Goal: Contribute content: Contribute content

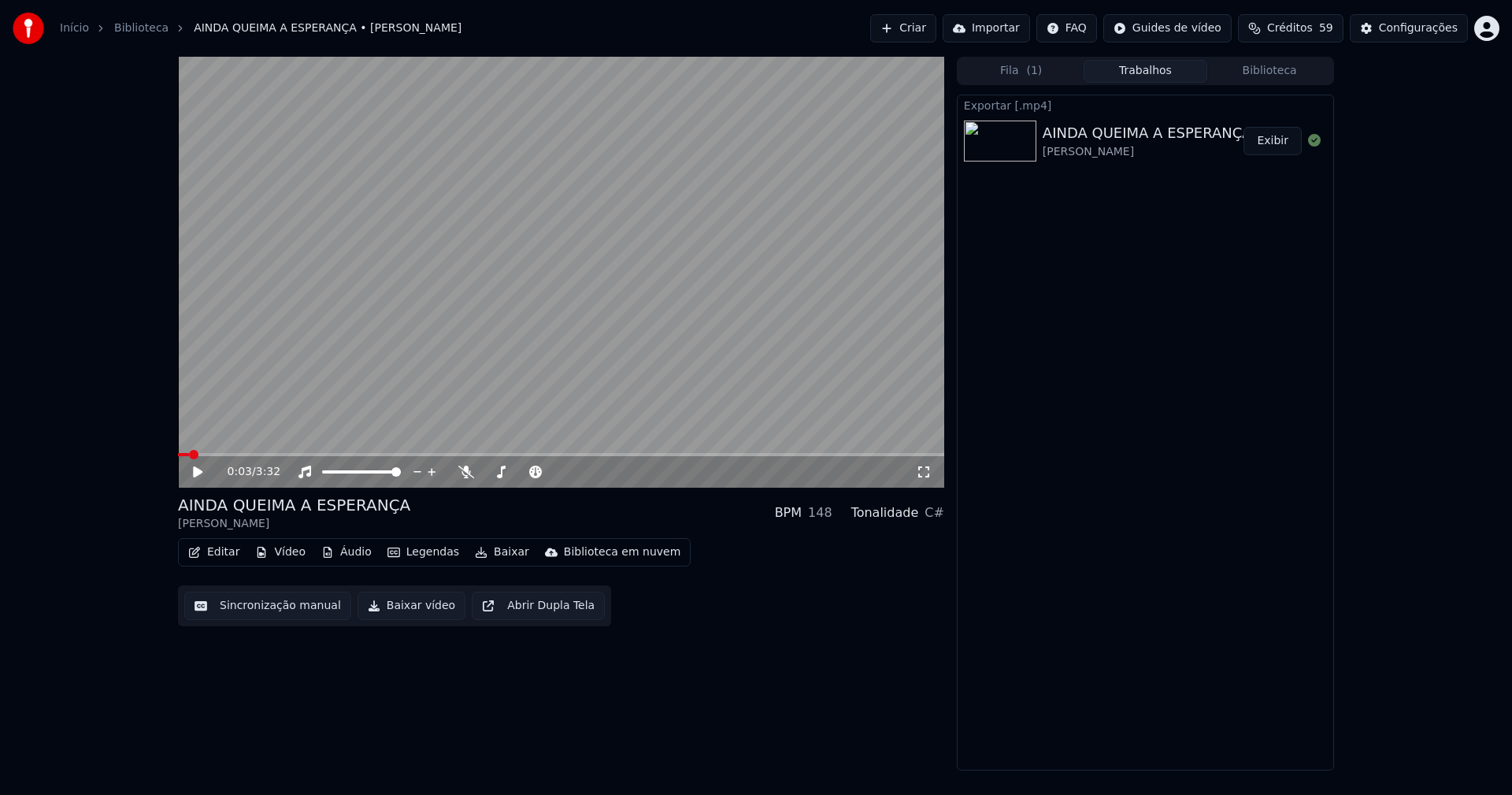
click at [76, 29] on link "Início" at bounding box center [74, 28] width 29 height 16
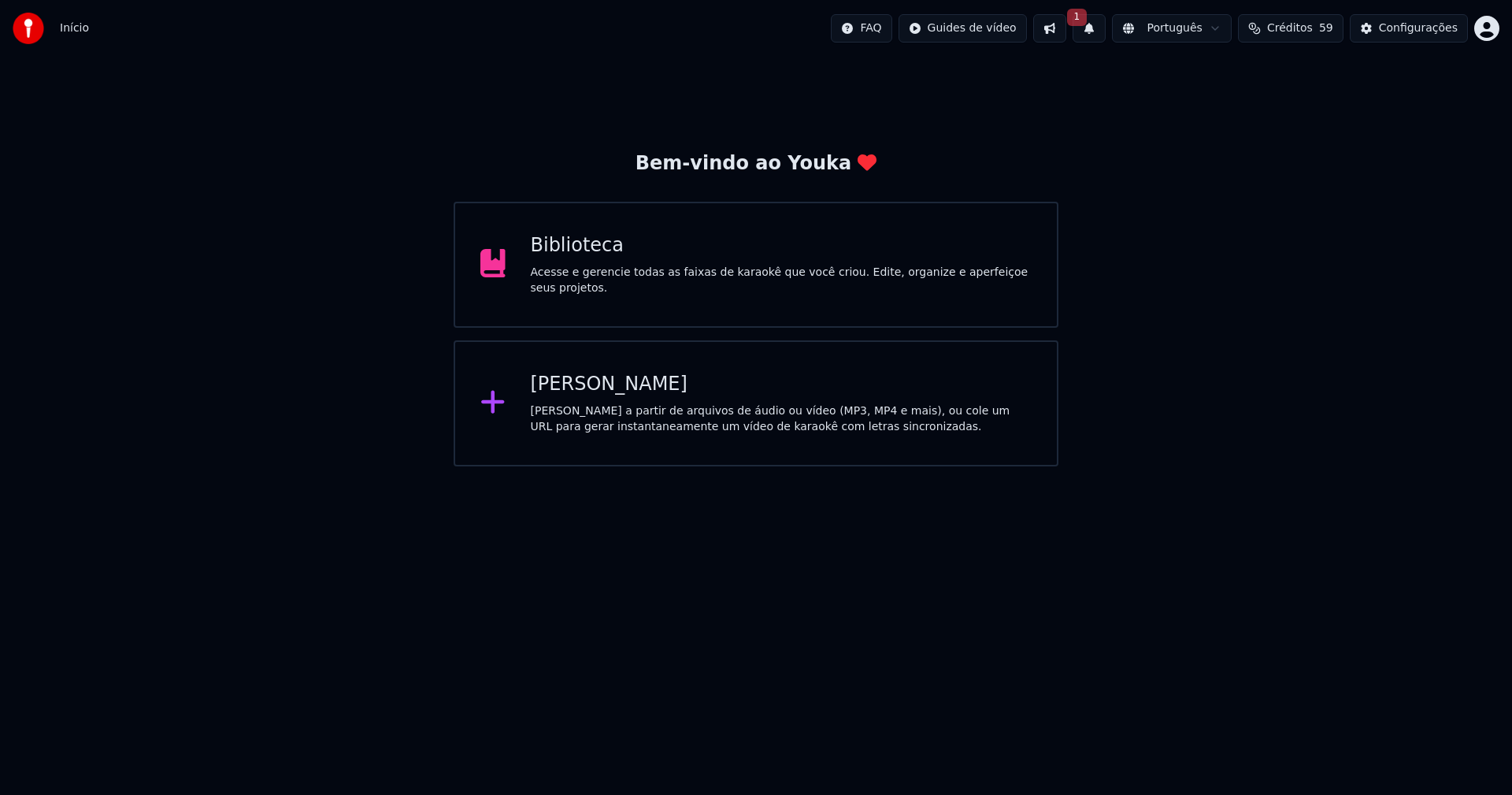
click at [563, 269] on div "Biblioteca Acesse e gerencie todas as faixas de karaokê que você criou. Edite, …" at bounding box center [782, 265] width 502 height 63
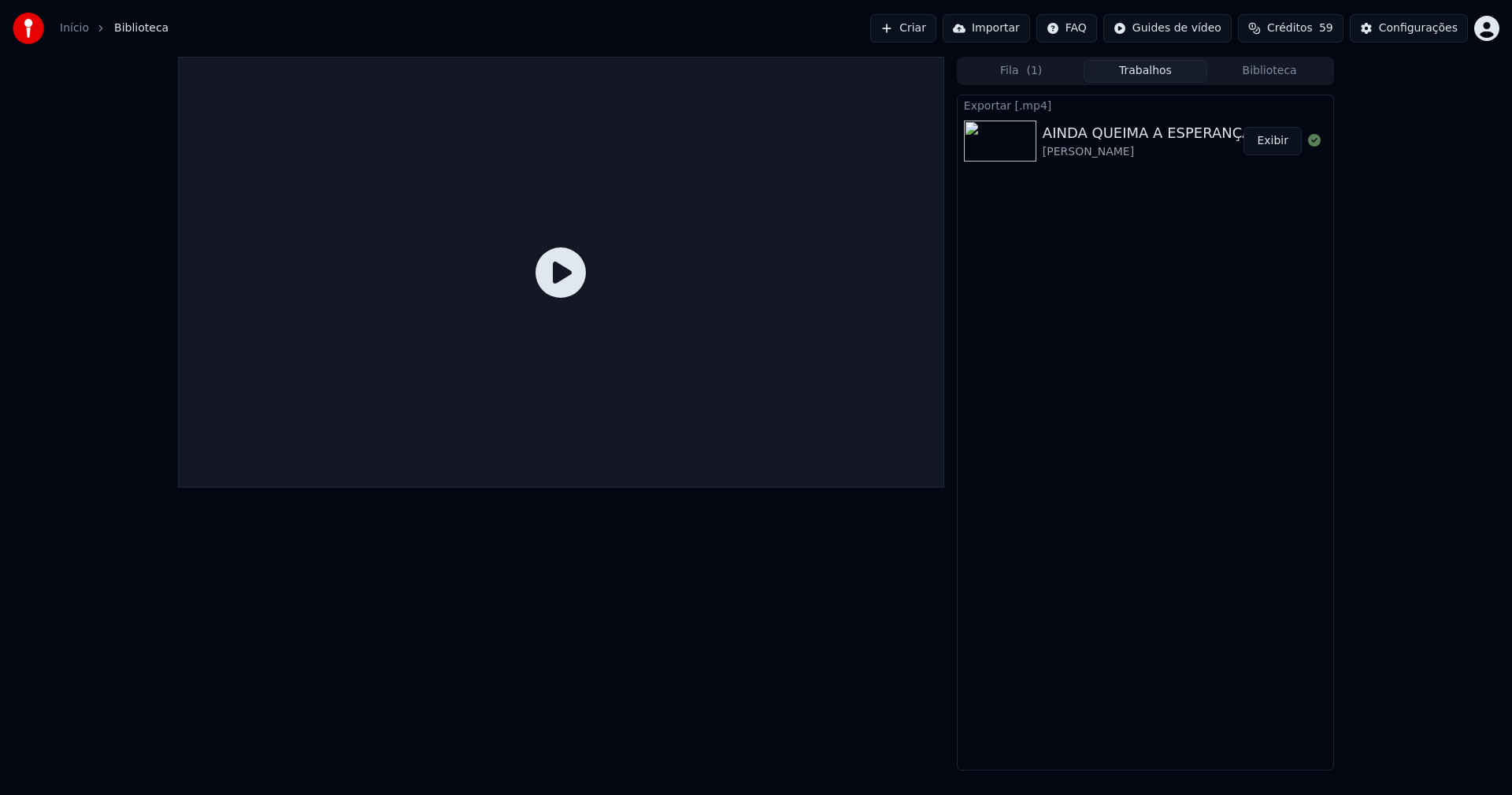
click at [1290, 67] on button "Biblioteca" at bounding box center [1269, 71] width 124 height 22
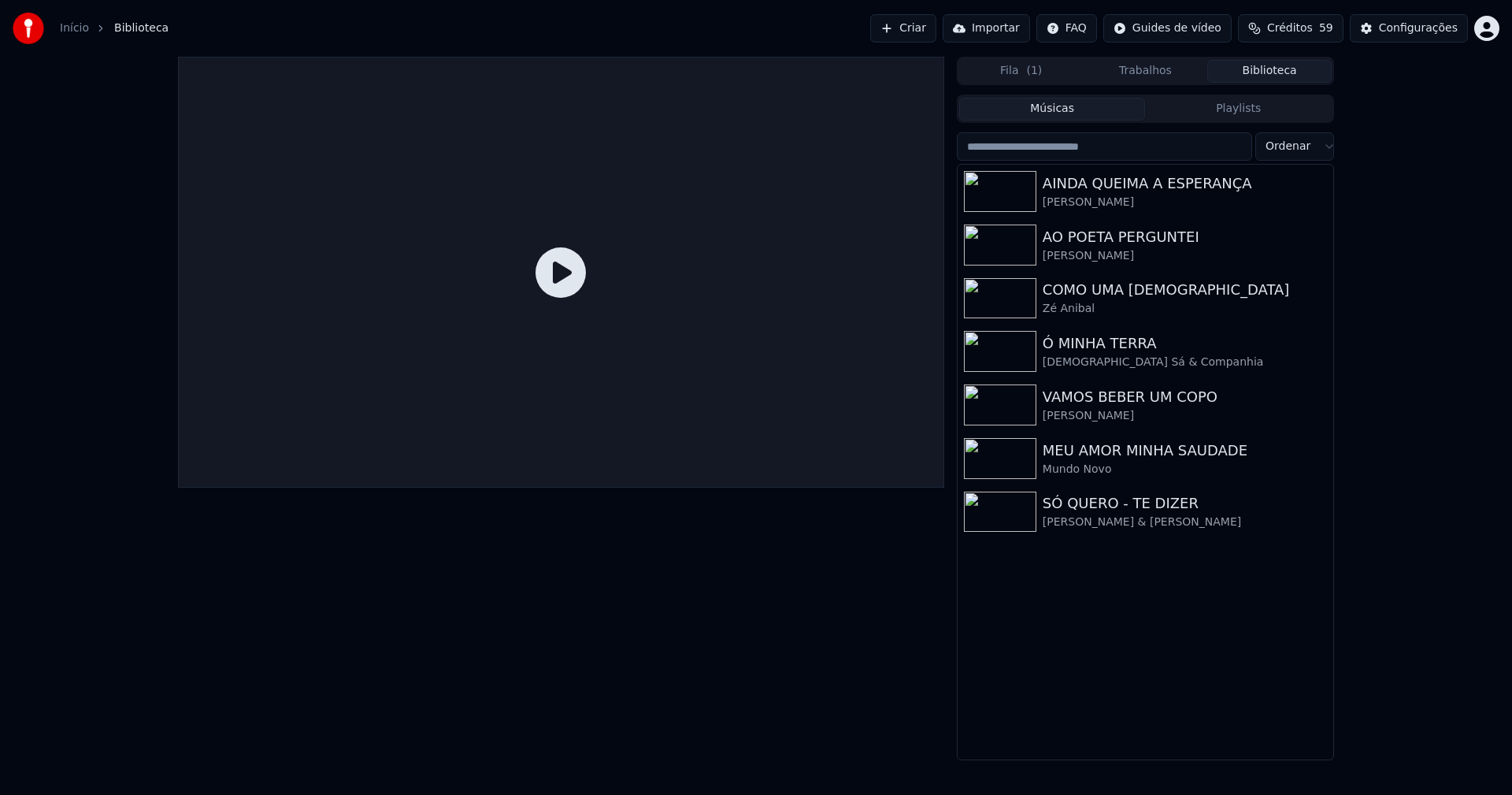
click at [70, 30] on link "Início" at bounding box center [74, 28] width 29 height 16
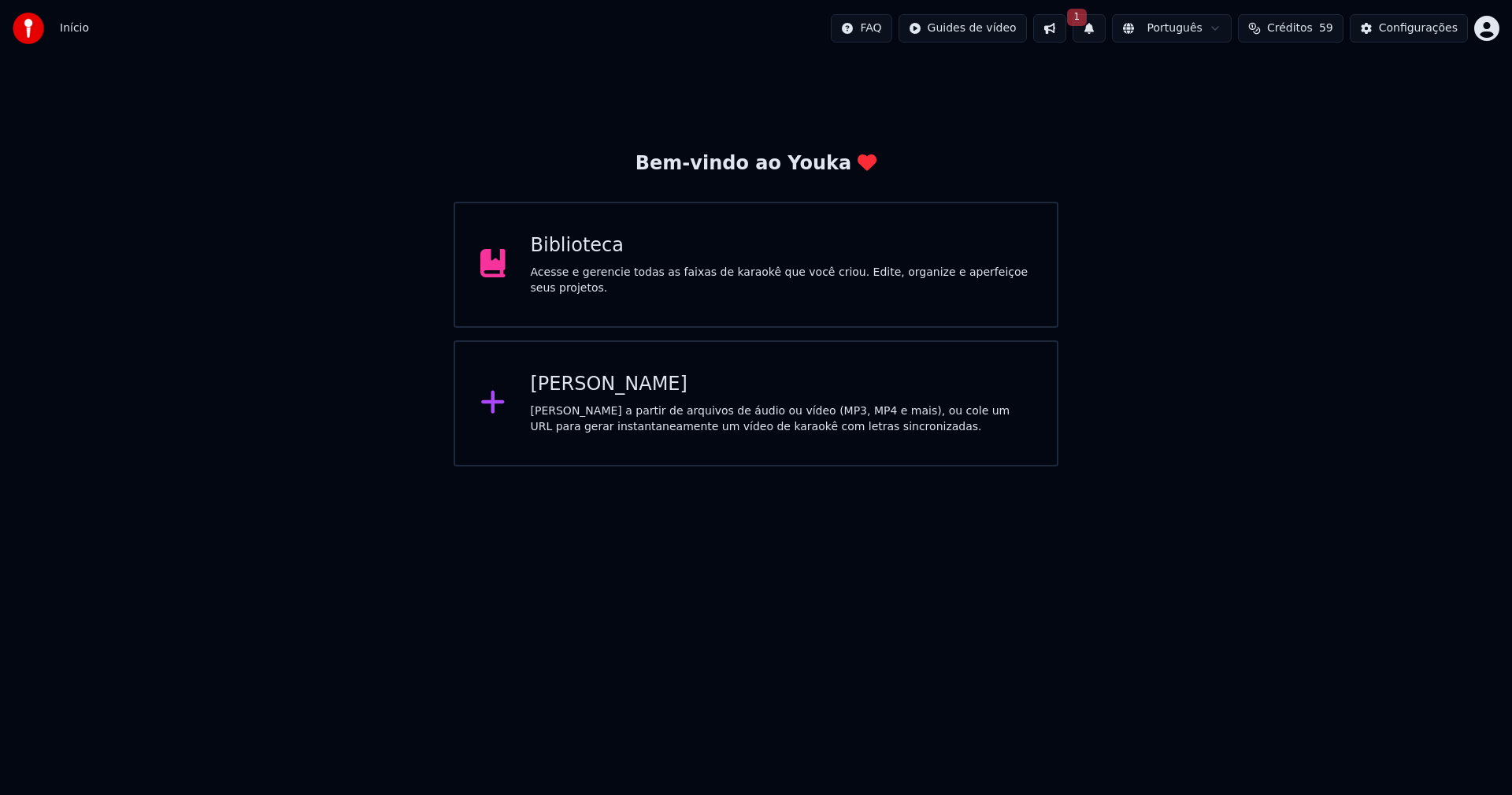
click at [591, 384] on div "[PERSON_NAME]" at bounding box center [782, 384] width 502 height 25
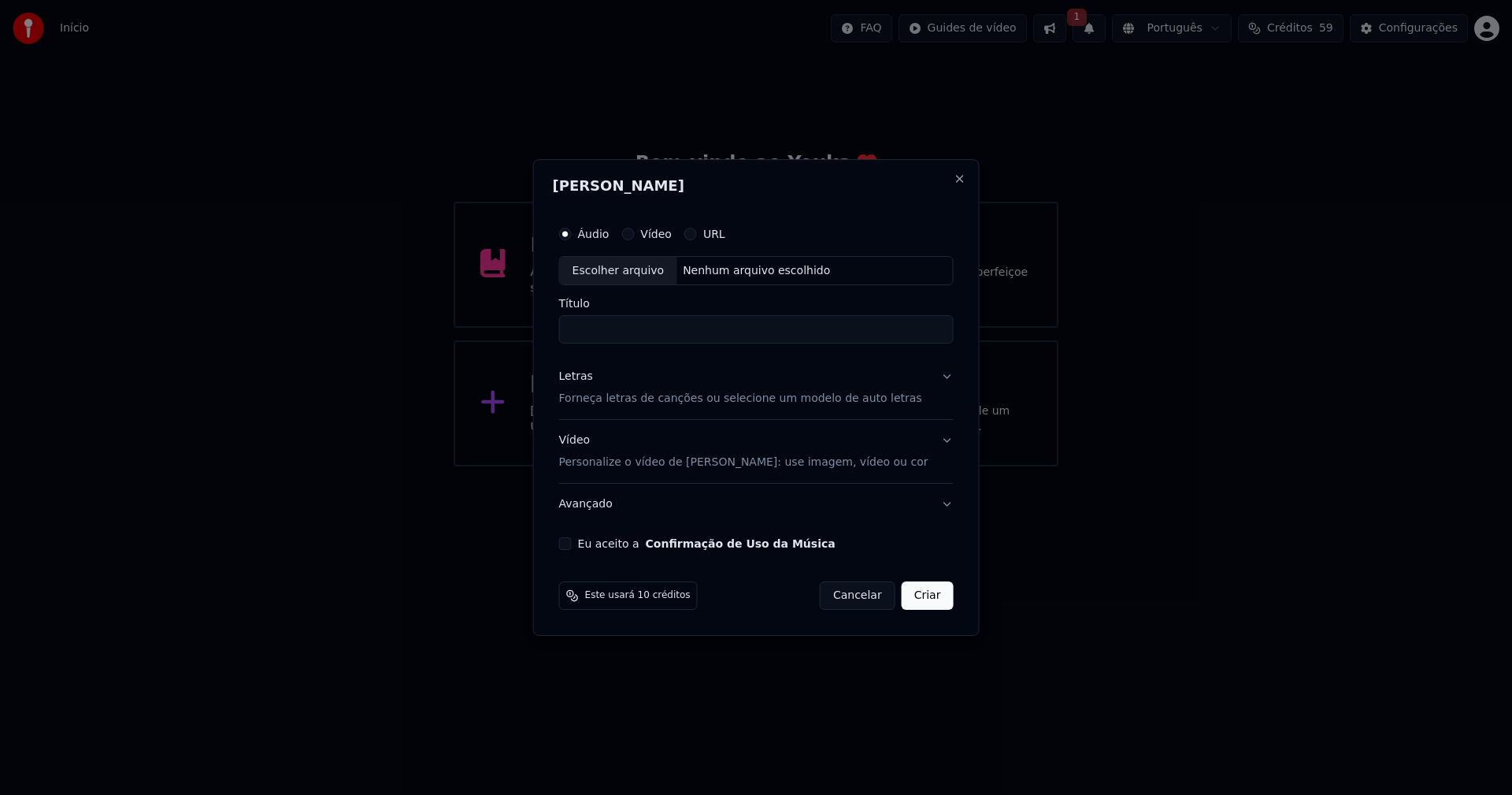
click at [623, 272] on div "Escolher arquivo" at bounding box center [618, 271] width 118 height 28
type input "**********"
click at [590, 377] on div "Letras" at bounding box center [576, 377] width 34 height 16
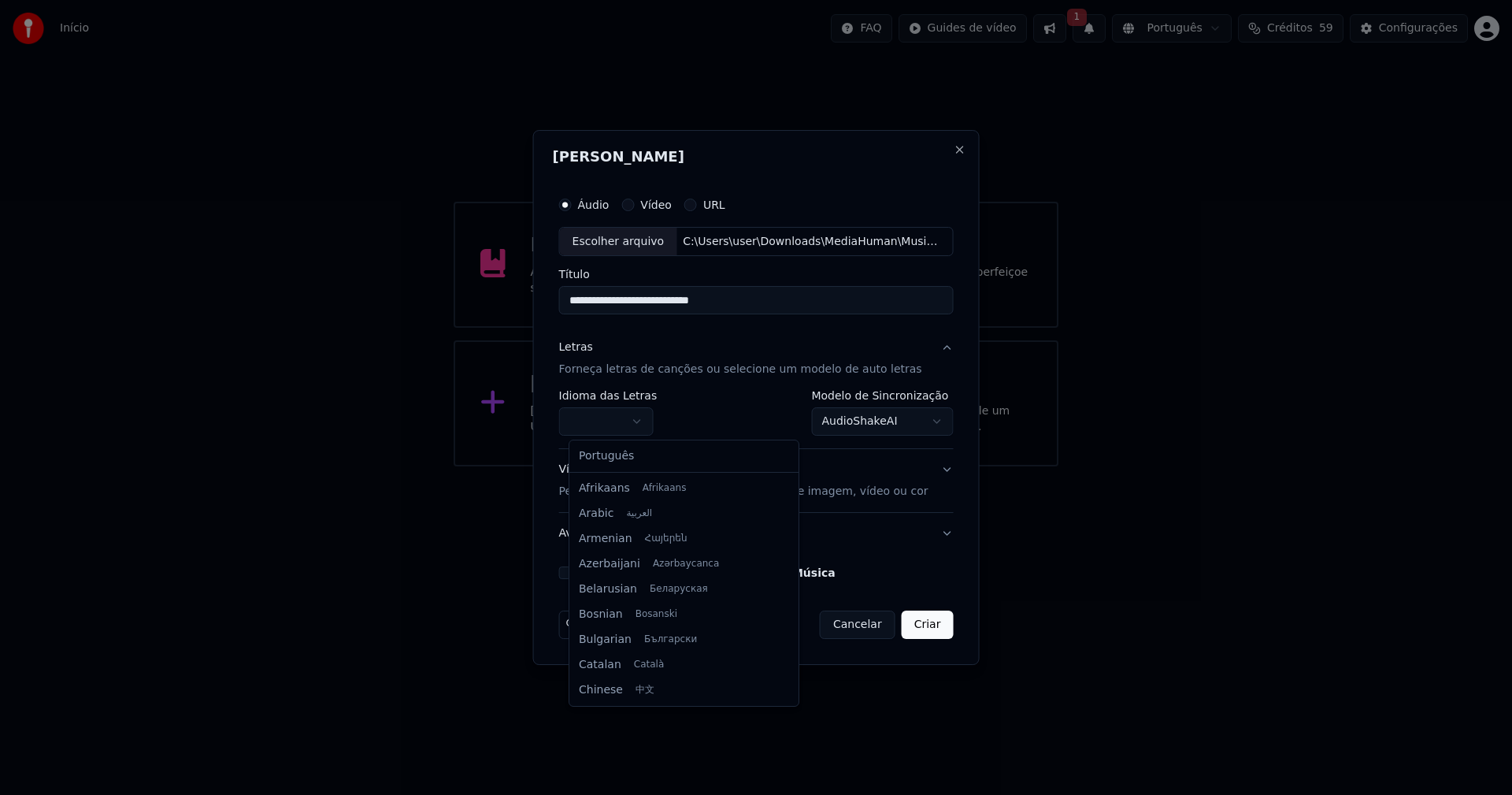
click at [605, 411] on body "**********" at bounding box center [756, 233] width 1512 height 467
select select "**"
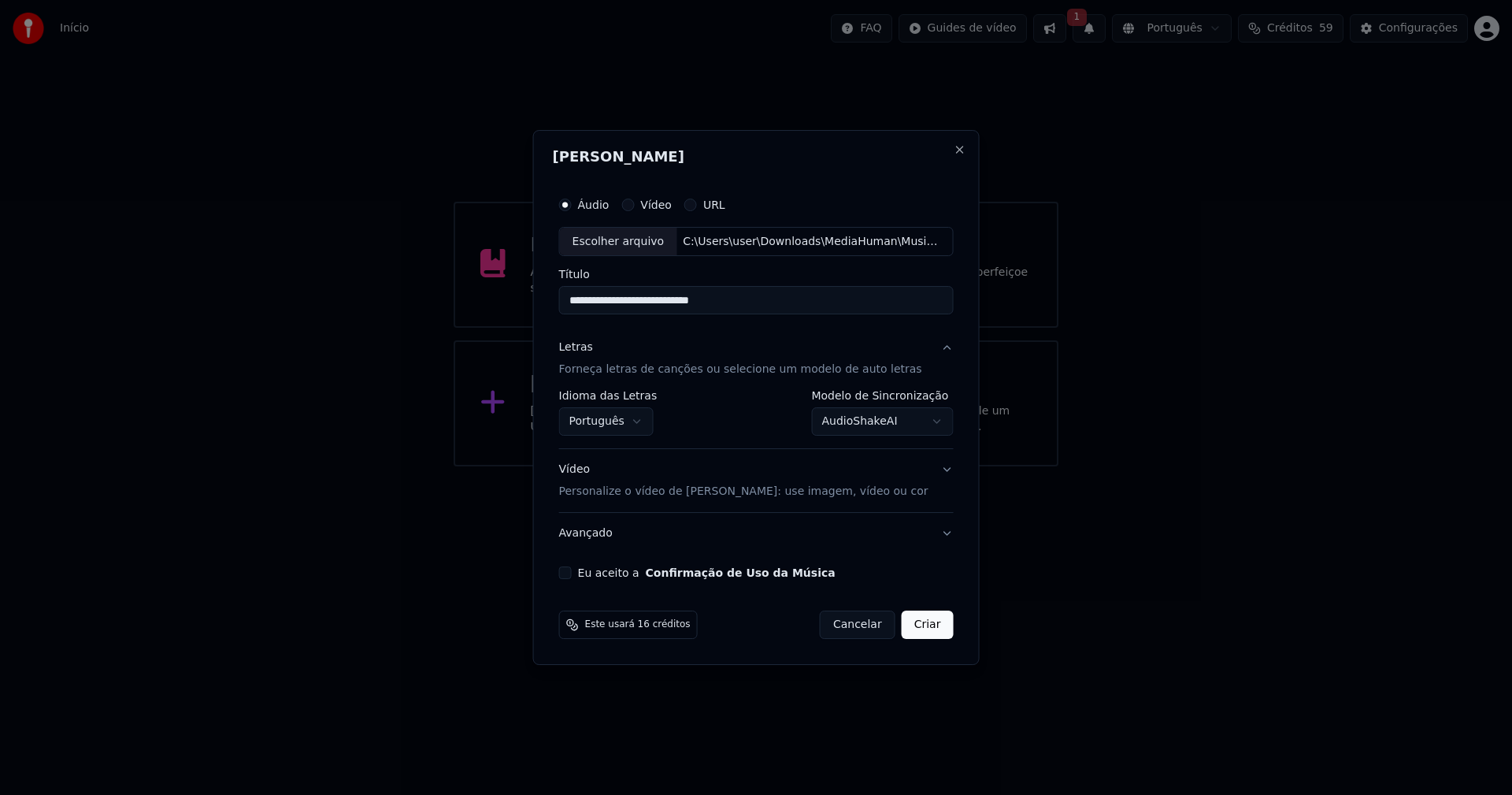
click at [890, 425] on body "**********" at bounding box center [756, 233] width 1512 height 467
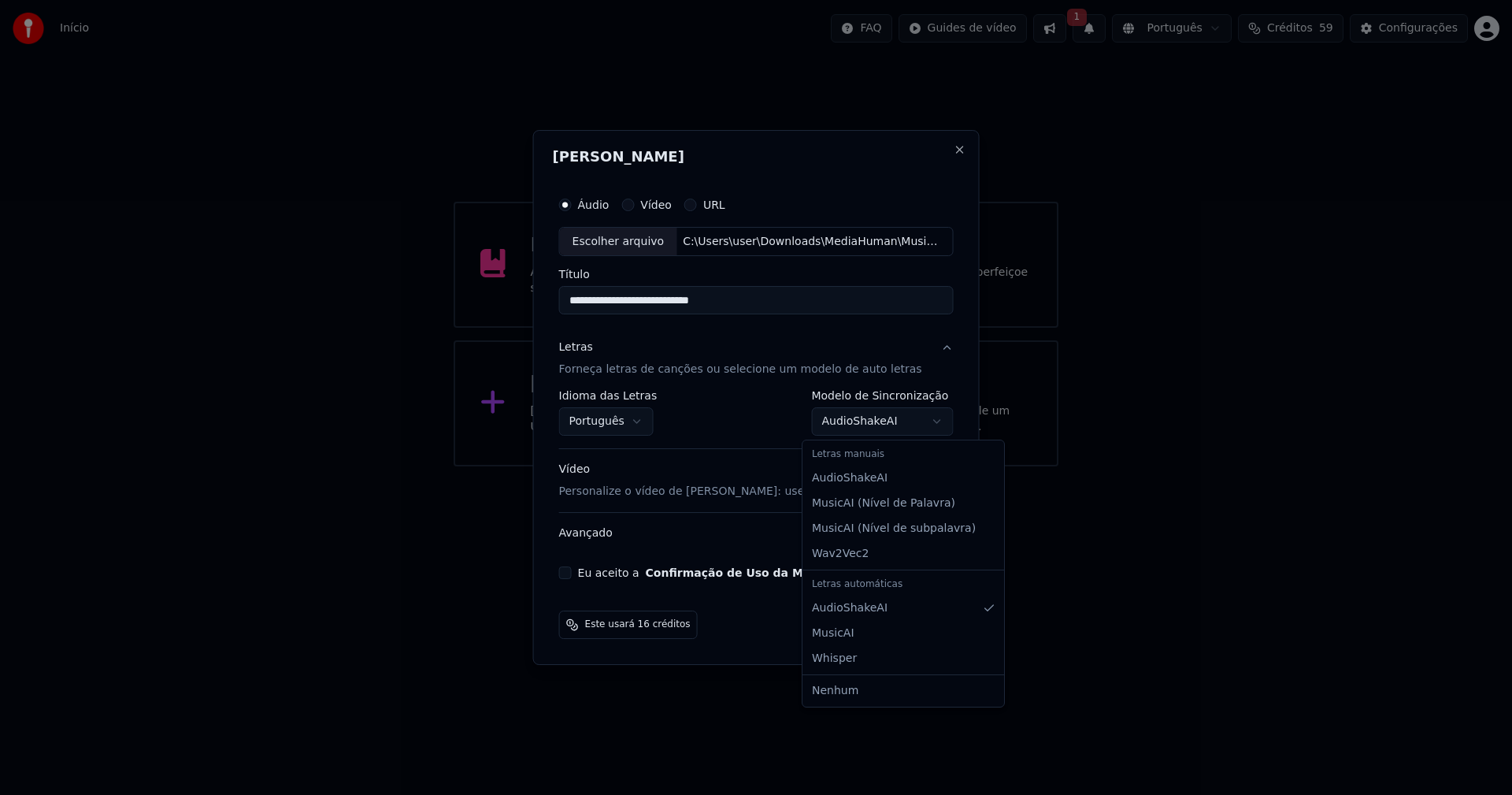
select select "**********"
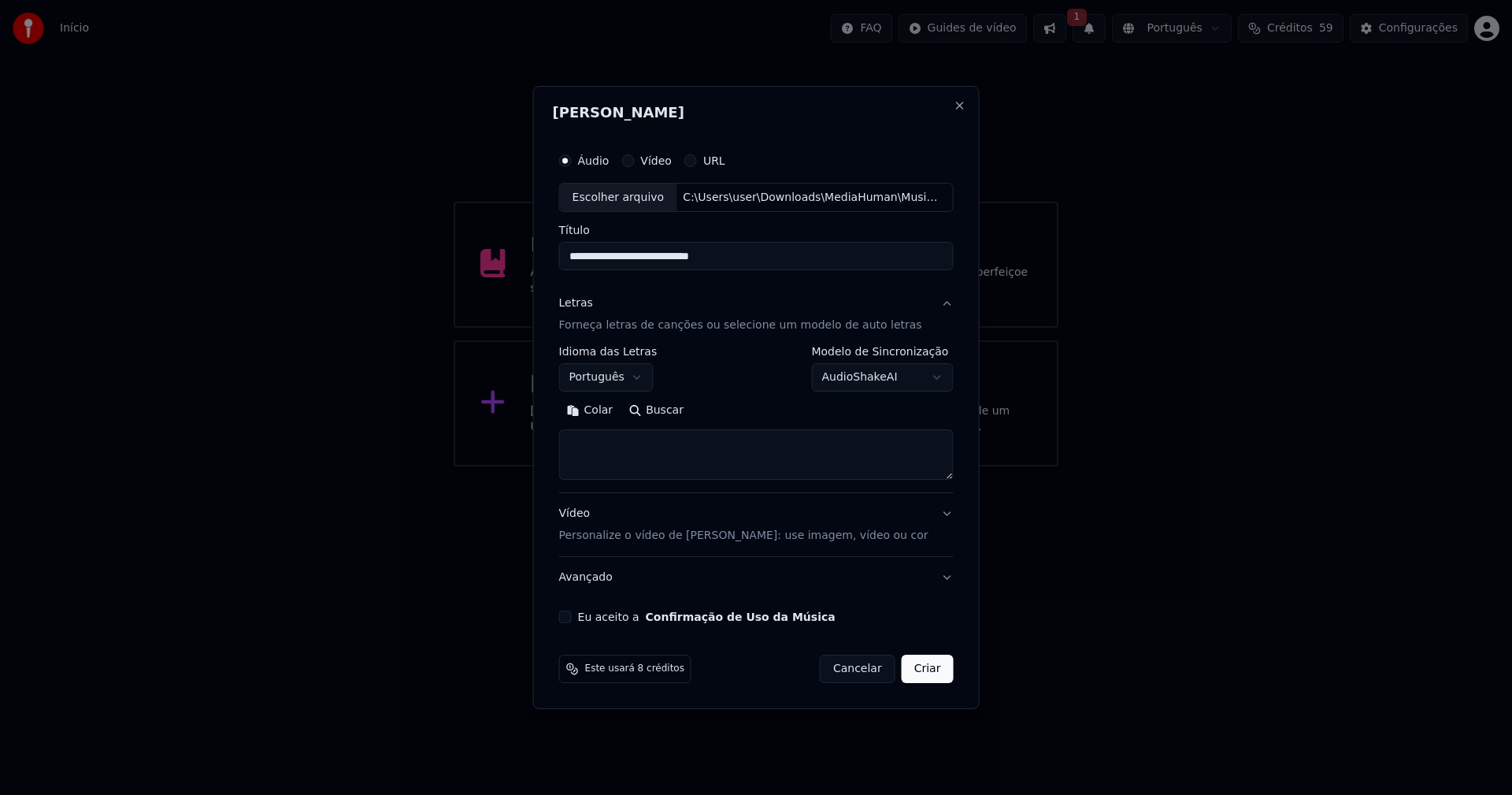
click at [605, 415] on button "Colar" at bounding box center [590, 411] width 62 height 25
click at [737, 413] on button "Expandir" at bounding box center [742, 411] width 82 height 25
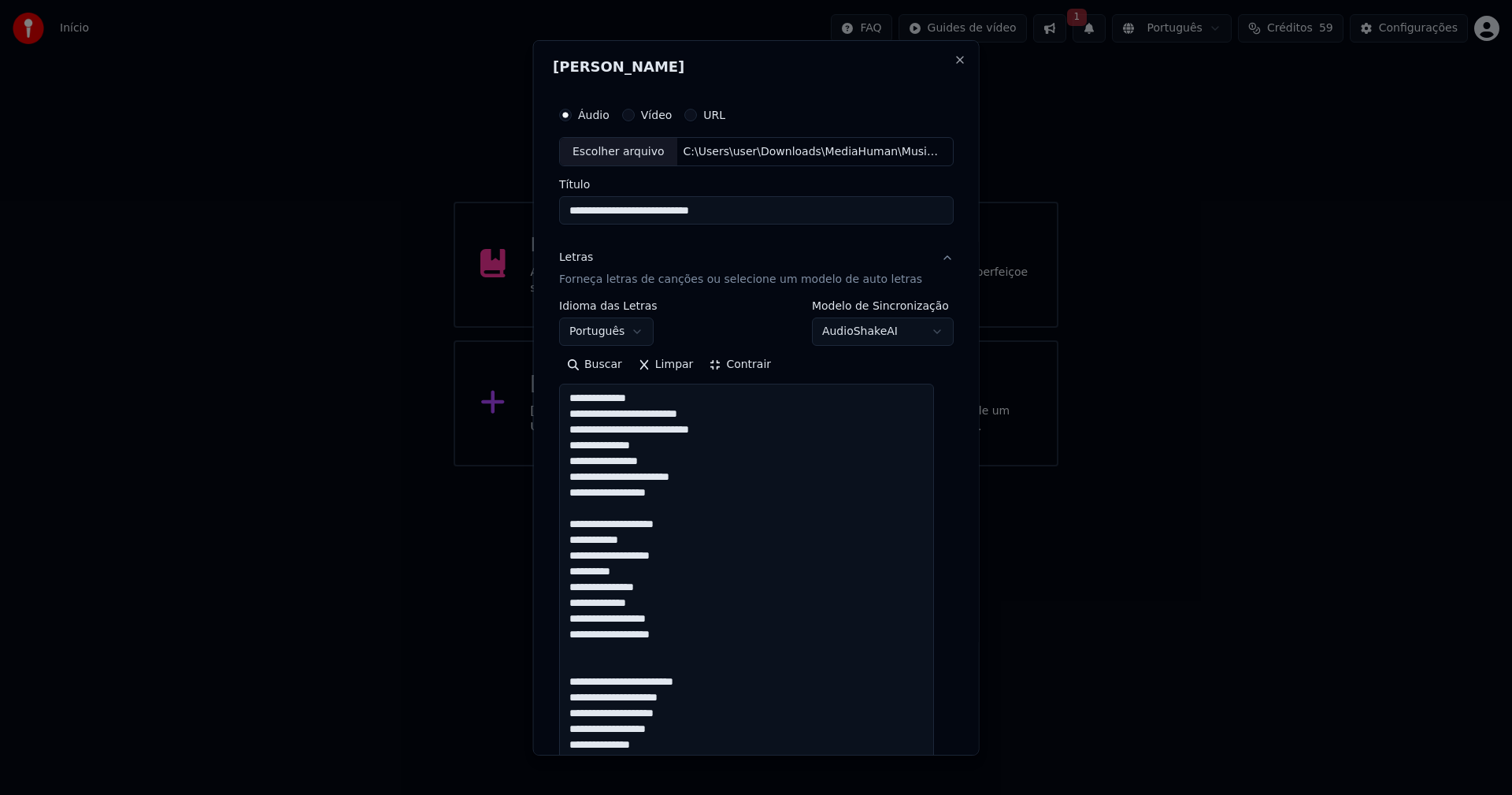
drag, startPoint x: 610, startPoint y: 620, endPoint x: 620, endPoint y: 622, distance: 10.2
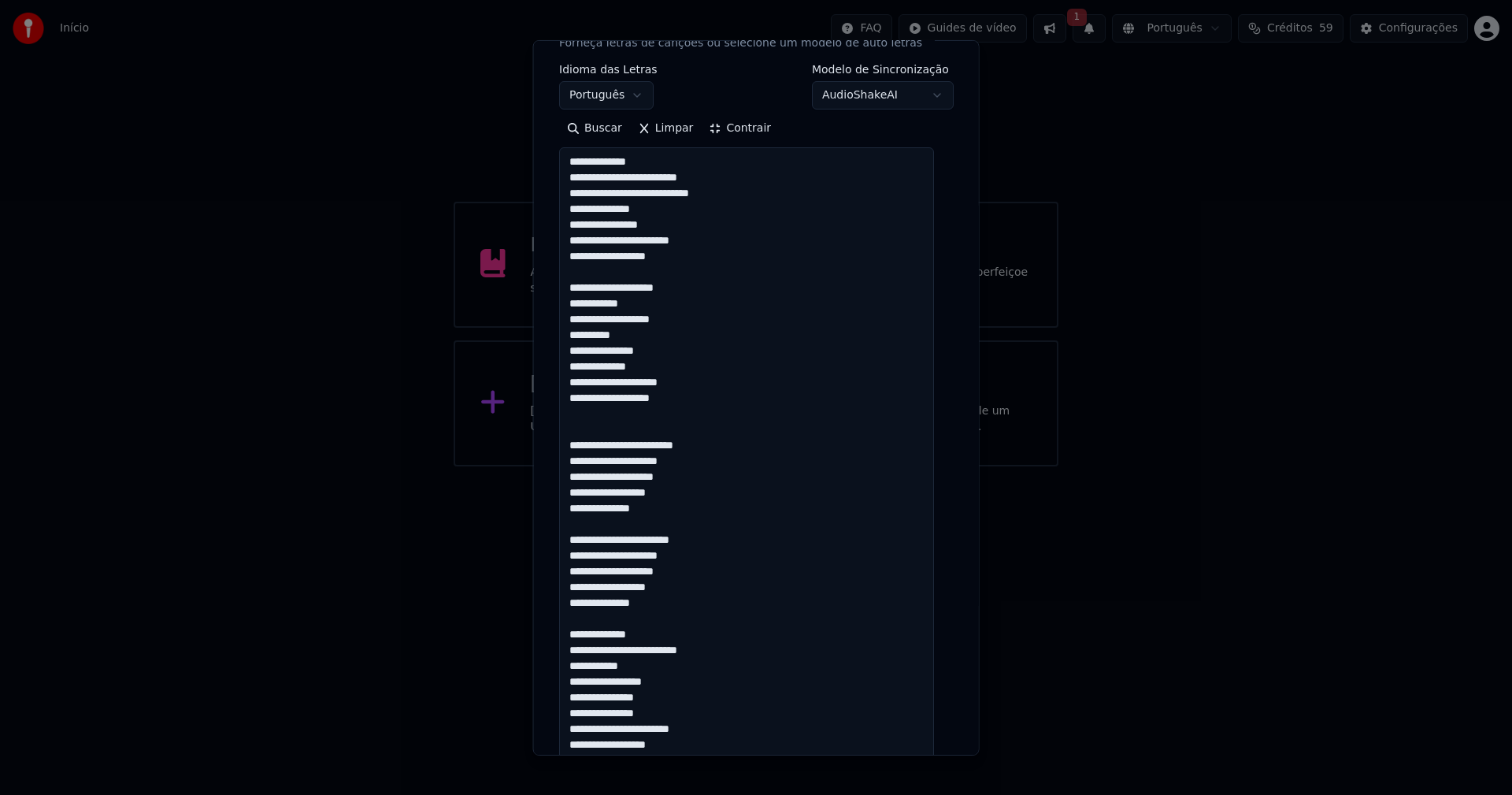
scroll to position [315, 0]
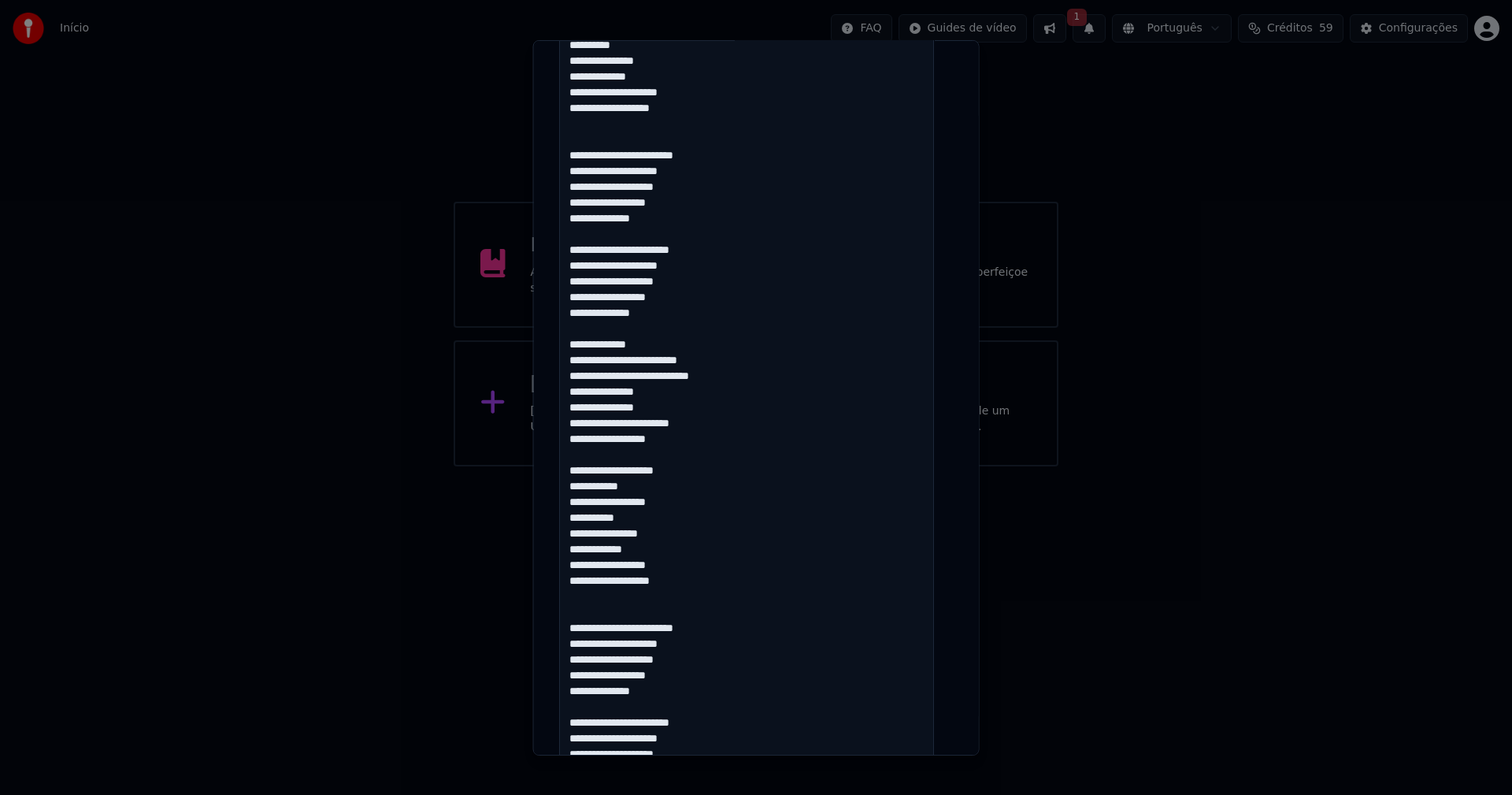
scroll to position [551, 0]
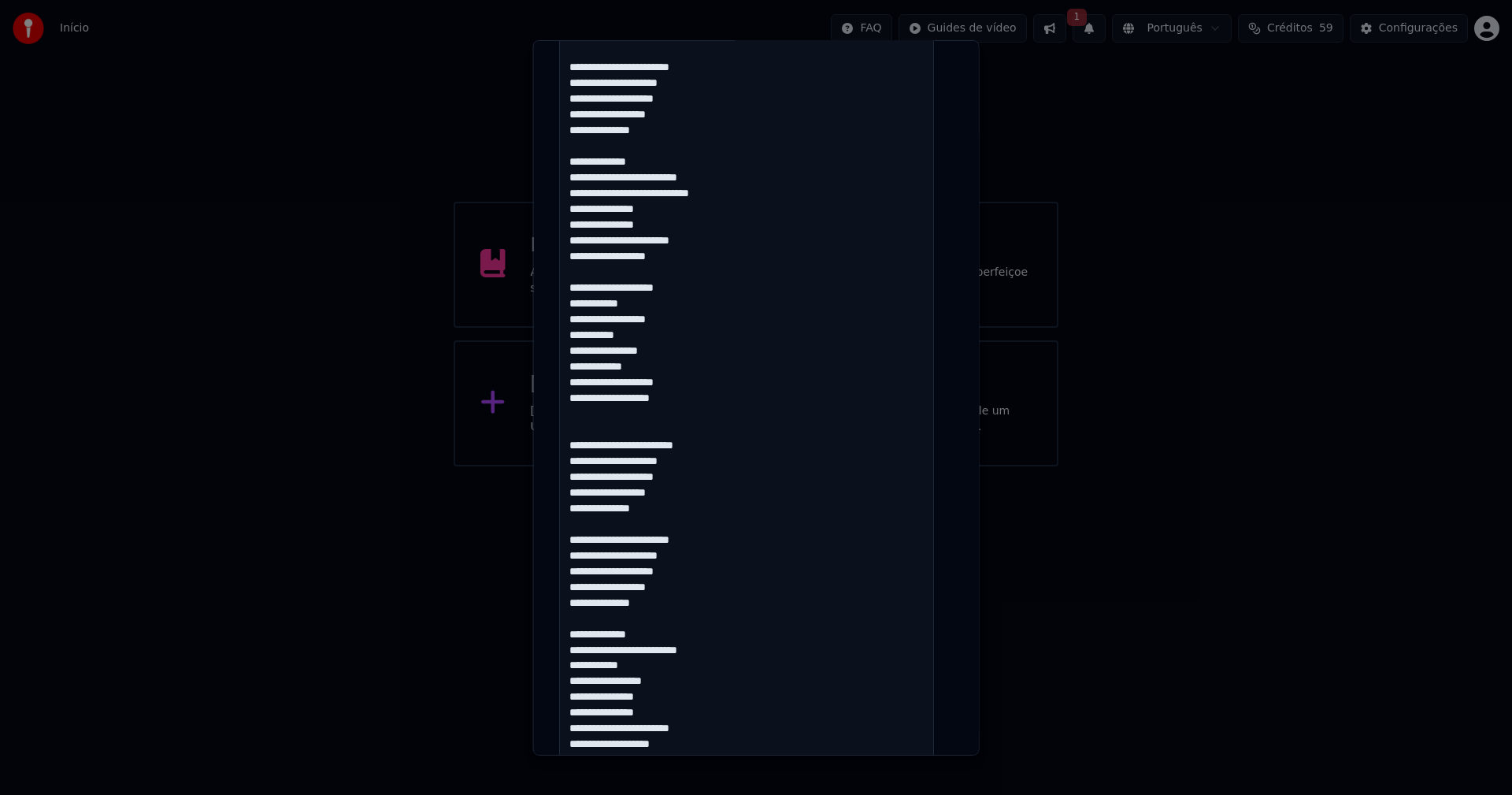
scroll to position [788, 0]
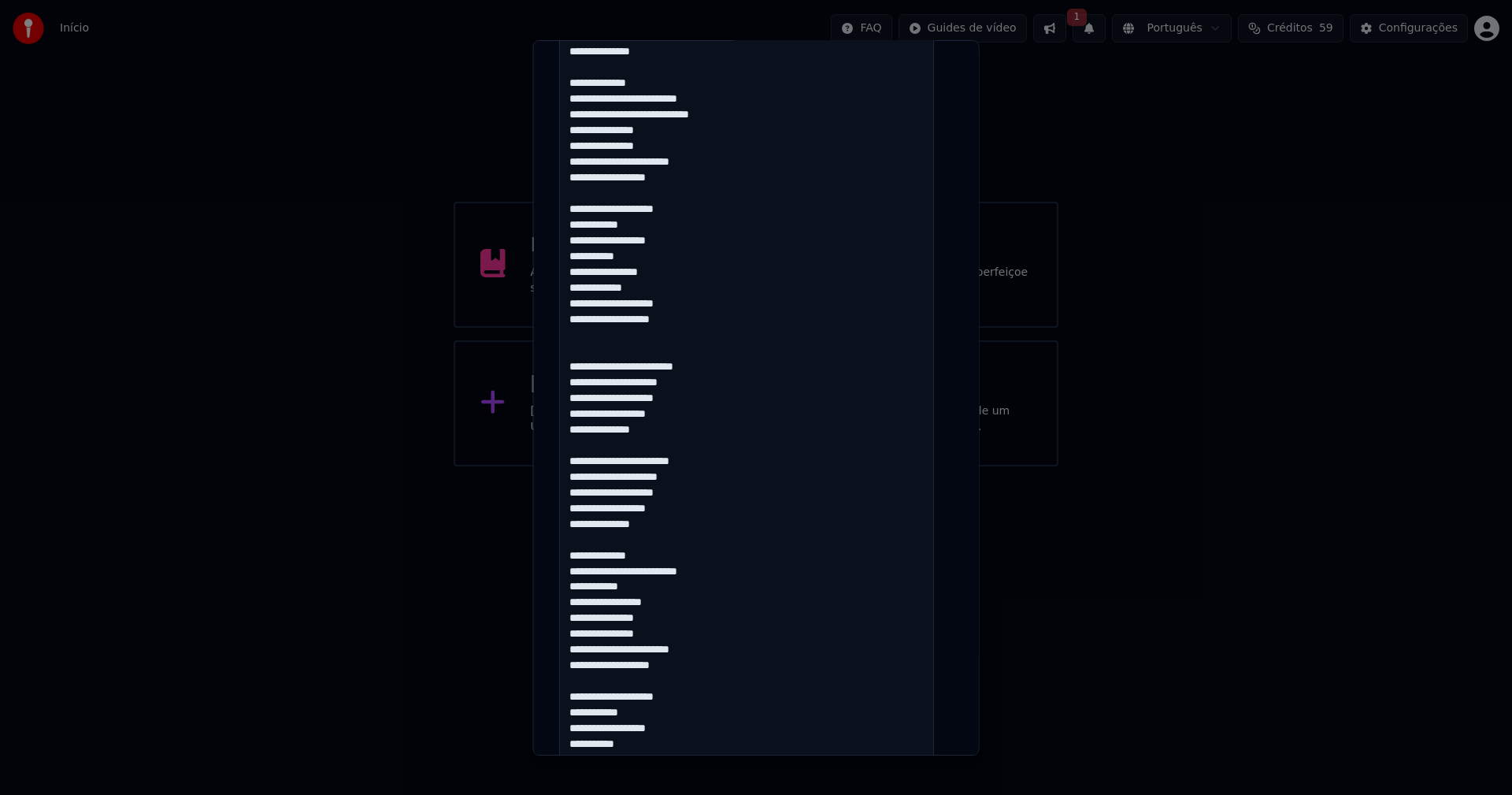
click at [574, 601] on textarea at bounding box center [747, 744] width 375 height 2296
click at [579, 634] on textarea at bounding box center [747, 744] width 375 height 2296
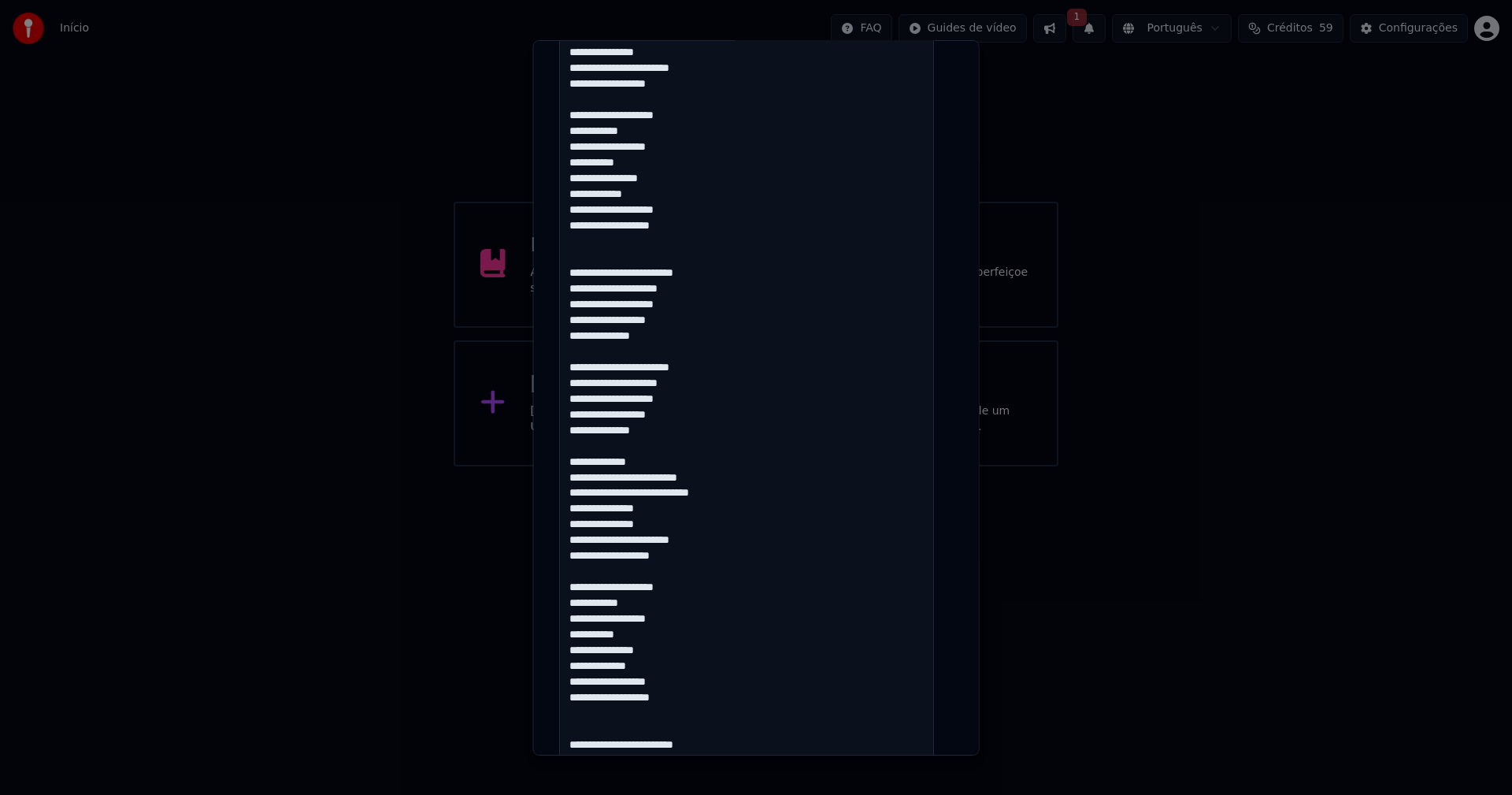
scroll to position [945, 0]
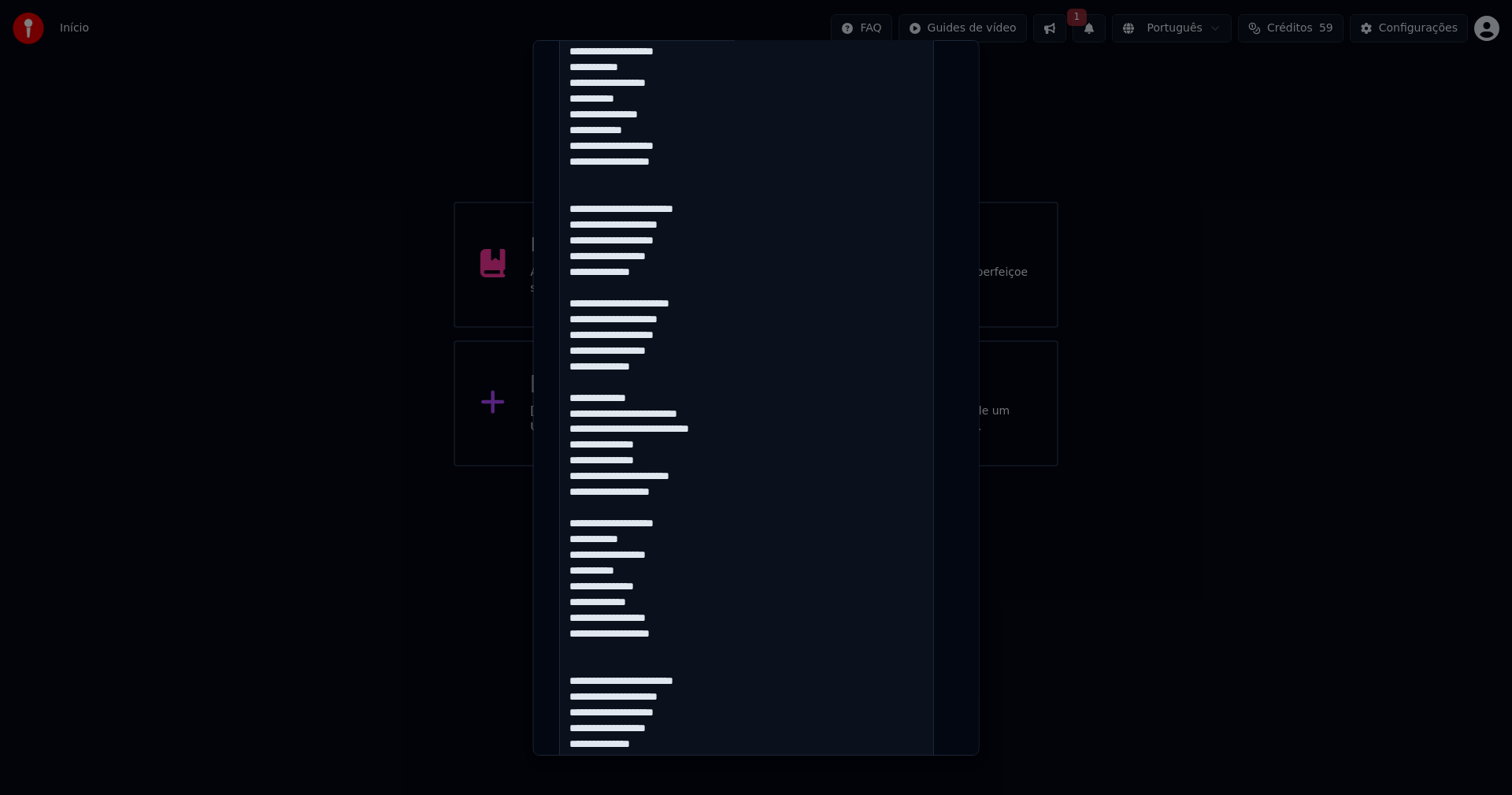
click at [610, 616] on textarea at bounding box center [747, 586] width 375 height 2296
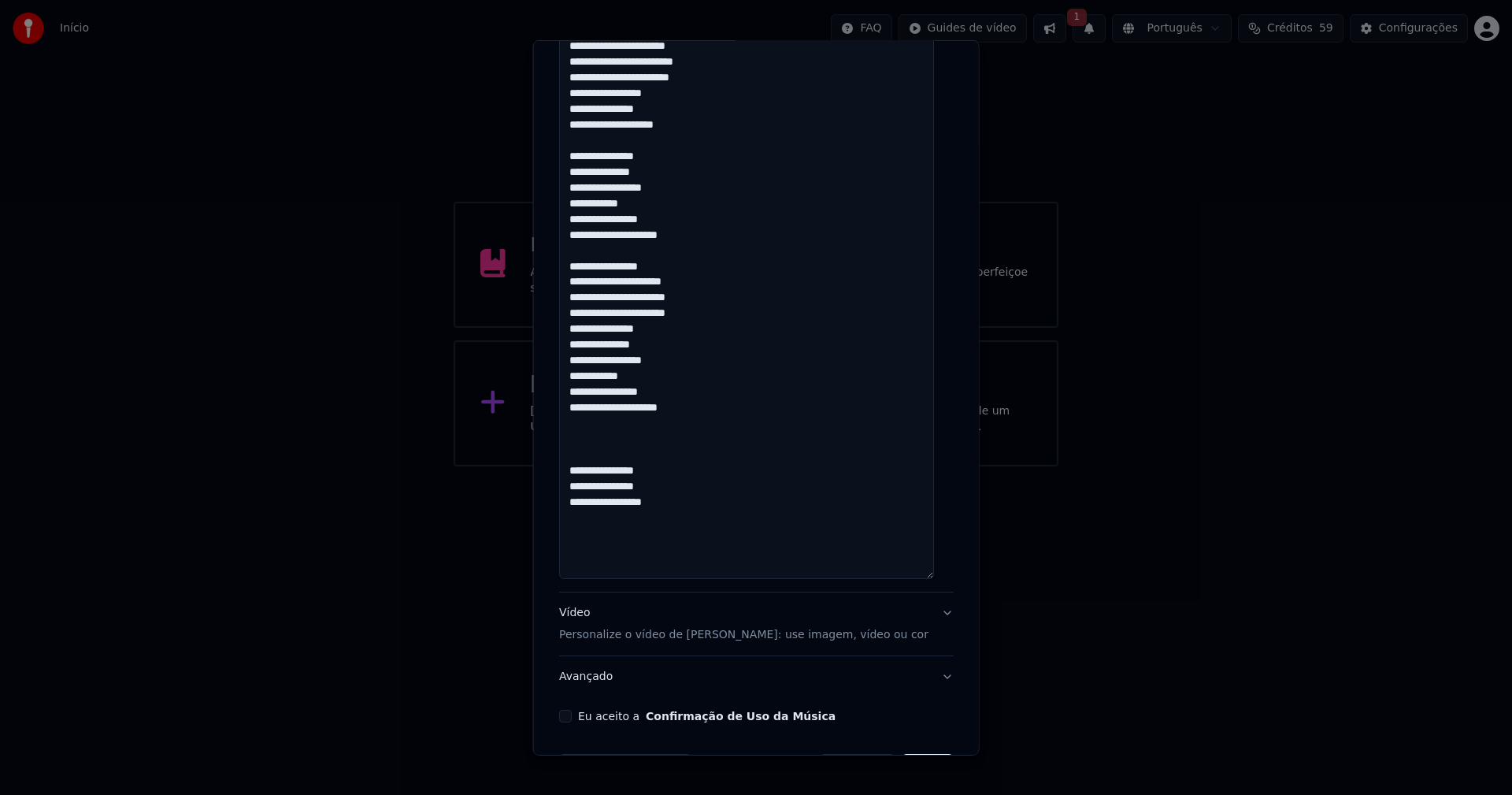
scroll to position [2154, 0]
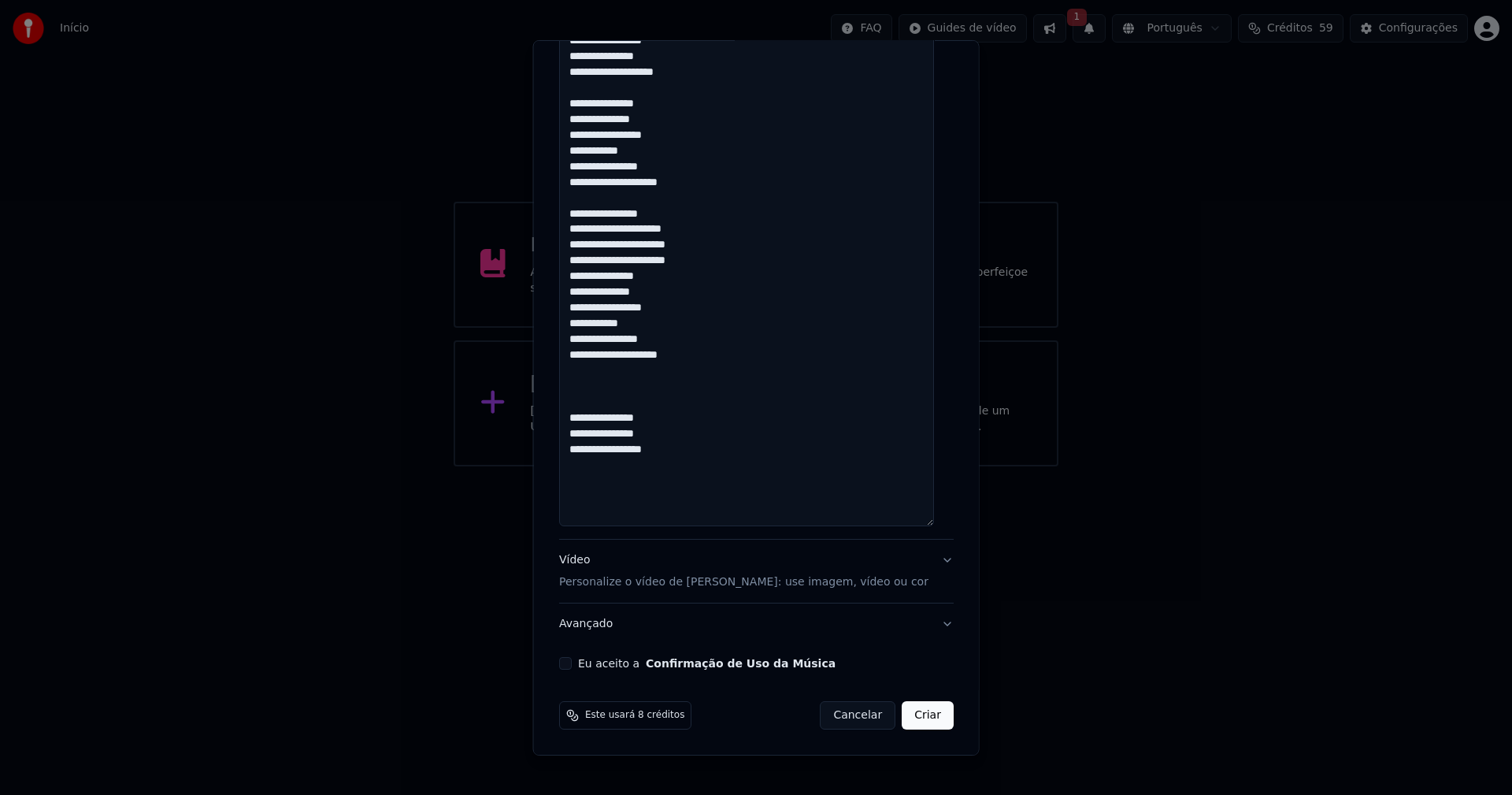
type textarea "**********"
click at [569, 665] on button "Eu aceito a Confirmação de Uso da Música" at bounding box center [566, 663] width 13 height 13
click at [902, 716] on button "Criar" at bounding box center [928, 716] width 52 height 28
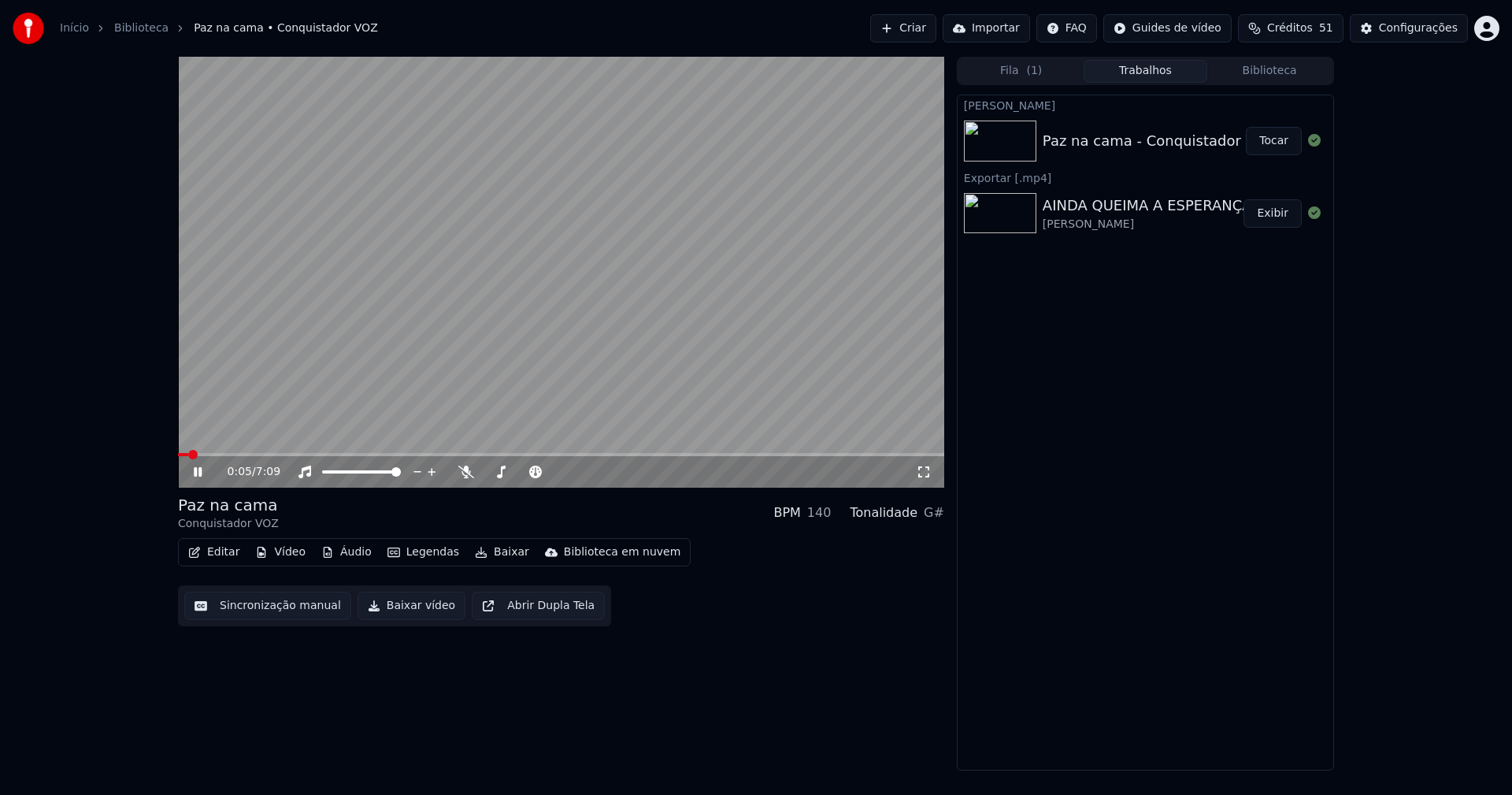
click at [201, 473] on icon at bounding box center [198, 472] width 7 height 9
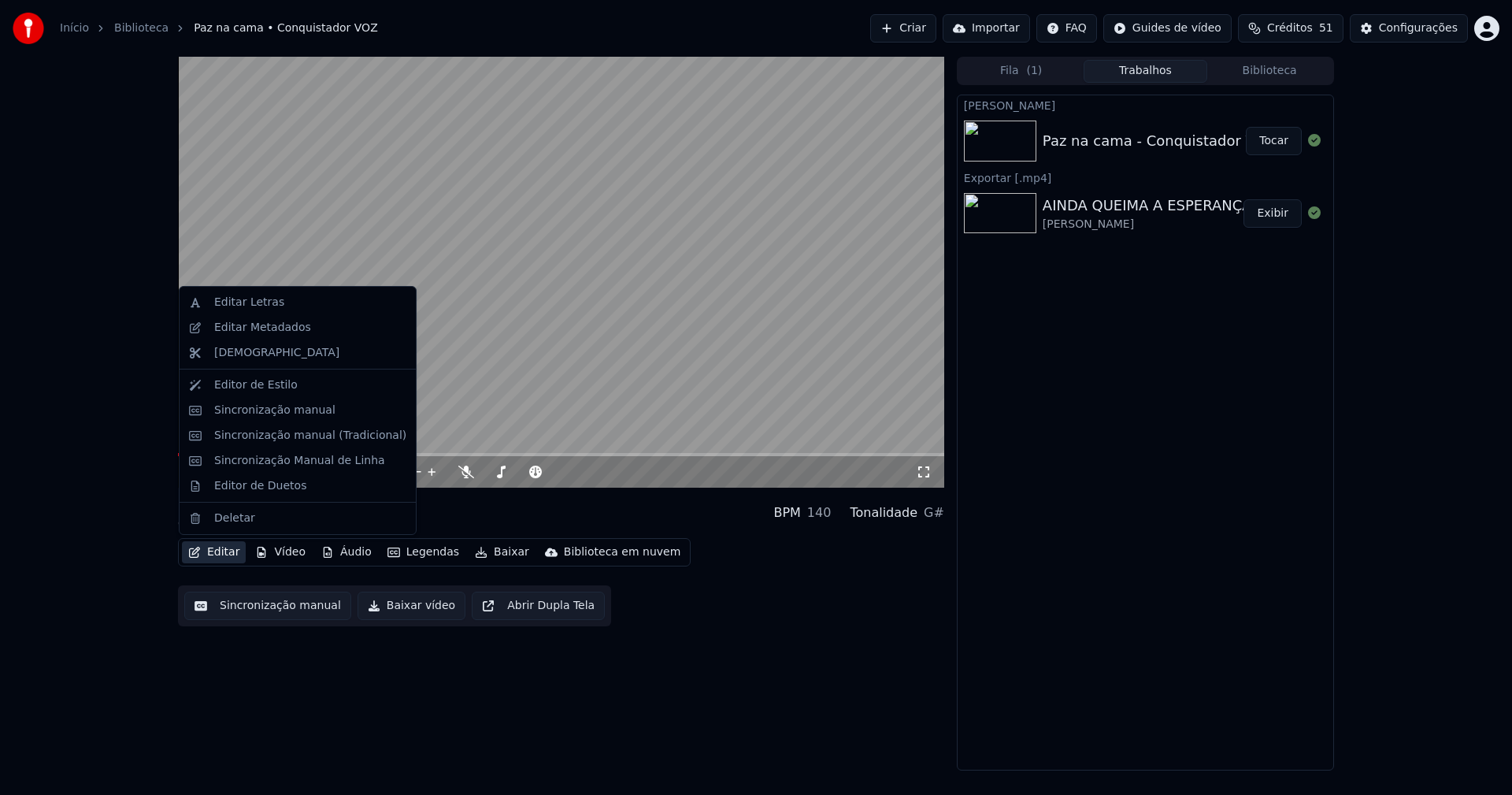
click at [226, 554] on button "Editar" at bounding box center [214, 552] width 63 height 22
click at [265, 329] on div "Editar Metadados" at bounding box center [263, 328] width 97 height 16
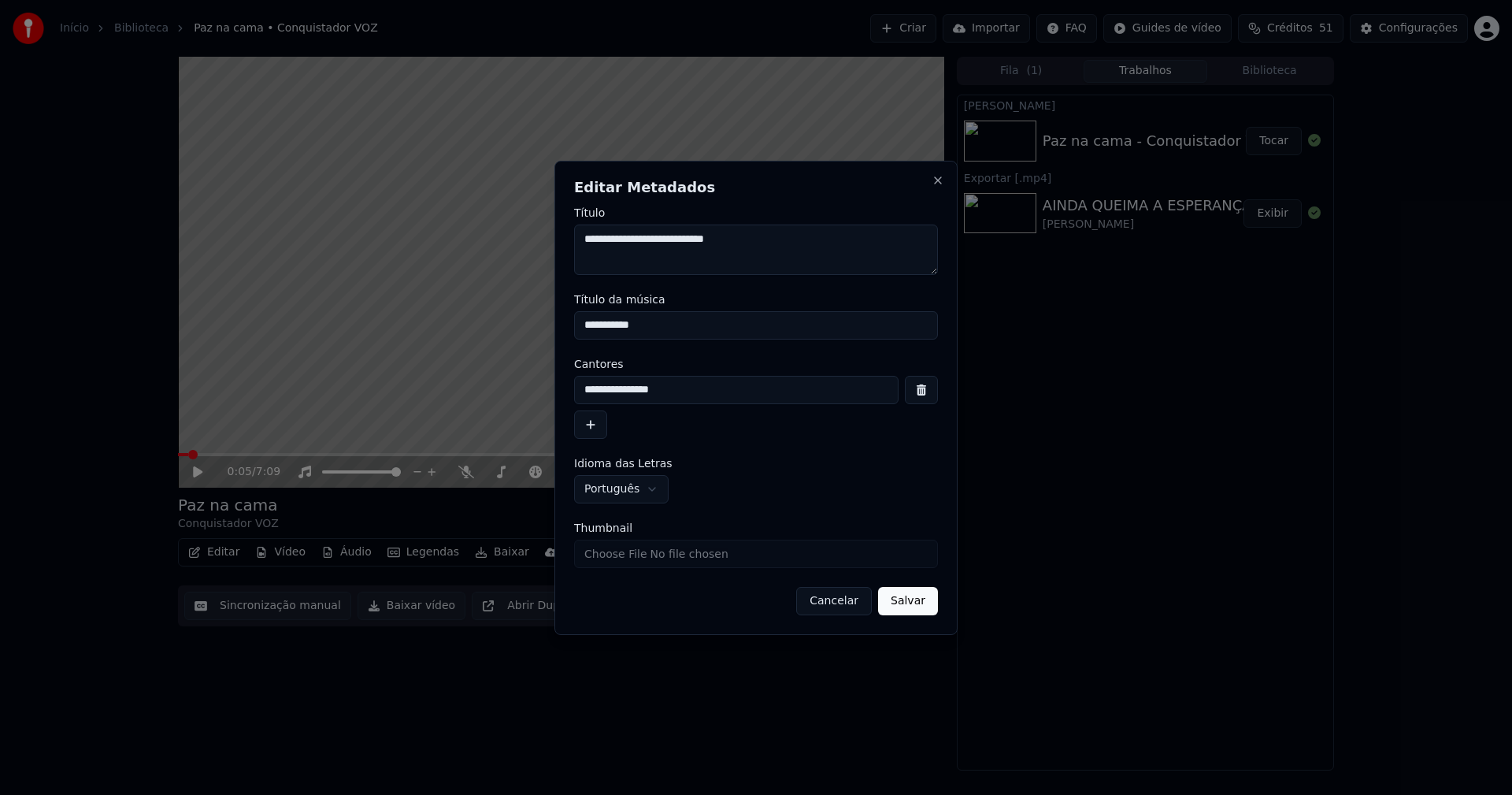
click at [603, 323] on input "**********" at bounding box center [756, 326] width 364 height 28
click at [618, 324] on input "**********" at bounding box center [756, 326] width 364 height 28
click at [656, 327] on input "**********" at bounding box center [756, 326] width 364 height 28
type input "**********"
click at [636, 560] on input "Thumbnail" at bounding box center [756, 553] width 364 height 28
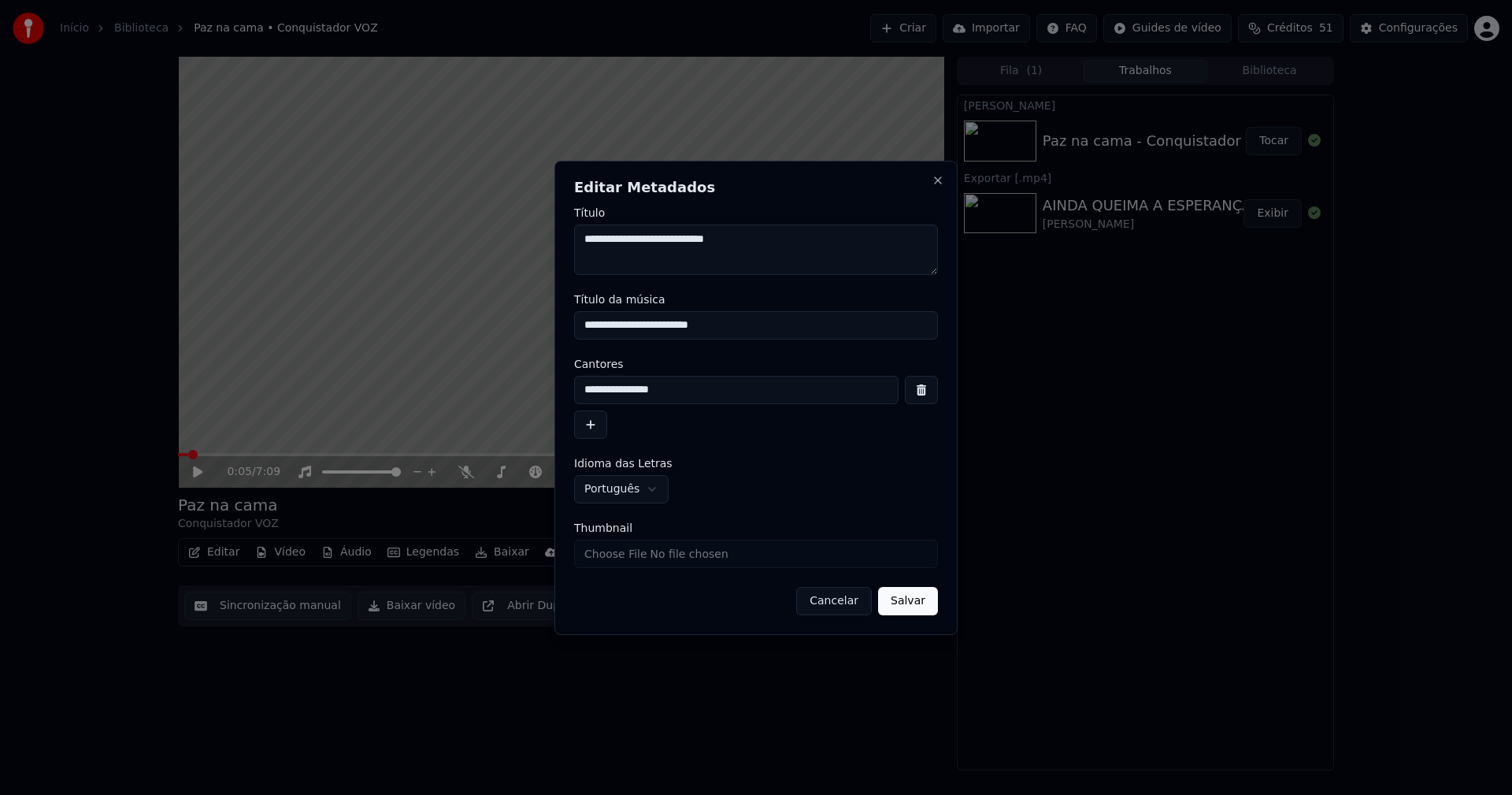
type input "**********"
click at [913, 606] on button "Salvar" at bounding box center [909, 601] width 60 height 28
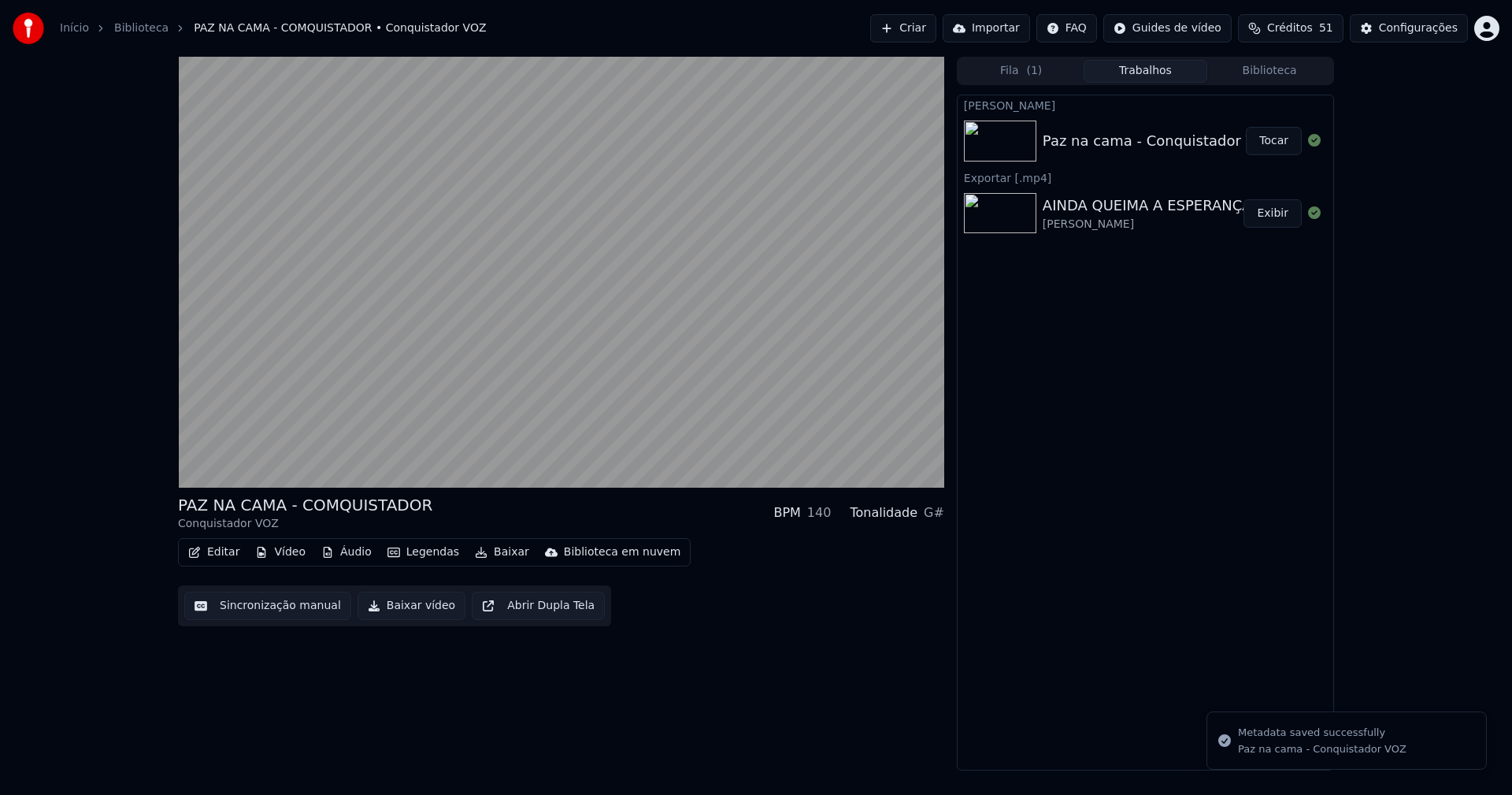
click at [354, 551] on button "Áudio" at bounding box center [347, 552] width 63 height 22
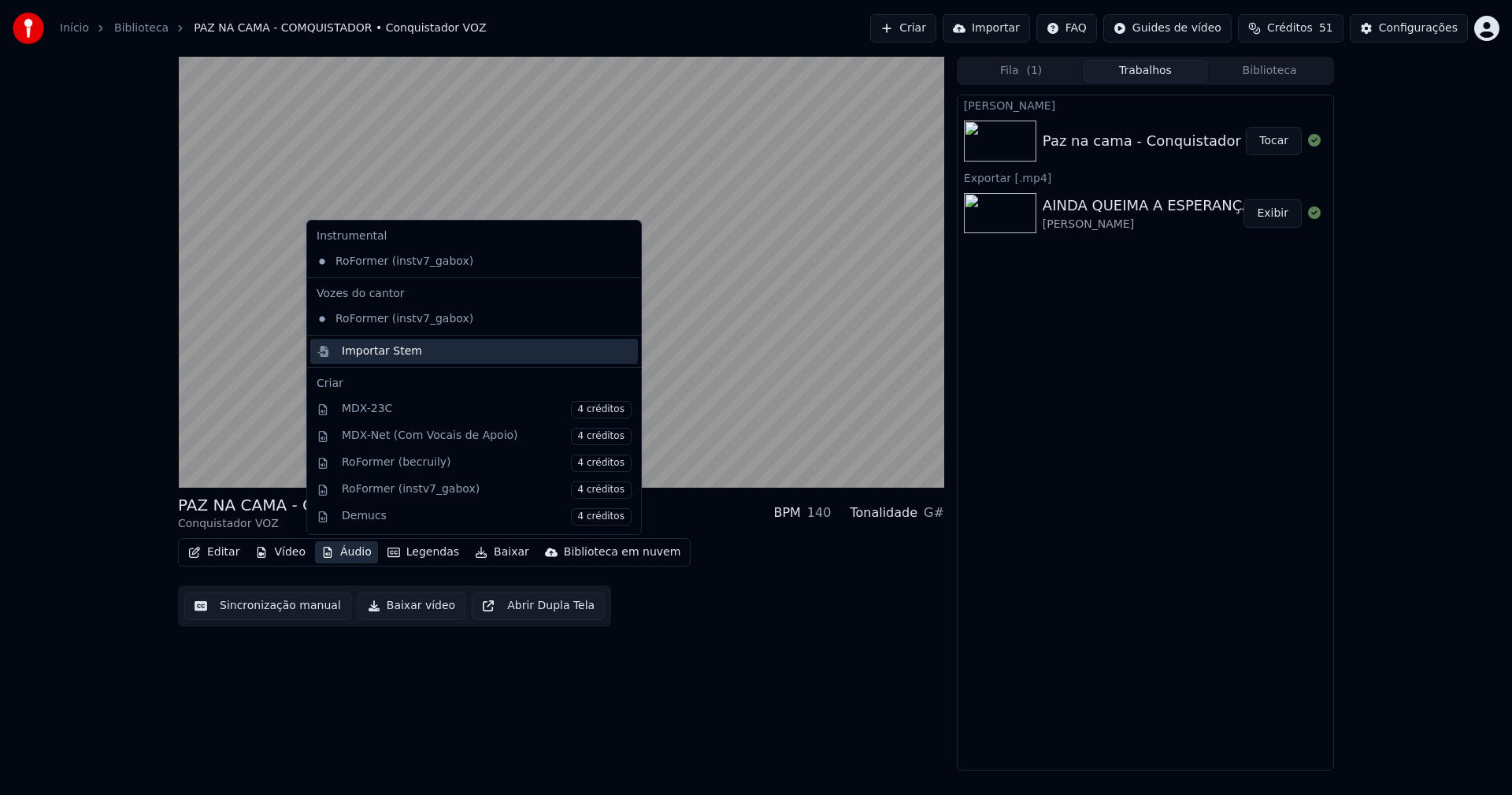
click at [380, 357] on div "Importar Stem" at bounding box center [382, 351] width 80 height 16
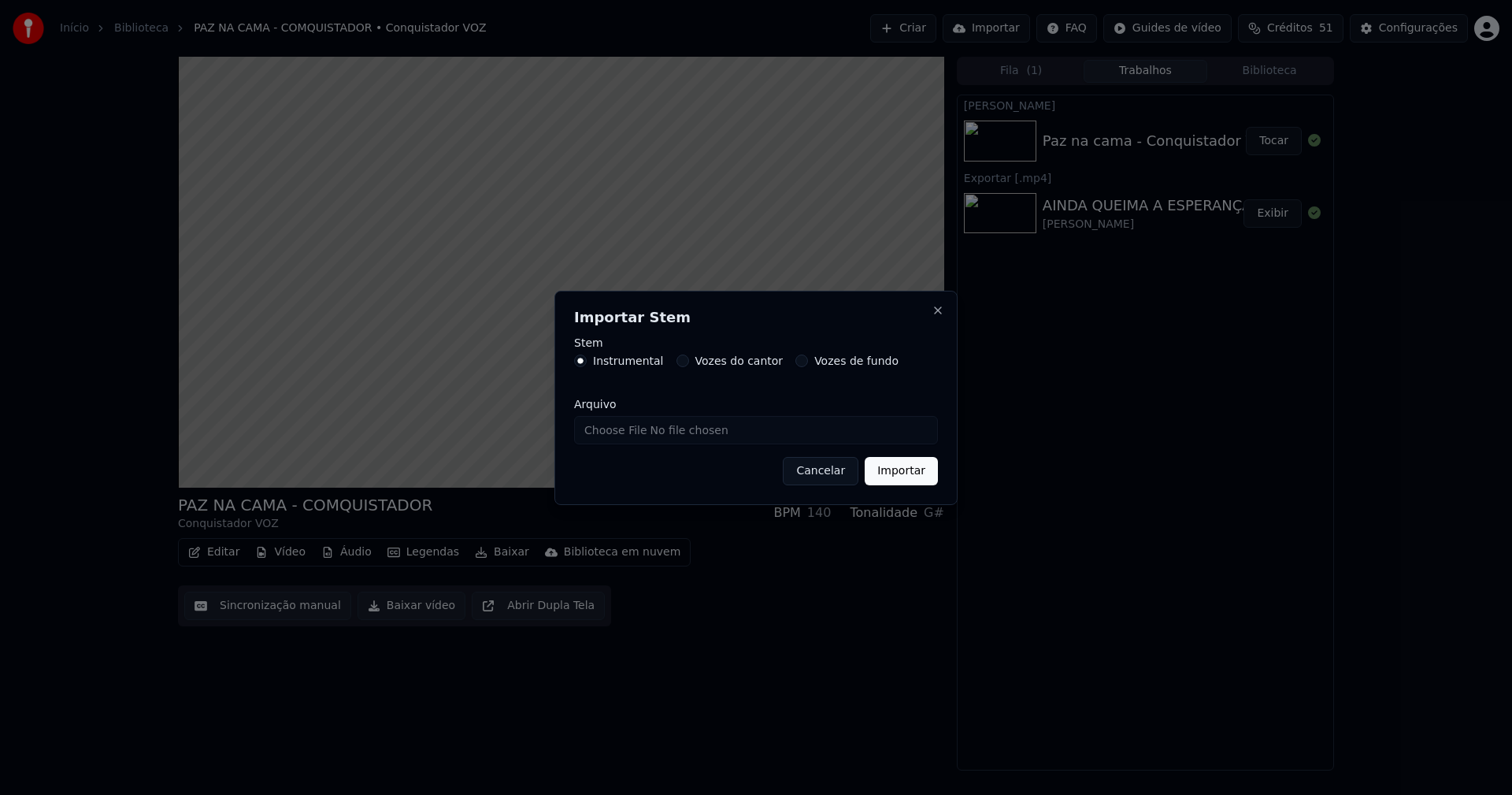
click at [634, 431] on input "Arquivo" at bounding box center [756, 430] width 364 height 28
type input "**********"
click at [901, 470] on button "Importar" at bounding box center [901, 471] width 74 height 28
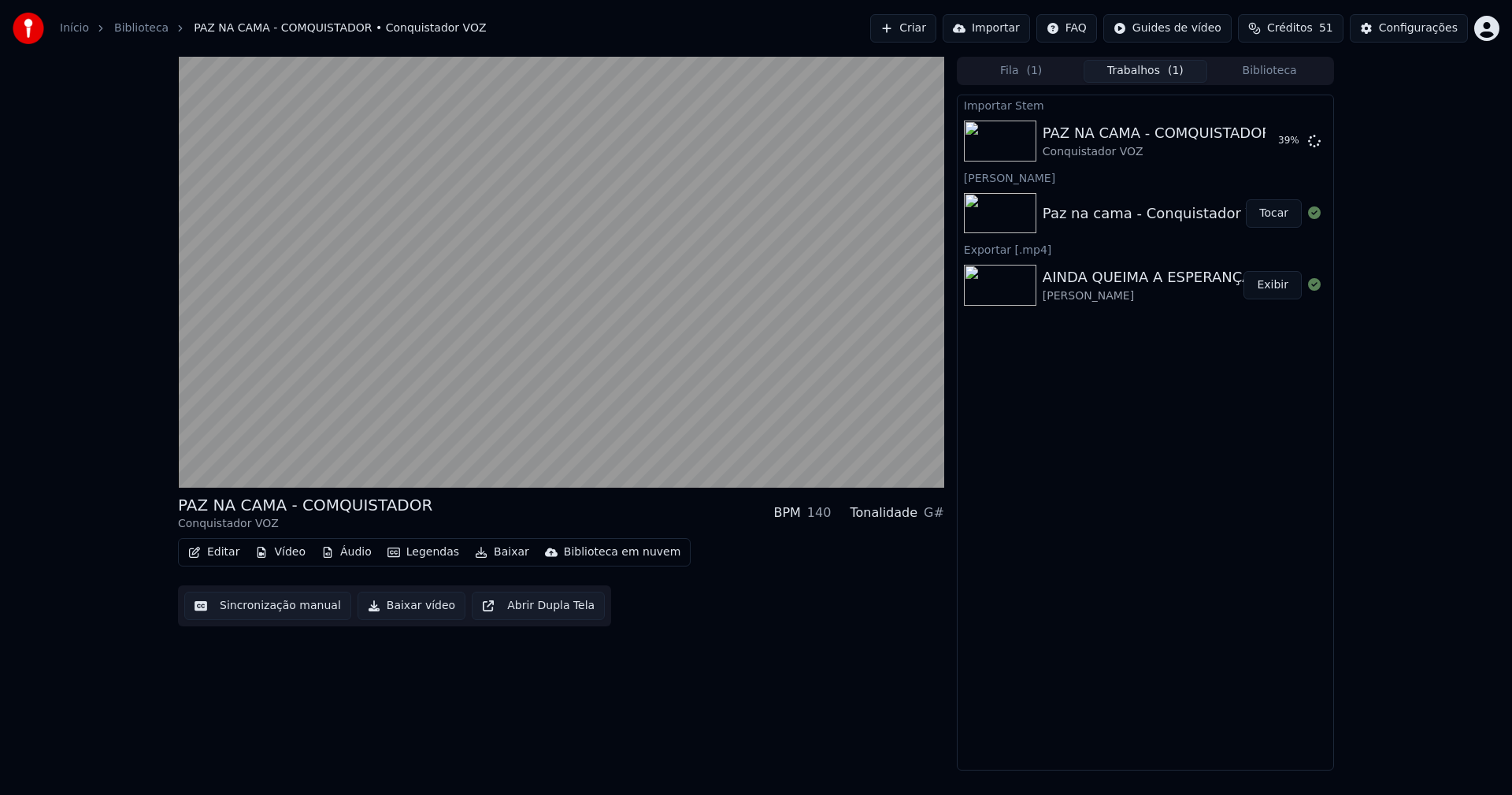
click at [276, 555] on button "Vídeo" at bounding box center [281, 552] width 63 height 22
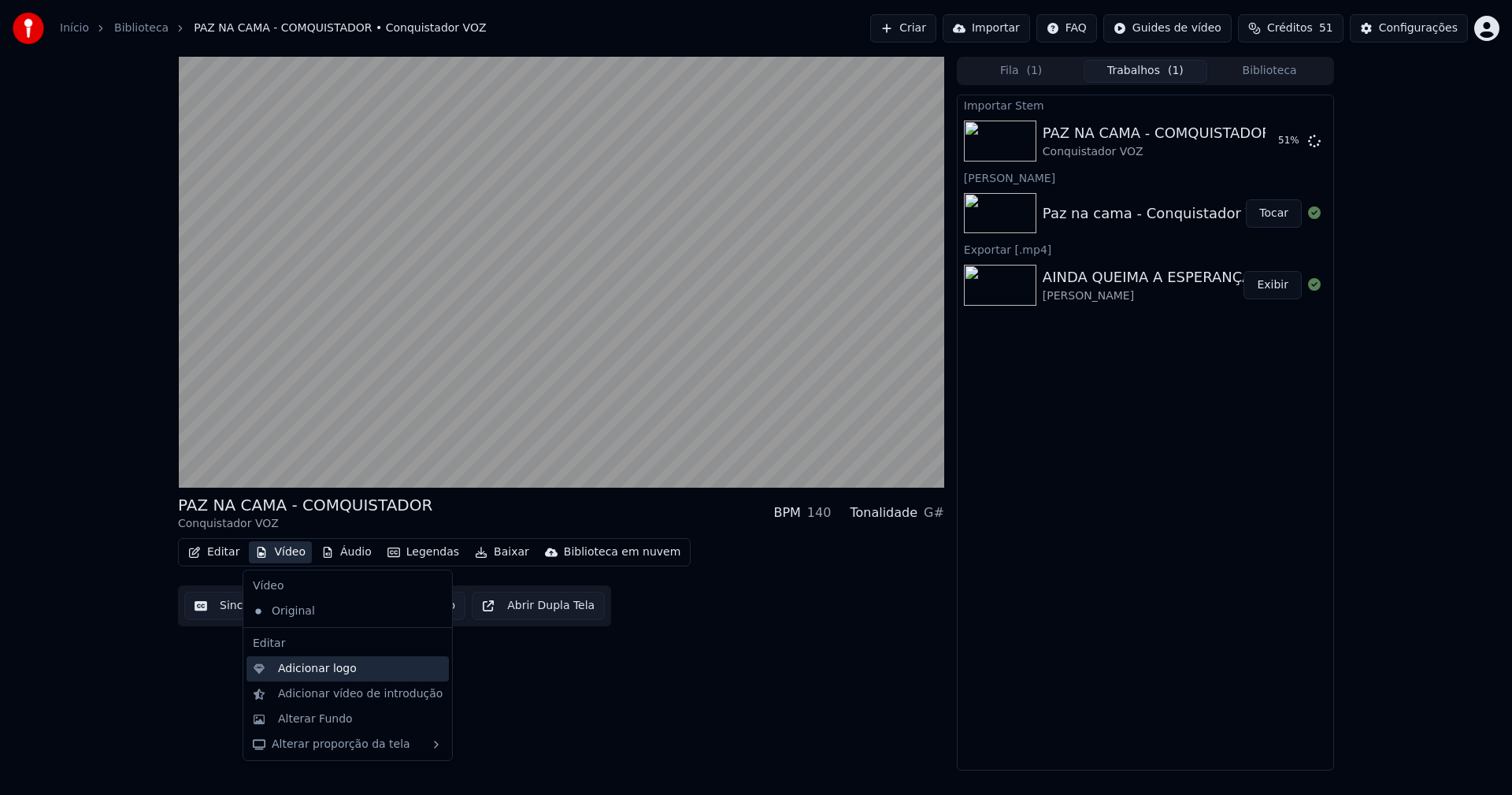
click at [295, 670] on div "Adicionar logo" at bounding box center [317, 669] width 78 height 16
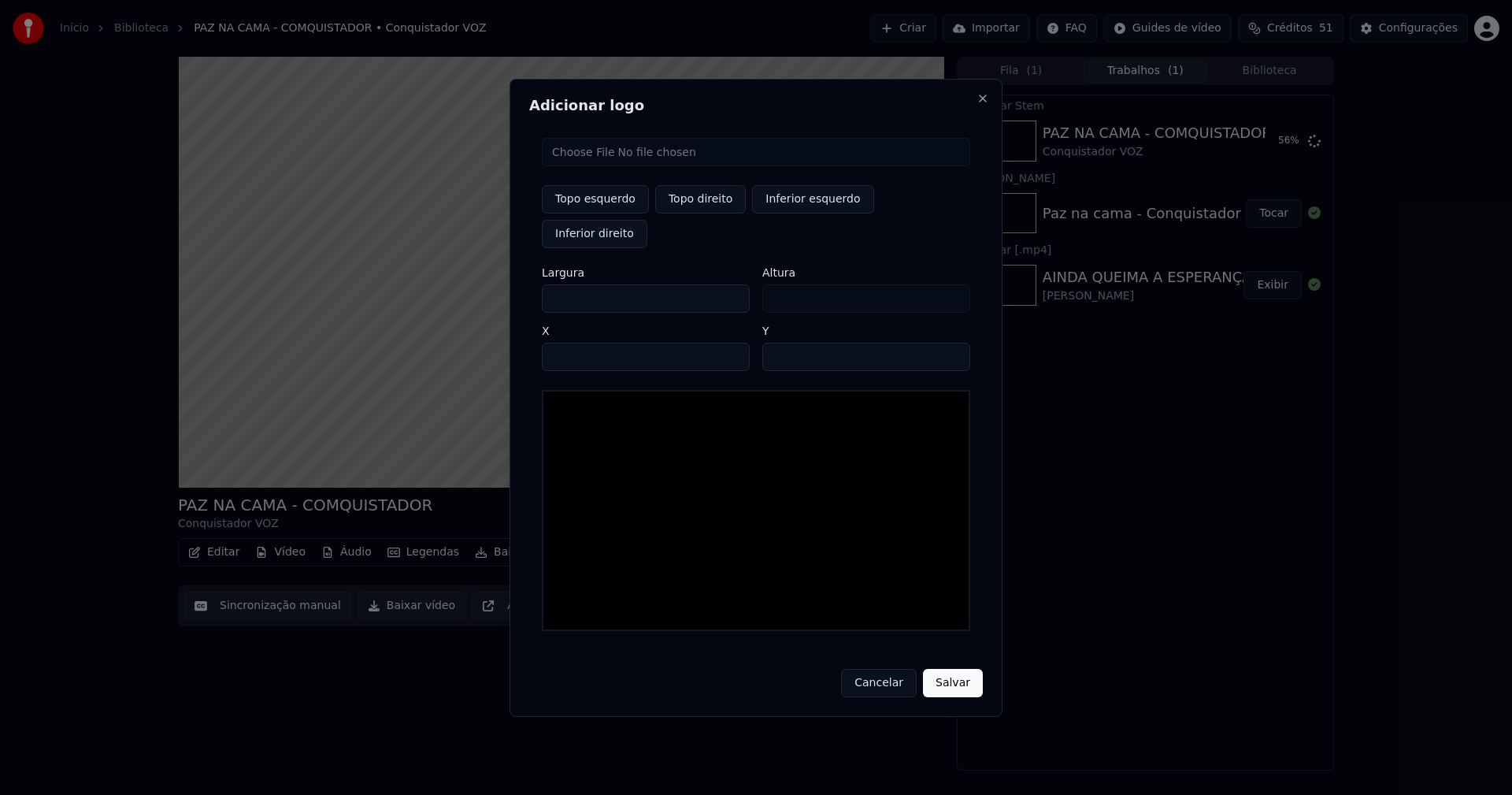
click at [581, 166] on input "file" at bounding box center [756, 152] width 428 height 28
type input "**********"
click at [698, 214] on button "Topo direito" at bounding box center [701, 199] width 90 height 28
type input "****"
drag, startPoint x: 568, startPoint y: 281, endPoint x: 535, endPoint y: 283, distance: 33.1
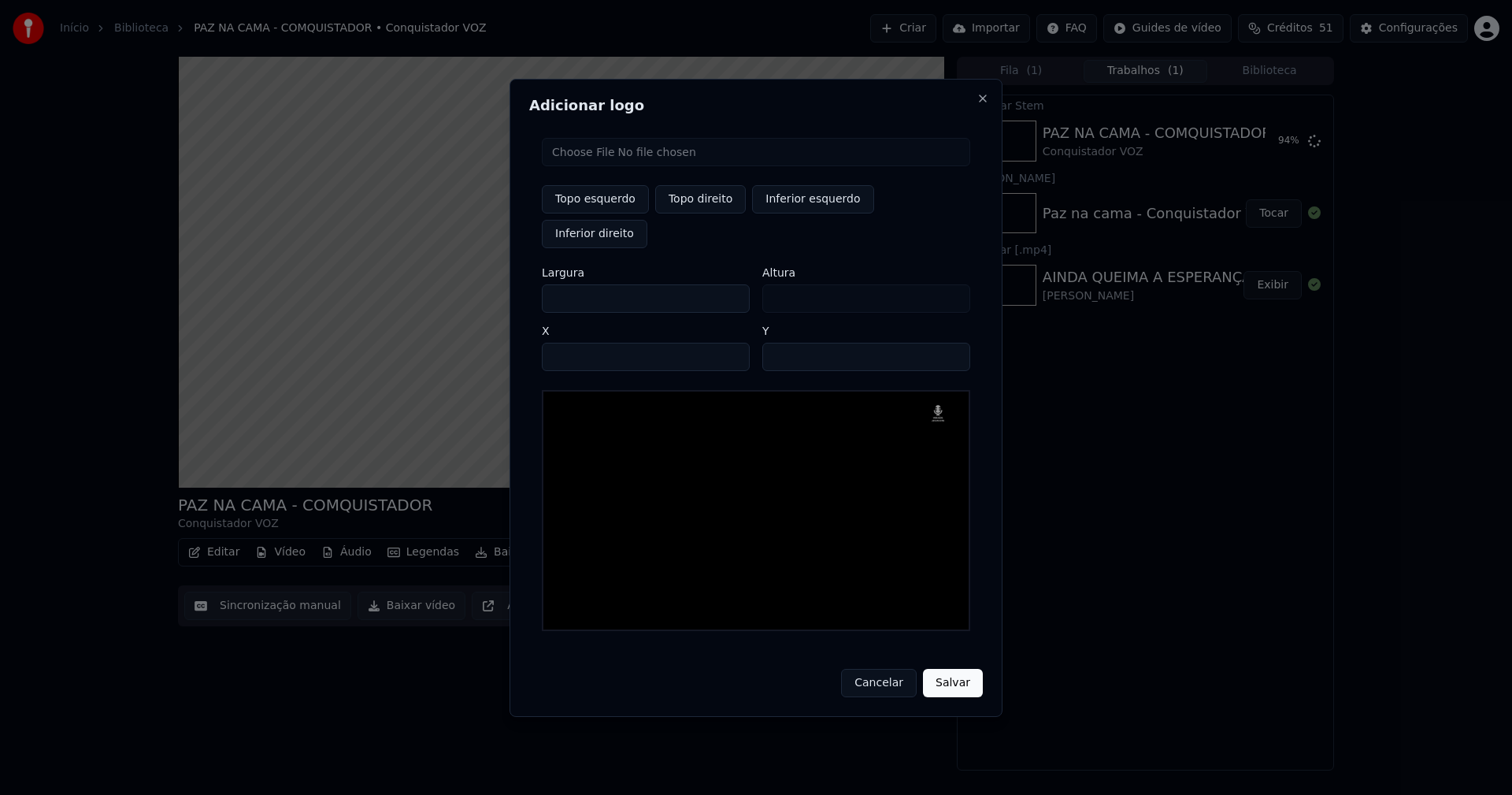
click at [535, 283] on div "Topo esquerdo Topo direito Inferior esquerdo Inferior direito Largura *** Altur…" at bounding box center [756, 384] width 453 height 519
type input "**"
type input "***"
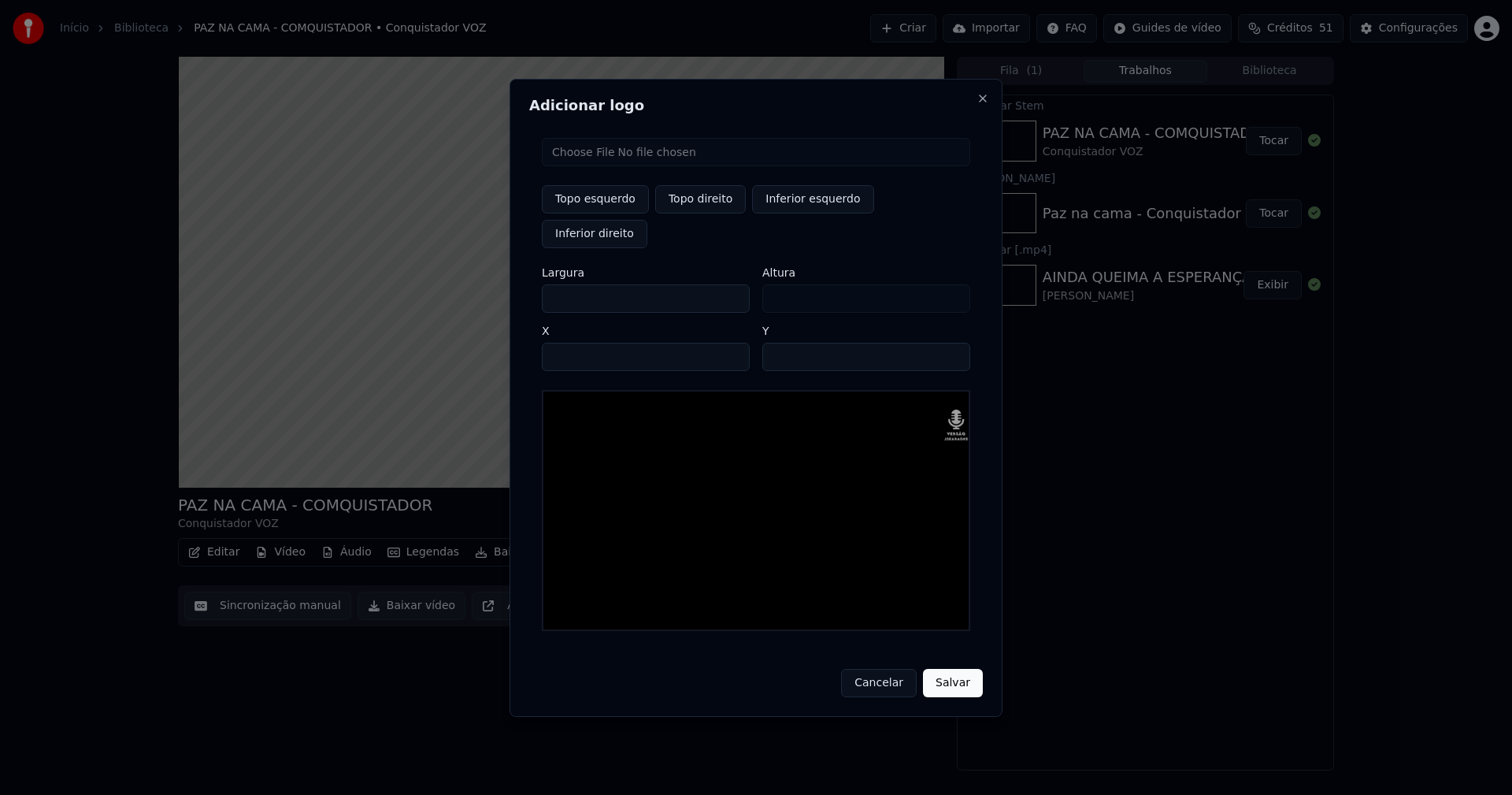
type input "***"
click at [574, 342] on input "****" at bounding box center [645, 356] width 208 height 28
type input "****"
click at [779, 342] on input "**" at bounding box center [866, 356] width 208 height 28
type input "**"
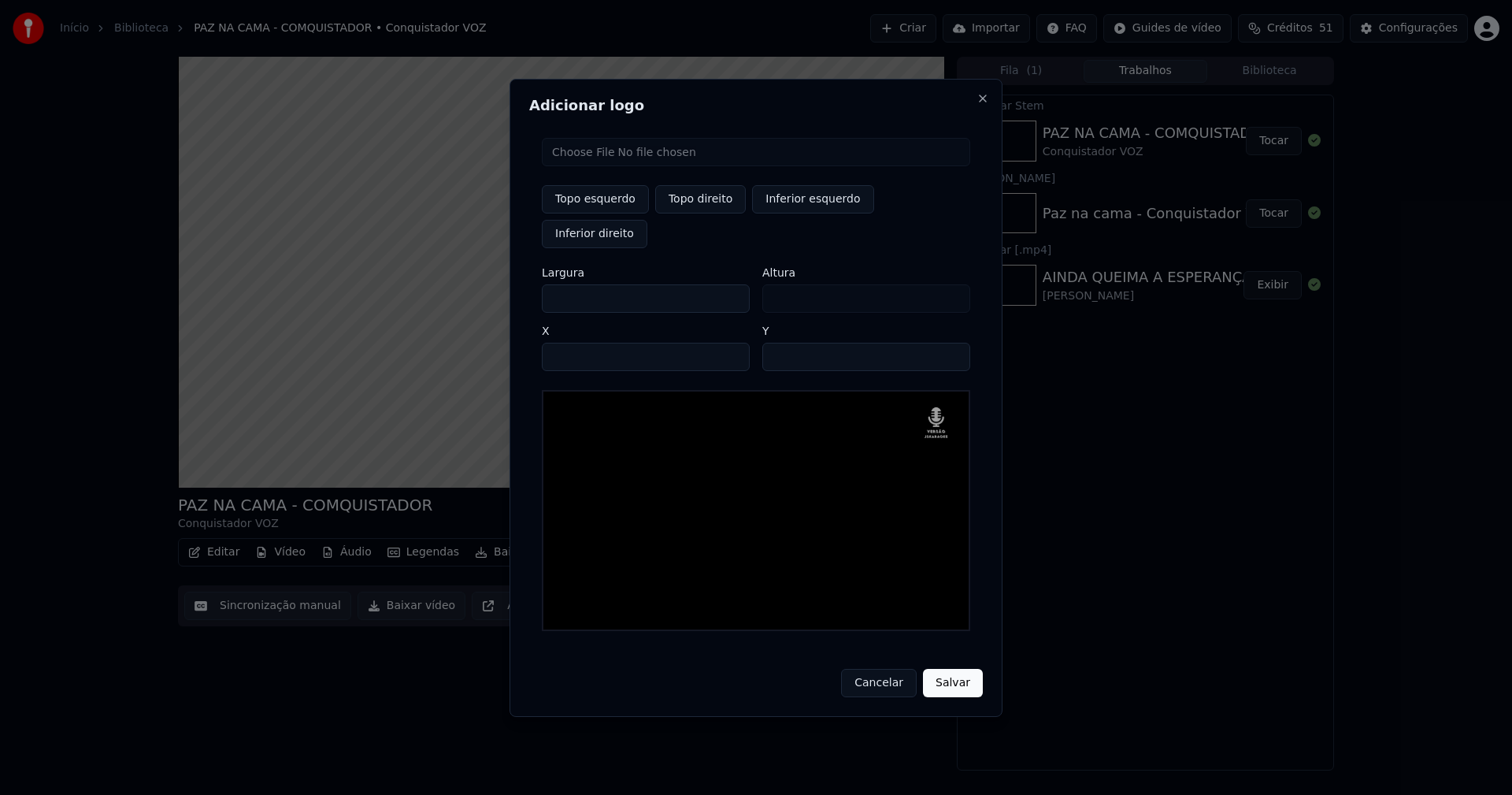
click at [945, 669] on button "Salvar" at bounding box center [953, 683] width 60 height 28
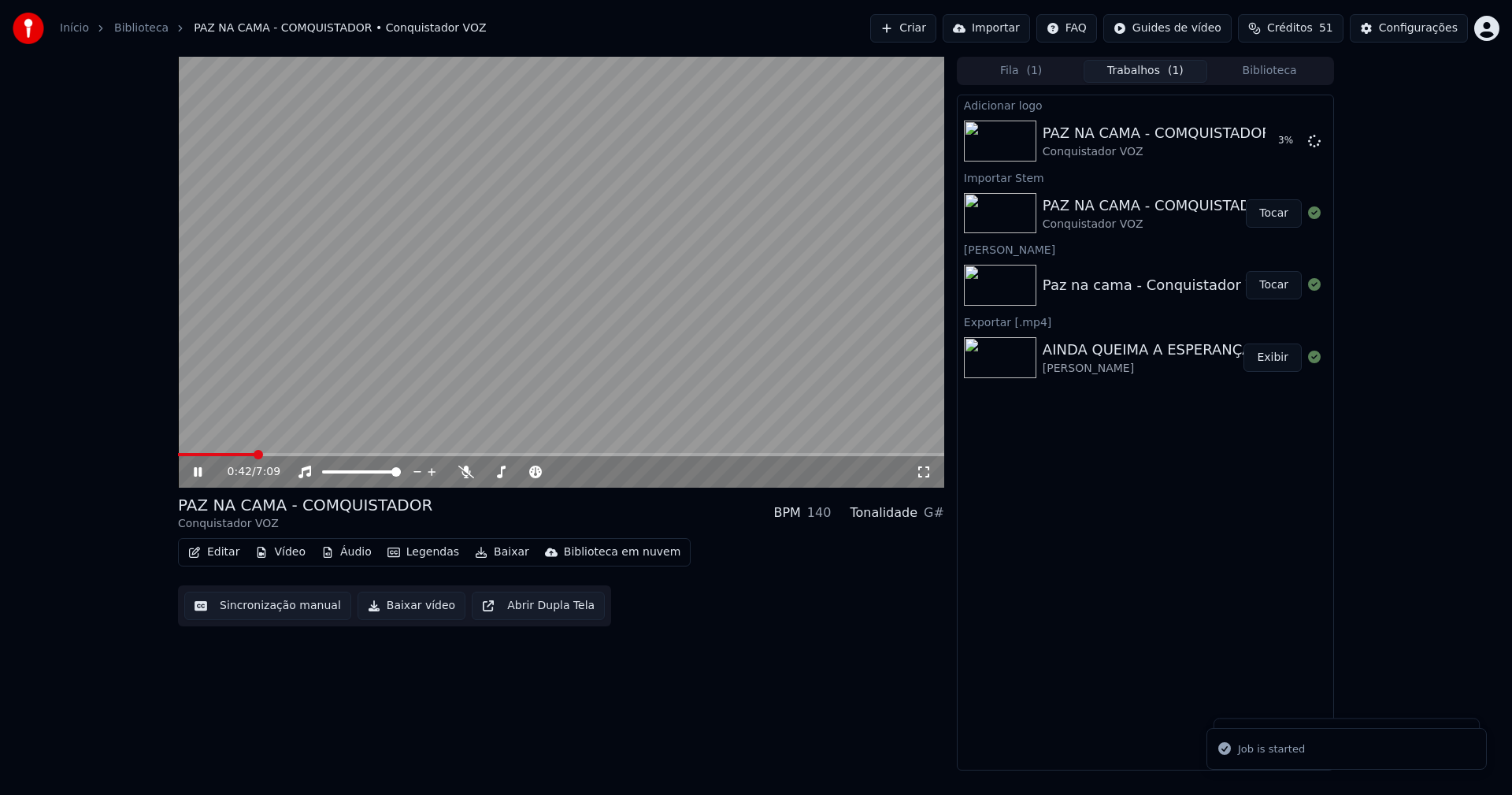
click at [343, 555] on button "Áudio" at bounding box center [347, 552] width 63 height 22
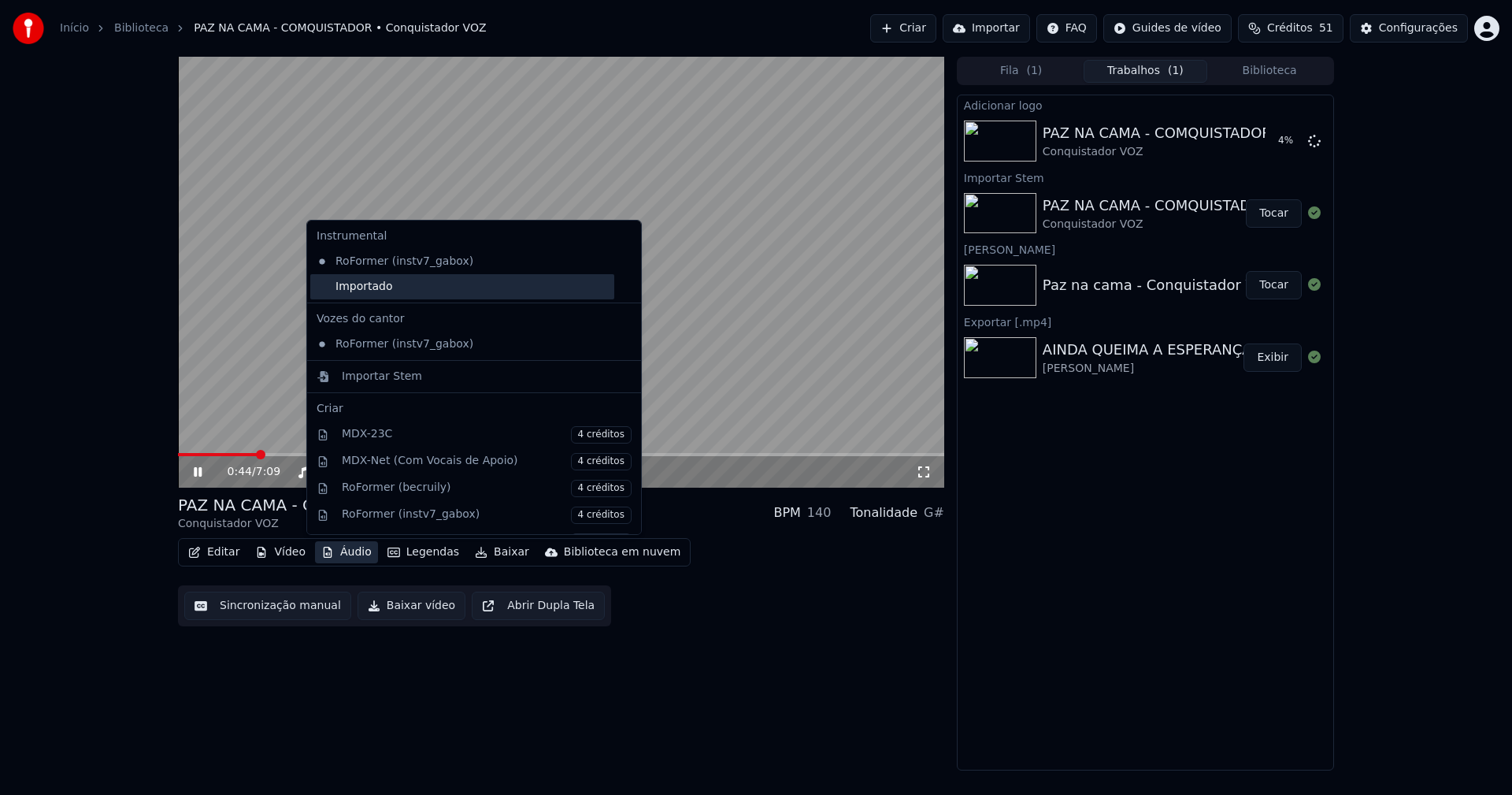
click at [326, 291] on div "Importado" at bounding box center [463, 286] width 304 height 25
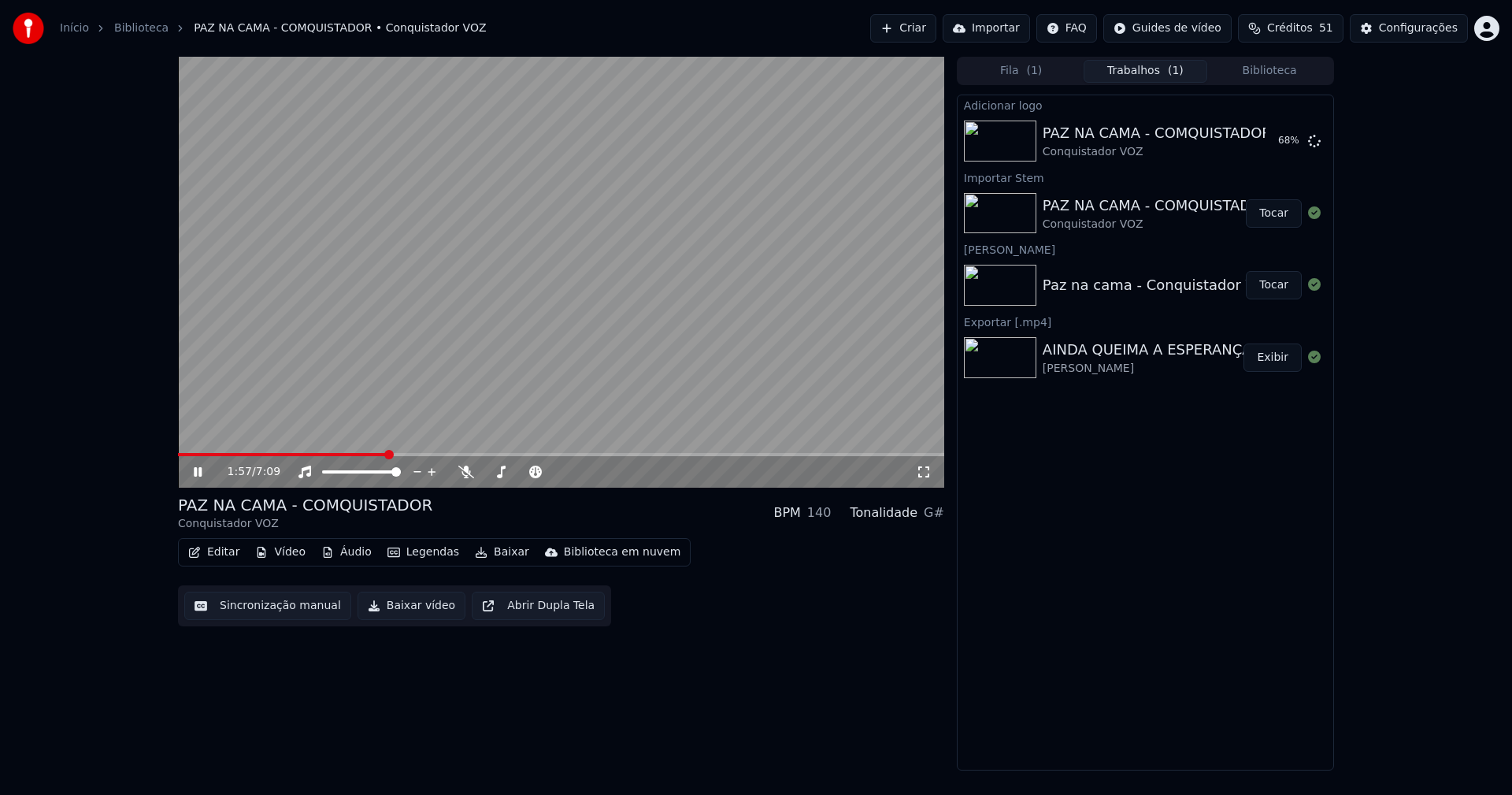
click at [340, 555] on button "Áudio" at bounding box center [347, 552] width 63 height 22
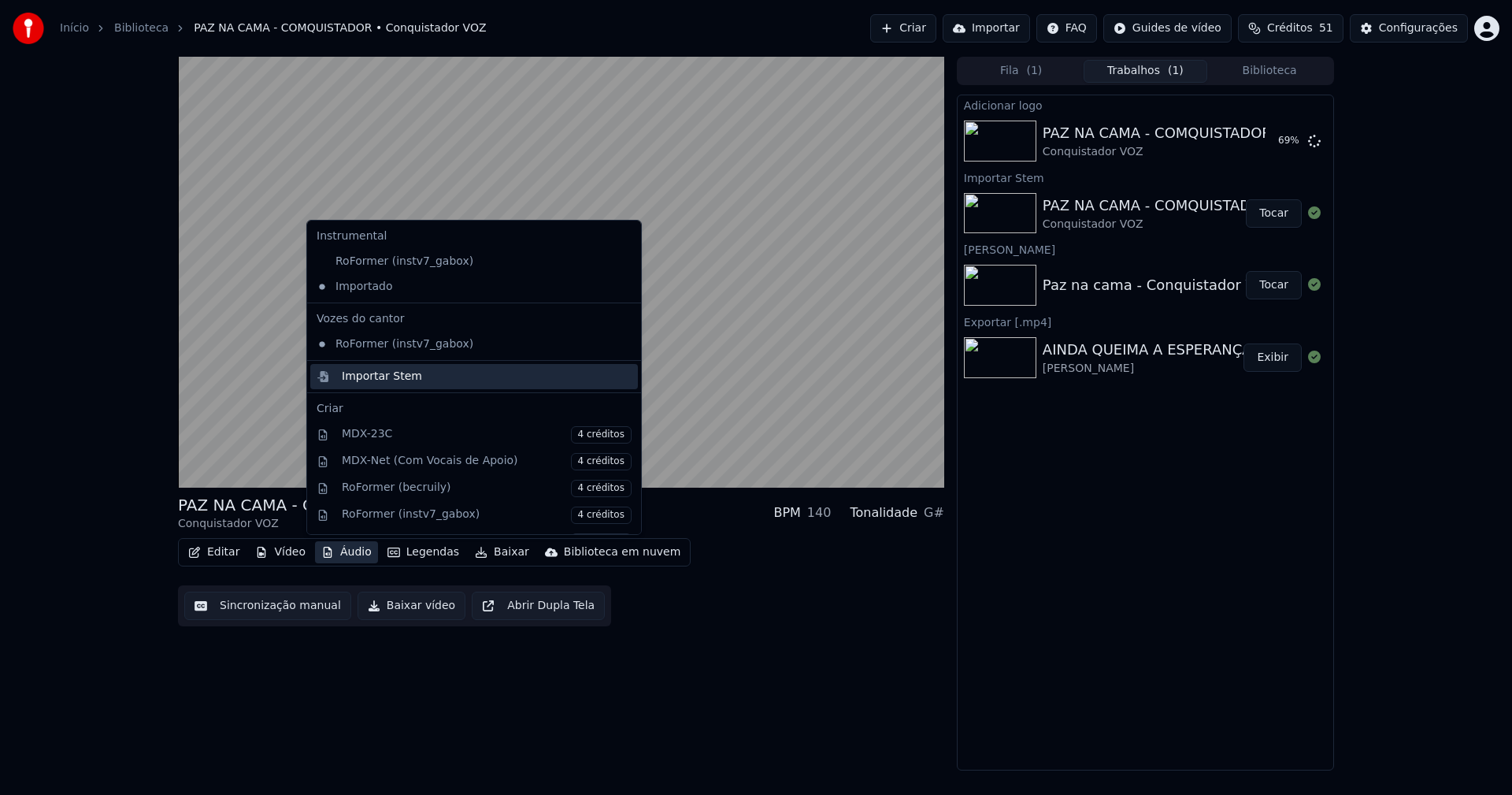
click at [354, 374] on div "Importar Stem" at bounding box center [382, 376] width 80 height 16
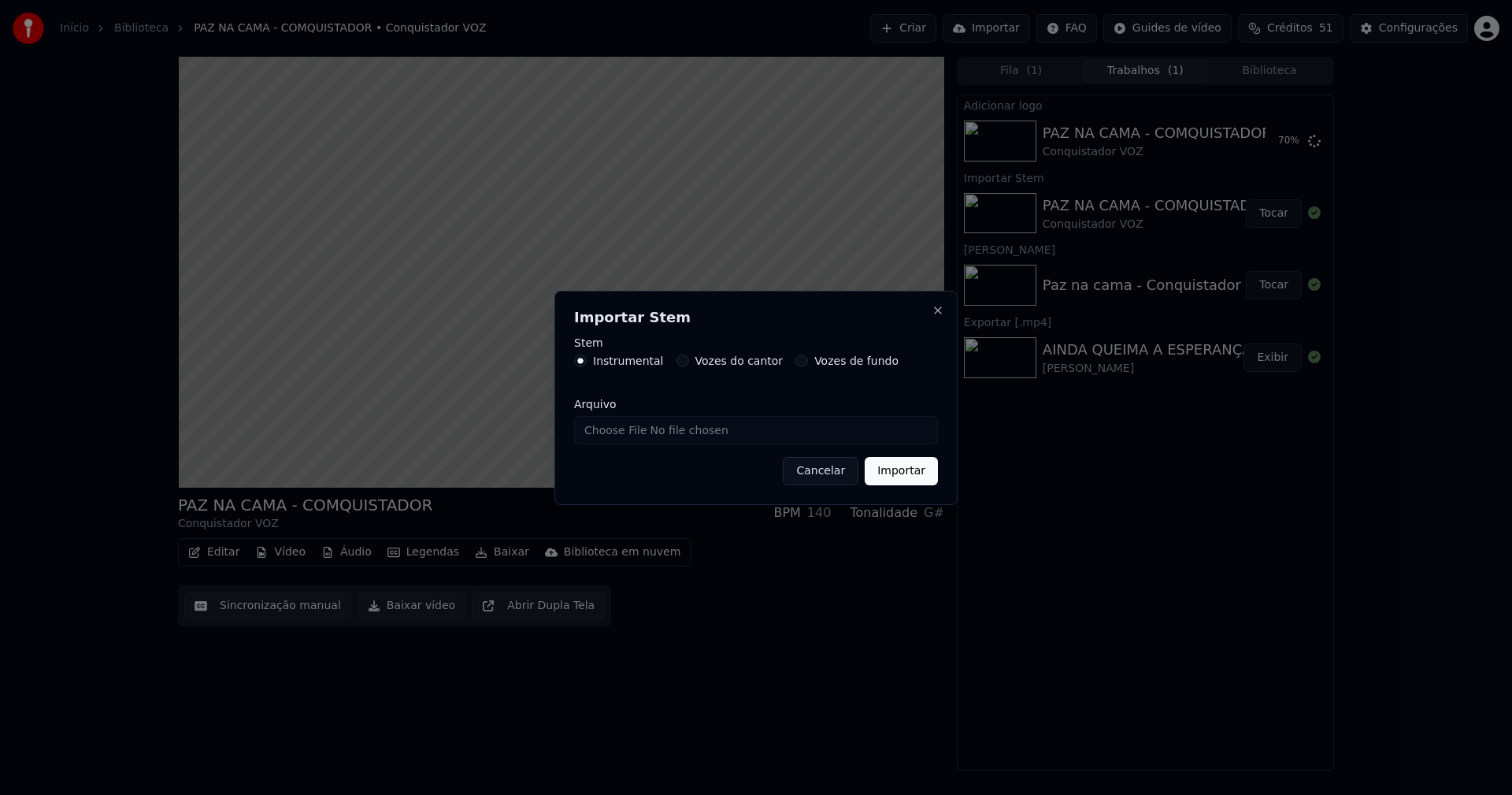
click at [644, 428] on input "Arquivo" at bounding box center [756, 430] width 364 height 28
type input "**********"
click at [903, 484] on div "Importar Stem Stem Instrumental Vozes do cantor Vozes de fundo Arquivo Cancelar…" at bounding box center [756, 398] width 403 height 215
click at [903, 478] on button "Importar" at bounding box center [901, 471] width 74 height 28
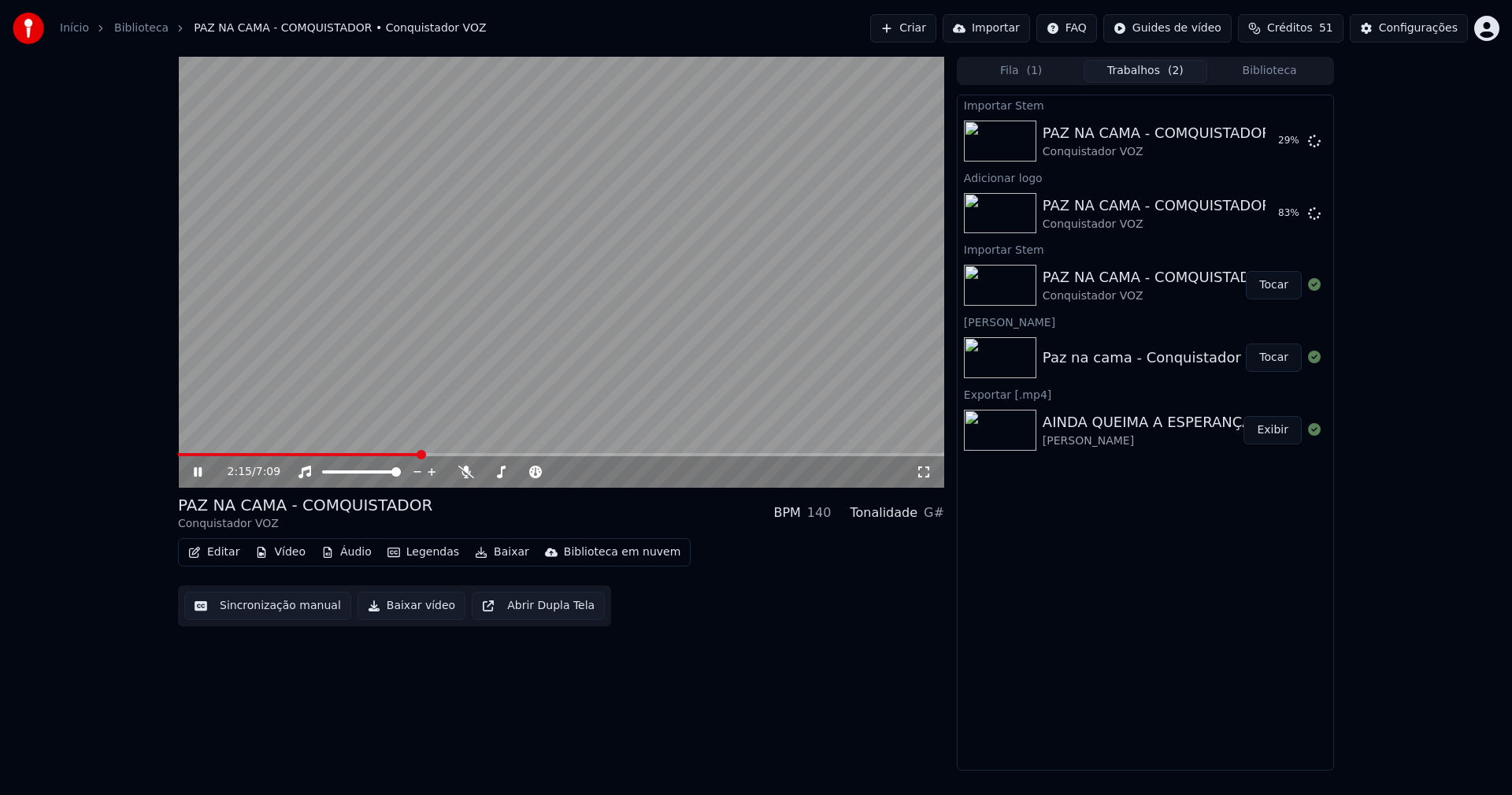
click at [200, 467] on icon at bounding box center [209, 472] width 37 height 13
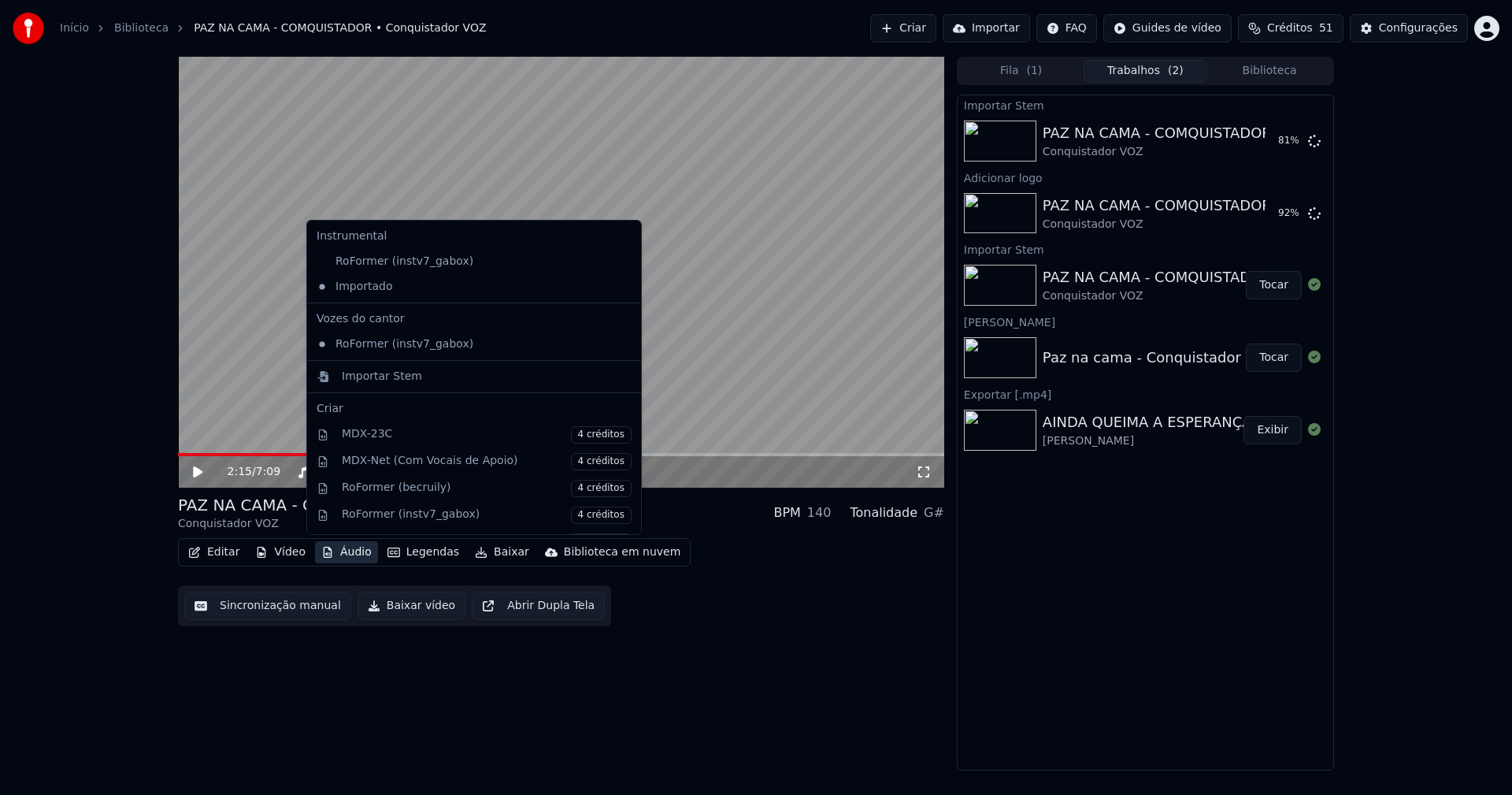
click at [342, 557] on button "Áudio" at bounding box center [347, 552] width 63 height 22
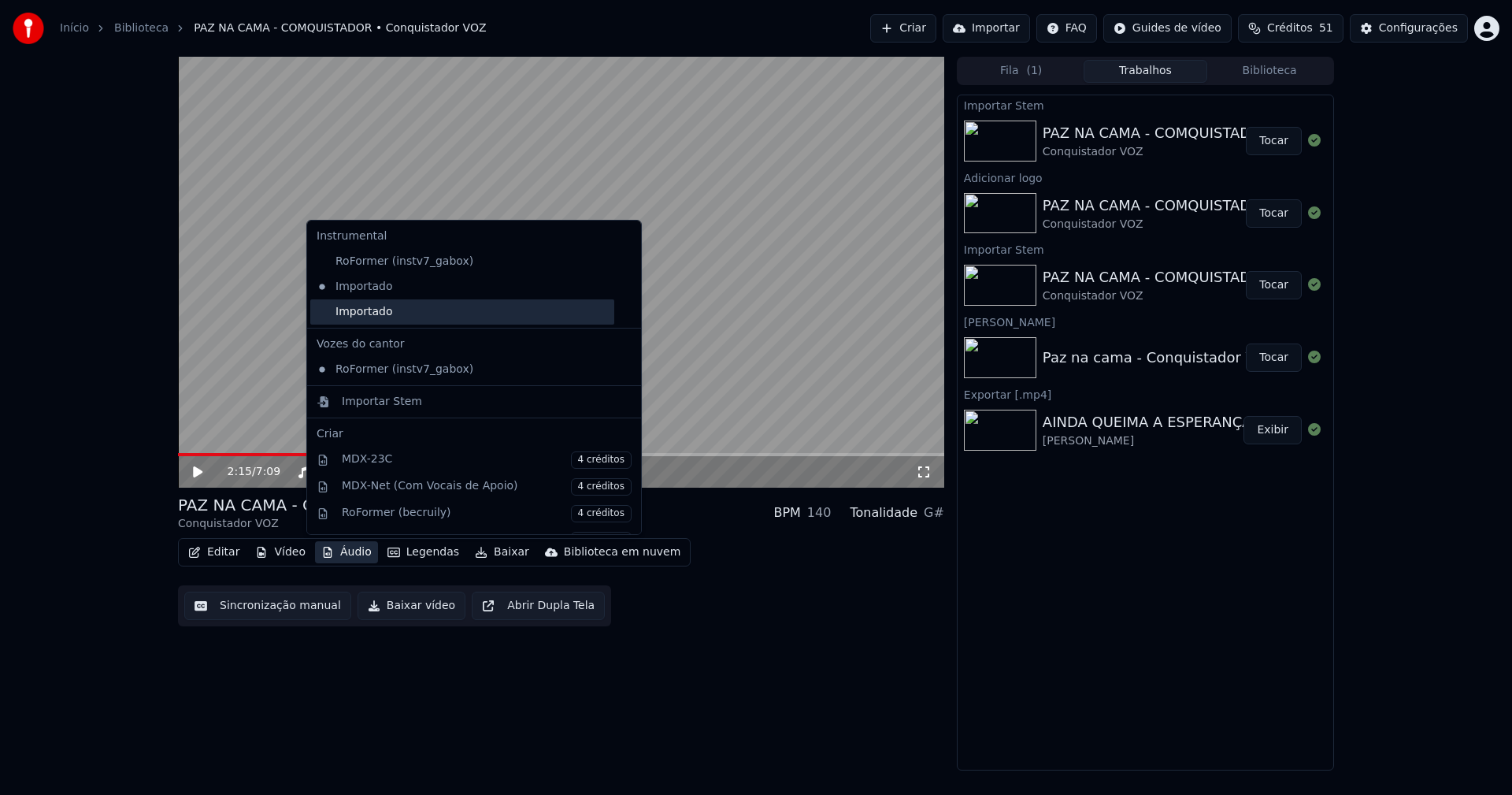
click at [345, 315] on div "Importado" at bounding box center [463, 312] width 304 height 25
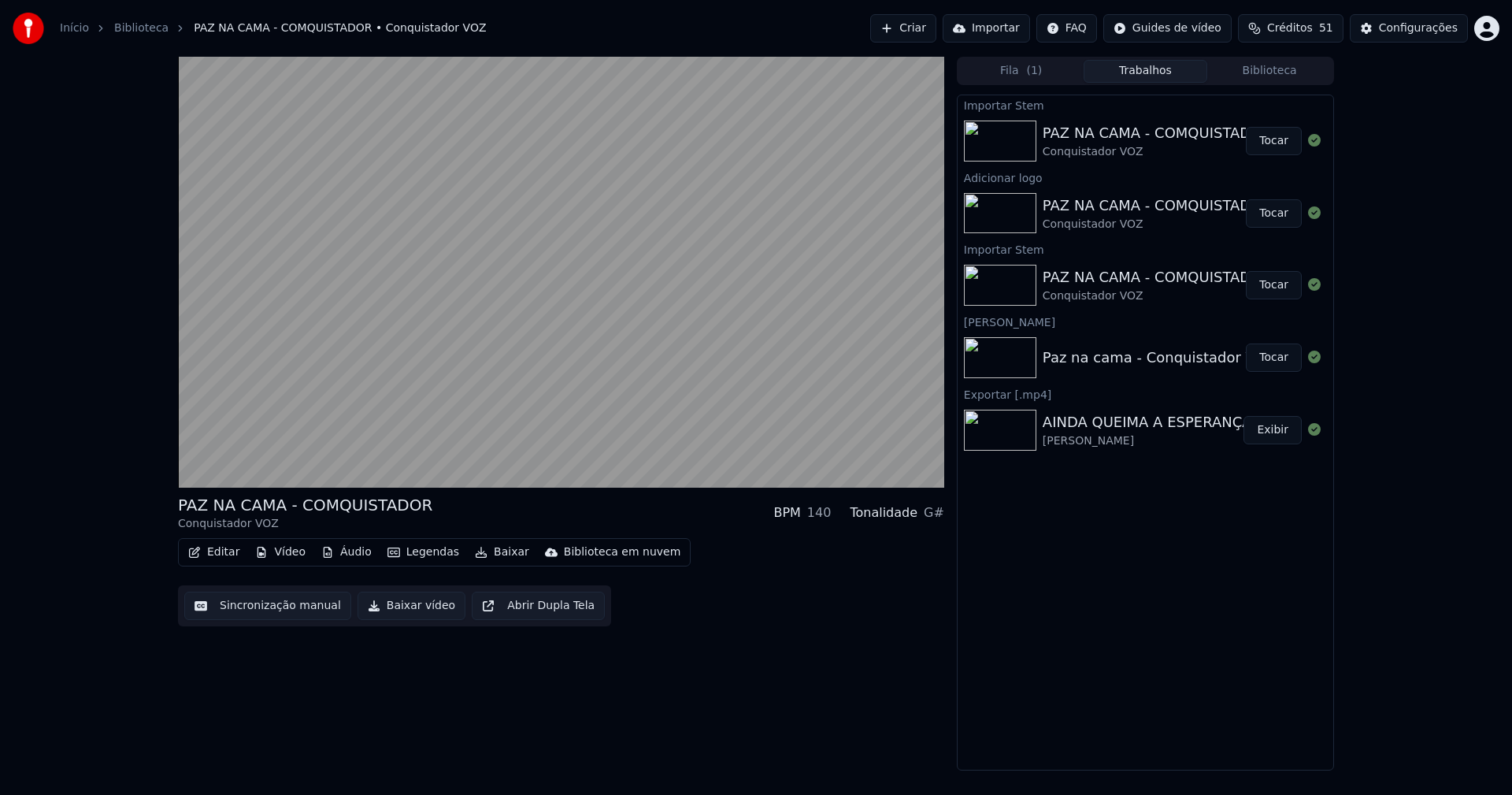
click at [353, 552] on button "Áudio" at bounding box center [347, 552] width 63 height 22
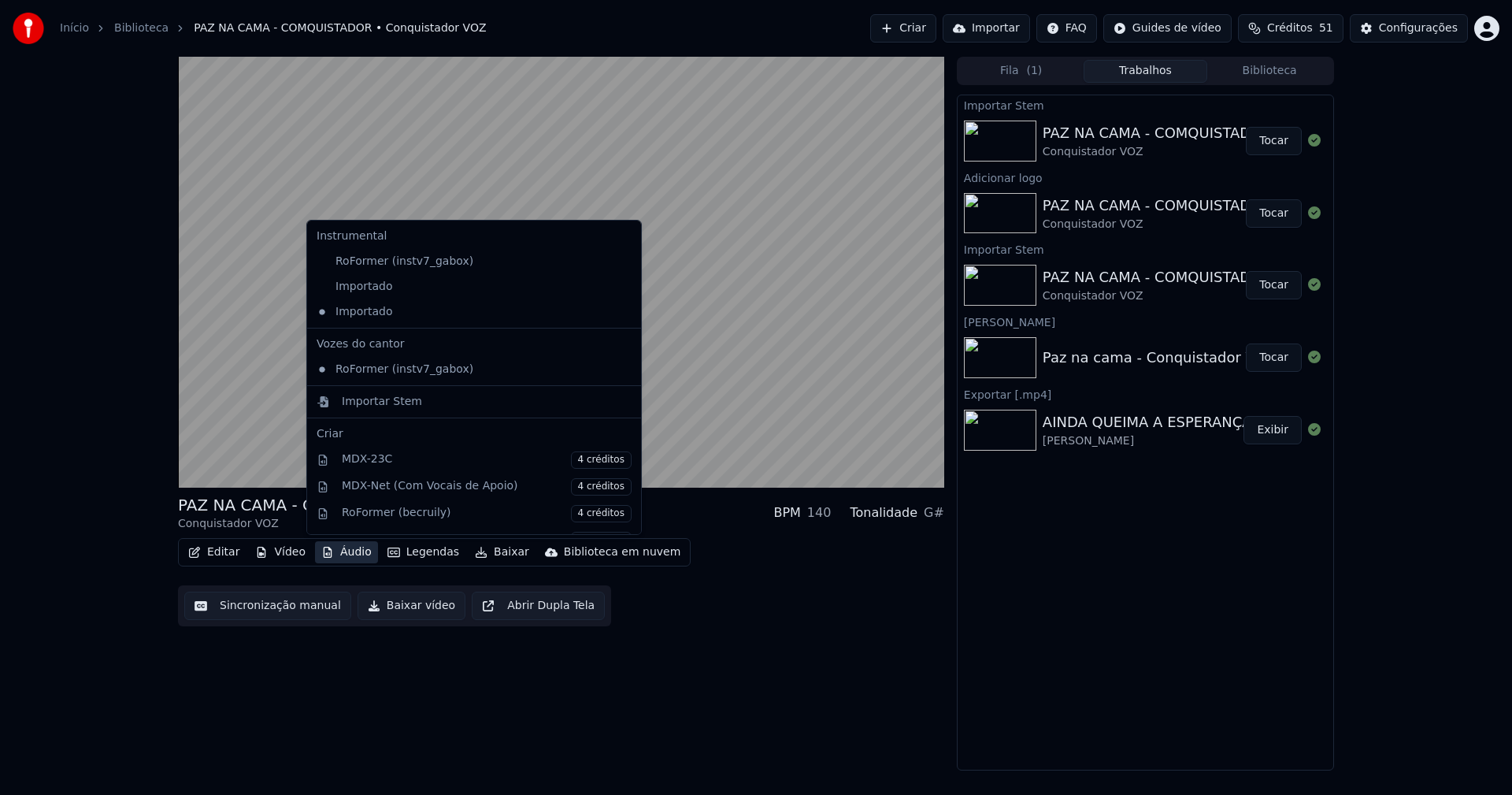
click at [620, 286] on icon at bounding box center [629, 287] width 18 height 13
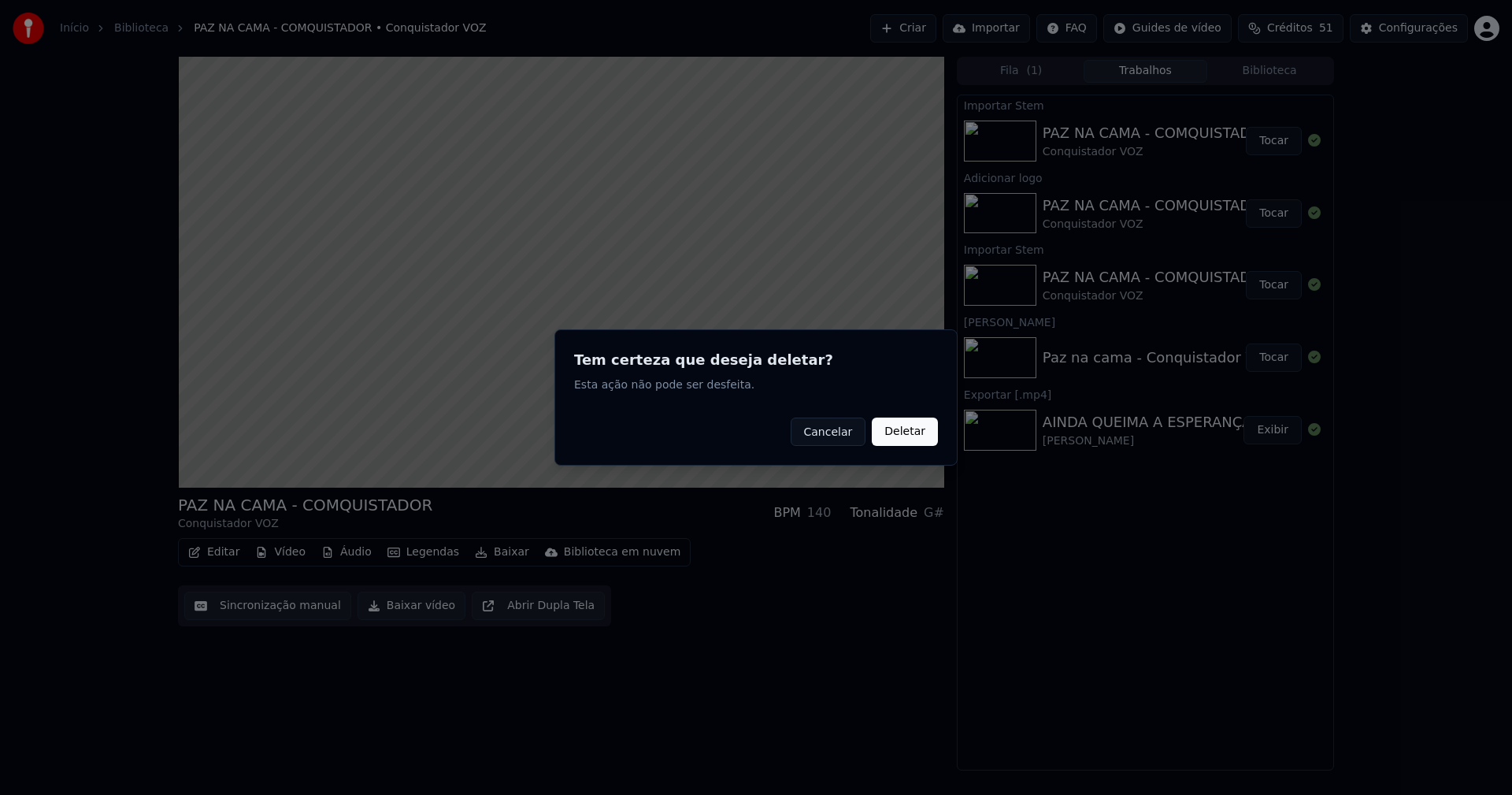
click at [893, 441] on button "Deletar" at bounding box center [905, 432] width 66 height 28
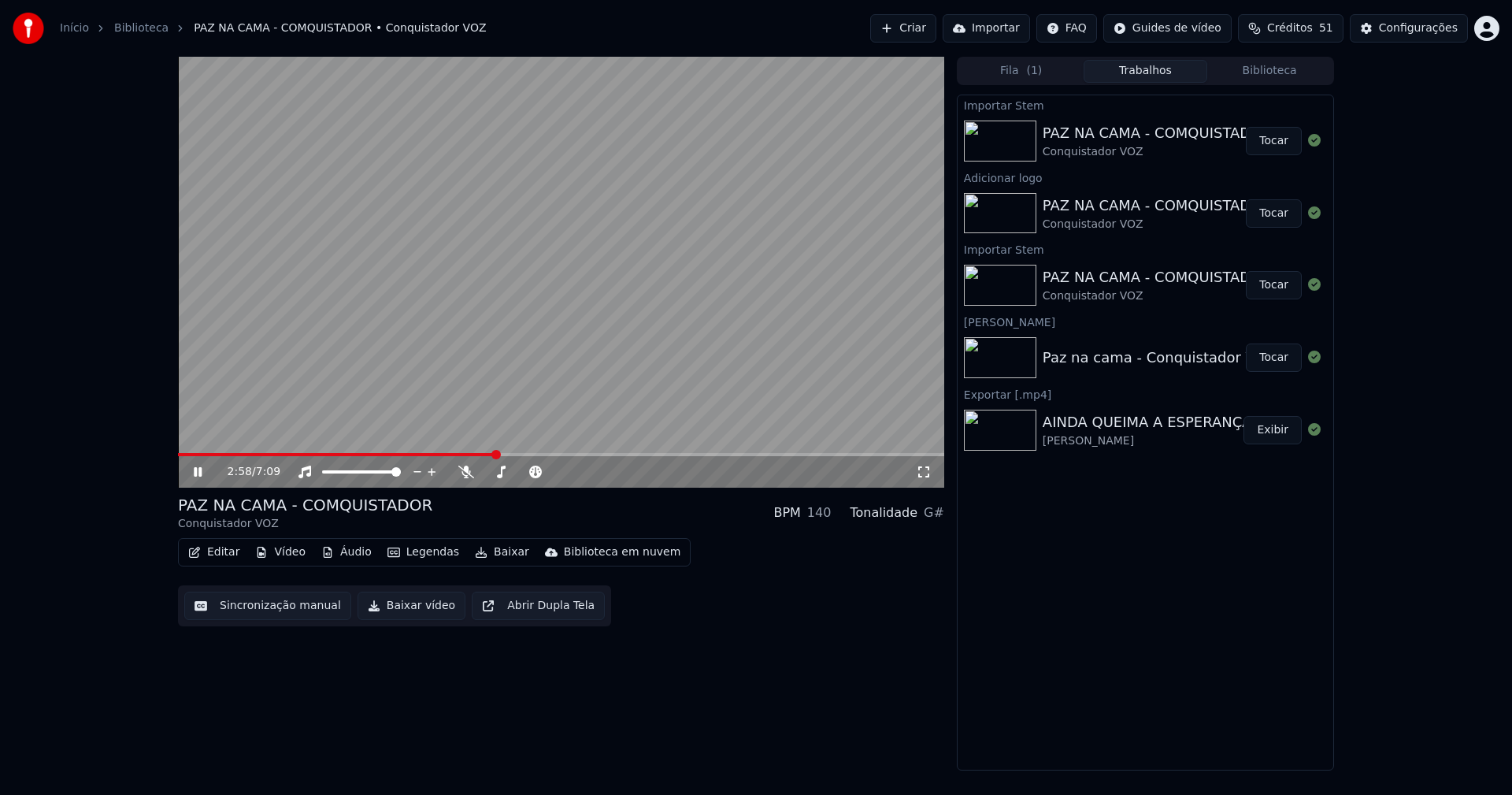
click at [218, 551] on button "Editar" at bounding box center [214, 552] width 63 height 22
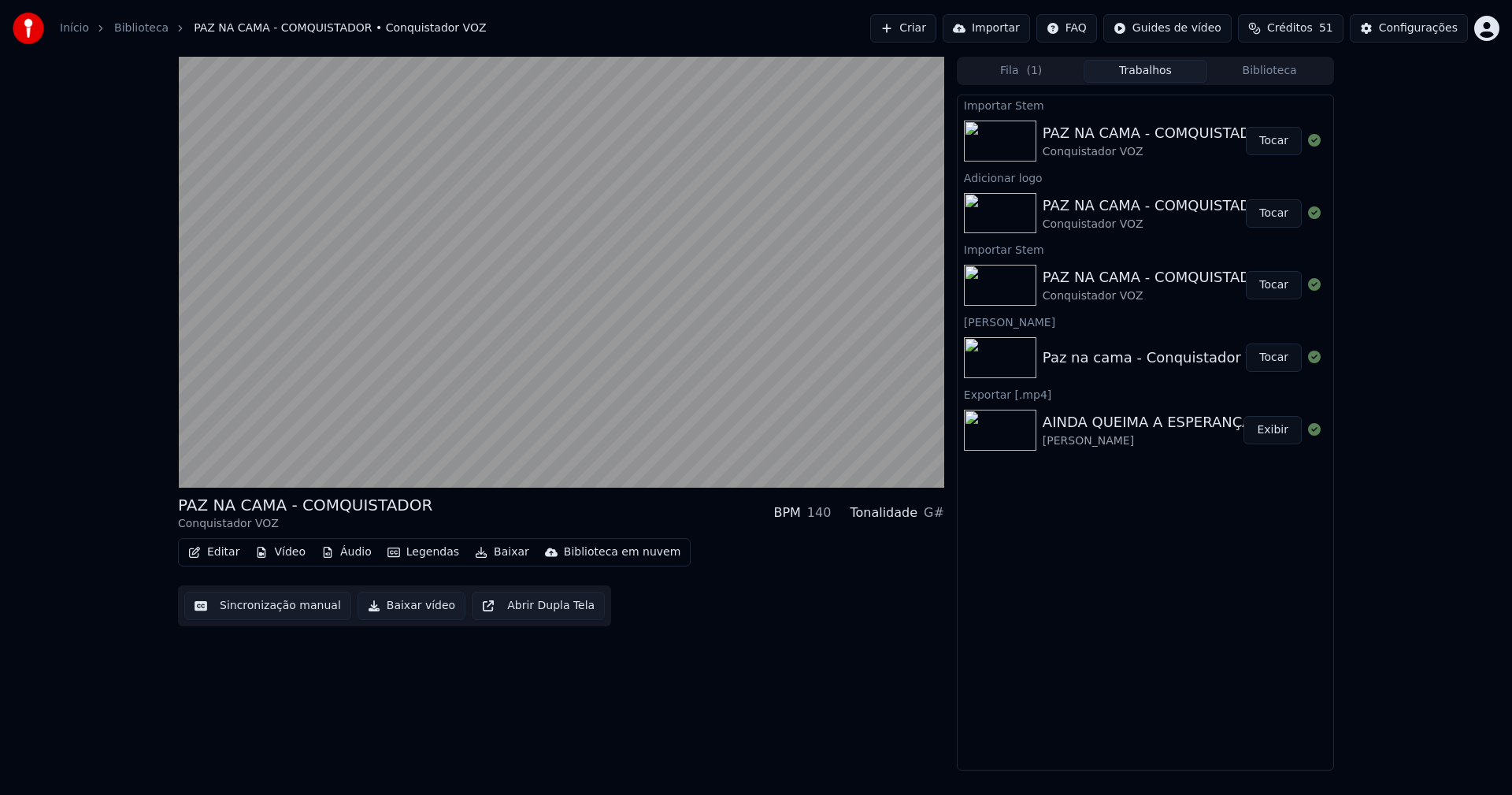
click at [257, 703] on div "PAZ NA CAMA - COMQUISTADOR Conquistador VOZ BPM 140 Tonalidade G# Editar Vídeo …" at bounding box center [562, 413] width 767 height 714
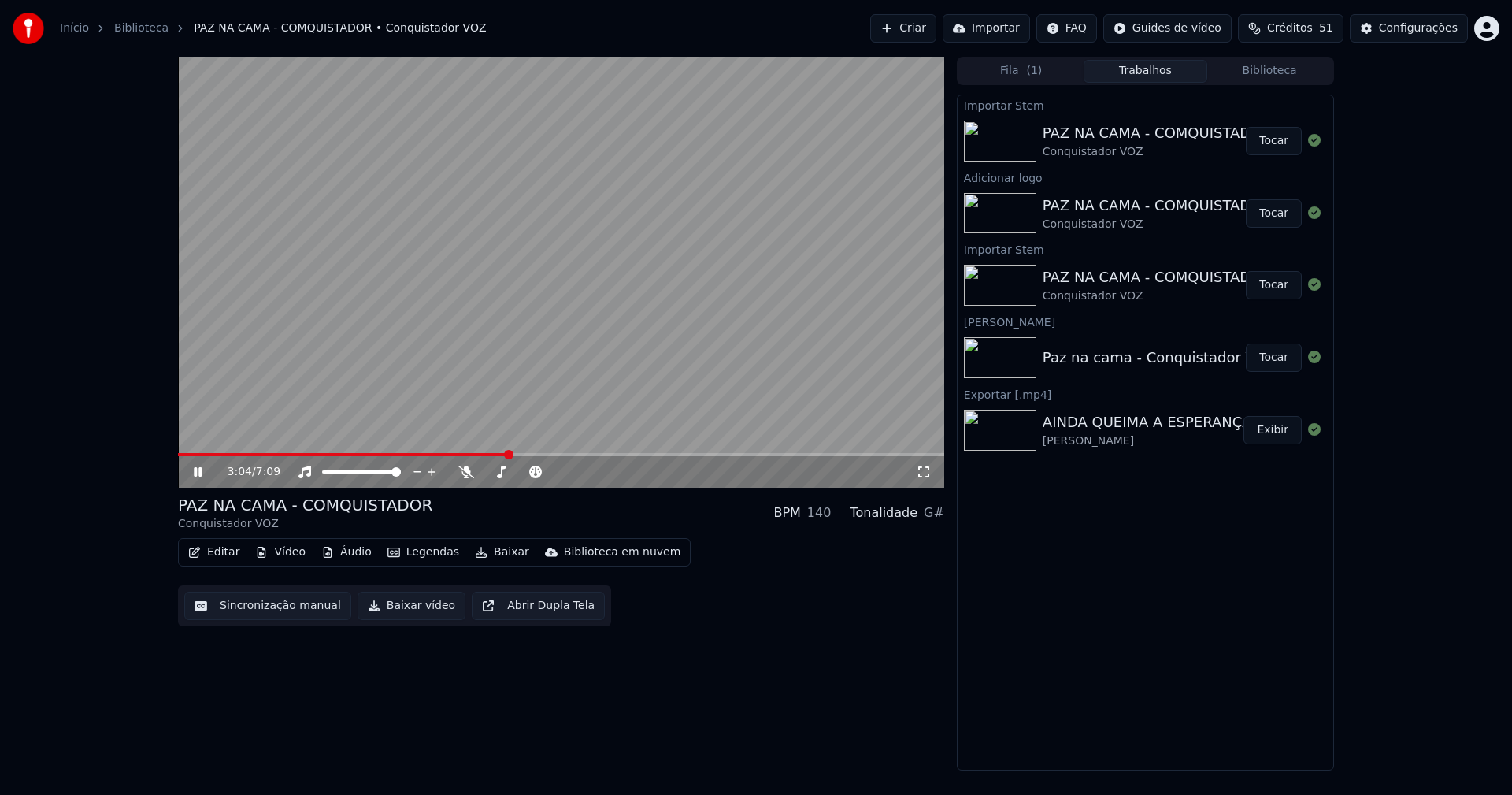
click at [179, 454] on span at bounding box center [343, 454] width 330 height 3
click at [199, 469] on icon at bounding box center [209, 472] width 37 height 13
click at [232, 551] on button "Editar" at bounding box center [214, 552] width 63 height 22
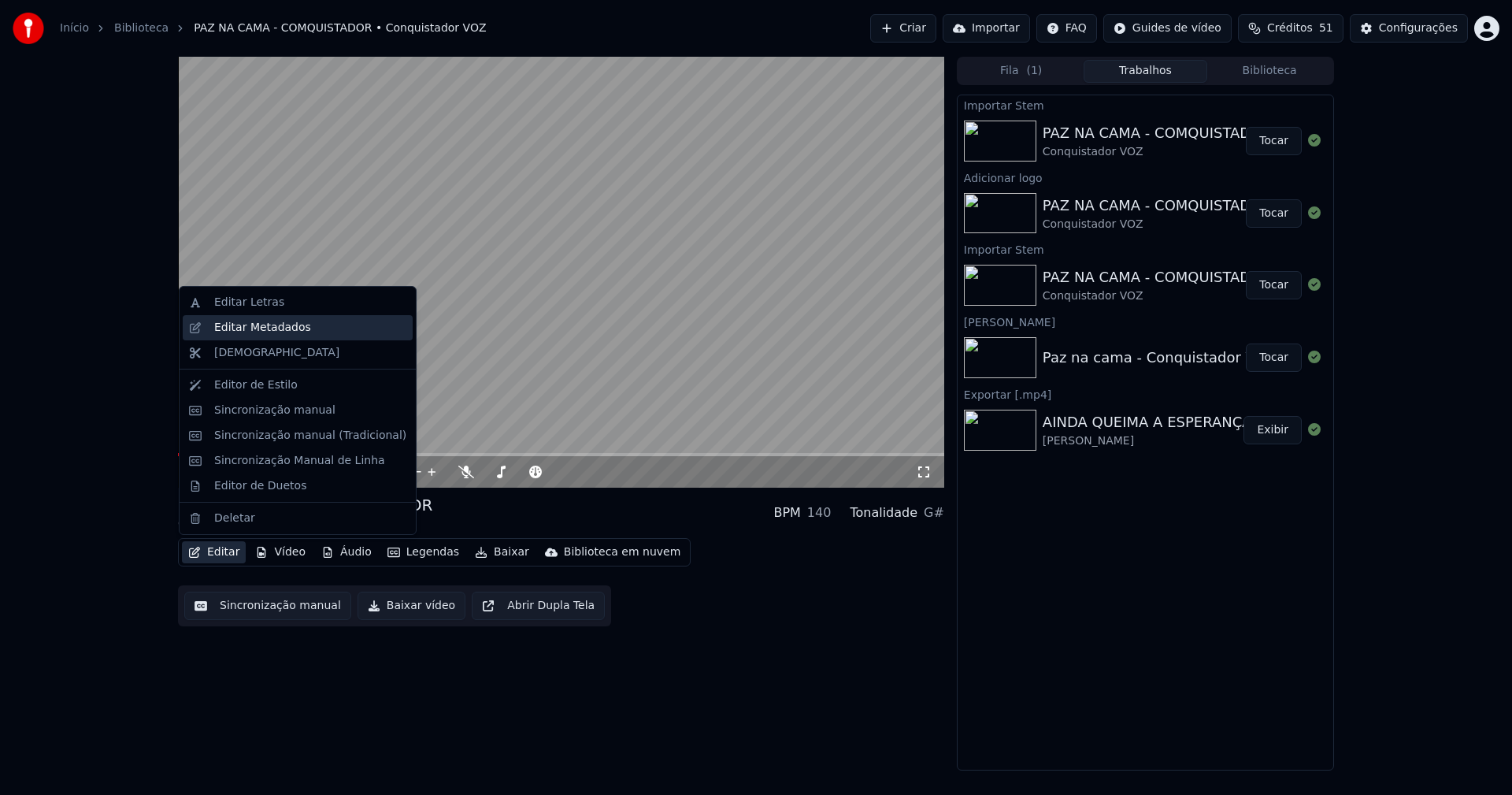
click at [265, 331] on div "Editar Metadados" at bounding box center [263, 328] width 97 height 16
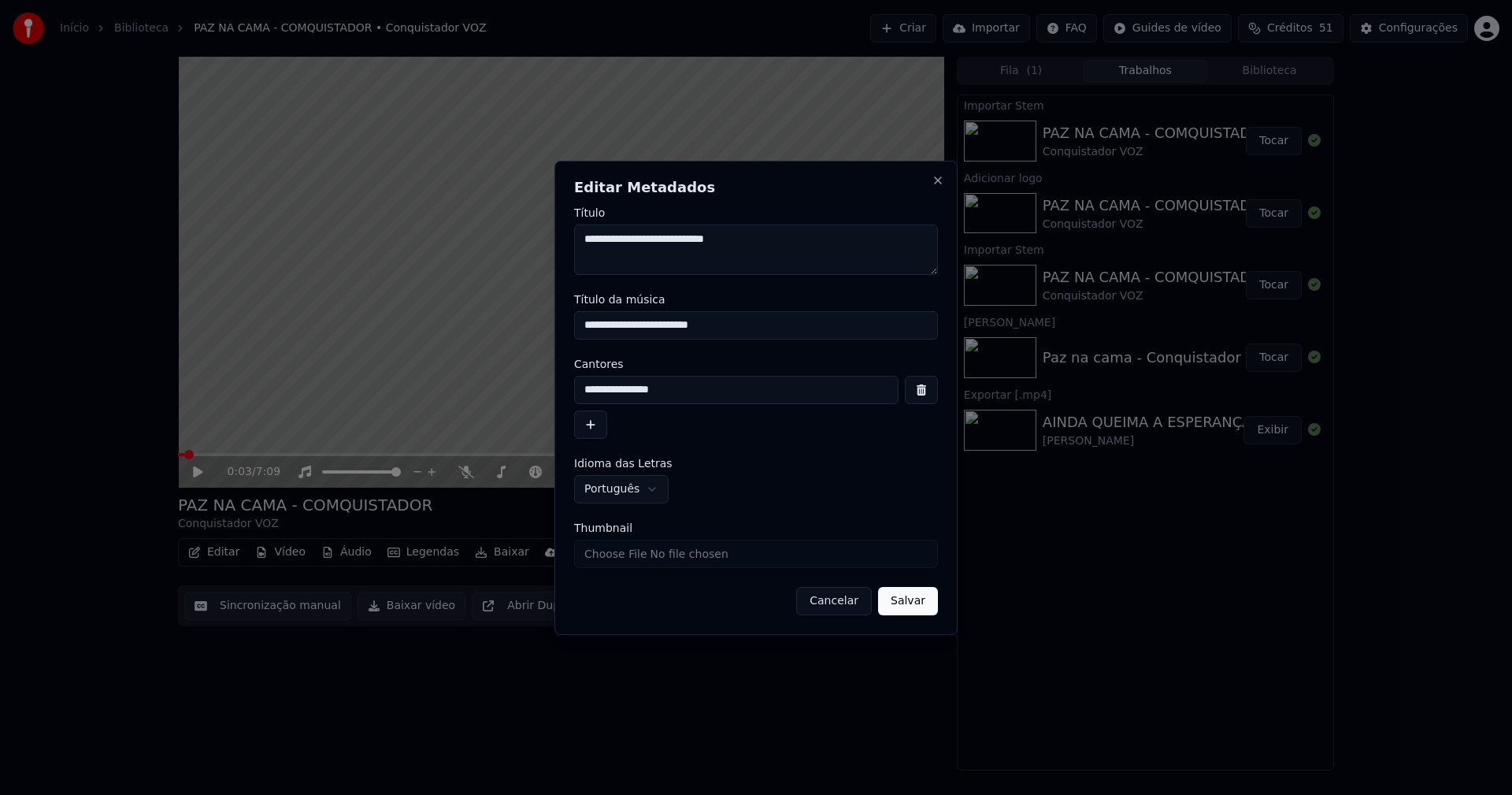
click at [689, 384] on input "**********" at bounding box center [737, 390] width 325 height 28
type input "*"
type input "*******"
click at [915, 607] on button "Salvar" at bounding box center [909, 601] width 60 height 28
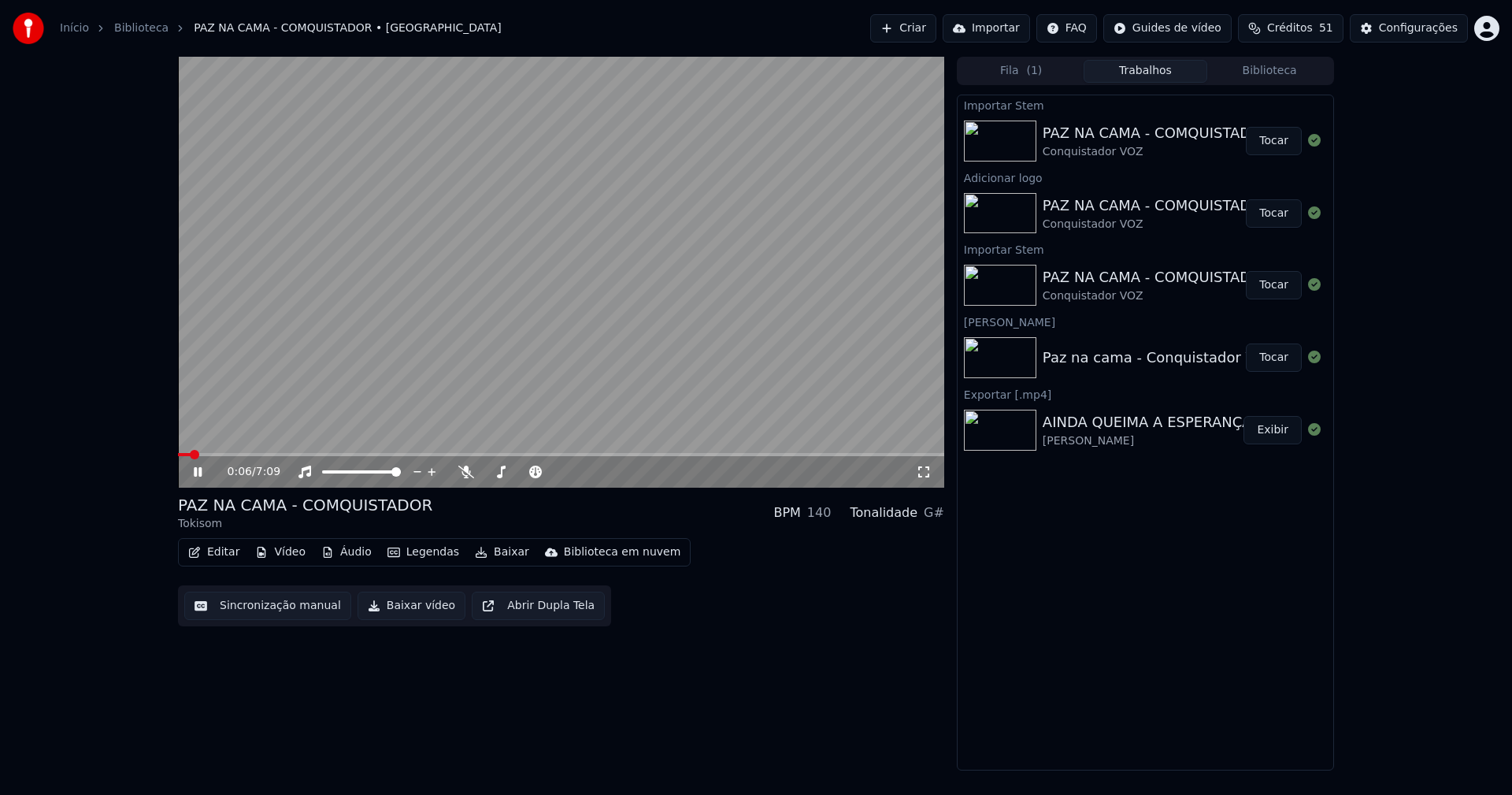
click at [180, 453] on span at bounding box center [185, 454] width 13 height 3
click at [924, 476] on icon at bounding box center [923, 472] width 16 height 13
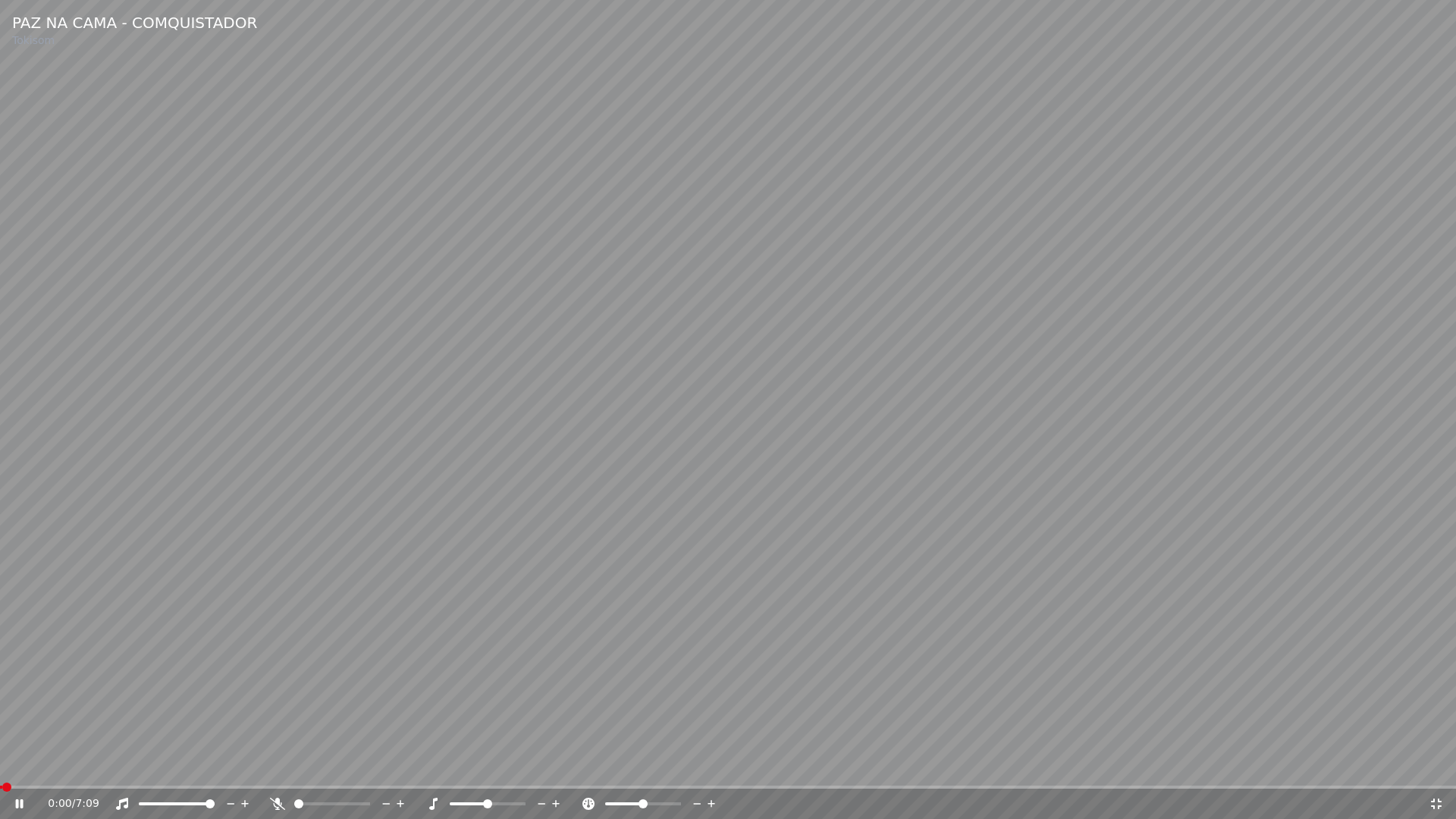
click at [18, 764] on icon at bounding box center [20, 804] width 7 height 9
click at [1430, 764] on icon at bounding box center [1436, 804] width 15 height 13
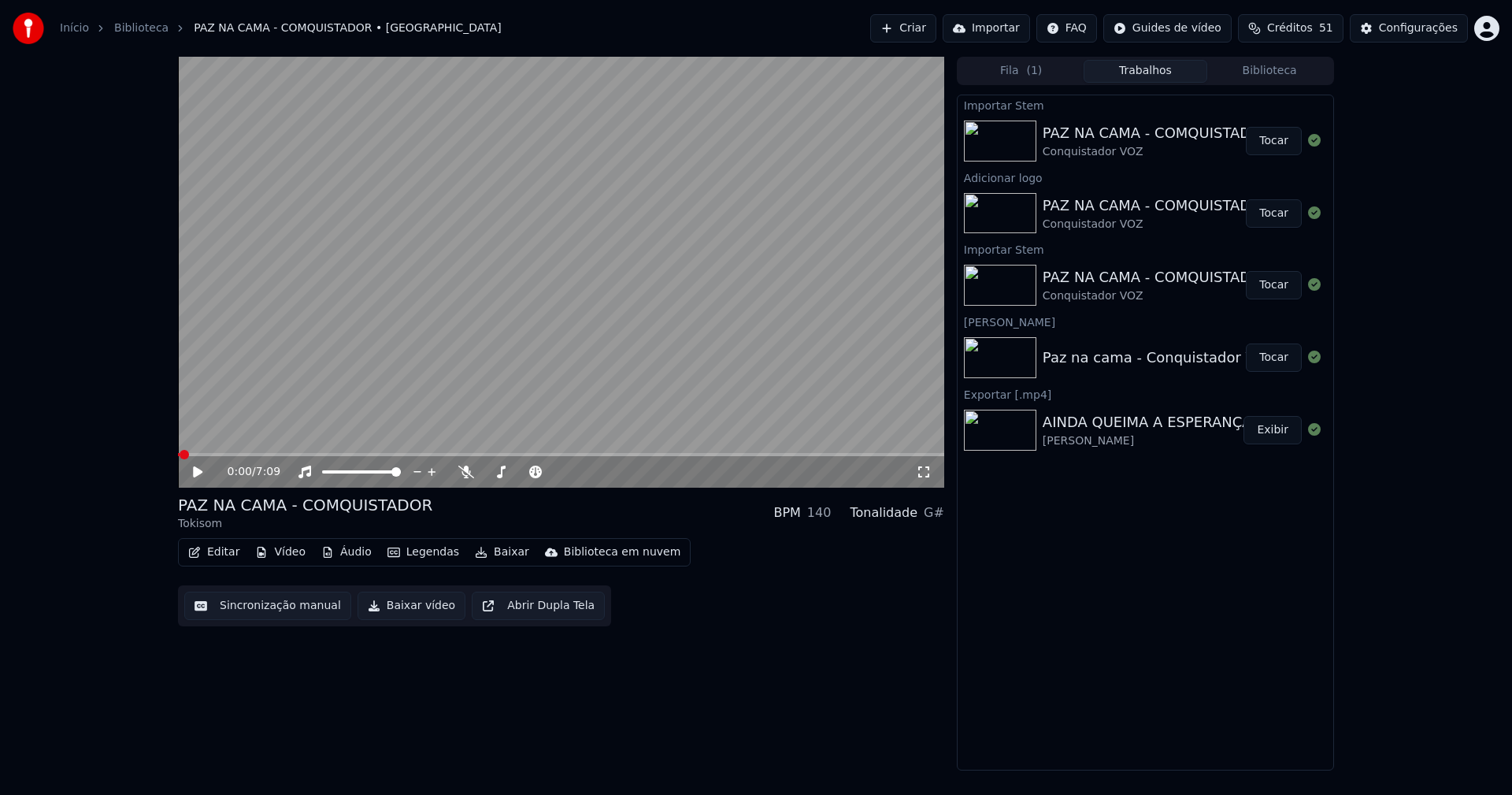
click at [1285, 214] on button "Tocar" at bounding box center [1274, 214] width 56 height 28
click at [221, 554] on button "Editar" at bounding box center [214, 552] width 63 height 22
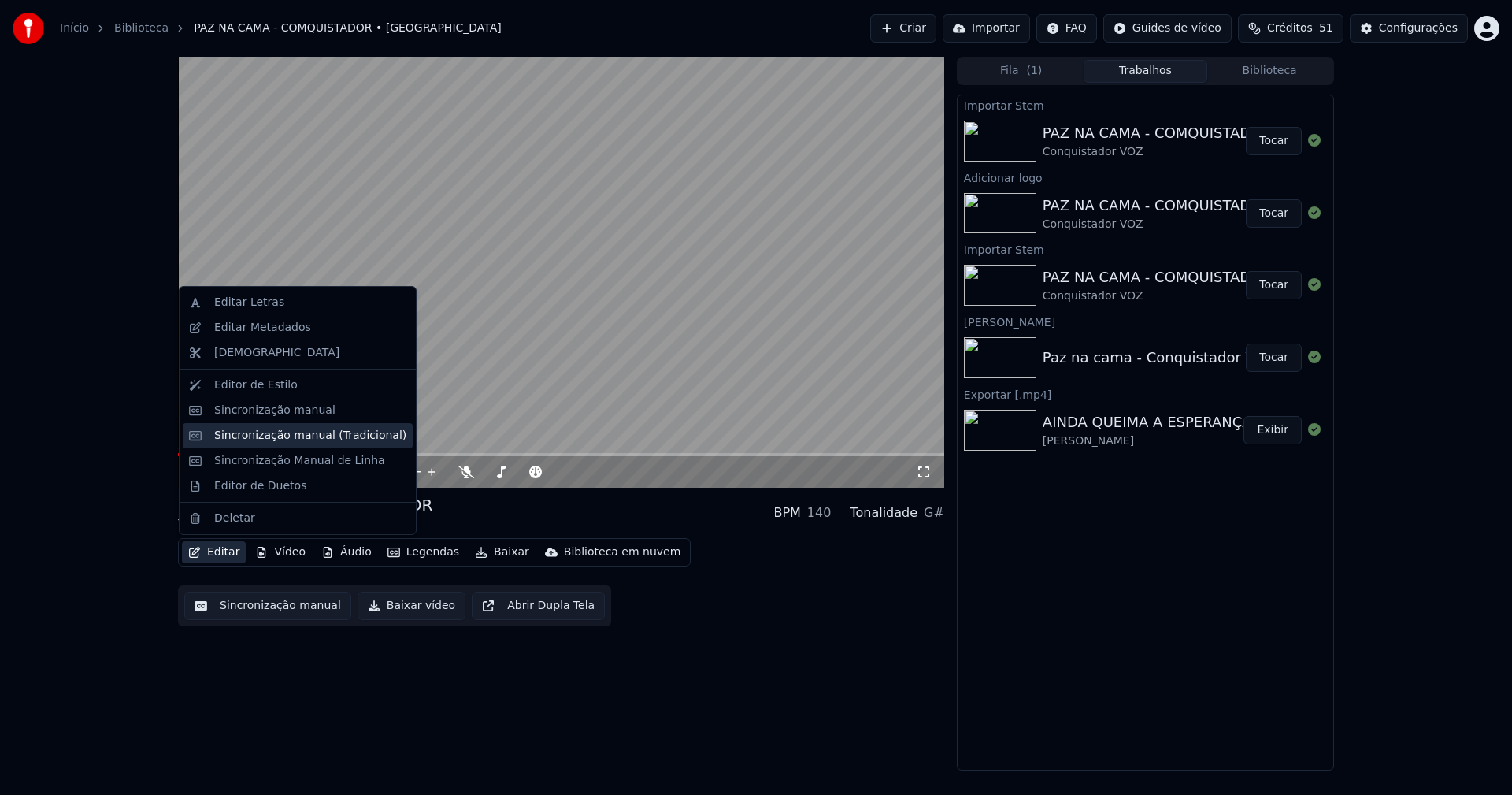
click at [266, 437] on div "Sincronização manual (Tradicional)" at bounding box center [311, 436] width 192 height 16
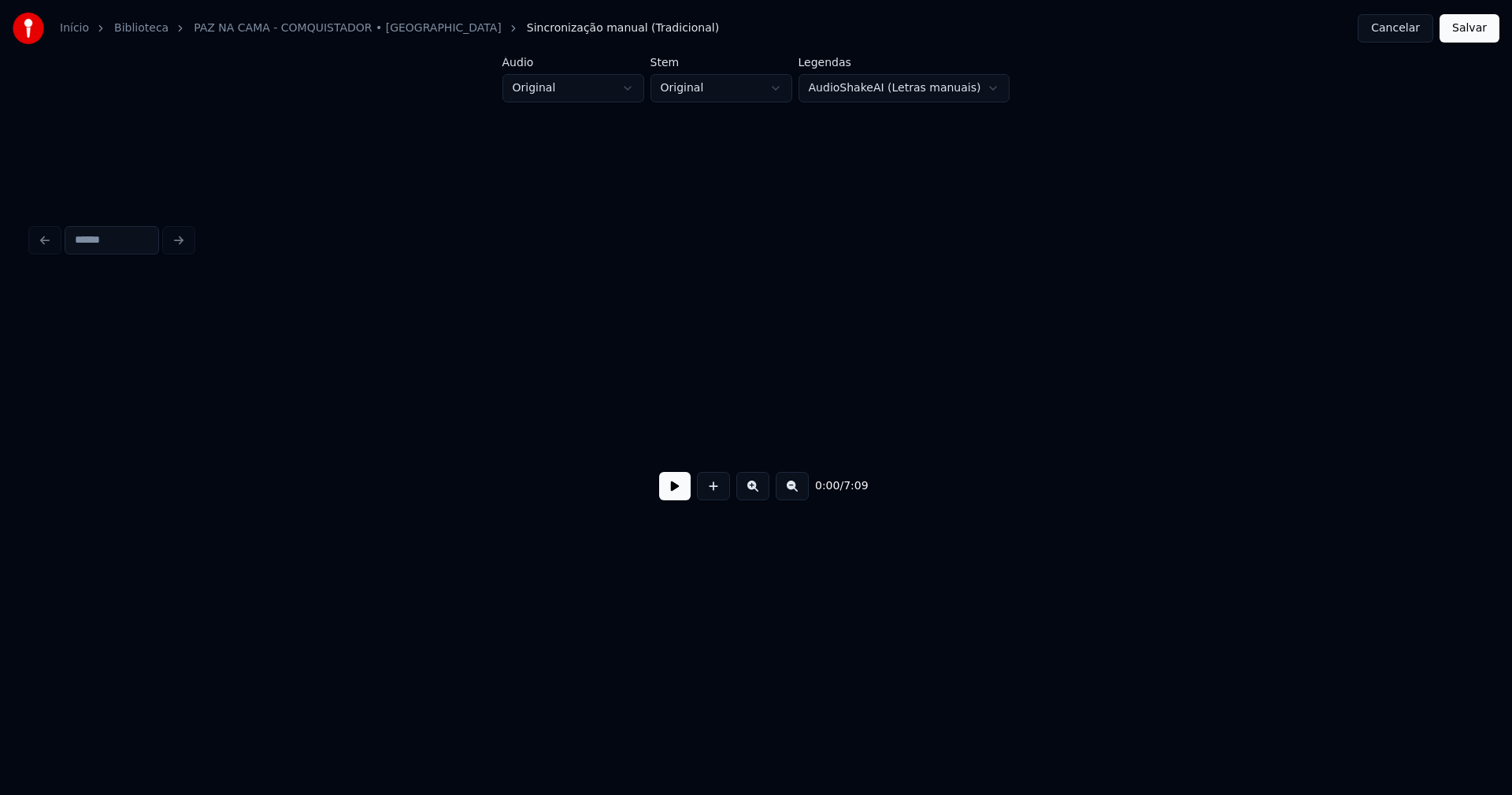
scroll to position [0, 4710]
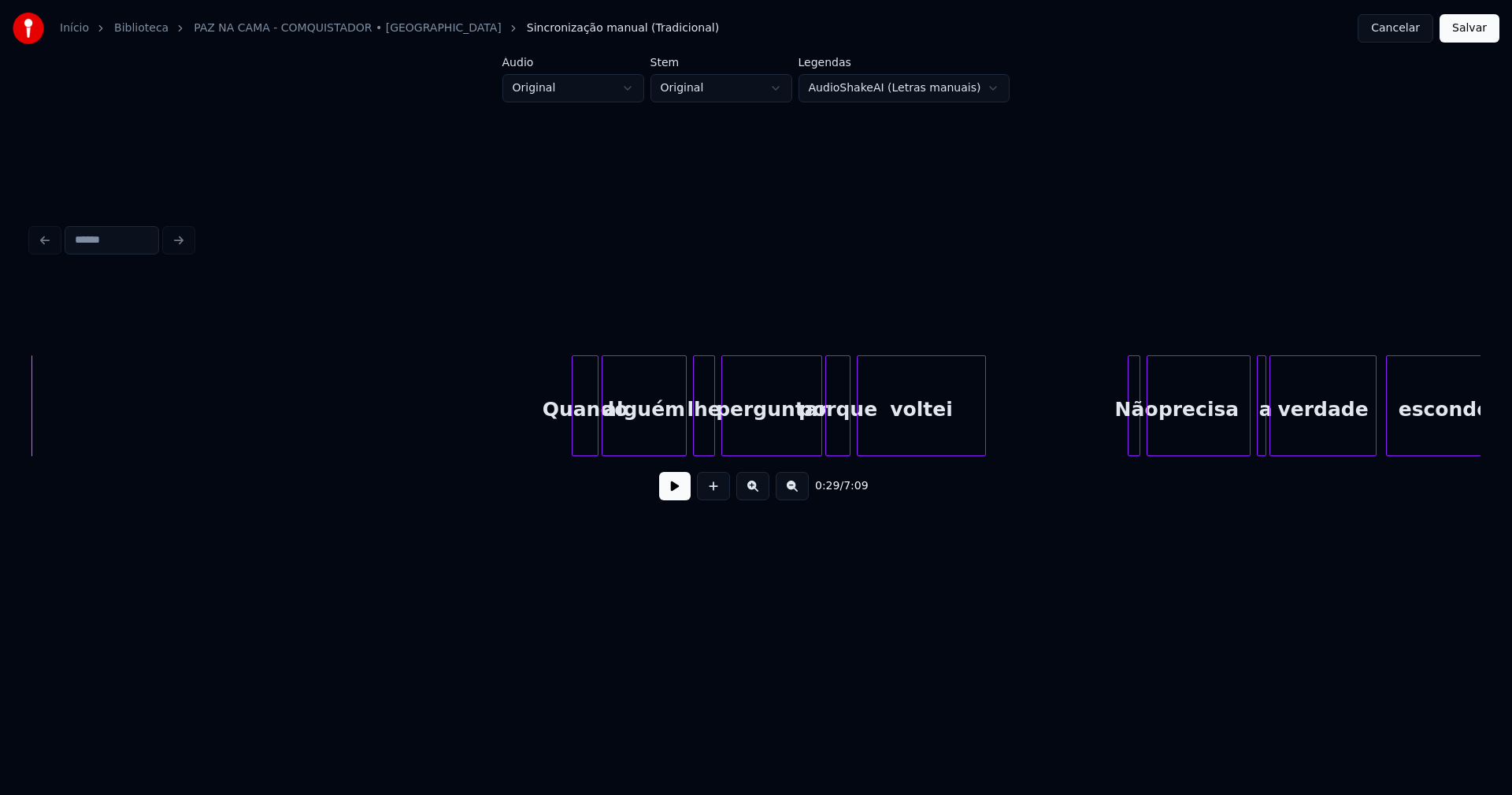
click at [576, 435] on div at bounding box center [575, 406] width 5 height 99
click at [623, 438] on div at bounding box center [622, 406] width 5 height 99
click at [590, 439] on div "Quando" at bounding box center [591, 410] width 25 height 107
click at [615, 443] on div at bounding box center [613, 406] width 5 height 99
click at [681, 500] on button at bounding box center [675, 486] width 32 height 28
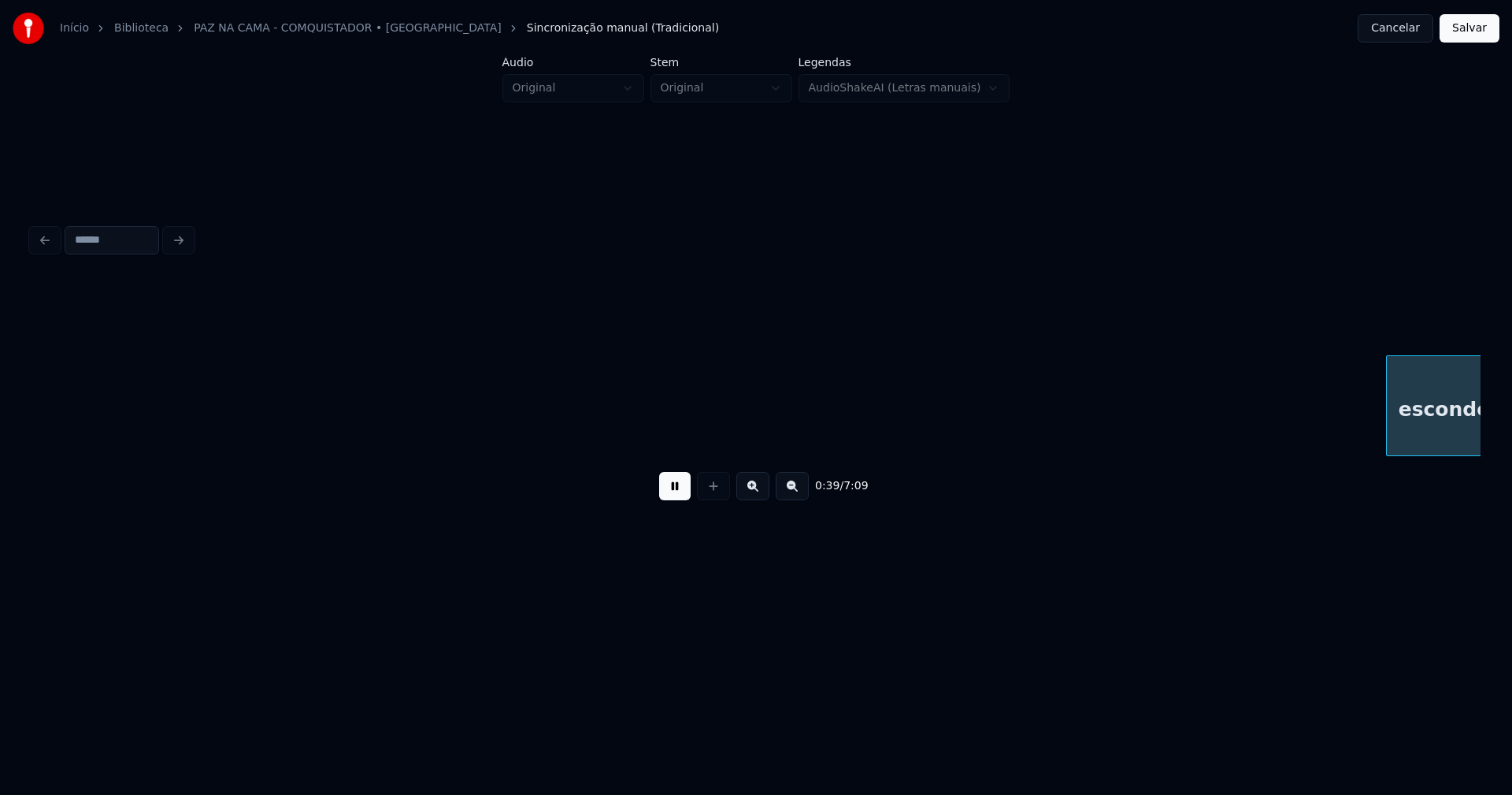
scroll to position [0, 6161]
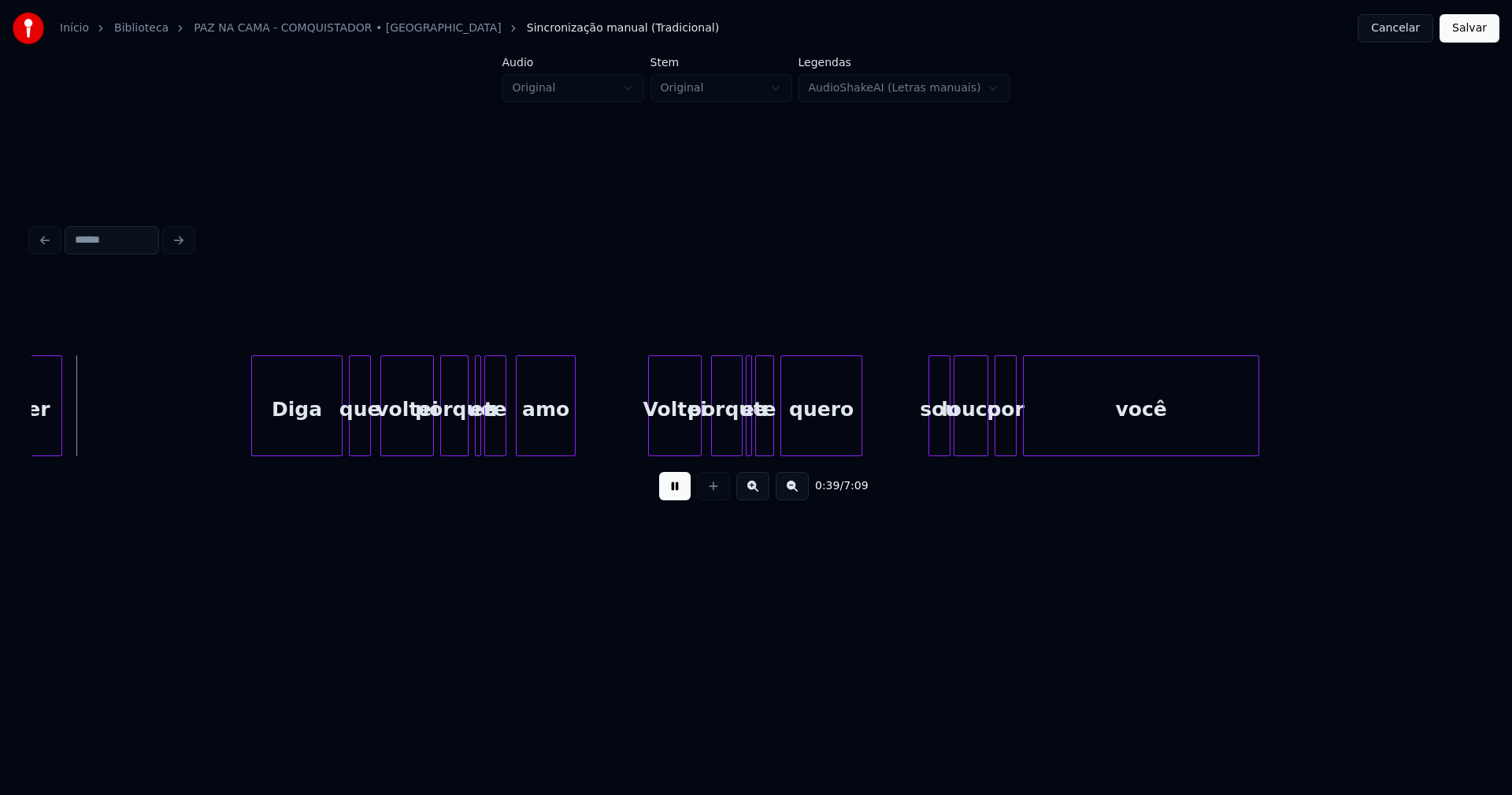
click at [672, 499] on button at bounding box center [675, 486] width 32 height 28
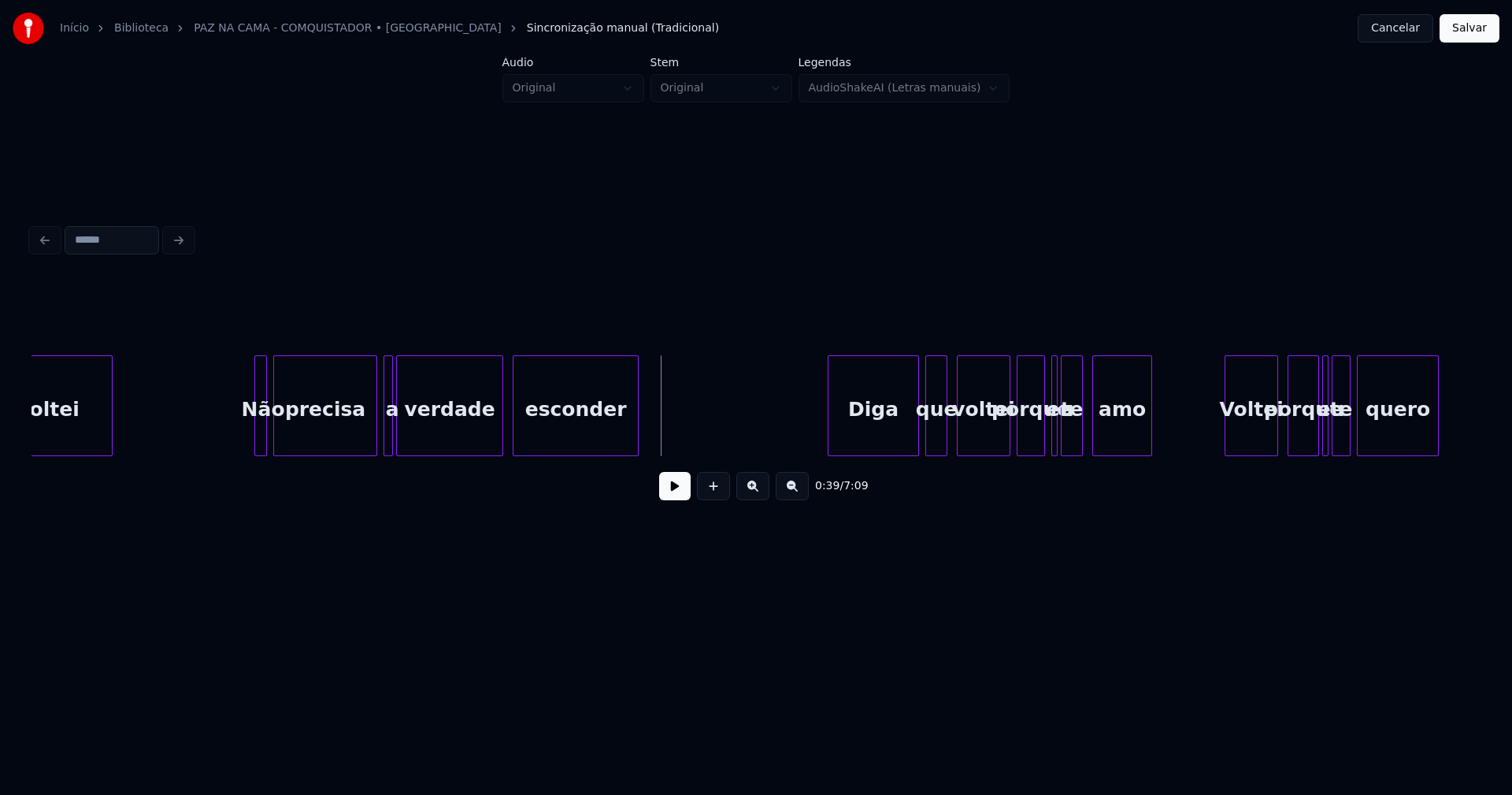
scroll to position [0, 5510]
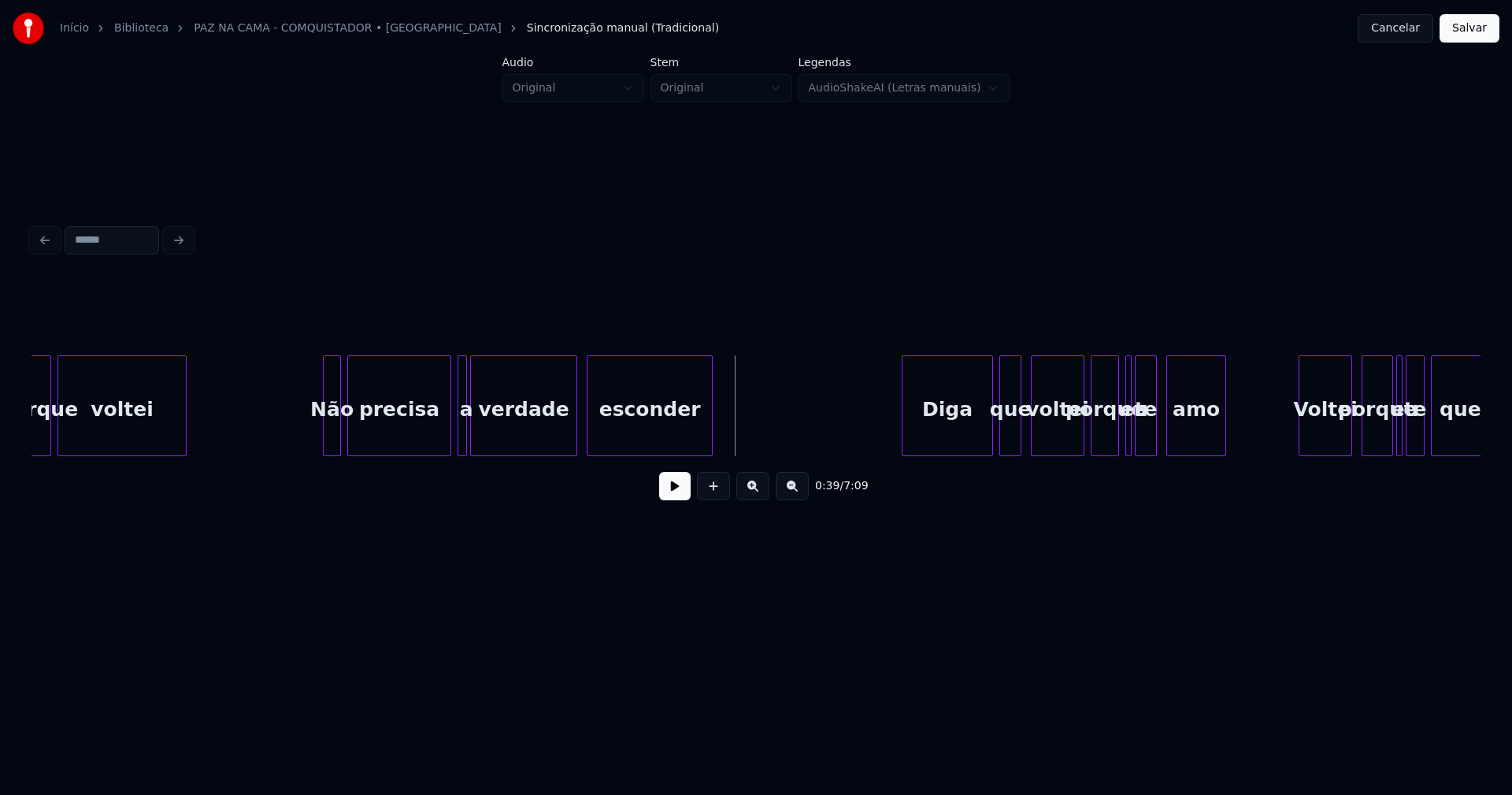
click at [324, 433] on div at bounding box center [326, 406] width 5 height 99
click at [663, 495] on button at bounding box center [675, 486] width 32 height 28
click at [677, 500] on button at bounding box center [675, 486] width 32 height 28
click at [441, 441] on div at bounding box center [439, 406] width 5 height 99
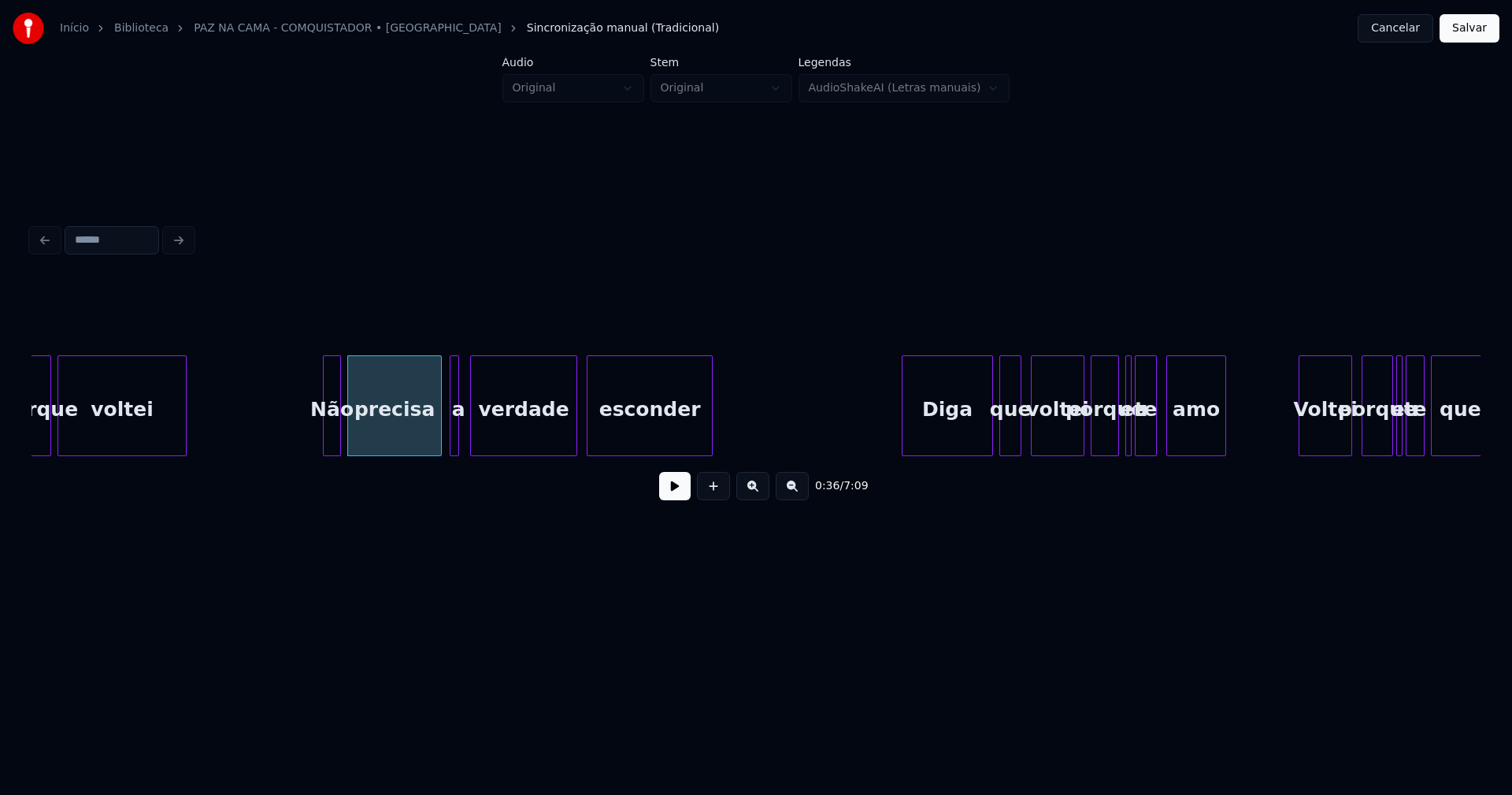
click at [450, 437] on div "a" at bounding box center [454, 406] width 9 height 101
click at [465, 427] on div at bounding box center [464, 406] width 5 height 99
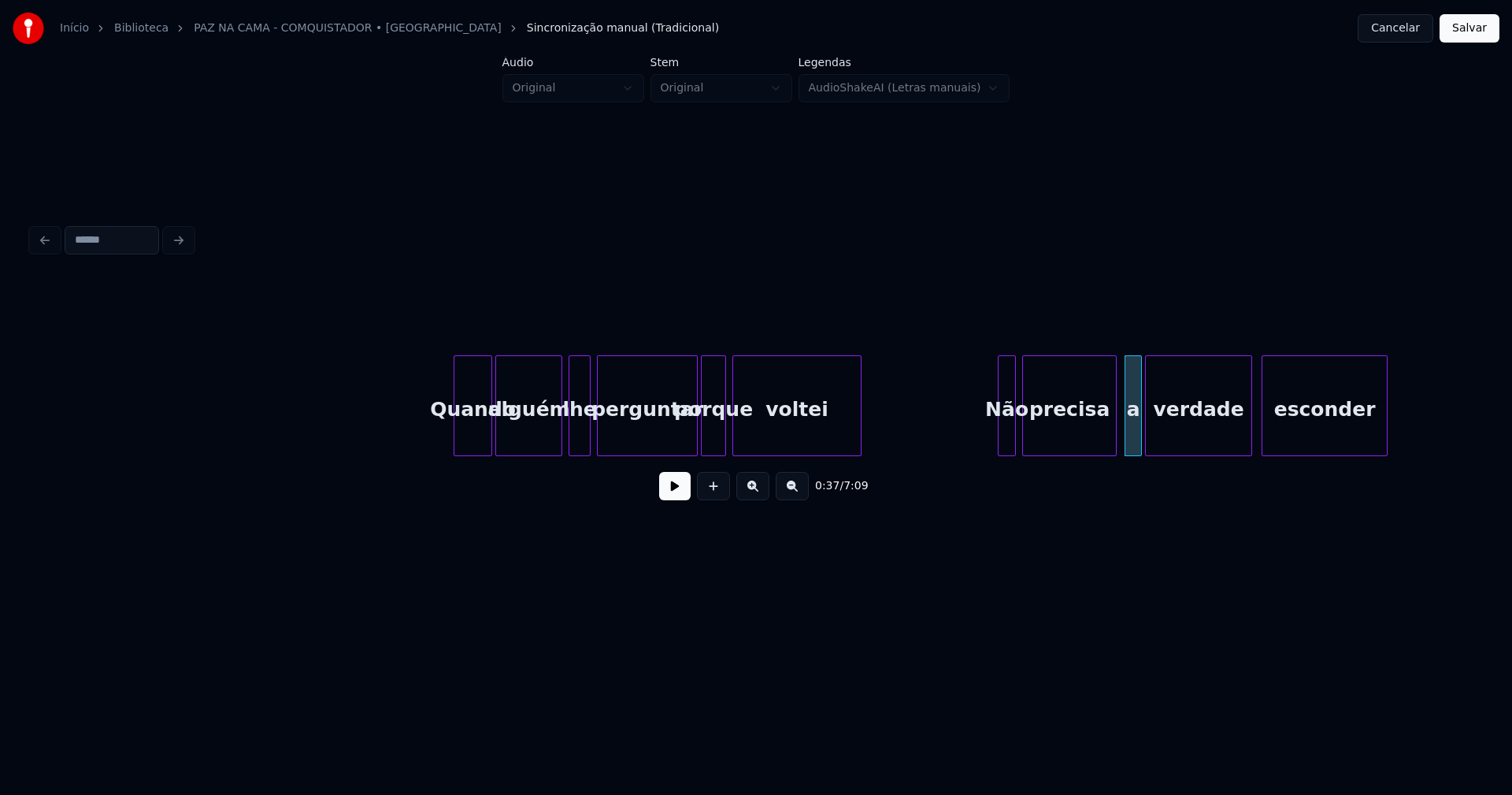
scroll to position [0, 4723]
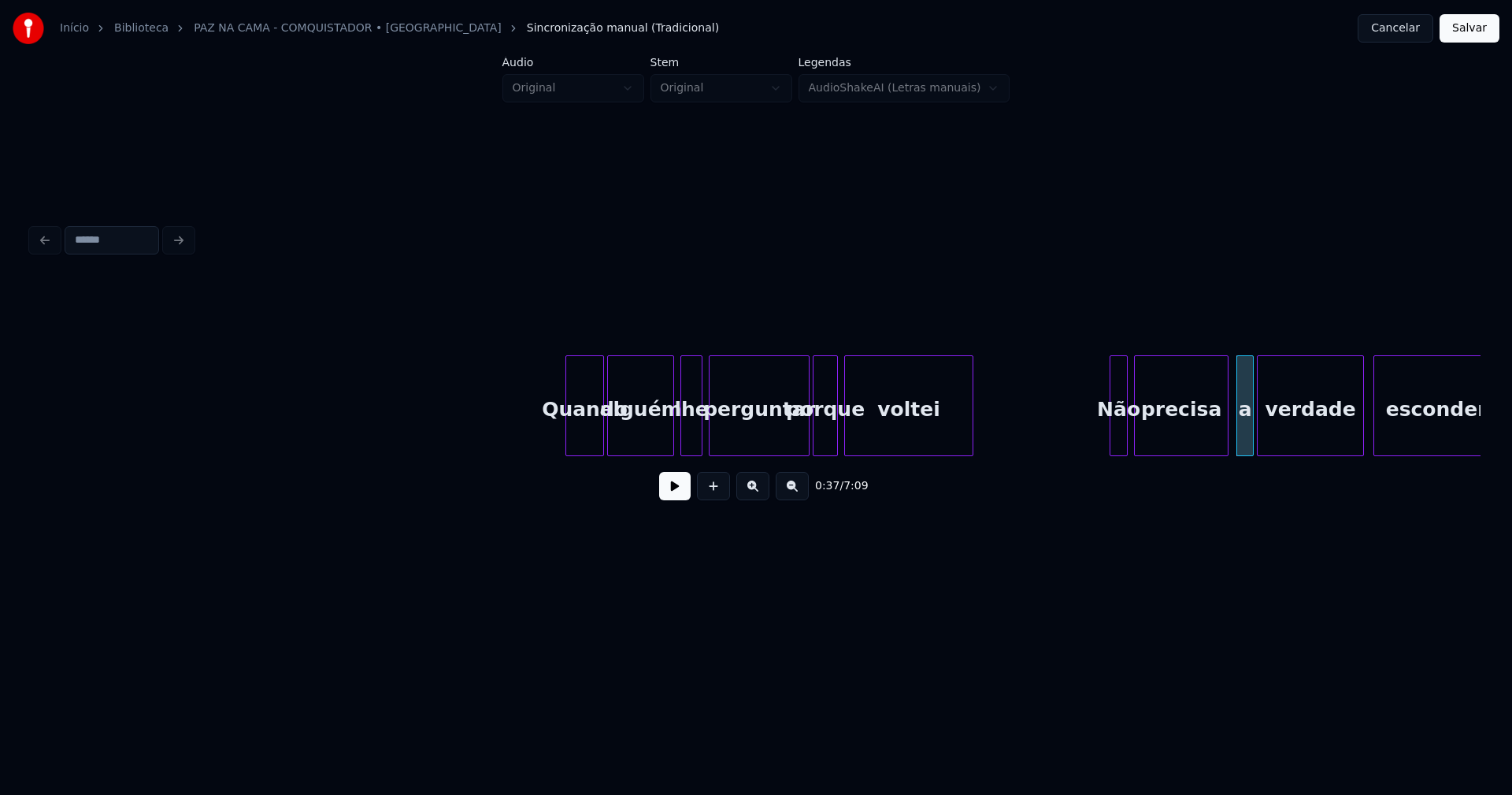
click at [1487, 23] on button "Salvar" at bounding box center [1470, 28] width 60 height 28
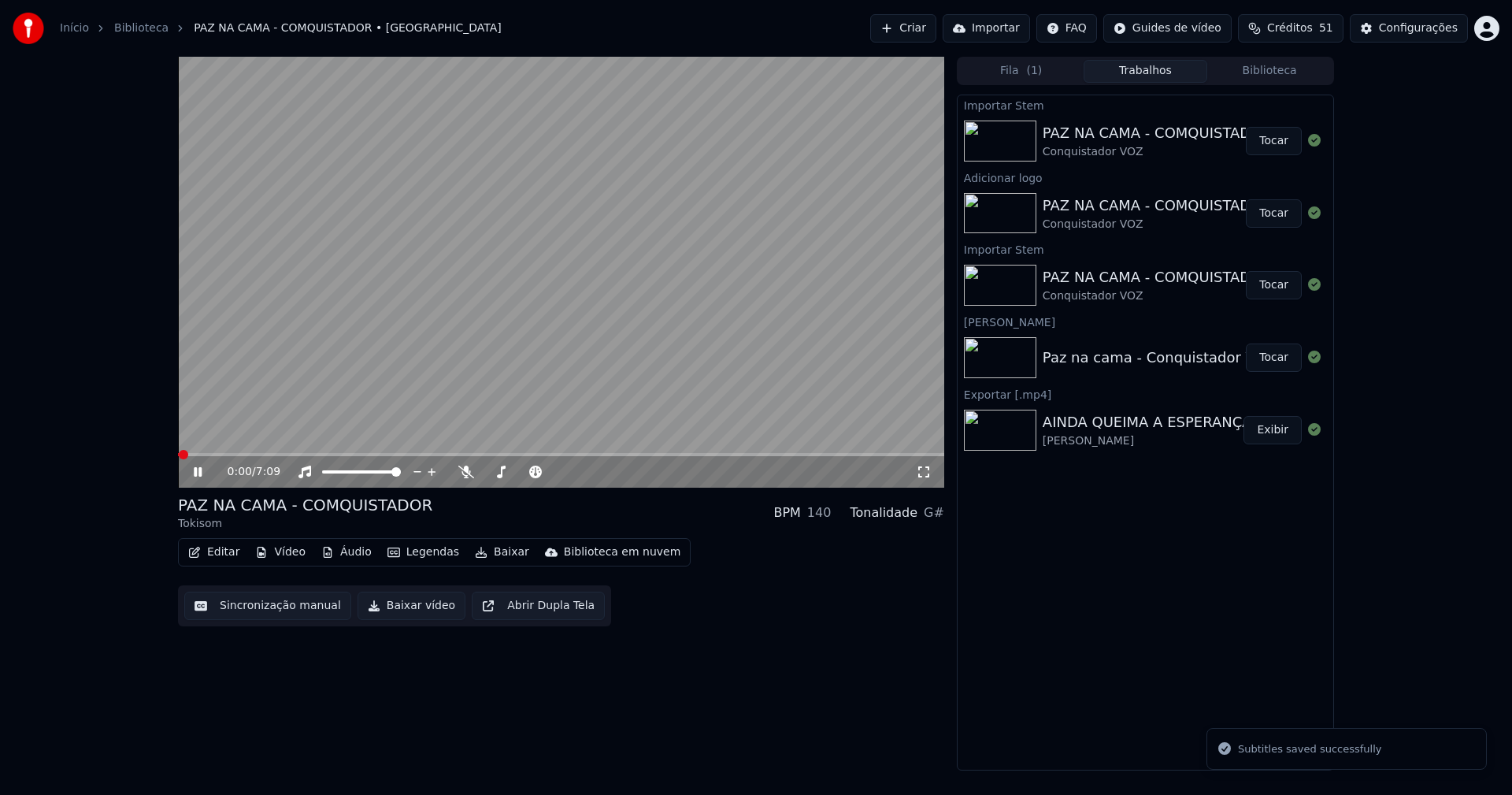
drag, startPoint x: 198, startPoint y: 476, endPoint x: 212, endPoint y: 531, distance: 56.8
click at [197, 473] on icon at bounding box center [198, 472] width 7 height 9
click at [223, 560] on button "Editar" at bounding box center [214, 552] width 63 height 22
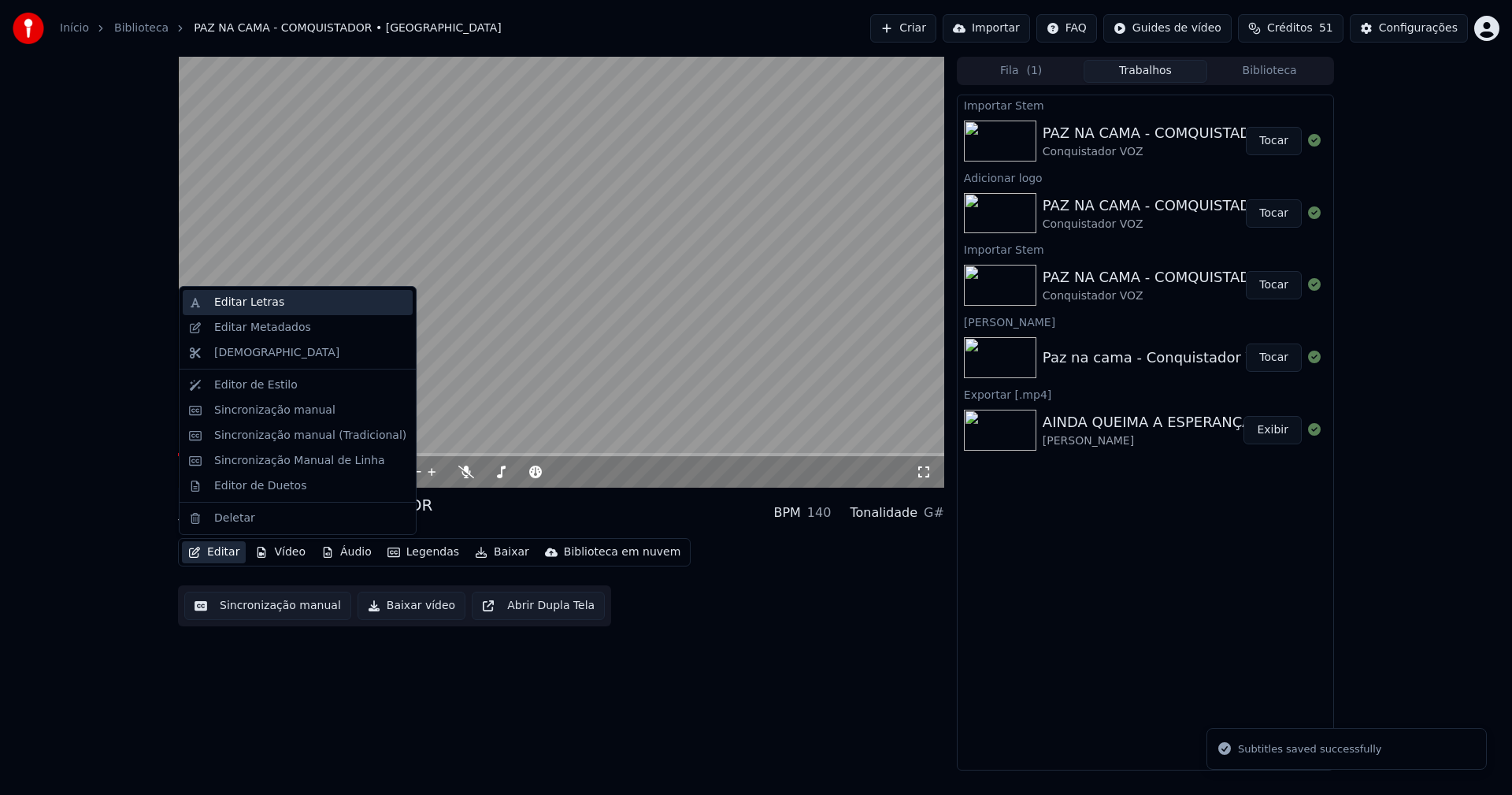
click at [249, 297] on div "Editar Letras" at bounding box center [249, 302] width 70 height 16
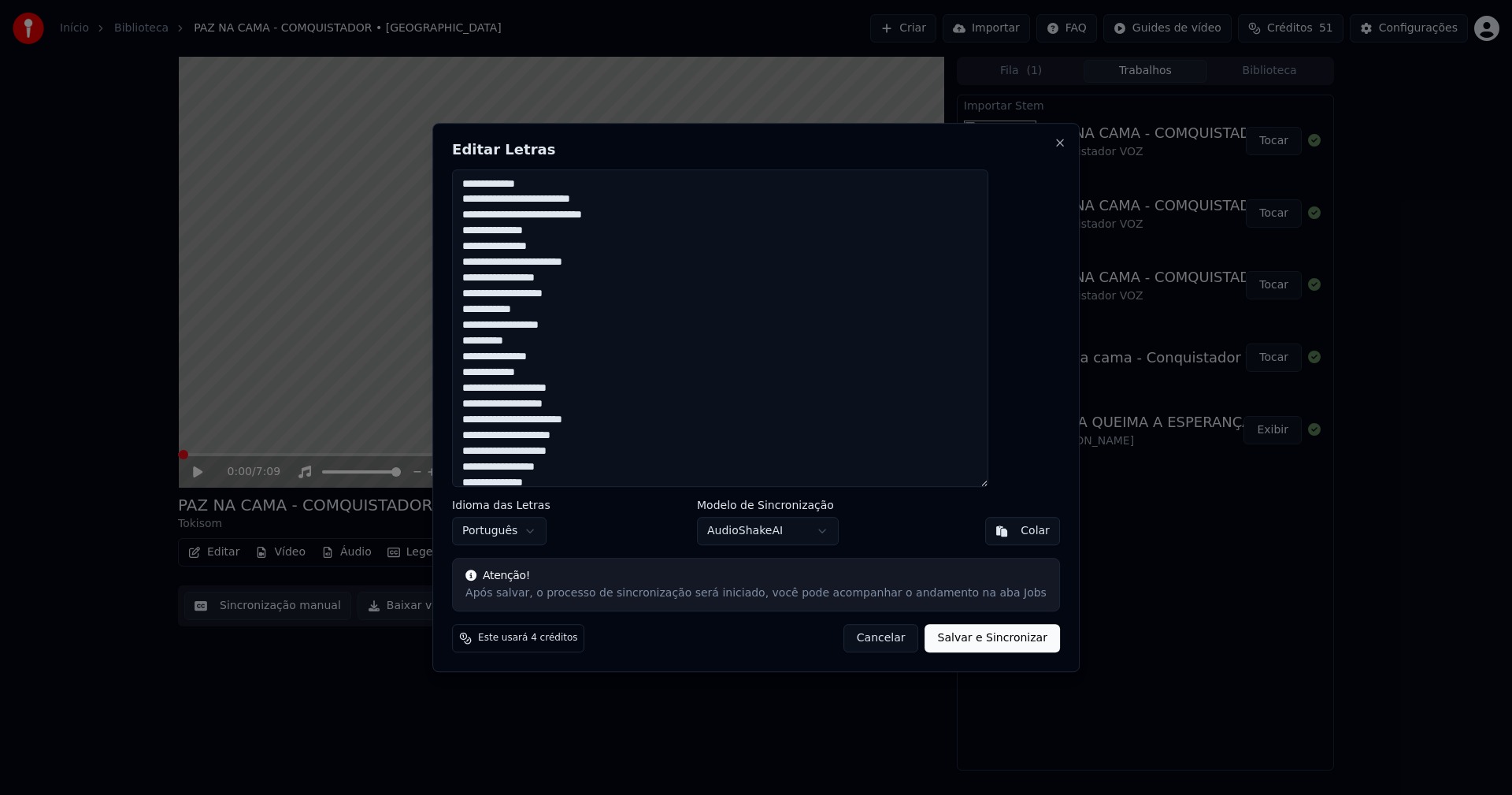
click at [861, 642] on button "Cancelar" at bounding box center [881, 638] width 76 height 28
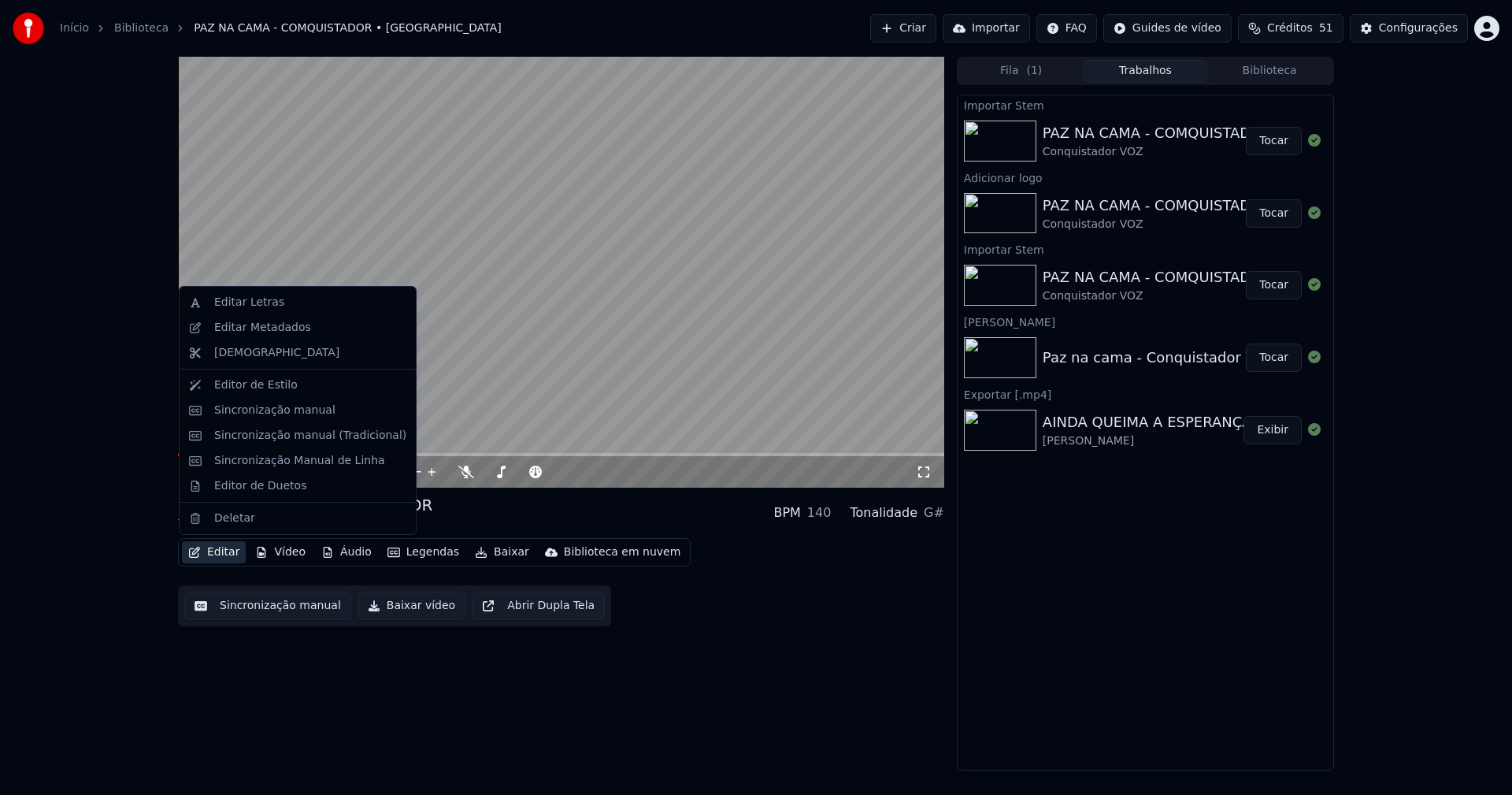
click at [218, 553] on button "Editar" at bounding box center [214, 552] width 63 height 22
click at [293, 440] on div "Sincronização manual (Tradicional)" at bounding box center [311, 436] width 192 height 16
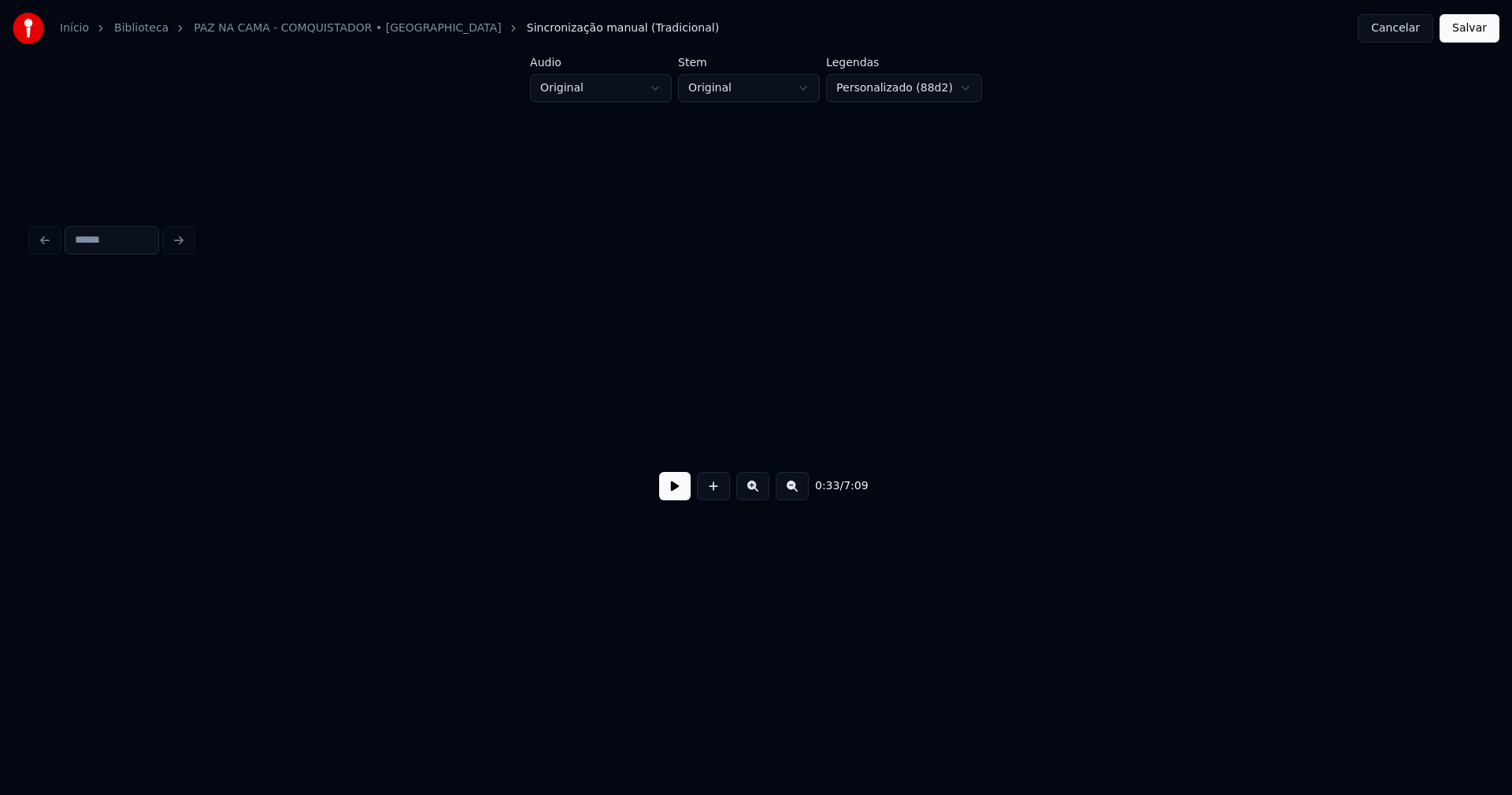
scroll to position [0, 5257]
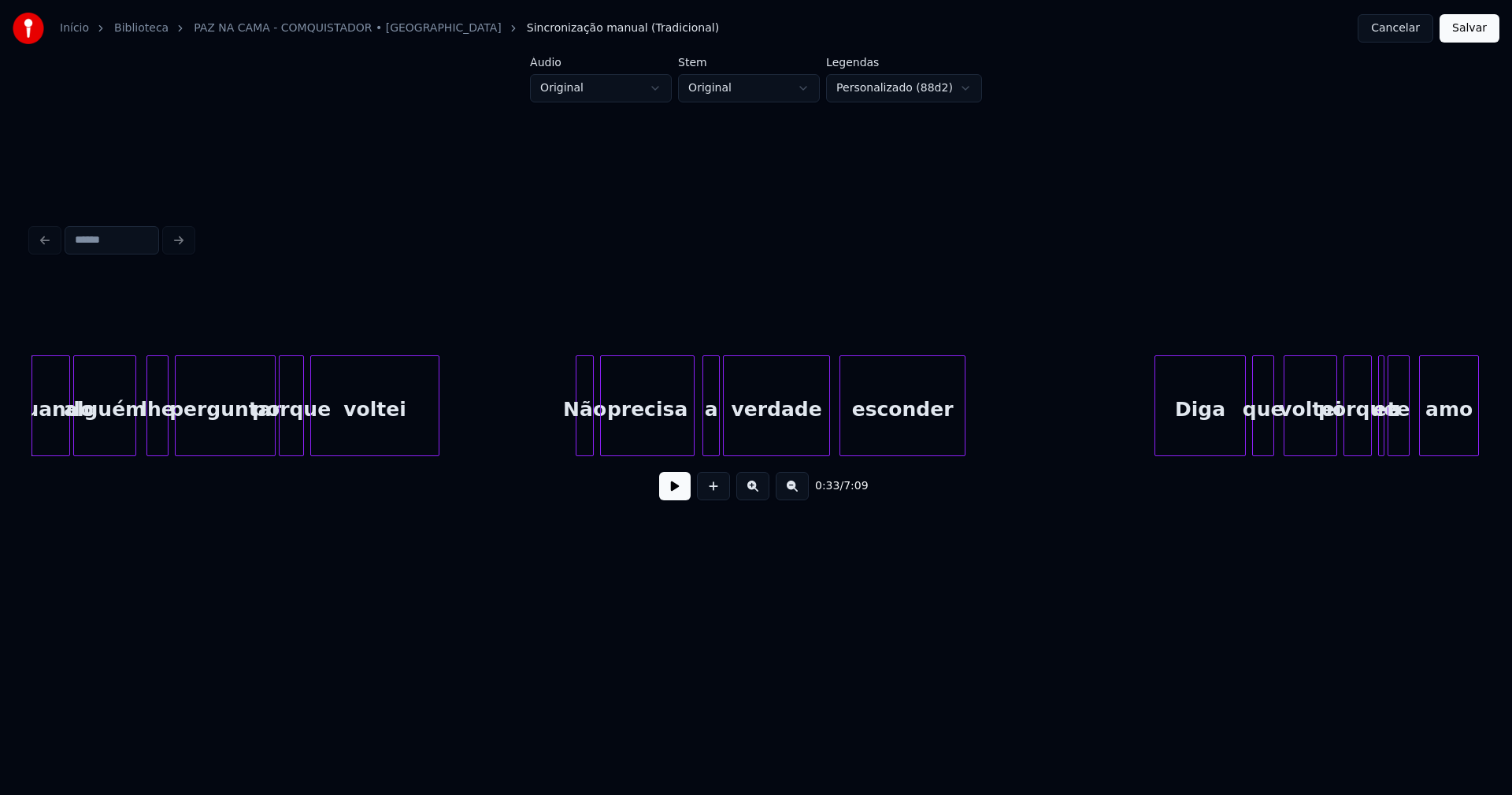
click at [133, 445] on div at bounding box center [132, 406] width 5 height 99
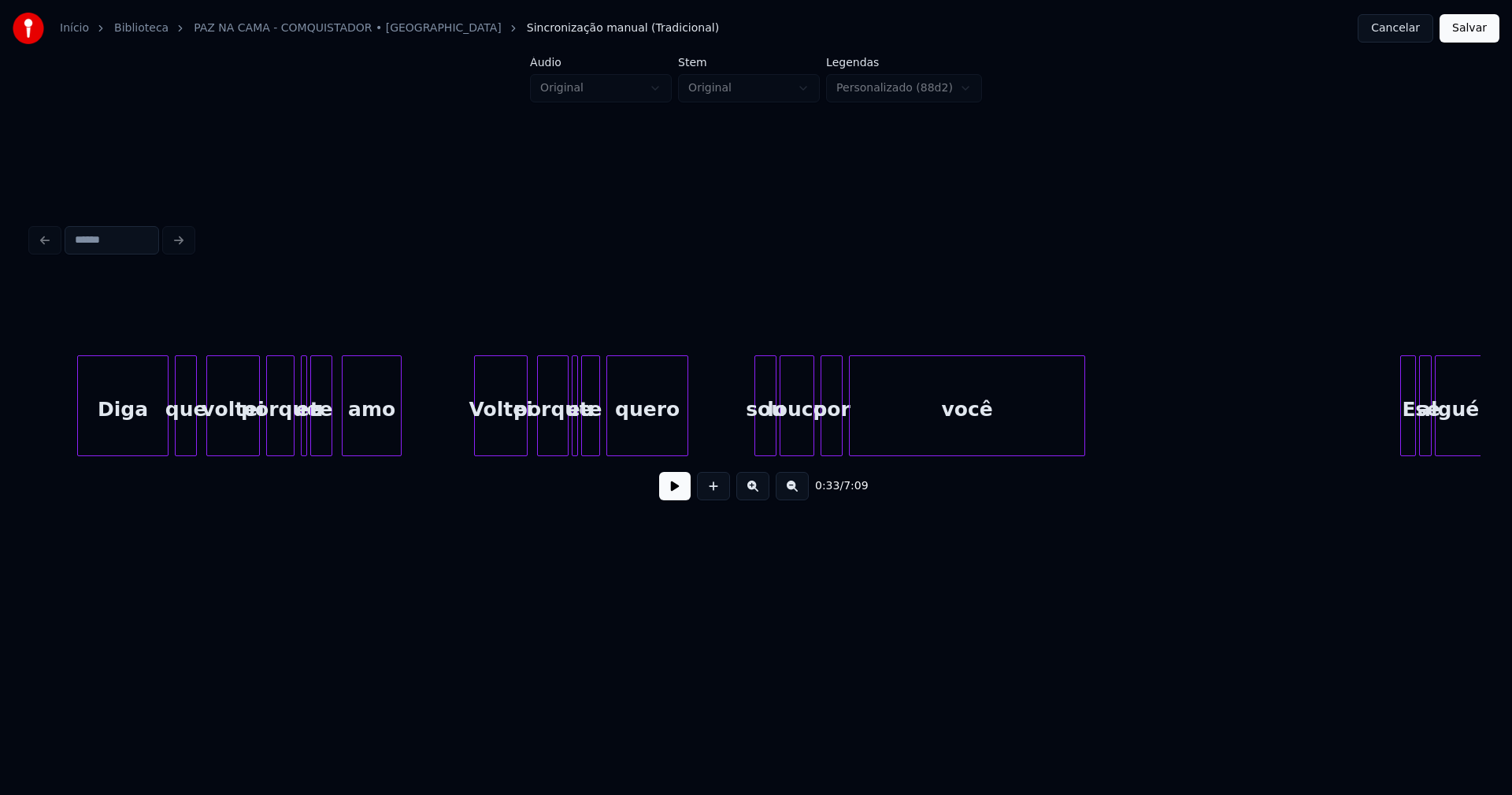
scroll to position [0, 6222]
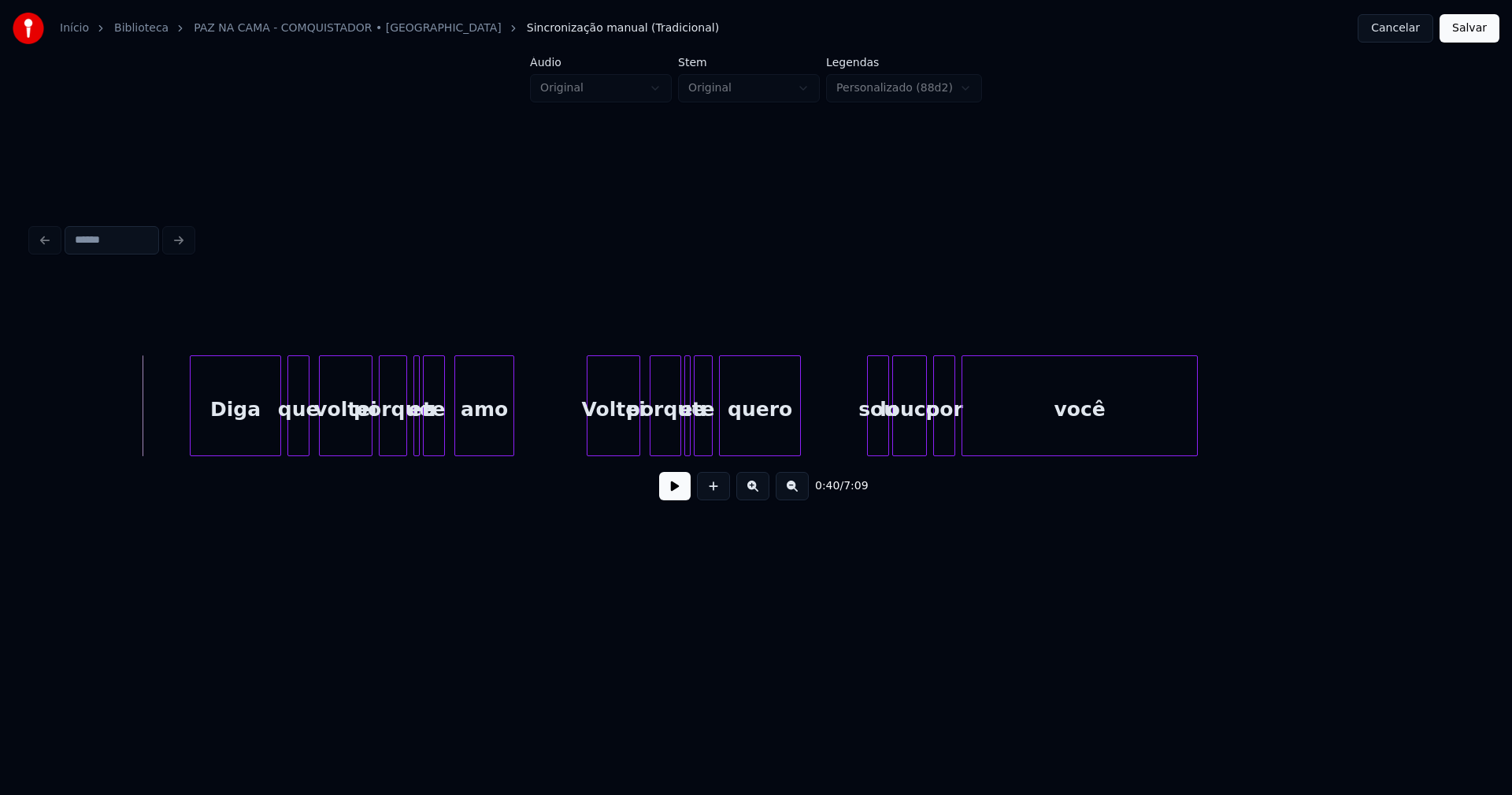
click at [666, 499] on button at bounding box center [675, 486] width 32 height 28
click at [583, 432] on div at bounding box center [585, 406] width 5 height 99
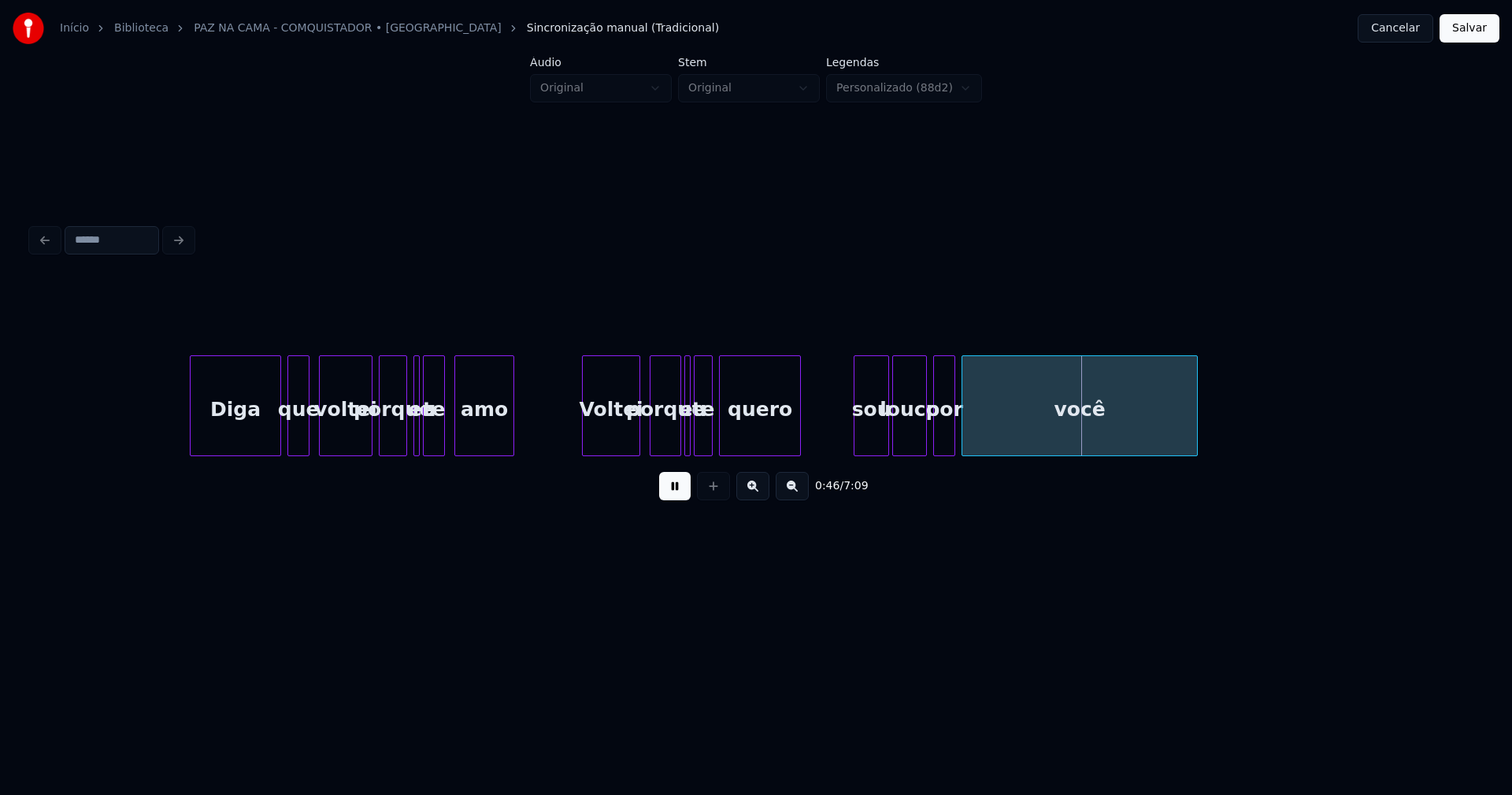
click at [855, 445] on div at bounding box center [856, 406] width 5 height 99
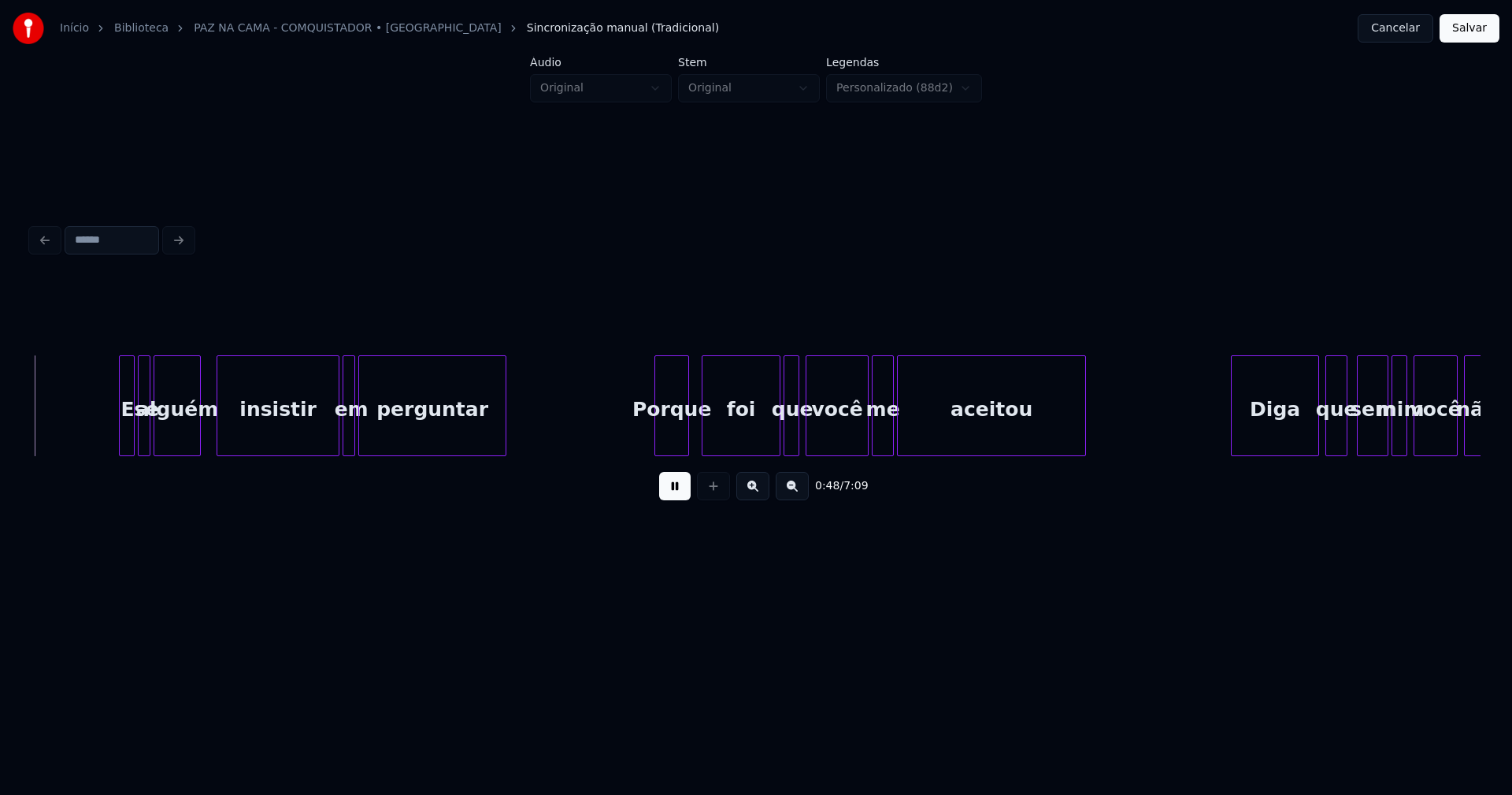
scroll to position [0, 7633]
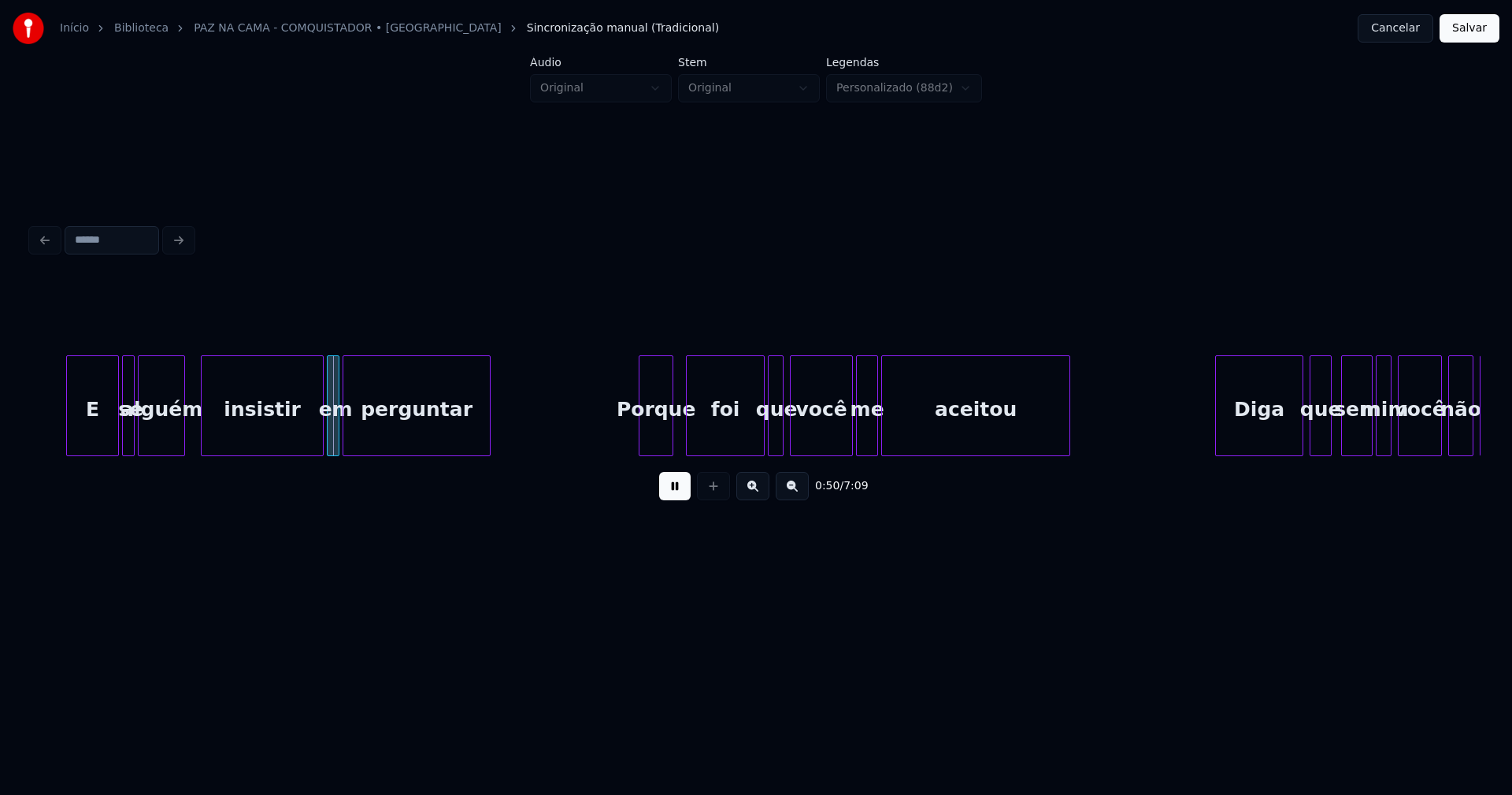
click at [68, 436] on div at bounding box center [69, 406] width 5 height 99
click at [309, 449] on div at bounding box center [308, 406] width 5 height 99
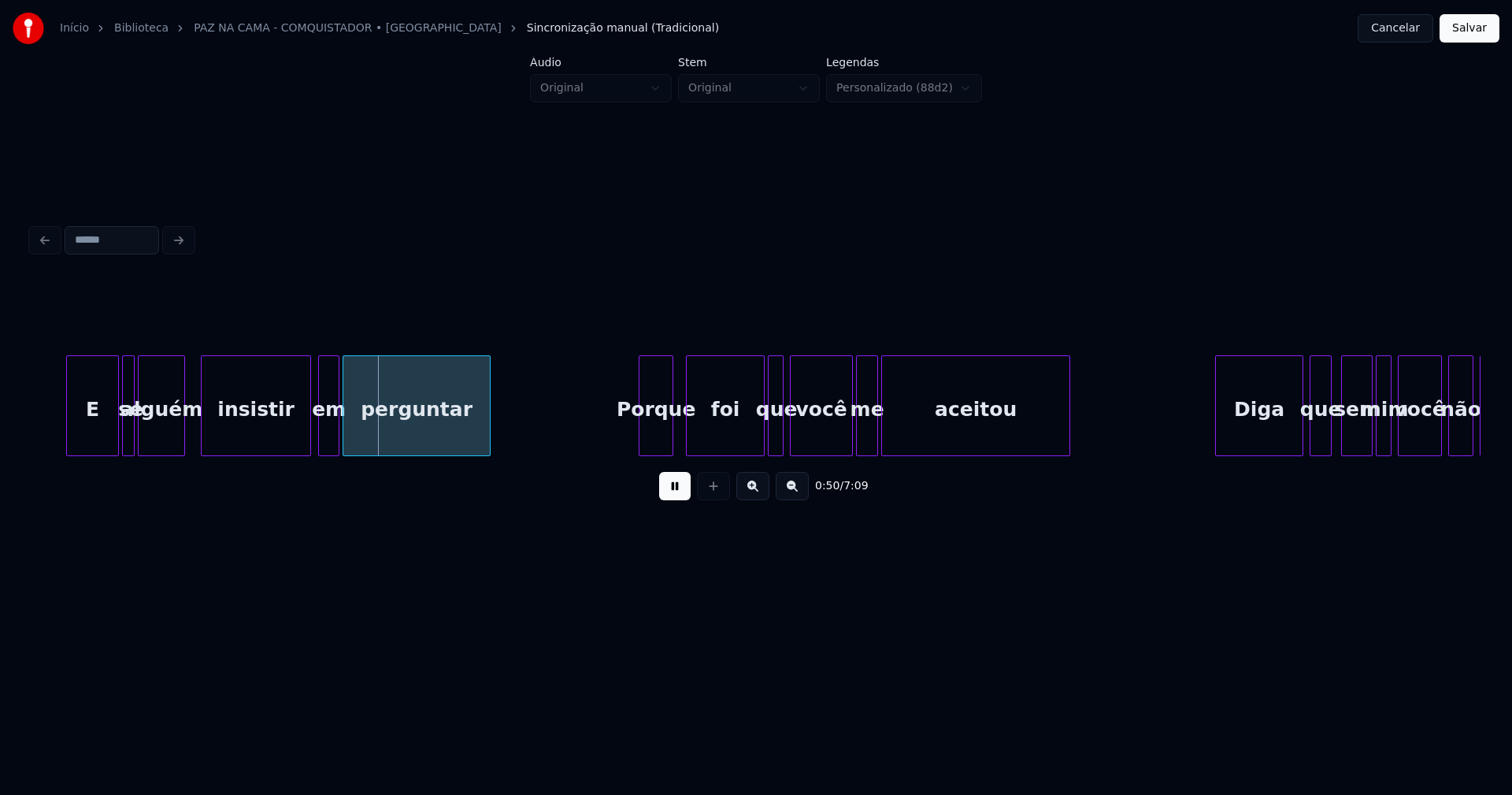
click at [320, 438] on div at bounding box center [321, 406] width 5 height 99
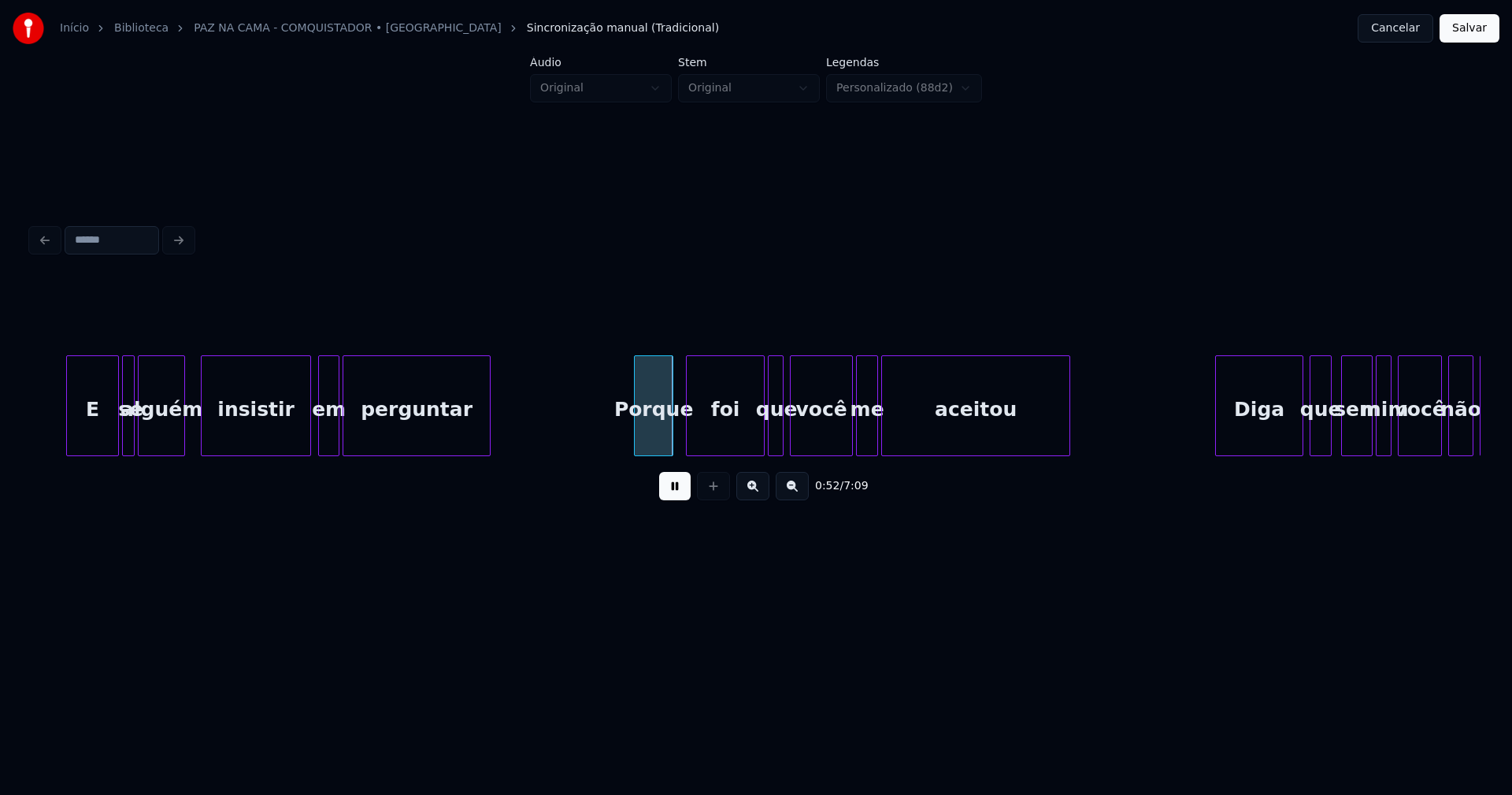
click at [640, 442] on div at bounding box center [637, 406] width 5 height 99
click at [845, 441] on div at bounding box center [843, 406] width 5 height 99
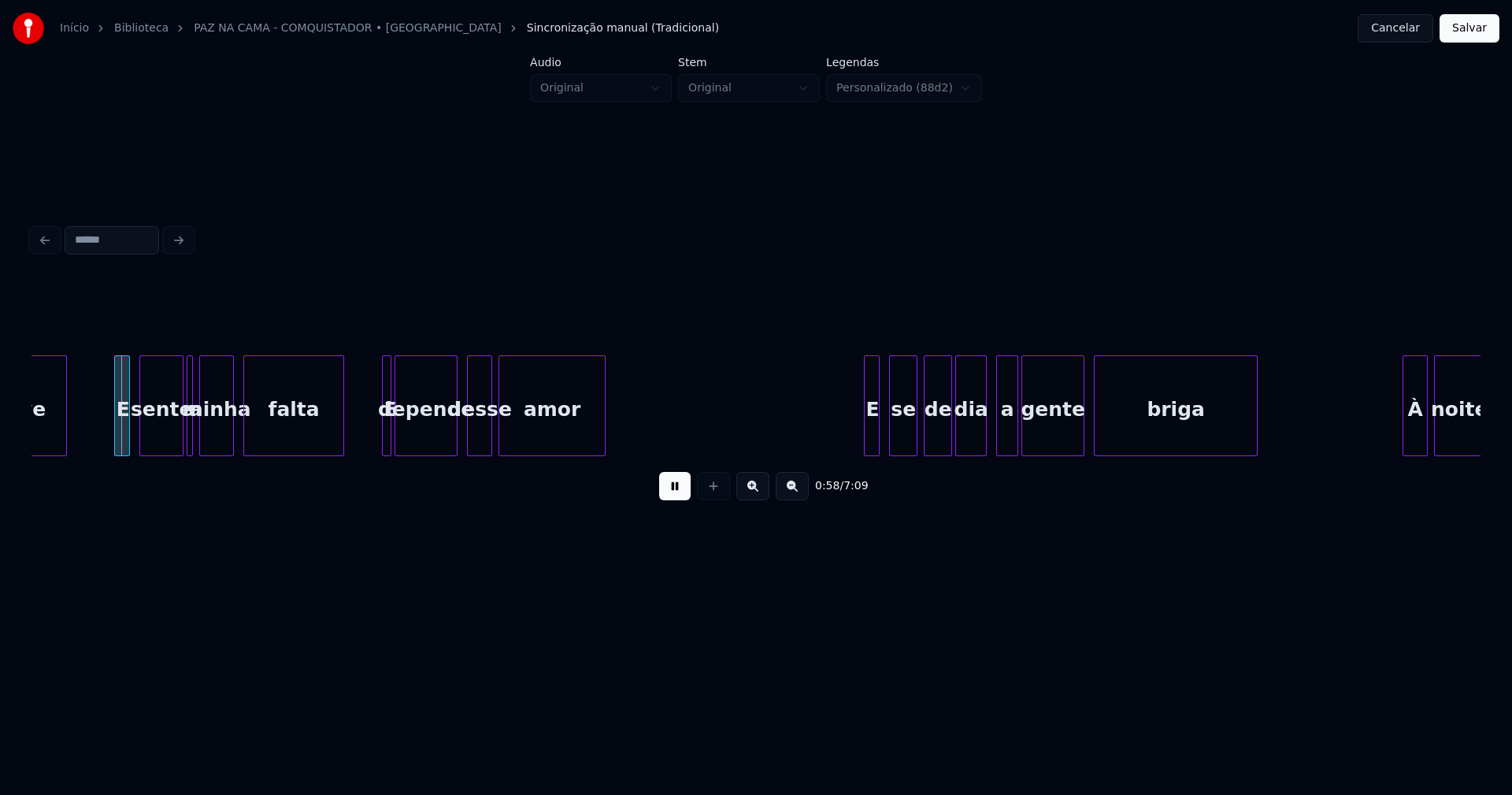
scroll to position [0, 7802]
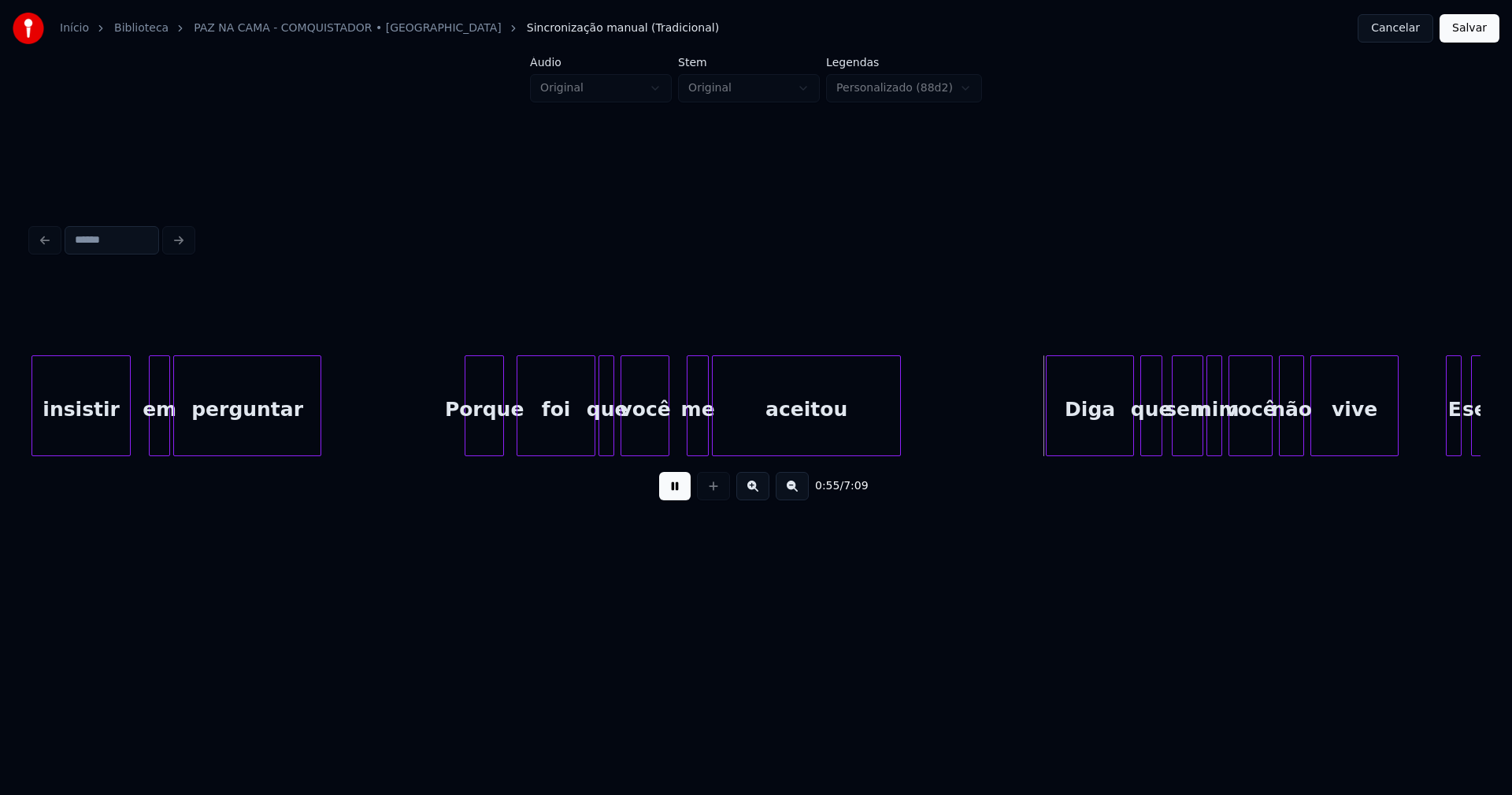
click at [666, 439] on div at bounding box center [666, 406] width 5 height 99
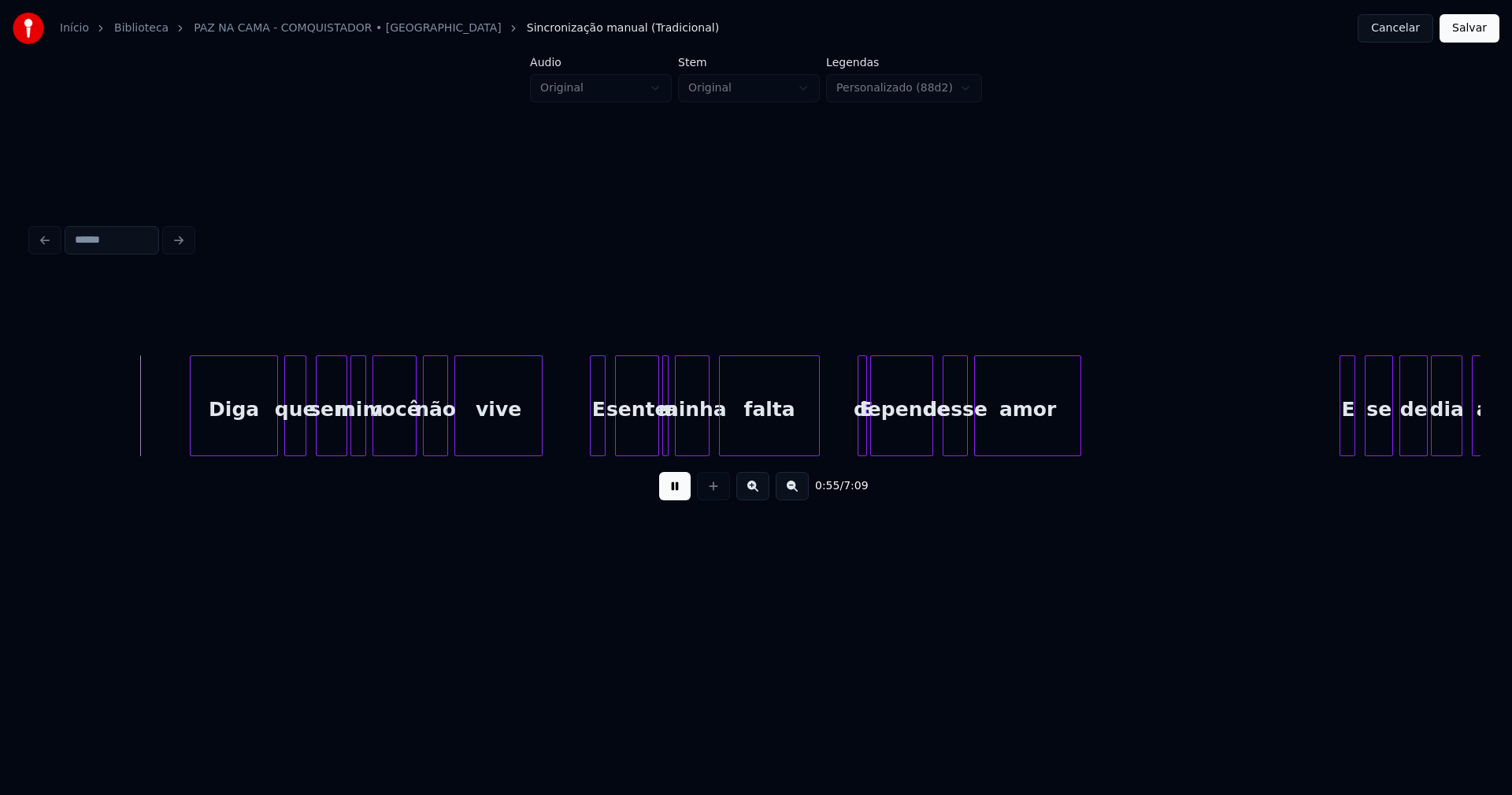
scroll to position [0, 8733]
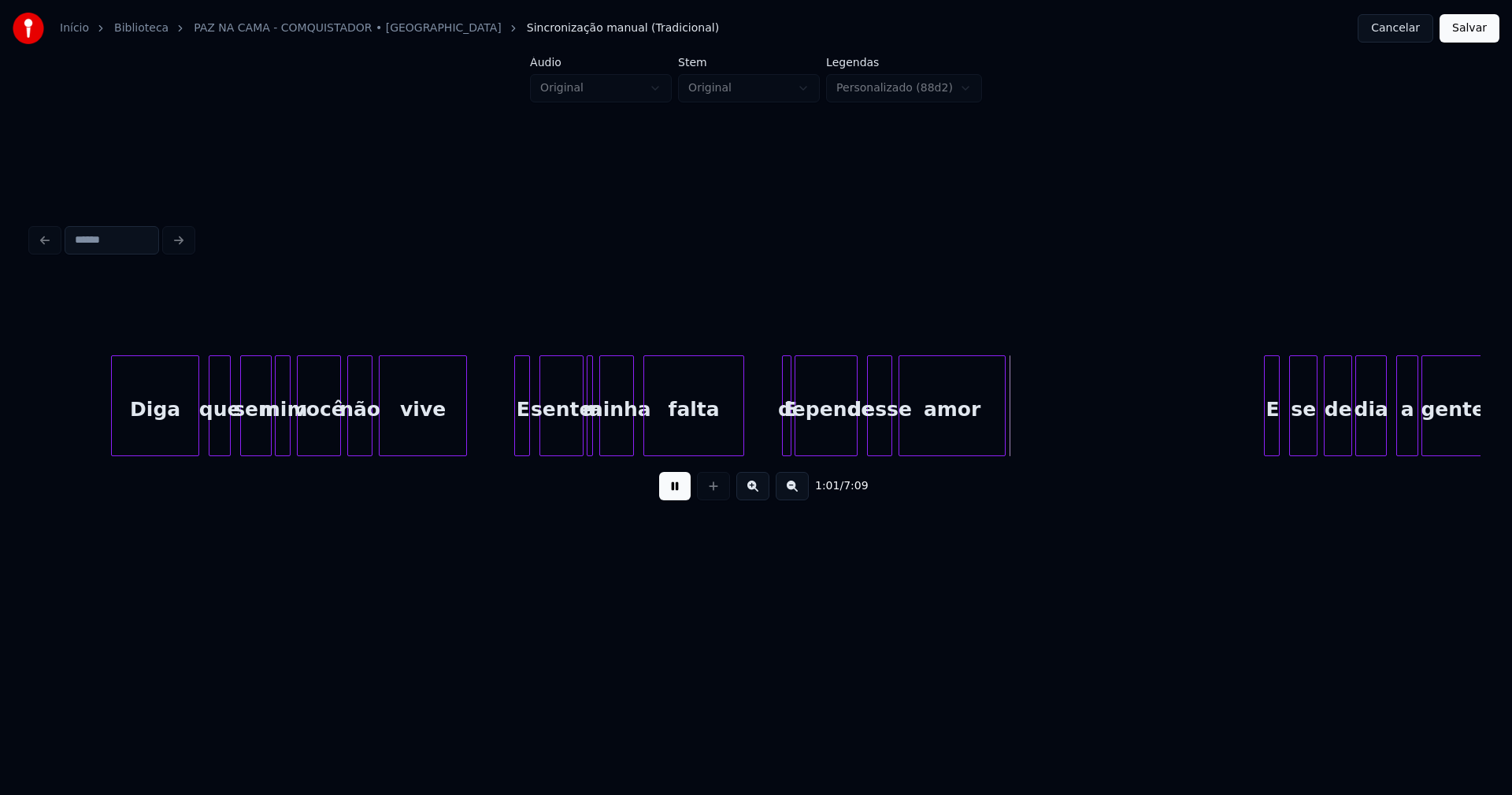
click at [174, 445] on div "Diga" at bounding box center [155, 410] width 87 height 107
click at [509, 442] on div at bounding box center [510, 406] width 5 height 99
click at [777, 429] on div "E" at bounding box center [782, 406] width 9 height 101
click at [788, 430] on div at bounding box center [790, 406] width 5 height 99
click at [922, 433] on div at bounding box center [919, 406] width 5 height 99
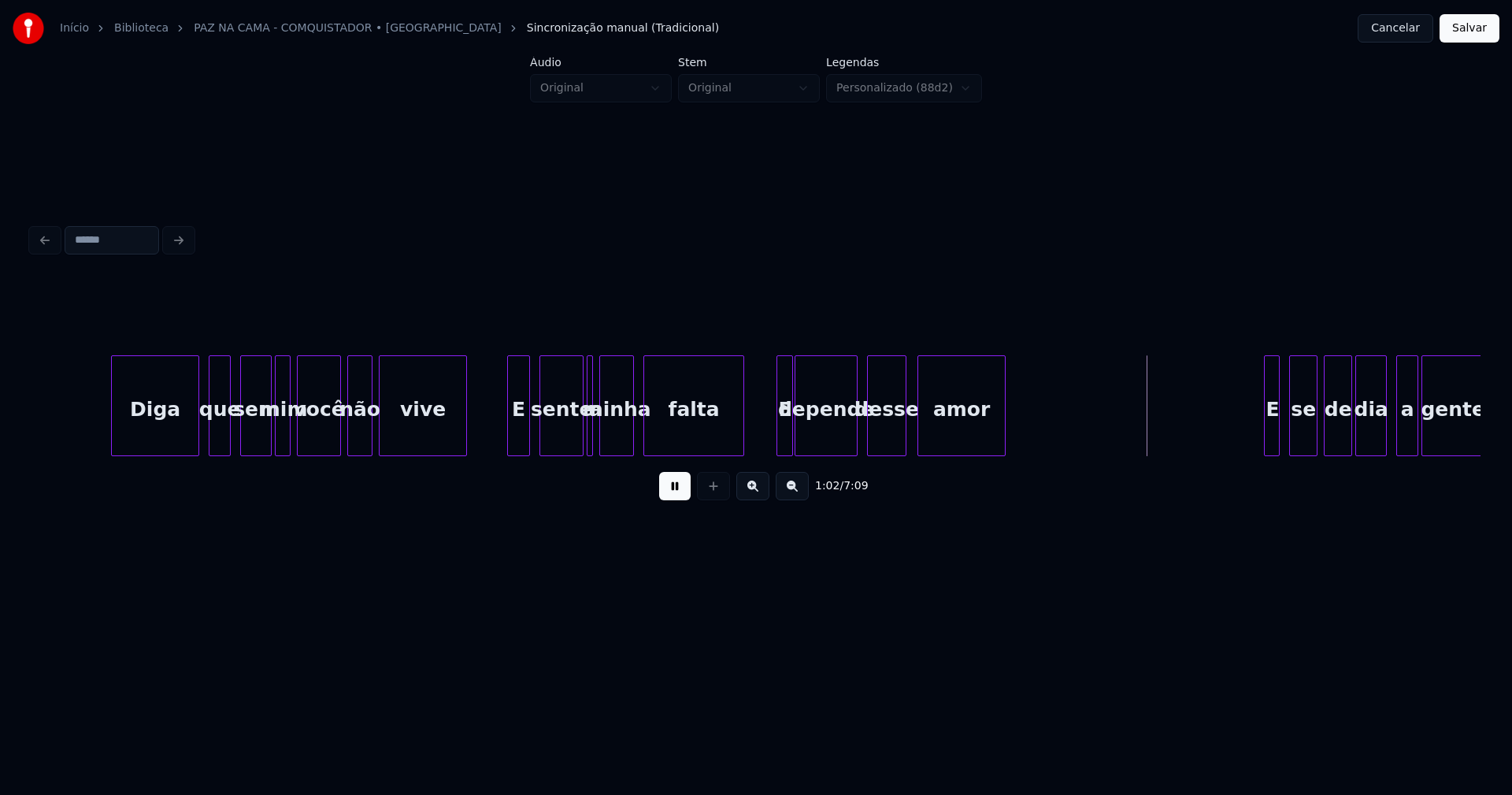
click at [903, 434] on div at bounding box center [903, 406] width 5 height 99
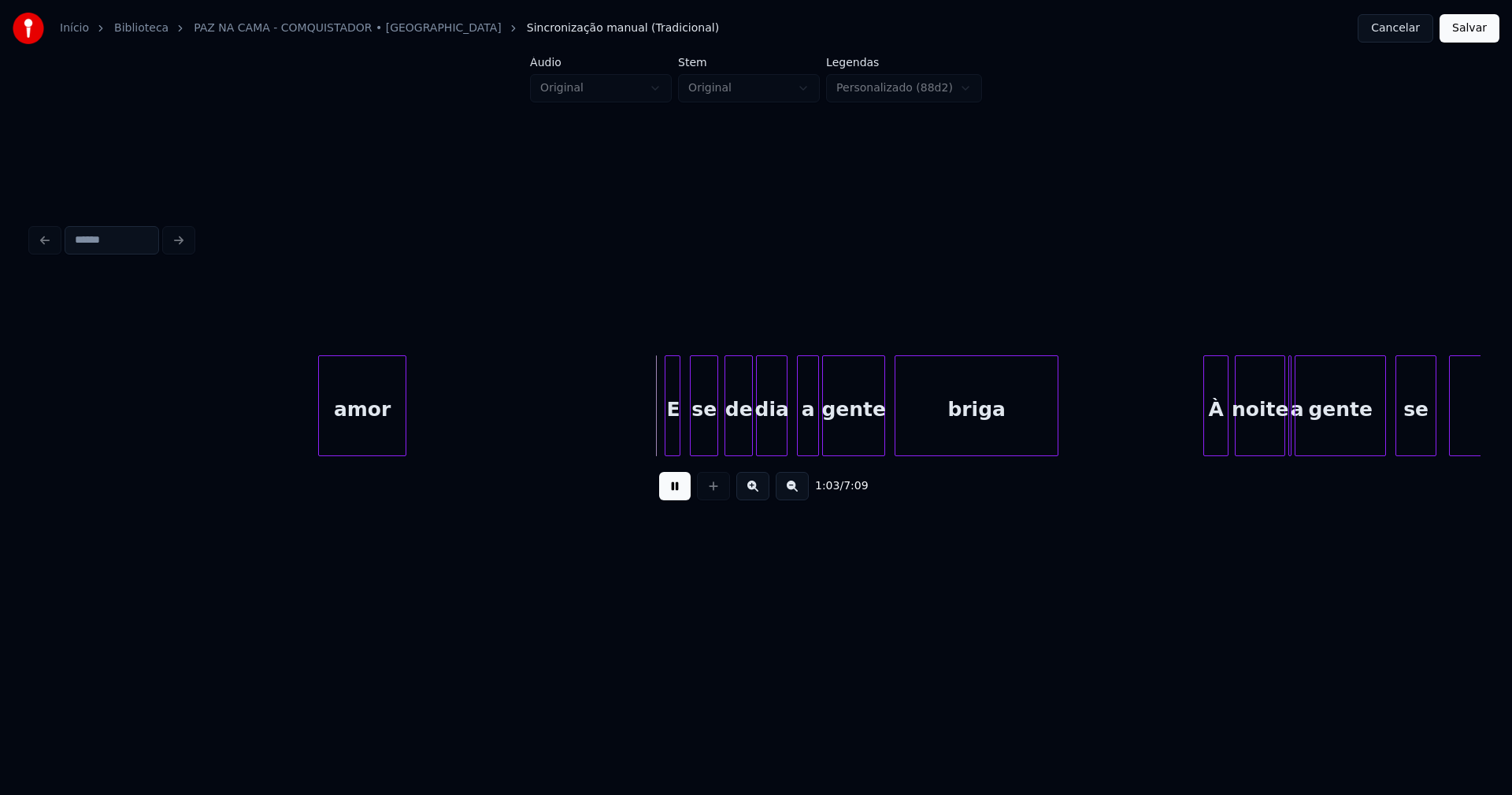
scroll to position [0, 9670]
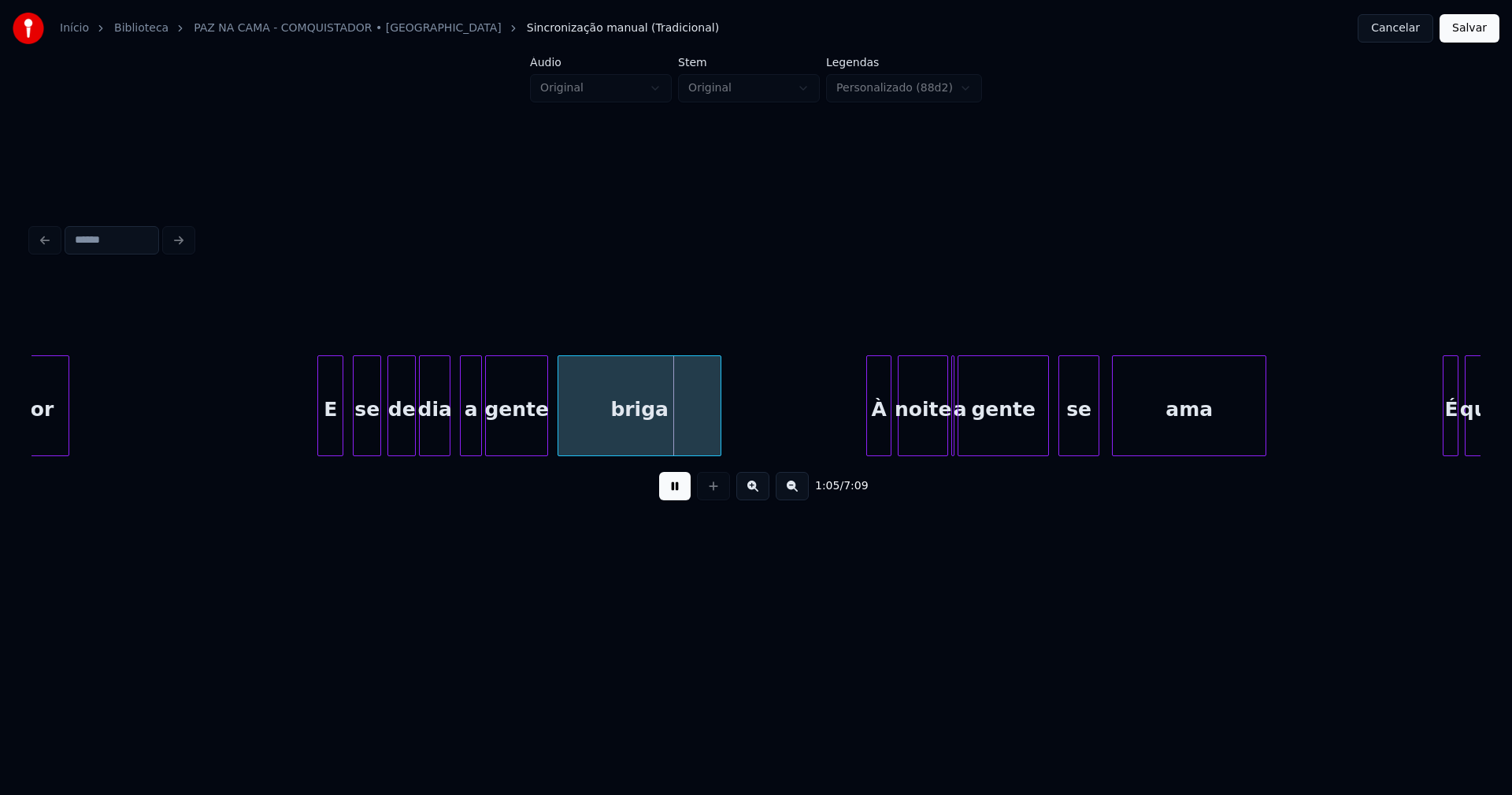
click at [321, 435] on div at bounding box center [320, 406] width 5 height 99
click at [872, 442] on div "À" at bounding box center [871, 410] width 23 height 107
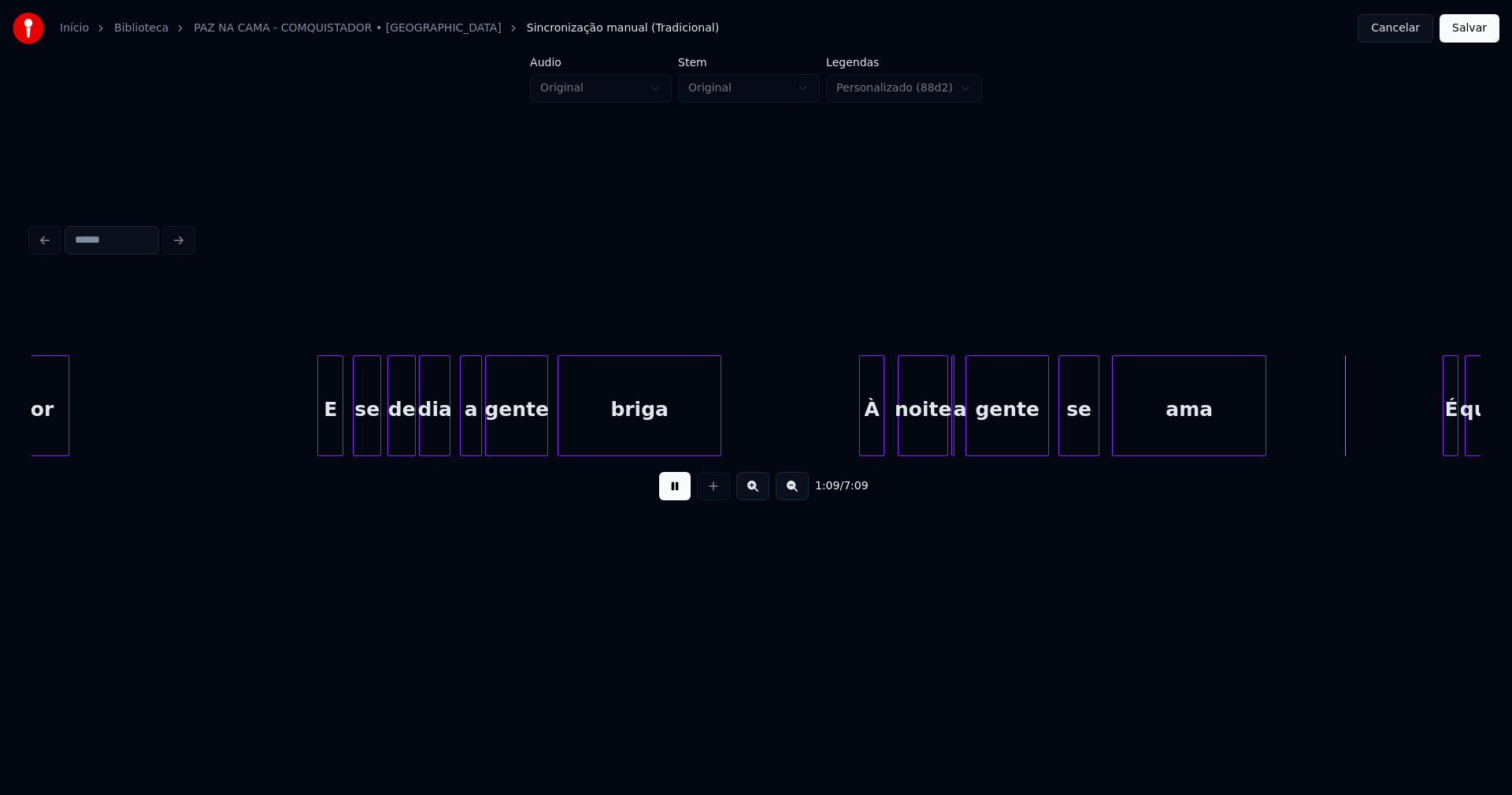
click at [970, 447] on div at bounding box center [968, 406] width 5 height 99
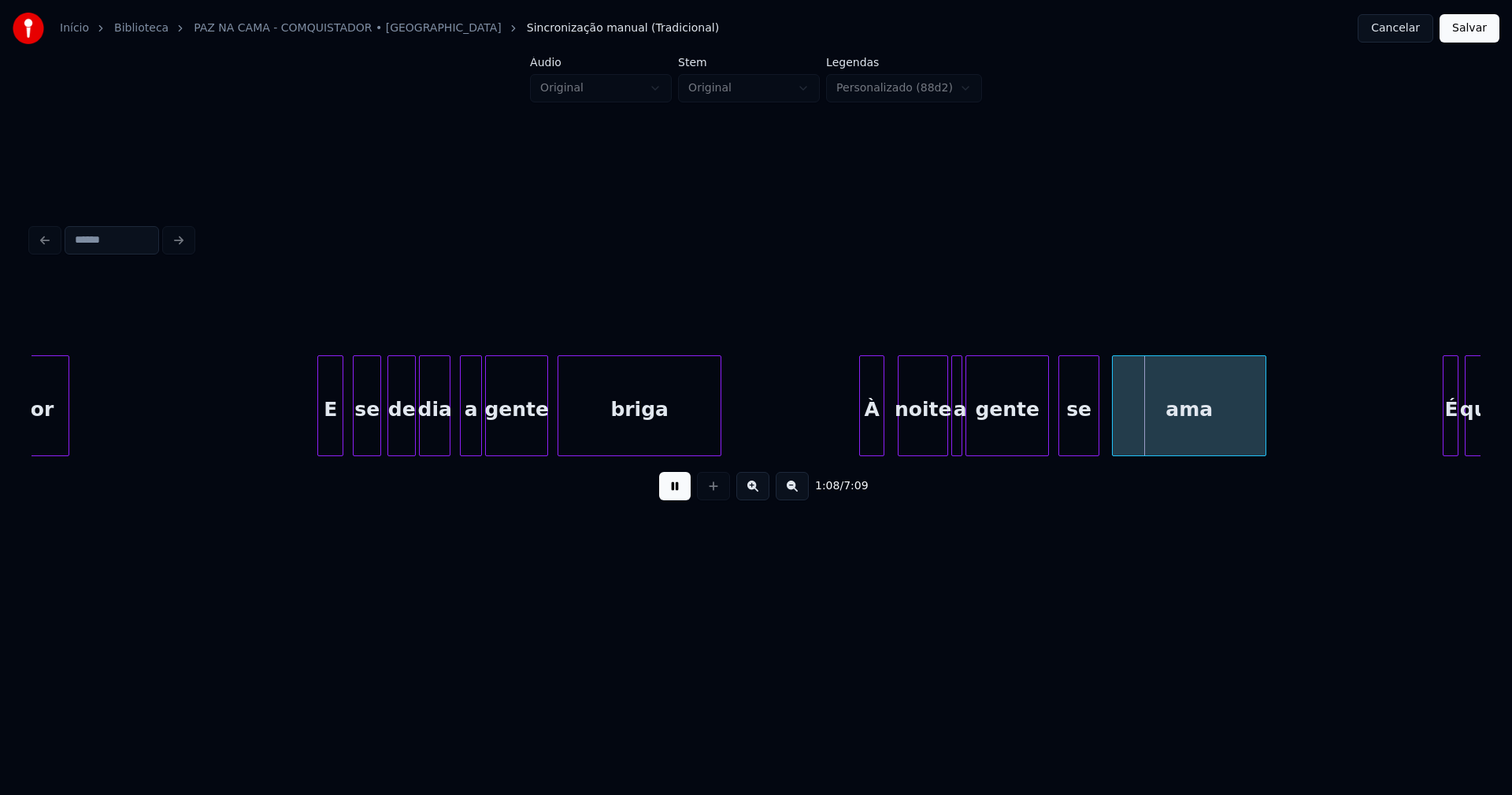
click at [960, 445] on div at bounding box center [959, 406] width 5 height 99
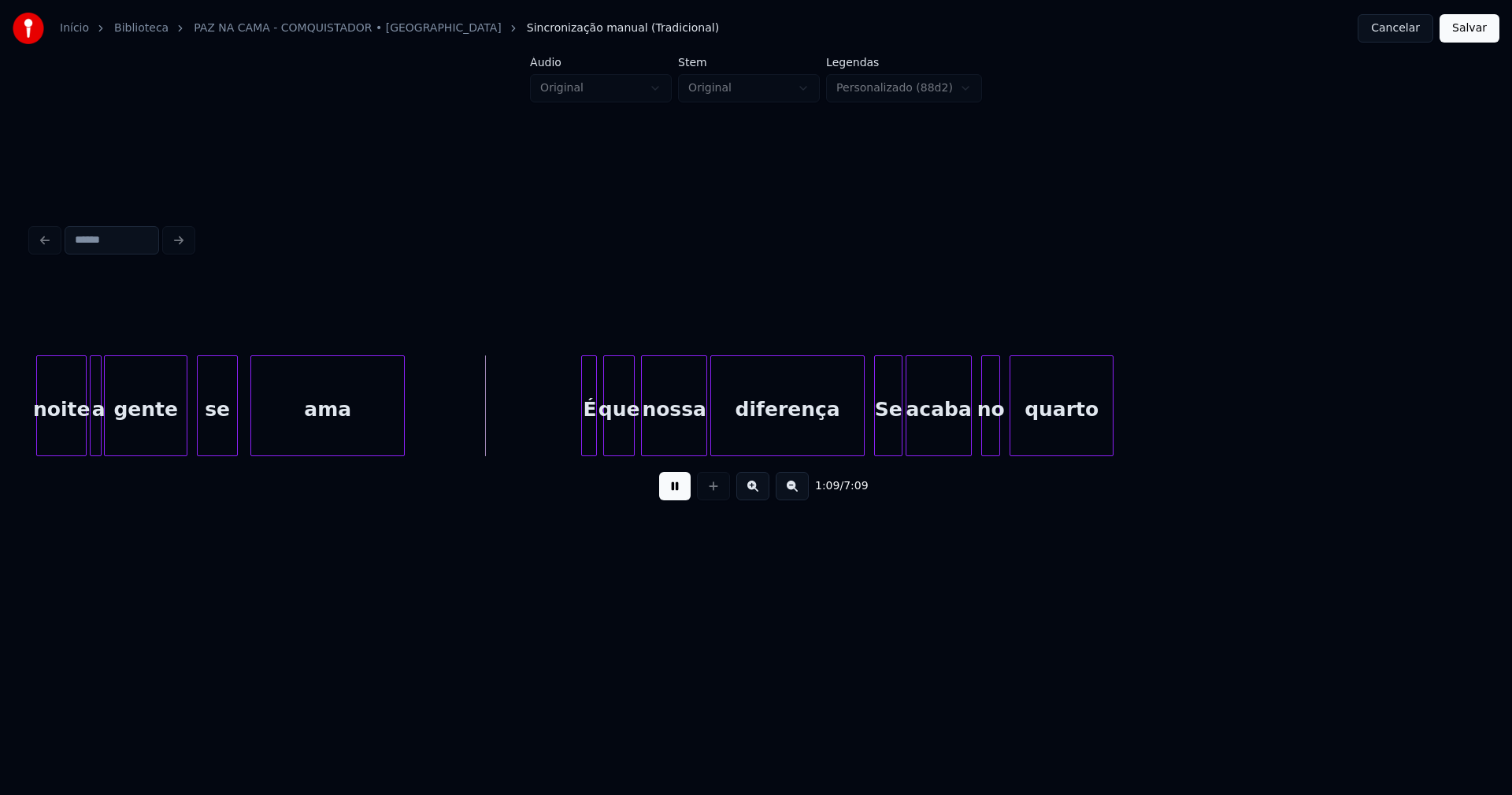
scroll to position [0, 10683]
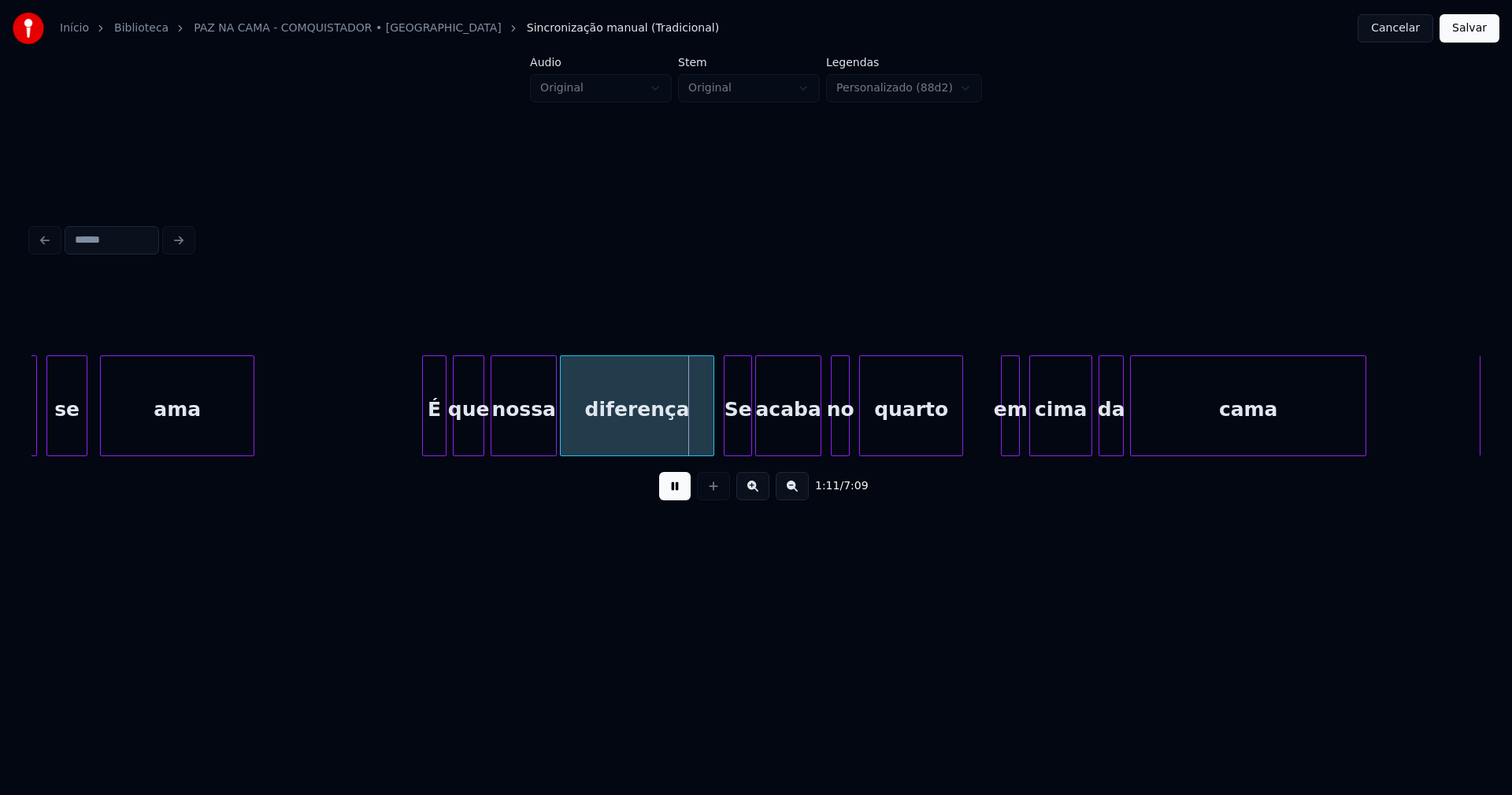
click at [426, 440] on div at bounding box center [425, 406] width 5 height 99
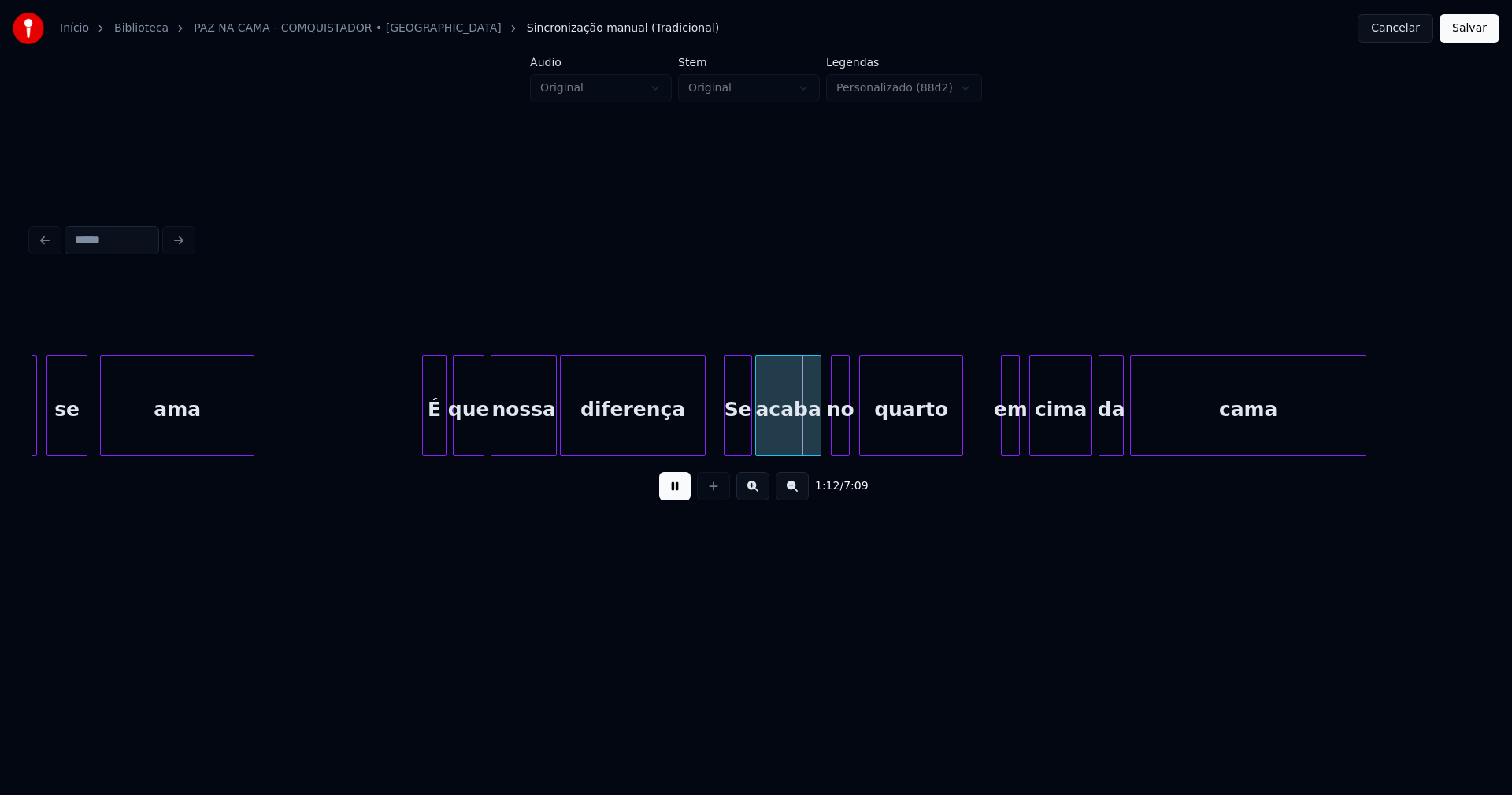
click at [704, 445] on div at bounding box center [702, 406] width 5 height 99
click at [835, 445] on div "no" at bounding box center [836, 410] width 18 height 107
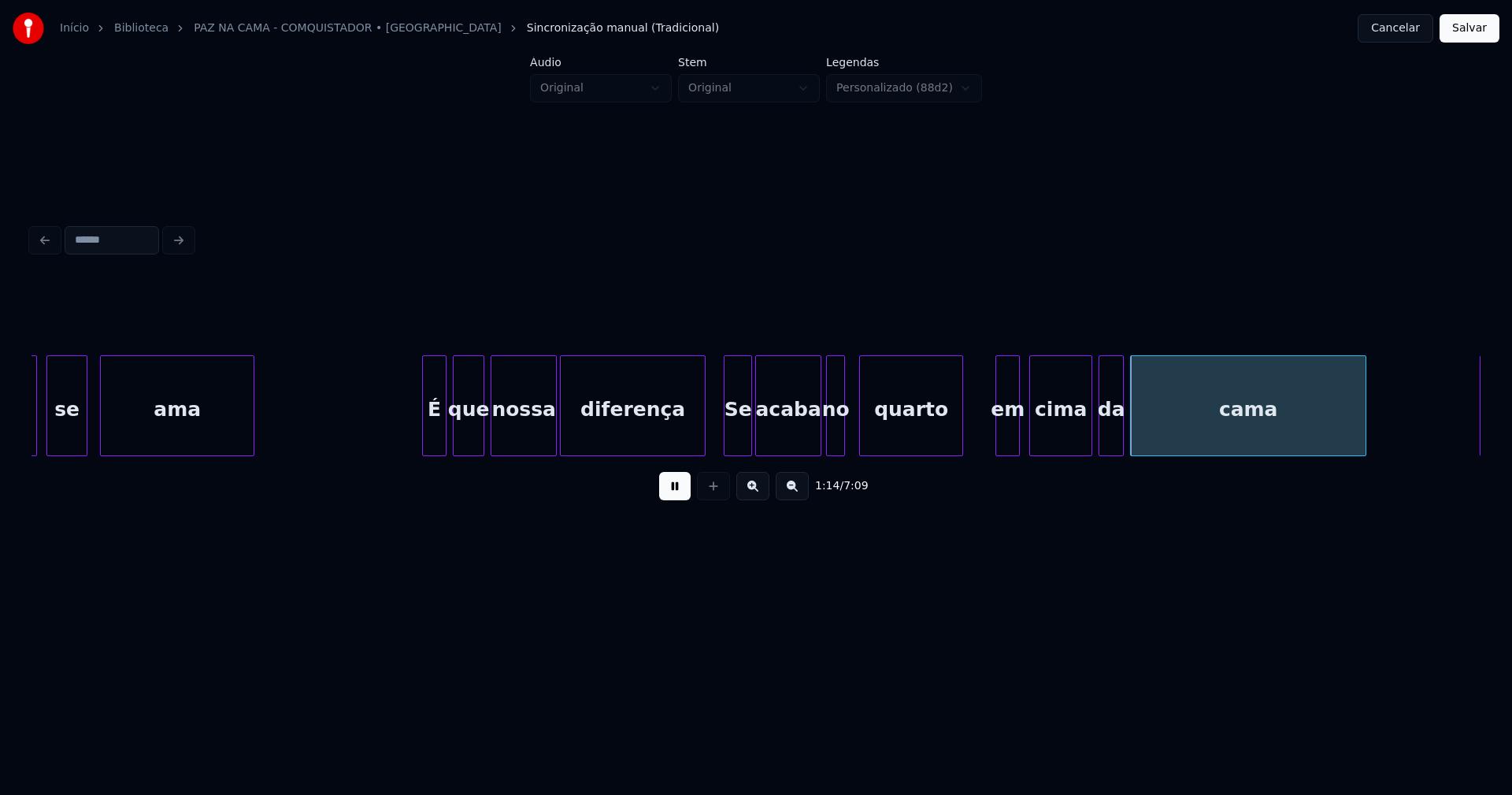
click at [1001, 444] on div at bounding box center [998, 406] width 5 height 99
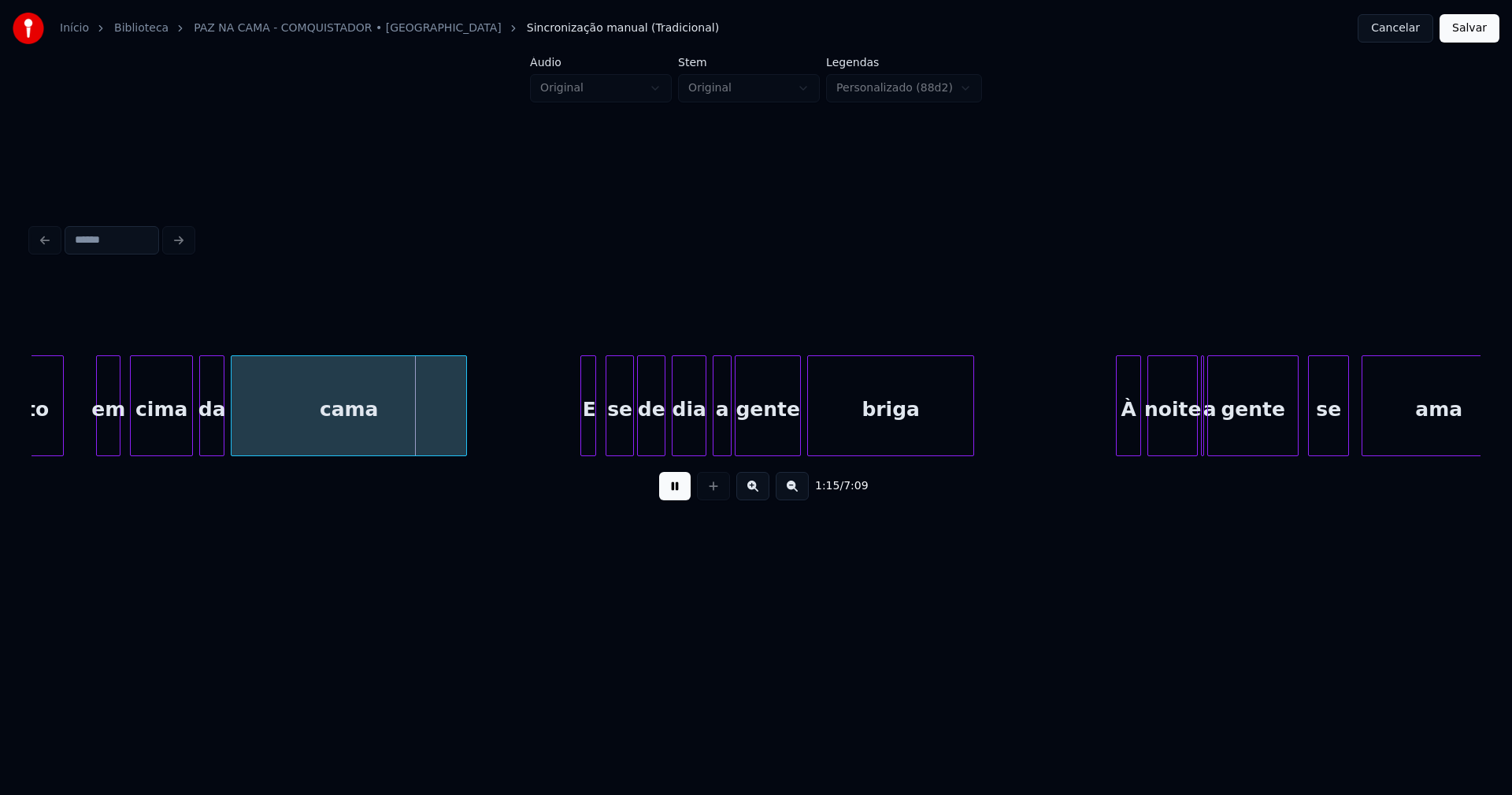
scroll to position [0, 11731]
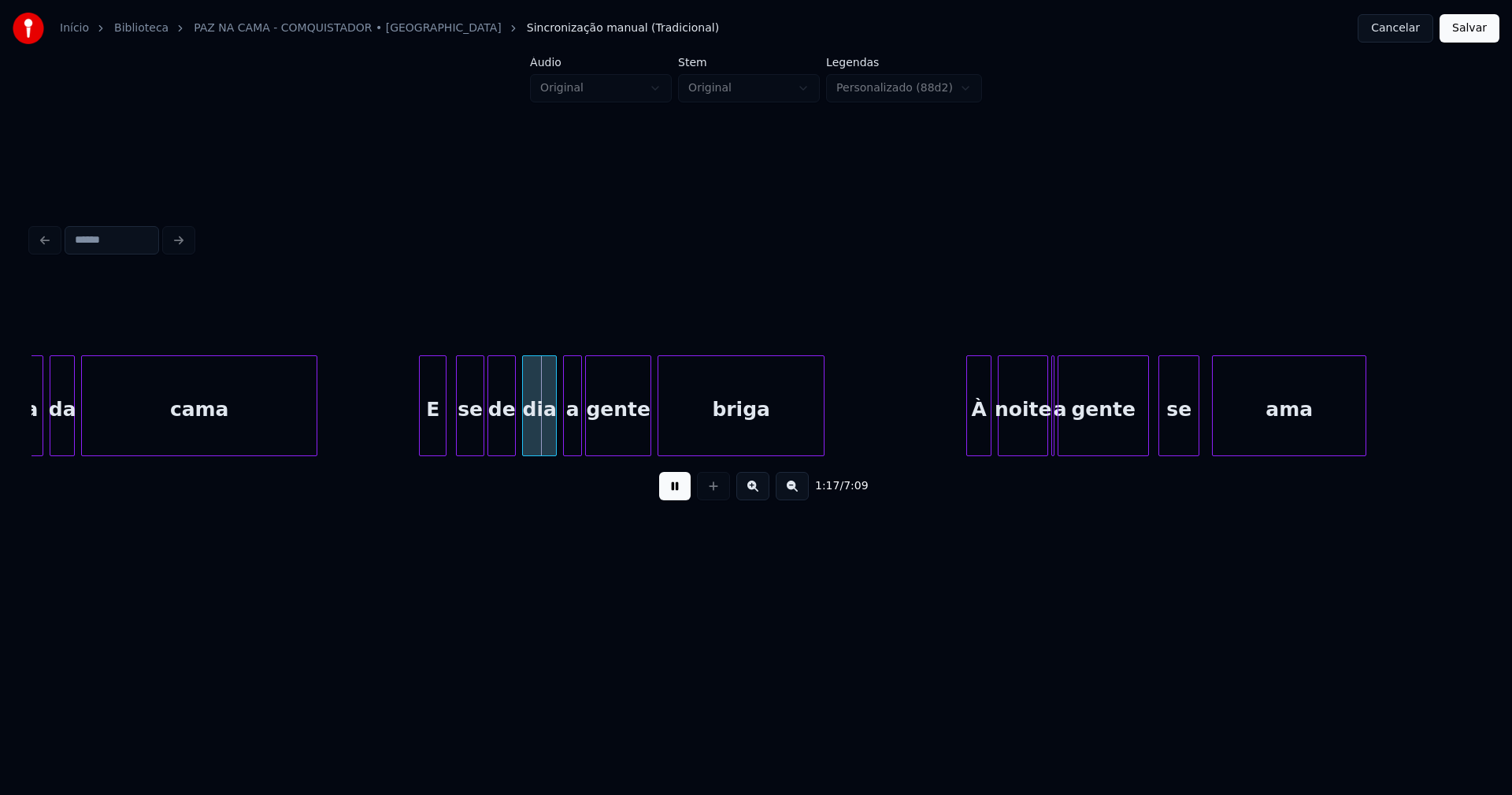
click at [420, 439] on div at bounding box center [422, 406] width 5 height 99
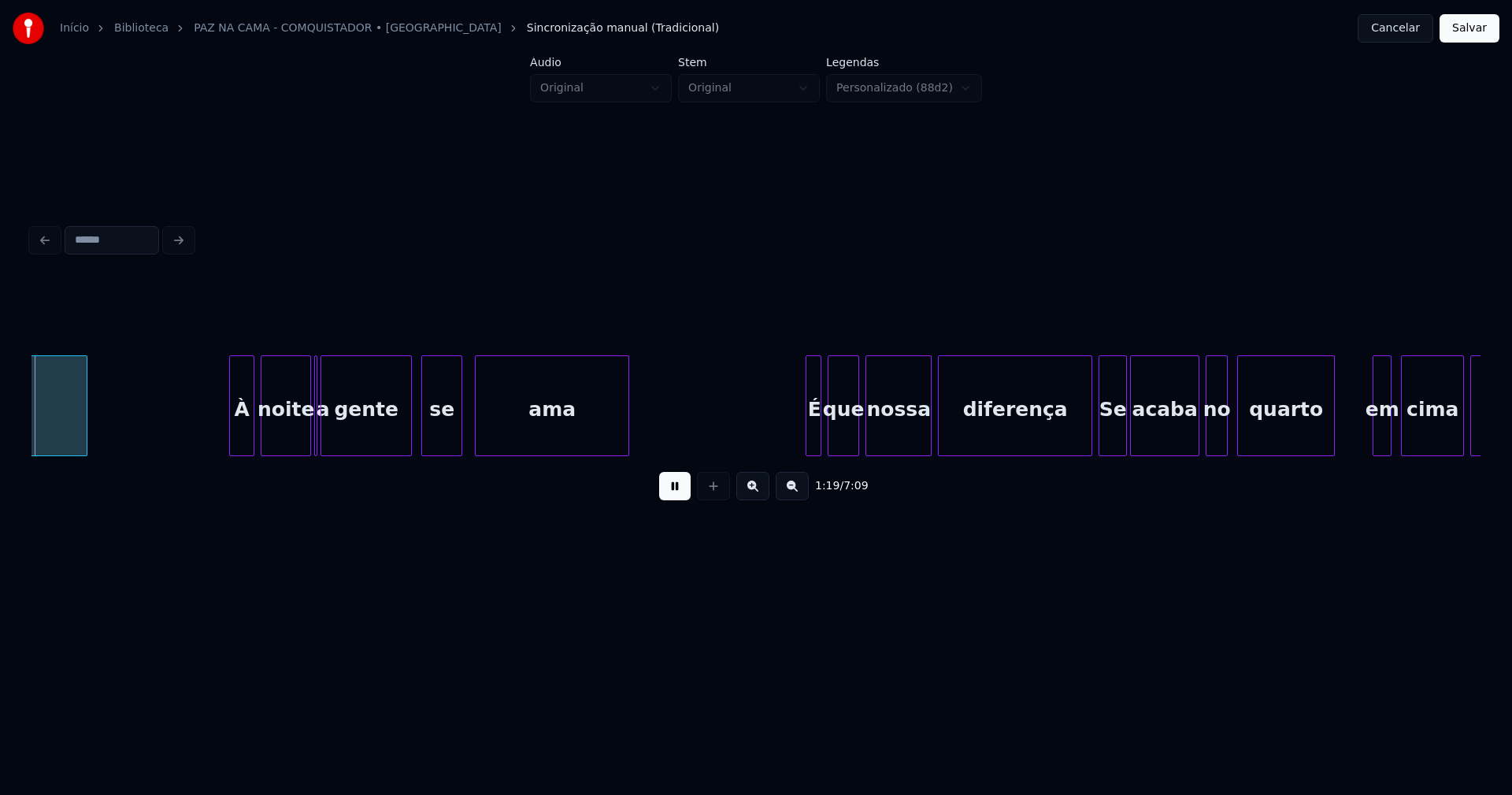
scroll to position [0, 12477]
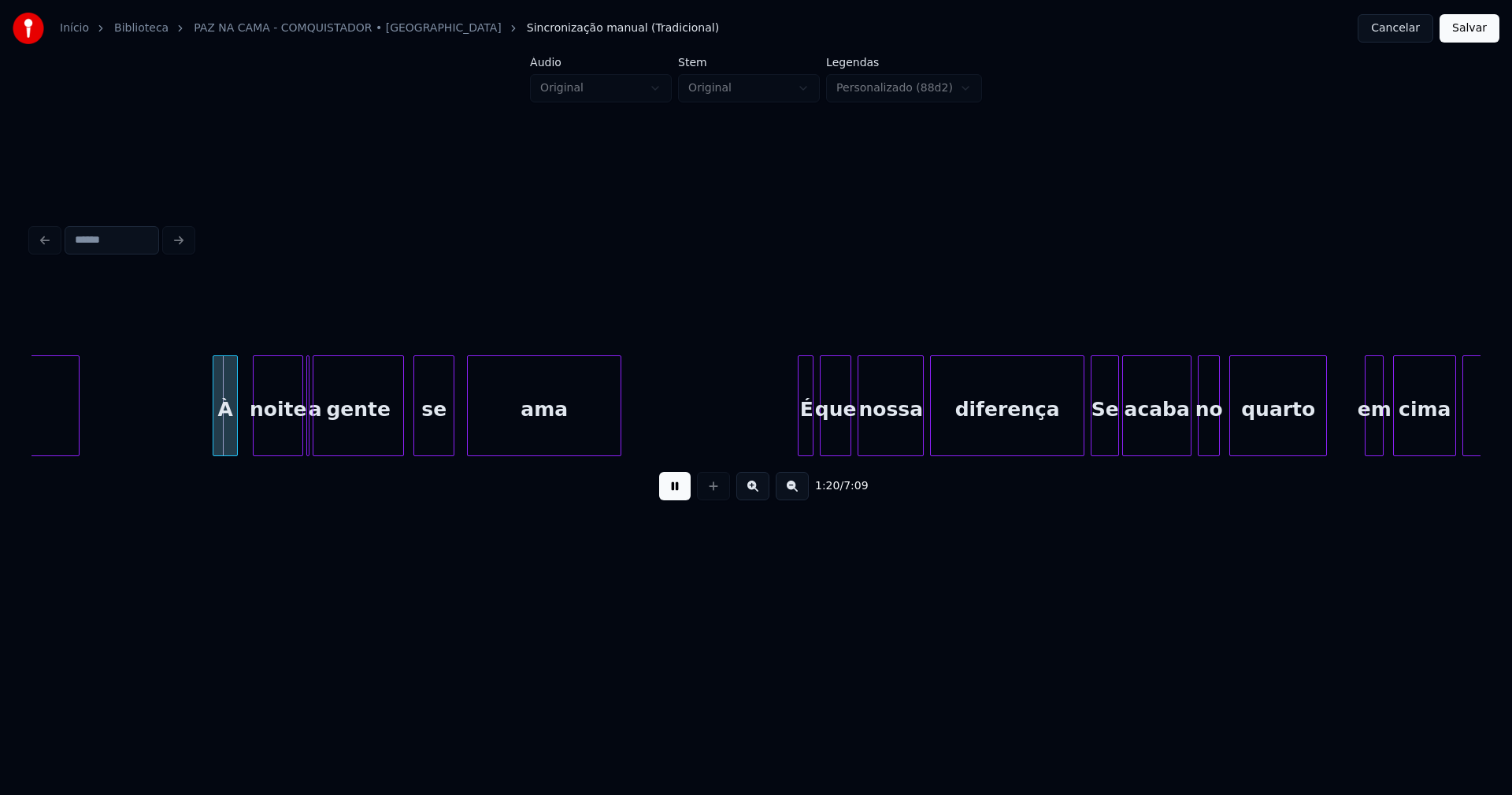
click at [225, 443] on div "À" at bounding box center [225, 410] width 23 height 107
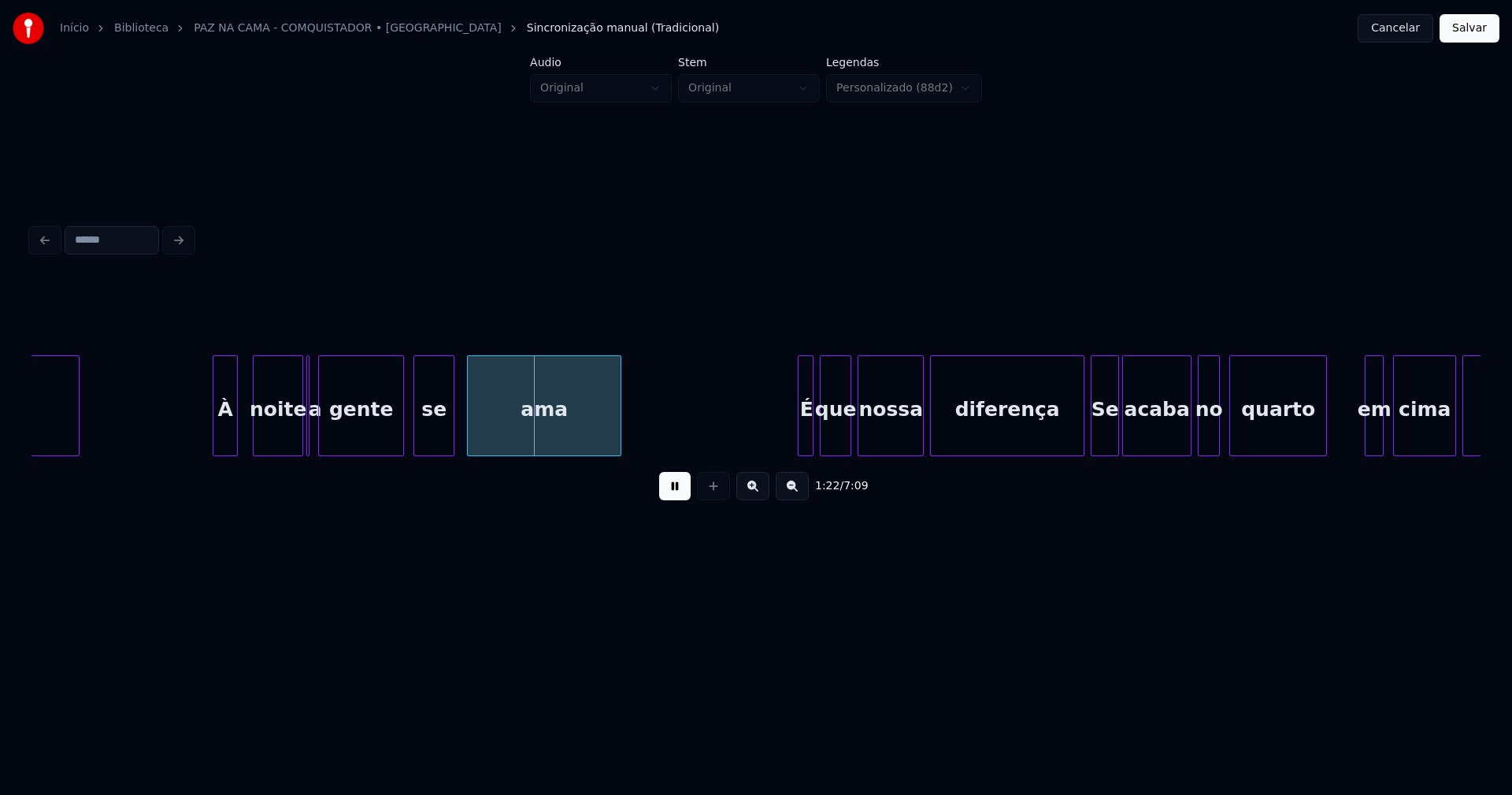
click at [322, 442] on div at bounding box center [321, 406] width 5 height 99
click at [312, 442] on div at bounding box center [313, 406] width 5 height 99
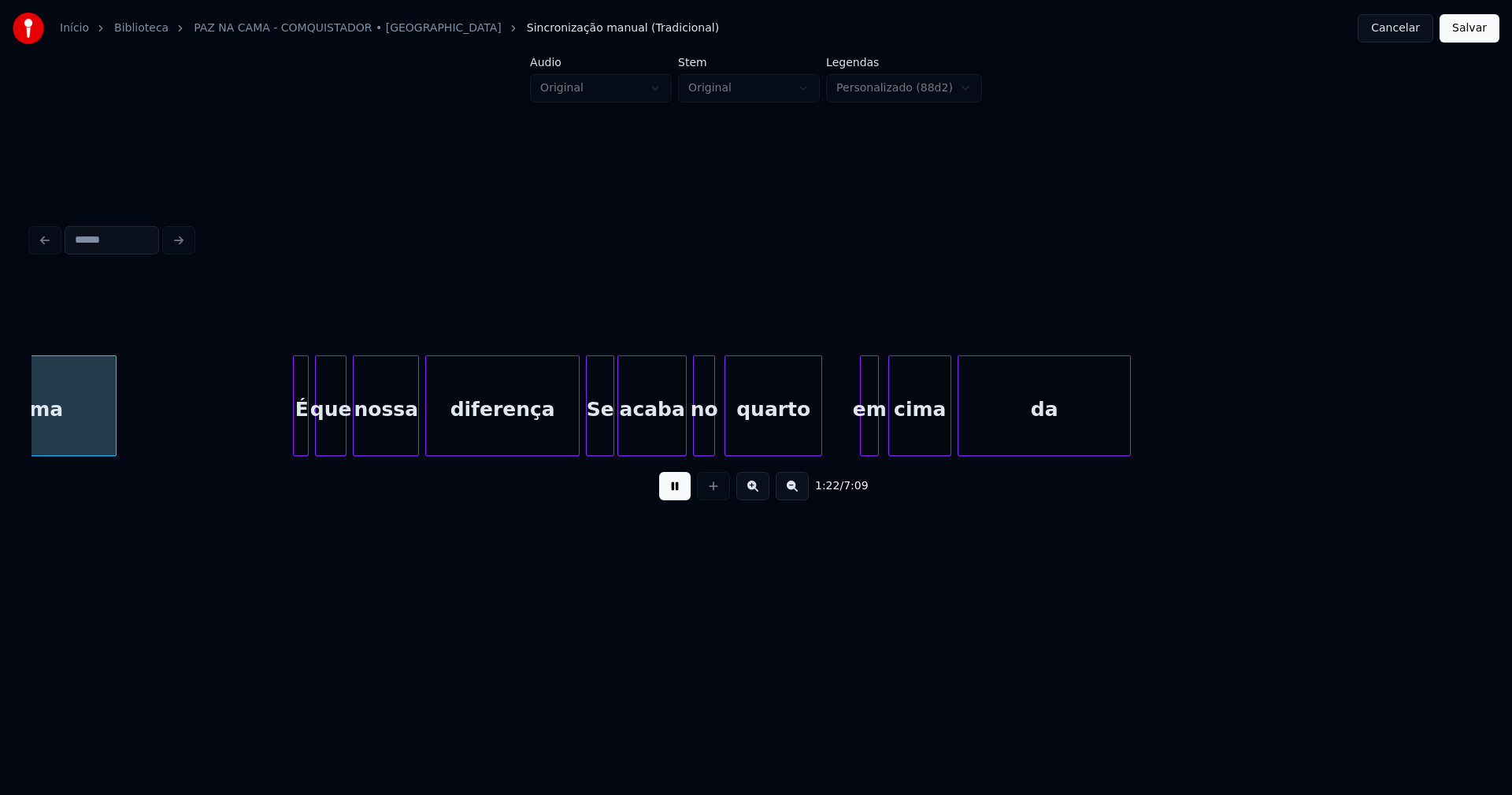
scroll to position [0, 12990]
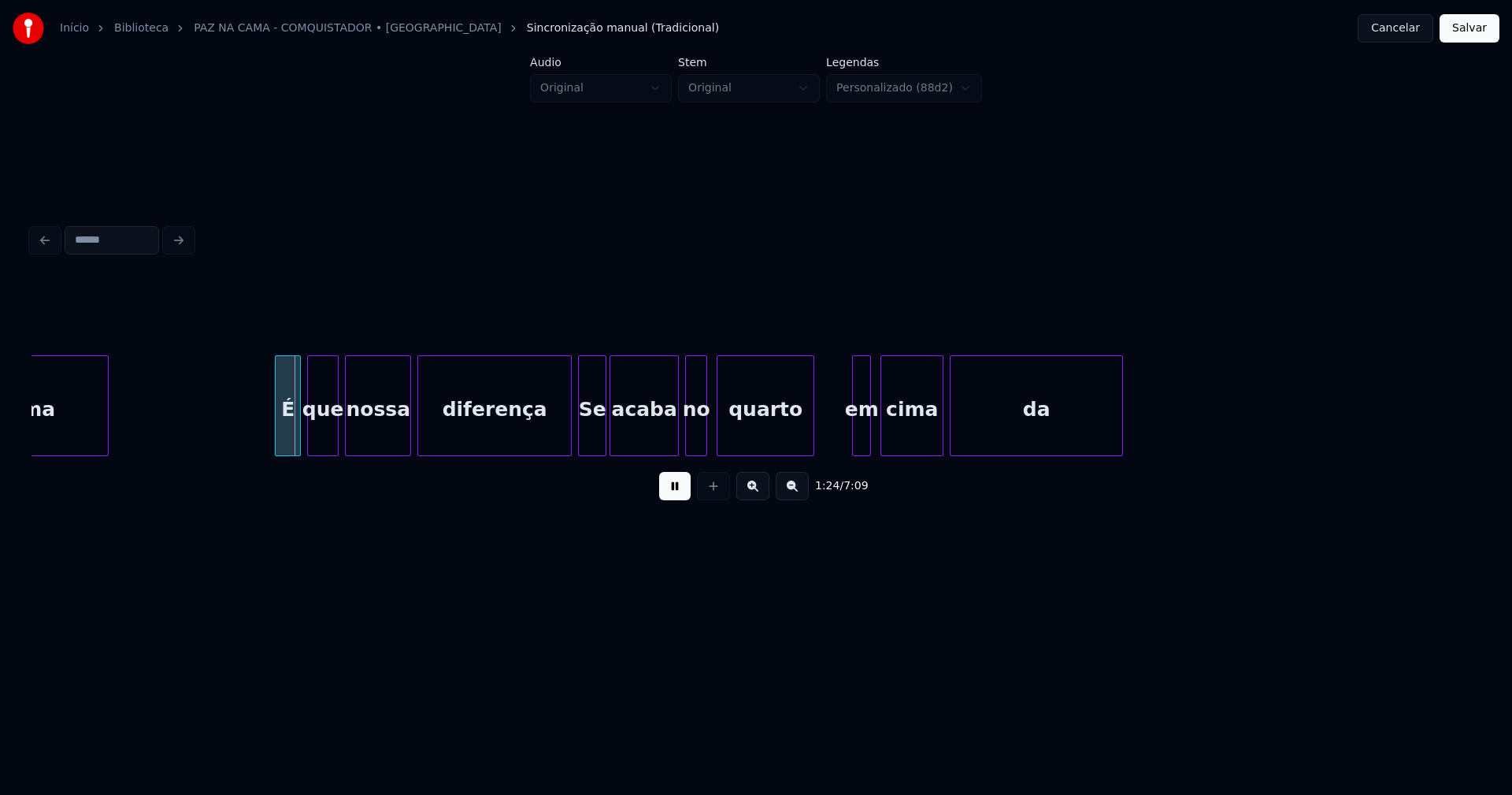
click at [279, 445] on div at bounding box center [278, 406] width 5 height 99
click at [561, 449] on div at bounding box center [560, 406] width 5 height 99
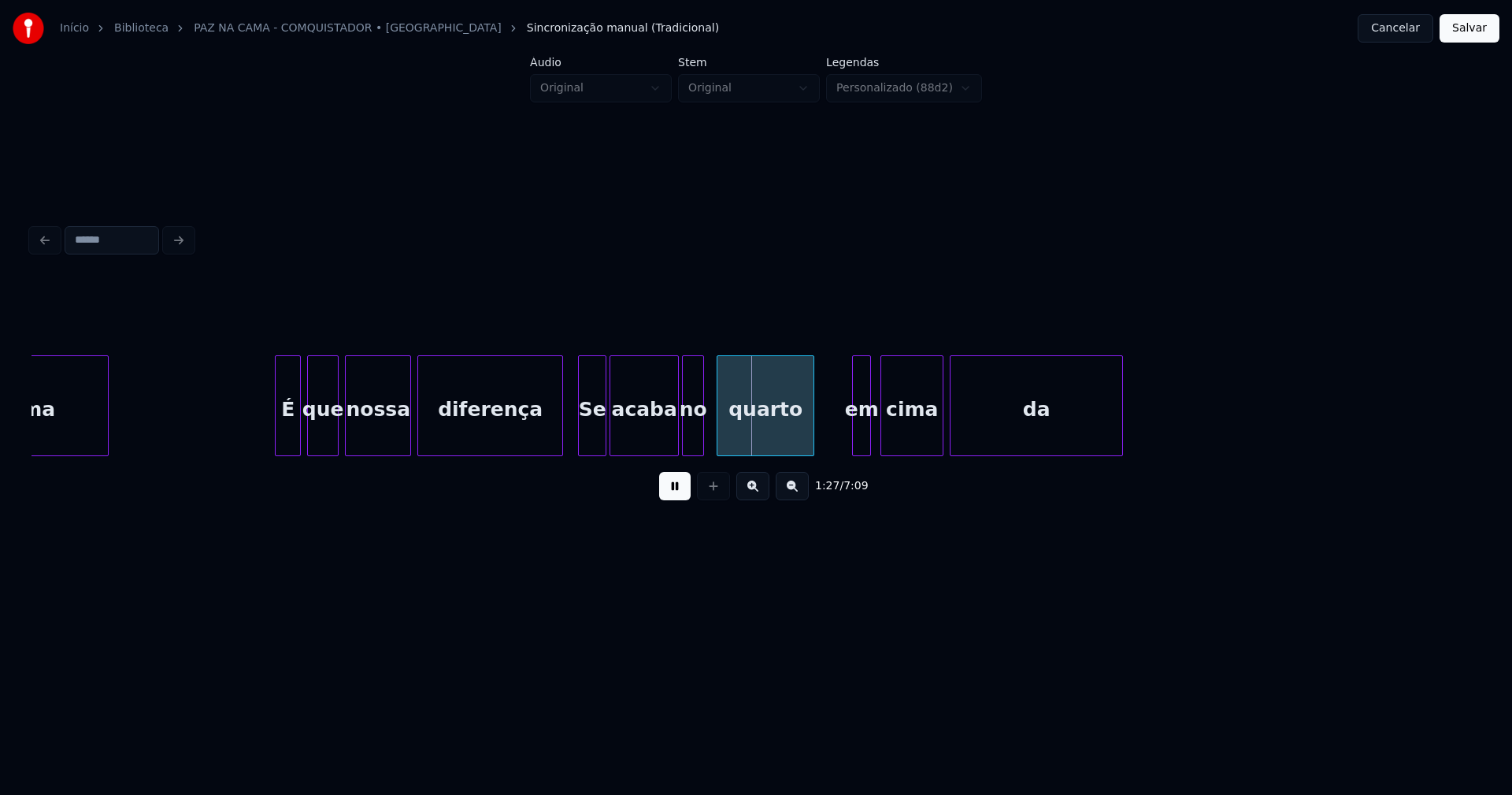
click at [691, 439] on div "no" at bounding box center [693, 410] width 21 height 107
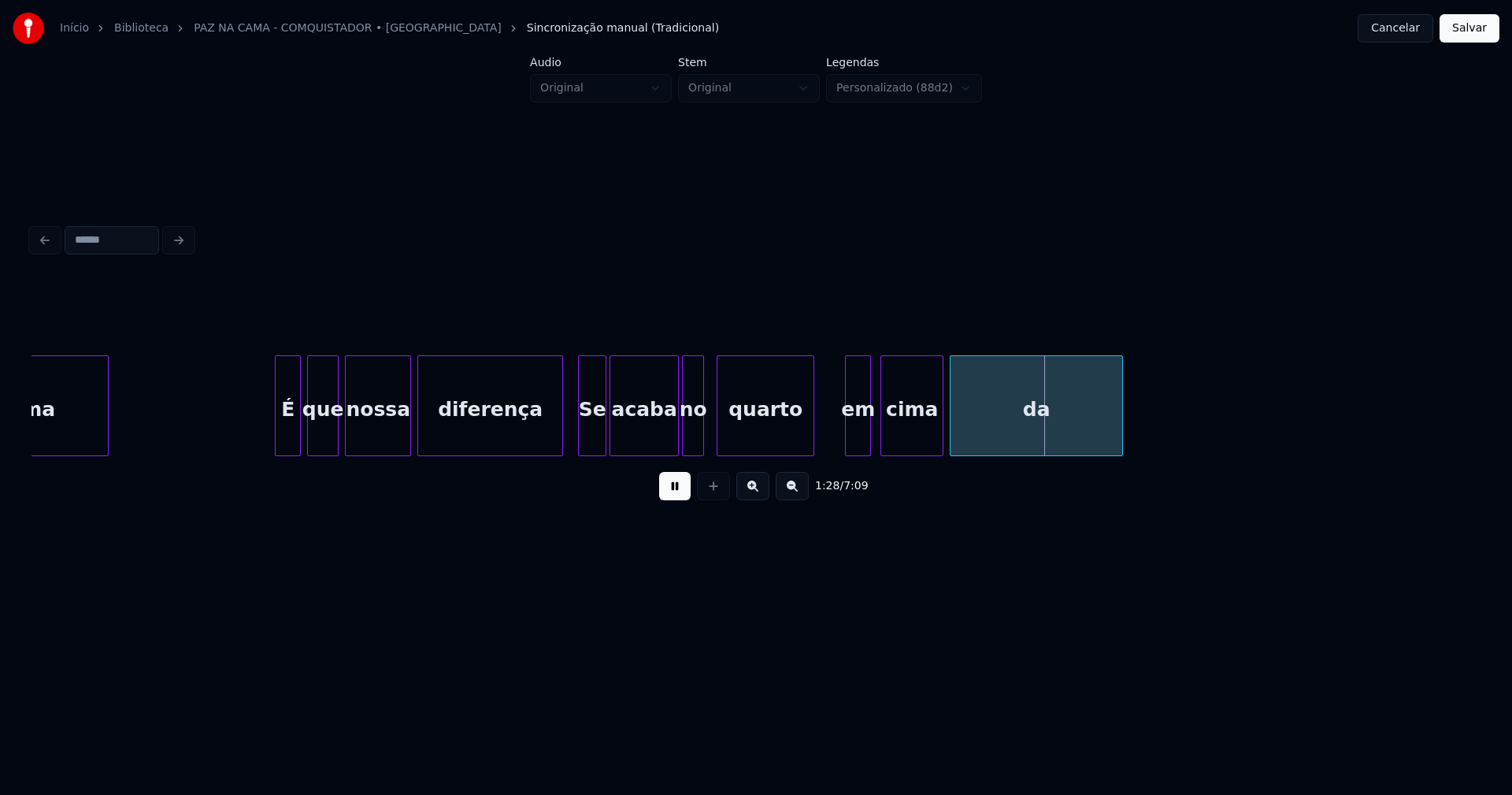
click at [850, 448] on div at bounding box center [848, 406] width 5 height 99
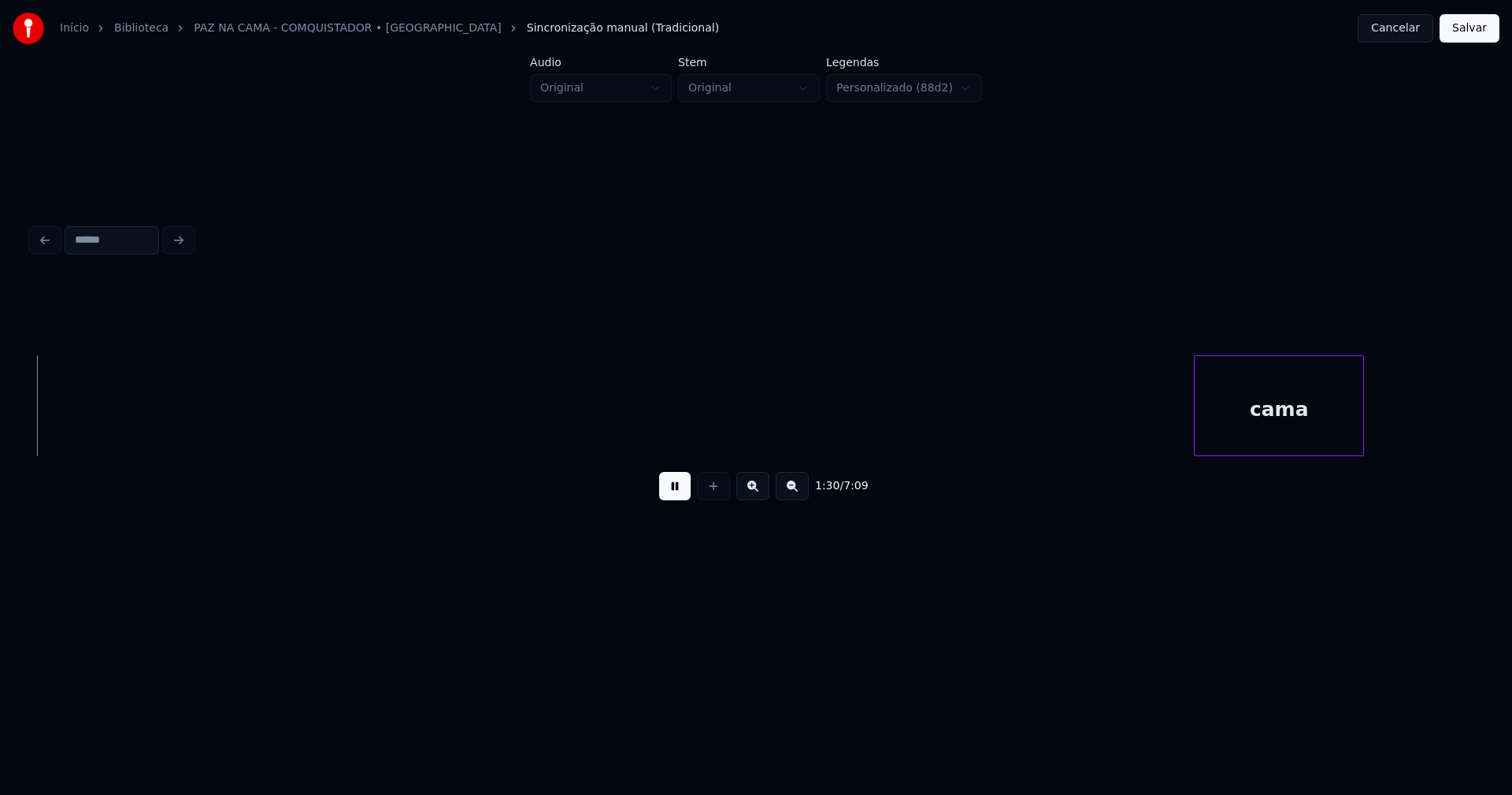
scroll to position [0, 14188]
click at [672, 499] on button at bounding box center [675, 486] width 32 height 28
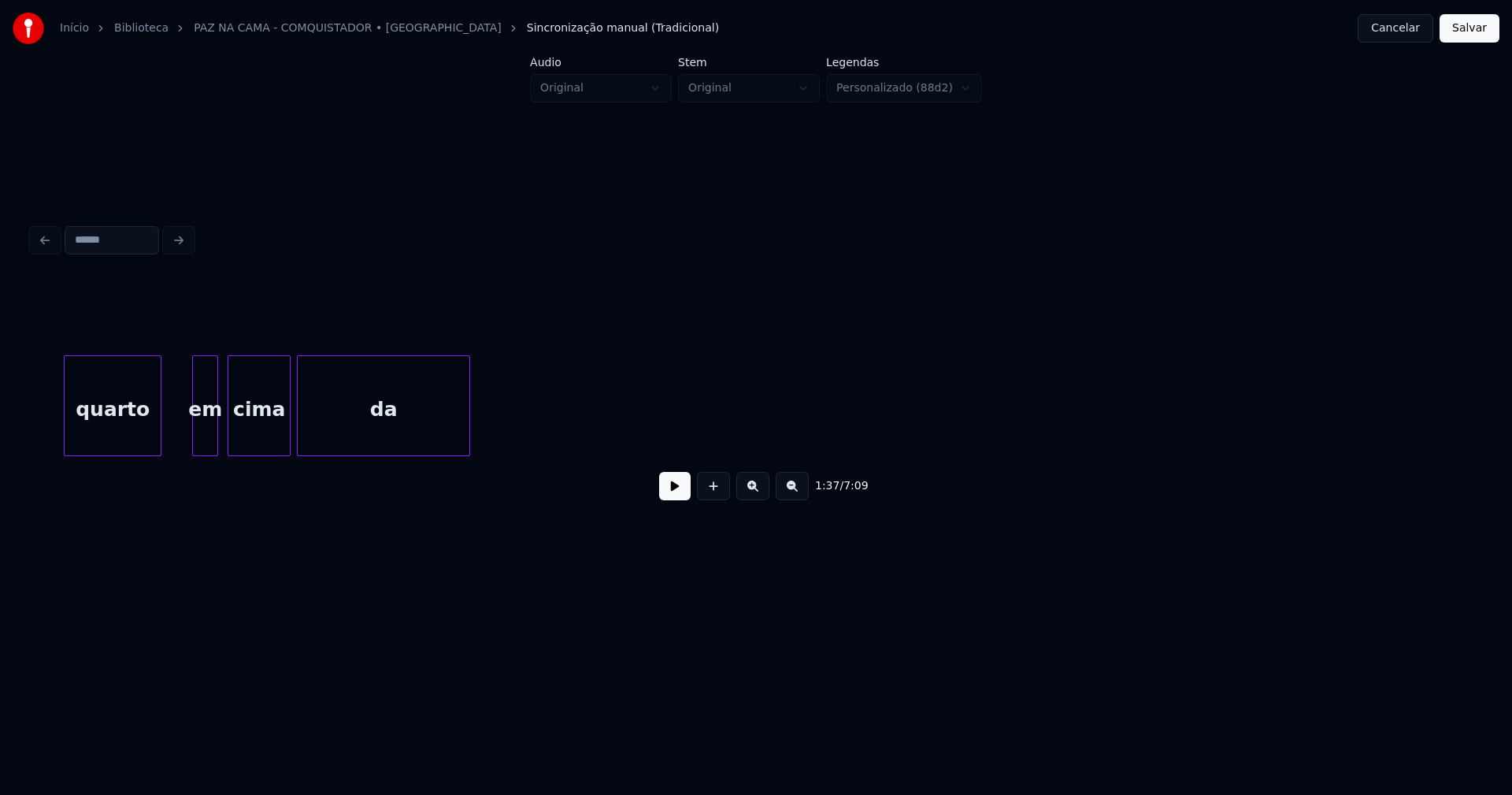
scroll to position [0, 13606]
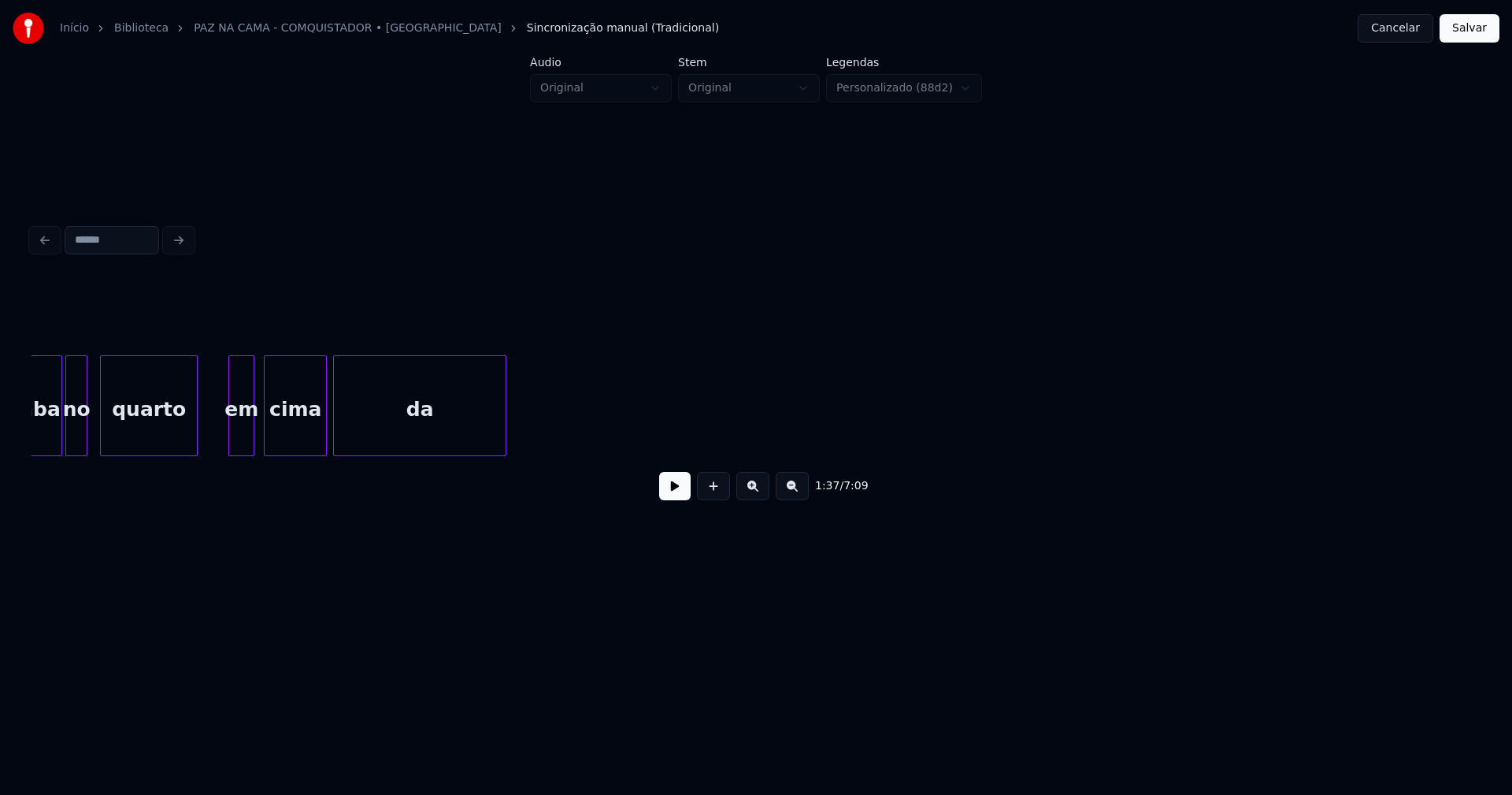
click at [680, 500] on button at bounding box center [675, 486] width 32 height 28
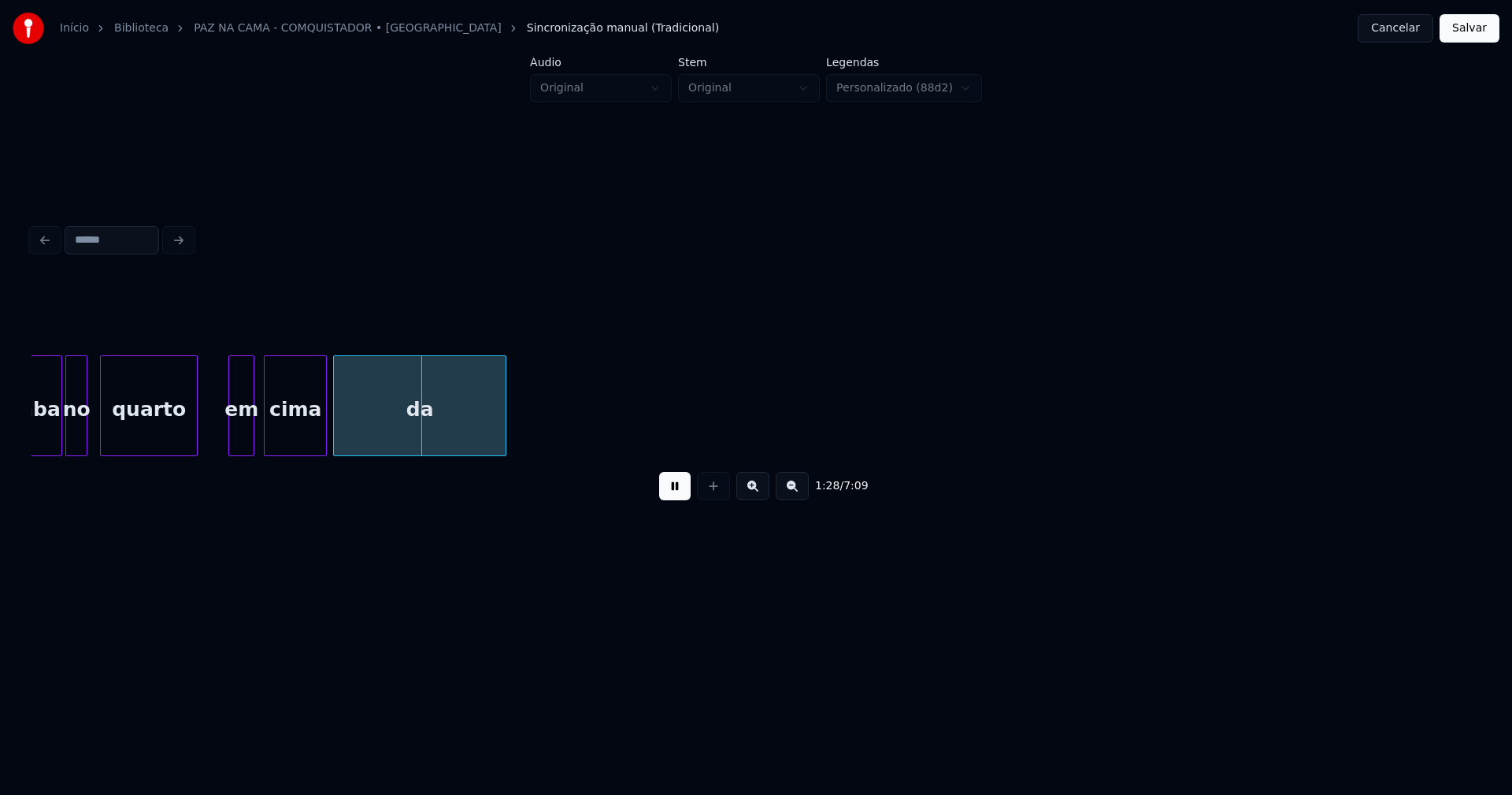
click at [679, 500] on button at bounding box center [675, 486] width 32 height 28
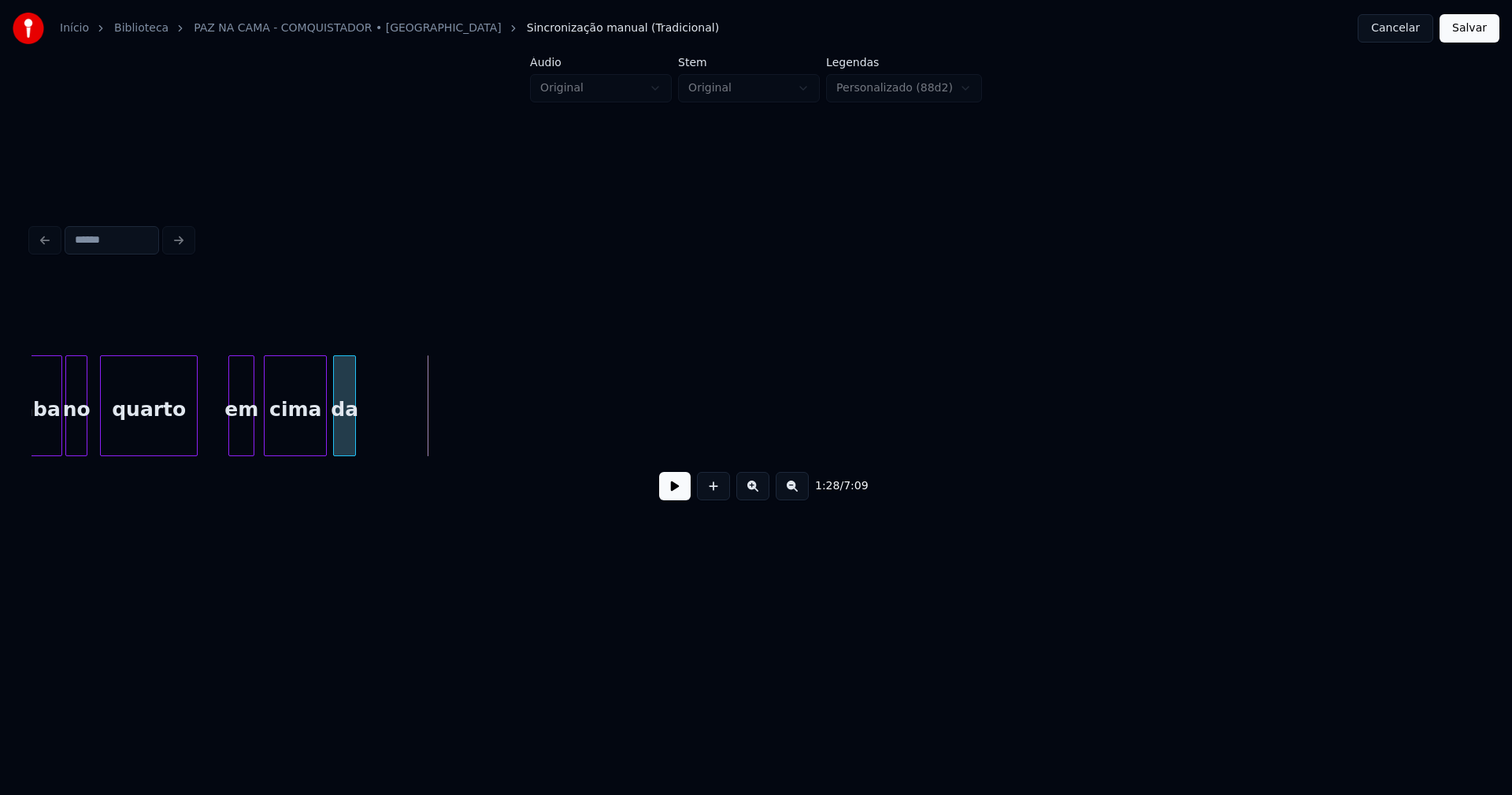
click at [355, 452] on div "da cima em quarto no acaba" at bounding box center [756, 406] width 1450 height 101
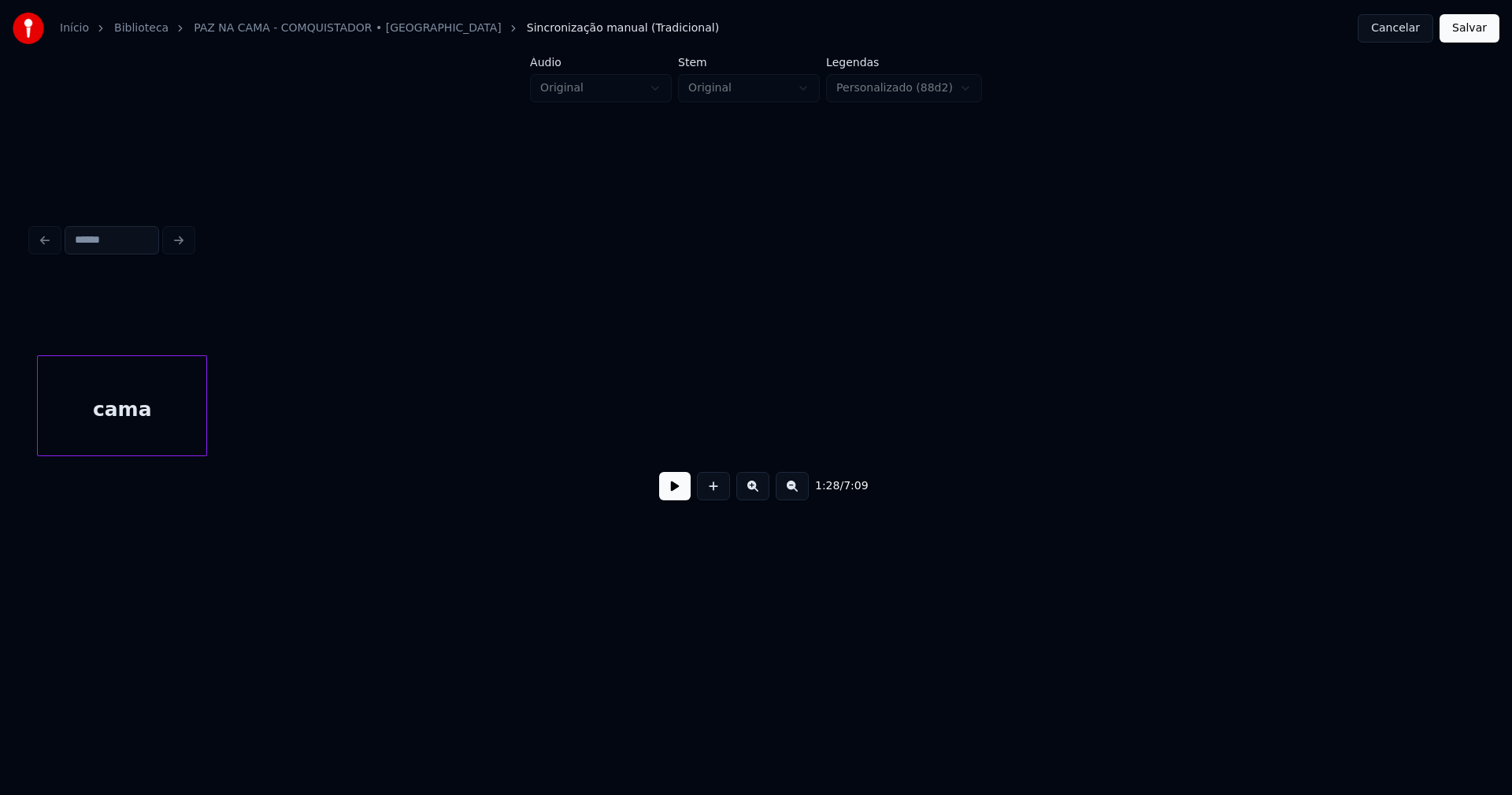
scroll to position [0, 14416]
click at [0, 485] on div "Início Biblioteca PAZ NA CAMA - COMQUISTADOR • Tokisom Sincronização manual (Tr…" at bounding box center [756, 302] width 1512 height 605
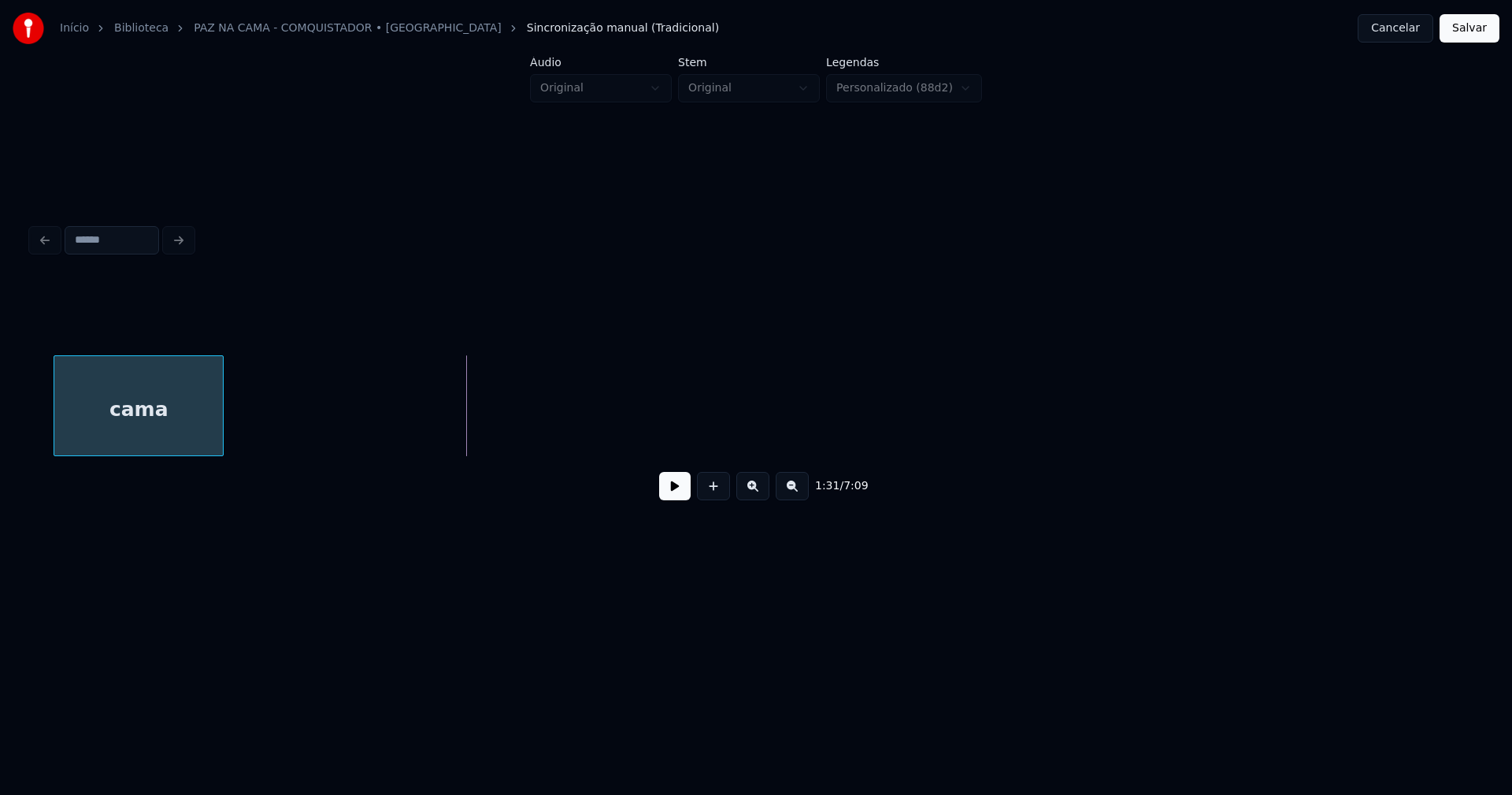
click at [145, 429] on div "cama" at bounding box center [138, 410] width 169 height 107
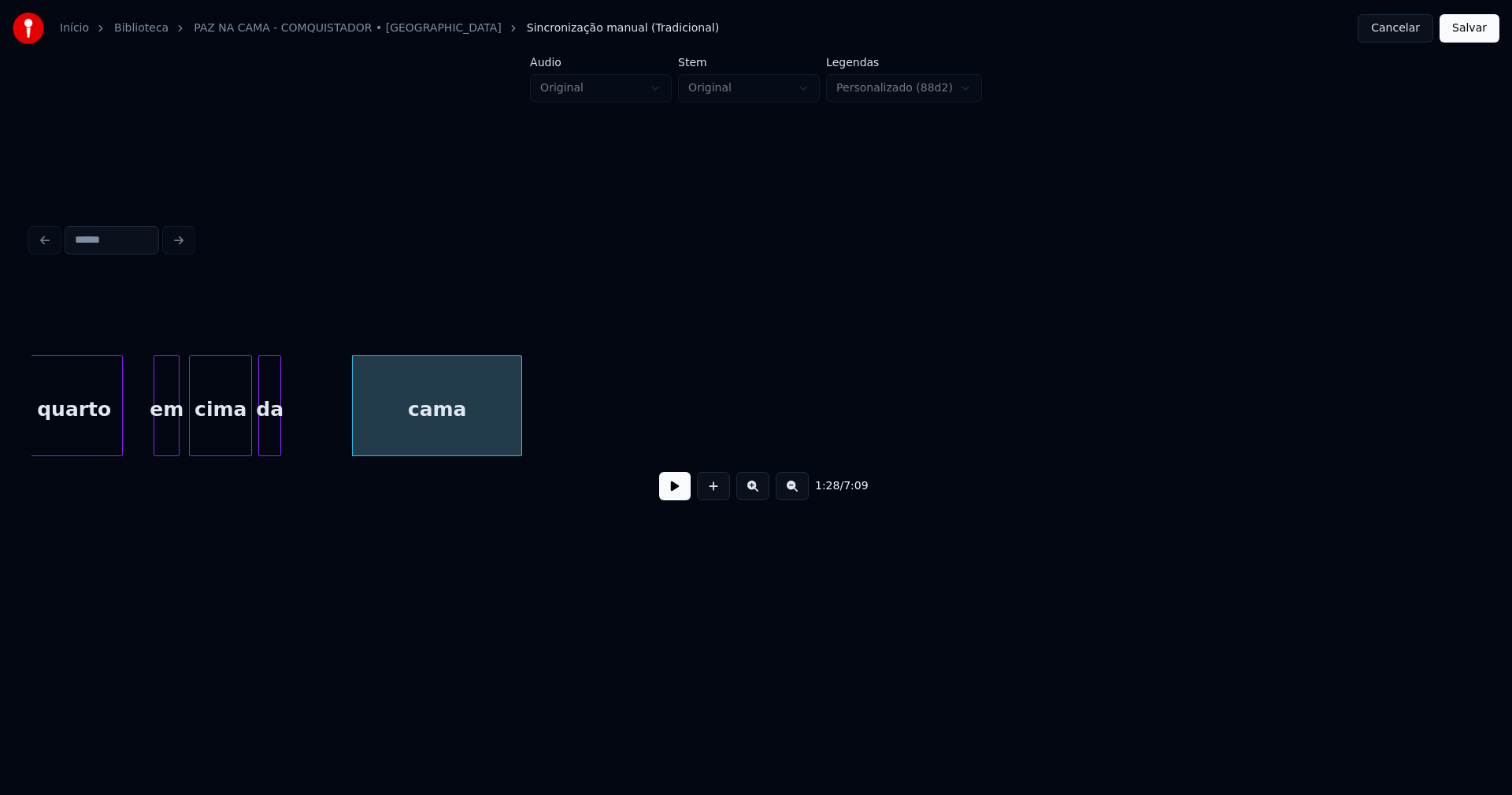
scroll to position [0, 13531]
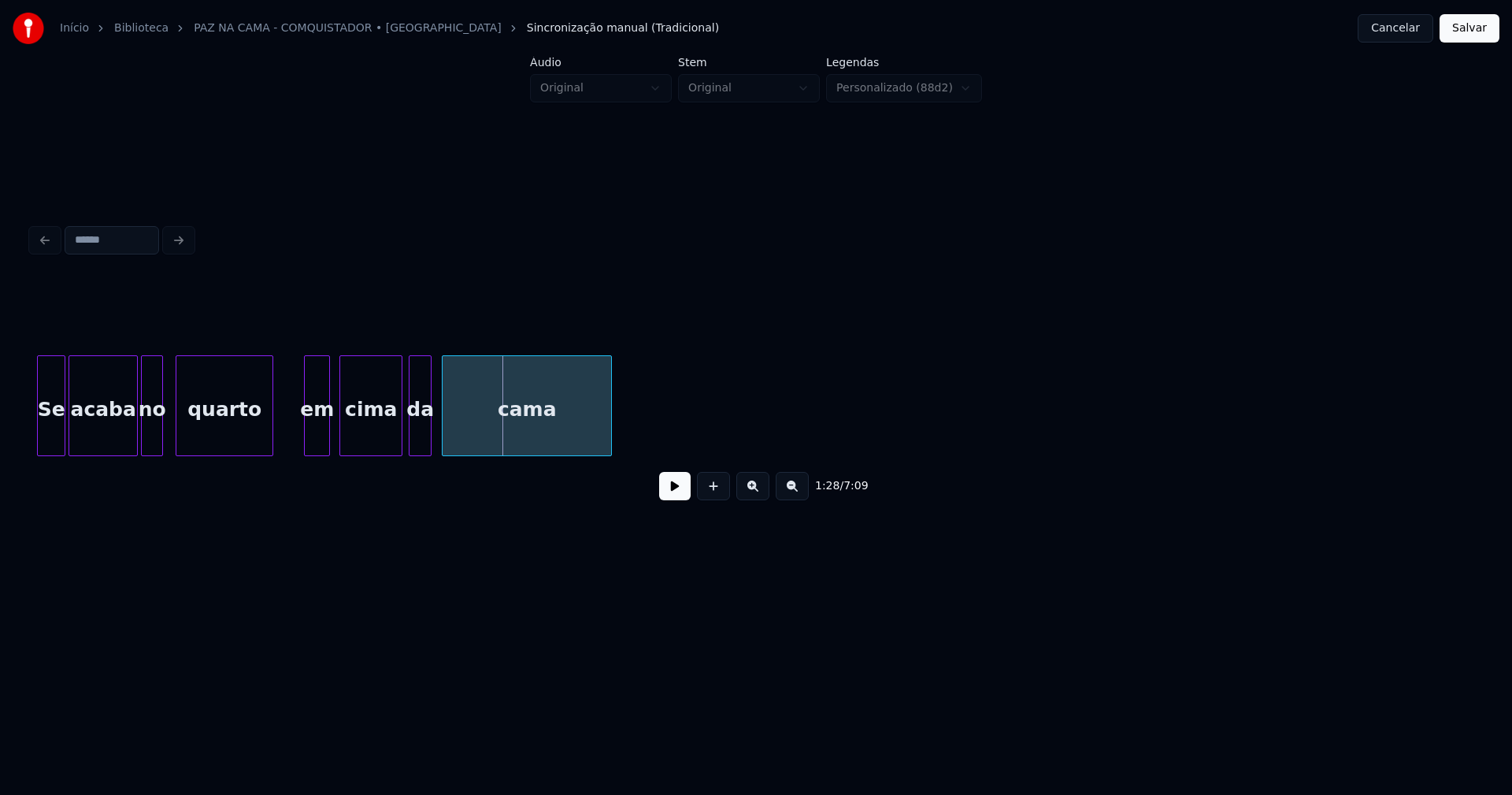
click at [544, 449] on div "cama" at bounding box center [527, 410] width 169 height 107
click at [595, 430] on div at bounding box center [594, 406] width 5 height 99
click at [436, 425] on div at bounding box center [435, 406] width 5 height 99
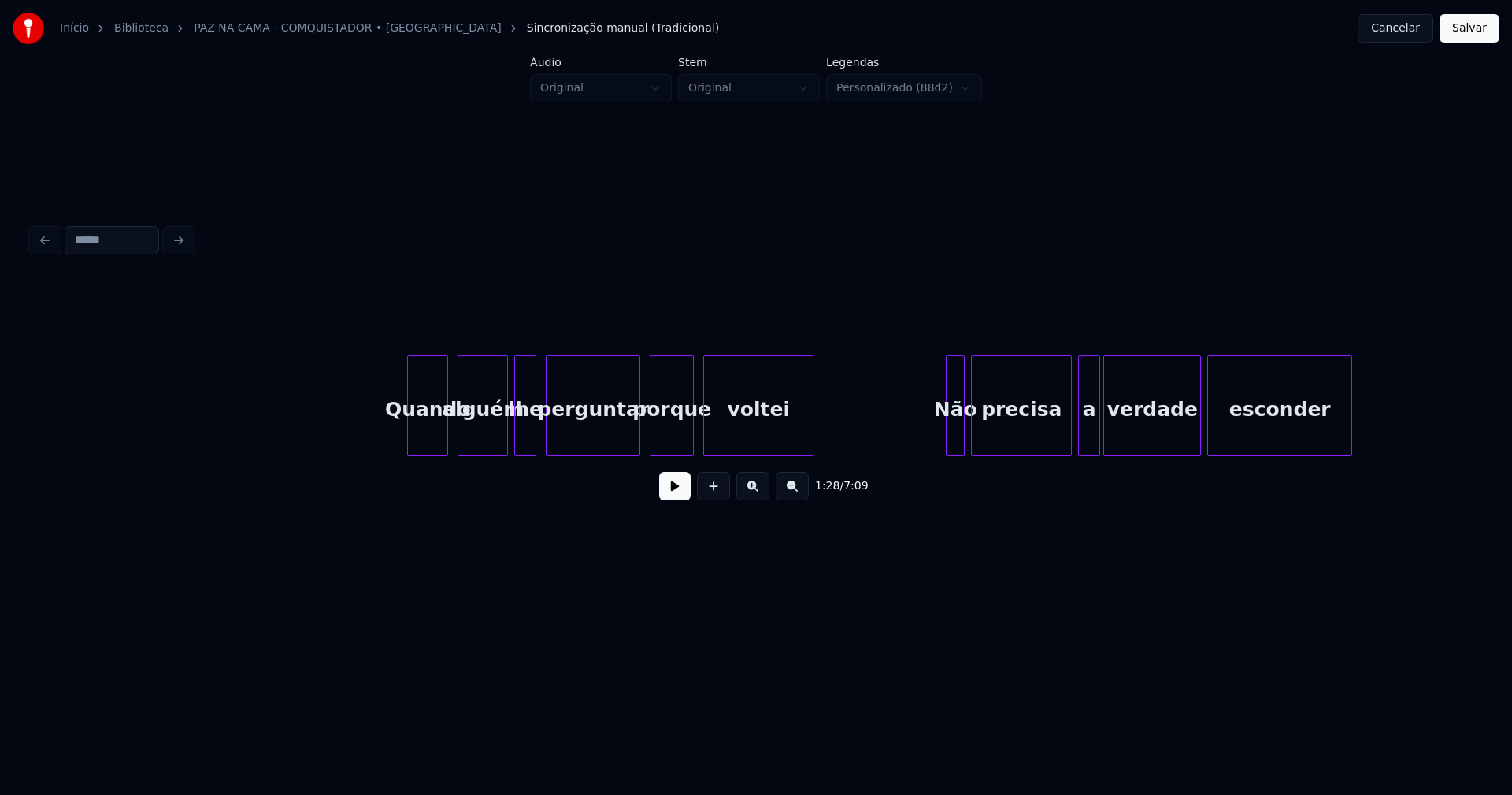
scroll to position [0, 18553]
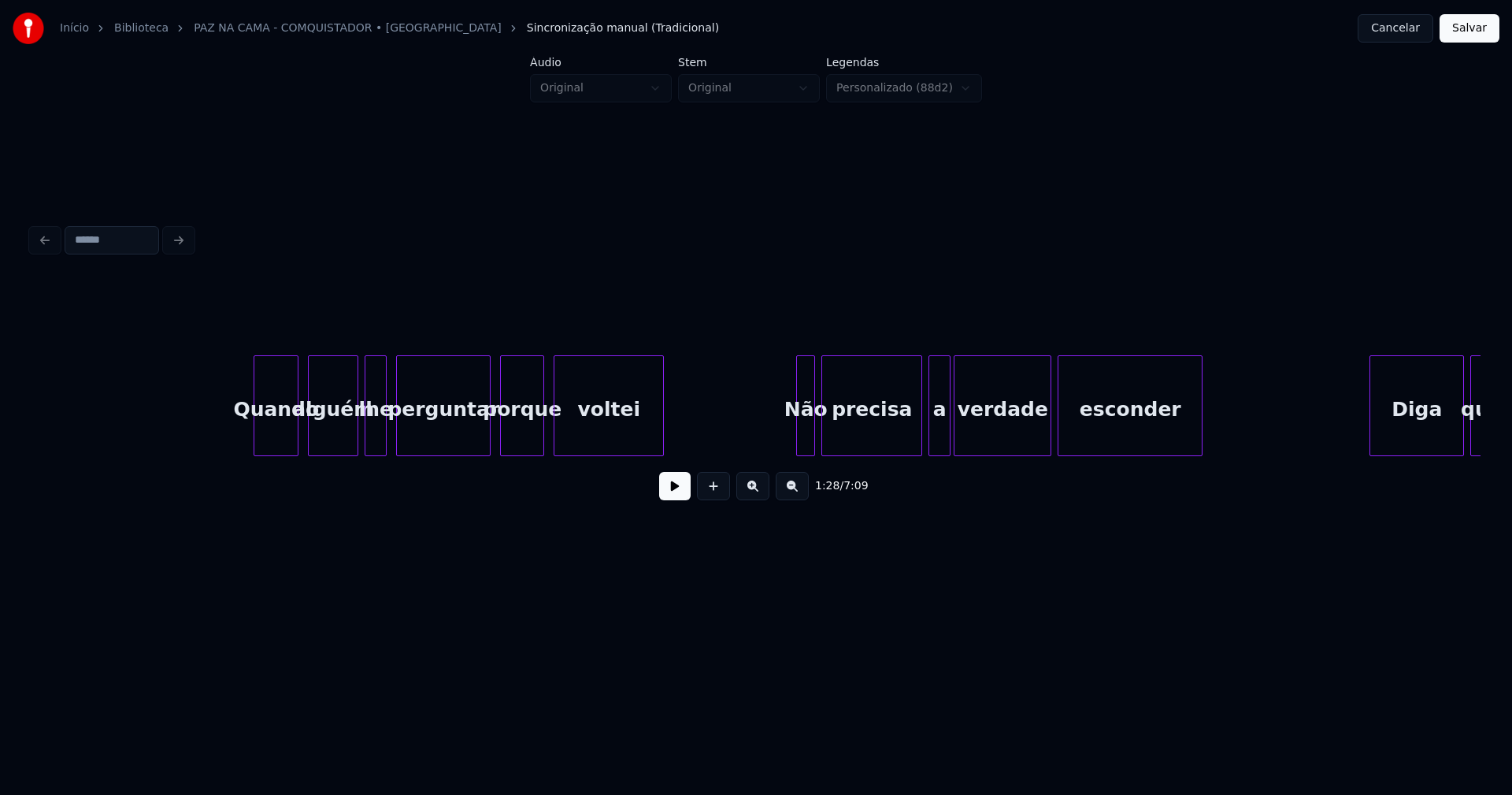
click at [257, 429] on div at bounding box center [257, 406] width 5 height 99
click at [349, 443] on div at bounding box center [350, 406] width 5 height 99
click at [683, 496] on button at bounding box center [675, 486] width 32 height 28
click at [796, 433] on div at bounding box center [793, 406] width 5 height 99
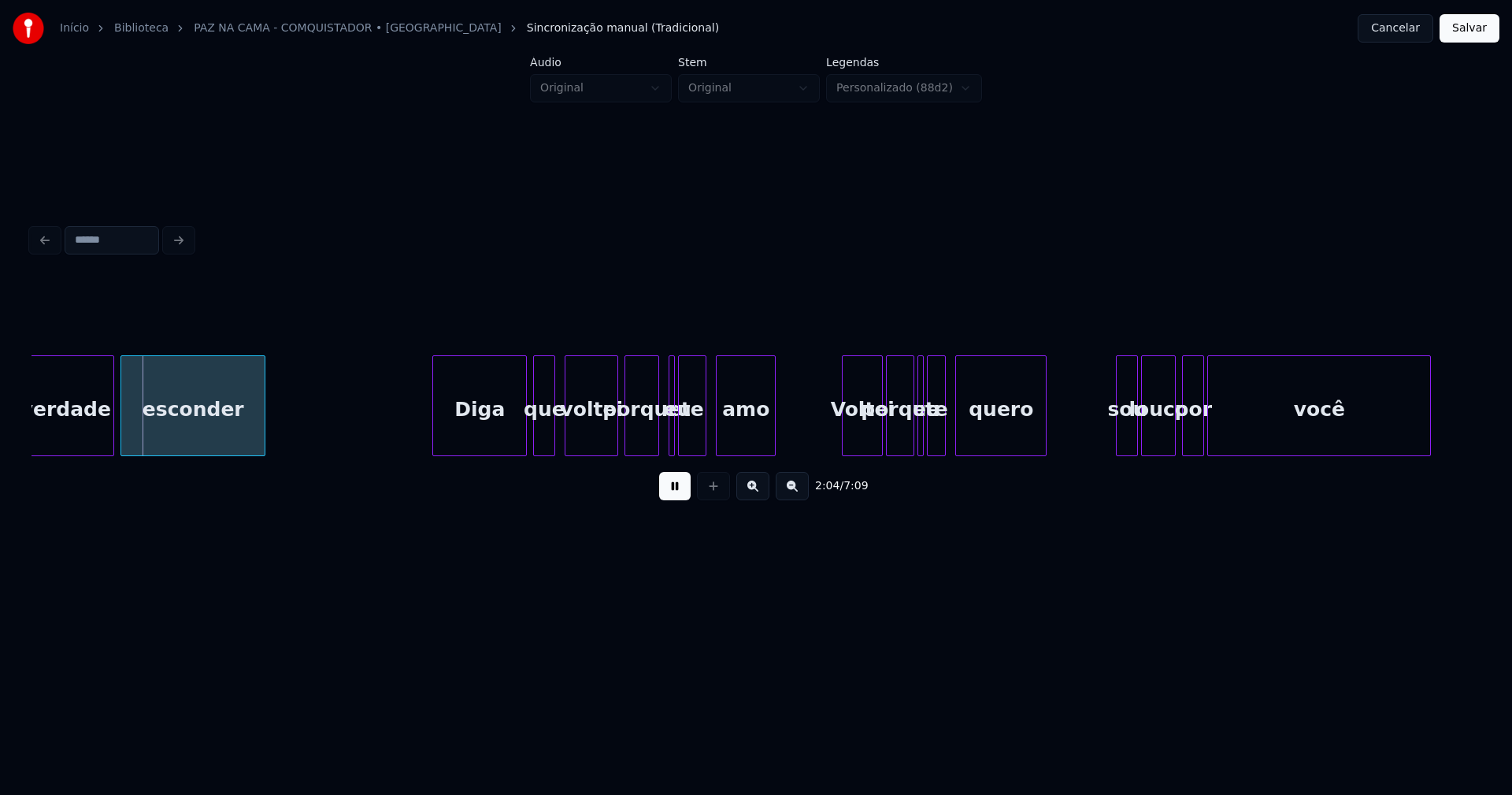
scroll to position [0, 19603]
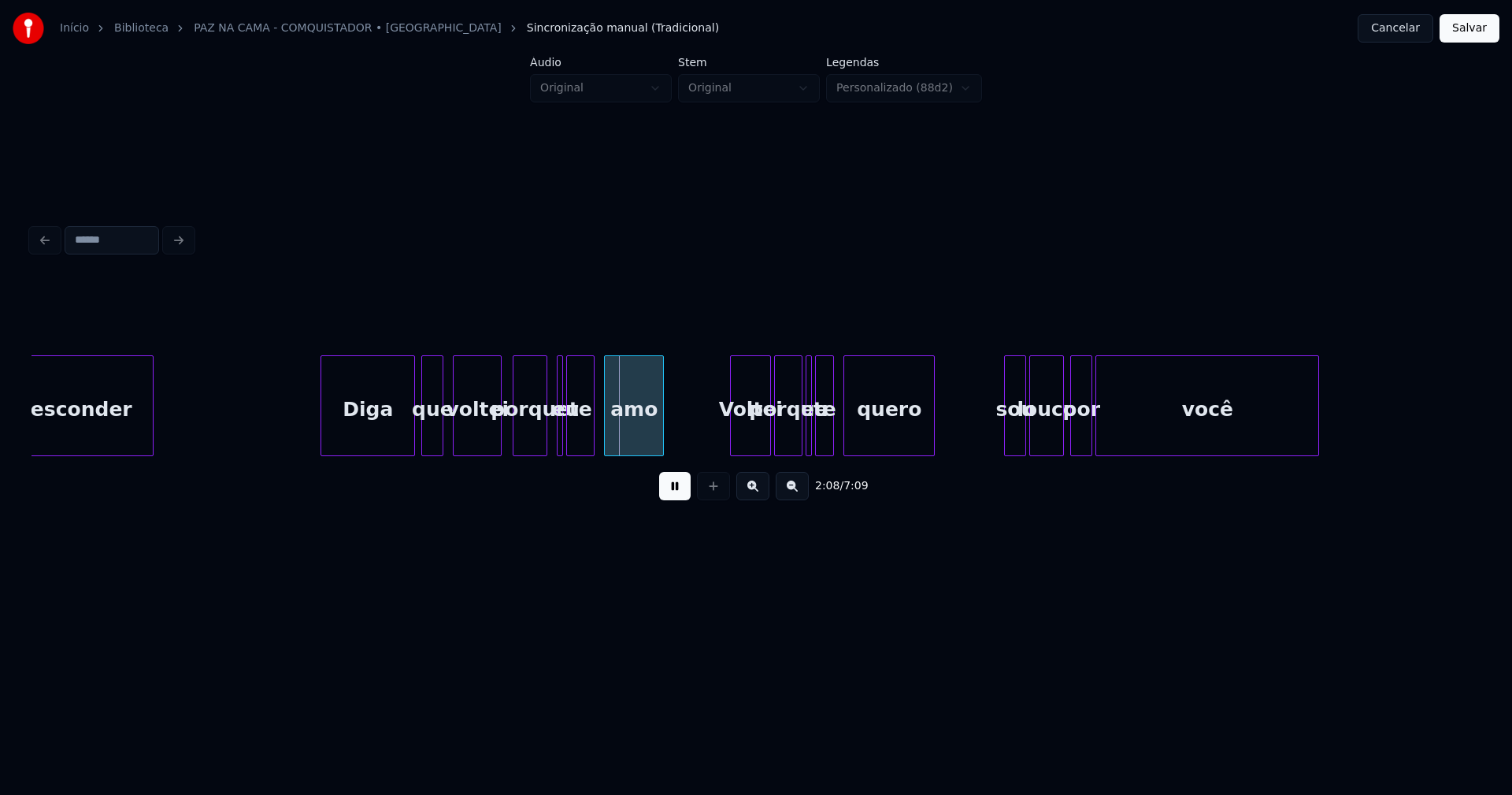
click at [499, 439] on div at bounding box center [498, 406] width 5 height 99
click at [549, 433] on div "eu" at bounding box center [552, 406] width 7 height 101
click at [563, 434] on div at bounding box center [562, 406] width 5 height 99
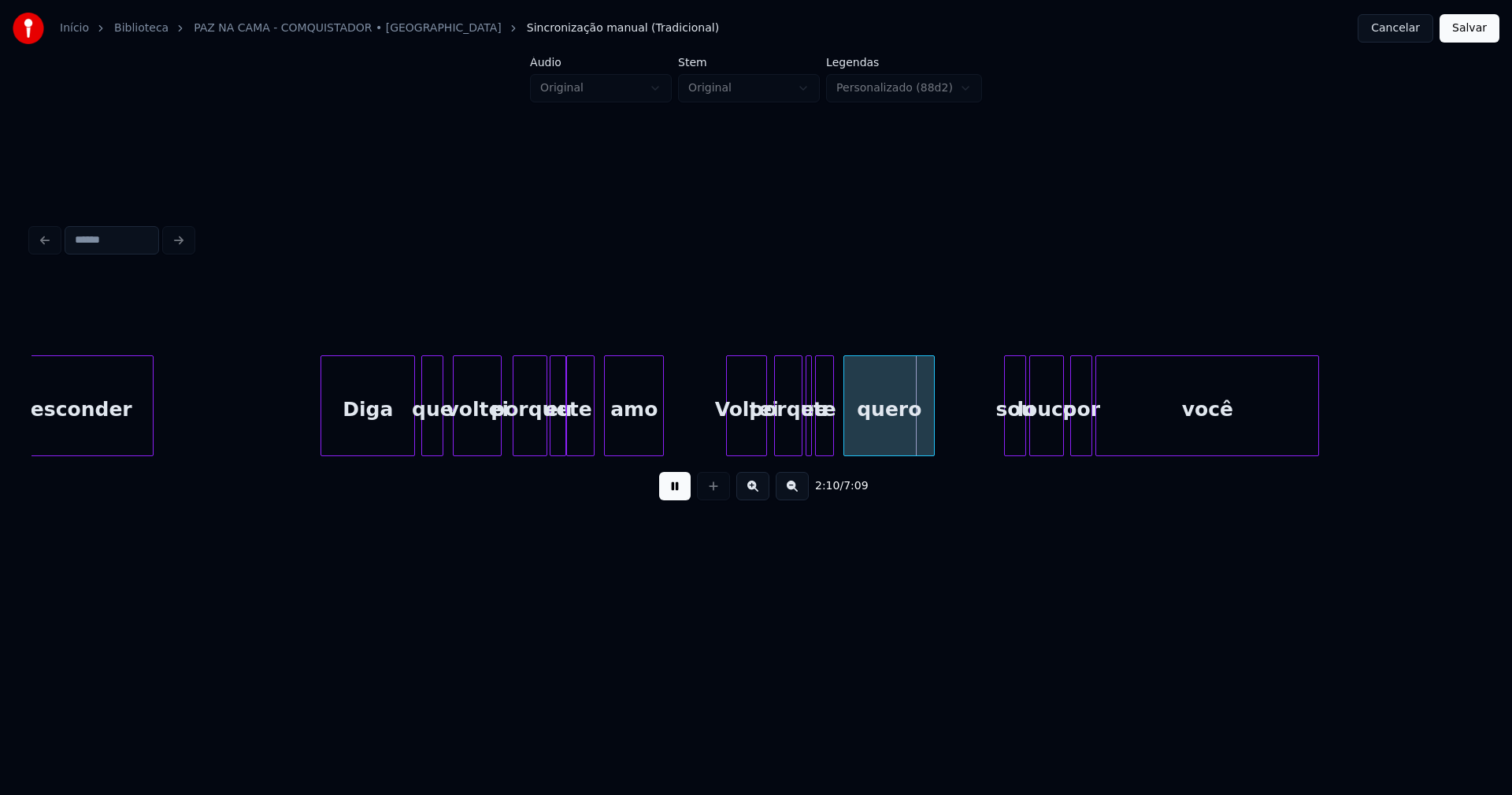
click at [743, 445] on div "Voltei" at bounding box center [746, 410] width 39 height 107
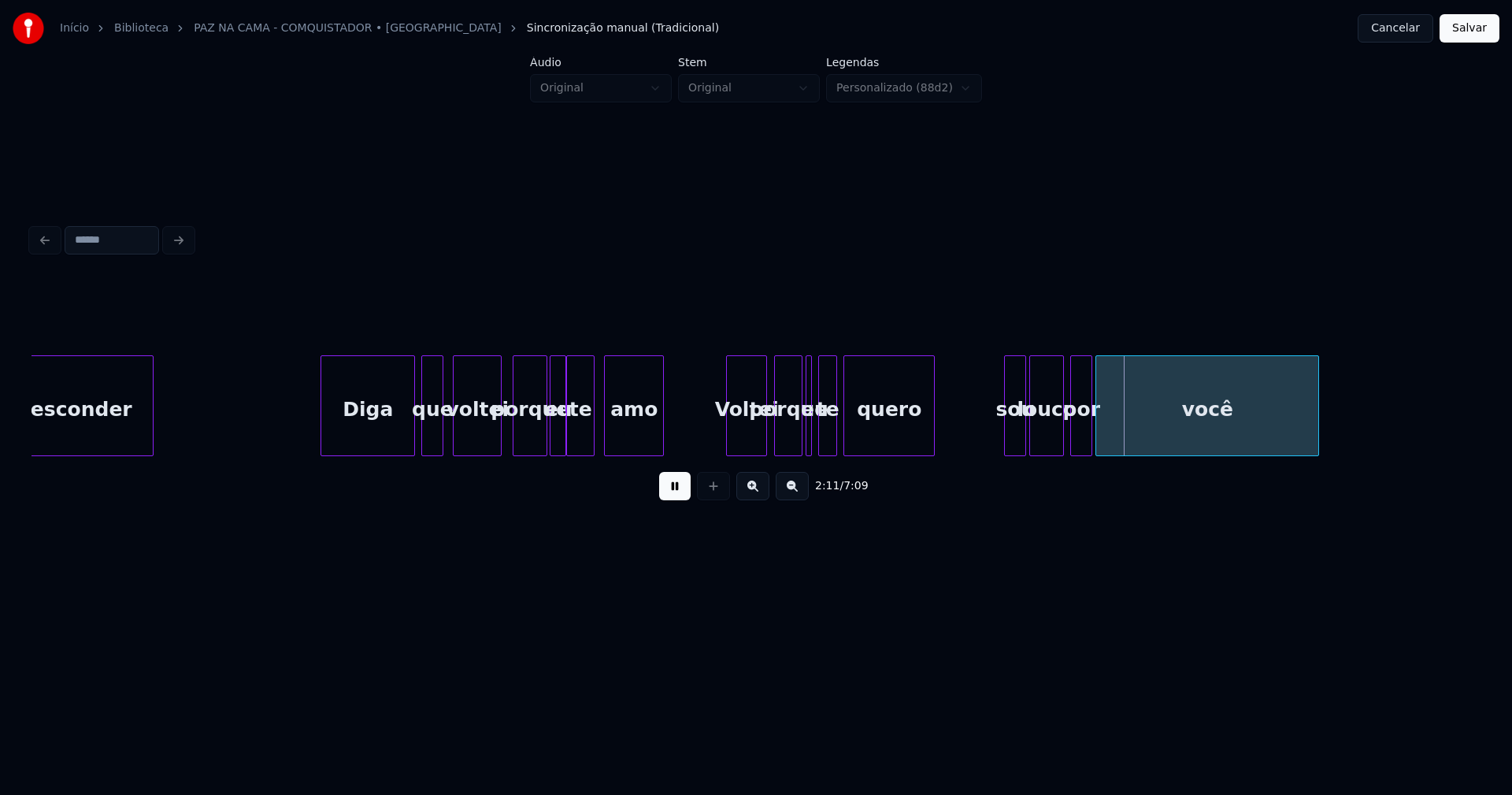
click at [830, 441] on div "te" at bounding box center [827, 410] width 18 height 107
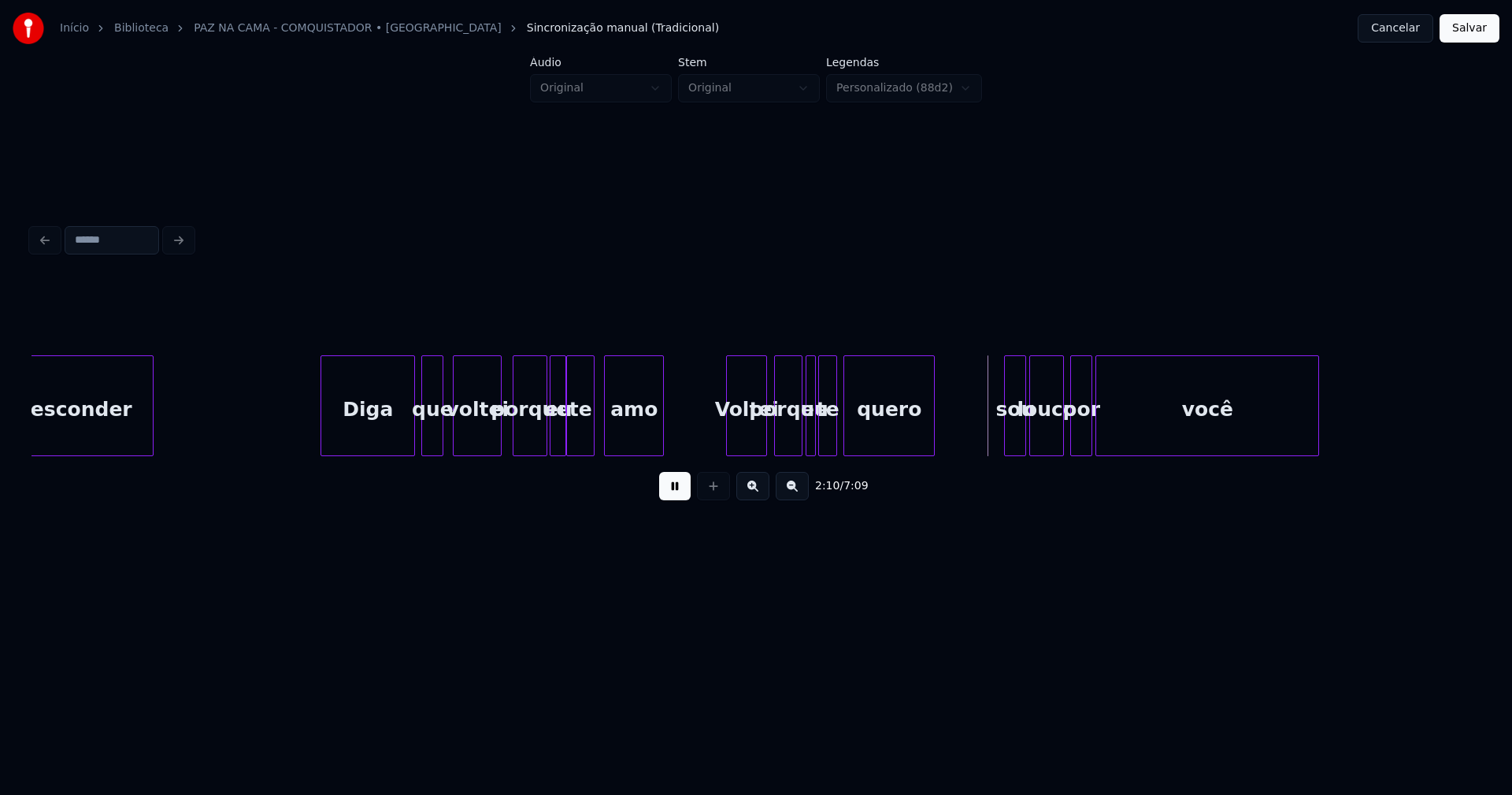
click at [813, 441] on div at bounding box center [812, 406] width 5 height 99
click at [808, 429] on div at bounding box center [809, 406] width 5 height 99
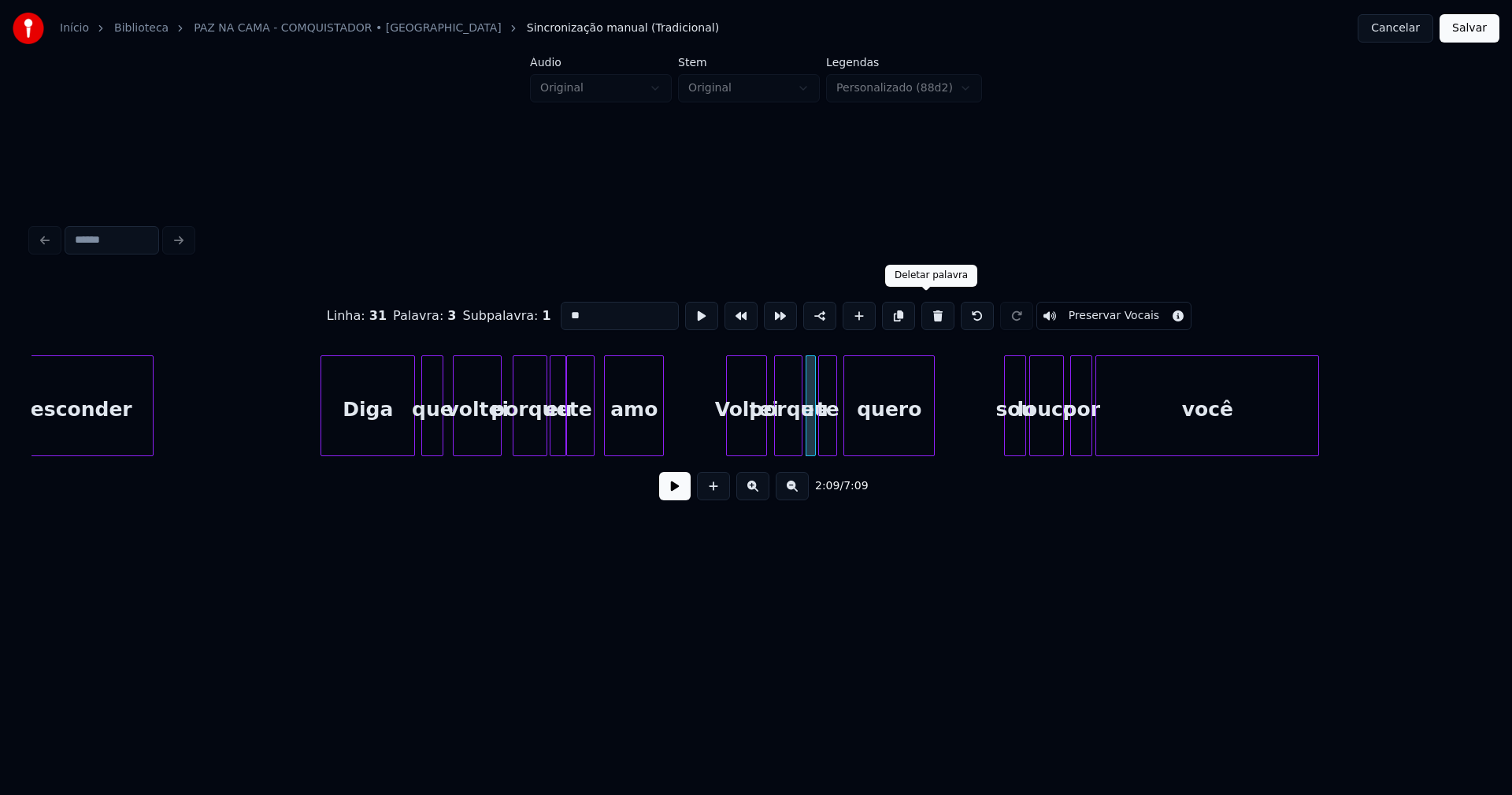
click at [922, 310] on button at bounding box center [937, 315] width 33 height 28
type input "******"
click at [811, 439] on div at bounding box center [808, 406] width 5 height 99
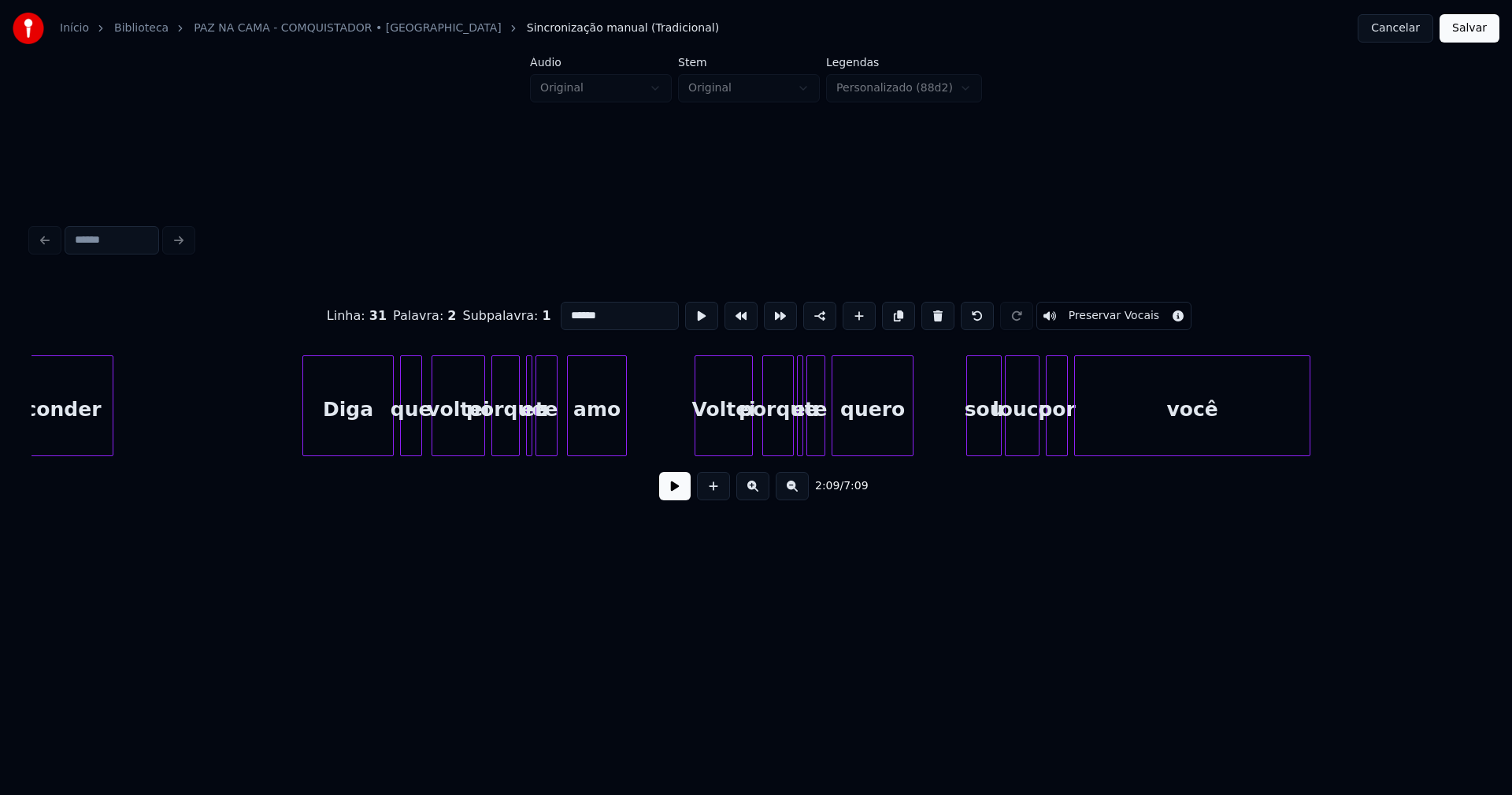
scroll to position [0, 6184]
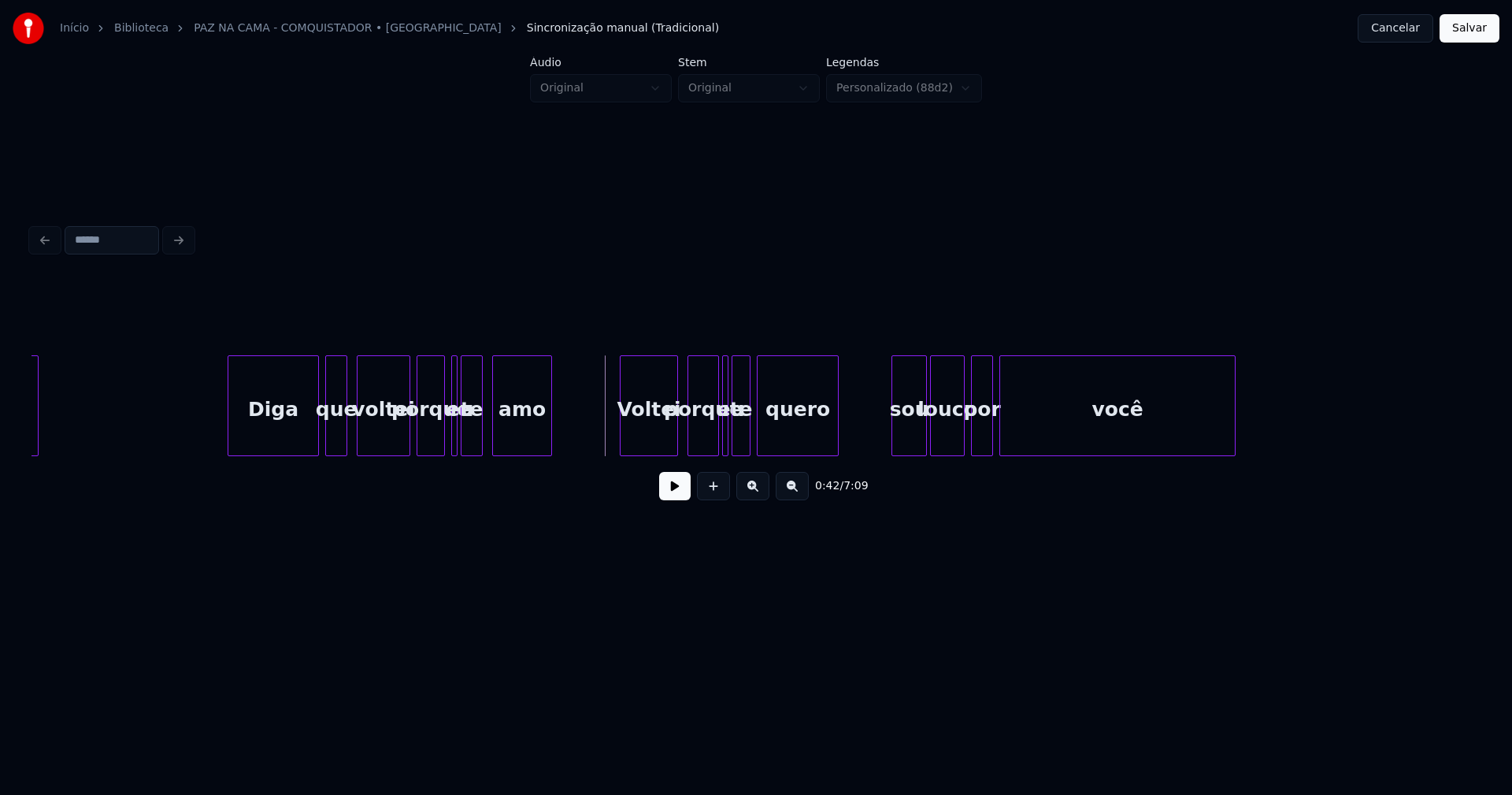
click at [673, 500] on button at bounding box center [675, 486] width 32 height 28
drag, startPoint x: 677, startPoint y: 496, endPoint x: 695, endPoint y: 480, distance: 24.1
click at [680, 494] on button at bounding box center [675, 486] width 32 height 28
click at [728, 443] on div at bounding box center [725, 406] width 5 height 99
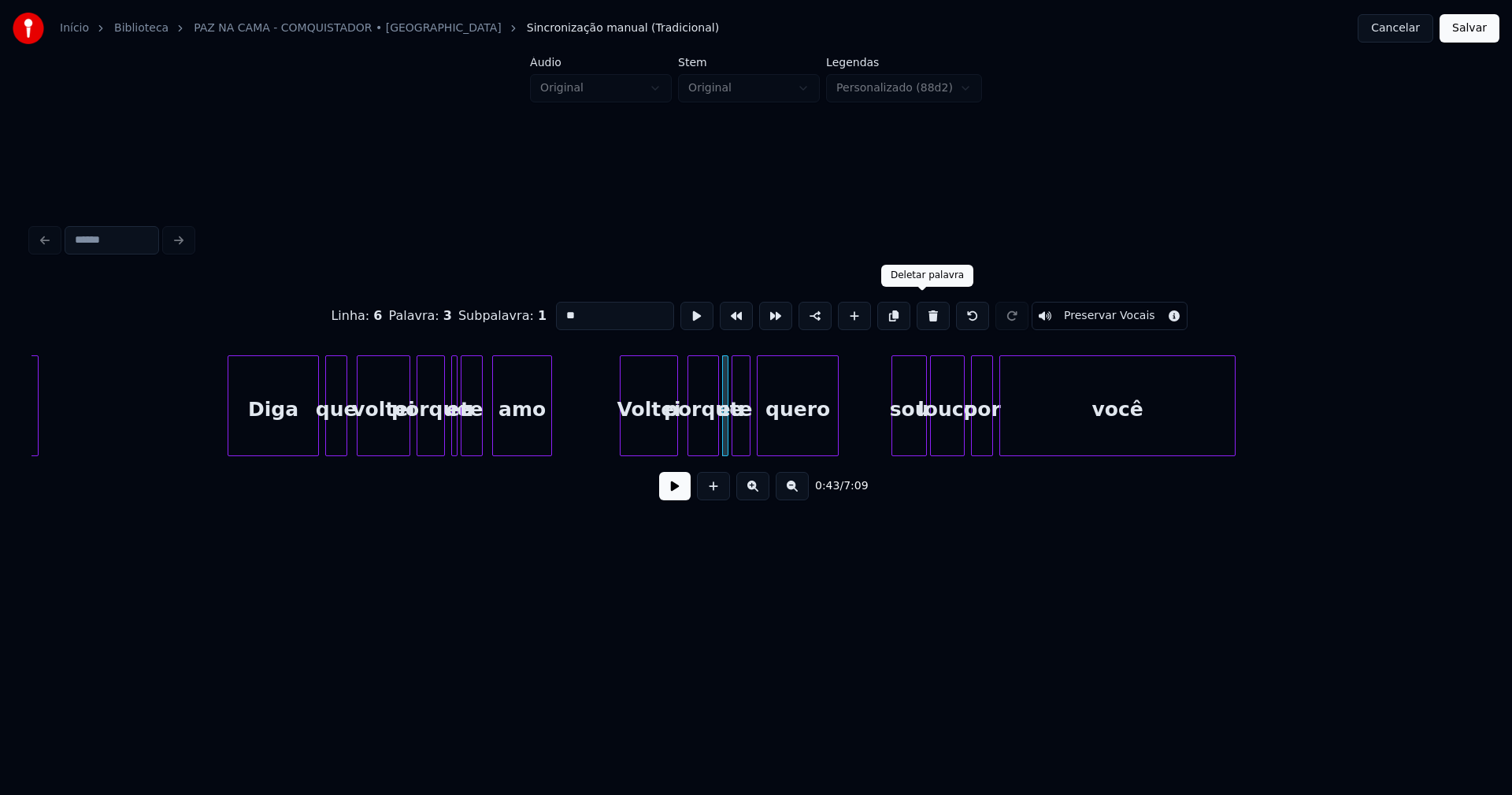
click at [926, 312] on button at bounding box center [933, 315] width 33 height 28
type input "******"
click at [722, 435] on div at bounding box center [722, 406] width 5 height 99
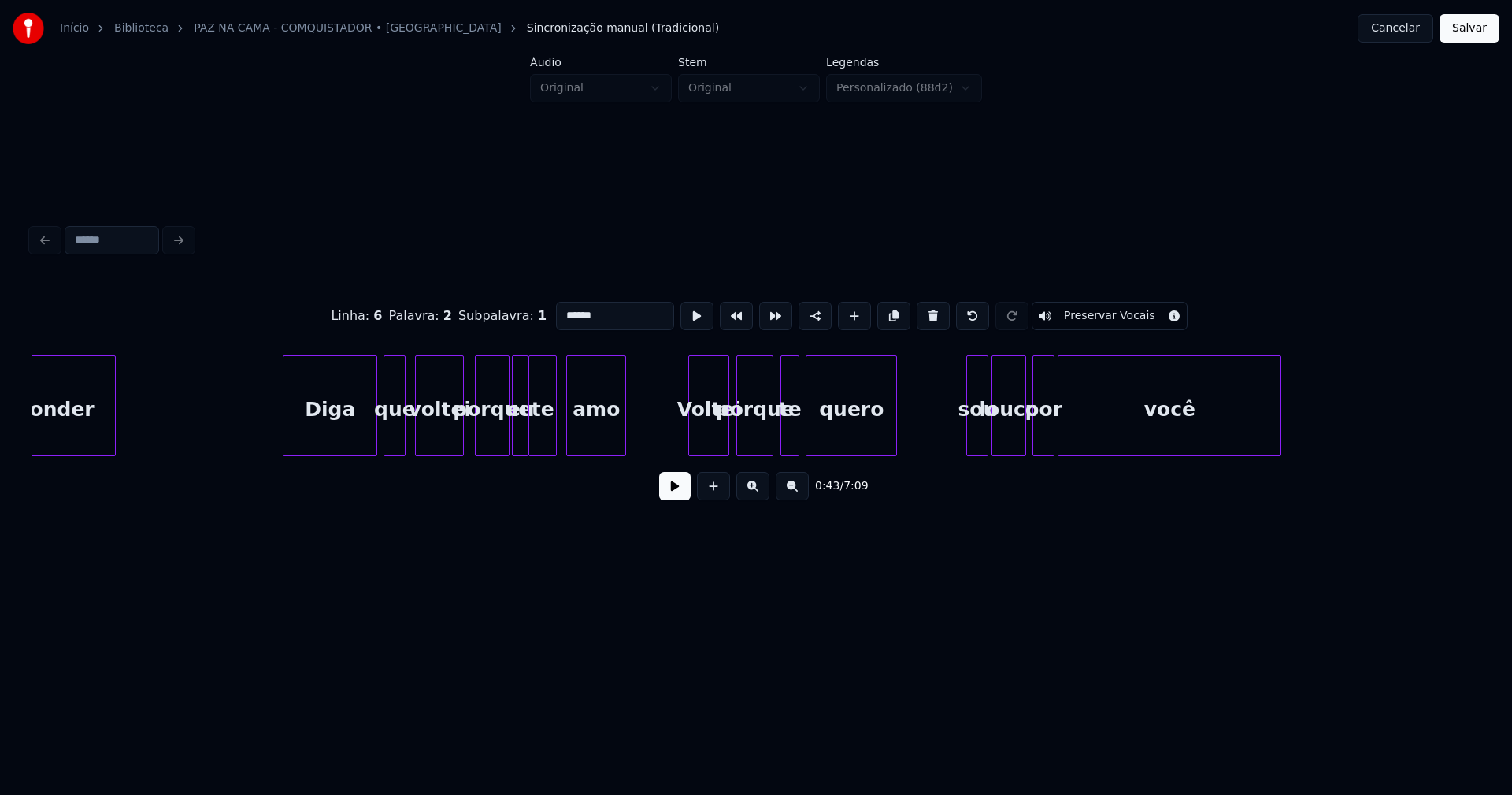
scroll to position [0, 19716]
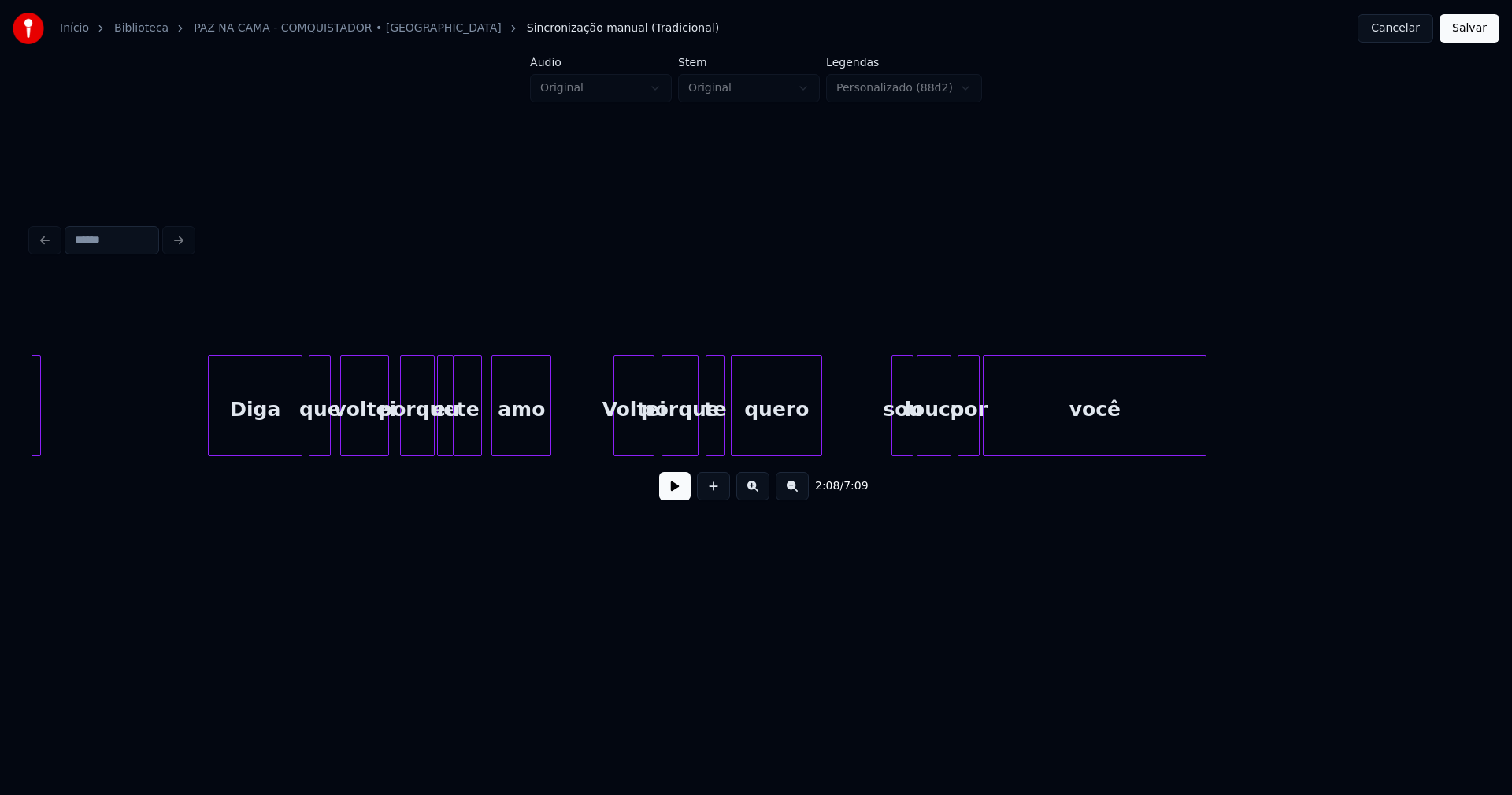
click at [675, 495] on button at bounding box center [675, 486] width 32 height 28
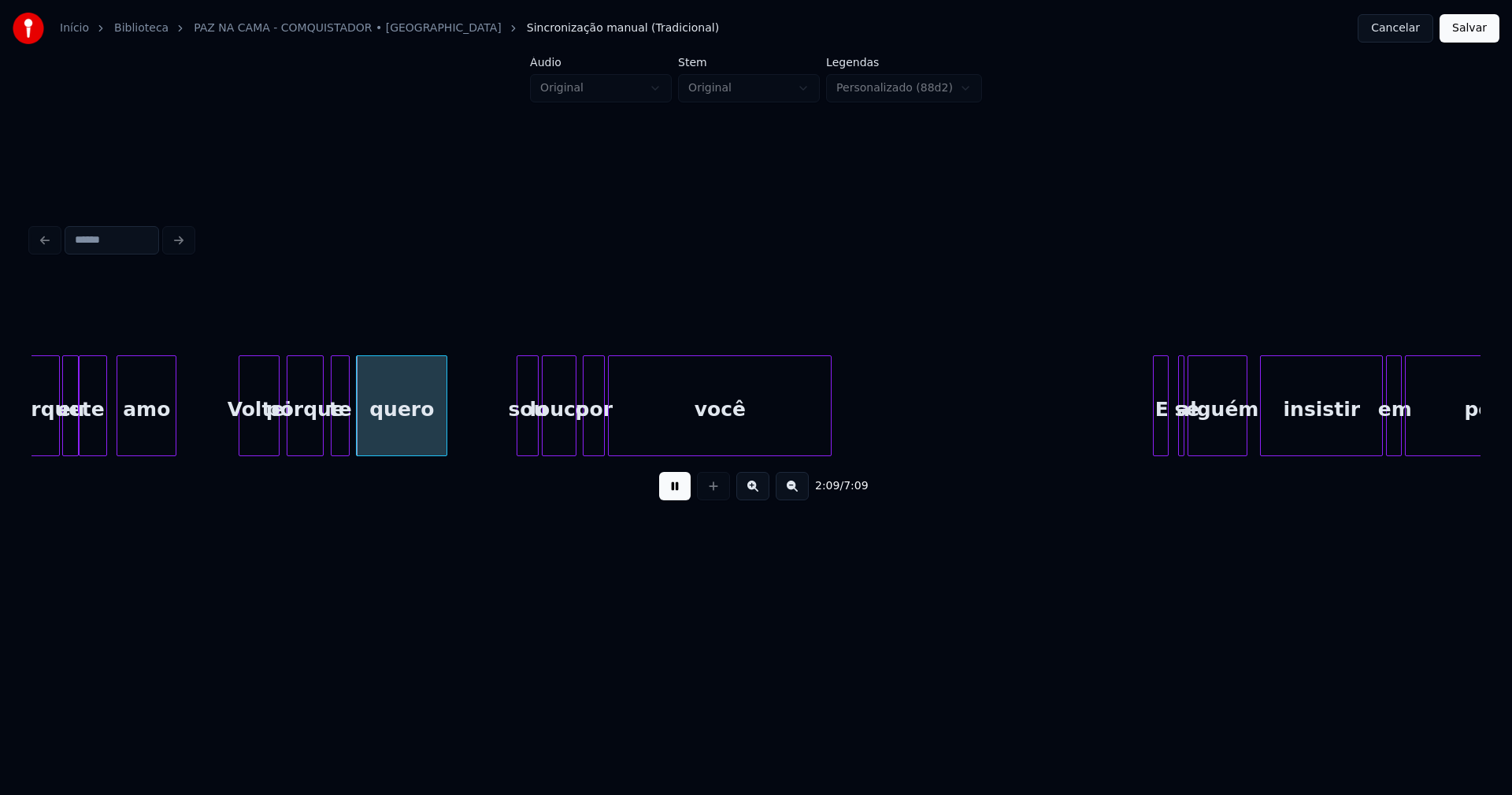
scroll to position [0, 20128]
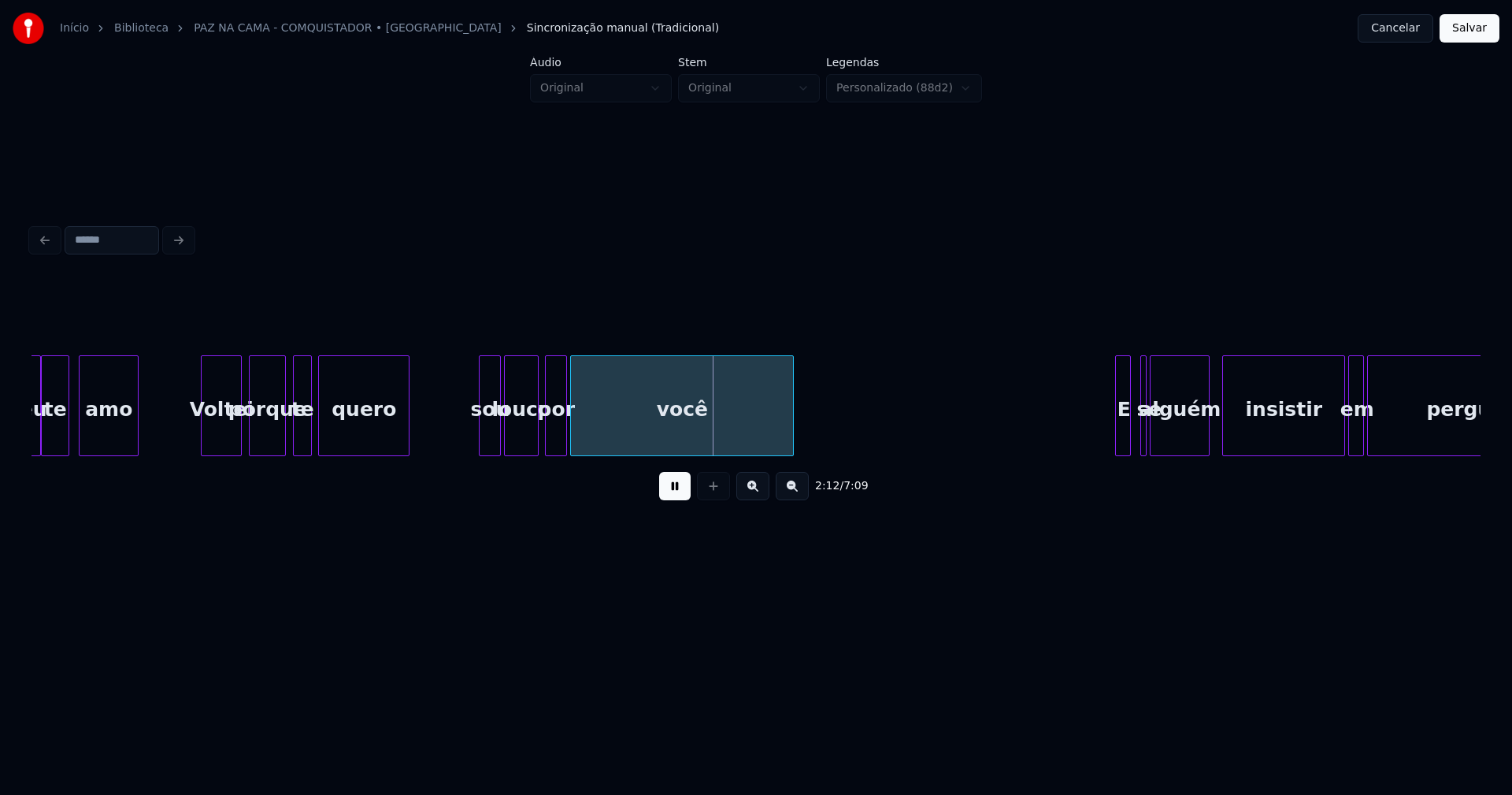
click at [666, 490] on button at bounding box center [675, 486] width 32 height 28
click at [454, 443] on div at bounding box center [455, 406] width 5 height 99
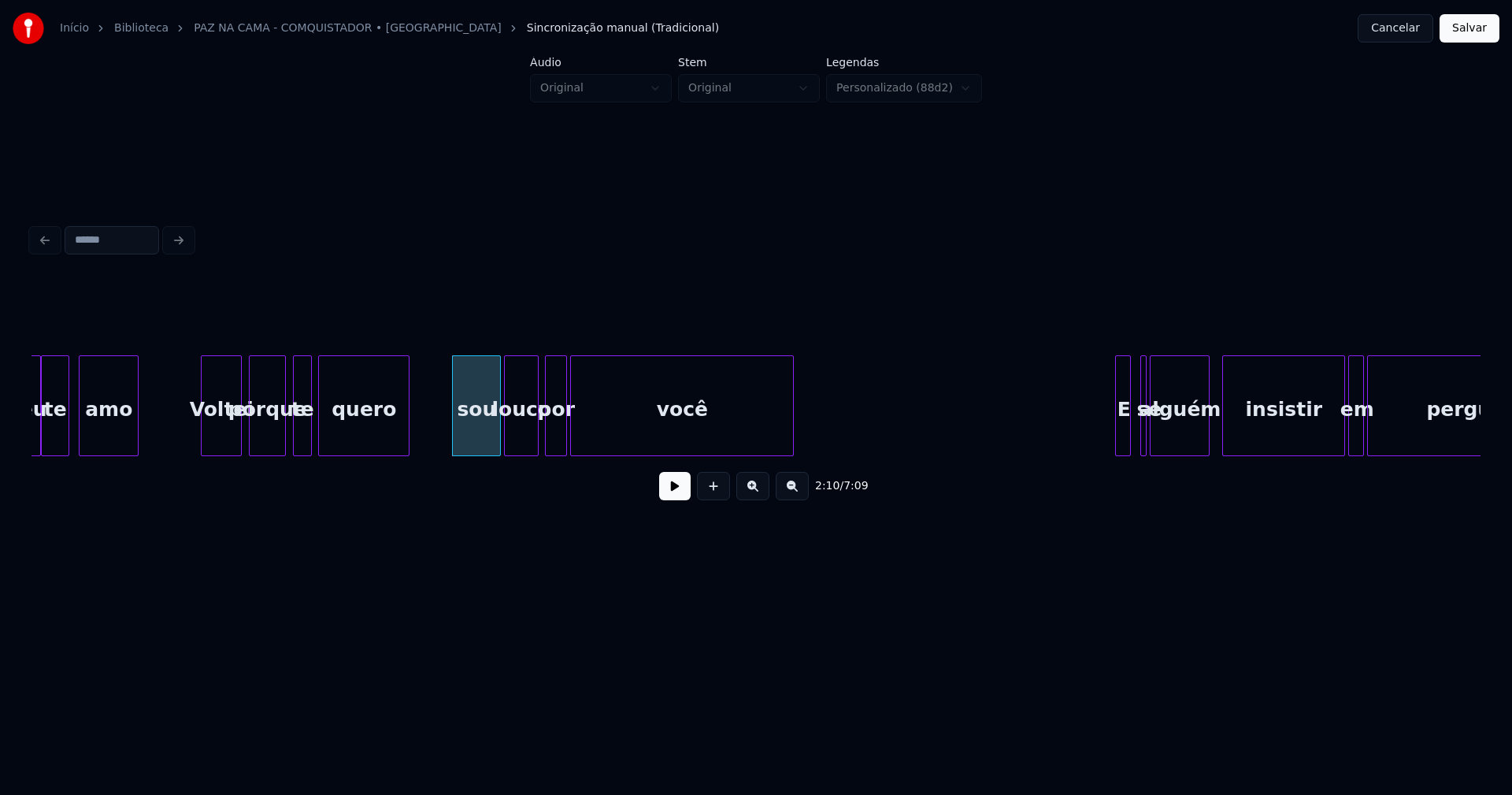
click at [464, 435] on div "sou" at bounding box center [477, 410] width 48 height 107
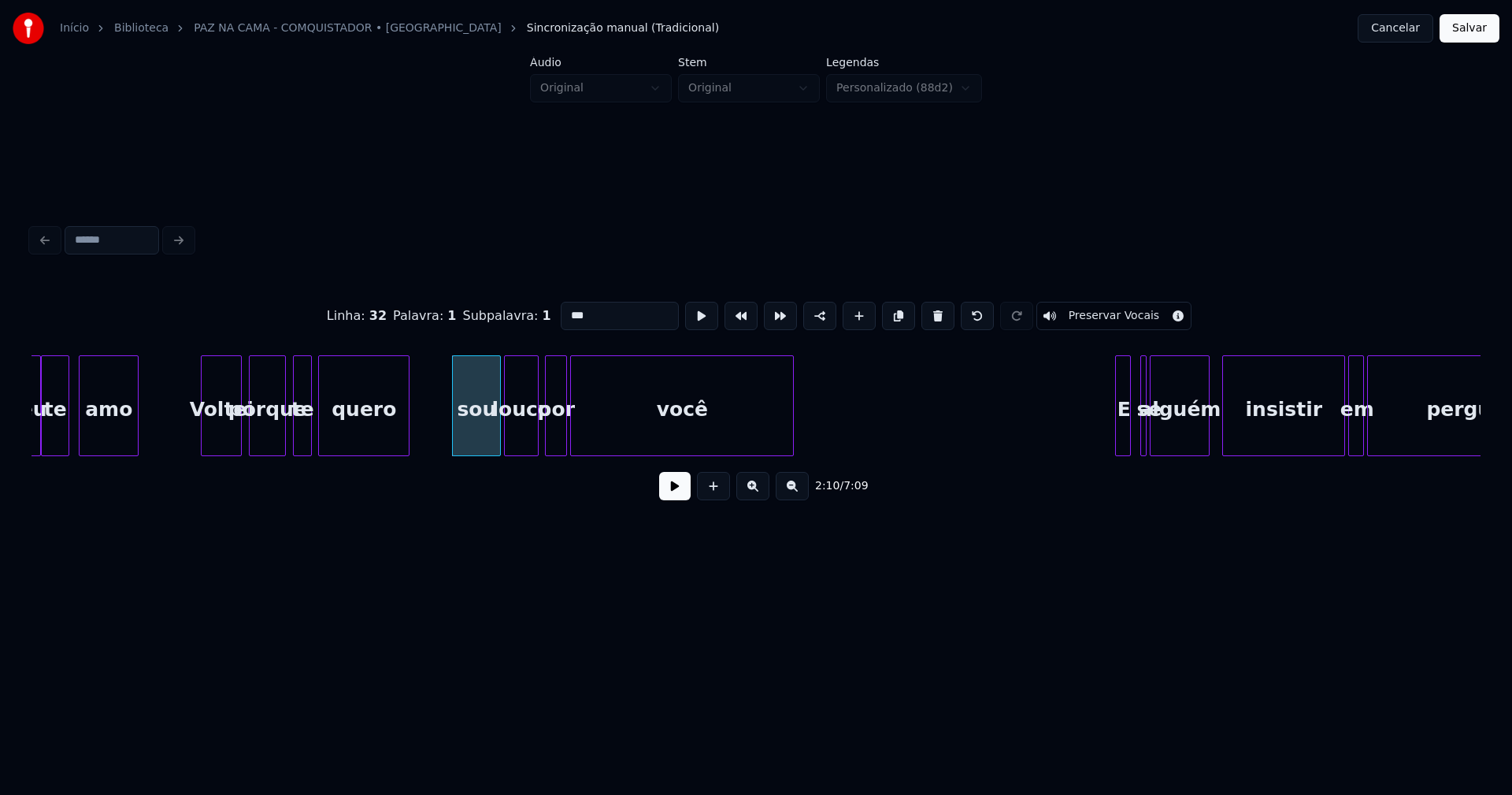
click at [561, 310] on input "***" at bounding box center [619, 315] width 118 height 28
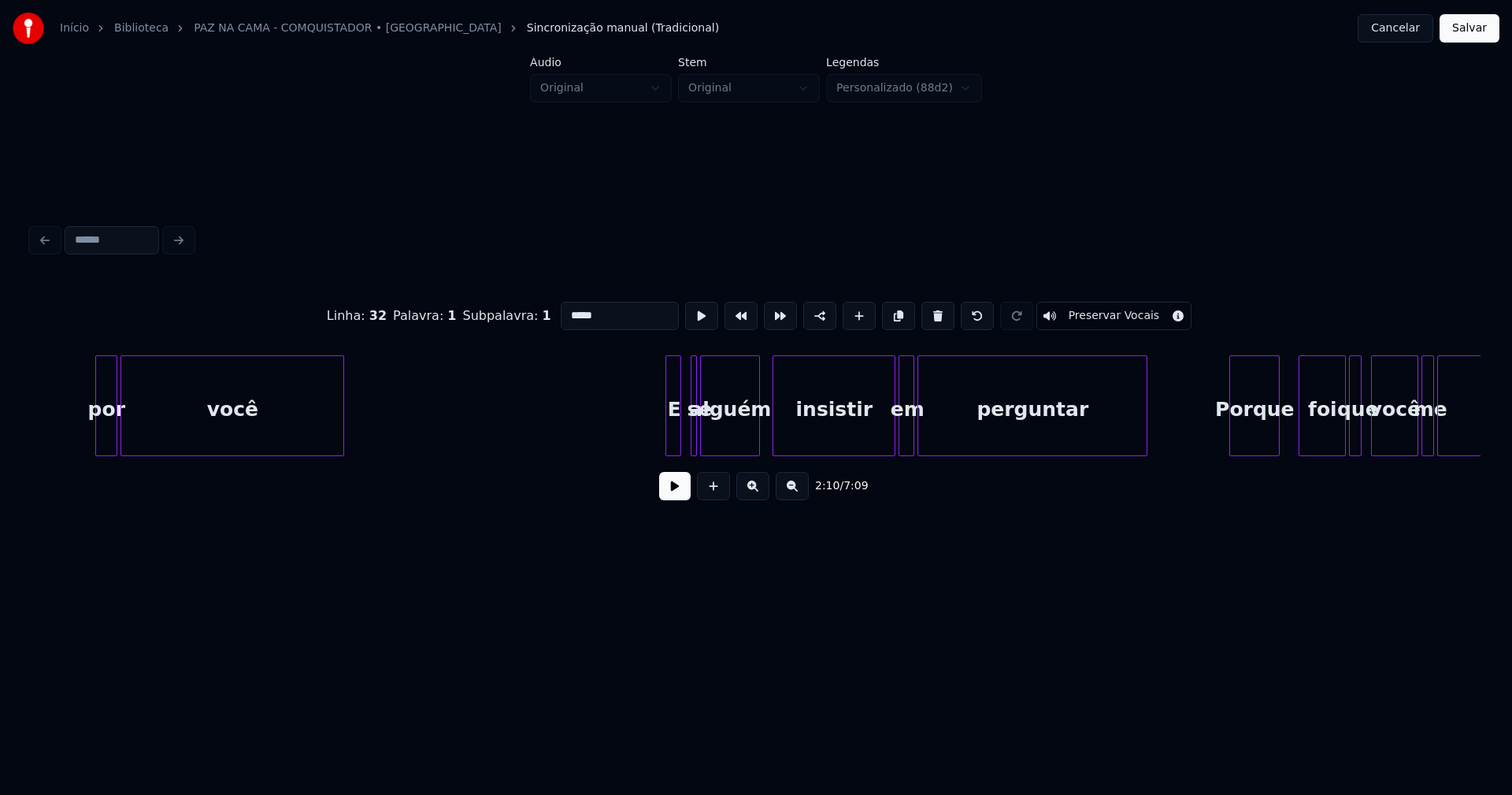
scroll to position [0, 20802]
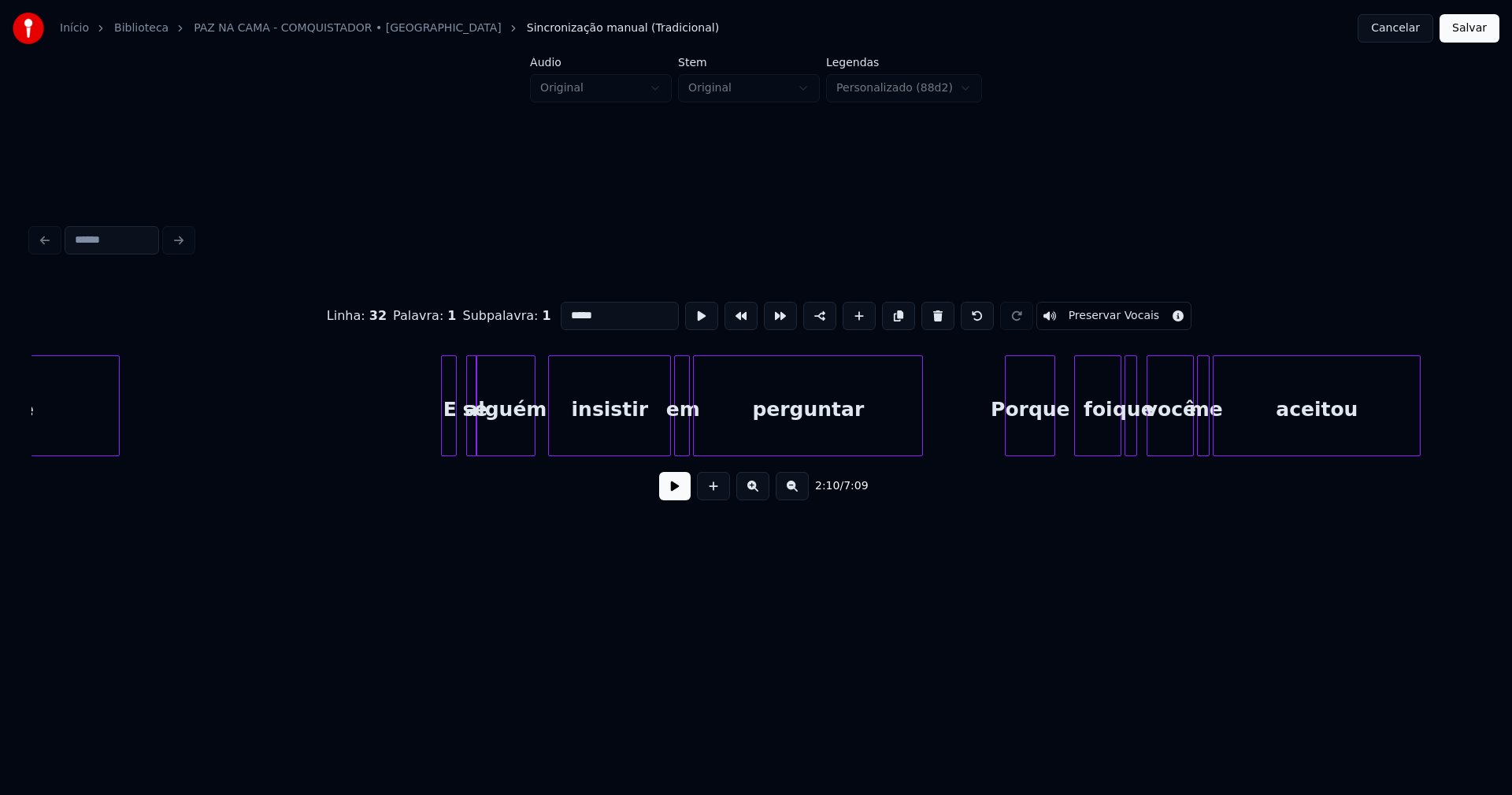
click at [472, 428] on div at bounding box center [474, 406] width 5 height 99
click at [461, 384] on div "se" at bounding box center [466, 406] width 11 height 101
type input "*****"
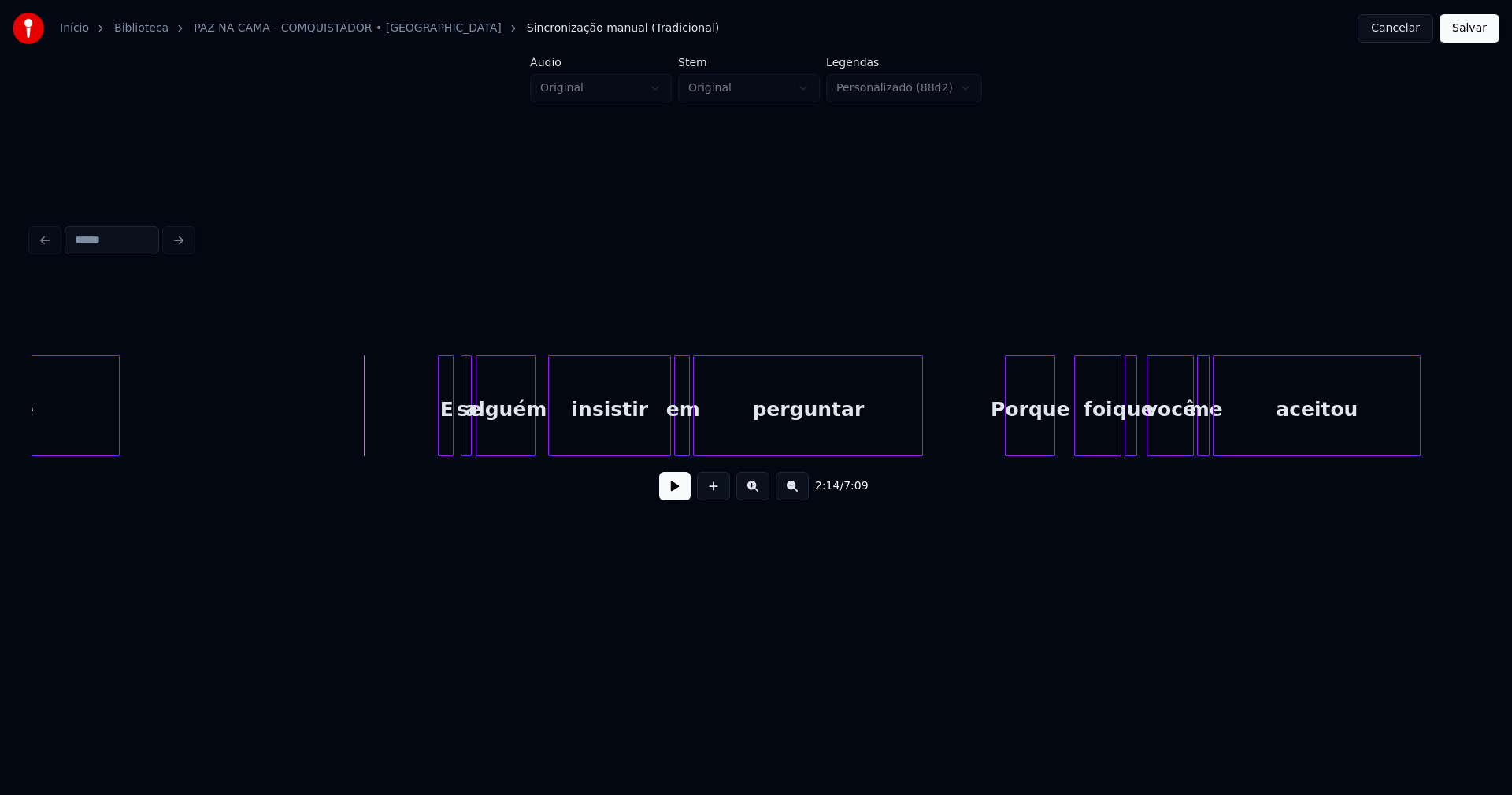
click at [438, 432] on div "E" at bounding box center [446, 406] width 16 height 101
click at [455, 433] on div at bounding box center [453, 406] width 5 height 99
click at [673, 493] on button at bounding box center [675, 486] width 32 height 28
click at [661, 437] on div at bounding box center [659, 406] width 5 height 99
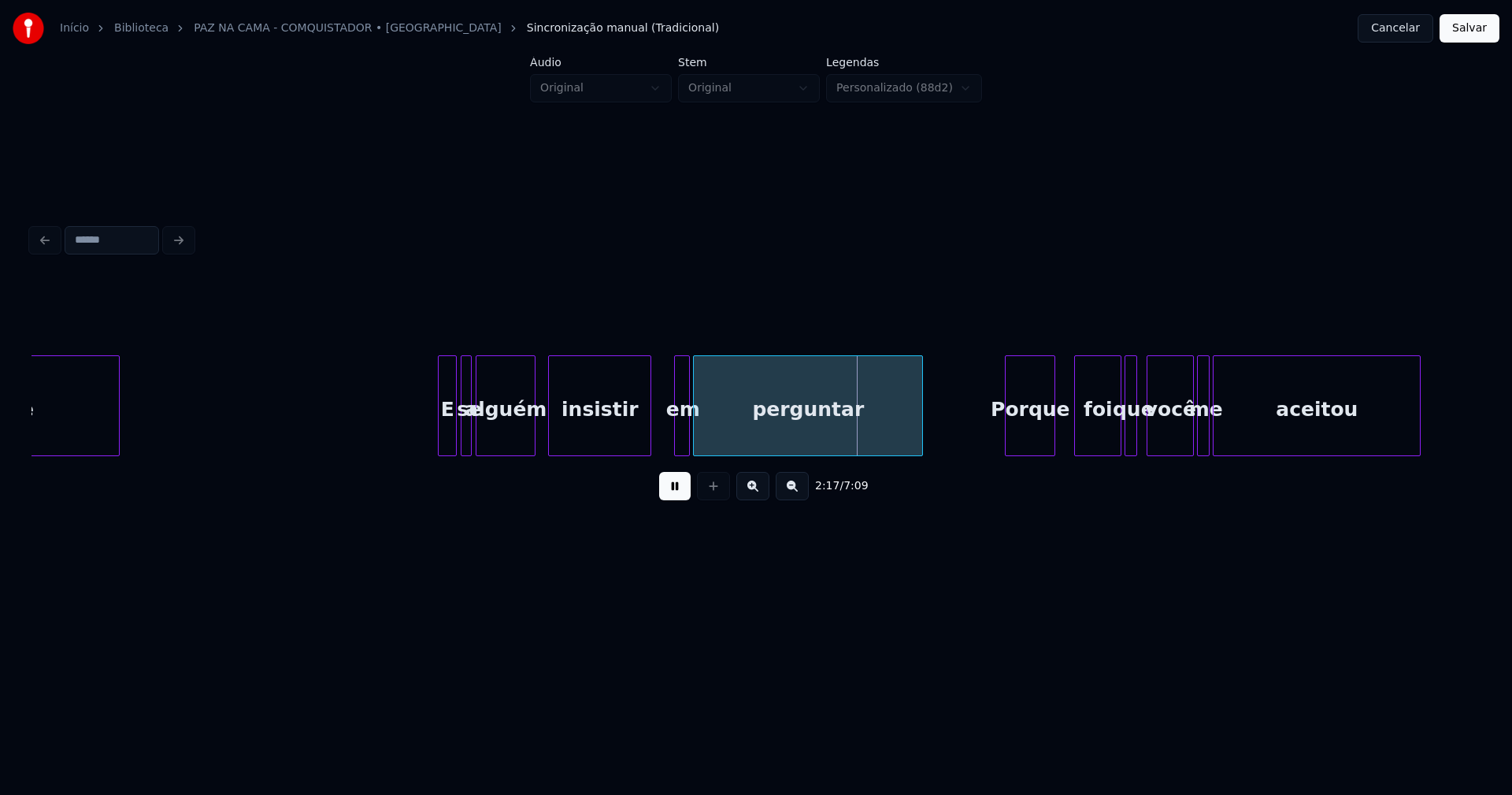
click at [651, 451] on div "você E se alguém insistir em perguntar Porque foi que você me aceitou" at bounding box center [756, 406] width 1450 height 101
click at [668, 444] on div at bounding box center [670, 406] width 5 height 99
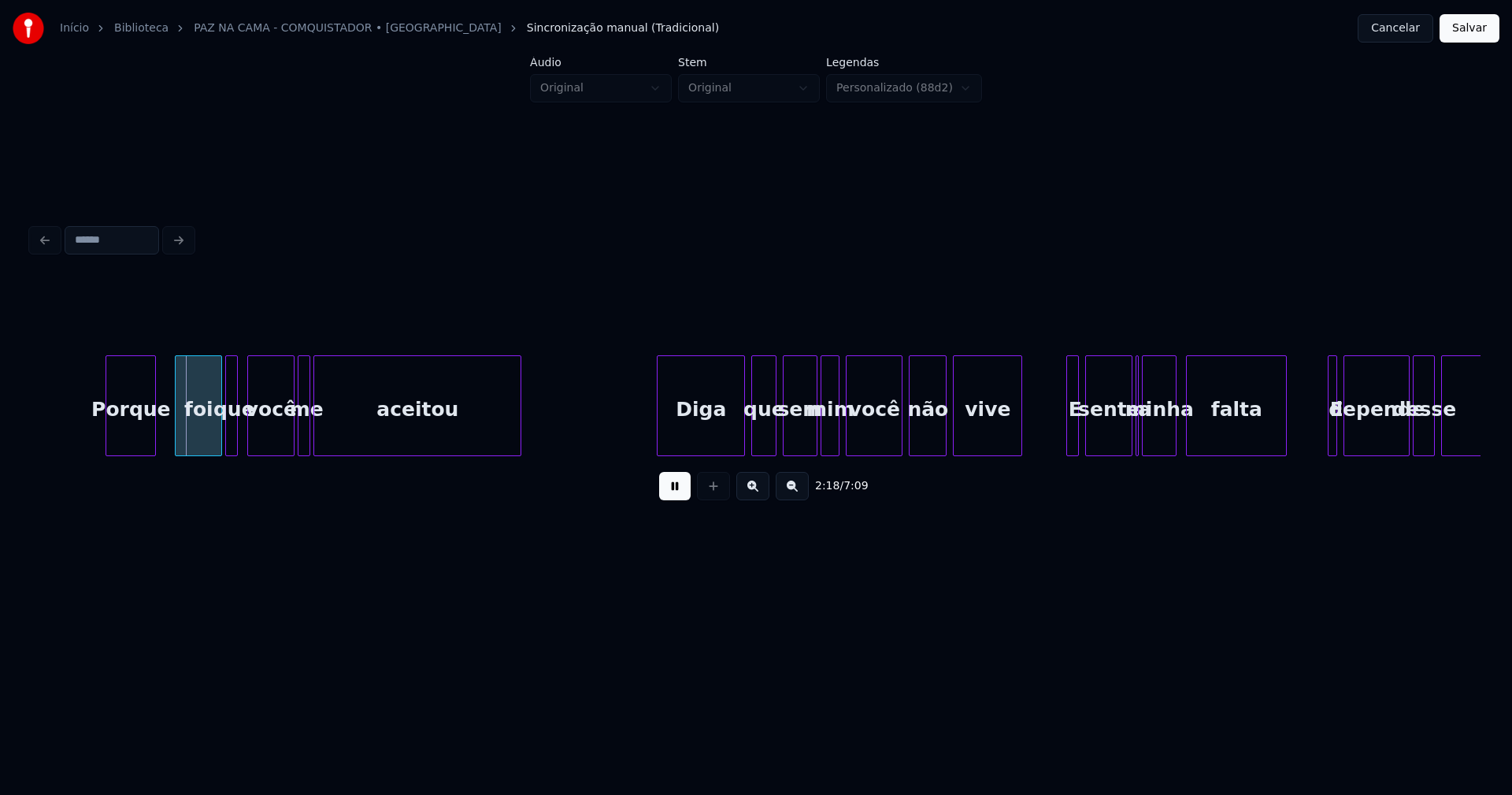
scroll to position [0, 21740]
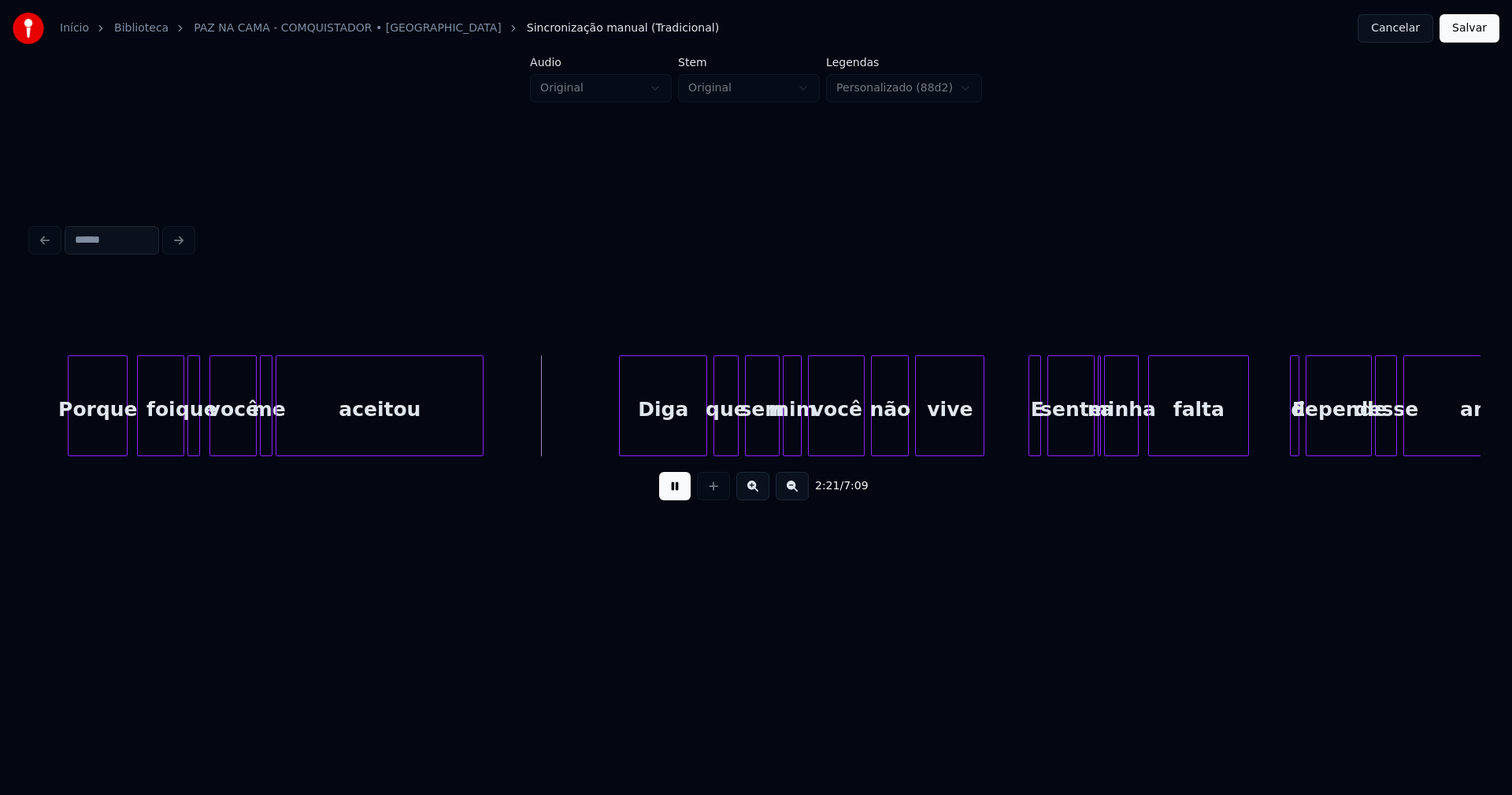
click at [124, 434] on div at bounding box center [124, 406] width 5 height 99
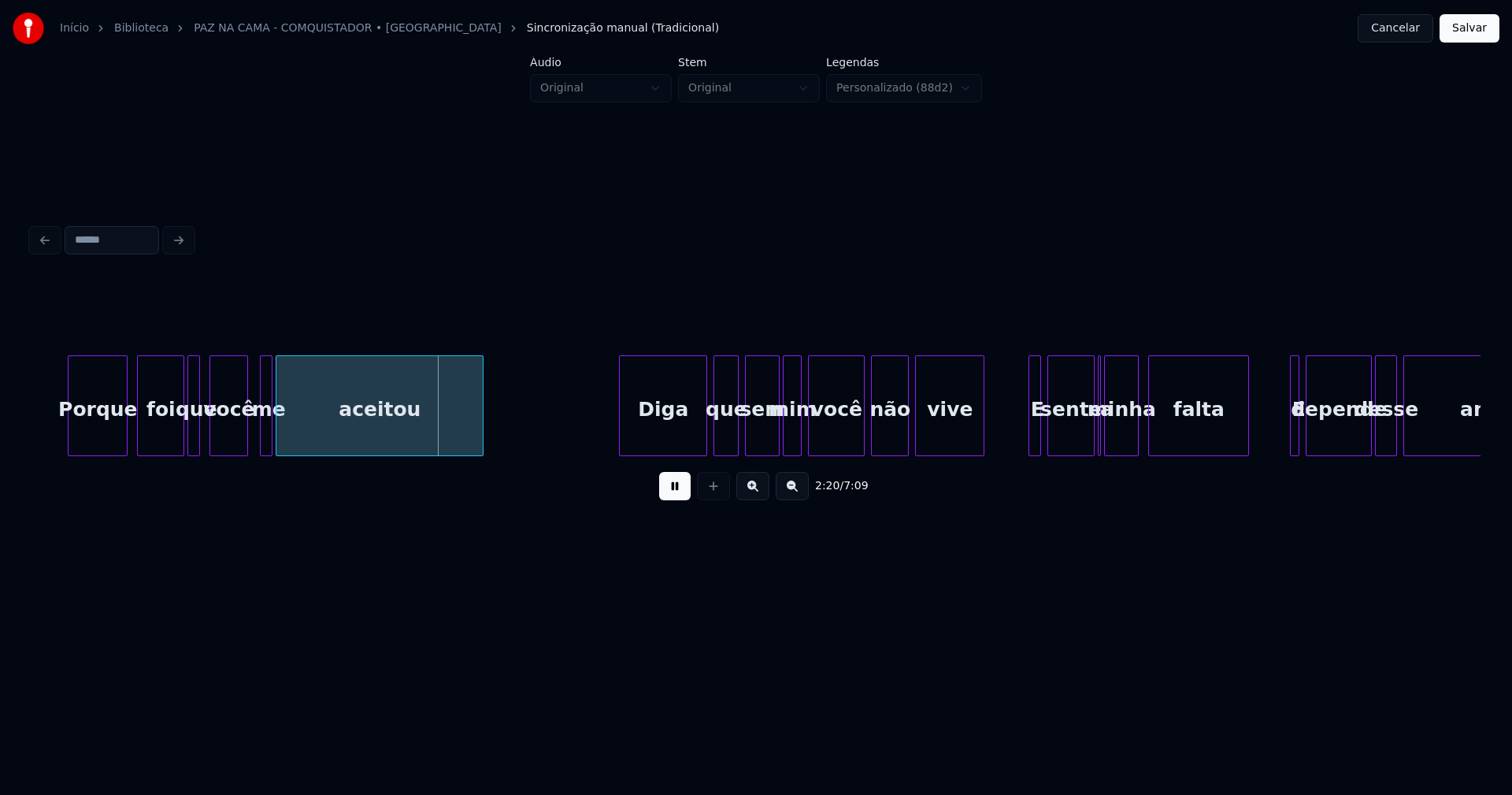
click at [245, 438] on div at bounding box center [244, 406] width 5 height 99
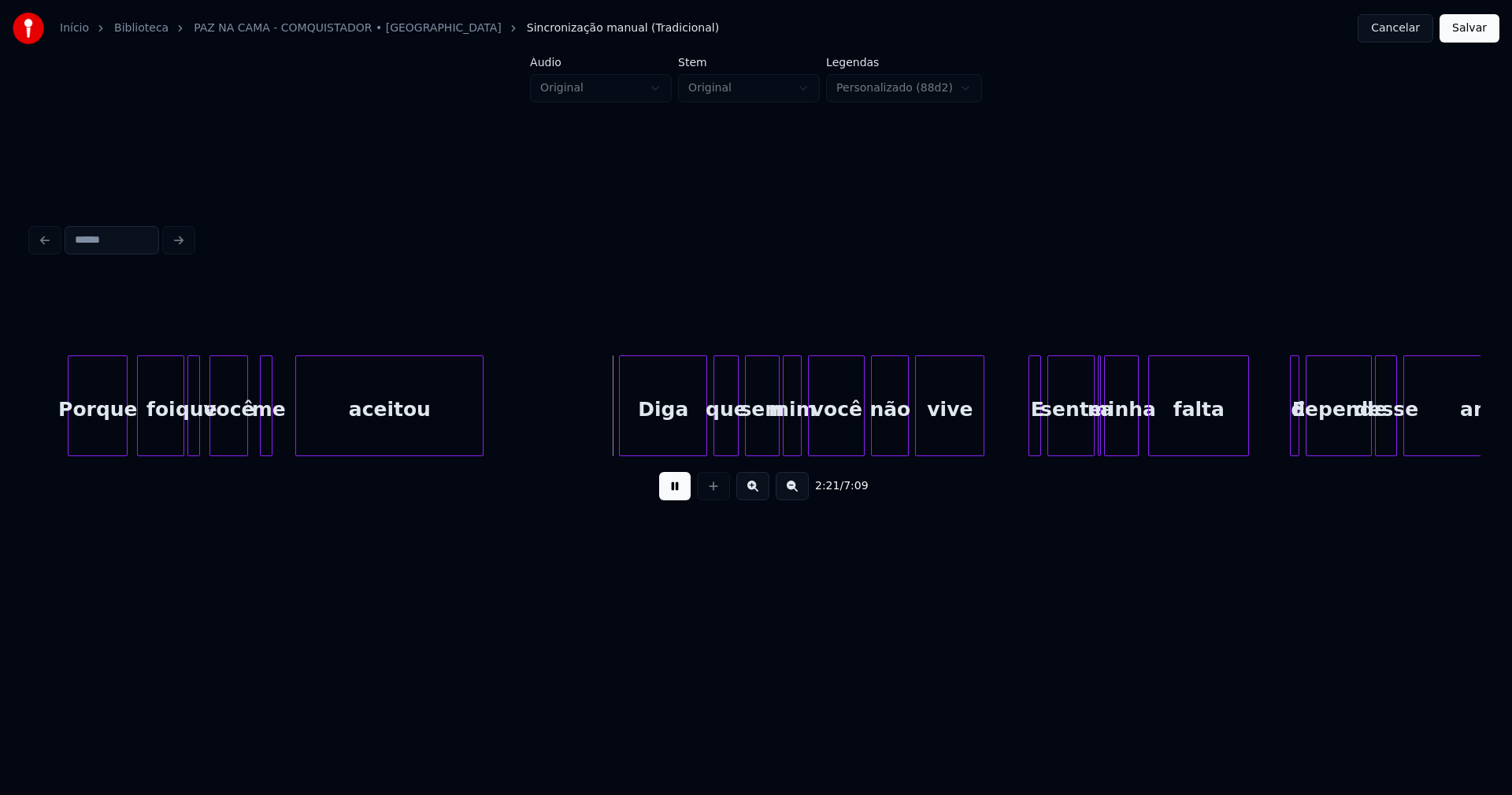
click at [300, 431] on div at bounding box center [298, 406] width 5 height 99
click at [290, 426] on div at bounding box center [288, 406] width 5 height 99
click at [661, 421] on div "Diga" at bounding box center [658, 410] width 87 height 107
click at [849, 441] on div at bounding box center [850, 406] width 5 height 99
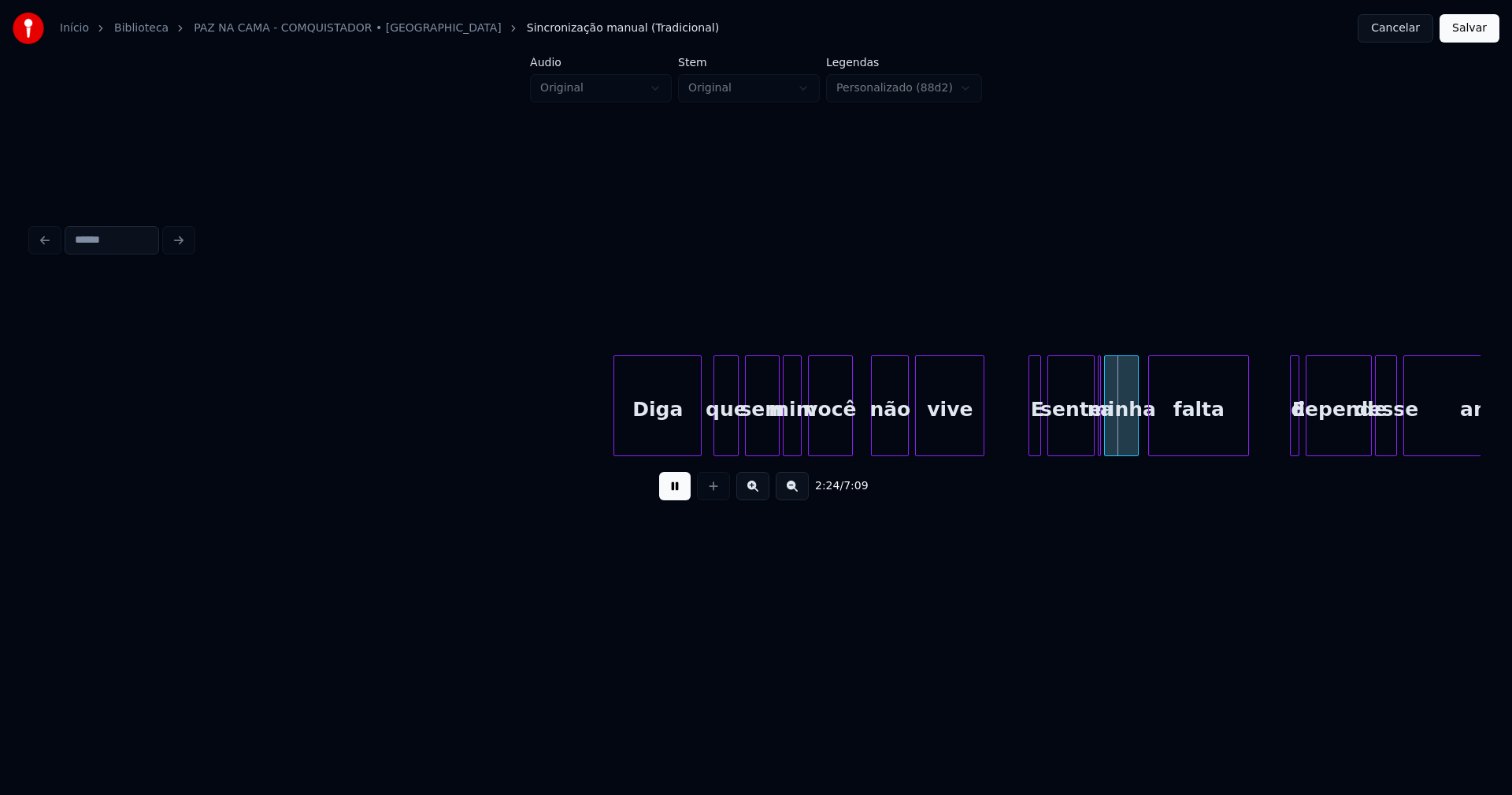
scroll to position [0, 22414]
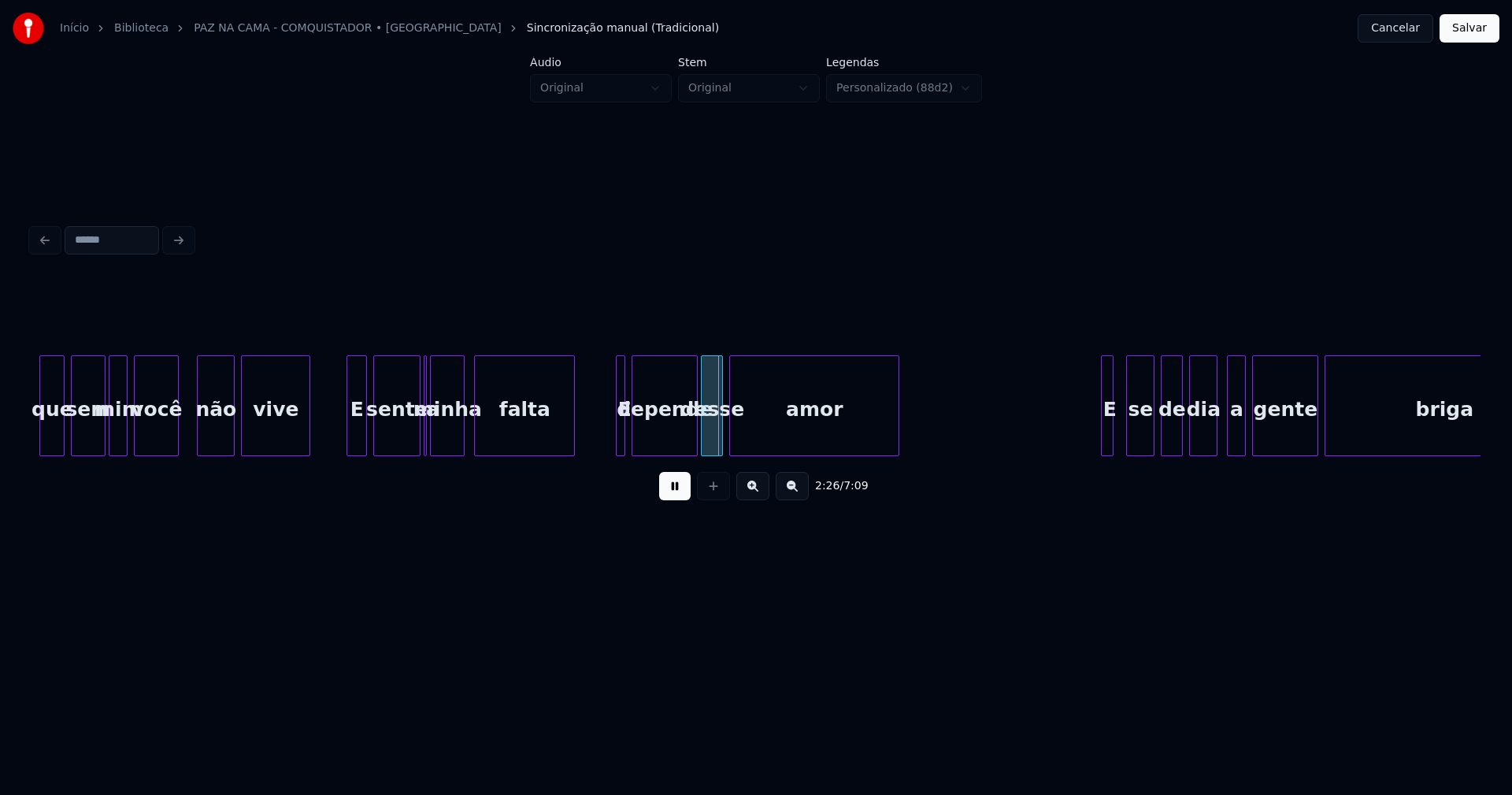
click at [352, 439] on div at bounding box center [349, 406] width 5 height 99
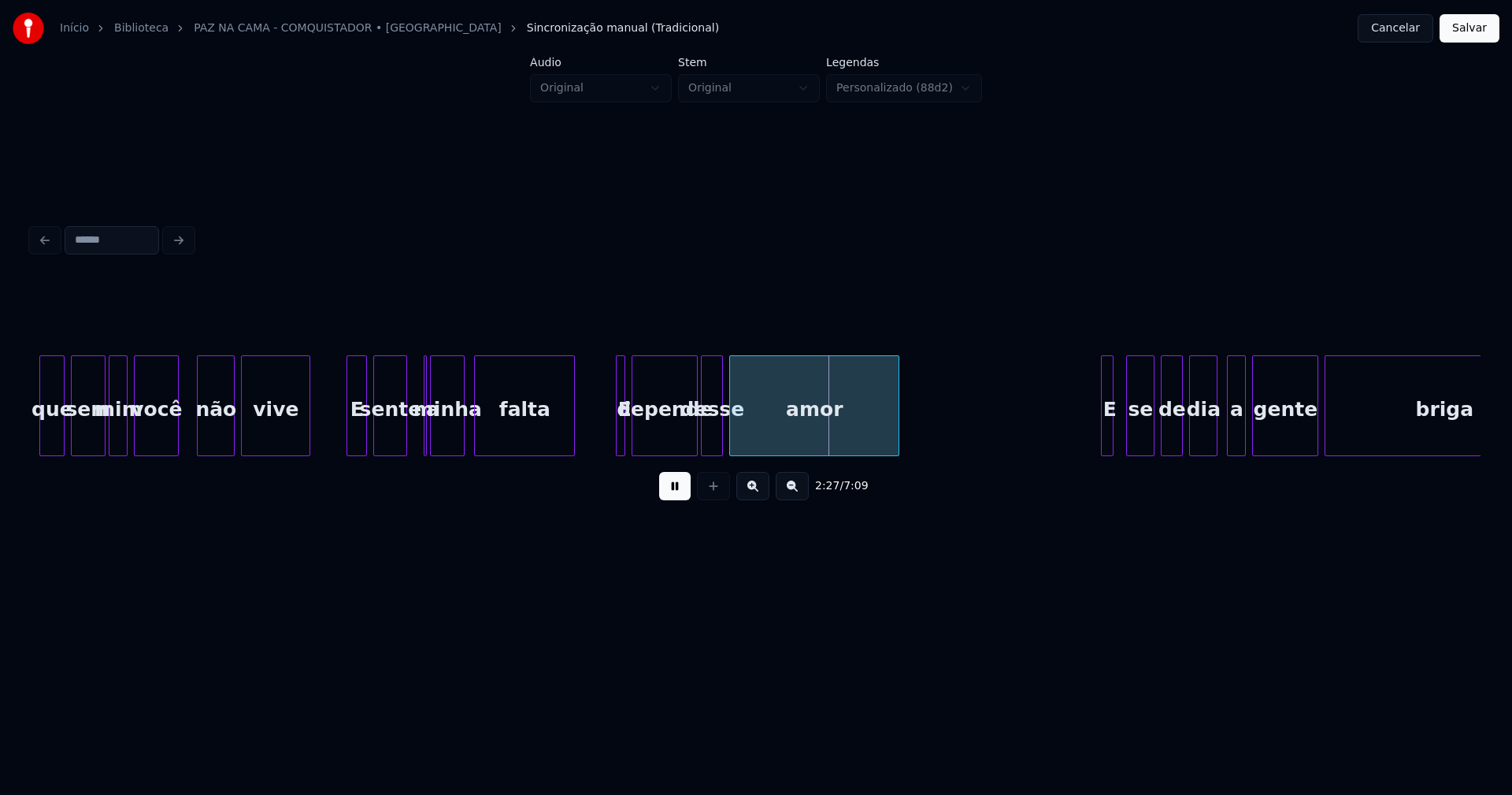
click at [404, 439] on div at bounding box center [404, 406] width 5 height 99
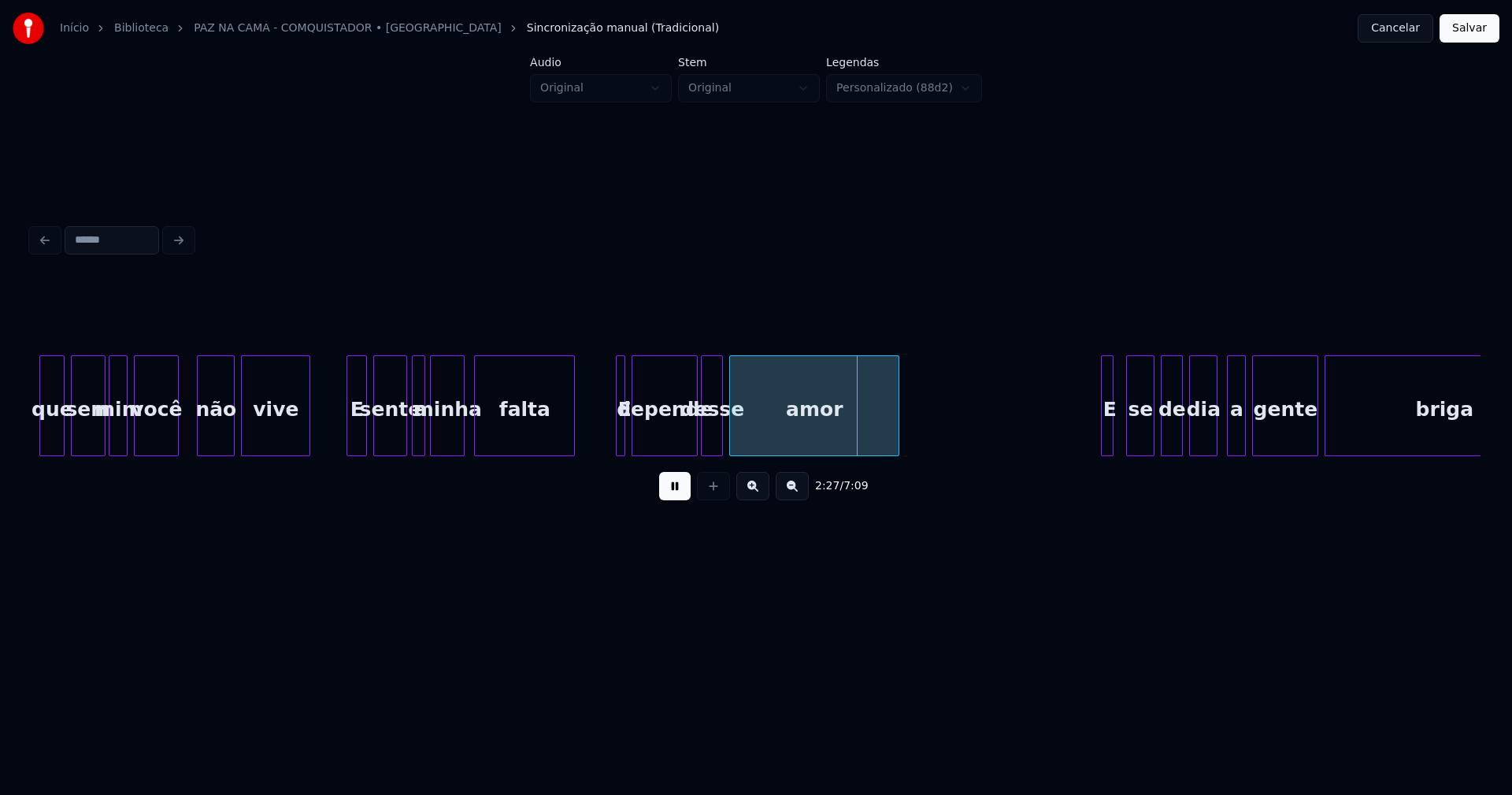
click at [412, 367] on div "a" at bounding box center [419, 406] width 13 height 101
click at [610, 444] on div at bounding box center [611, 406] width 5 height 99
click at [618, 438] on div "E" at bounding box center [617, 410] width 16 height 107
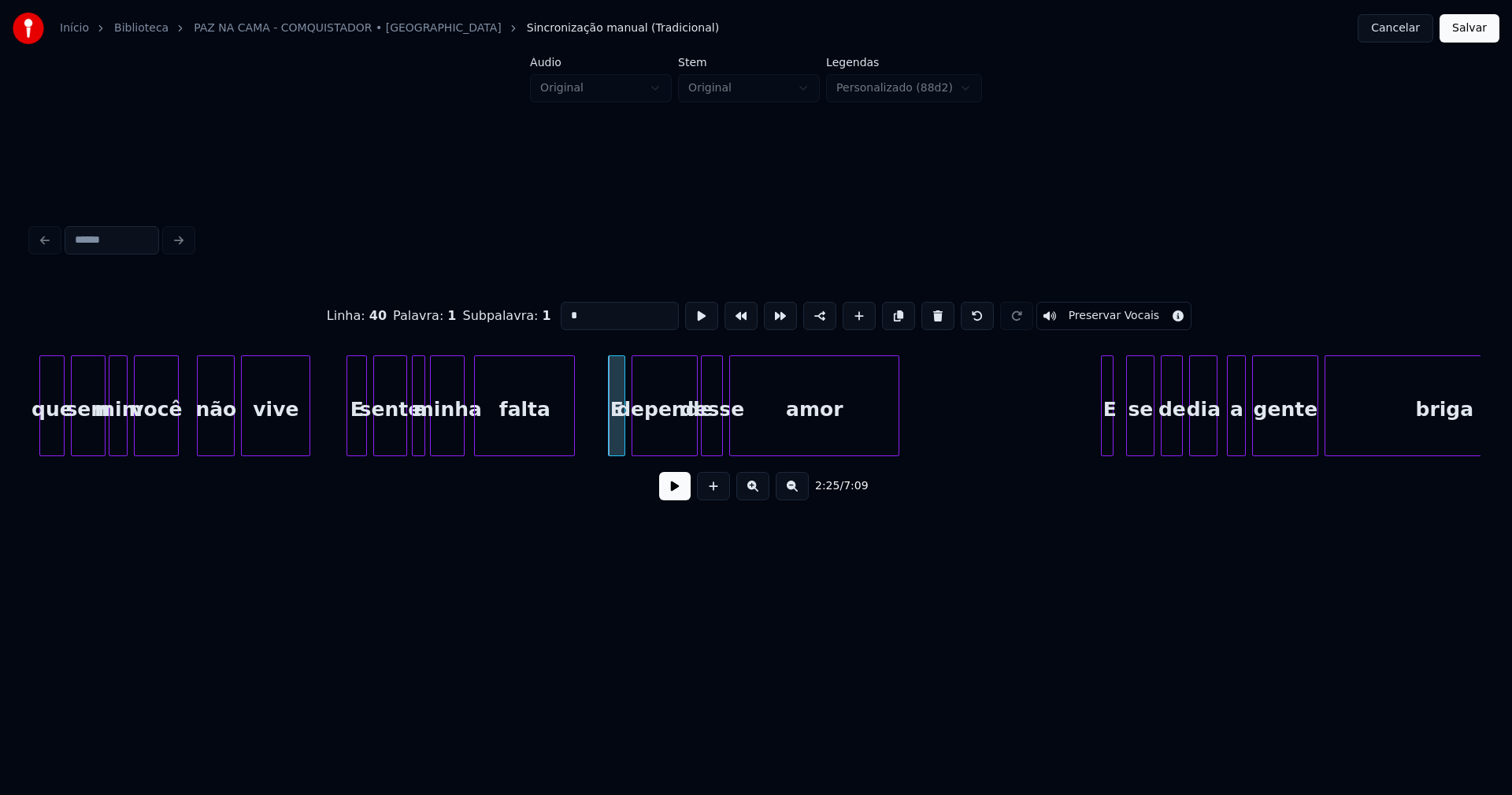
drag, startPoint x: 578, startPoint y: 314, endPoint x: 533, endPoint y: 316, distance: 45.0
click at [533, 316] on div "Linha : 40 [GEOGRAPHIC_DATA] : 1 Subpalavra : 1 * Preservar Vocais" at bounding box center [756, 315] width 1450 height 78
click at [750, 439] on div at bounding box center [752, 406] width 5 height 99
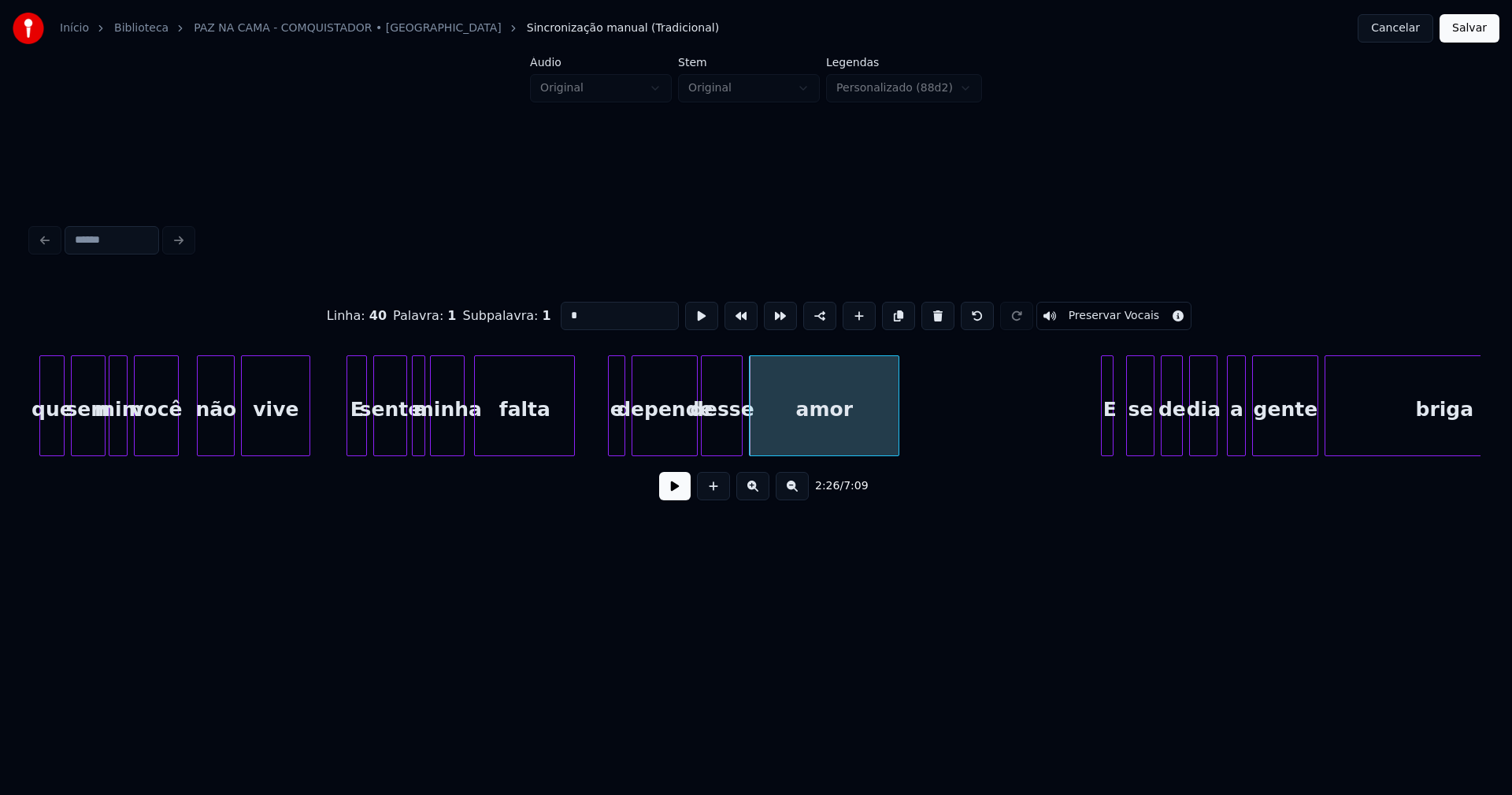
click at [742, 431] on div at bounding box center [739, 406] width 5 height 99
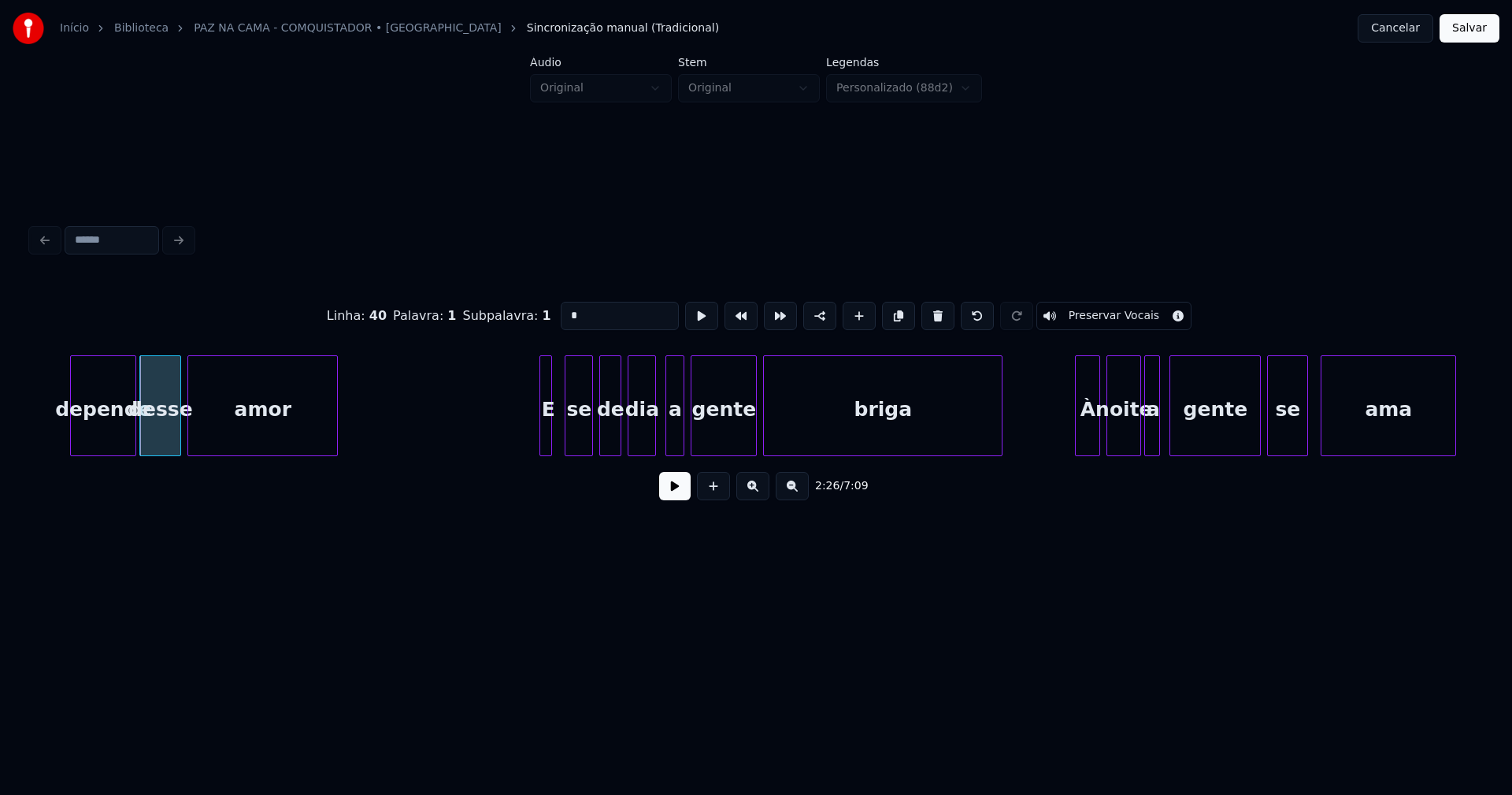
scroll to position [0, 23126]
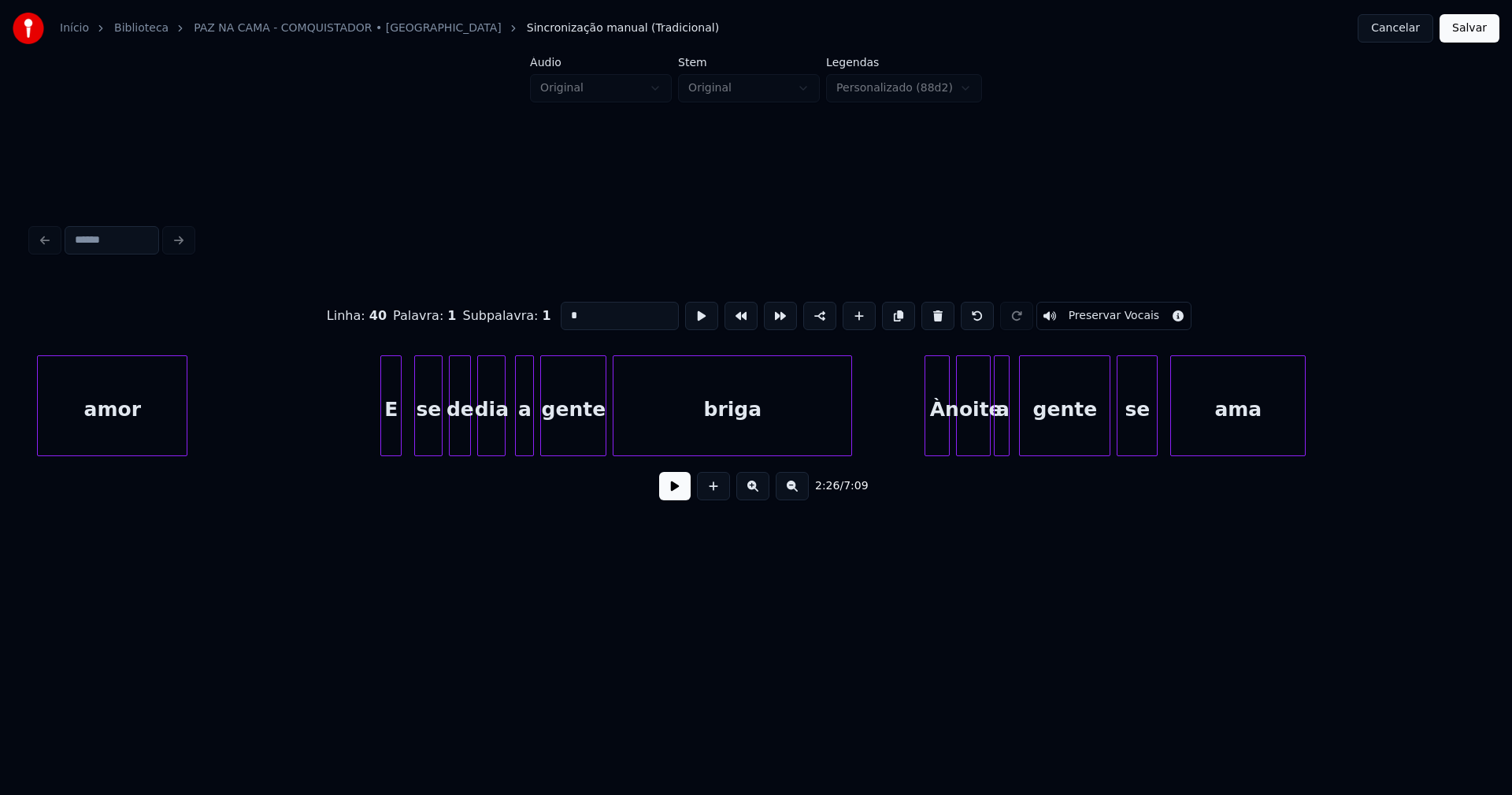
click at [381, 431] on div at bounding box center [383, 406] width 5 height 99
type input "*"
click at [674, 490] on button at bounding box center [675, 486] width 32 height 28
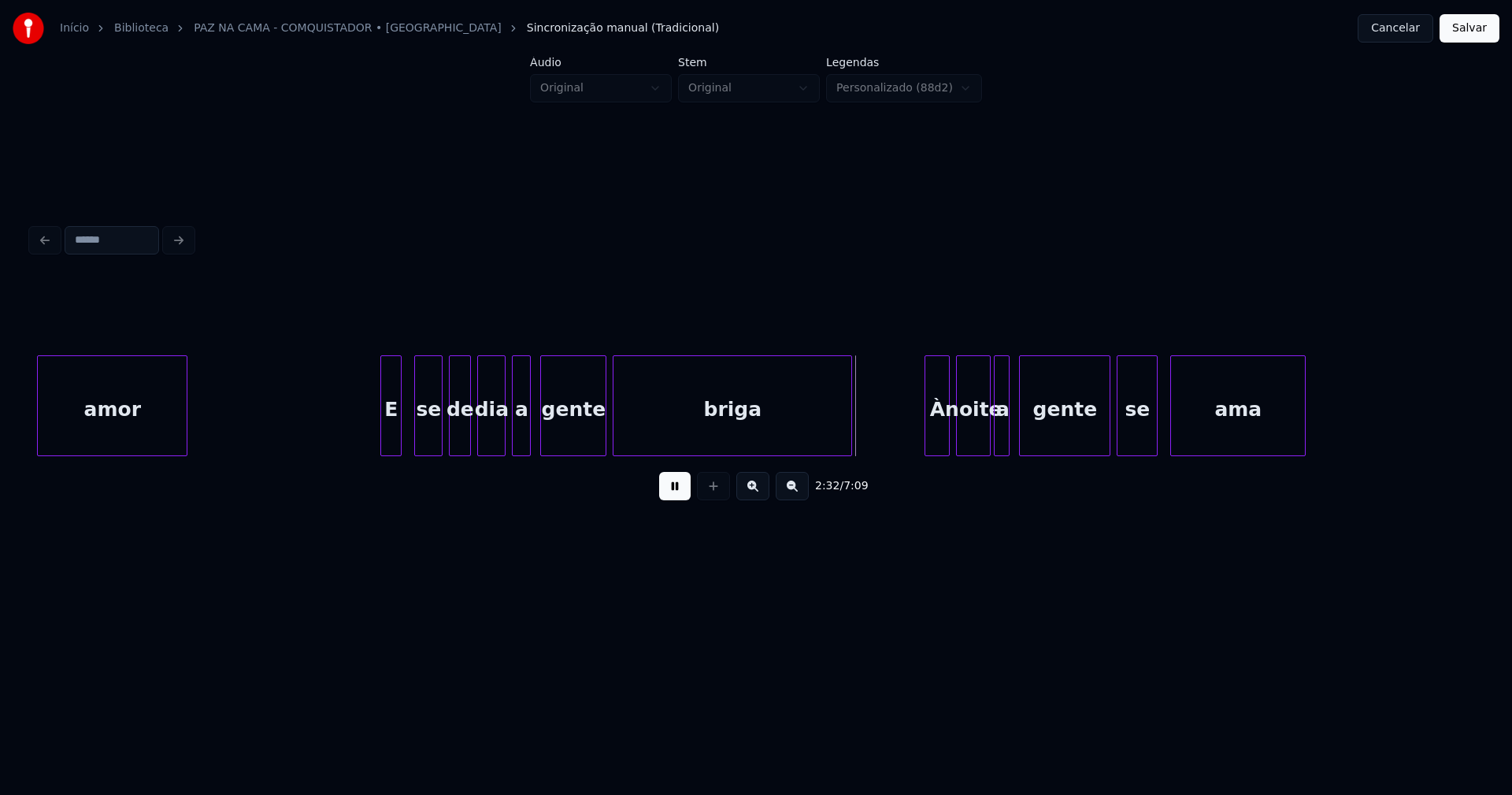
click at [520, 433] on div "a" at bounding box center [521, 410] width 18 height 107
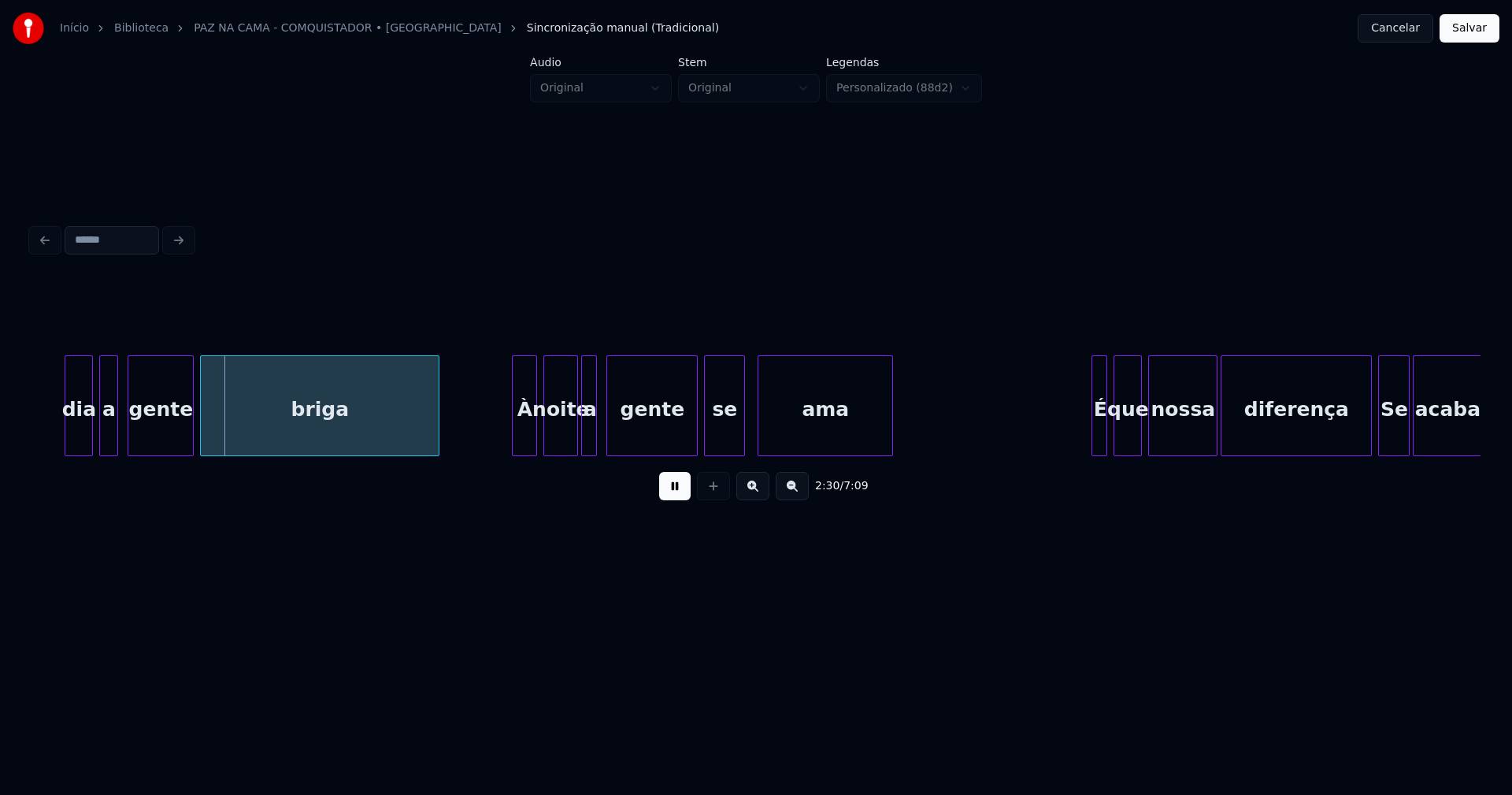
scroll to position [0, 23576]
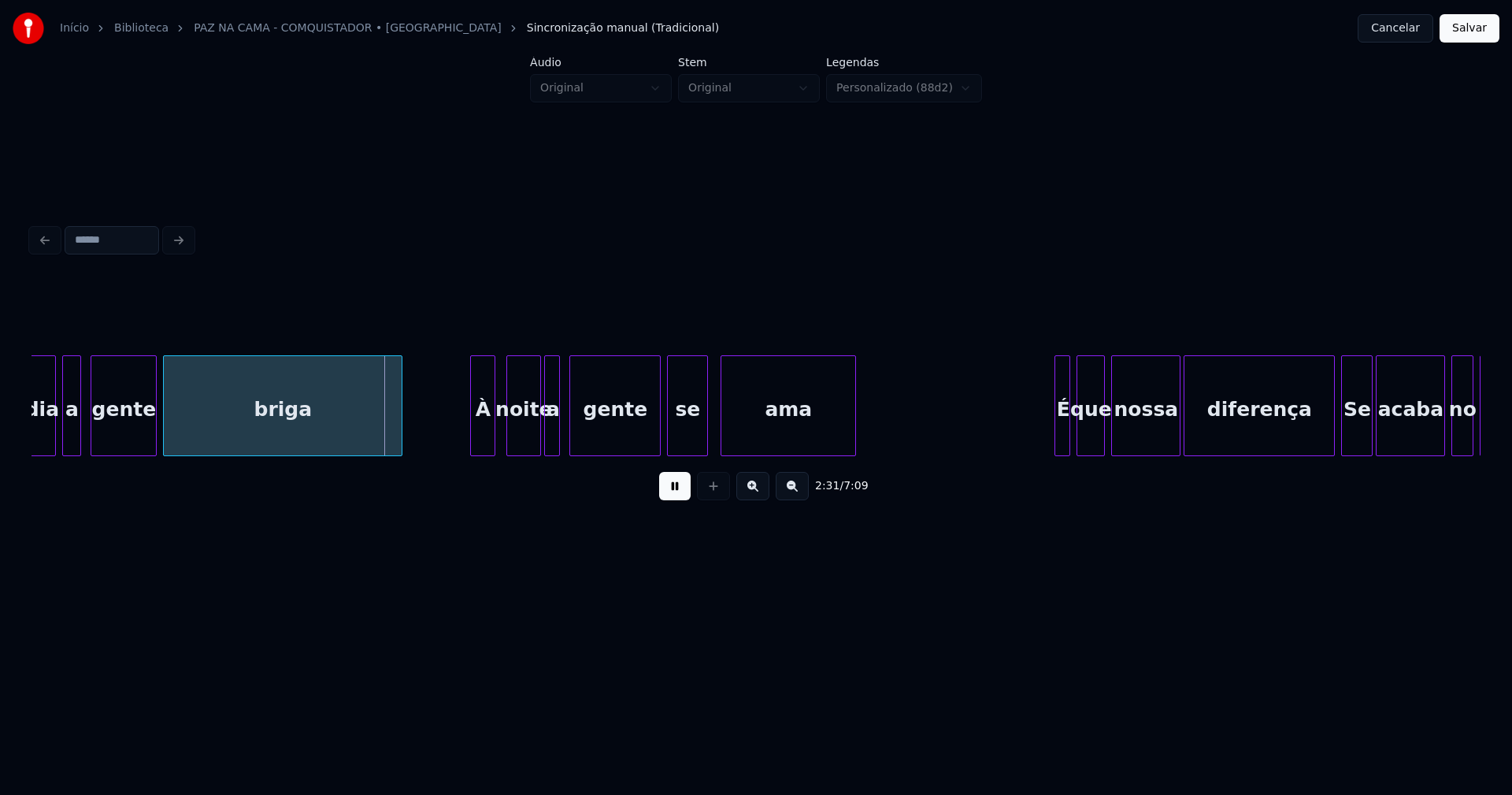
click at [486, 441] on div "À" at bounding box center [482, 410] width 23 height 107
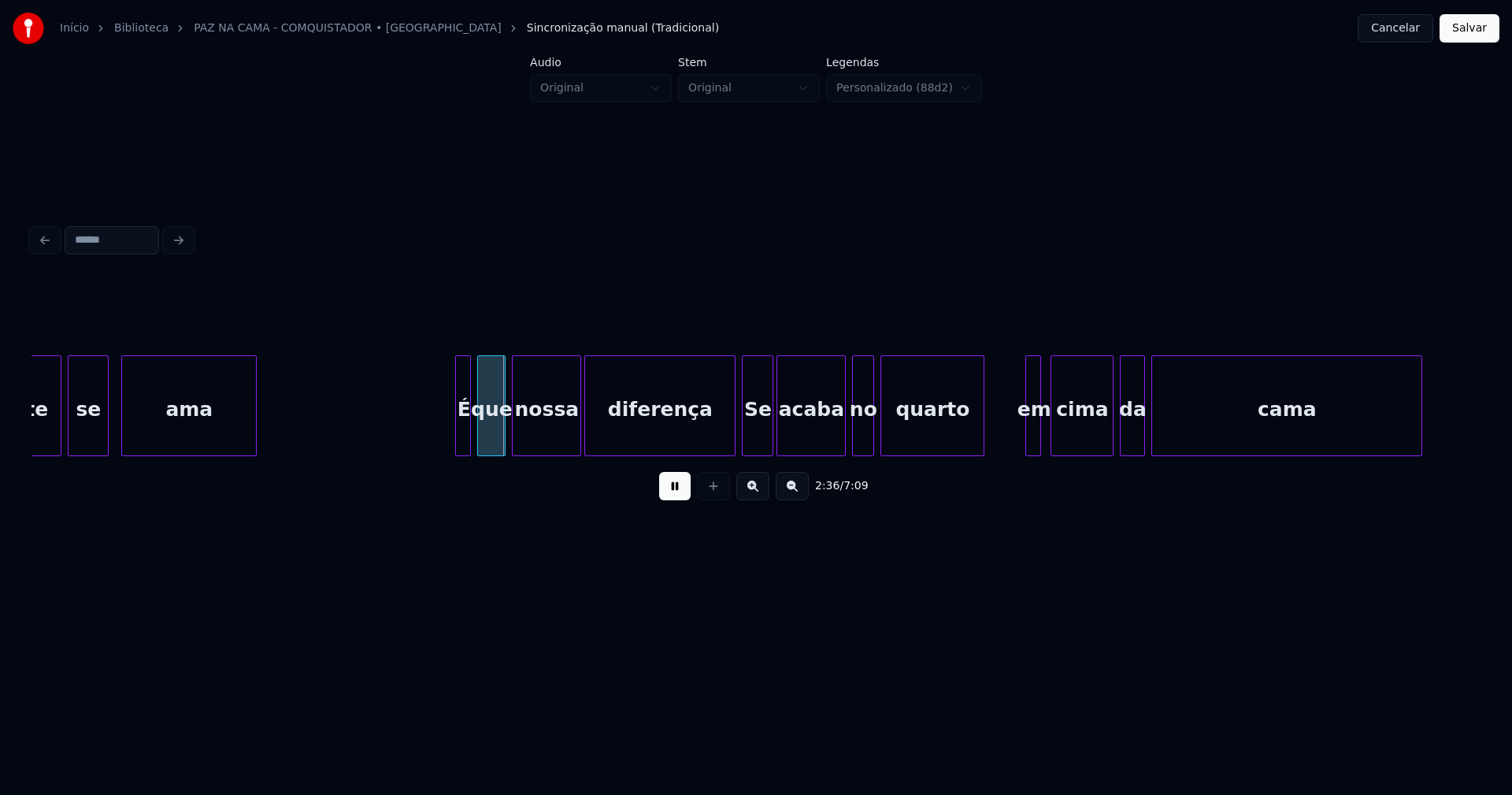
scroll to position [0, 24326]
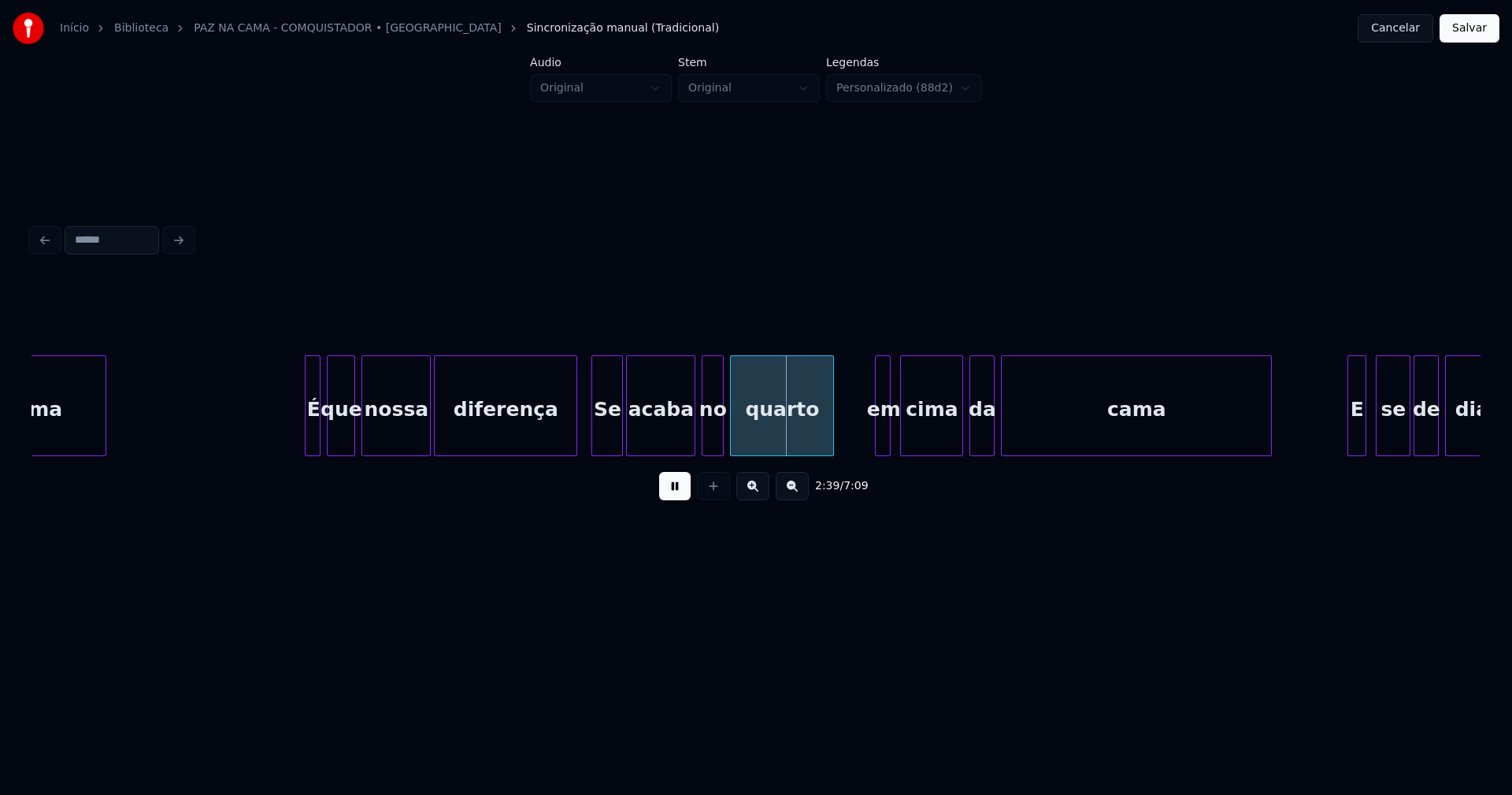
click at [574, 442] on div at bounding box center [574, 406] width 5 height 99
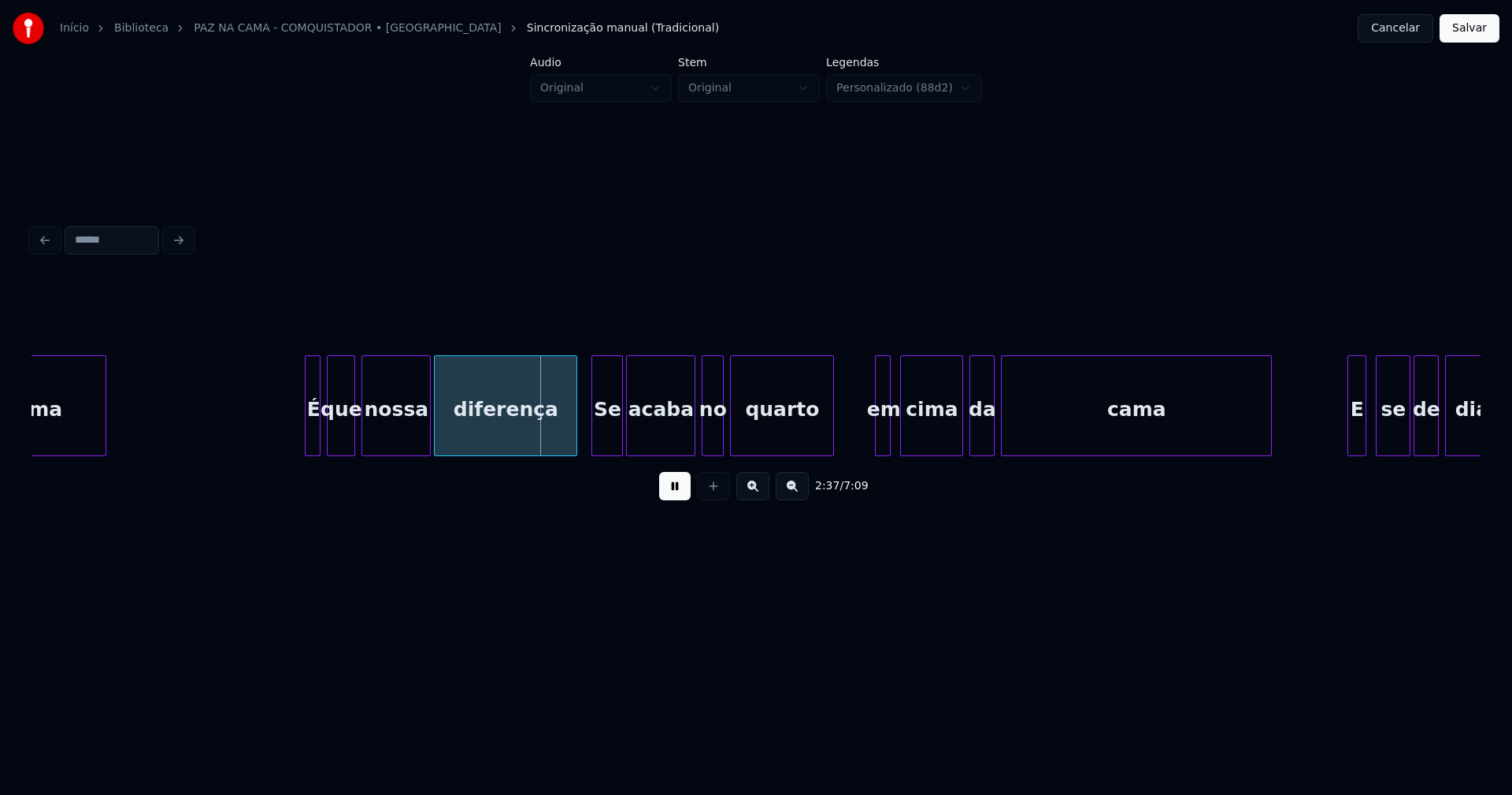
click at [602, 437] on div "Se" at bounding box center [607, 410] width 30 height 107
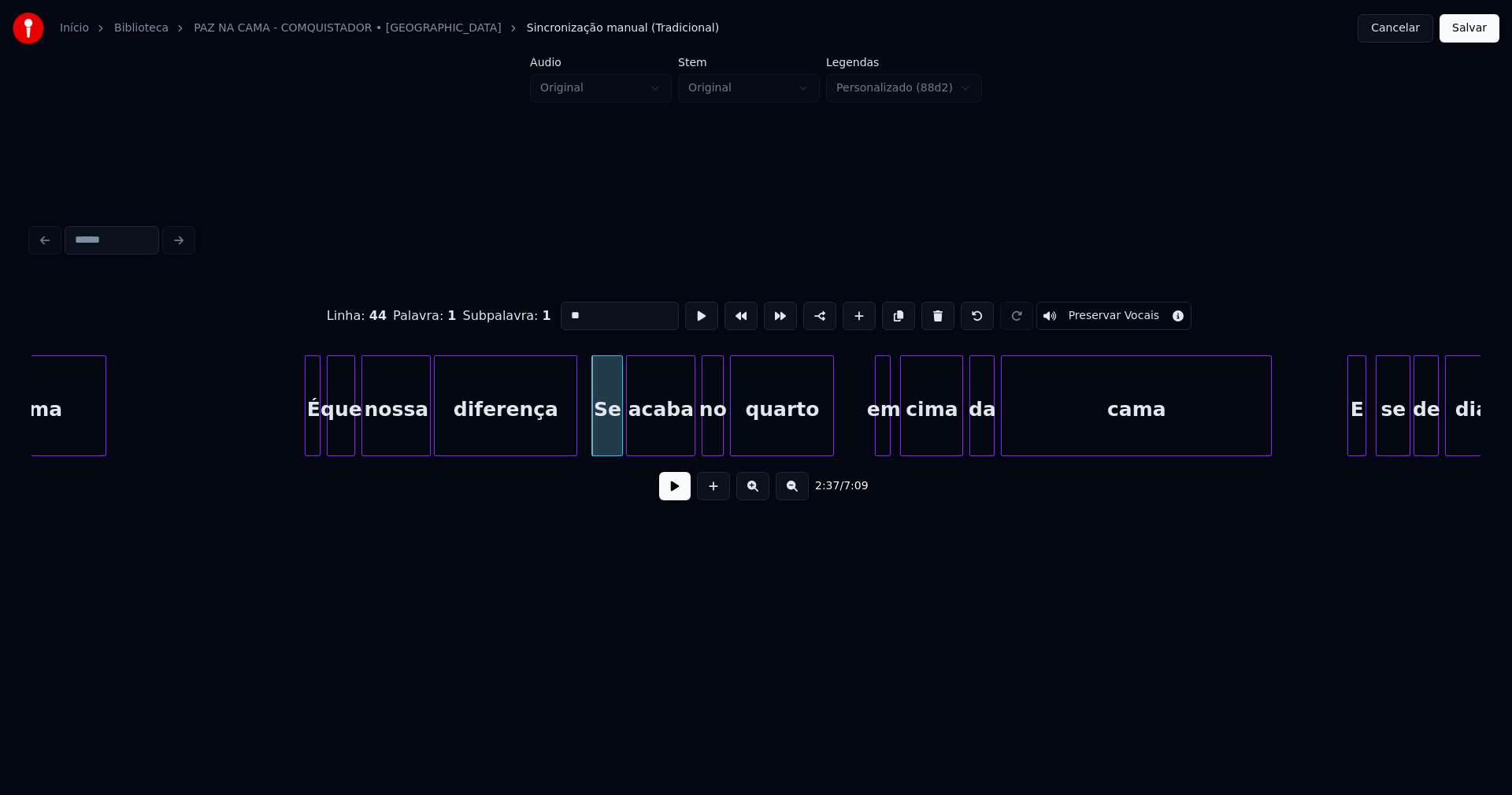
click at [563, 310] on input "**" at bounding box center [619, 315] width 118 height 28
type input "**"
click at [678, 499] on button at bounding box center [675, 486] width 32 height 28
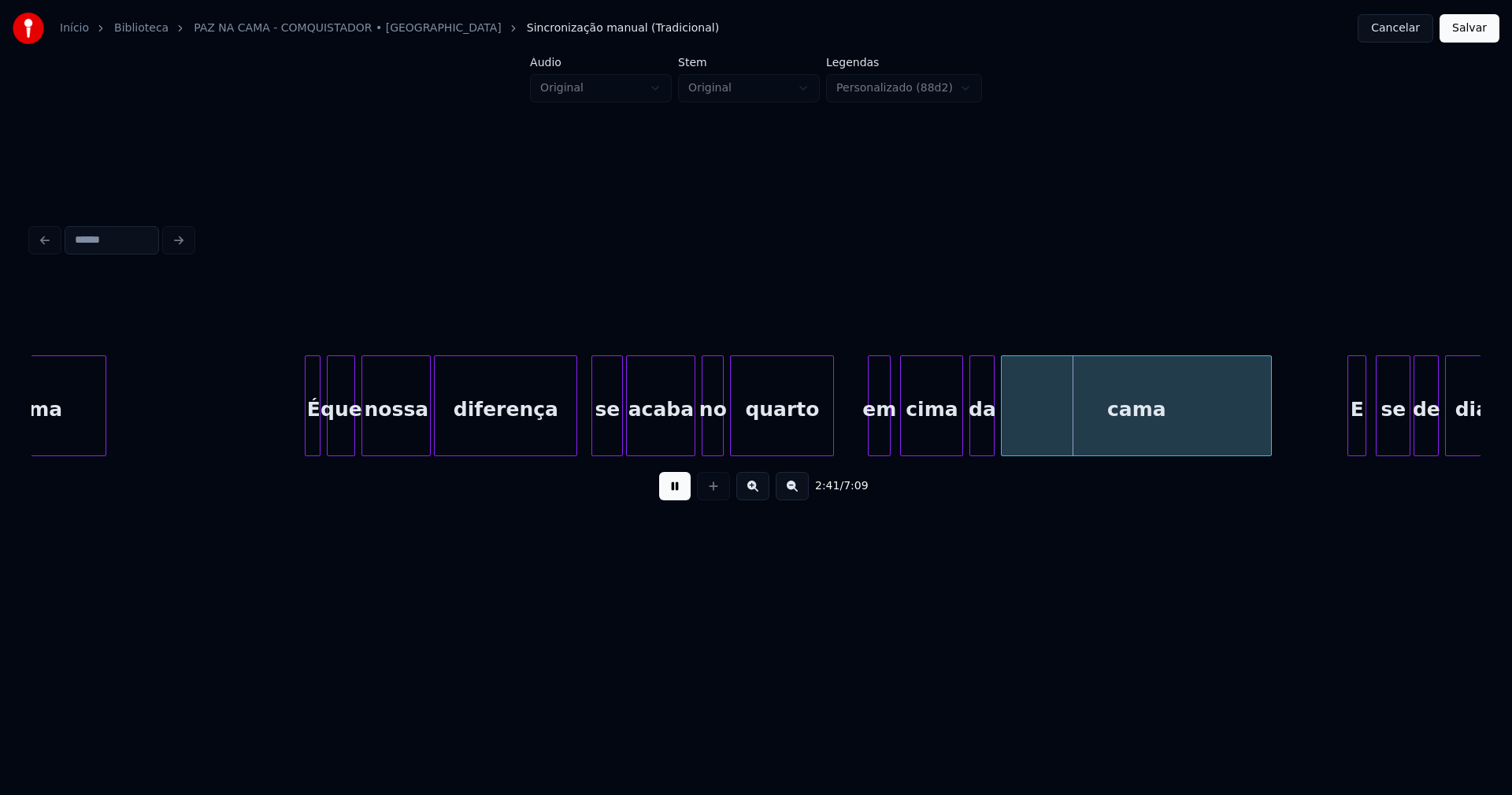
click at [871, 449] on div at bounding box center [871, 406] width 5 height 99
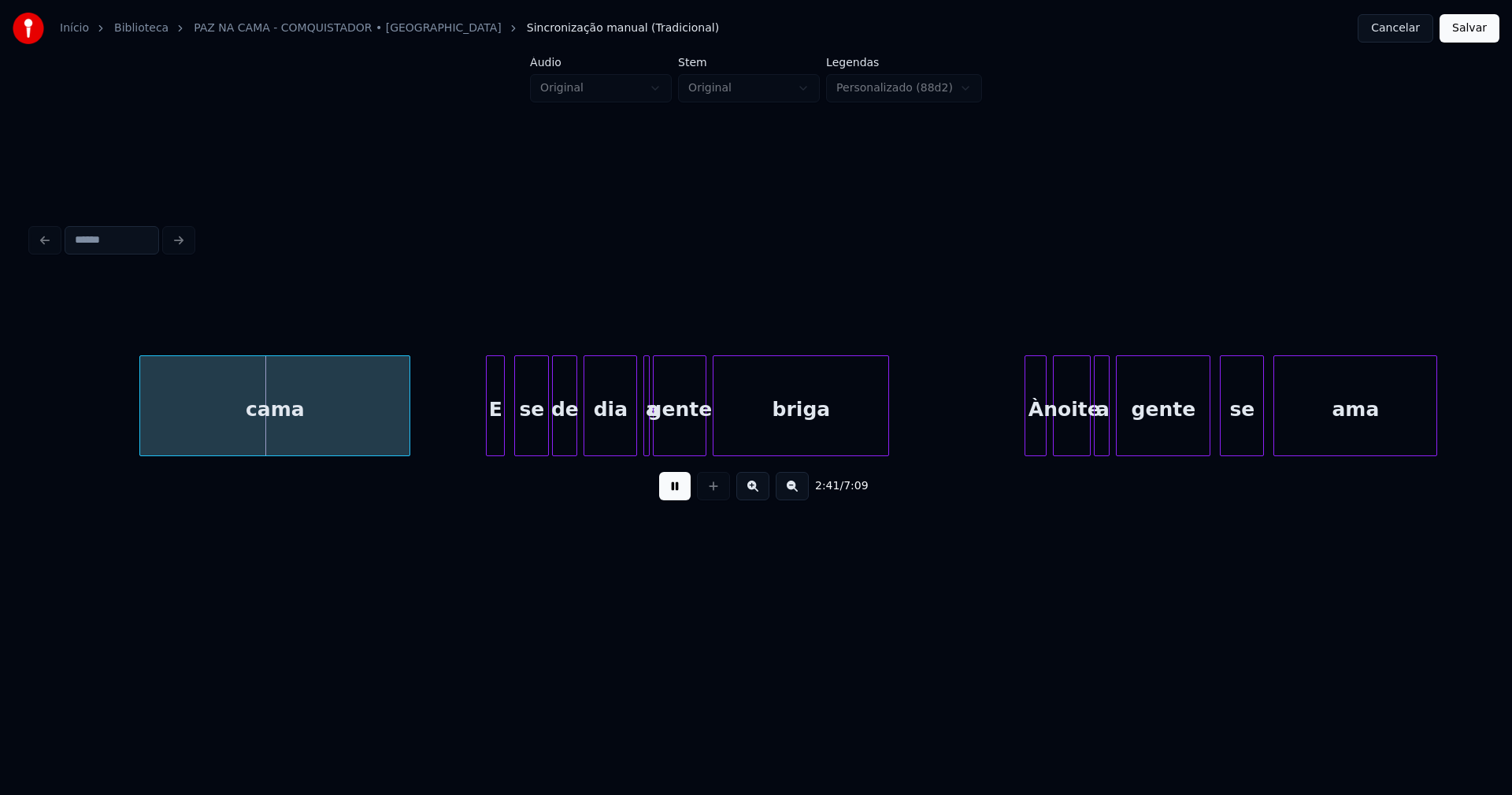
scroll to position [0, 25300]
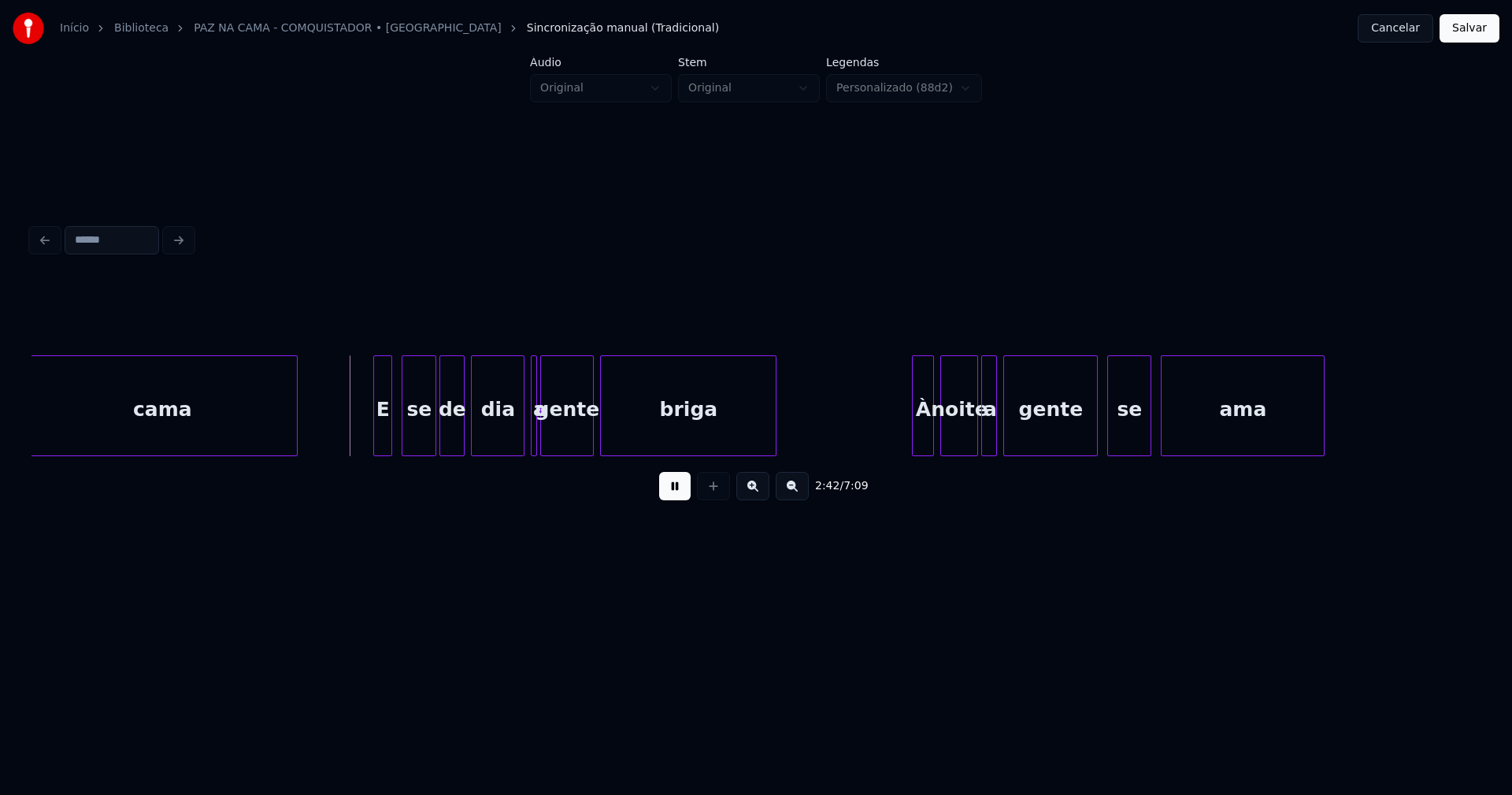
click at [368, 440] on div at bounding box center [365, 406] width 5 height 99
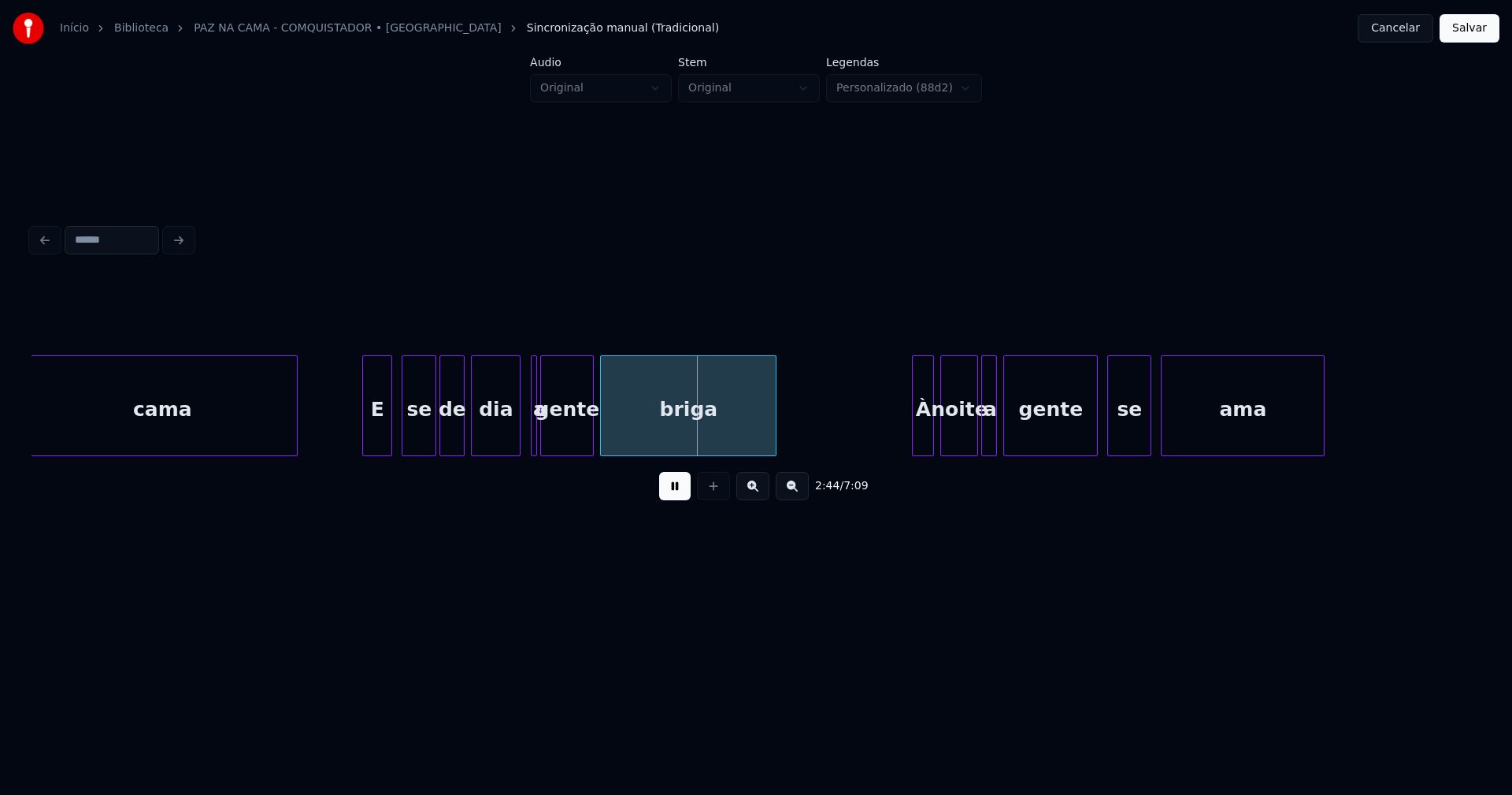
click at [519, 433] on div at bounding box center [517, 406] width 5 height 99
click at [540, 439] on div at bounding box center [540, 406] width 5 height 99
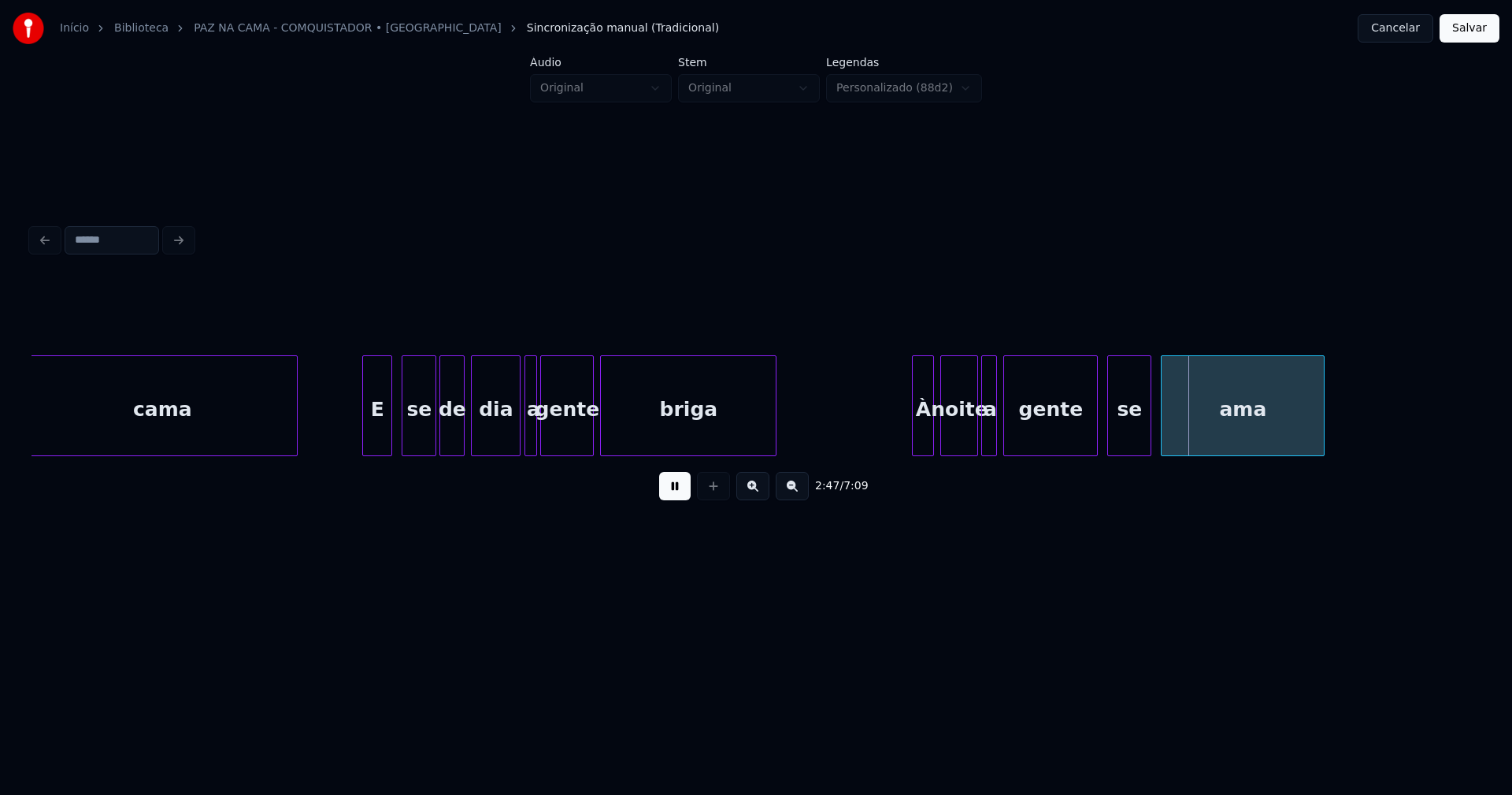
click at [524, 360] on div "a" at bounding box center [531, 406] width 13 height 101
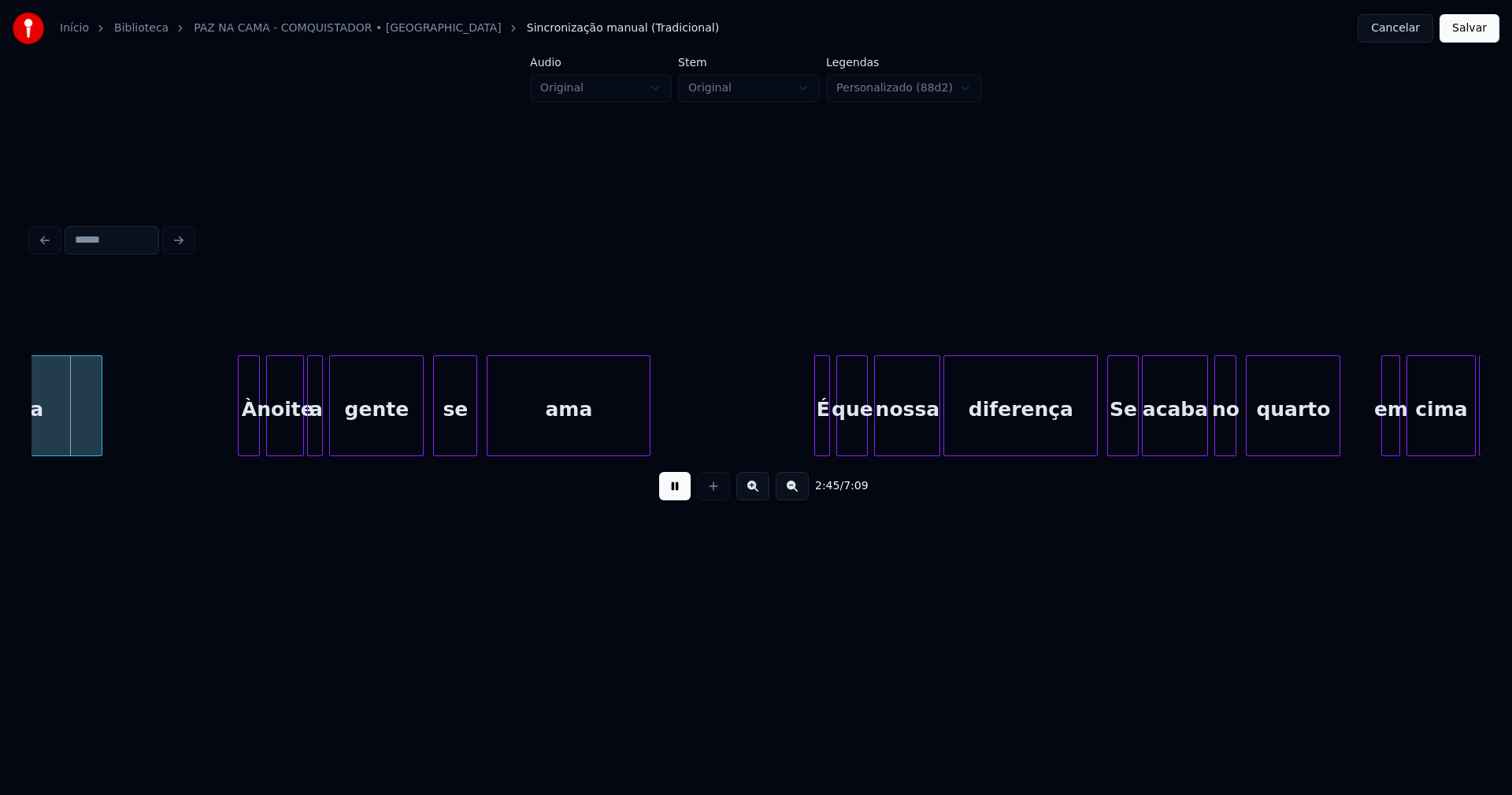
scroll to position [0, 26012]
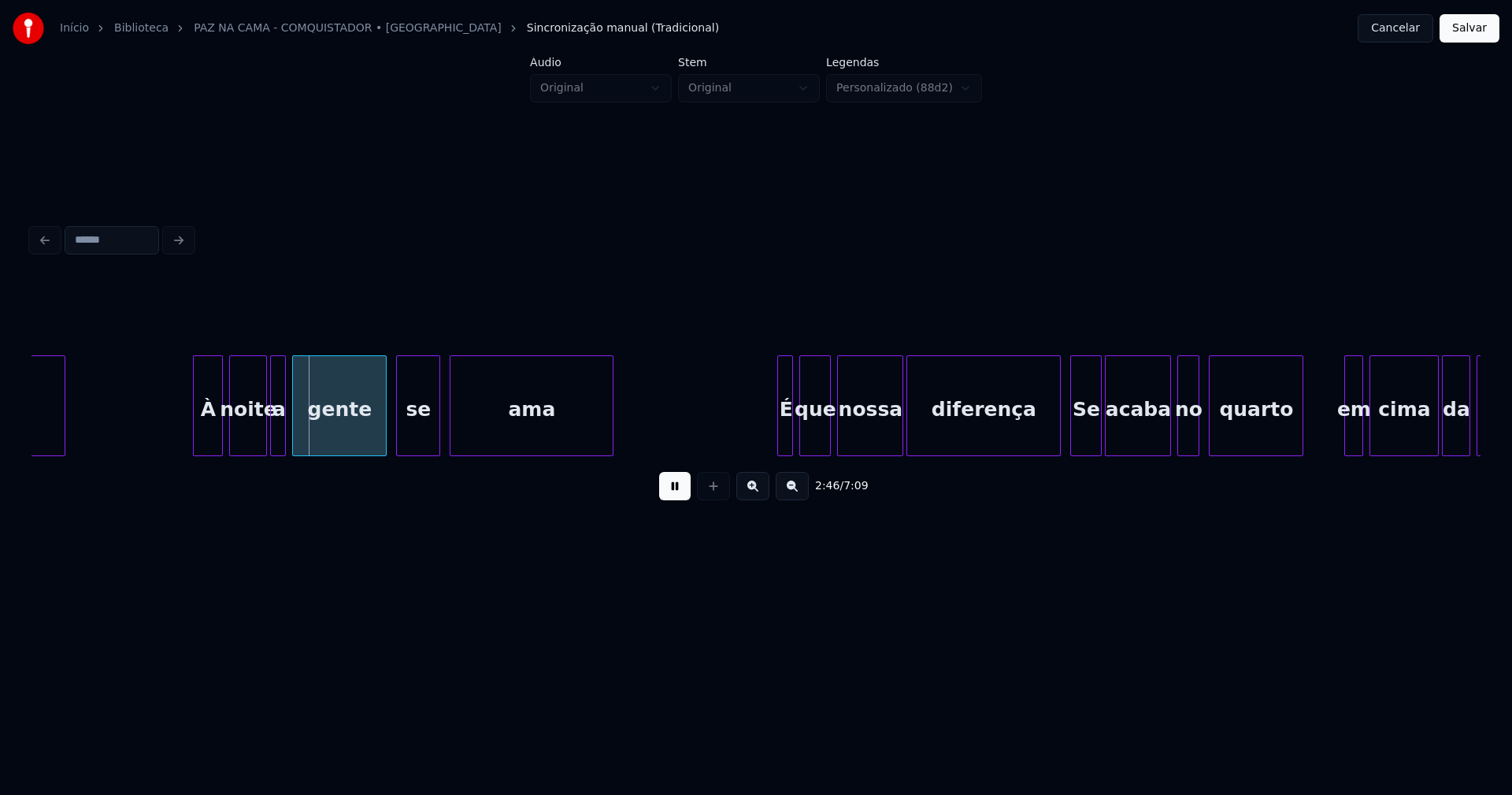
click at [195, 437] on div at bounding box center [196, 406] width 5 height 99
click at [763, 440] on div at bounding box center [762, 406] width 5 height 99
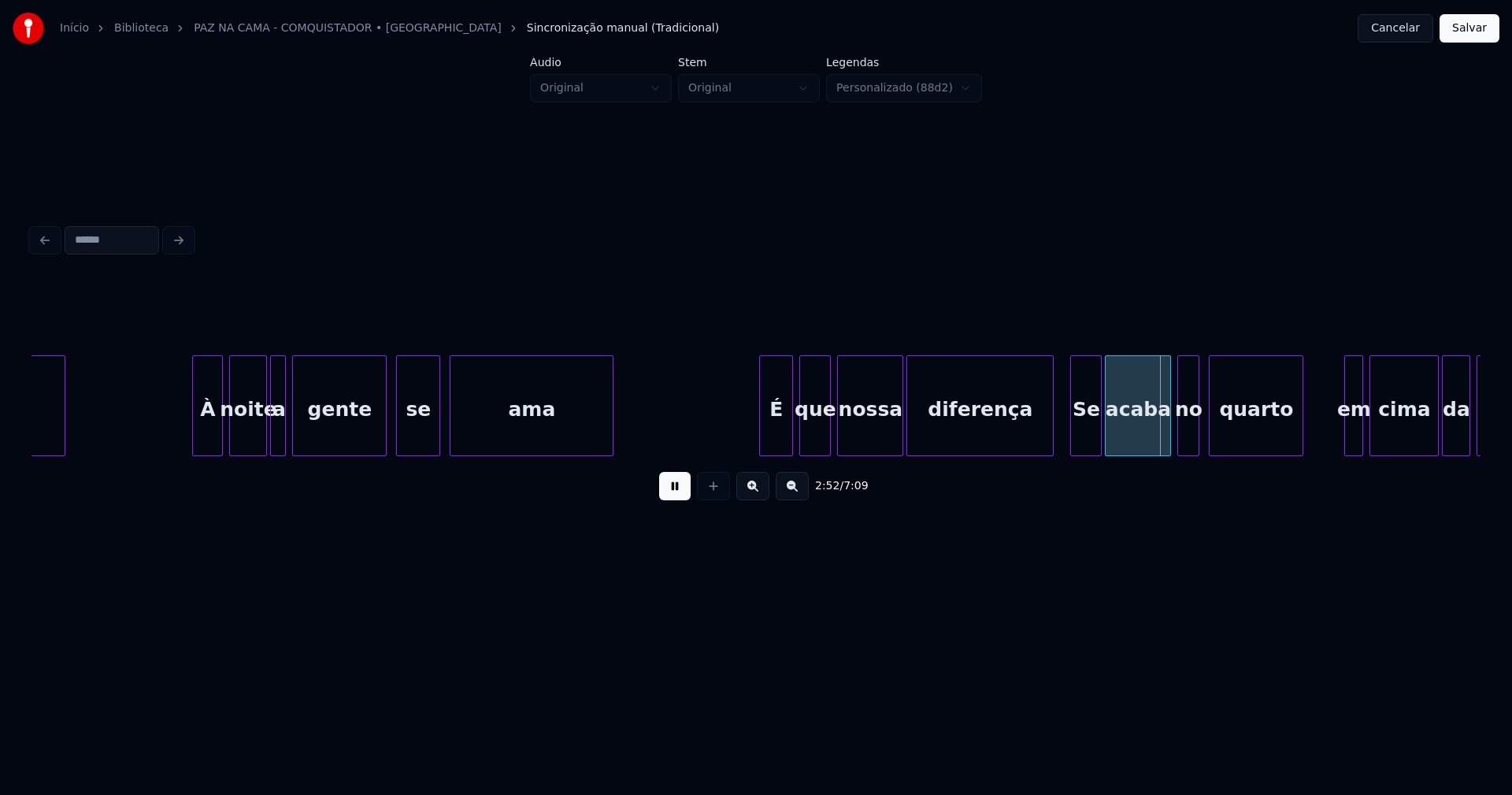
click at [1052, 448] on div at bounding box center [1050, 406] width 5 height 99
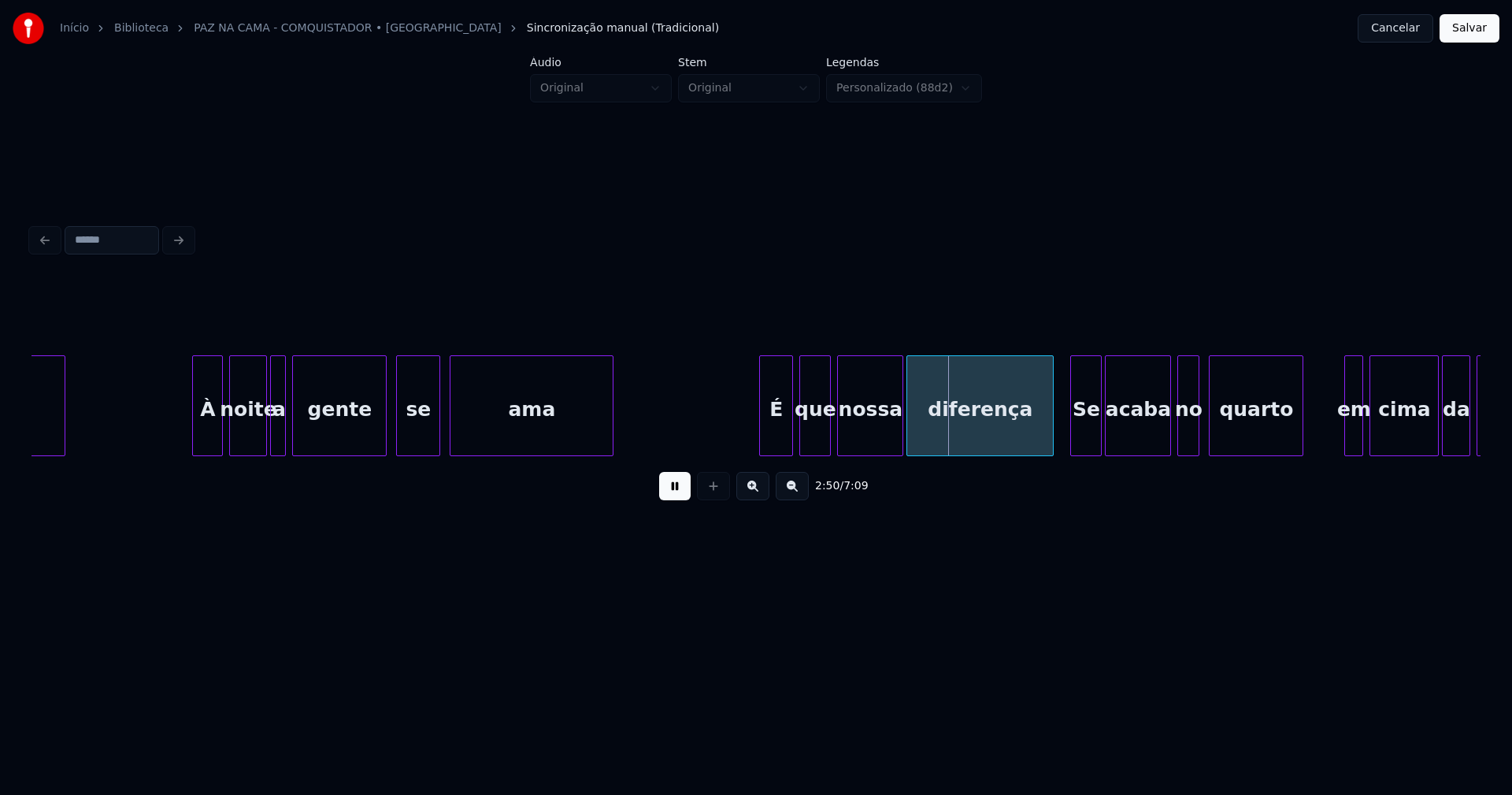
click at [1087, 439] on div "Se" at bounding box center [1087, 410] width 30 height 107
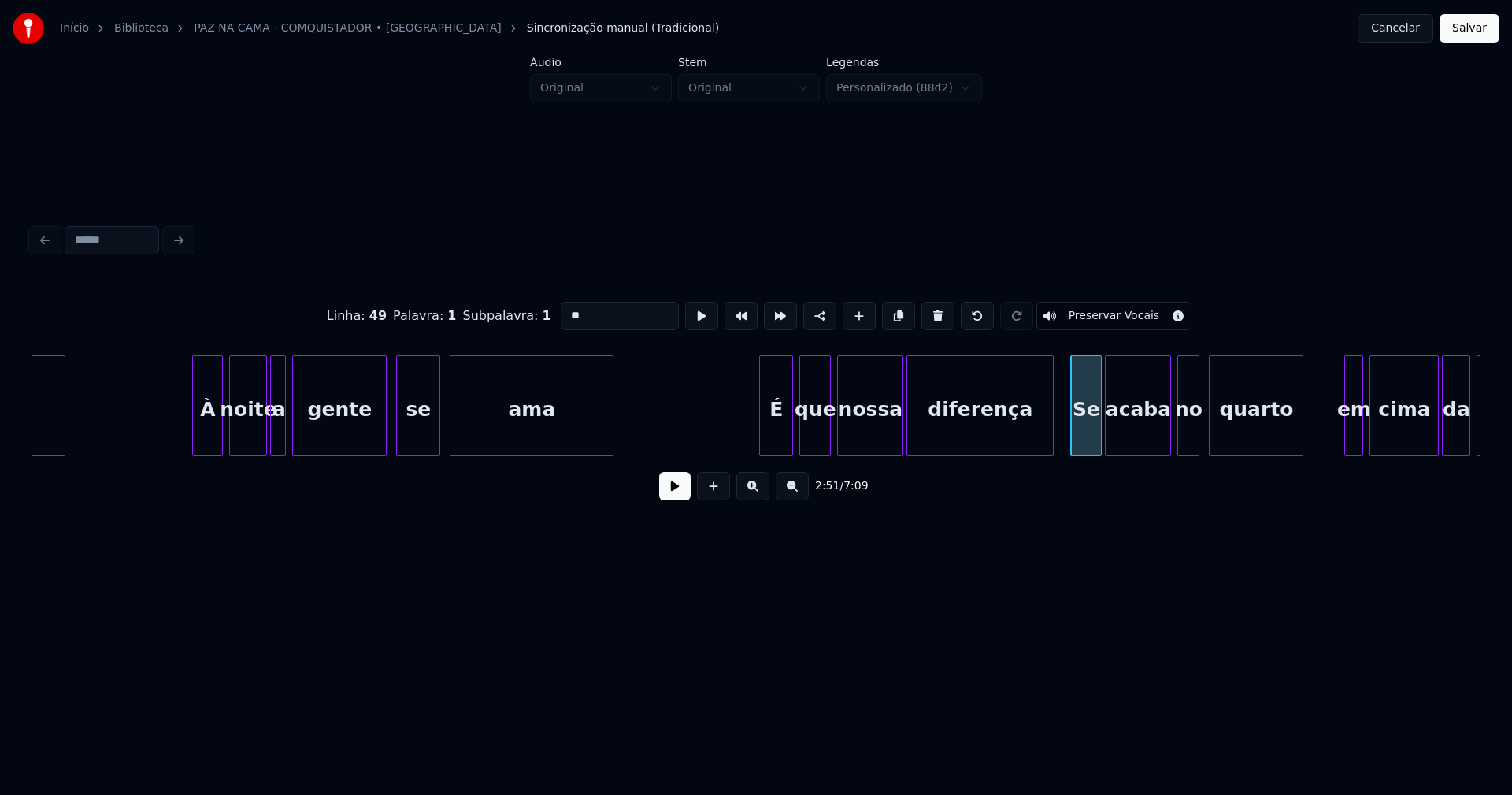
click at [567, 307] on input "**" at bounding box center [619, 315] width 118 height 28
type input "**"
click at [679, 492] on button at bounding box center [675, 486] width 32 height 28
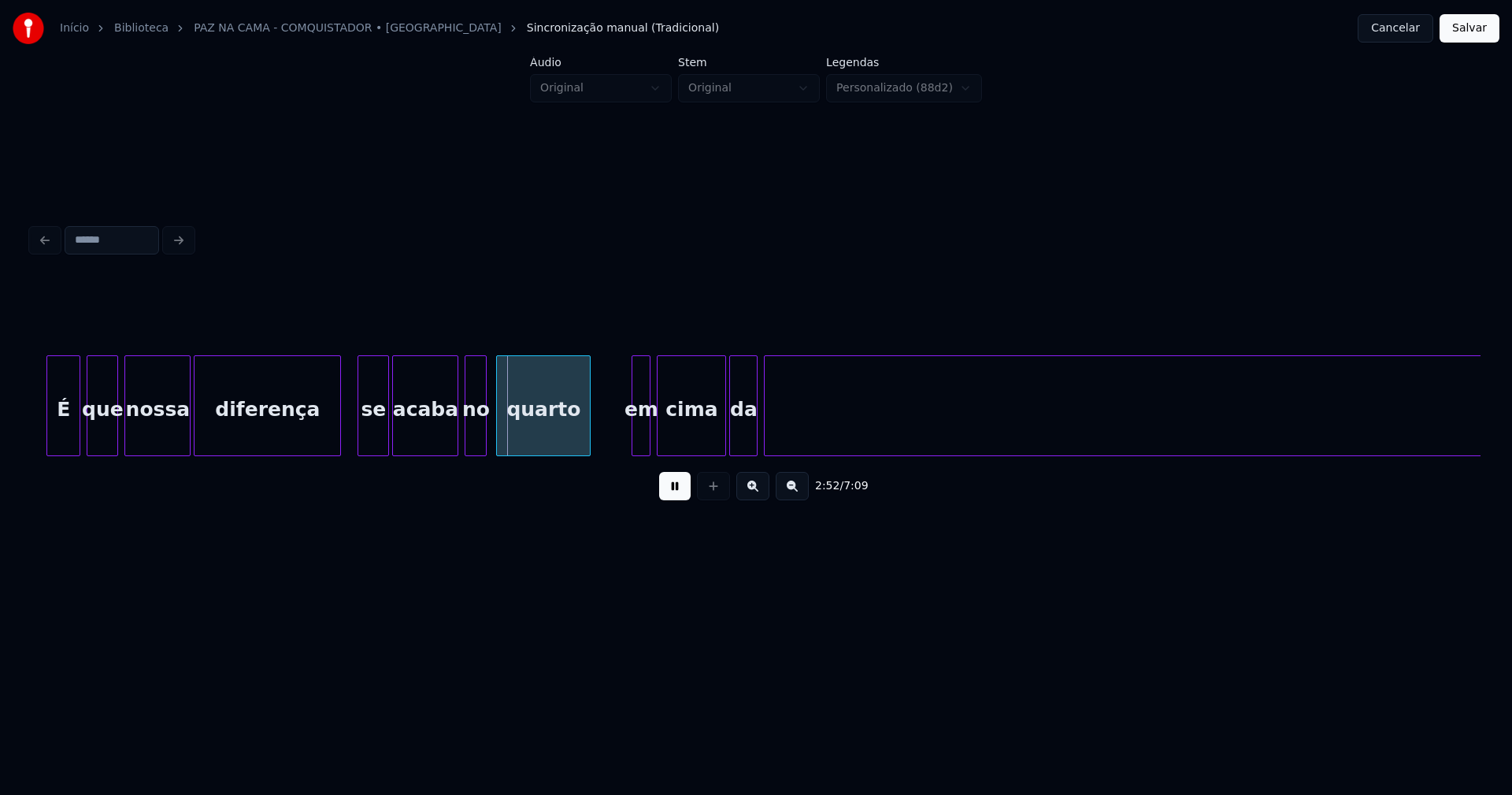
scroll to position [0, 27099]
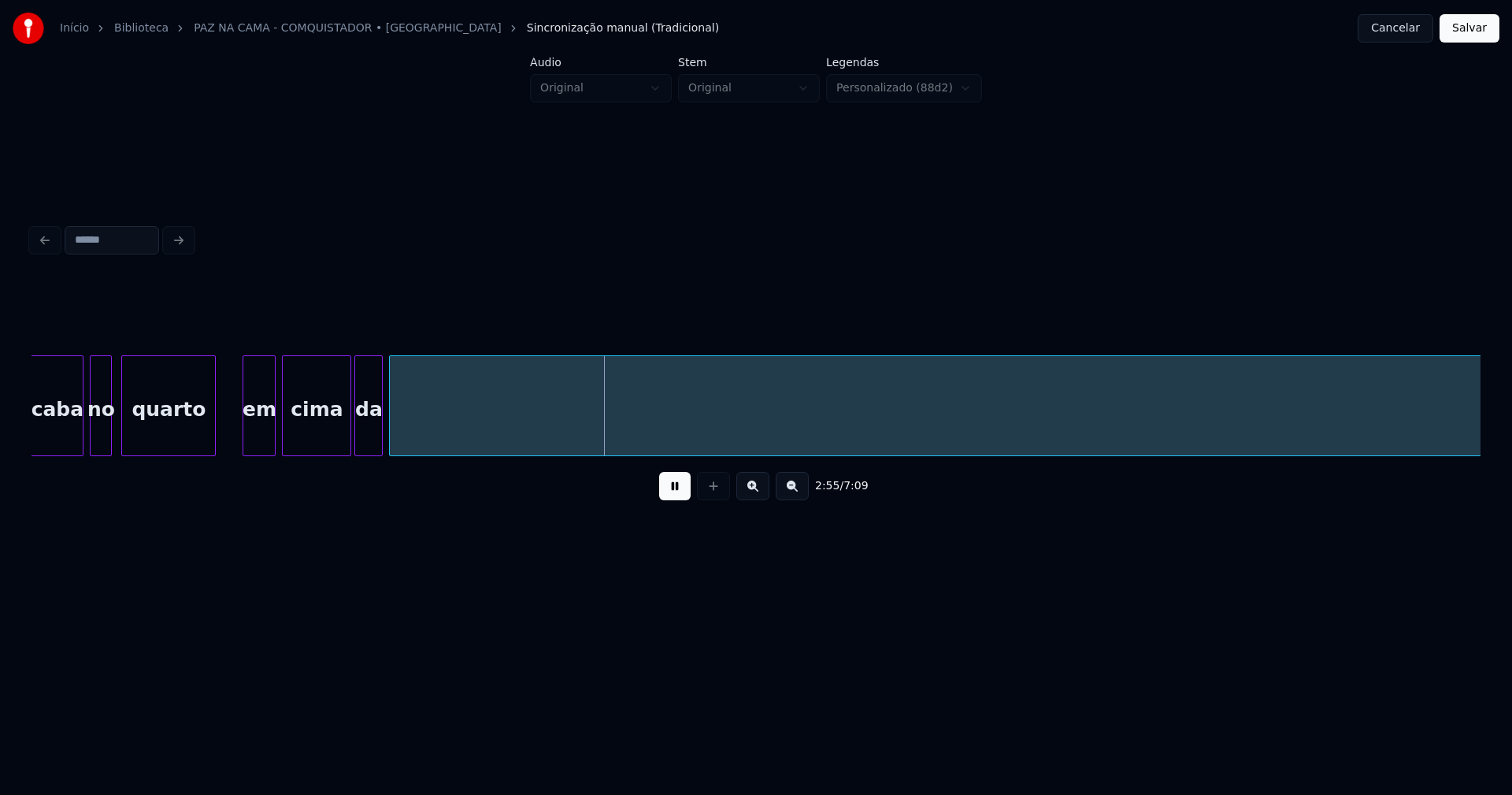
click at [245, 446] on div at bounding box center [245, 406] width 5 height 99
click at [671, 499] on button at bounding box center [675, 486] width 32 height 28
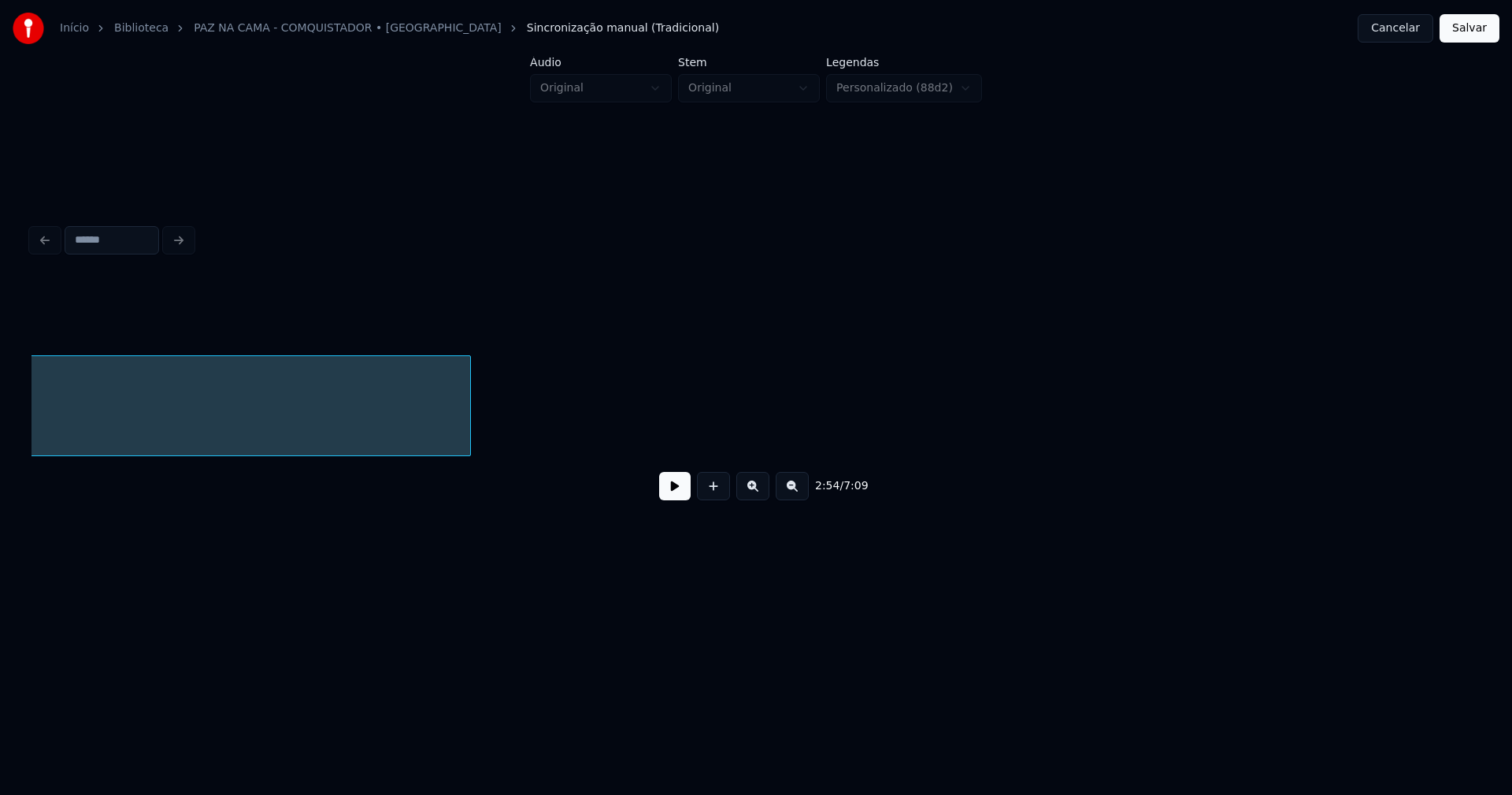
scroll to position [0, 30023]
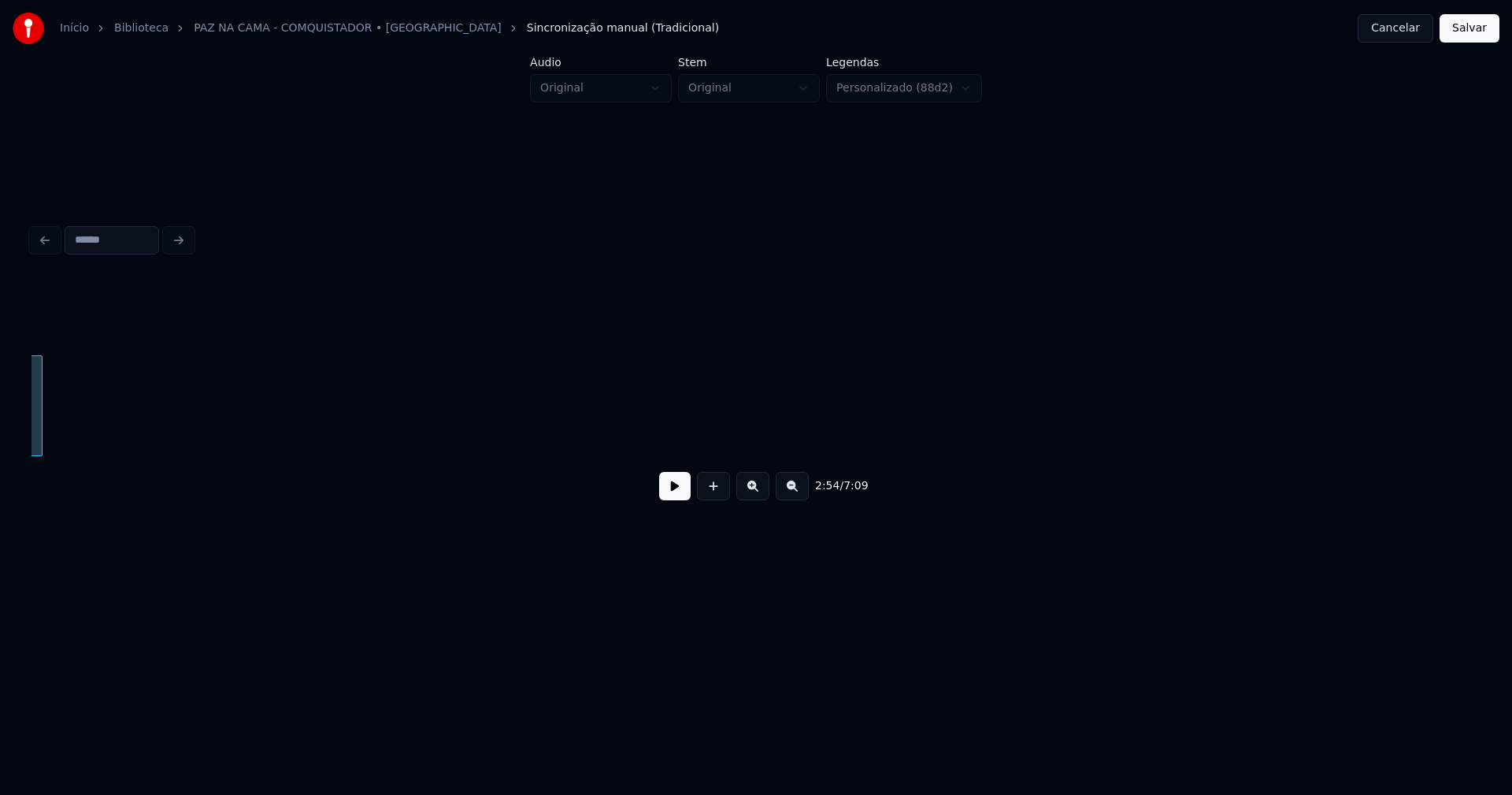
click at [39, 499] on div "2:54 / 7:09" at bounding box center [756, 396] width 1450 height 240
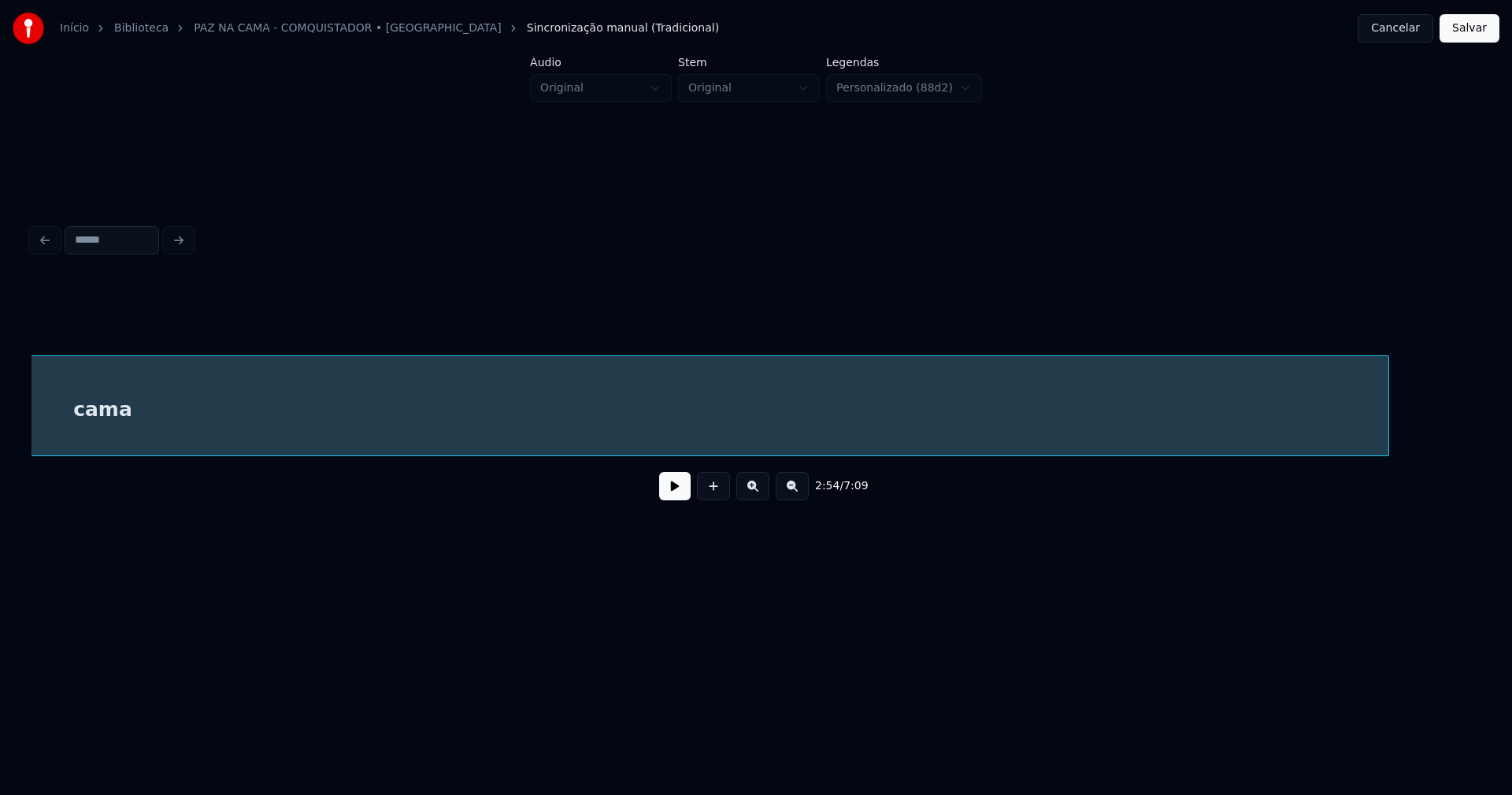
scroll to position [0, 28898]
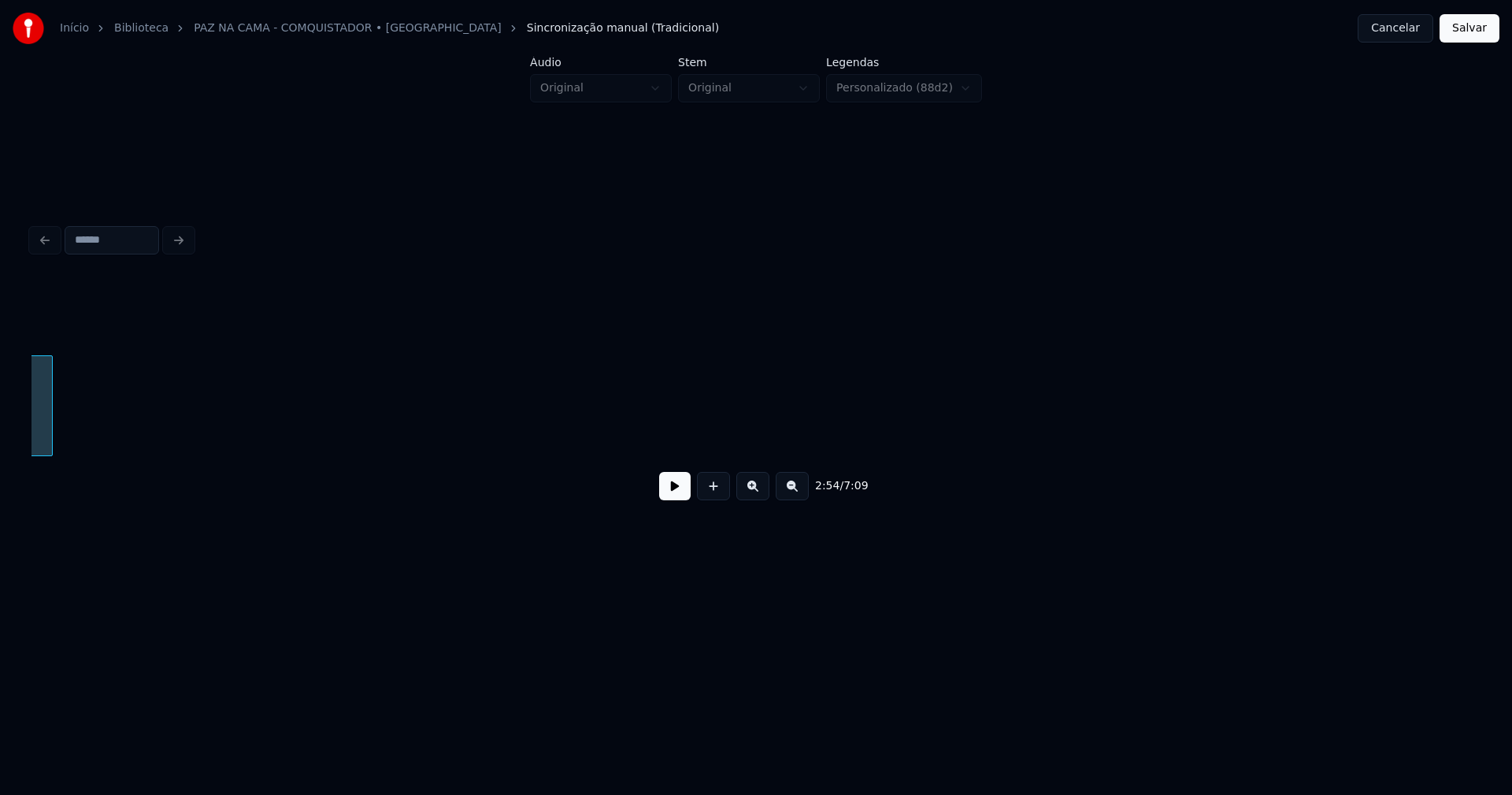
click at [49, 495] on div "2:54 / 7:09" at bounding box center [756, 396] width 1450 height 240
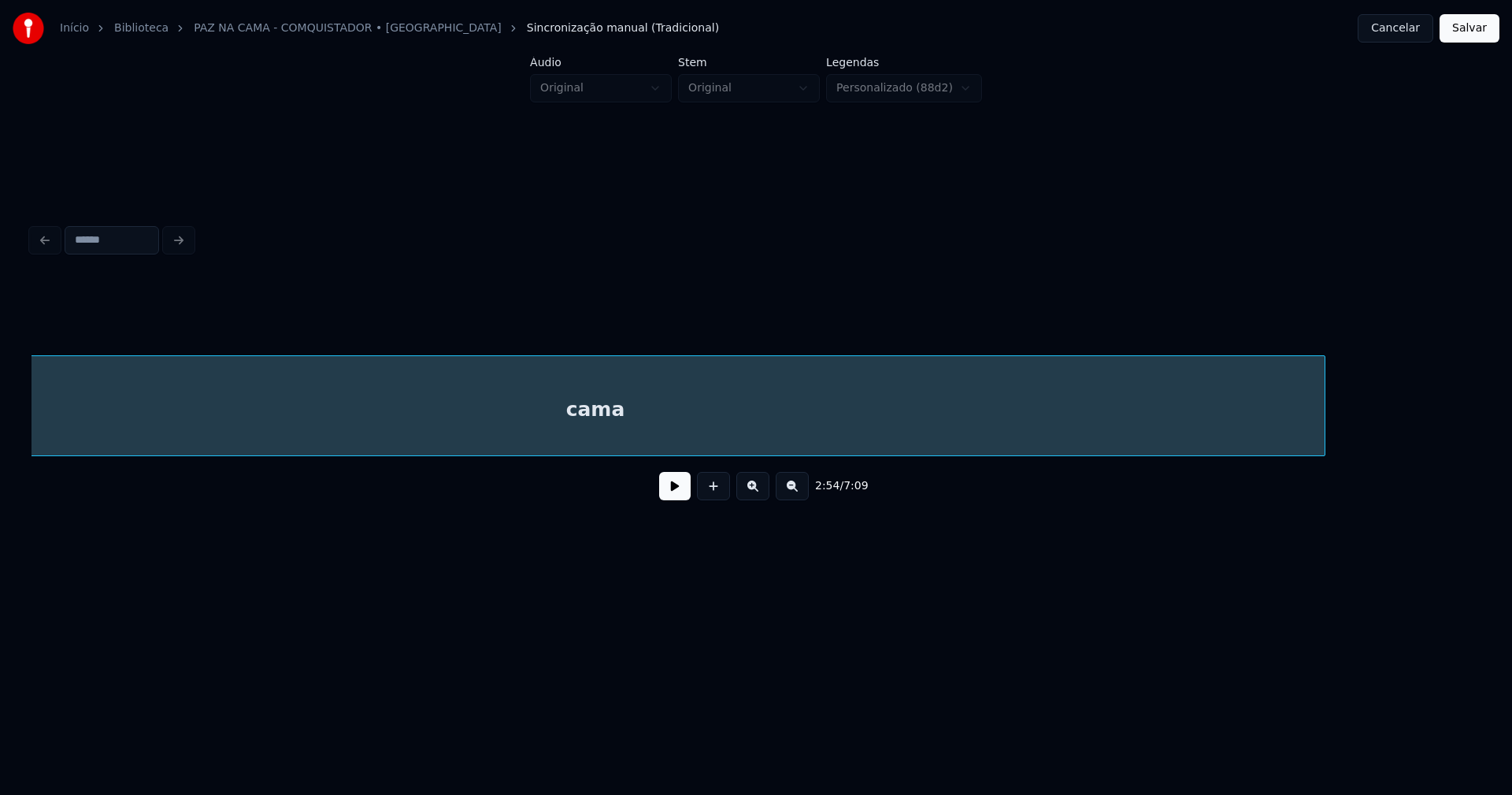
scroll to position [0, 27736]
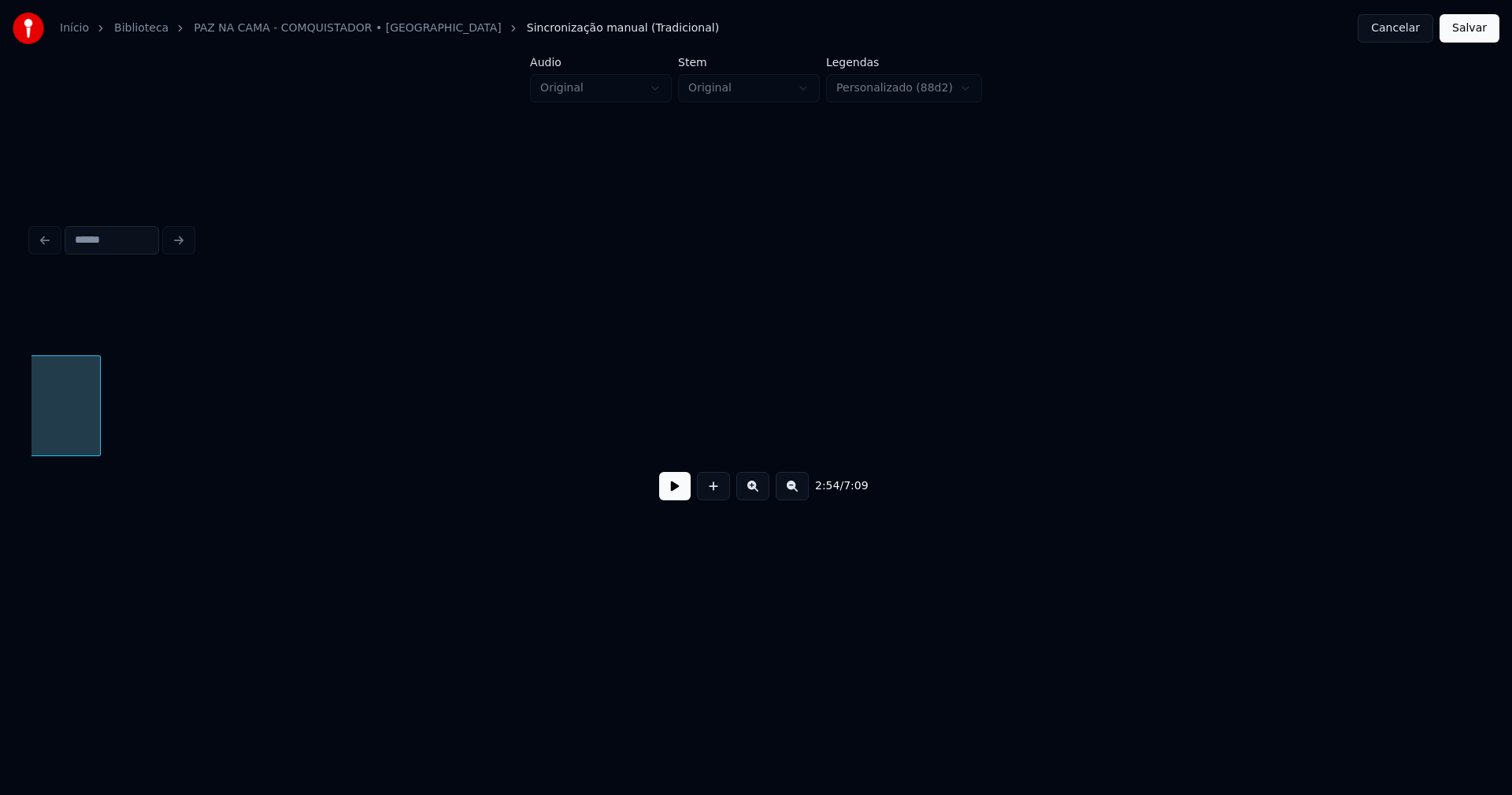
click at [99, 516] on div "2:54 / 7:09" at bounding box center [756, 396] width 1450 height 240
click at [174, 469] on div "2:54 / 7:09" at bounding box center [756, 396] width 1450 height 240
click at [666, 500] on button at bounding box center [675, 486] width 32 height 28
click at [687, 498] on button at bounding box center [675, 486] width 32 height 28
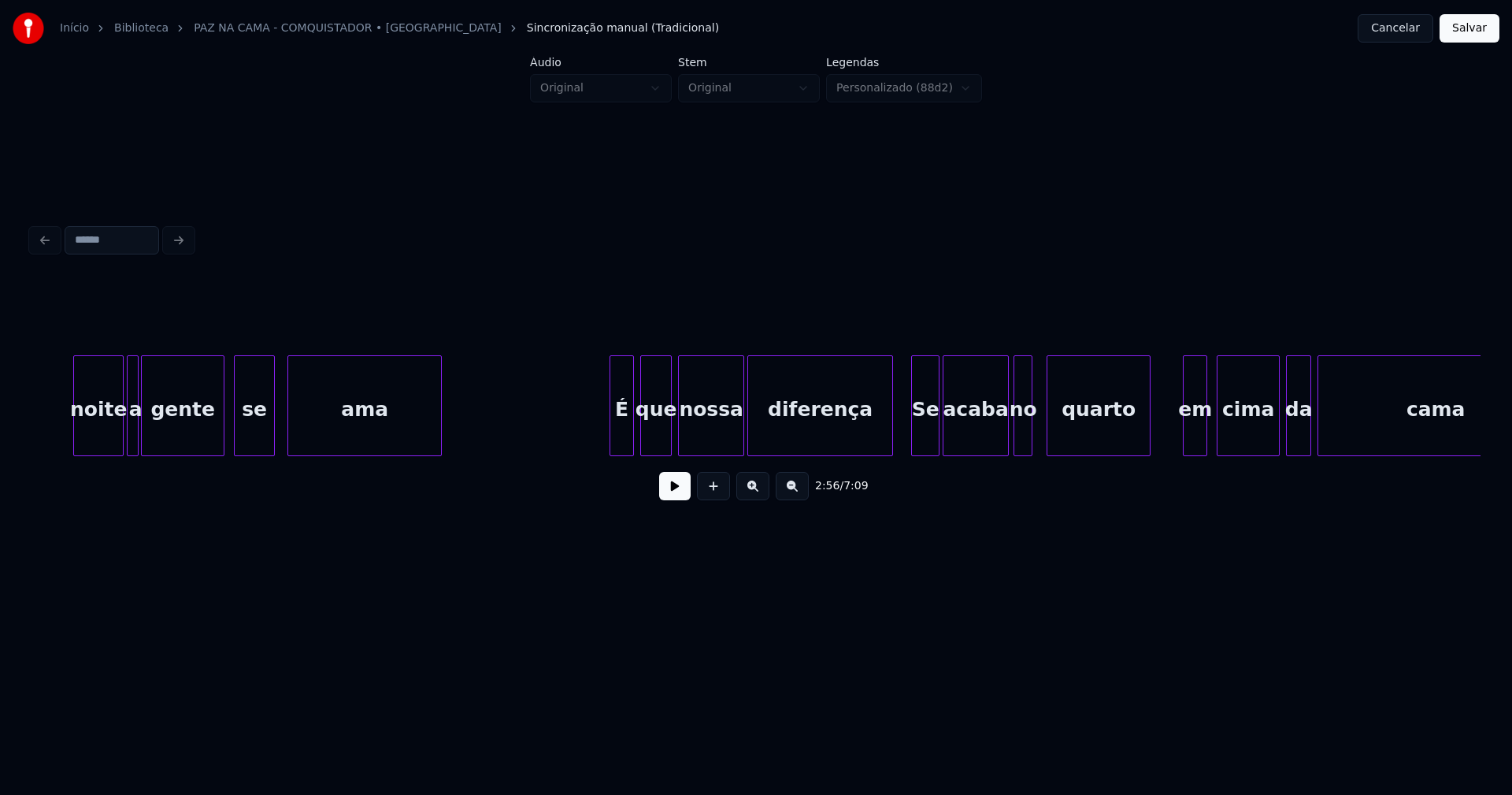
scroll to position [0, 10533]
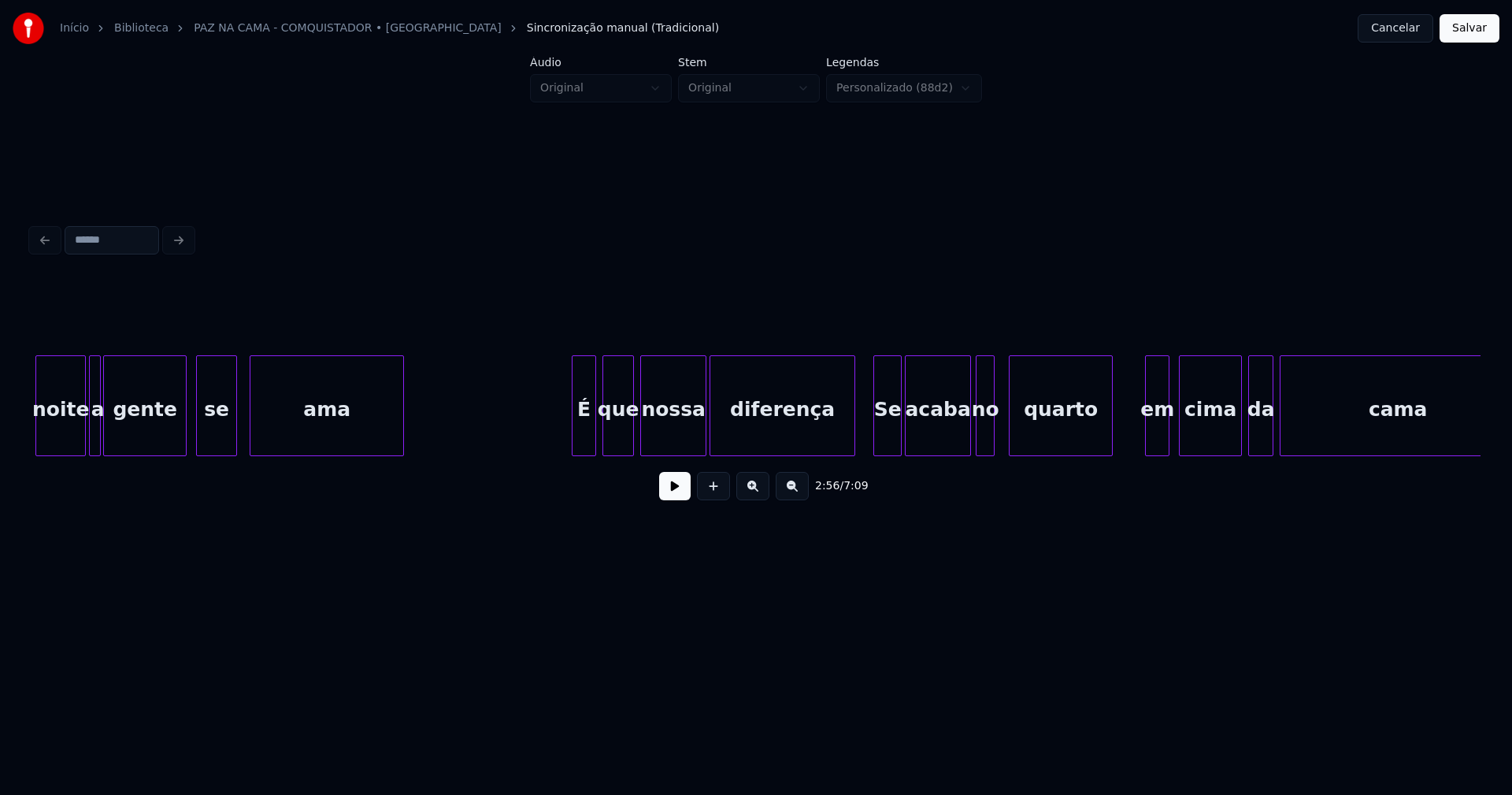
click at [883, 437] on div "Se" at bounding box center [887, 410] width 27 height 107
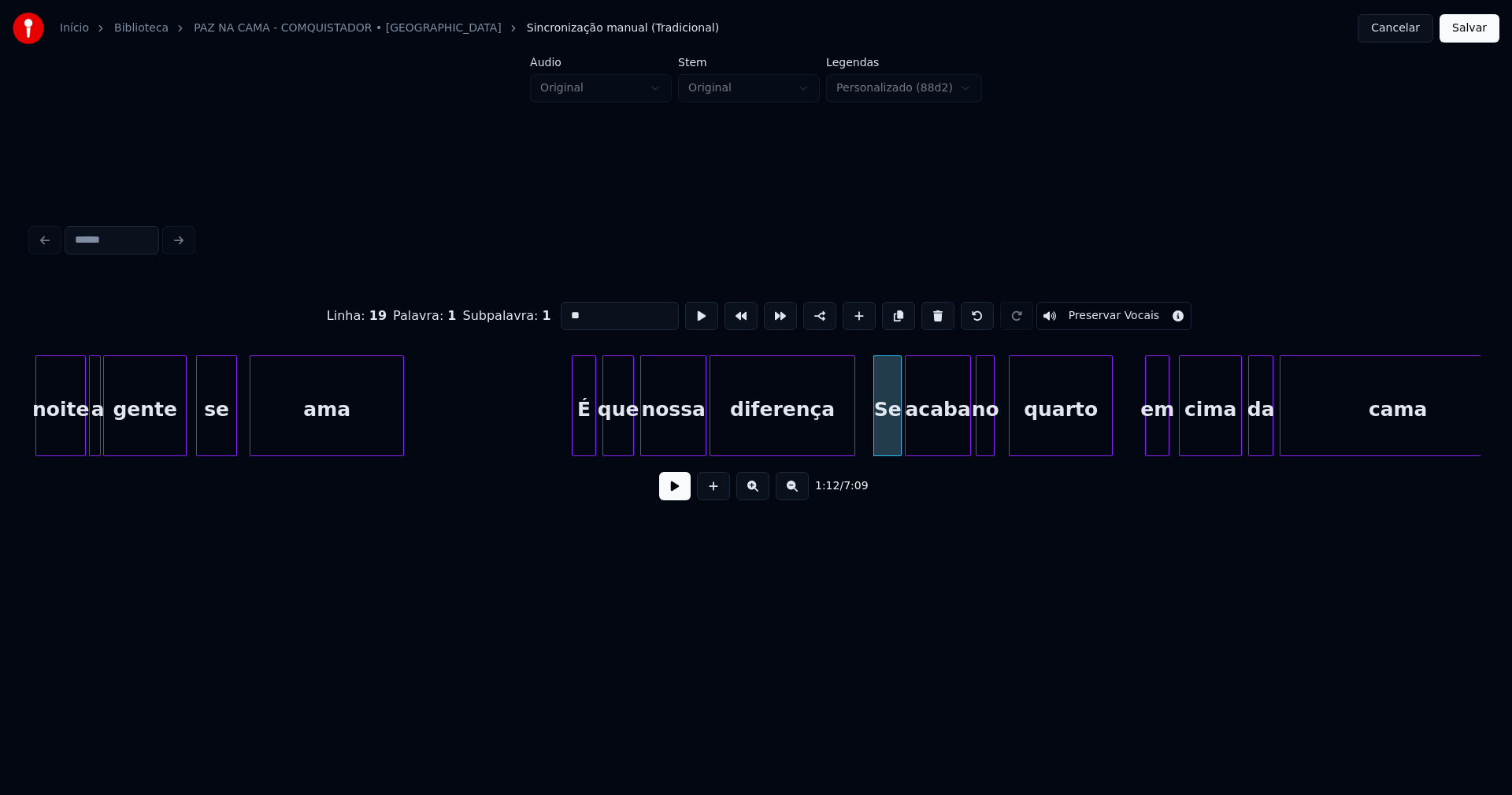
click at [565, 307] on input "**" at bounding box center [619, 315] width 118 height 28
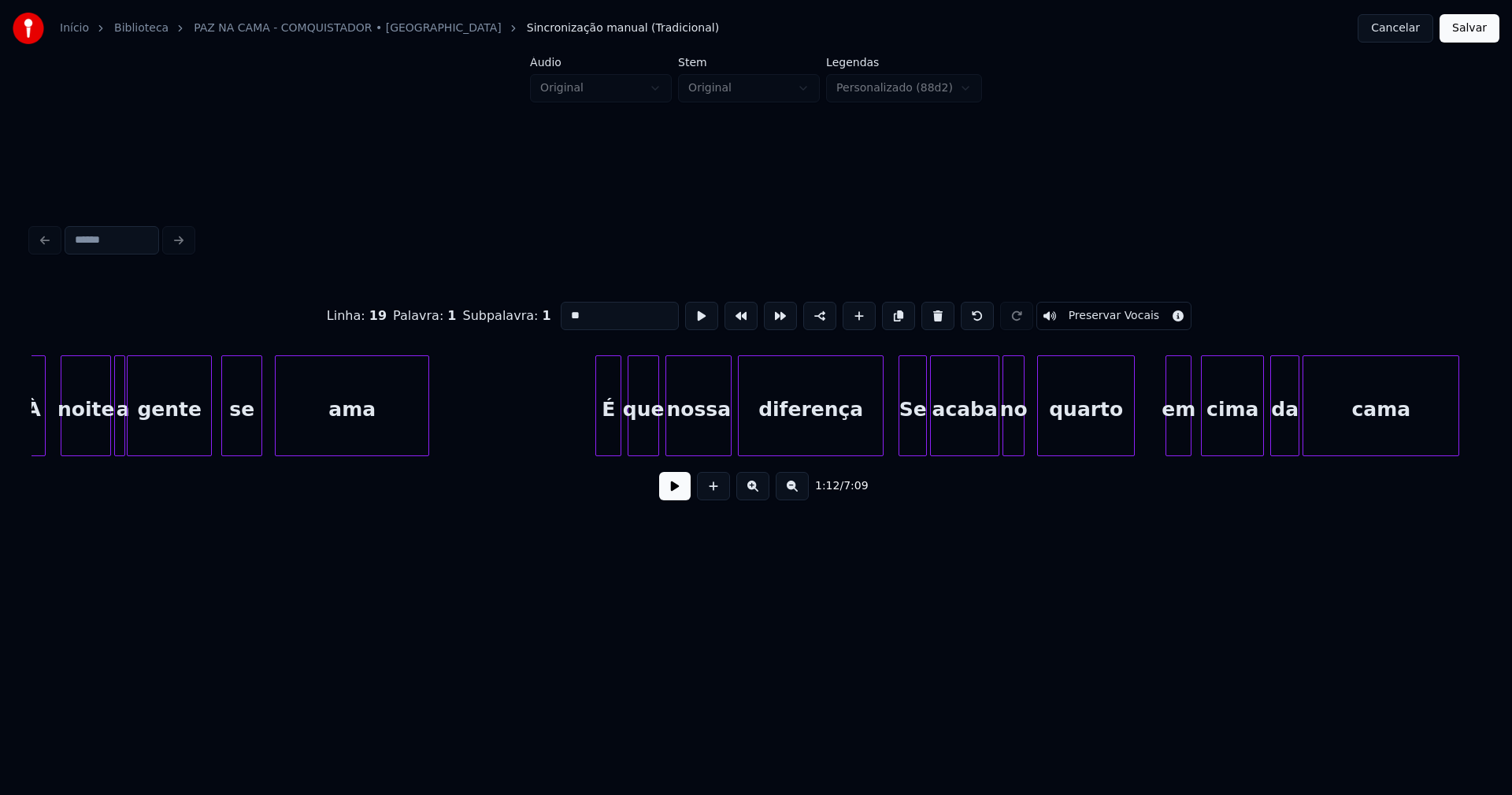
scroll to position [0, 12706]
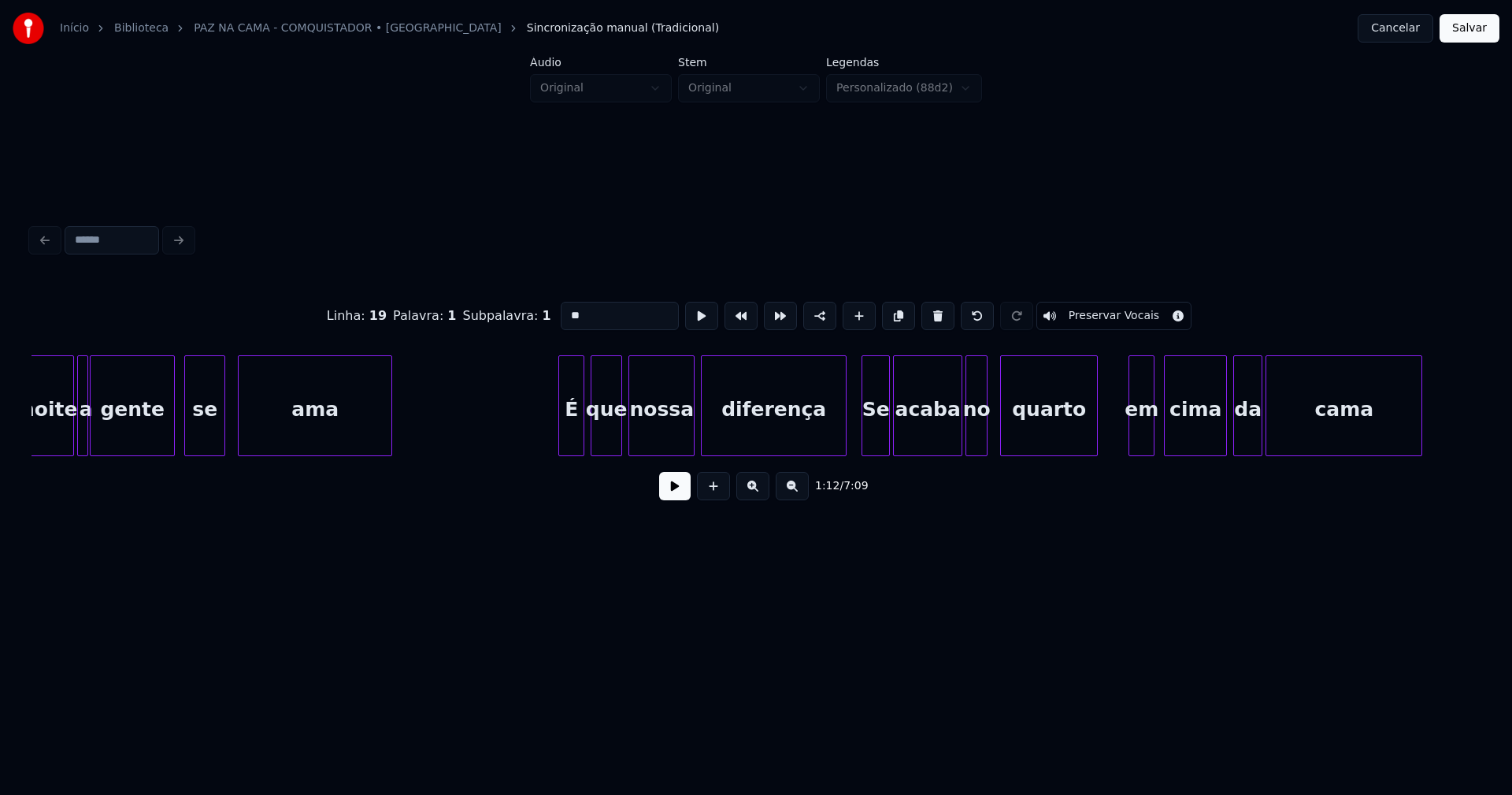
click at [883, 438] on div "Se" at bounding box center [876, 410] width 27 height 107
click at [565, 312] on input "**" at bounding box center [619, 315] width 118 height 28
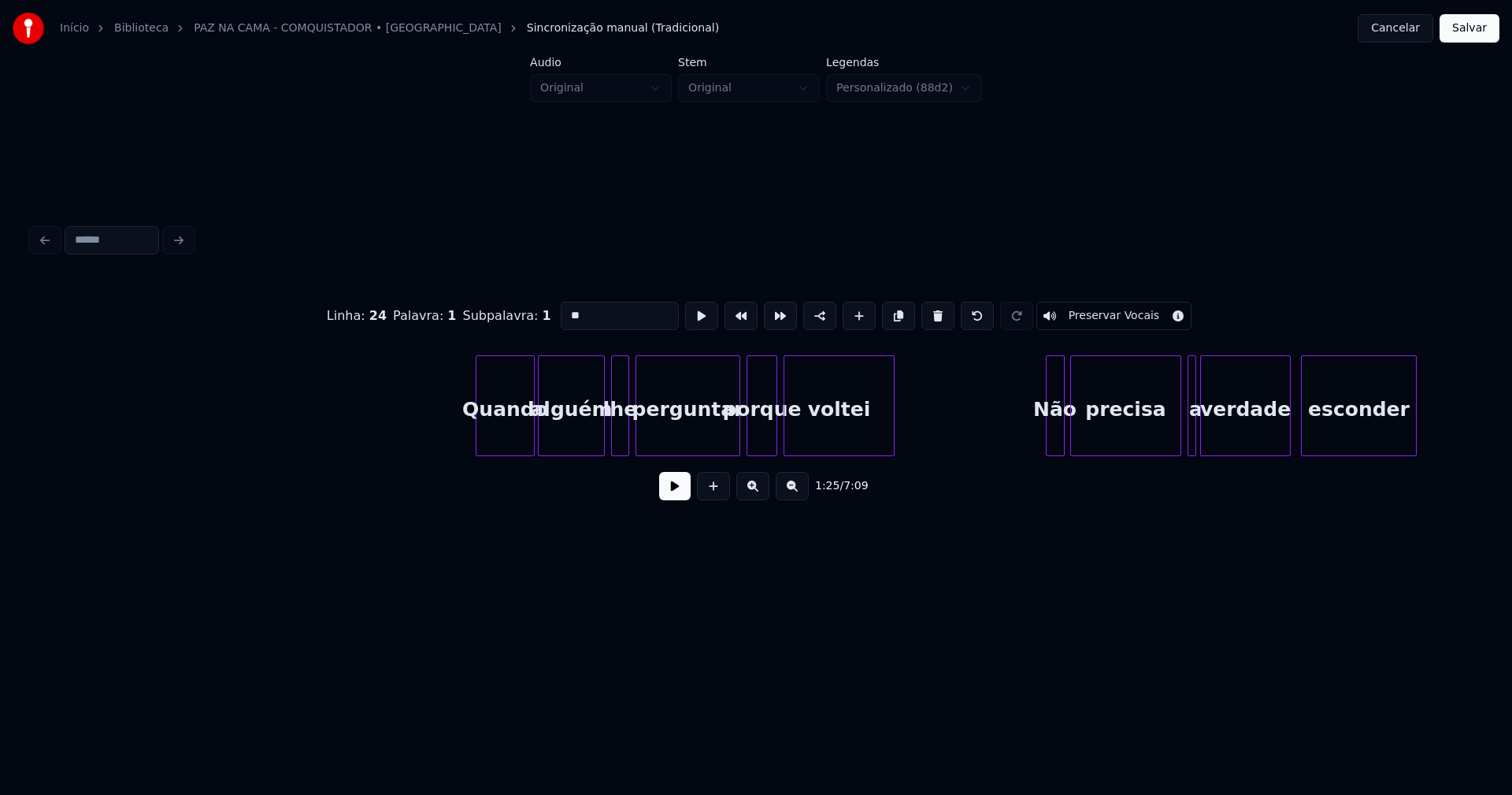
scroll to position [0, 31860]
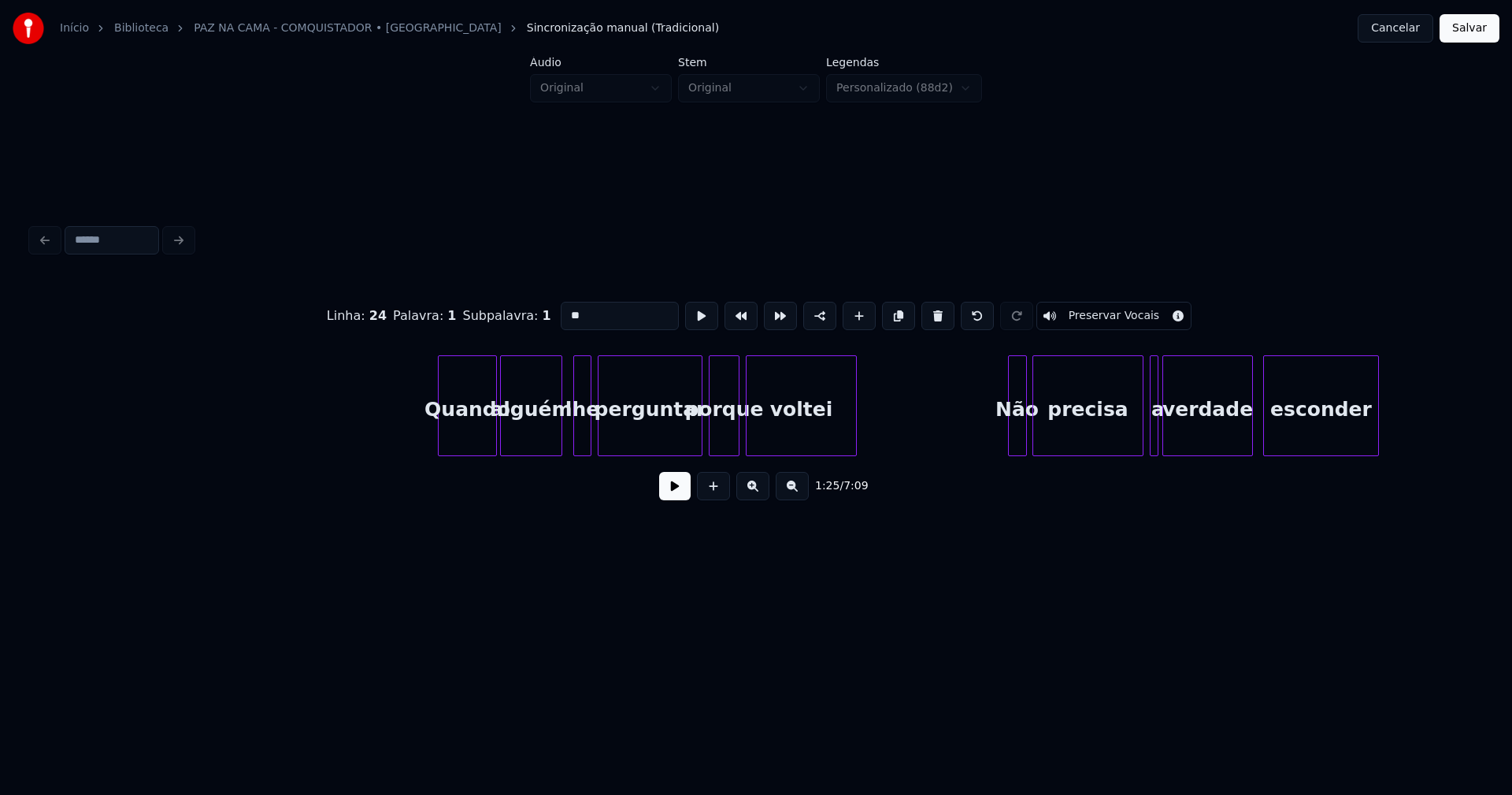
click at [561, 441] on div at bounding box center [559, 406] width 5 height 99
click at [482, 438] on div at bounding box center [482, 406] width 5 height 99
click at [494, 434] on div at bounding box center [493, 406] width 5 height 99
click at [554, 441] on div at bounding box center [552, 406] width 5 height 99
click at [577, 436] on div "lhe" at bounding box center [577, 410] width 18 height 107
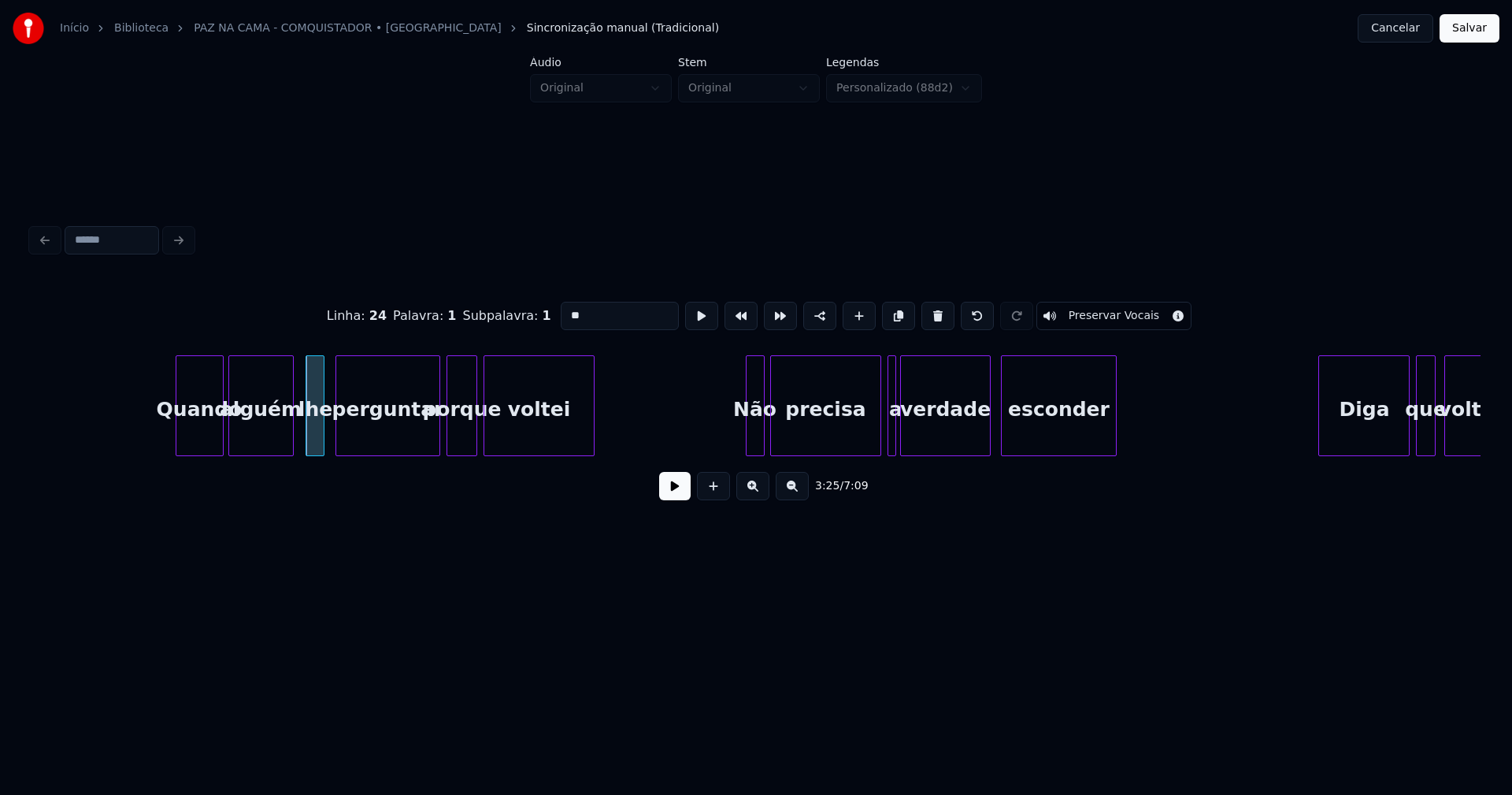
scroll to position [0, 32272]
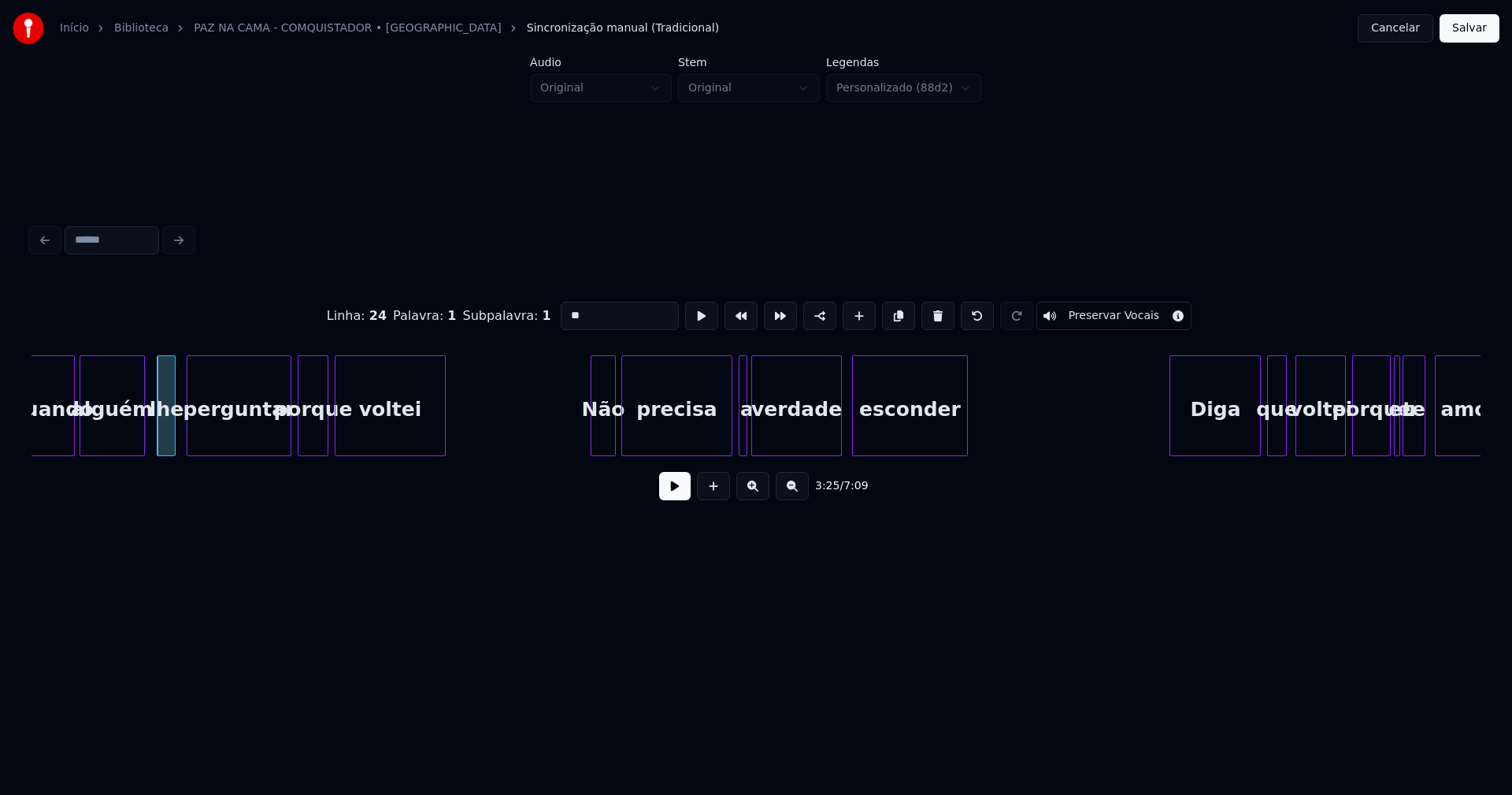
click at [592, 444] on div at bounding box center [593, 406] width 5 height 99
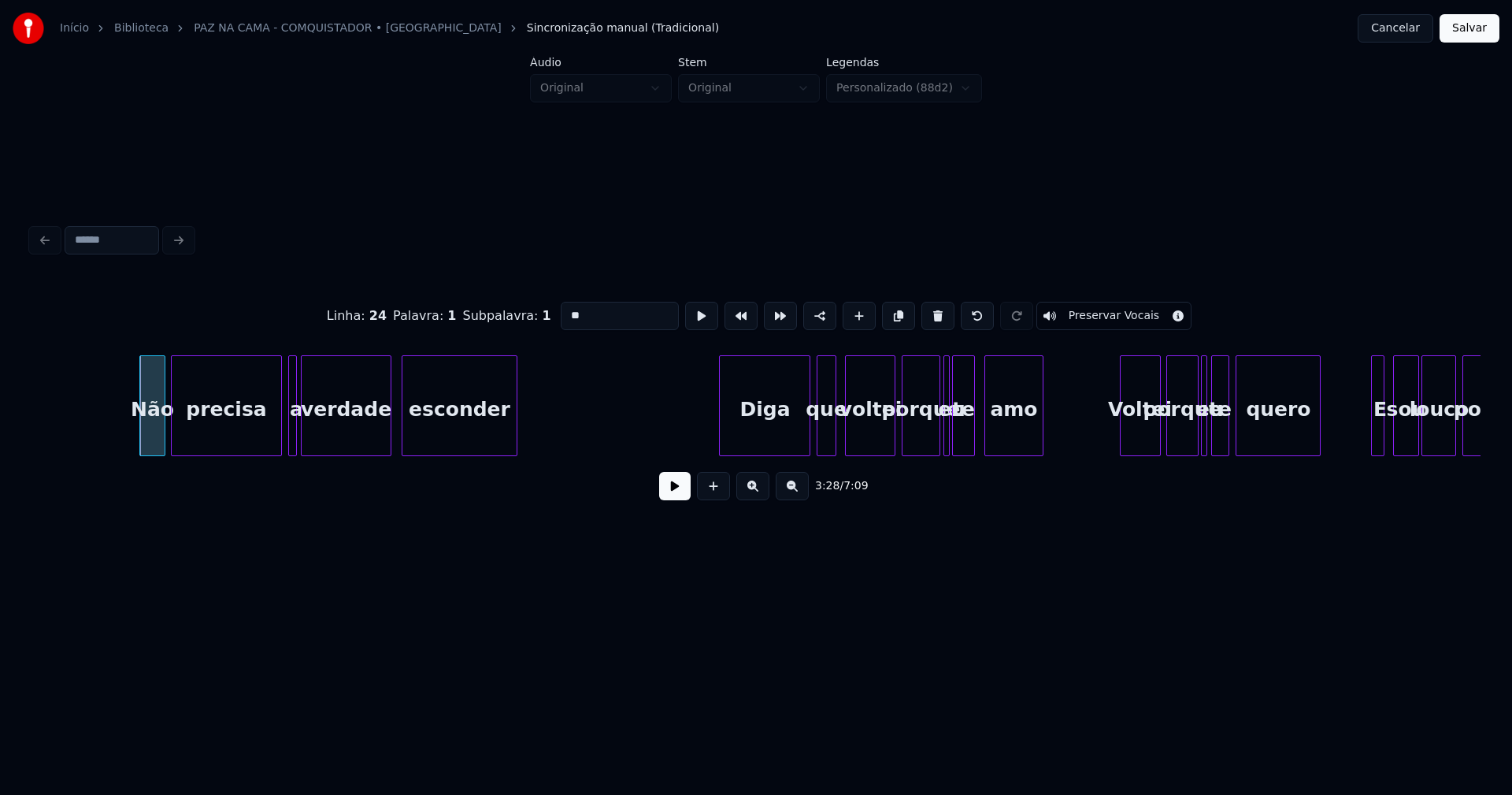
scroll to position [0, 32759]
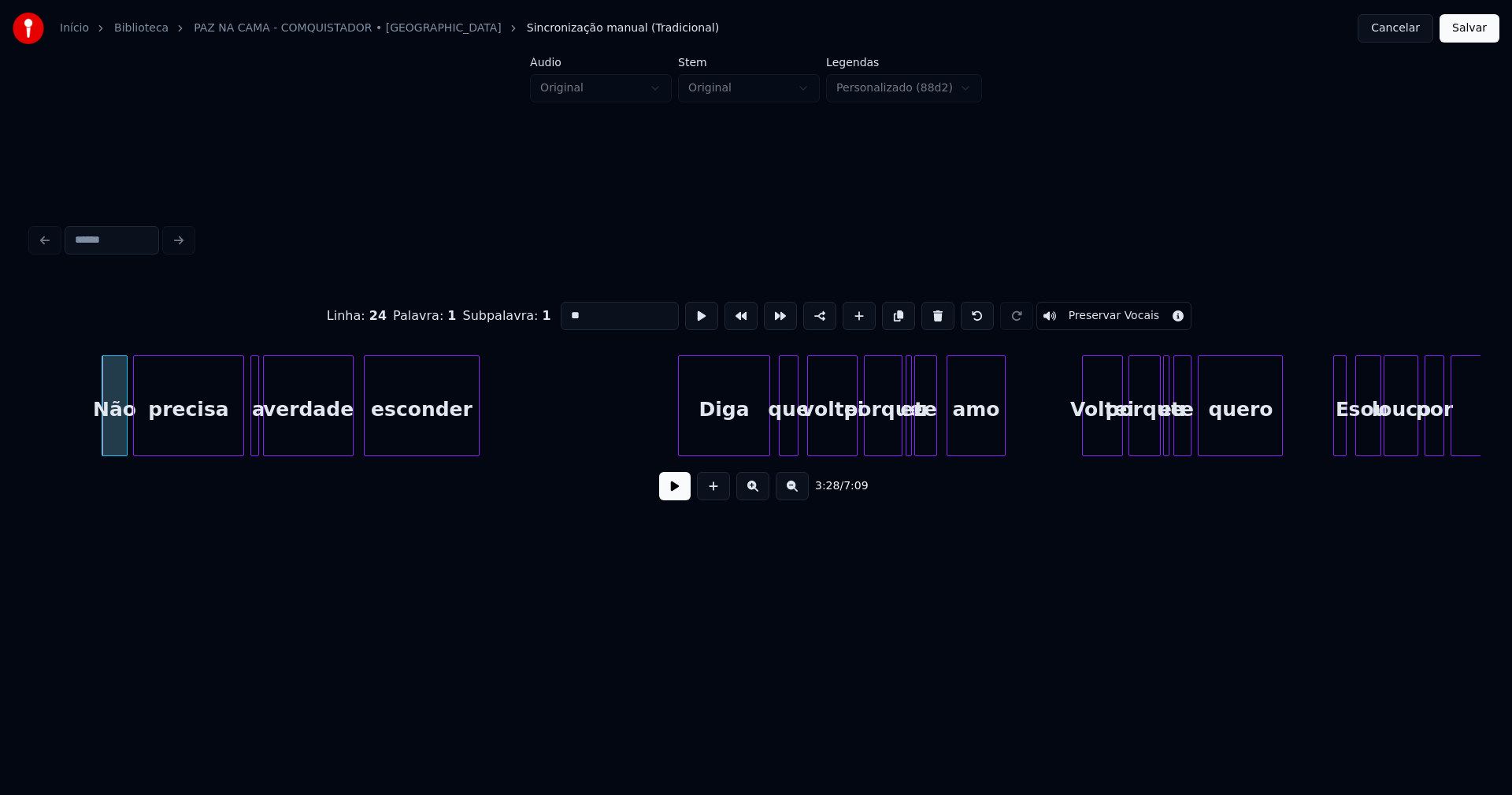
click at [730, 435] on div "Diga" at bounding box center [724, 410] width 90 height 107
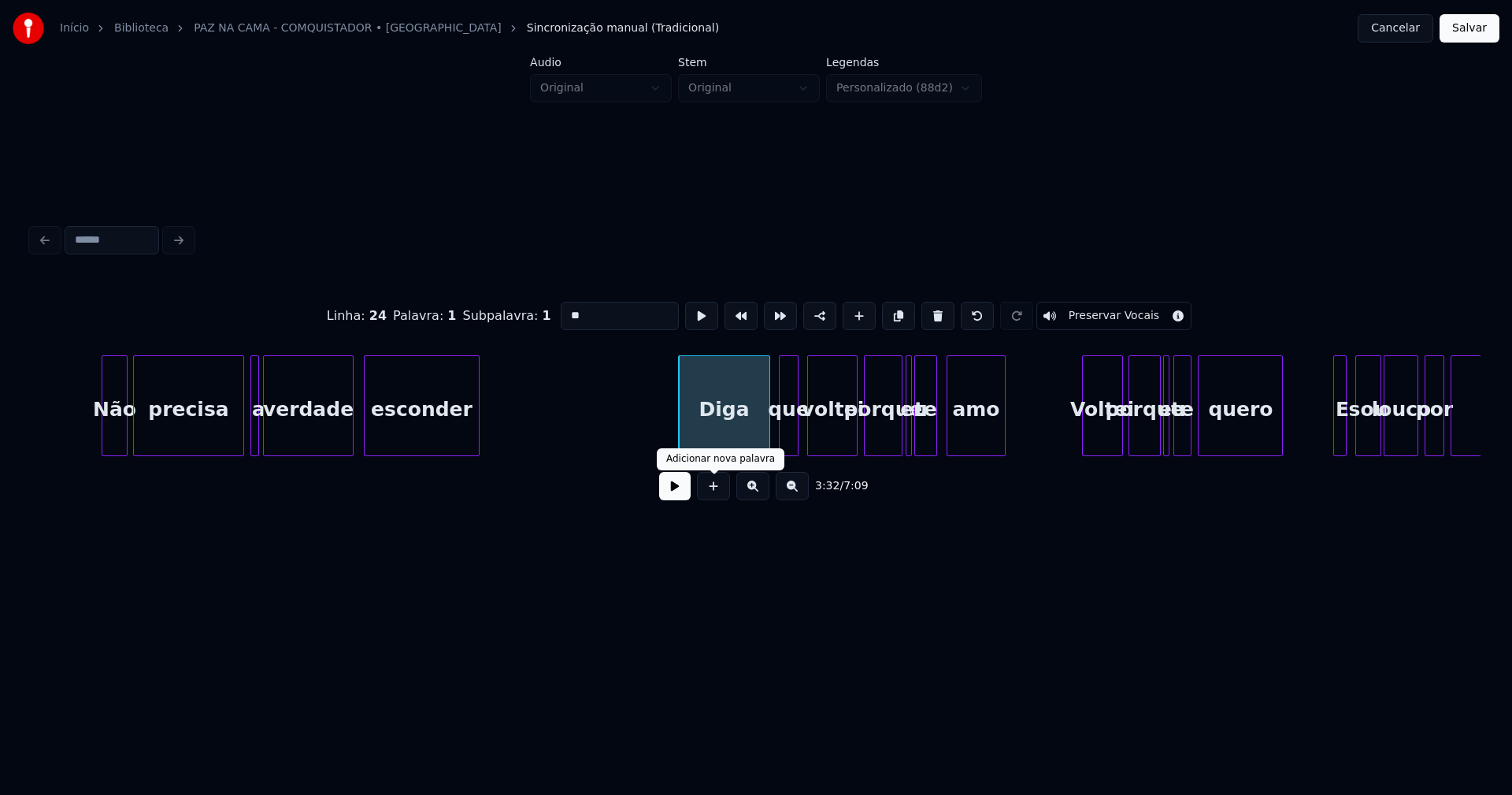
type input "**"
click at [682, 494] on button at bounding box center [675, 486] width 32 height 28
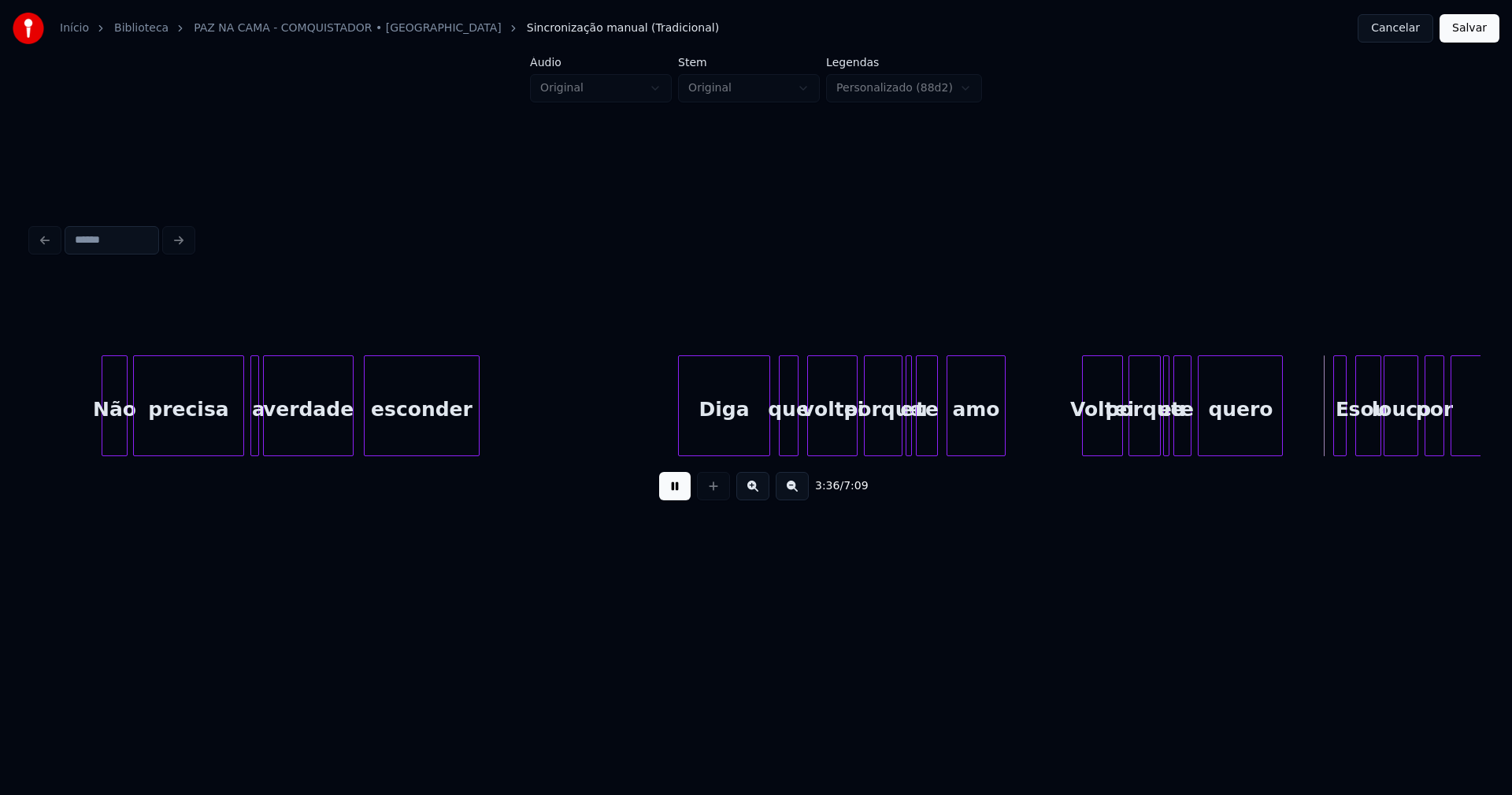
click at [929, 440] on div "te" at bounding box center [927, 410] width 21 height 107
click at [911, 442] on div at bounding box center [911, 406] width 5 height 99
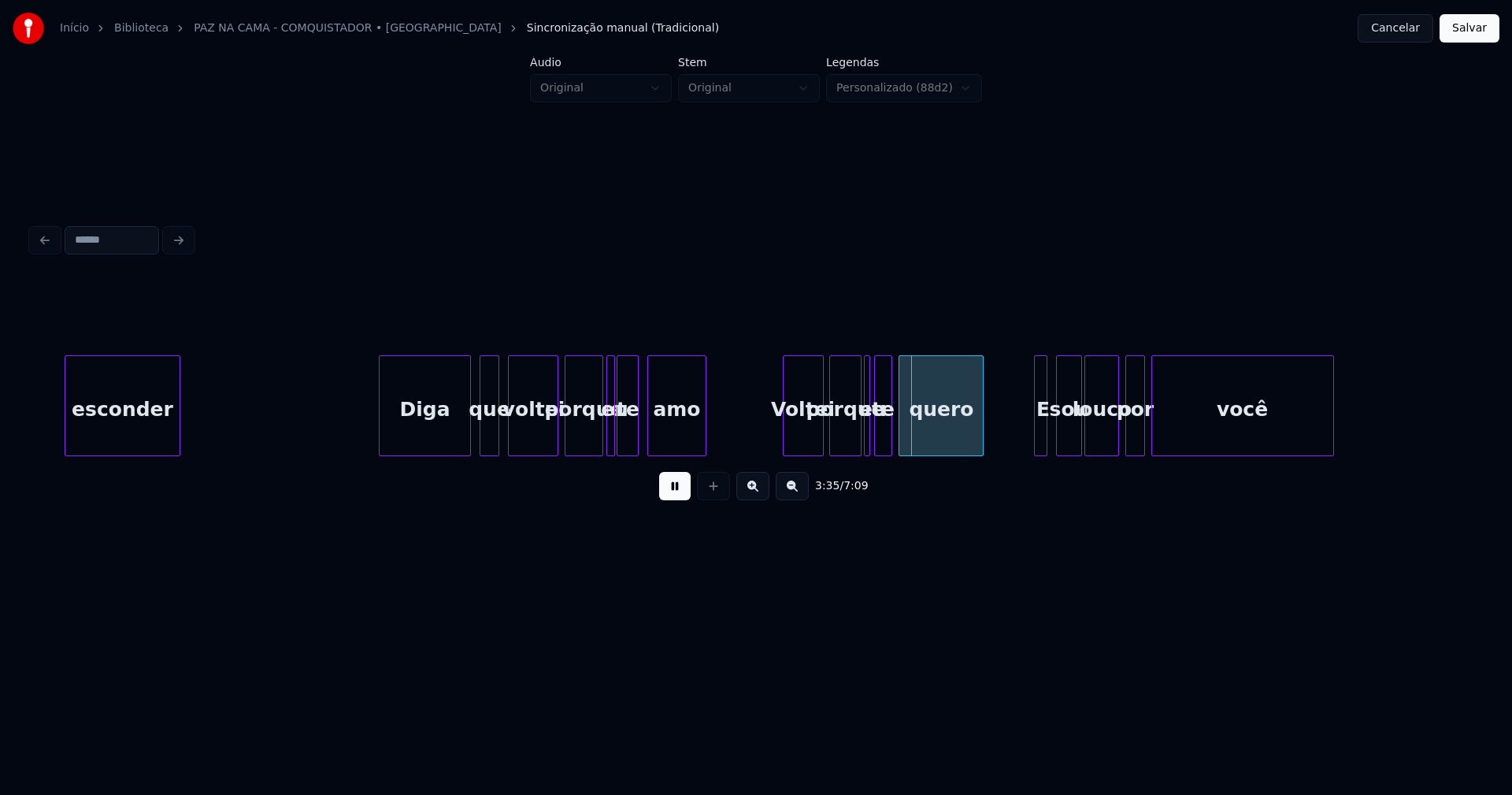
scroll to position [0, 33097]
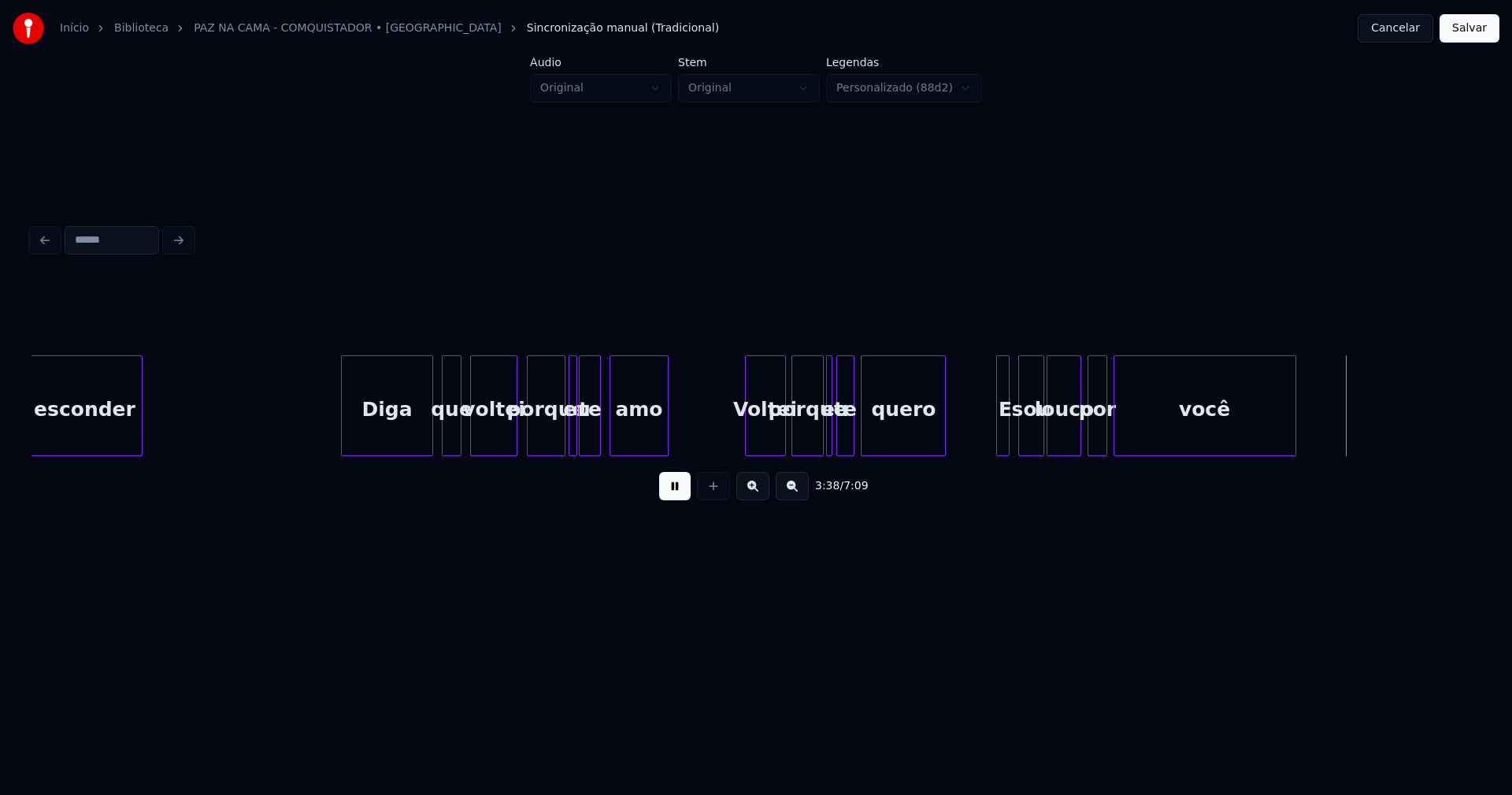
click at [515, 441] on div at bounding box center [514, 406] width 5 height 99
click at [772, 448] on div "Voltei" at bounding box center [766, 410] width 39 height 107
click at [682, 433] on div "esconder Diga que voltei porque eu te amo Voltei porque eu te quero E sou louco…" at bounding box center [774, 406] width 67680 height 101
drag, startPoint x: 681, startPoint y: 498, endPoint x: 761, endPoint y: 412, distance: 117.5
click at [681, 495] on button at bounding box center [675, 486] width 32 height 28
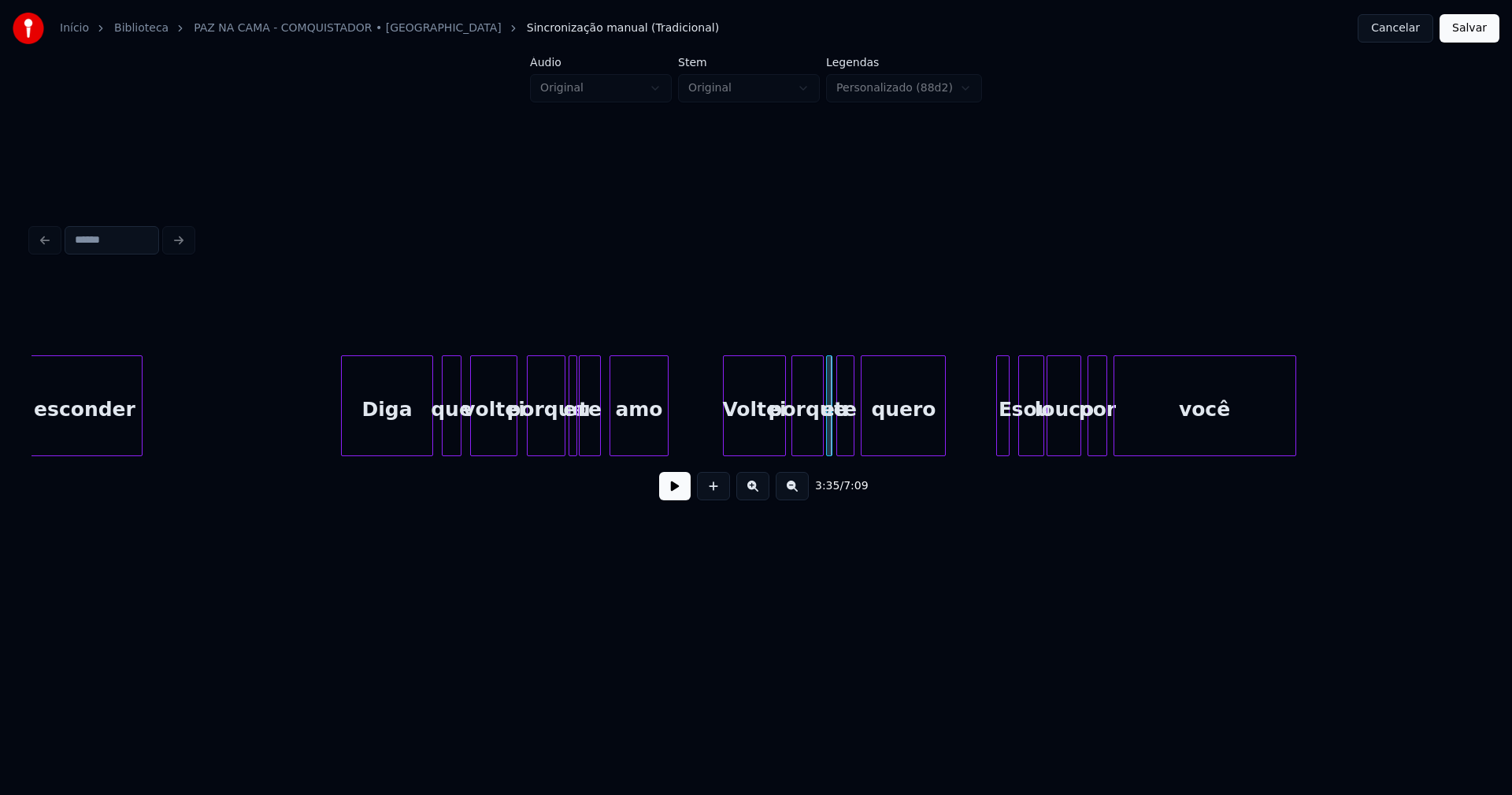
click at [725, 441] on div at bounding box center [726, 406] width 5 height 99
click at [747, 431] on div "Voltei" at bounding box center [754, 410] width 61 height 107
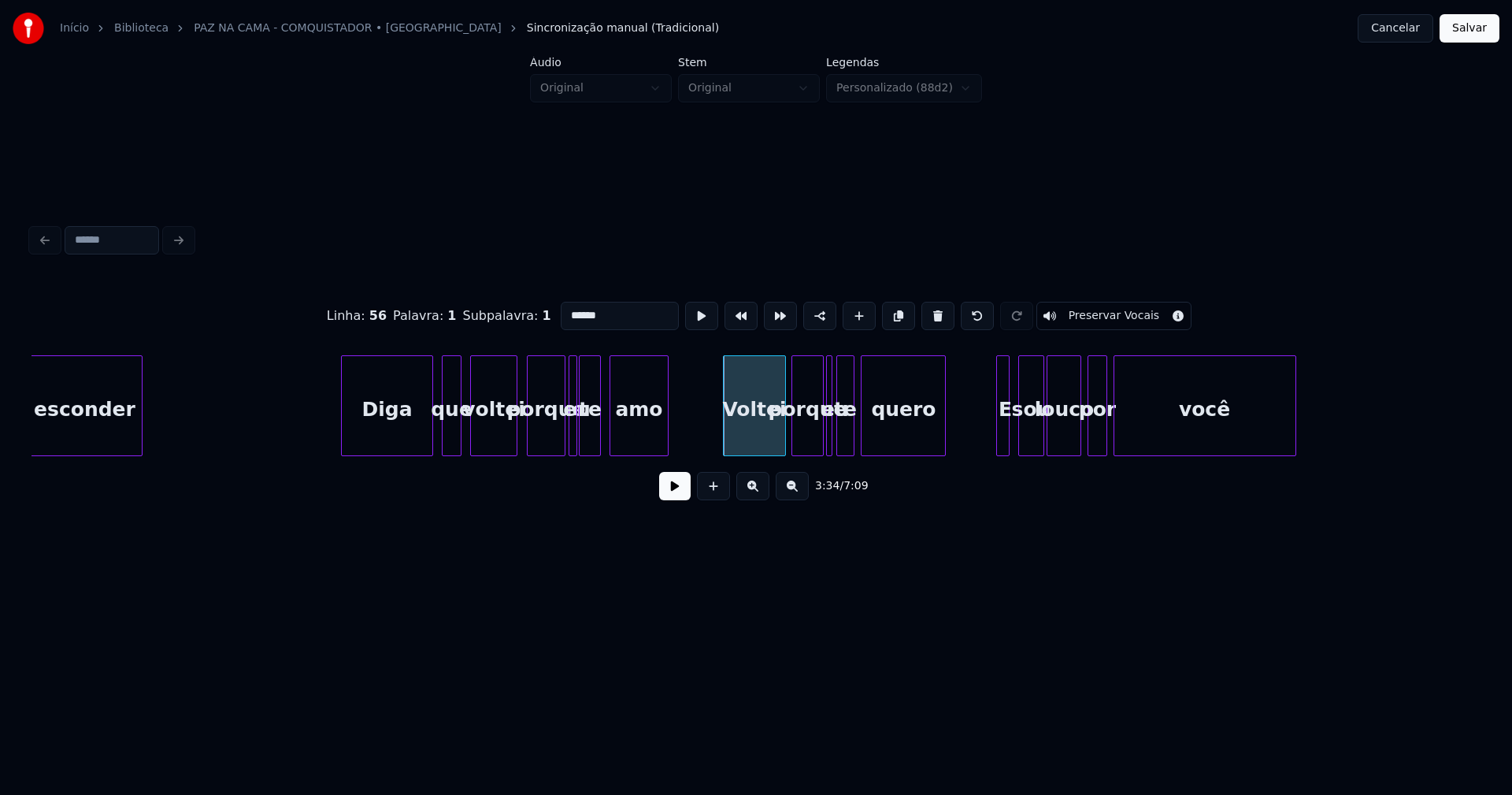
click at [567, 312] on input "******" at bounding box center [619, 315] width 118 height 28
type input "********"
click at [680, 496] on button at bounding box center [675, 486] width 32 height 28
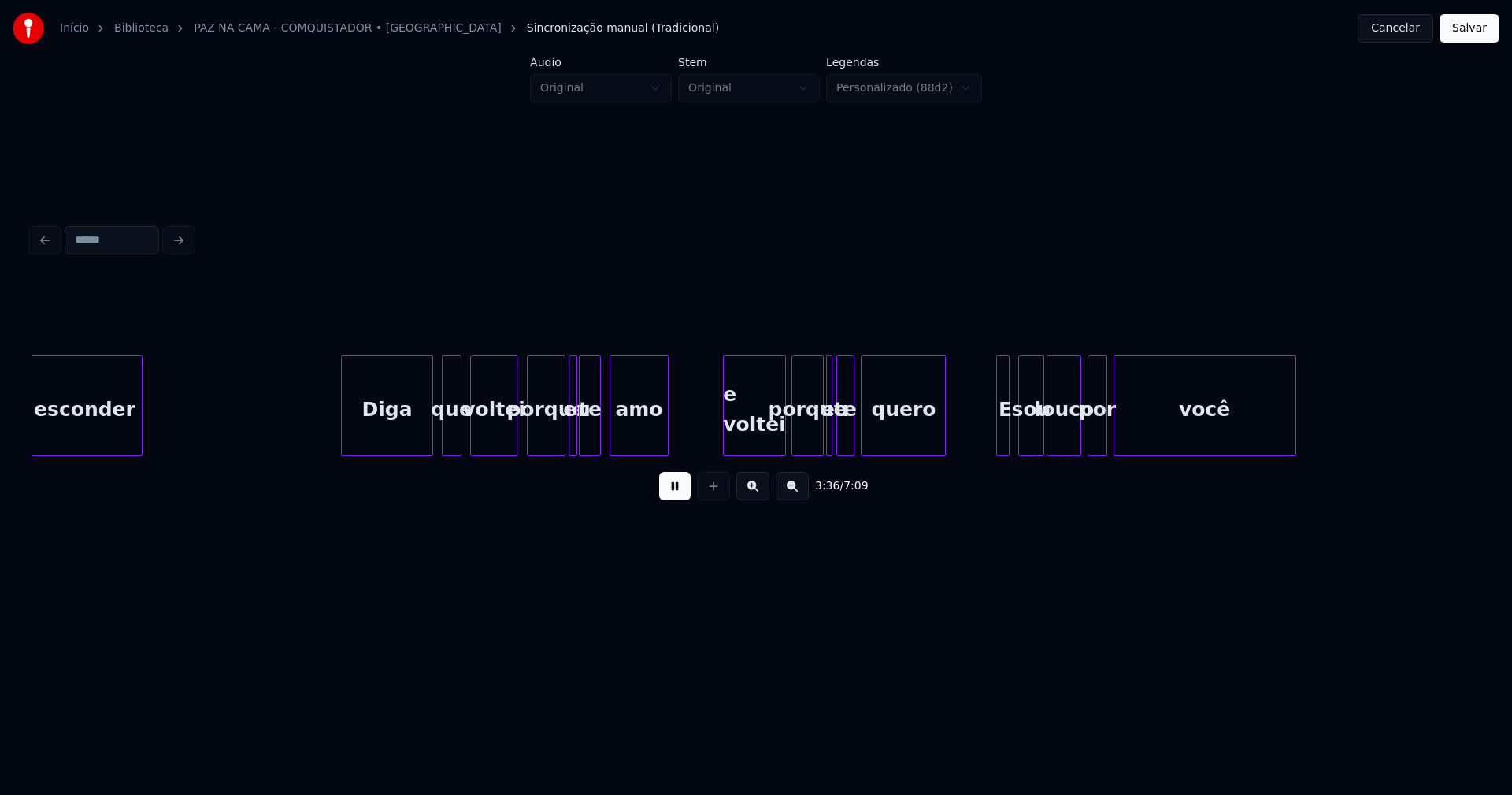
click at [701, 409] on div "esconder Diga que voltei porque eu te amo e voltei porque eu te quero E sou lou…" at bounding box center [774, 406] width 67680 height 101
click at [681, 495] on button at bounding box center [675, 486] width 32 height 28
click at [832, 428] on div at bounding box center [829, 406] width 5 height 99
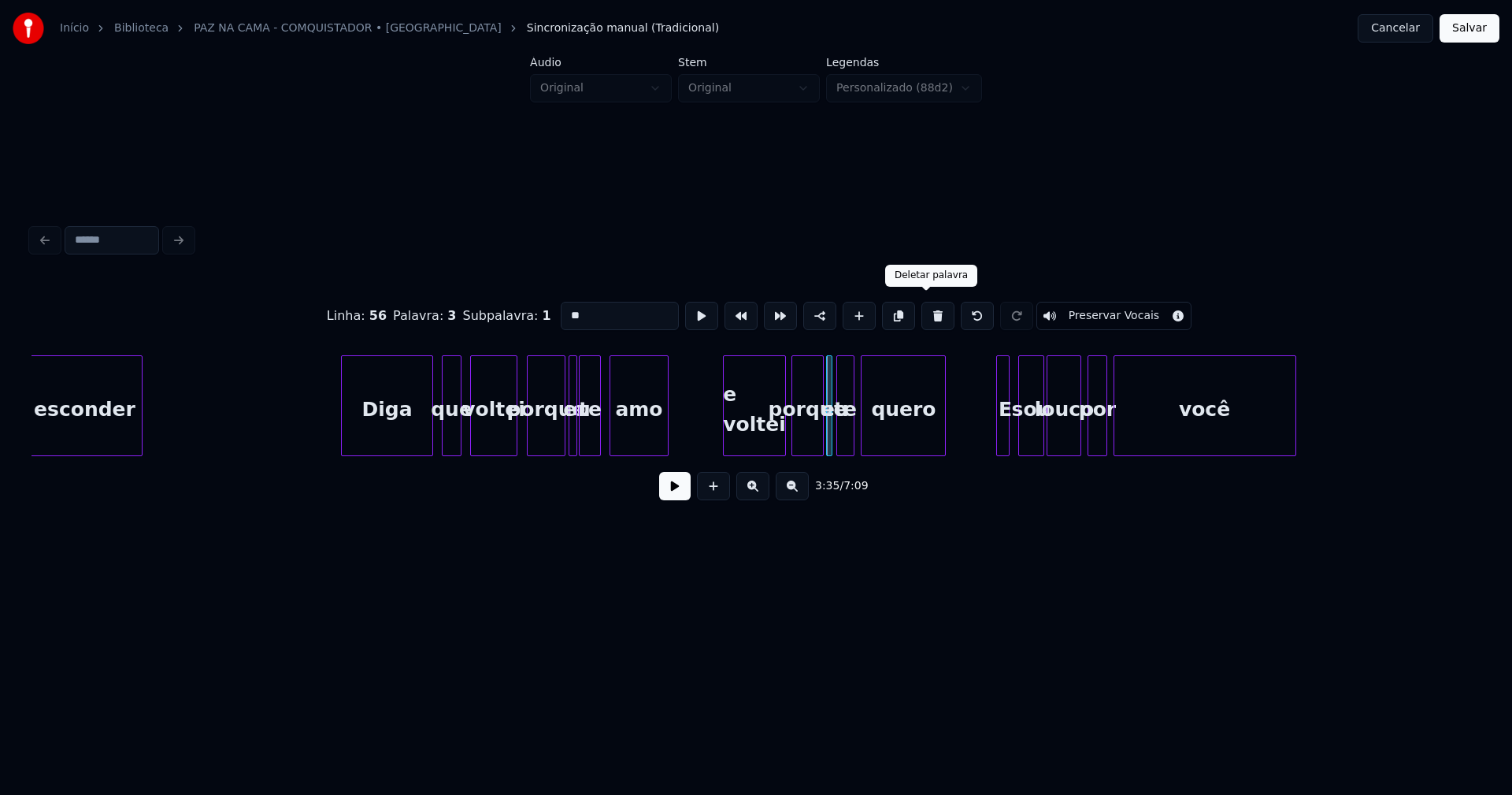
click at [925, 314] on button at bounding box center [937, 315] width 33 height 28
type input "******"
click at [828, 440] on div at bounding box center [829, 406] width 5 height 99
drag, startPoint x: 682, startPoint y: 496, endPoint x: 702, endPoint y: 481, distance: 25.0
click at [682, 495] on button at bounding box center [675, 486] width 32 height 28
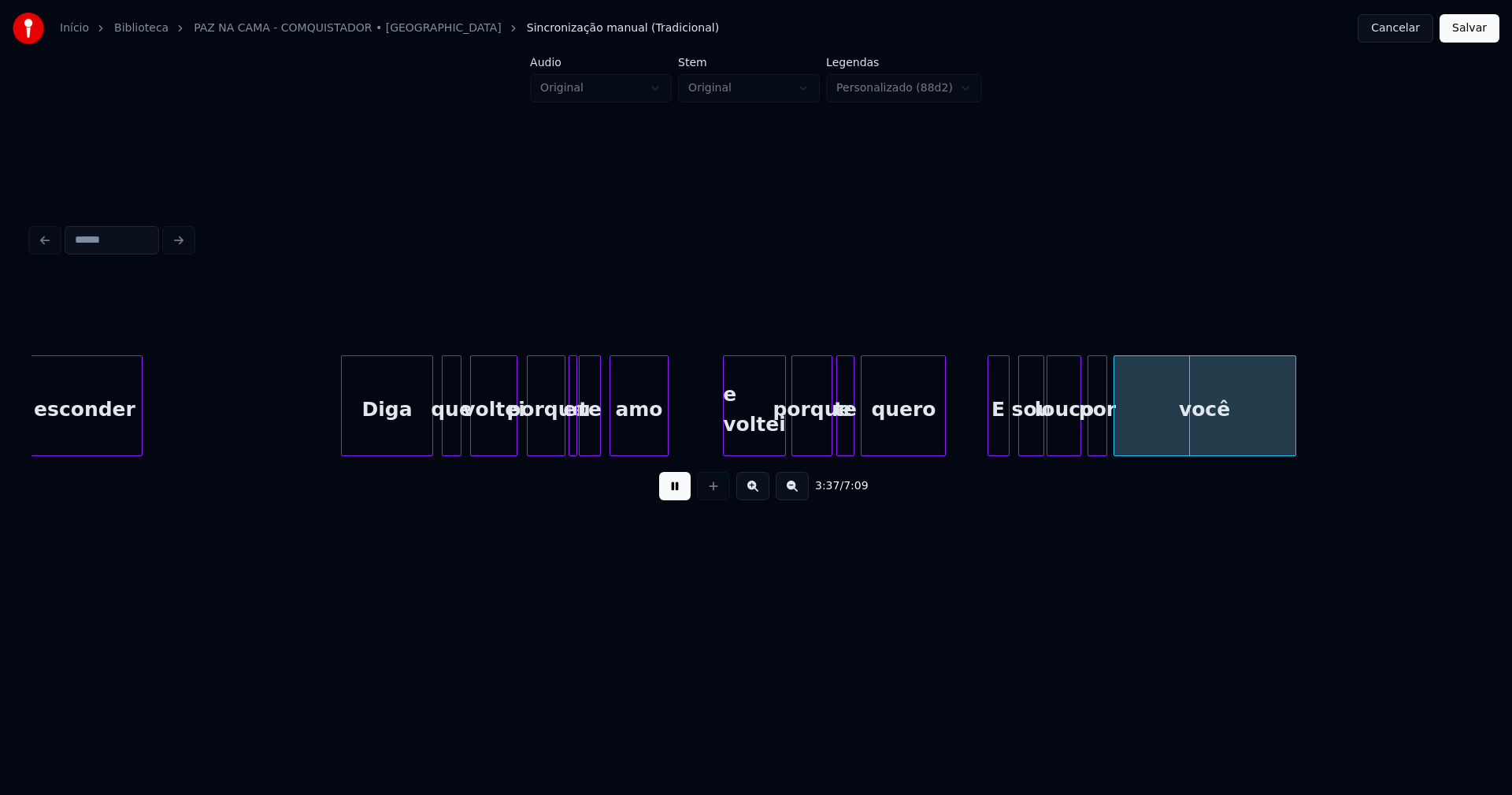
click at [989, 435] on div at bounding box center [991, 406] width 5 height 99
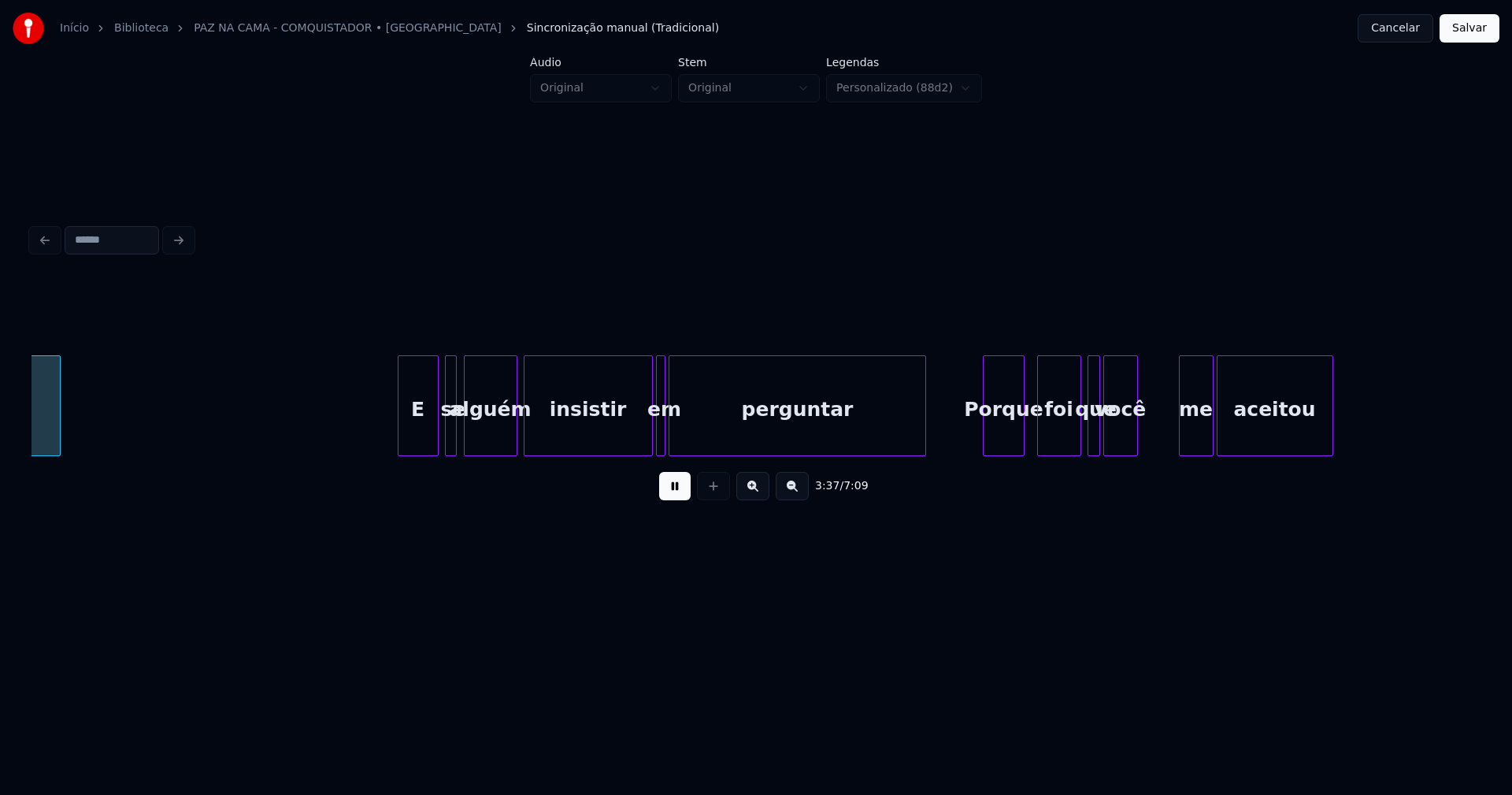
scroll to position [0, 34343]
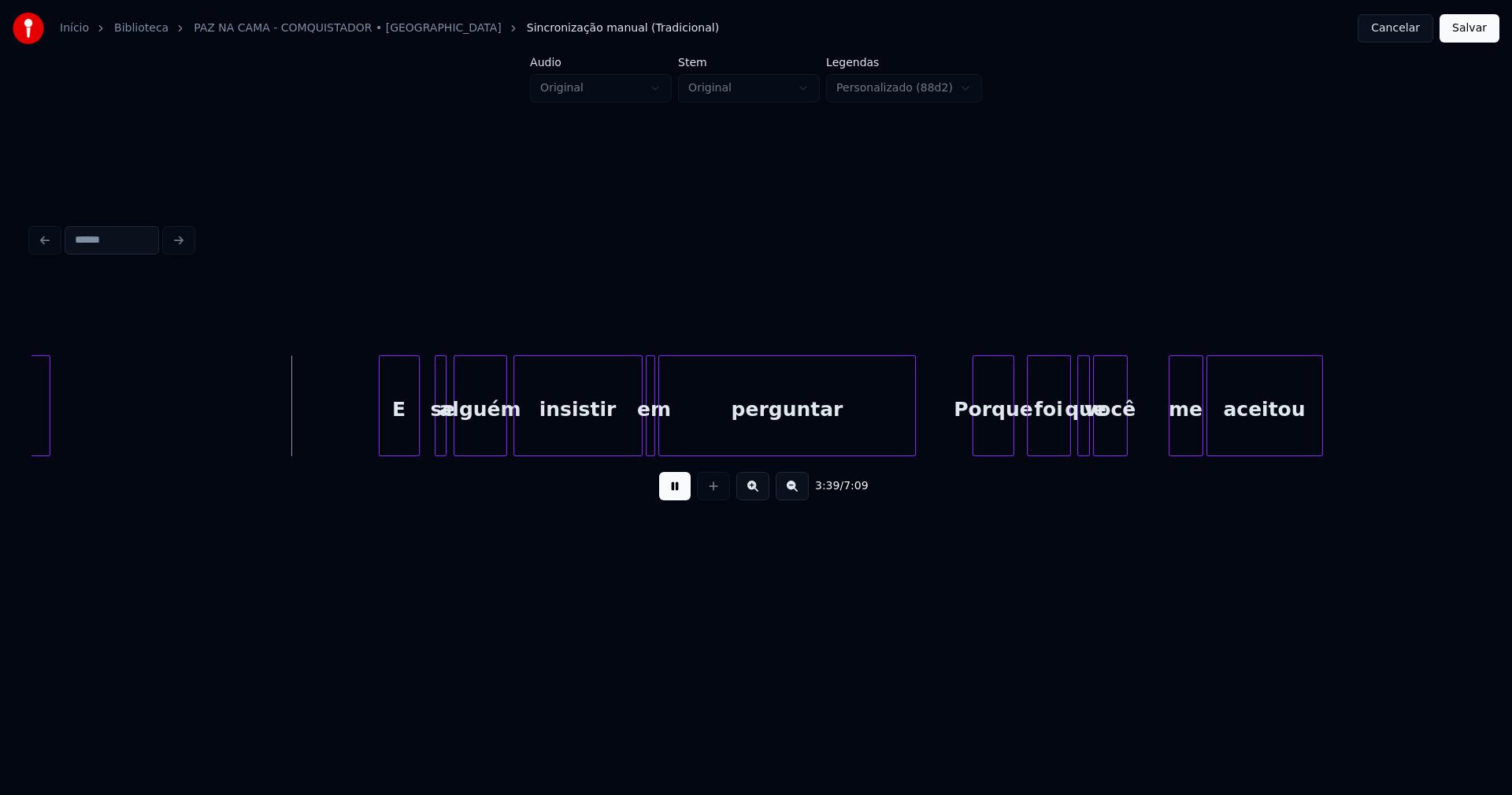
click at [397, 452] on div "E se alguém insistir em perguntar Porque foi que você me aceitou você" at bounding box center [756, 406] width 1450 height 101
click at [428, 443] on div at bounding box center [428, 406] width 5 height 99
click at [431, 439] on div "se" at bounding box center [432, 410] width 21 height 107
click at [446, 439] on div at bounding box center [445, 406] width 5 height 99
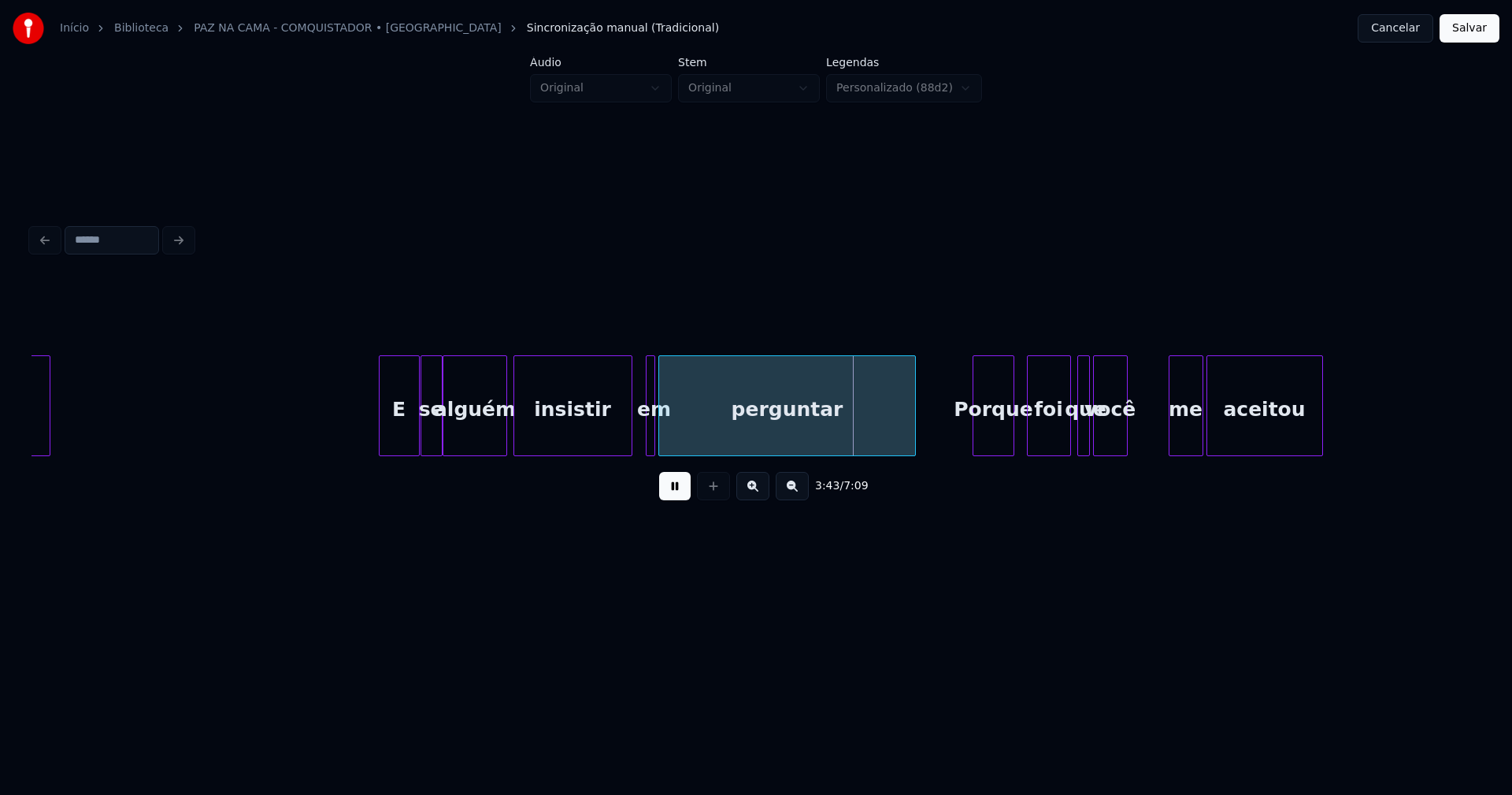
click at [631, 442] on div at bounding box center [629, 406] width 5 height 99
click at [615, 449] on div "insistir" at bounding box center [565, 406] width 104 height 101
click at [636, 440] on div at bounding box center [638, 406] width 5 height 99
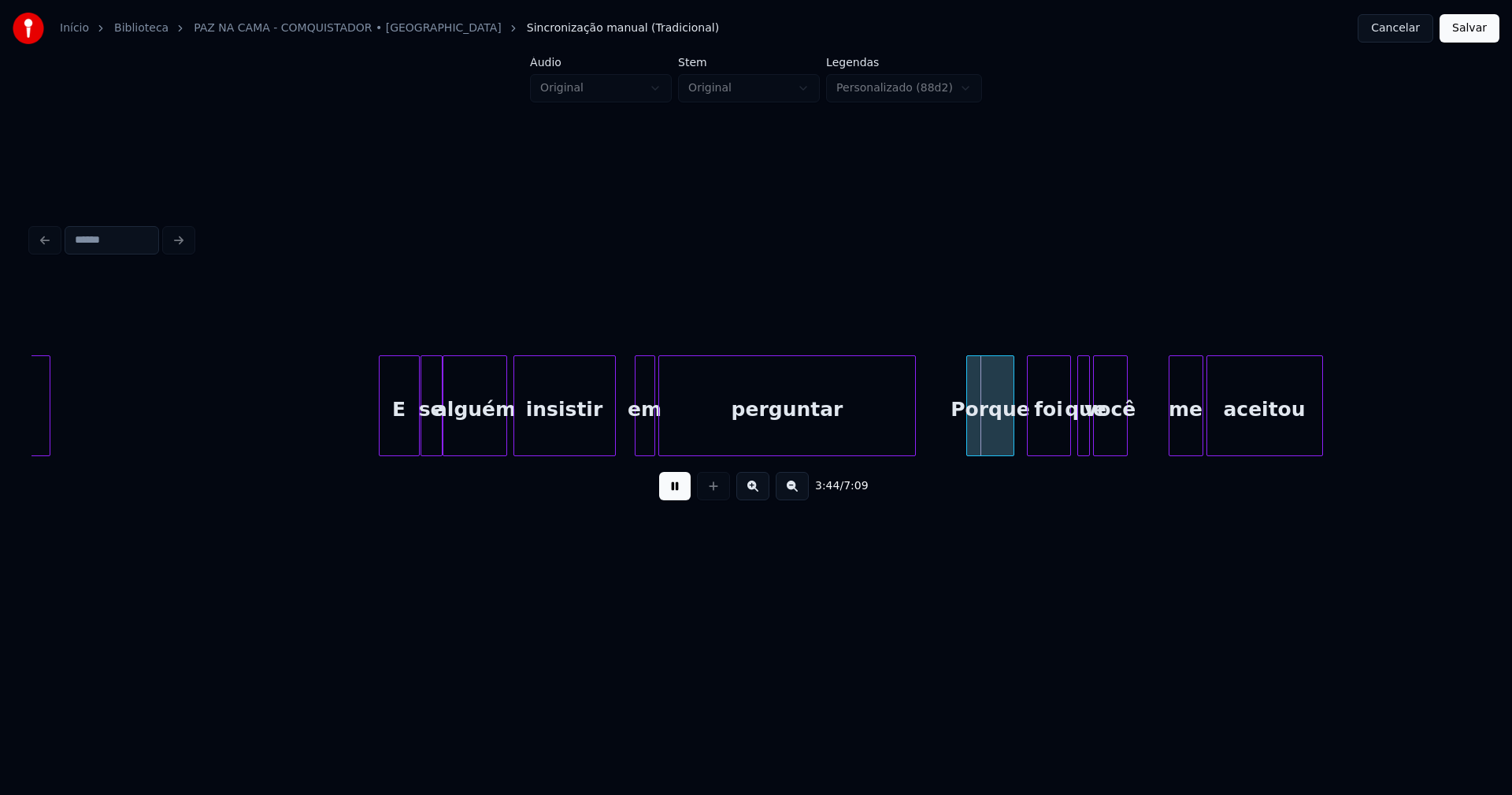
click at [968, 443] on div at bounding box center [969, 406] width 5 height 99
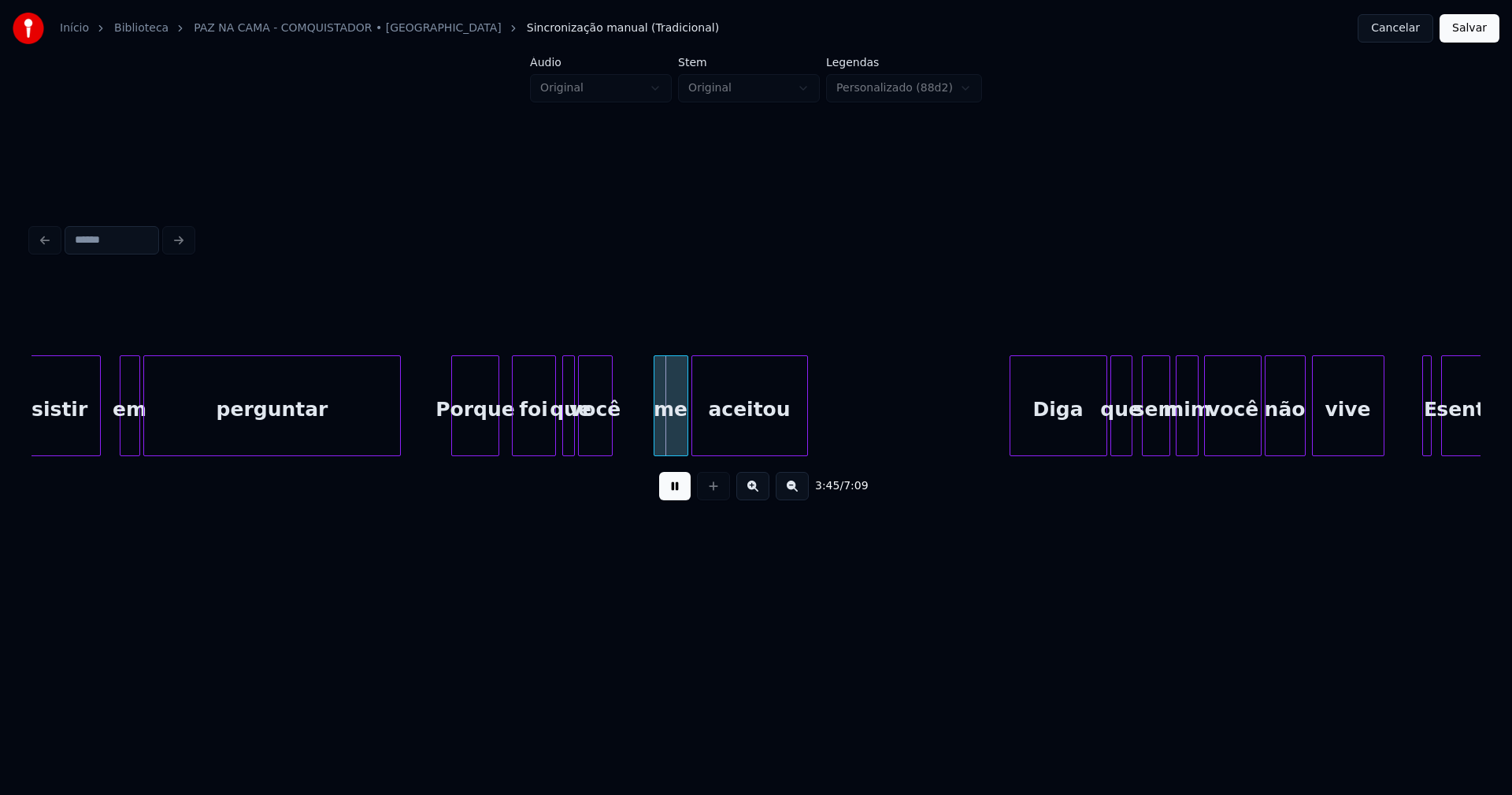
scroll to position [0, 34896]
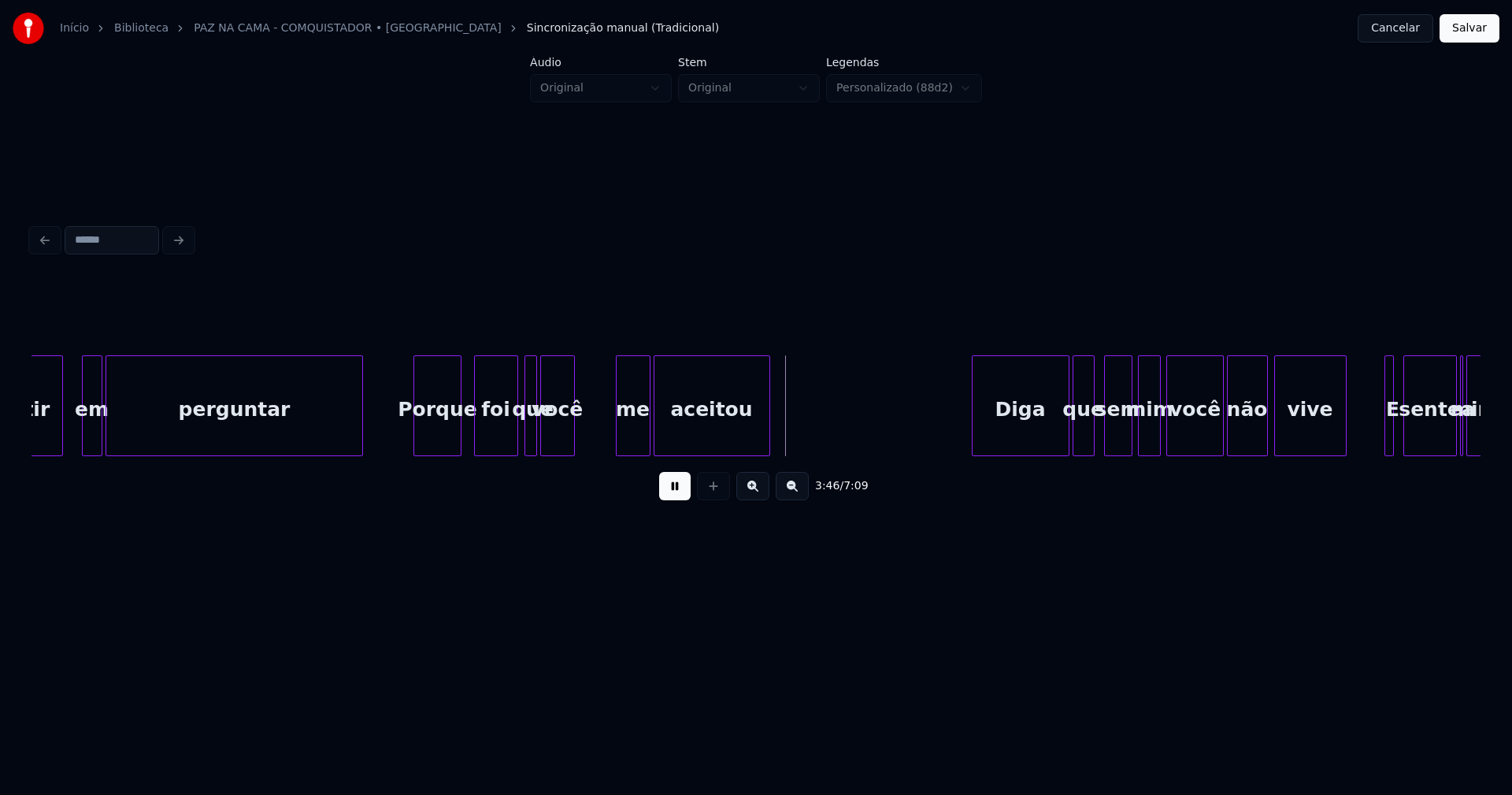
click at [596, 417] on div at bounding box center [597, 406] width 5 height 99
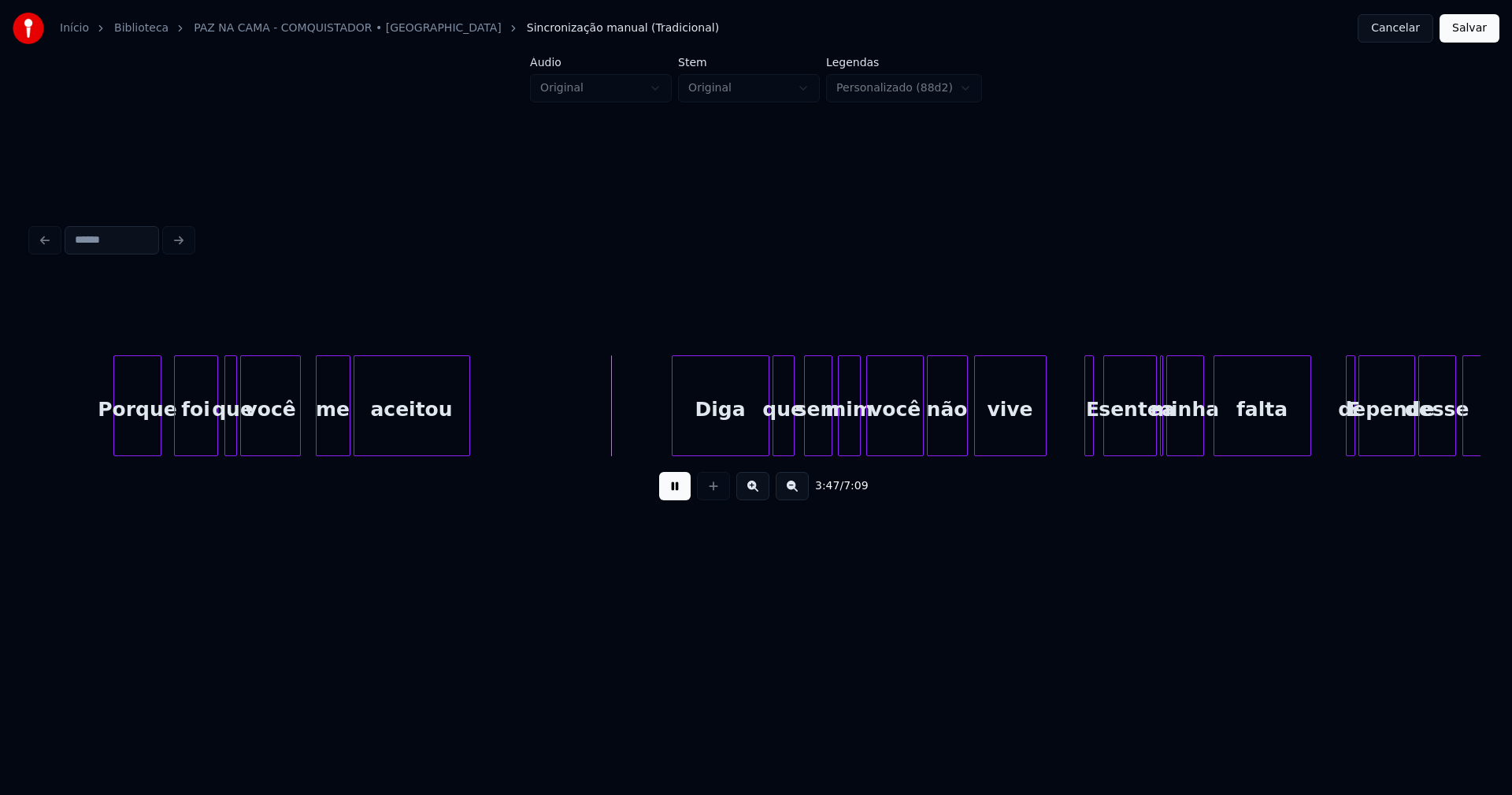
scroll to position [0, 35346]
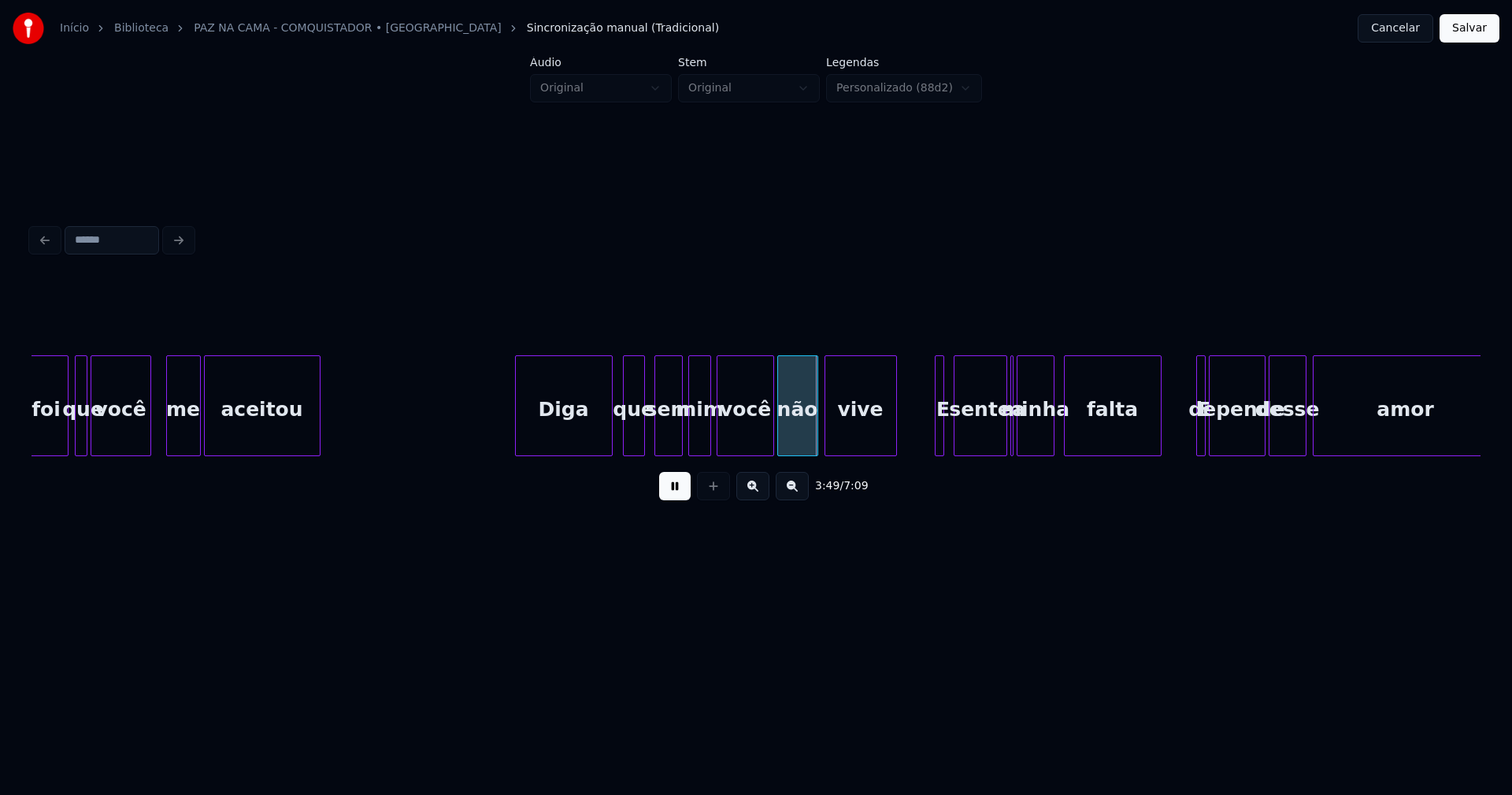
click at [585, 439] on div "Diga" at bounding box center [563, 410] width 96 height 107
click at [621, 440] on div at bounding box center [621, 406] width 5 height 99
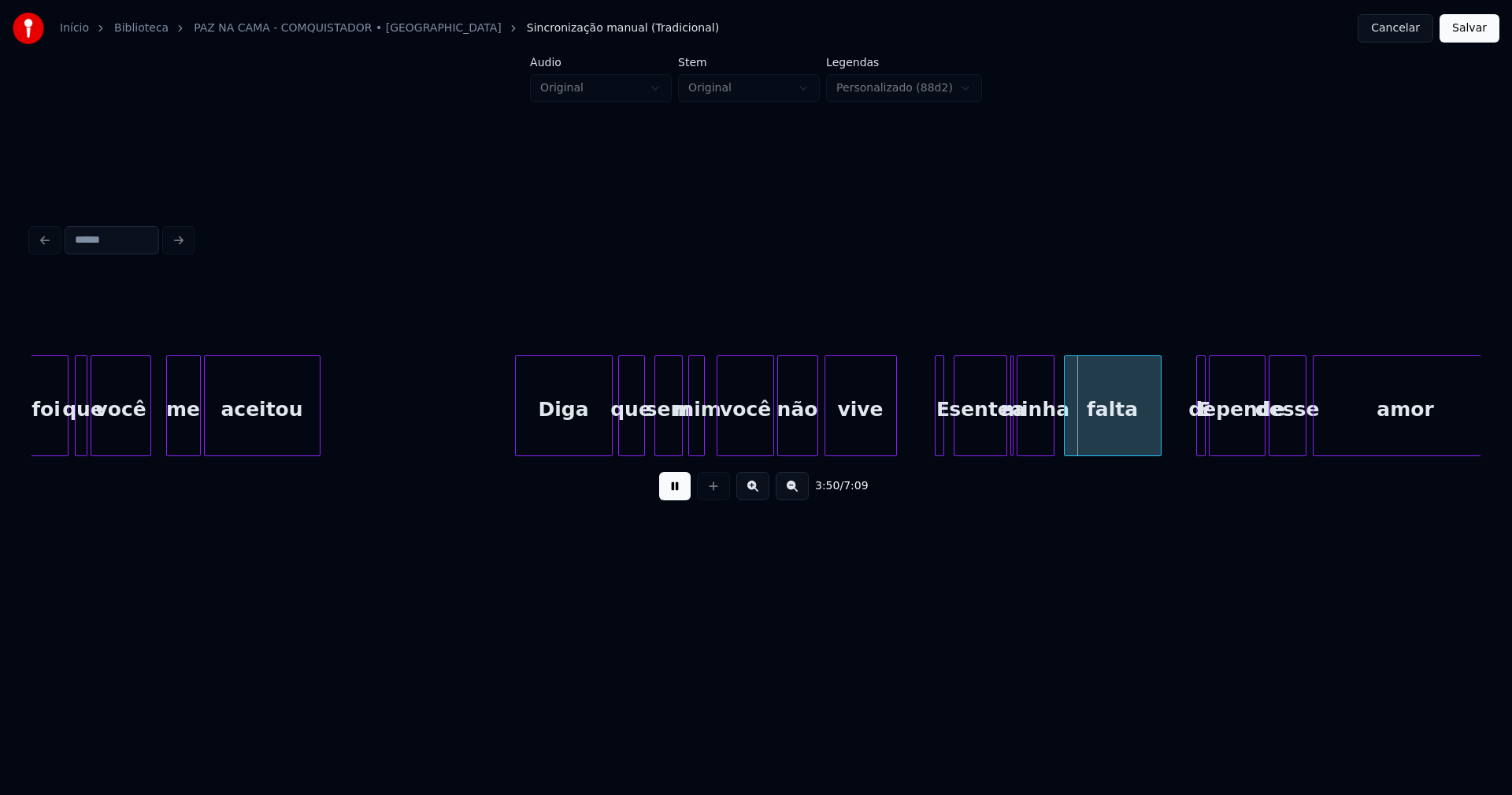
click at [702, 437] on div at bounding box center [701, 406] width 5 height 99
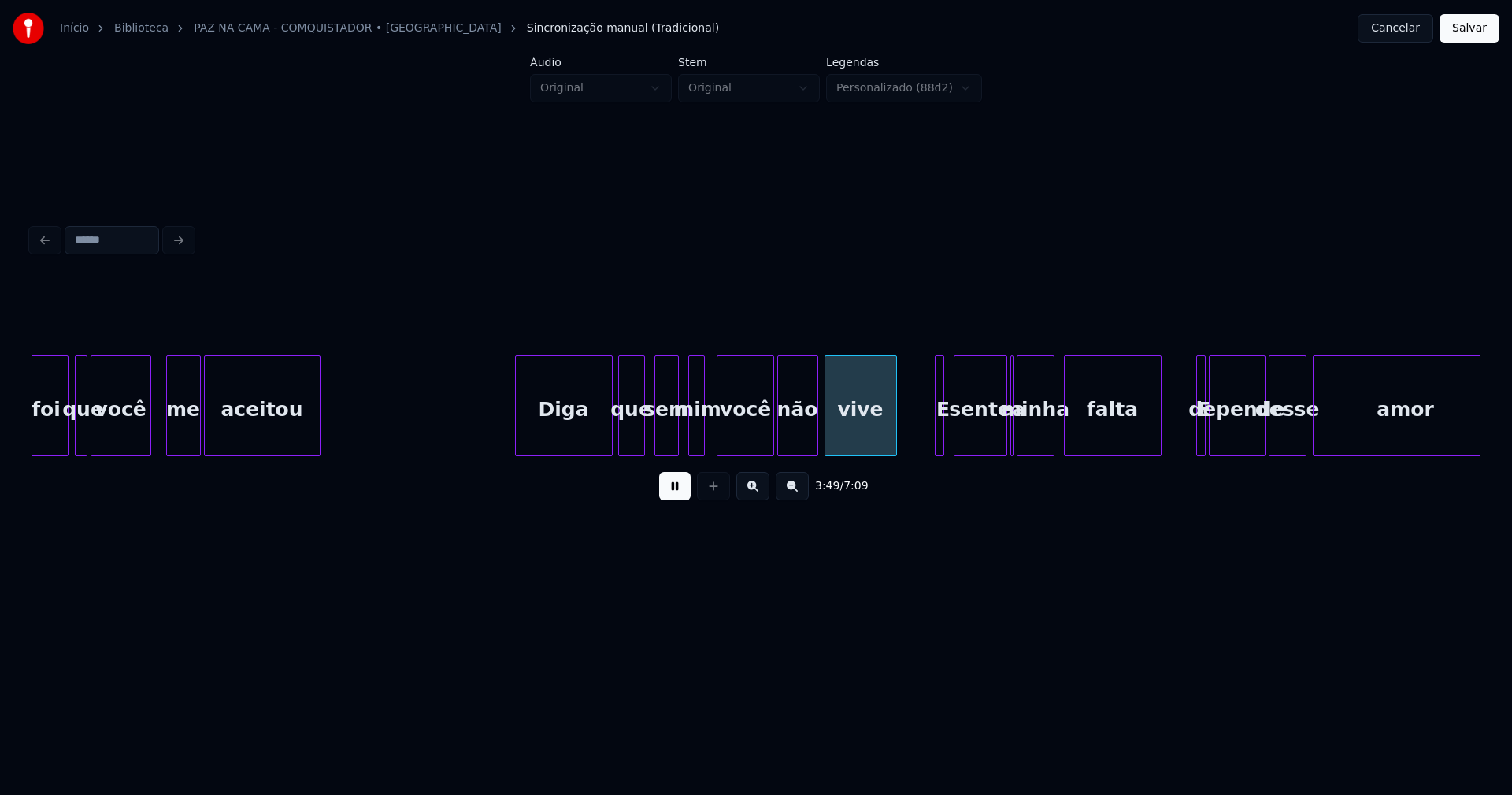
click at [674, 436] on div at bounding box center [675, 406] width 5 height 99
click at [685, 441] on div at bounding box center [685, 406] width 5 height 99
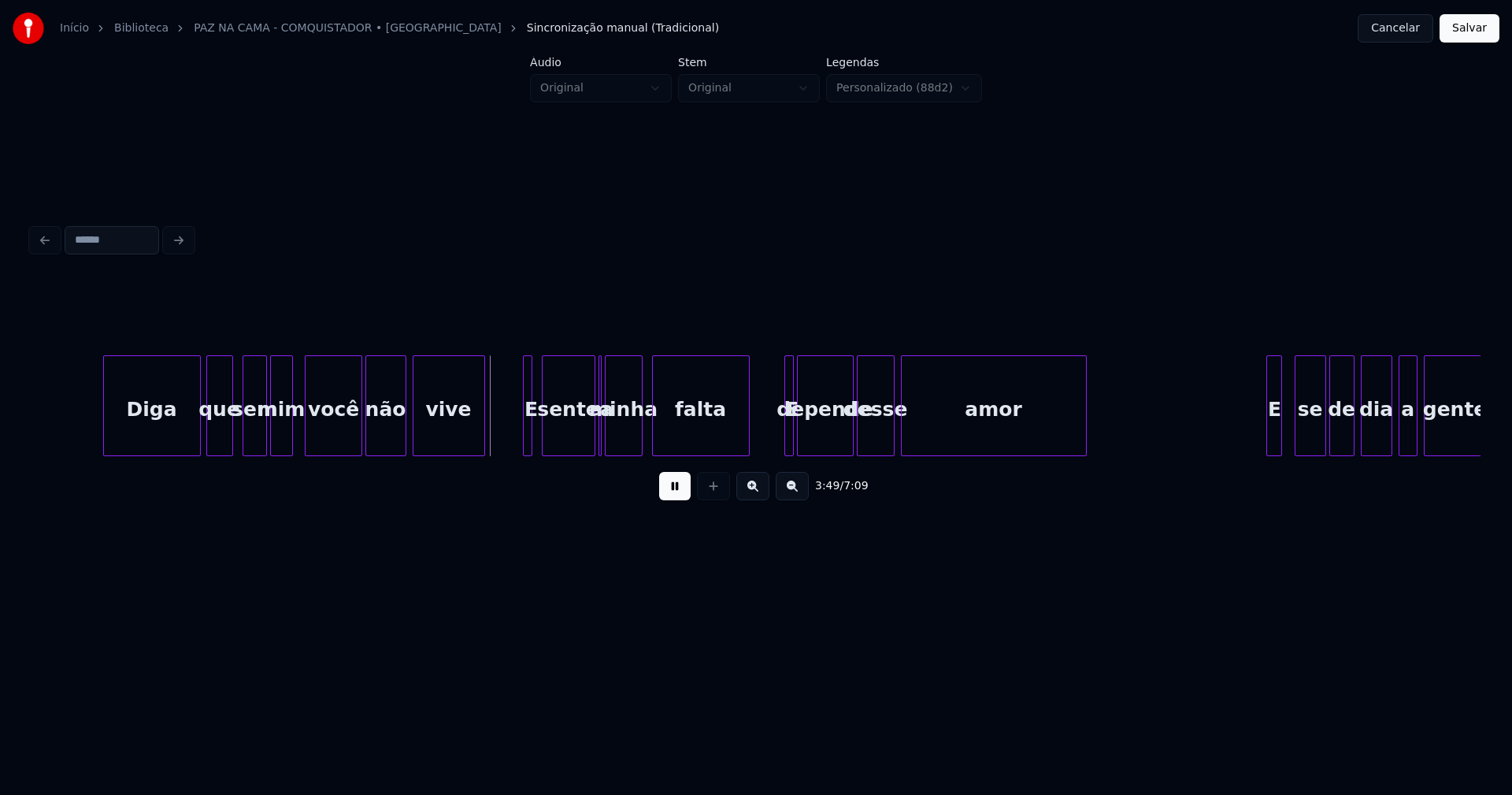
scroll to position [0, 35796]
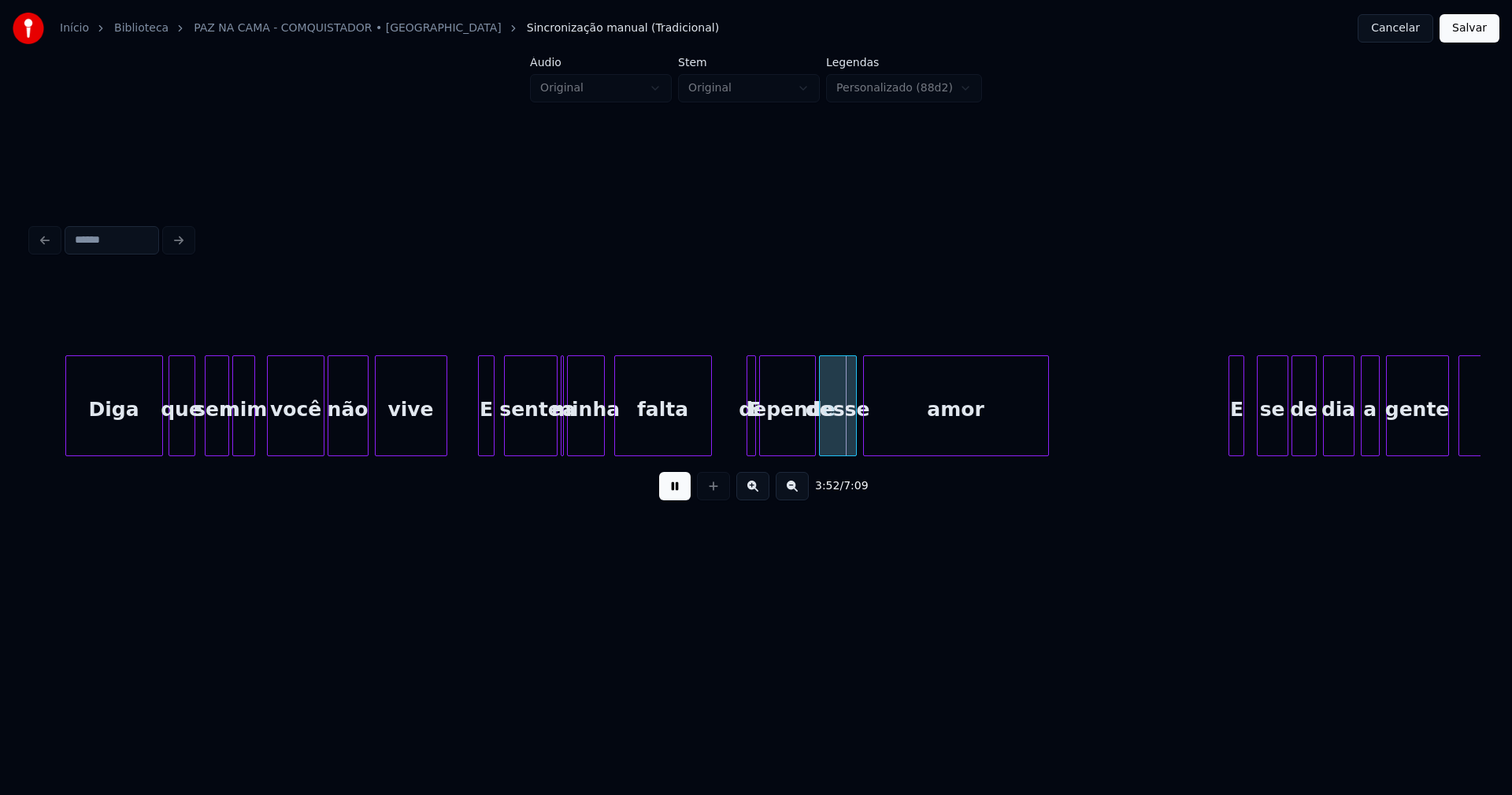
click at [479, 433] on div at bounding box center [480, 406] width 5 height 99
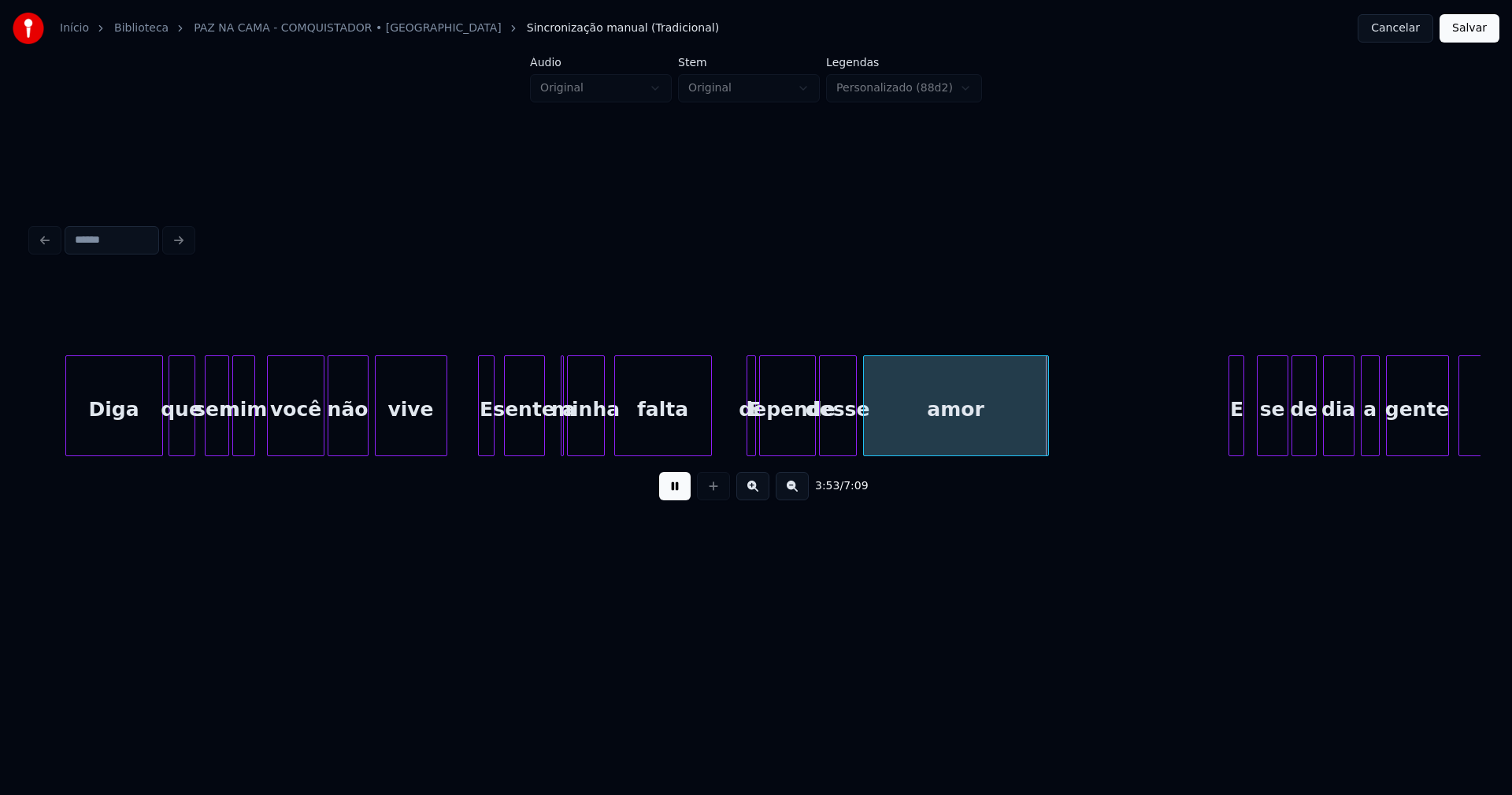
click at [541, 445] on div at bounding box center [541, 406] width 5 height 99
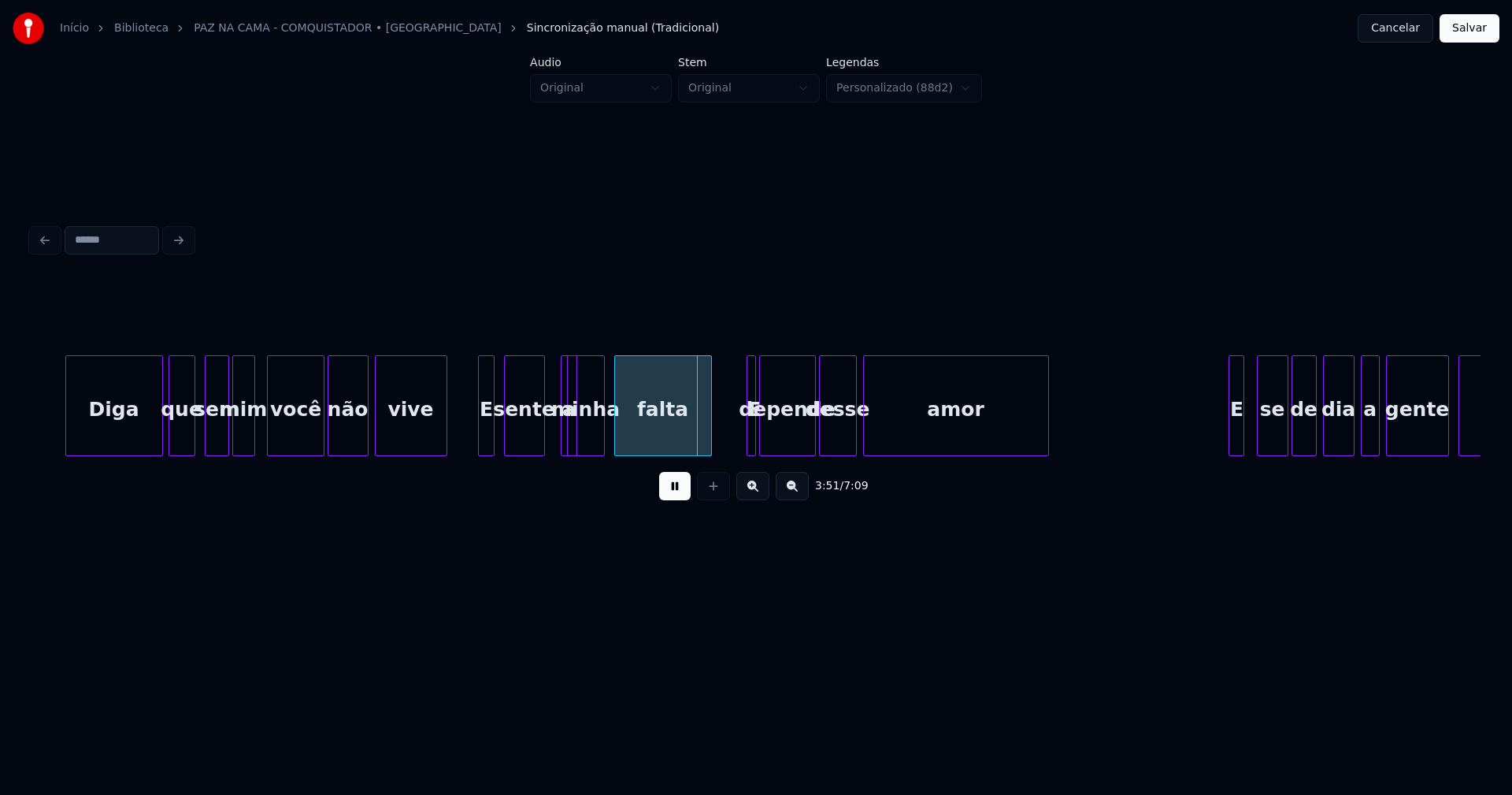
click at [574, 445] on div at bounding box center [574, 406] width 5 height 99
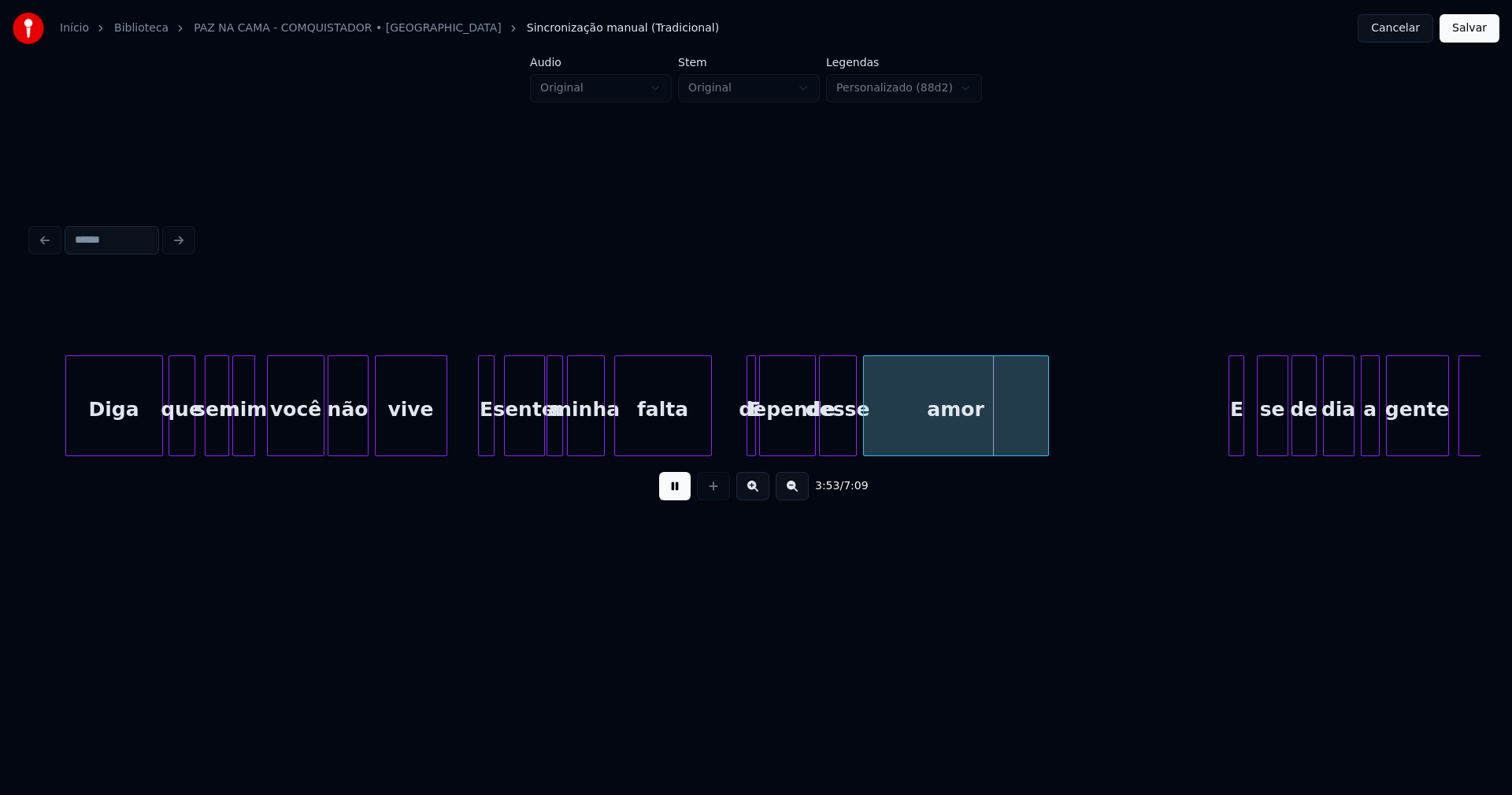
click at [547, 367] on div "a" at bounding box center [555, 406] width 17 height 101
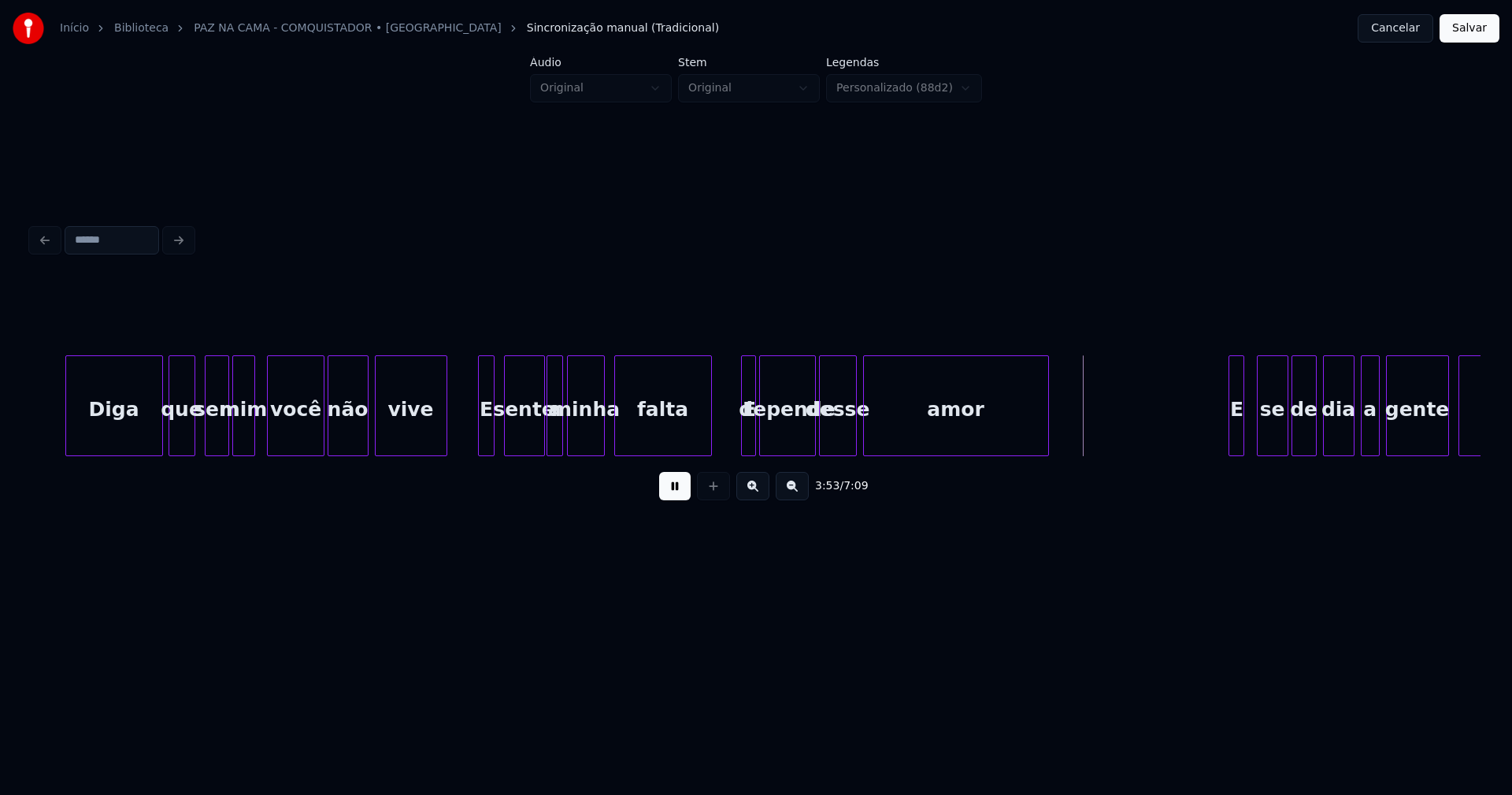
click at [742, 436] on div at bounding box center [744, 406] width 5 height 99
click at [746, 429] on div at bounding box center [744, 406] width 5 height 99
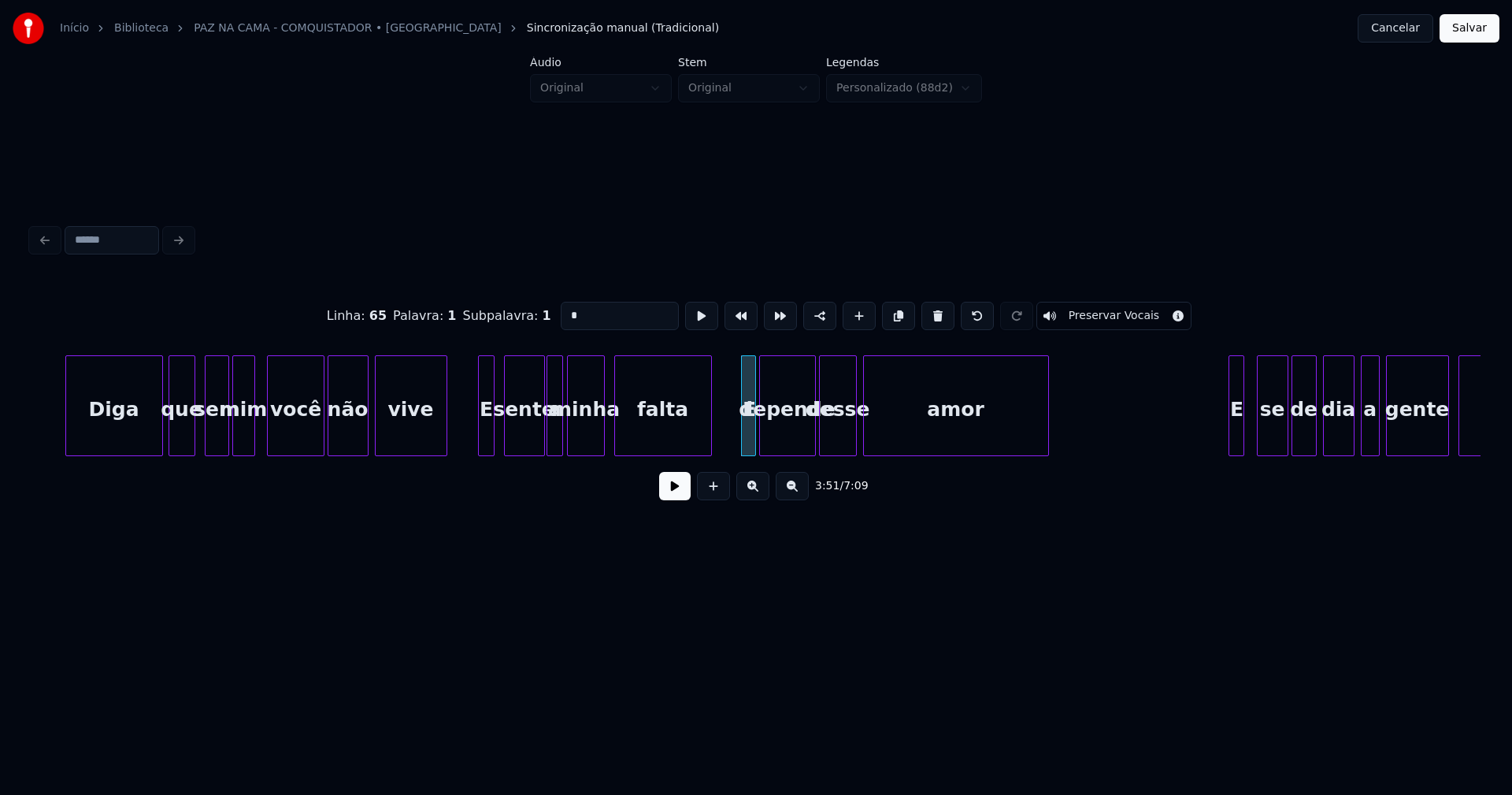
drag, startPoint x: 530, startPoint y: 316, endPoint x: 509, endPoint y: 323, distance: 22.1
click at [509, 323] on div "Linha : 65 [GEOGRAPHIC_DATA] : 1 Subpalavra : 1 * Preservar Vocais" at bounding box center [756, 315] width 1450 height 78
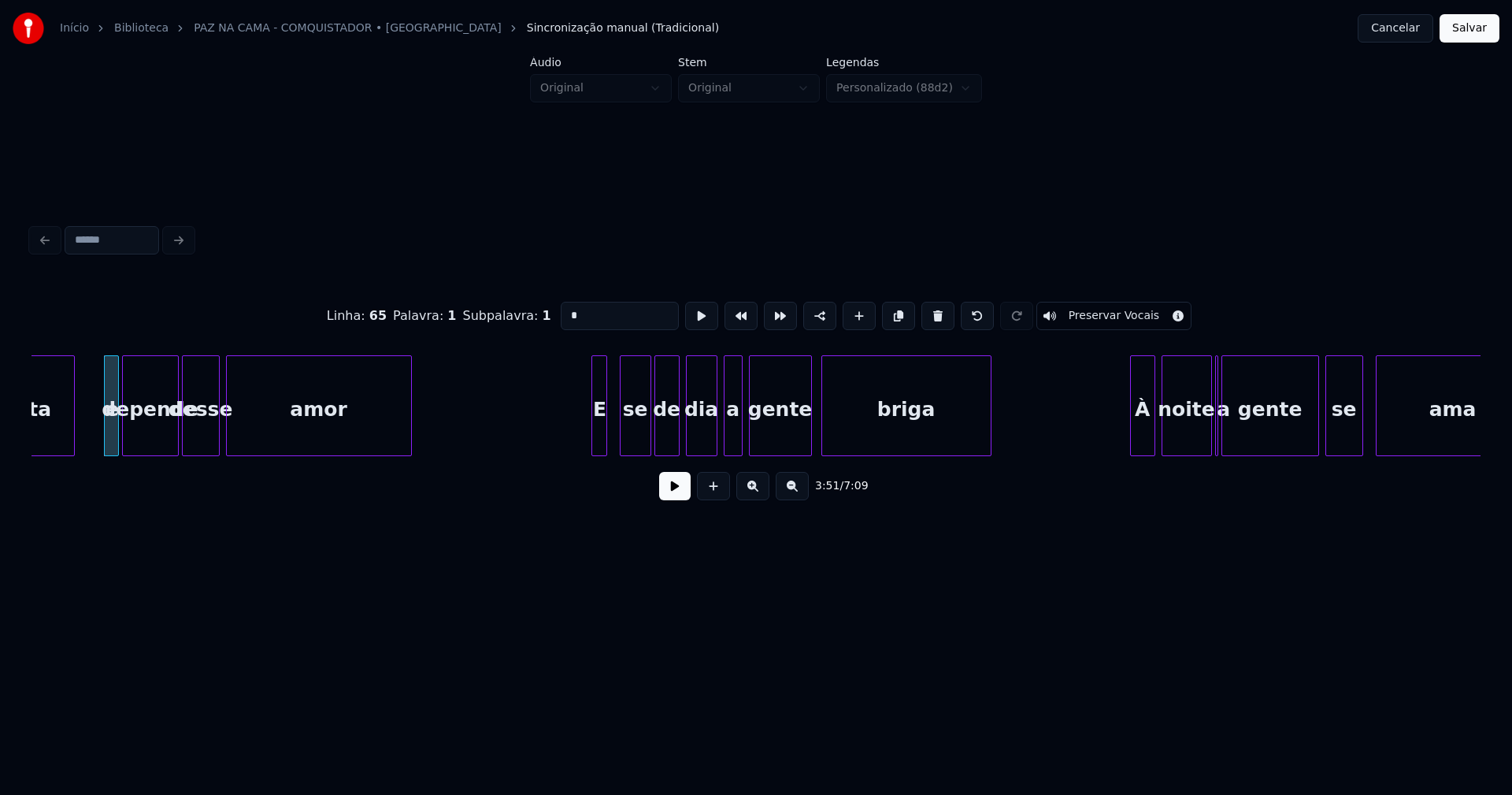
scroll to position [0, 36470]
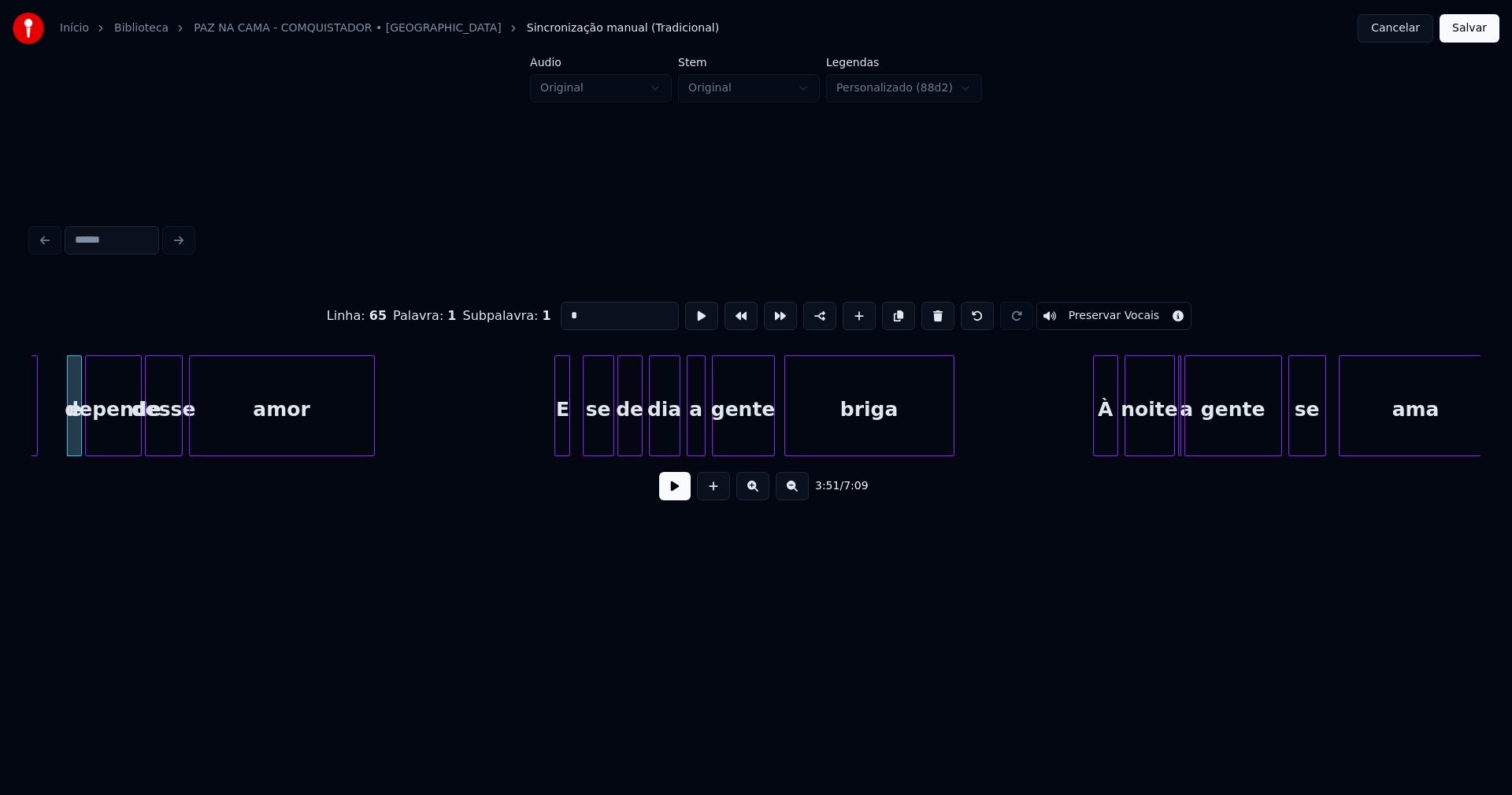
type input "*"
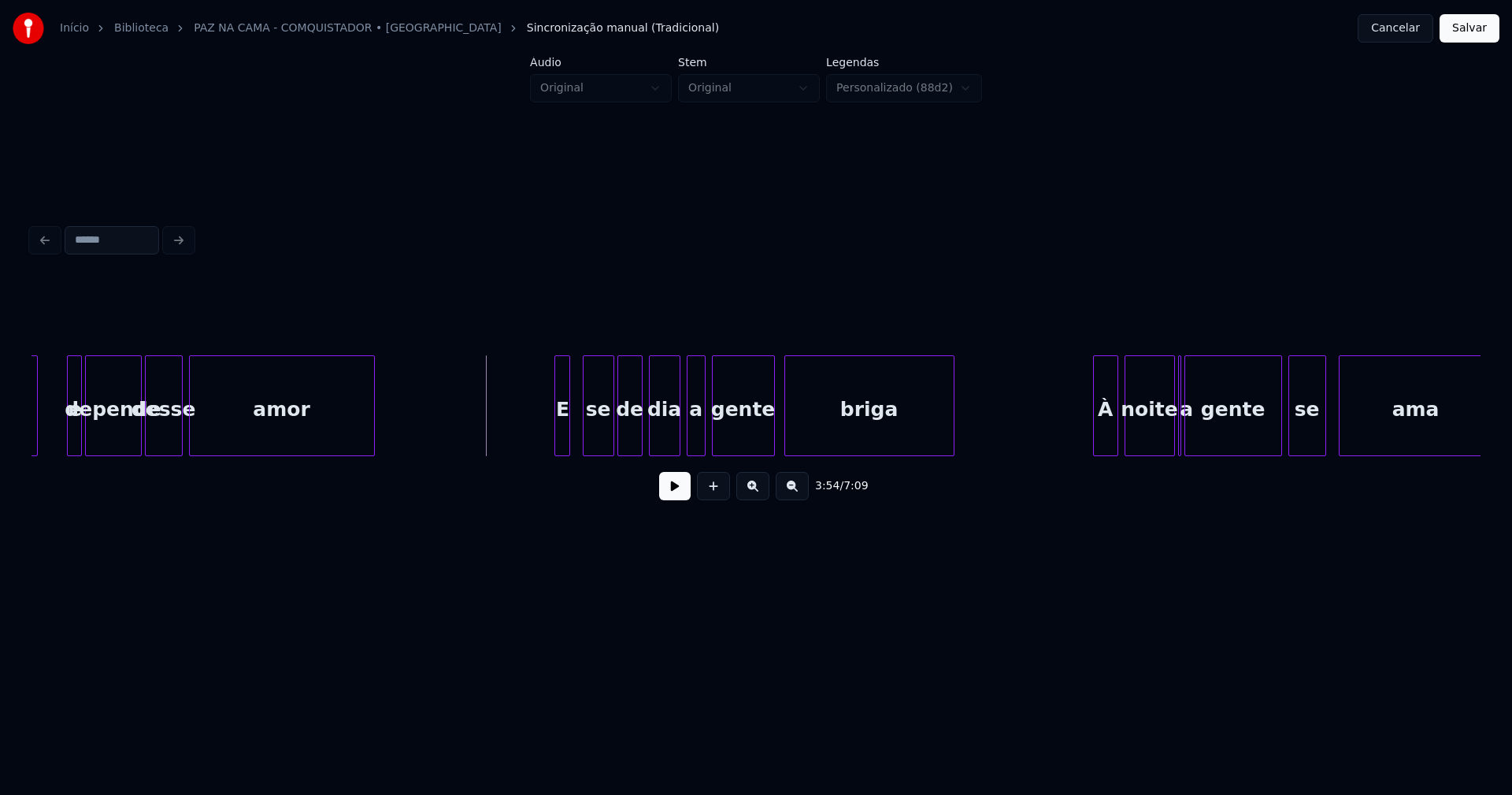
click at [679, 485] on button at bounding box center [675, 486] width 32 height 28
click at [548, 435] on div at bounding box center [548, 406] width 5 height 99
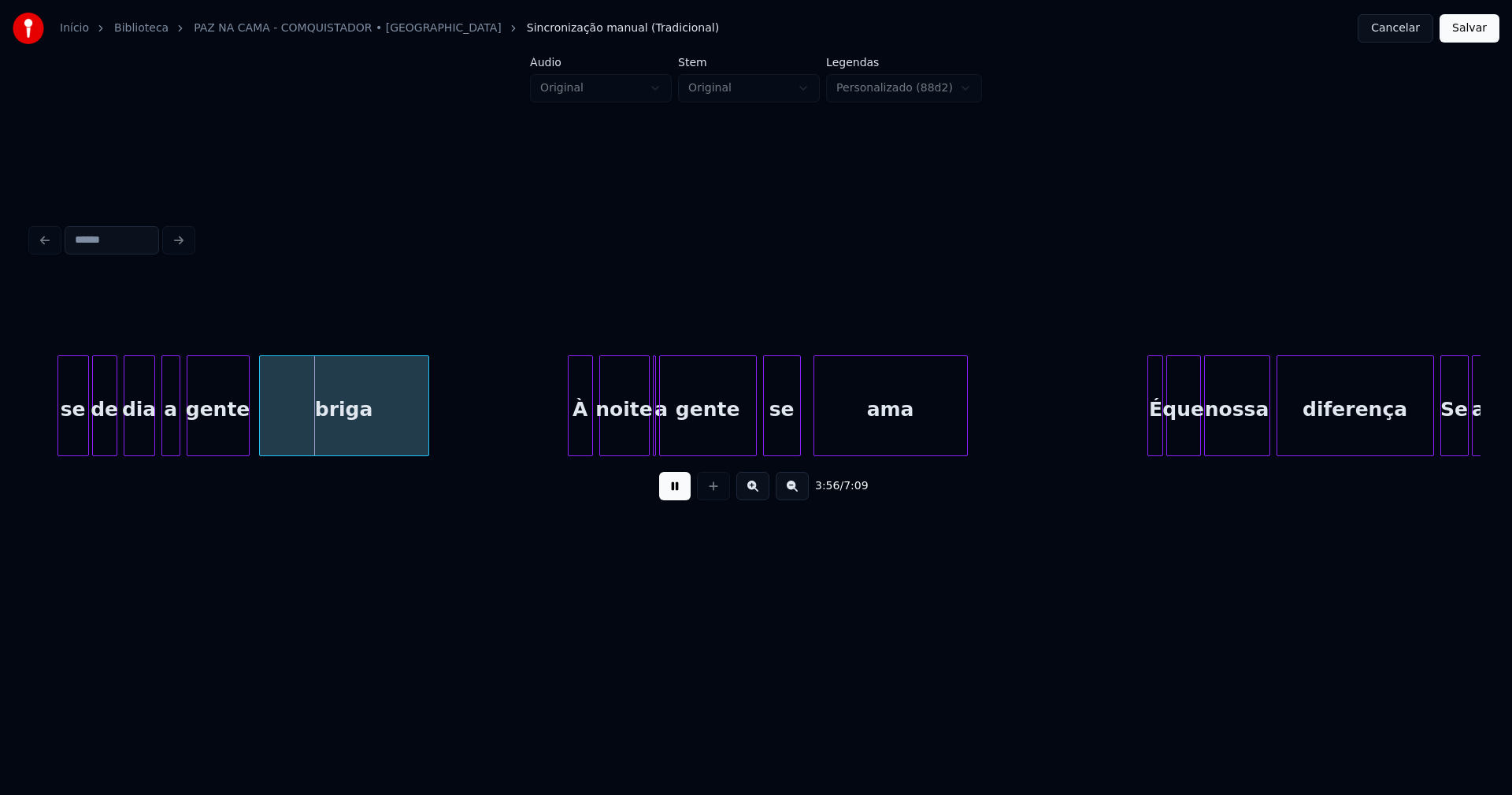
scroll to position [0, 37032]
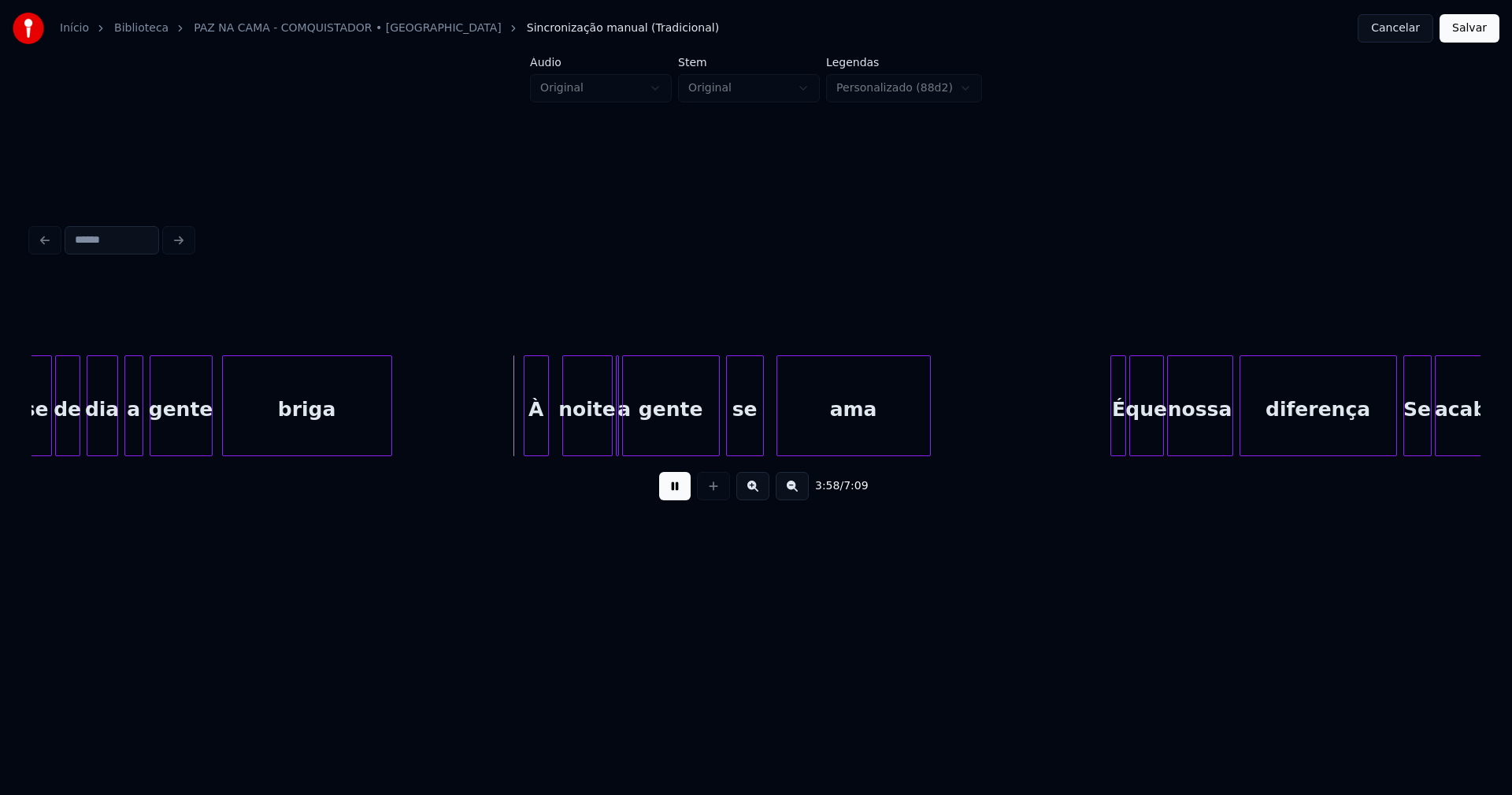
click at [537, 449] on div "À" at bounding box center [535, 410] width 23 height 107
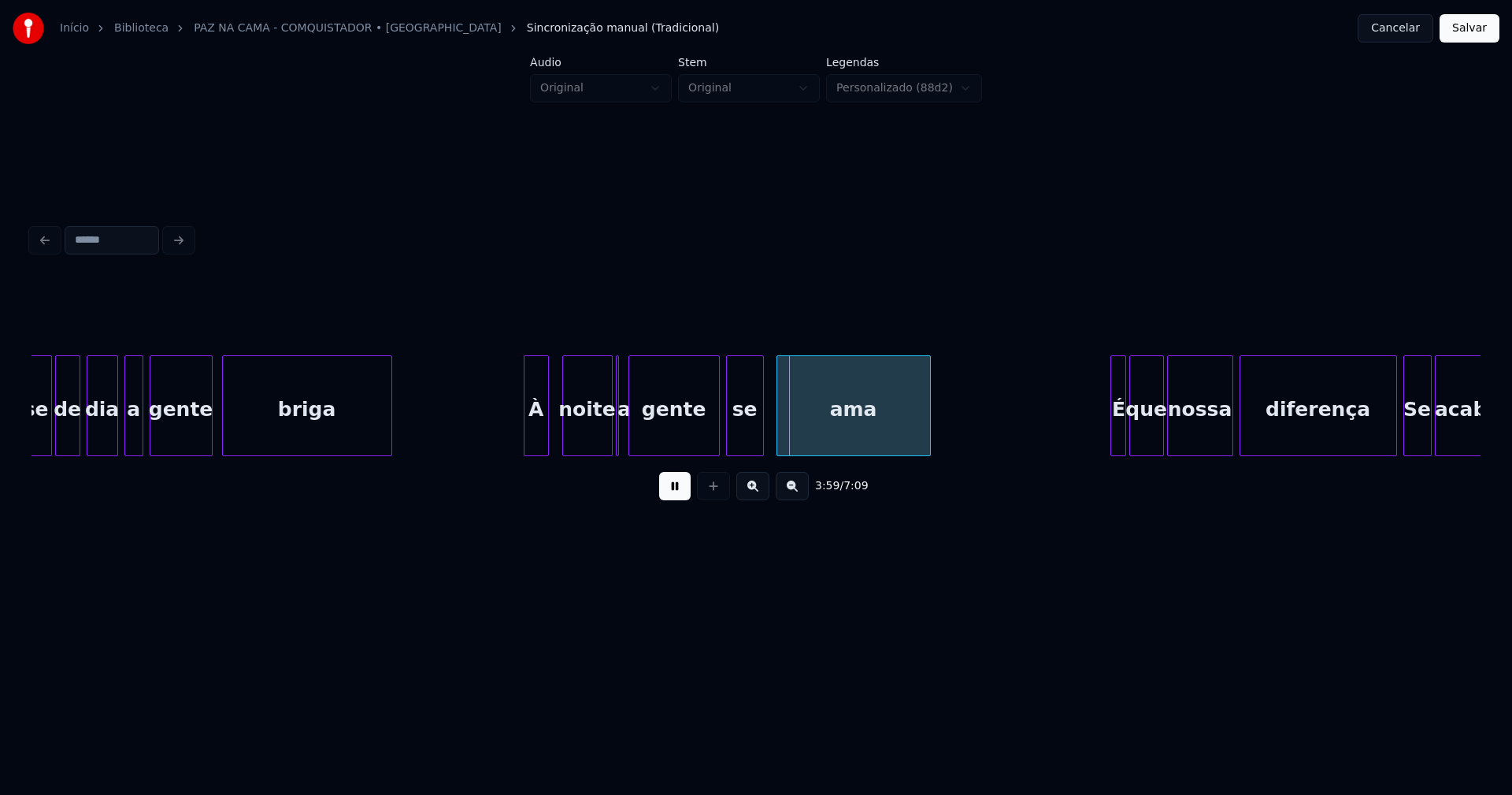
click at [631, 443] on div at bounding box center [631, 406] width 5 height 99
click at [621, 447] on div at bounding box center [622, 406] width 5 height 99
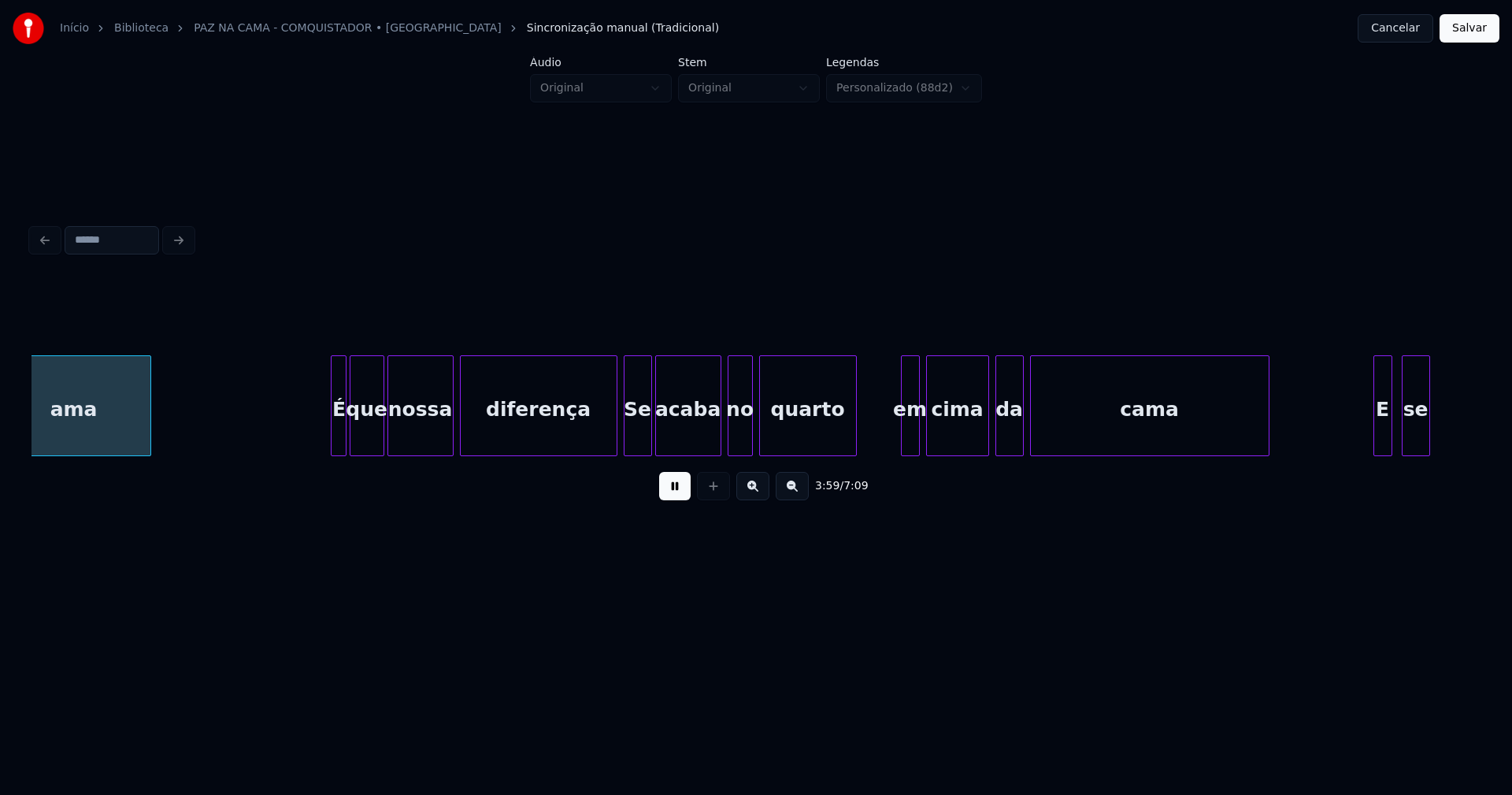
scroll to position [0, 37817]
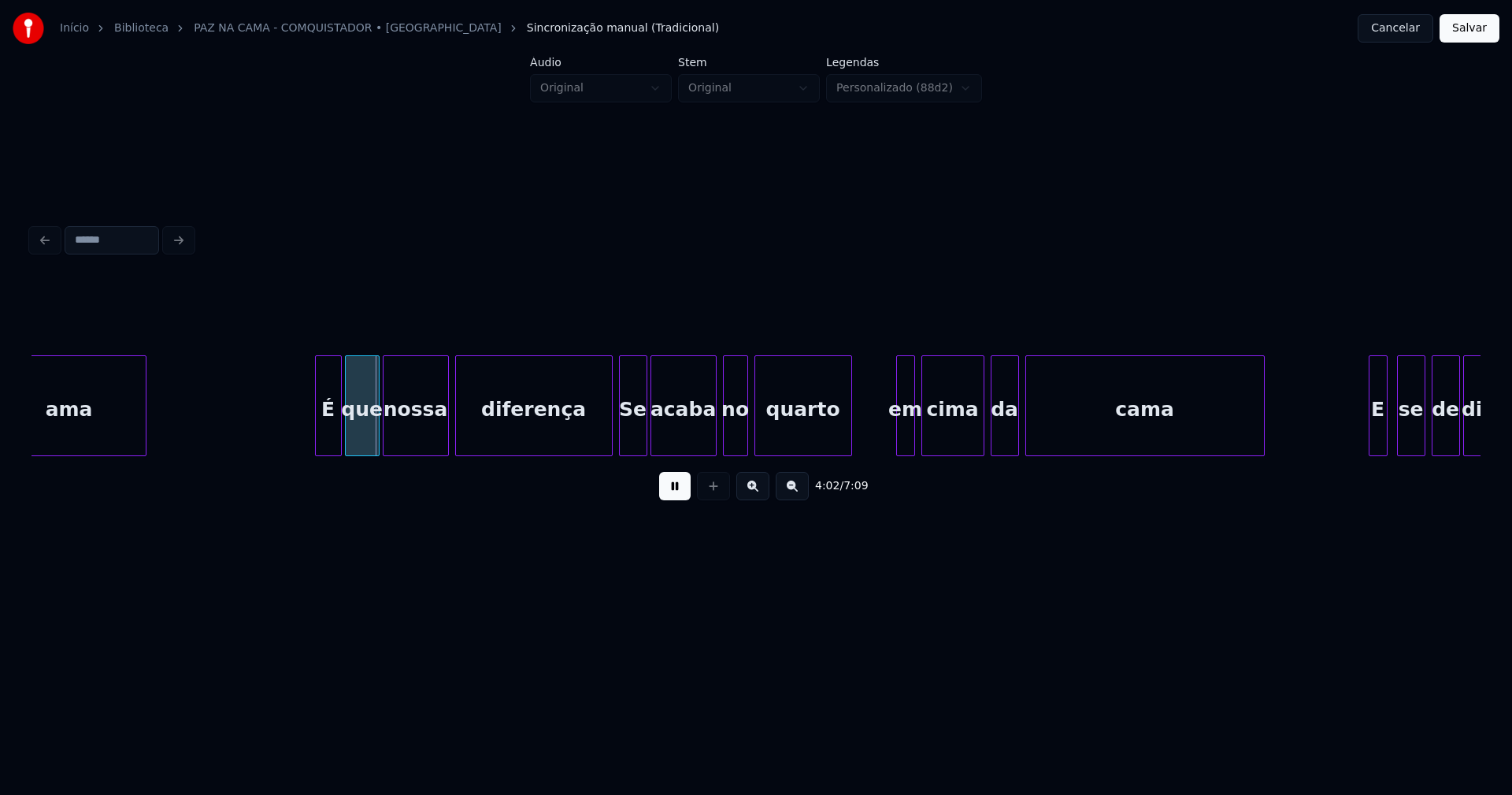
click at [318, 439] on div at bounding box center [318, 406] width 5 height 99
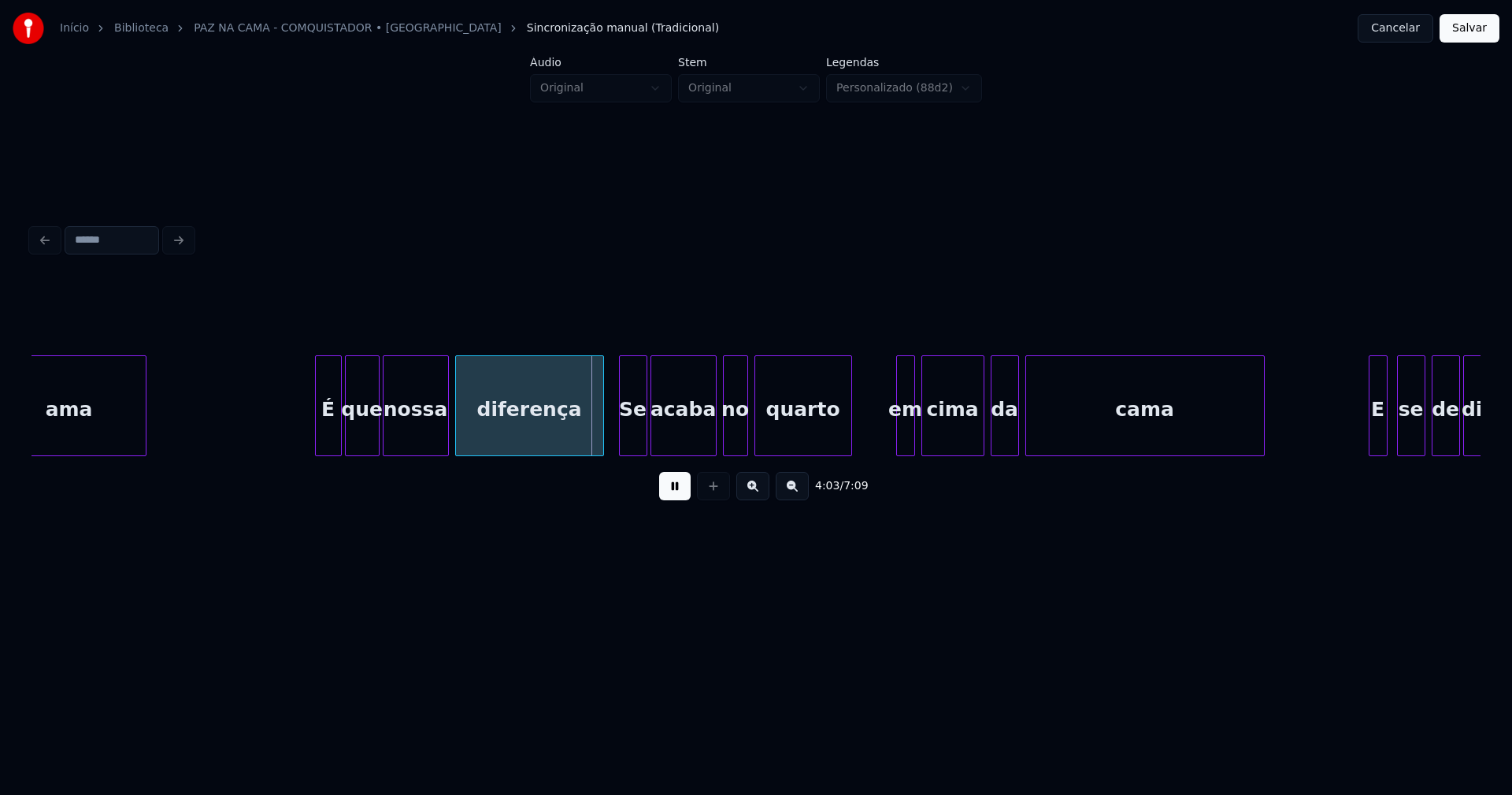
click at [603, 438] on div at bounding box center [601, 406] width 5 height 99
click at [629, 438] on div "Se" at bounding box center [633, 410] width 27 height 107
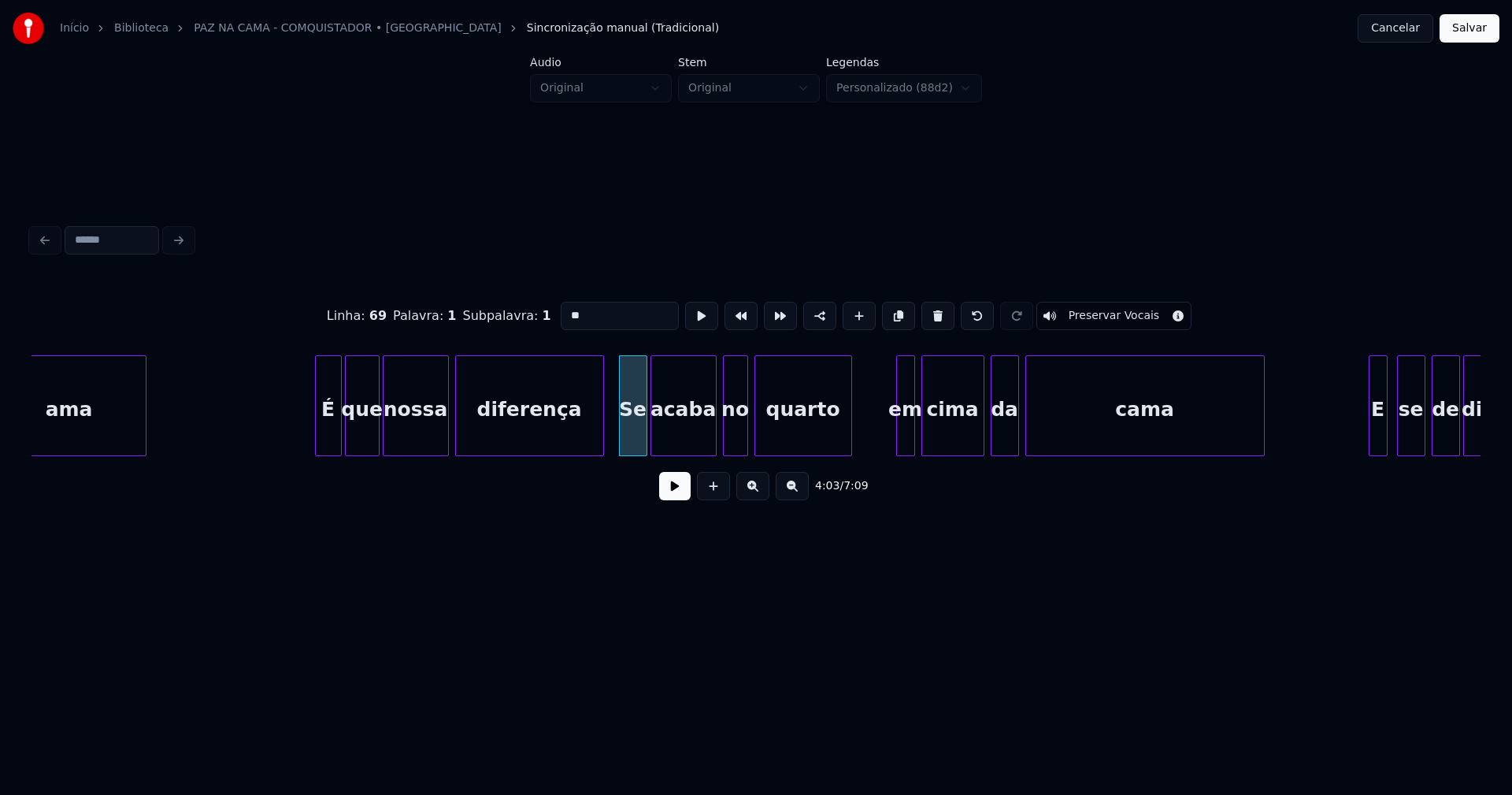
click at [565, 311] on input "**" at bounding box center [619, 315] width 118 height 28
click at [891, 440] on div at bounding box center [891, 406] width 5 height 99
type input "**"
click at [675, 500] on button at bounding box center [675, 486] width 32 height 28
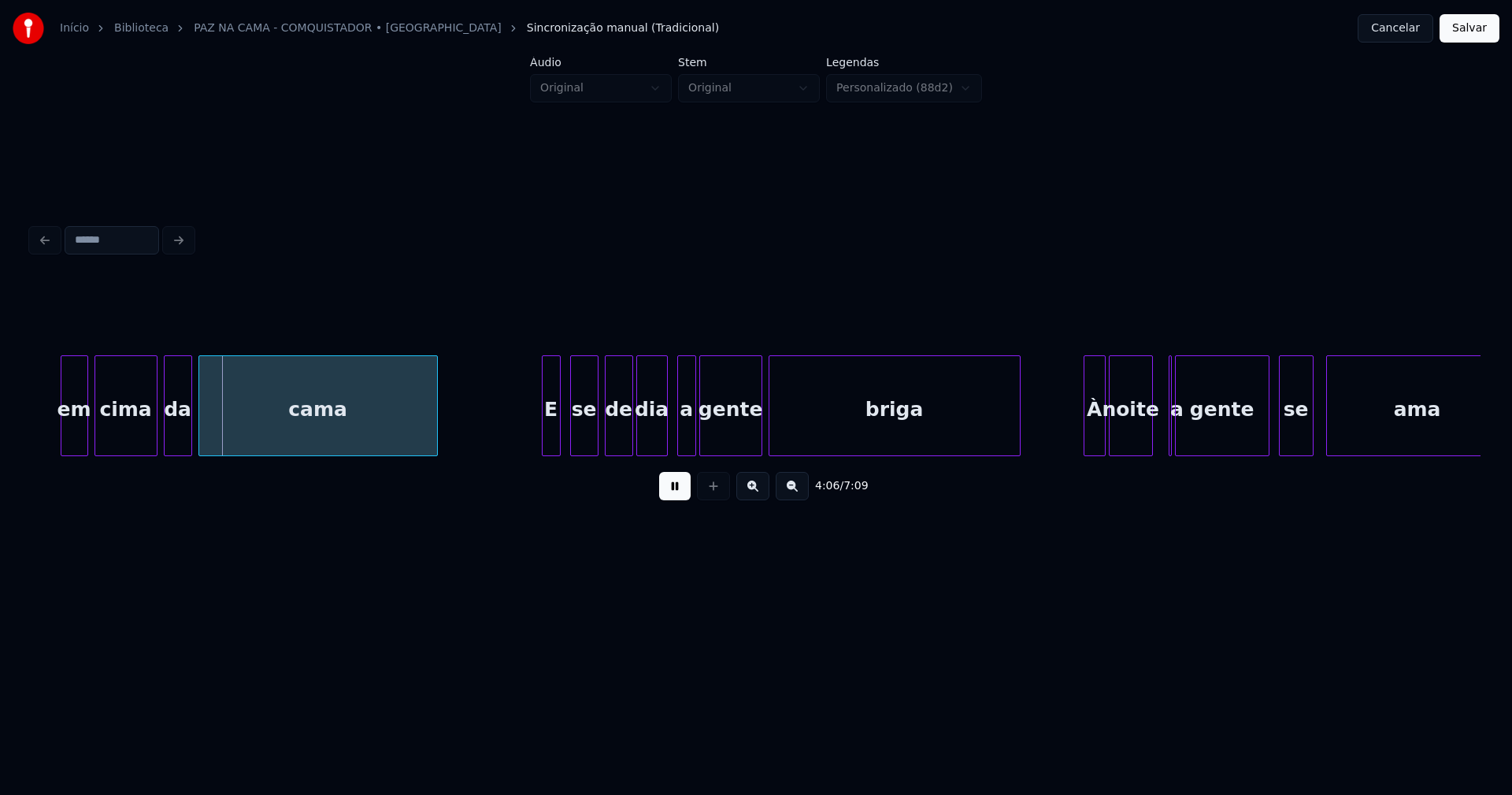
scroll to position [0, 38719]
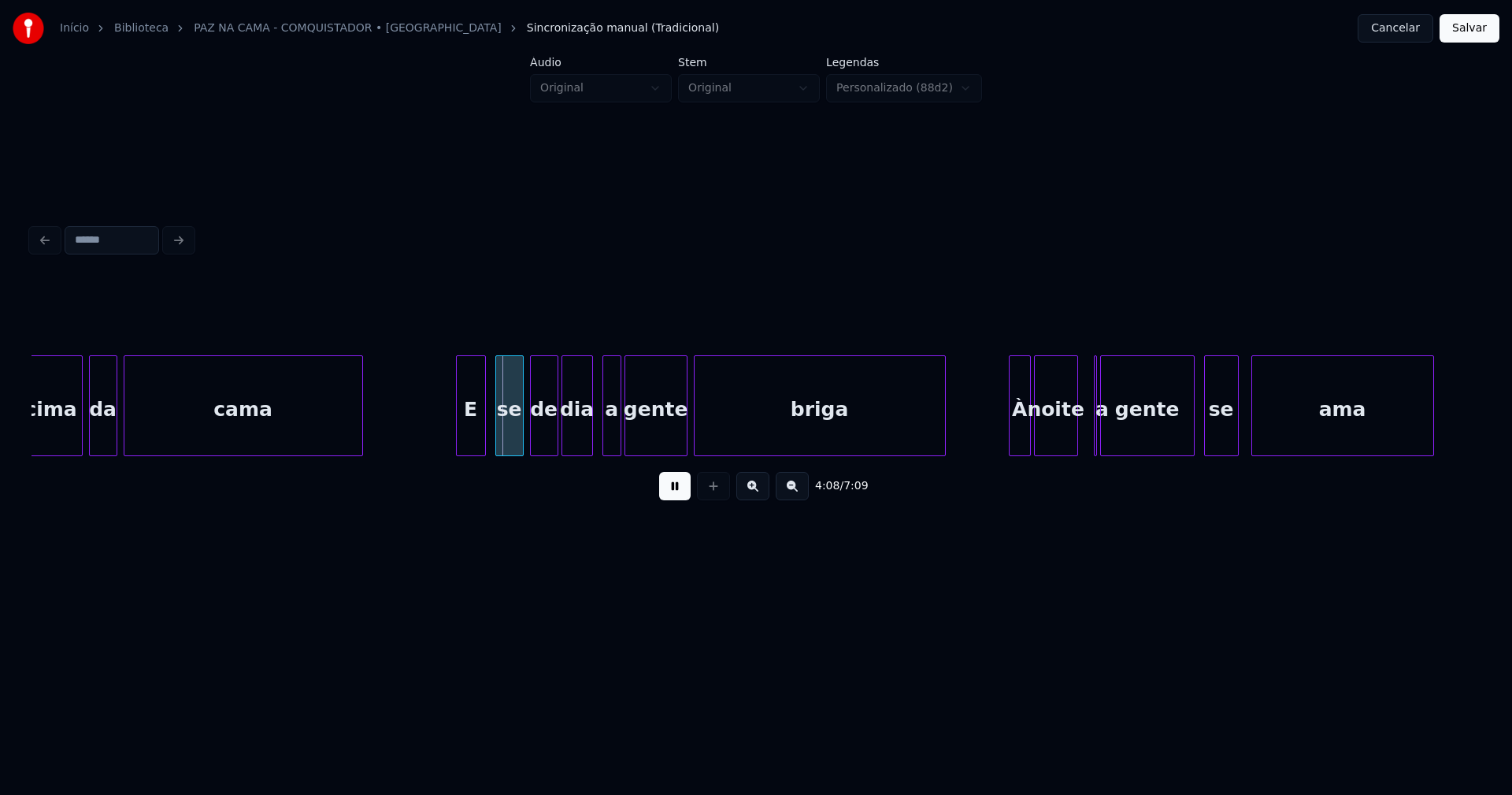
click at [459, 442] on div at bounding box center [459, 406] width 5 height 99
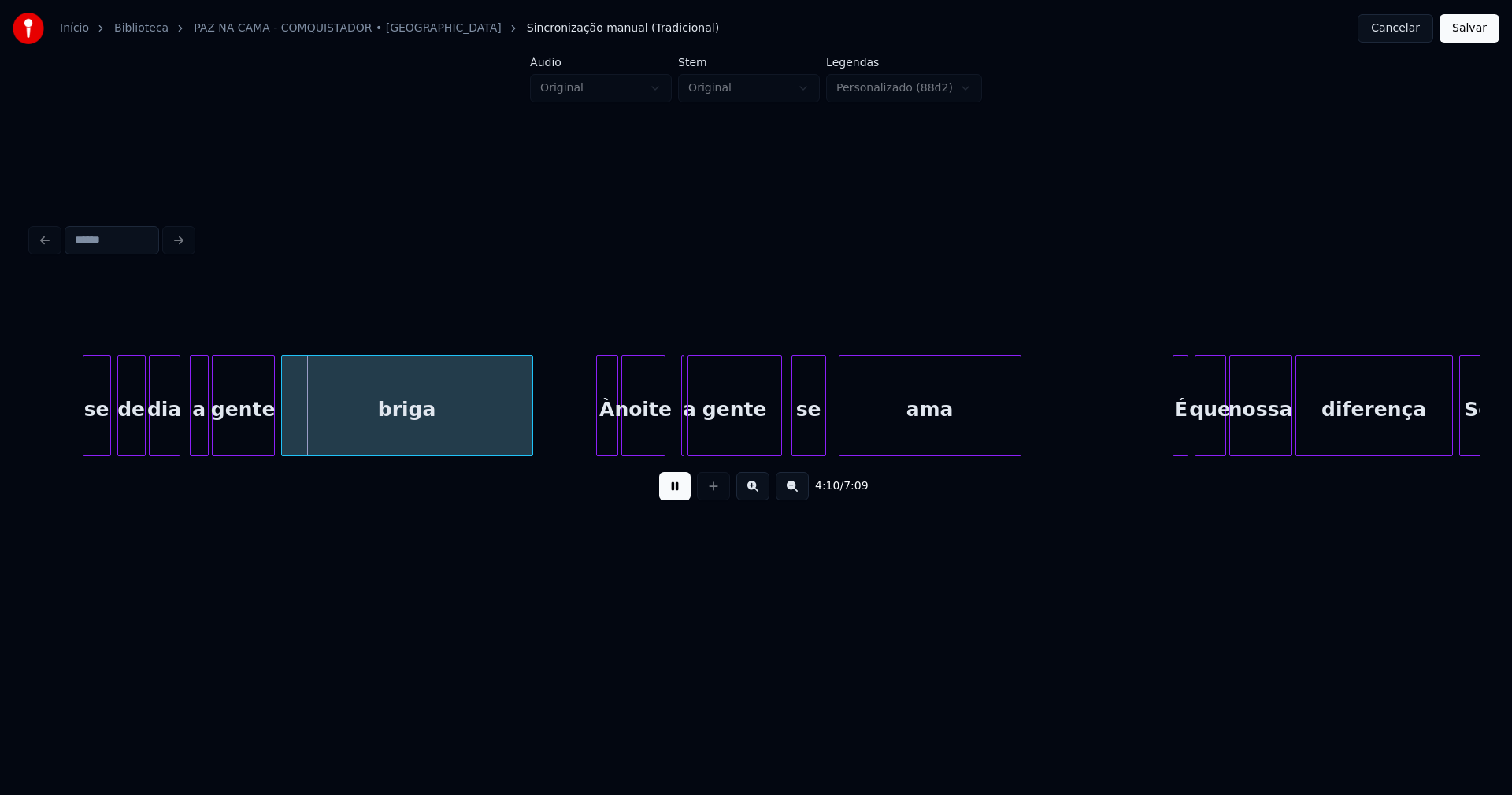
scroll to position [0, 39319]
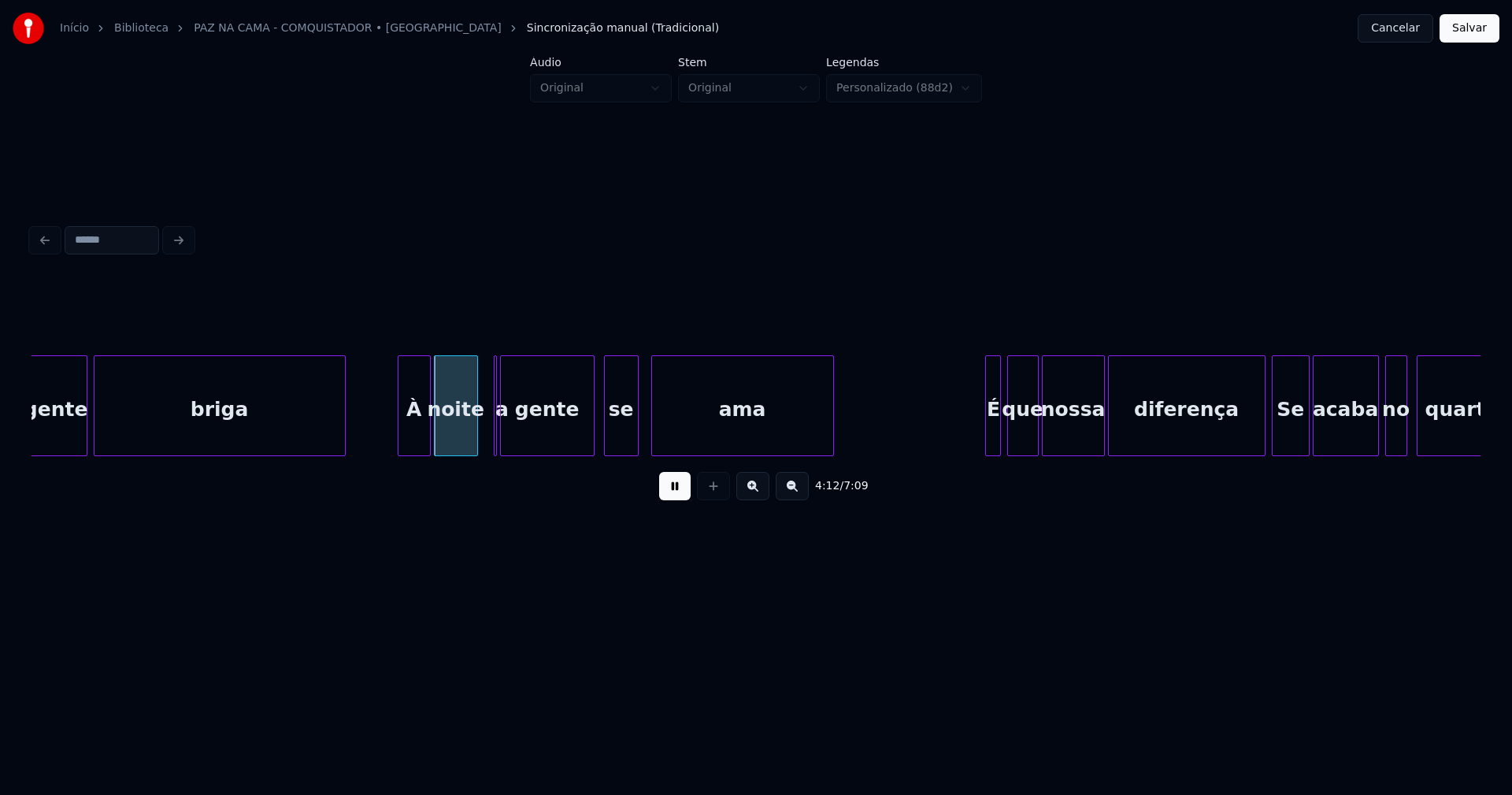
click at [403, 439] on div at bounding box center [400, 406] width 5 height 99
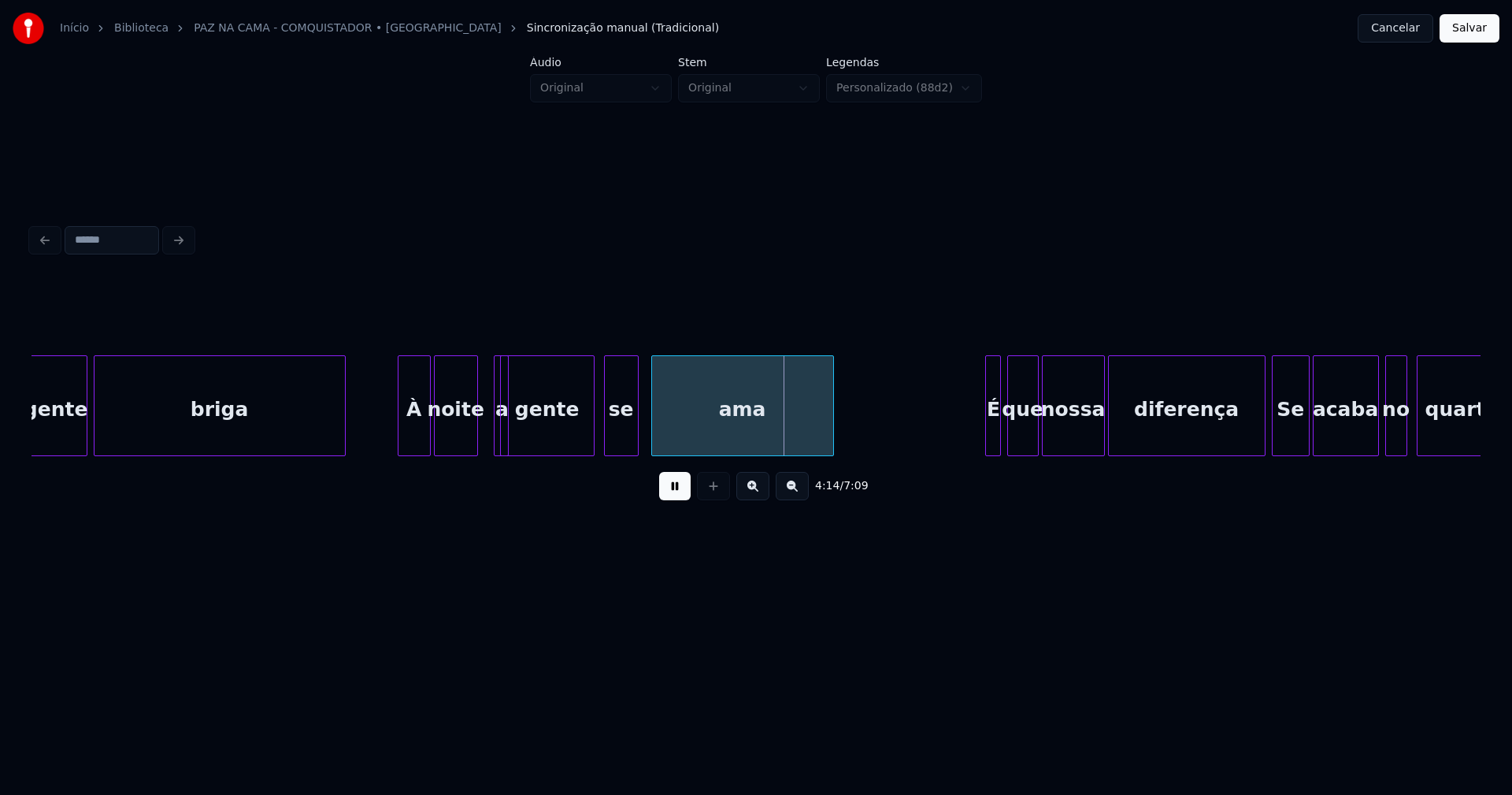
click at [506, 439] on div at bounding box center [506, 406] width 5 height 99
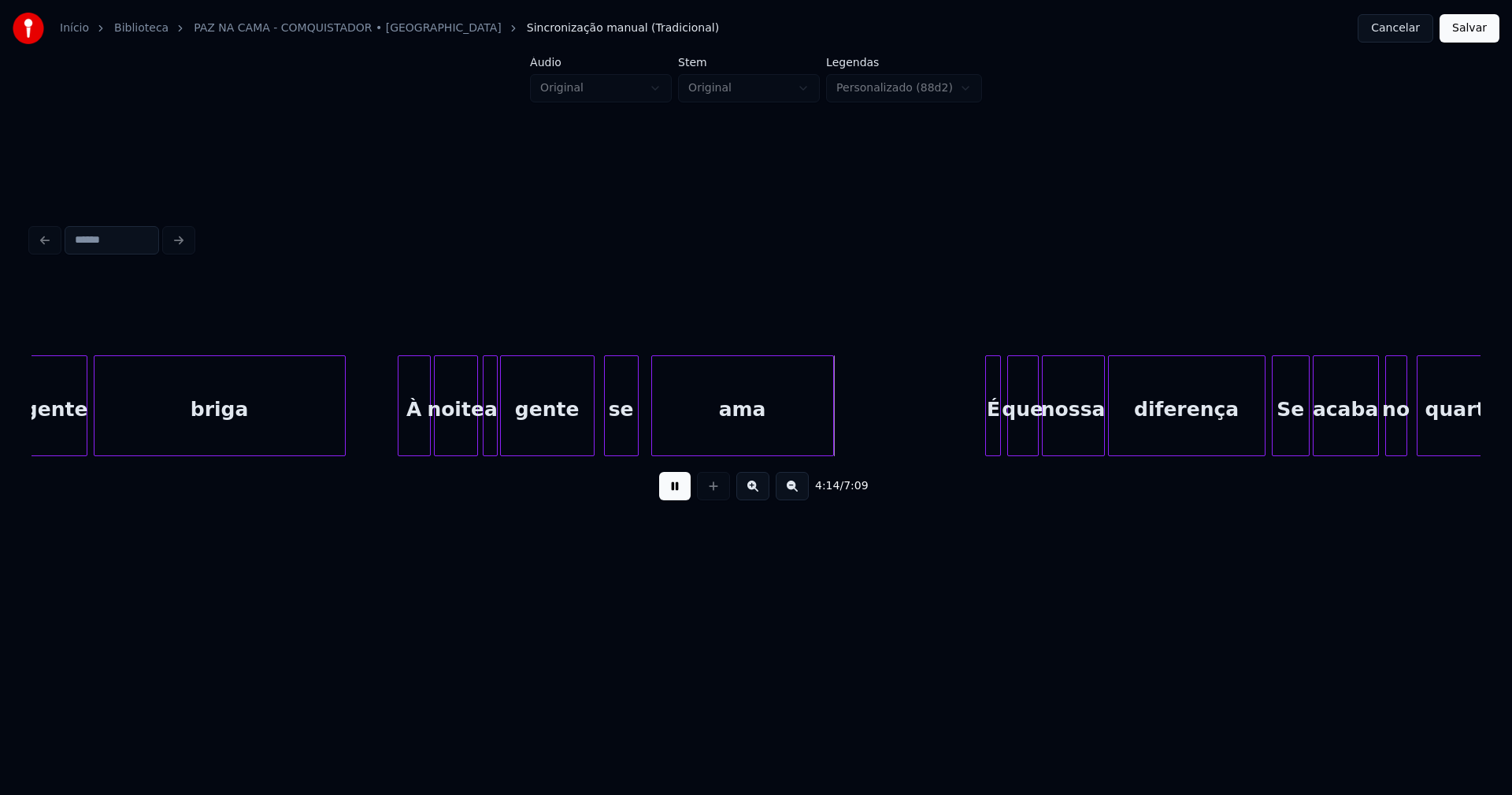
click at [483, 362] on div "a" at bounding box center [491, 406] width 15 height 101
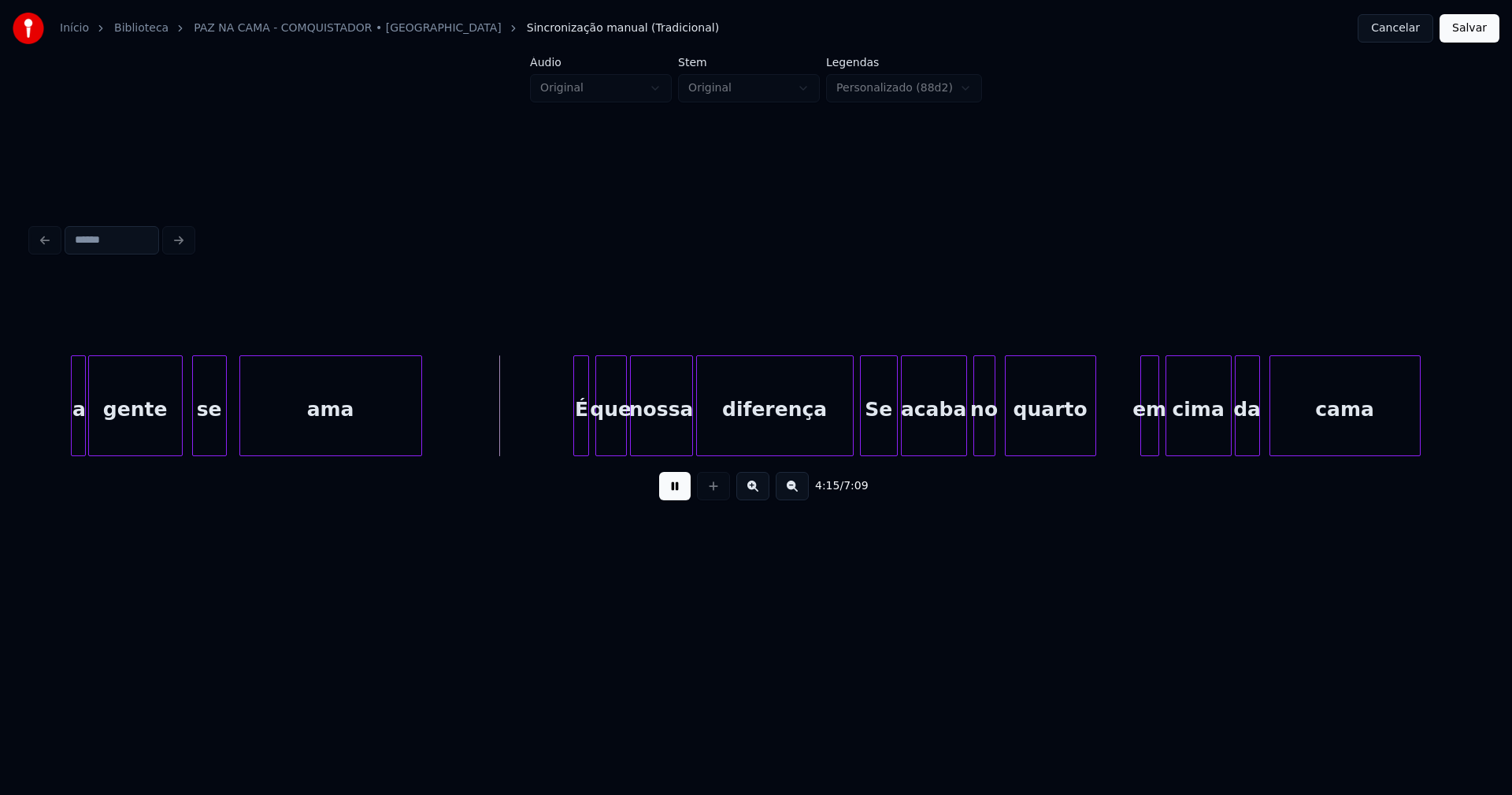
scroll to position [0, 39918]
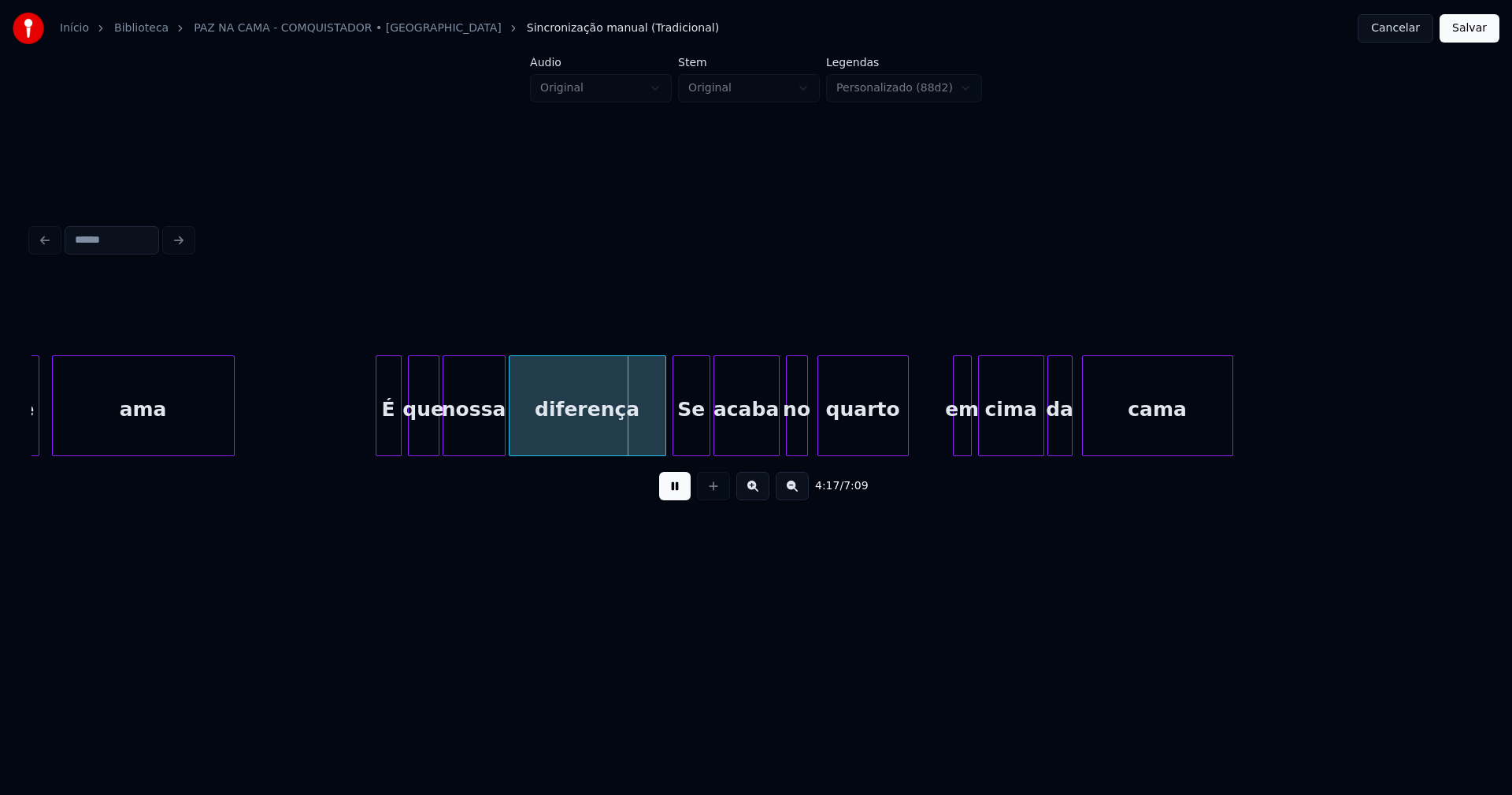
click at [378, 437] on div at bounding box center [379, 406] width 5 height 99
click at [654, 433] on div at bounding box center [653, 406] width 5 height 99
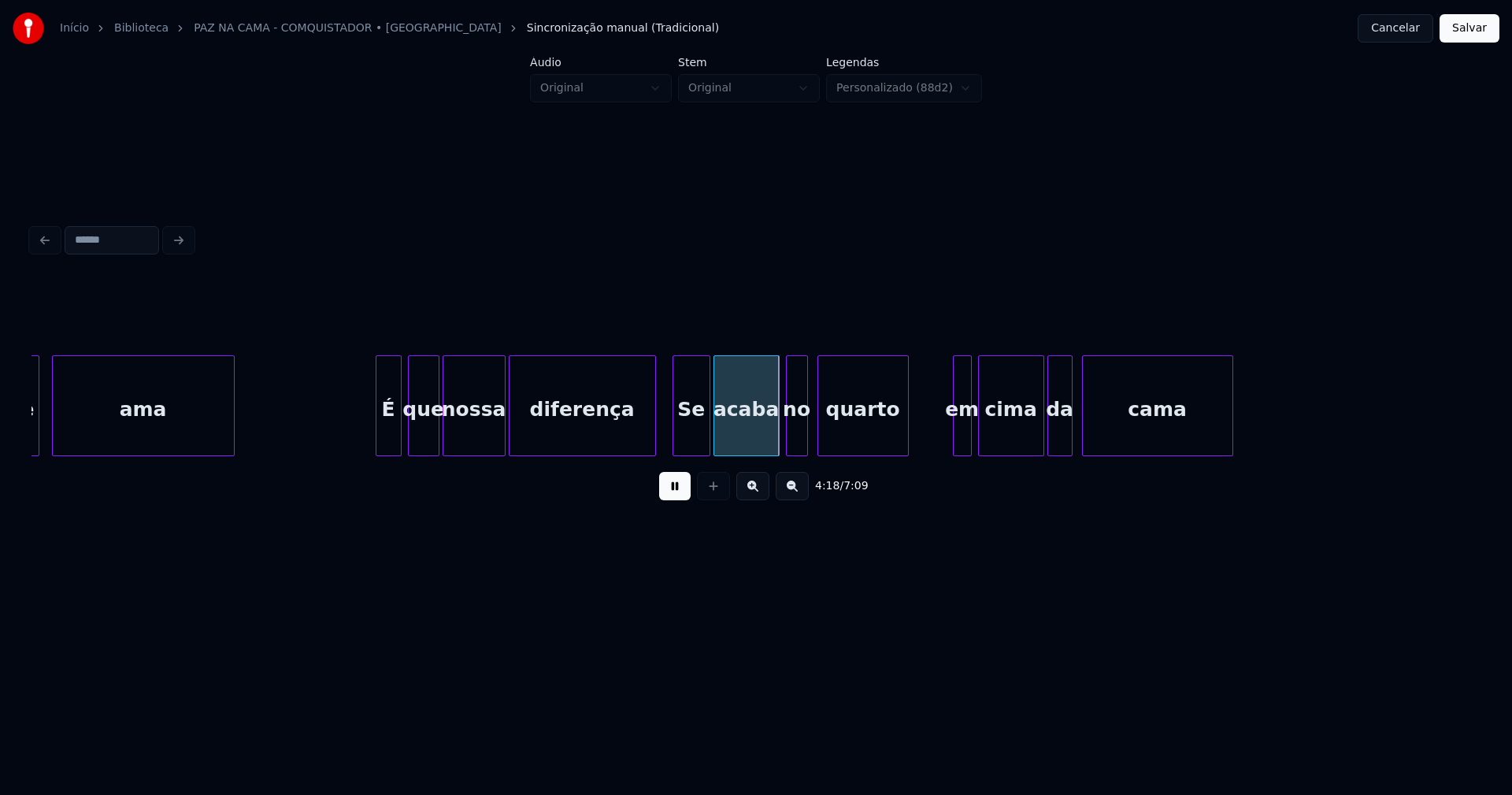
drag, startPoint x: 668, startPoint y: 488, endPoint x: 656, endPoint y: 484, distance: 12.6
click at [669, 489] on button at bounding box center [675, 486] width 32 height 28
click at [539, 420] on div "diferença" at bounding box center [582, 410] width 146 height 107
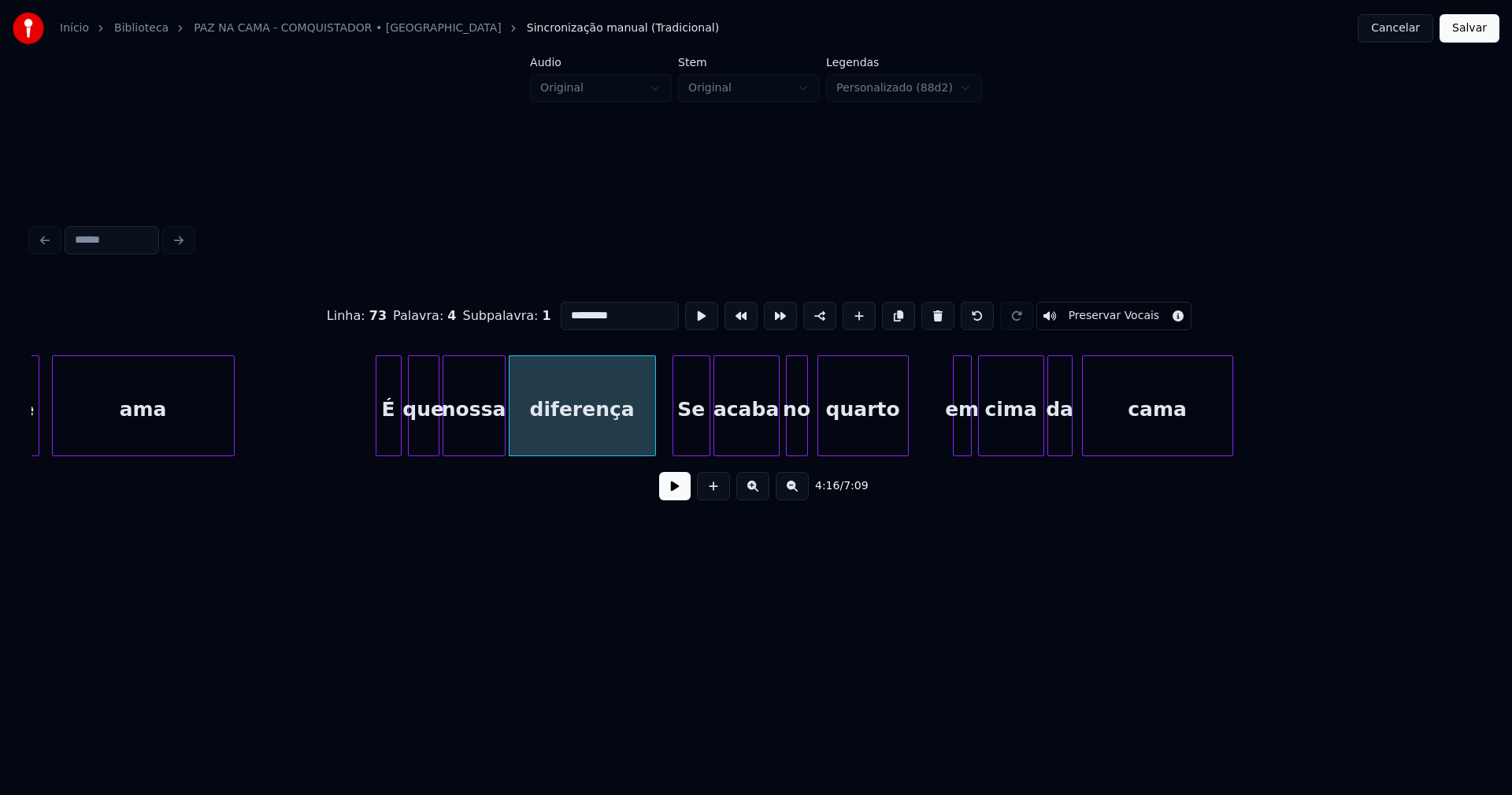
click at [561, 311] on input "*********" at bounding box center [619, 315] width 118 height 28
click at [694, 441] on div "Se" at bounding box center [691, 410] width 36 height 107
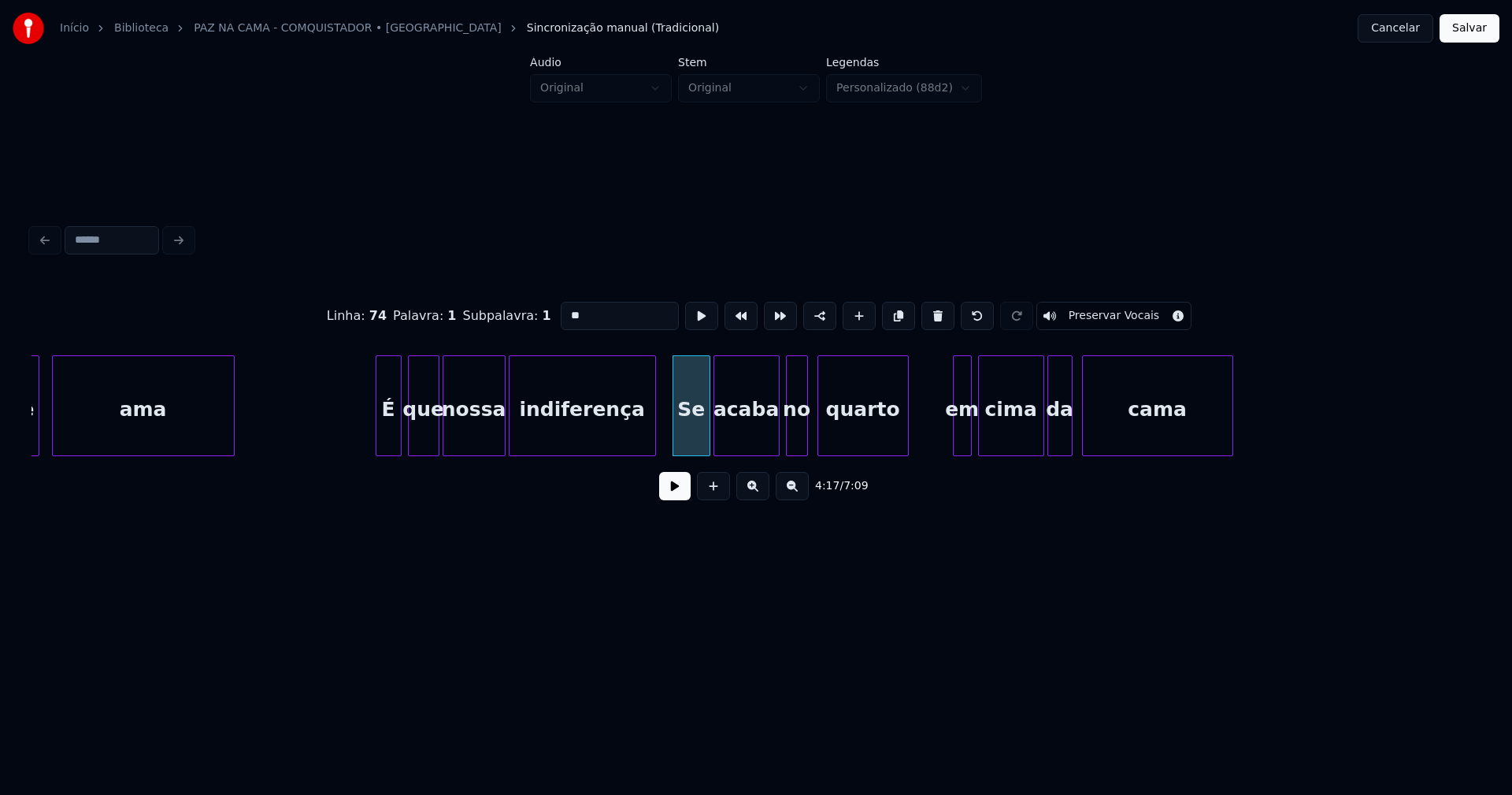
click at [563, 309] on input "**" at bounding box center [619, 315] width 118 height 28
click at [946, 447] on div at bounding box center [946, 406] width 5 height 99
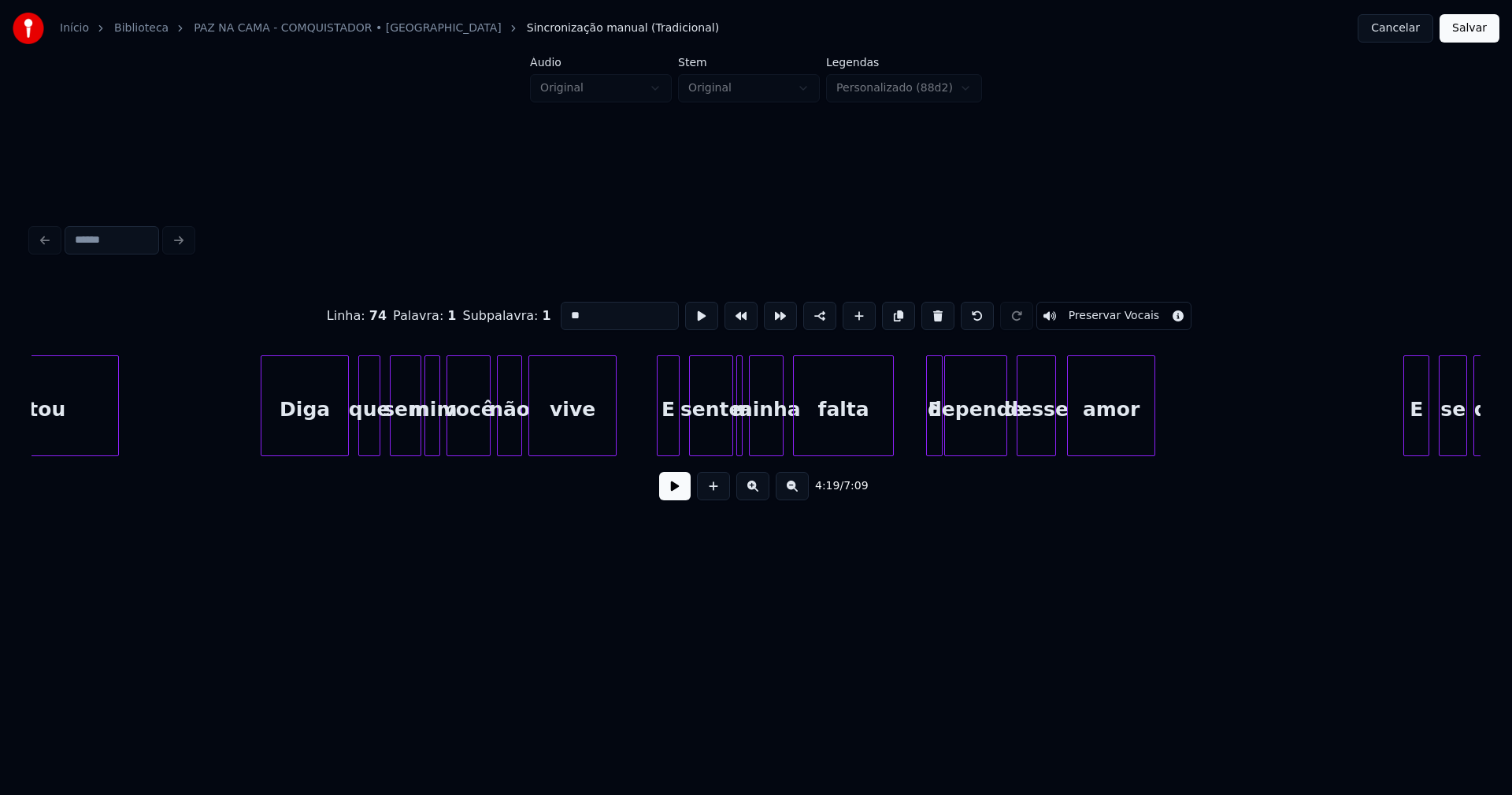
scroll to position [0, 8621]
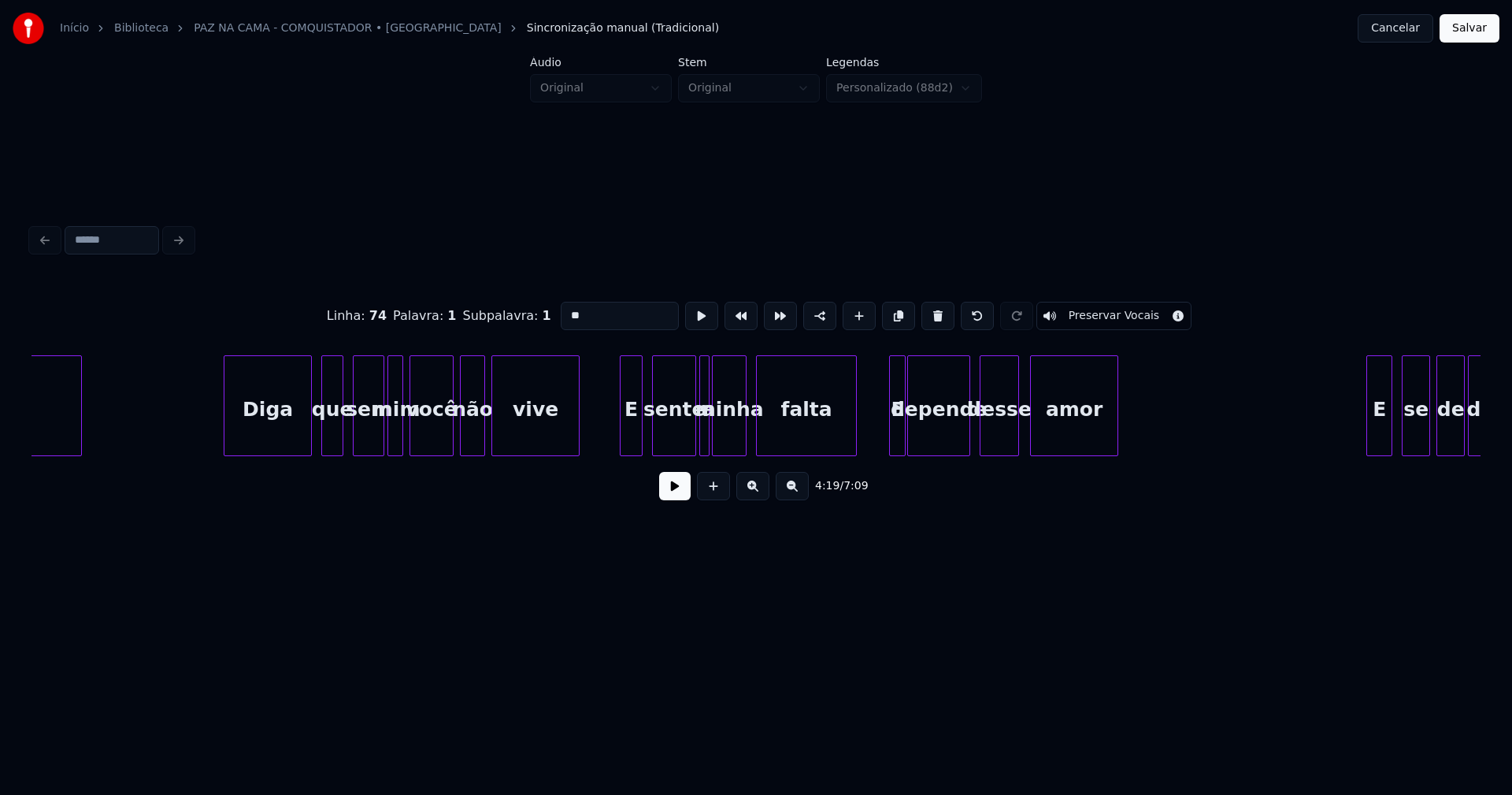
click at [706, 444] on div at bounding box center [706, 406] width 5 height 99
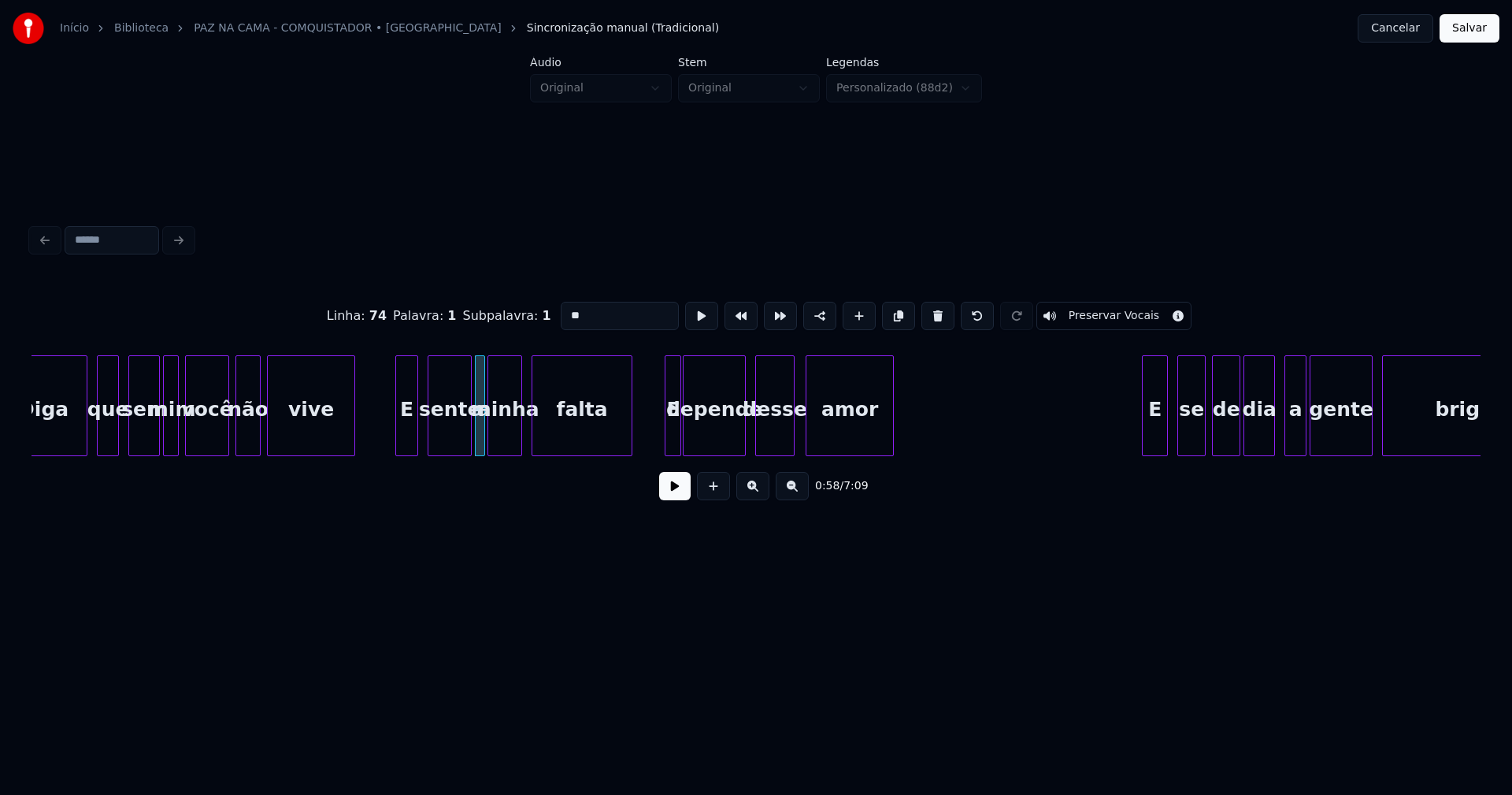
scroll to position [0, 8884]
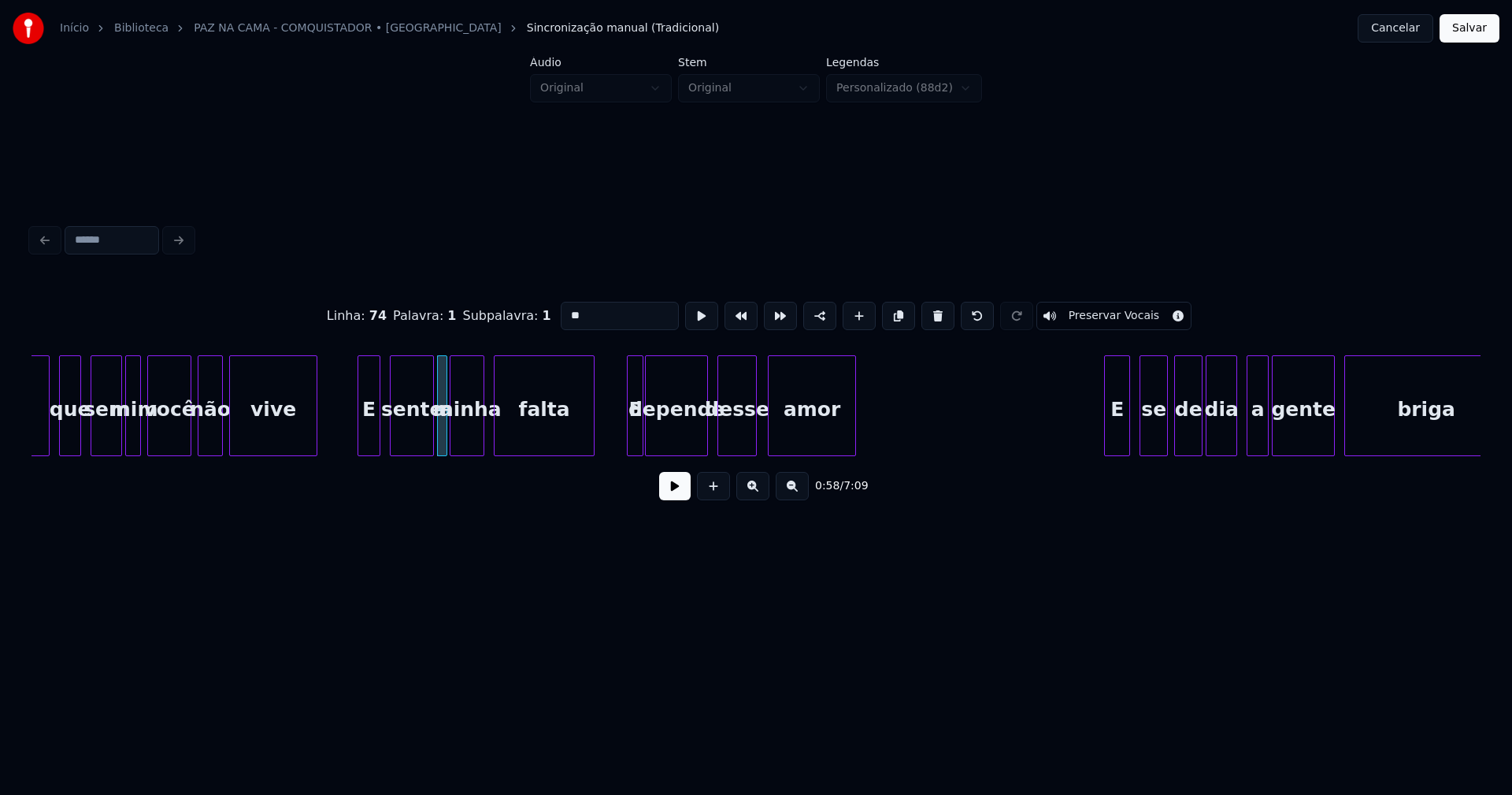
click at [630, 434] on div at bounding box center [630, 406] width 5 height 99
drag, startPoint x: 542, startPoint y: 310, endPoint x: 530, endPoint y: 310, distance: 12.0
click at [530, 310] on div "Linha : 15 Palavra : 1 Subpalavra : 1 * Preservar Vocais" at bounding box center [756, 315] width 1450 height 78
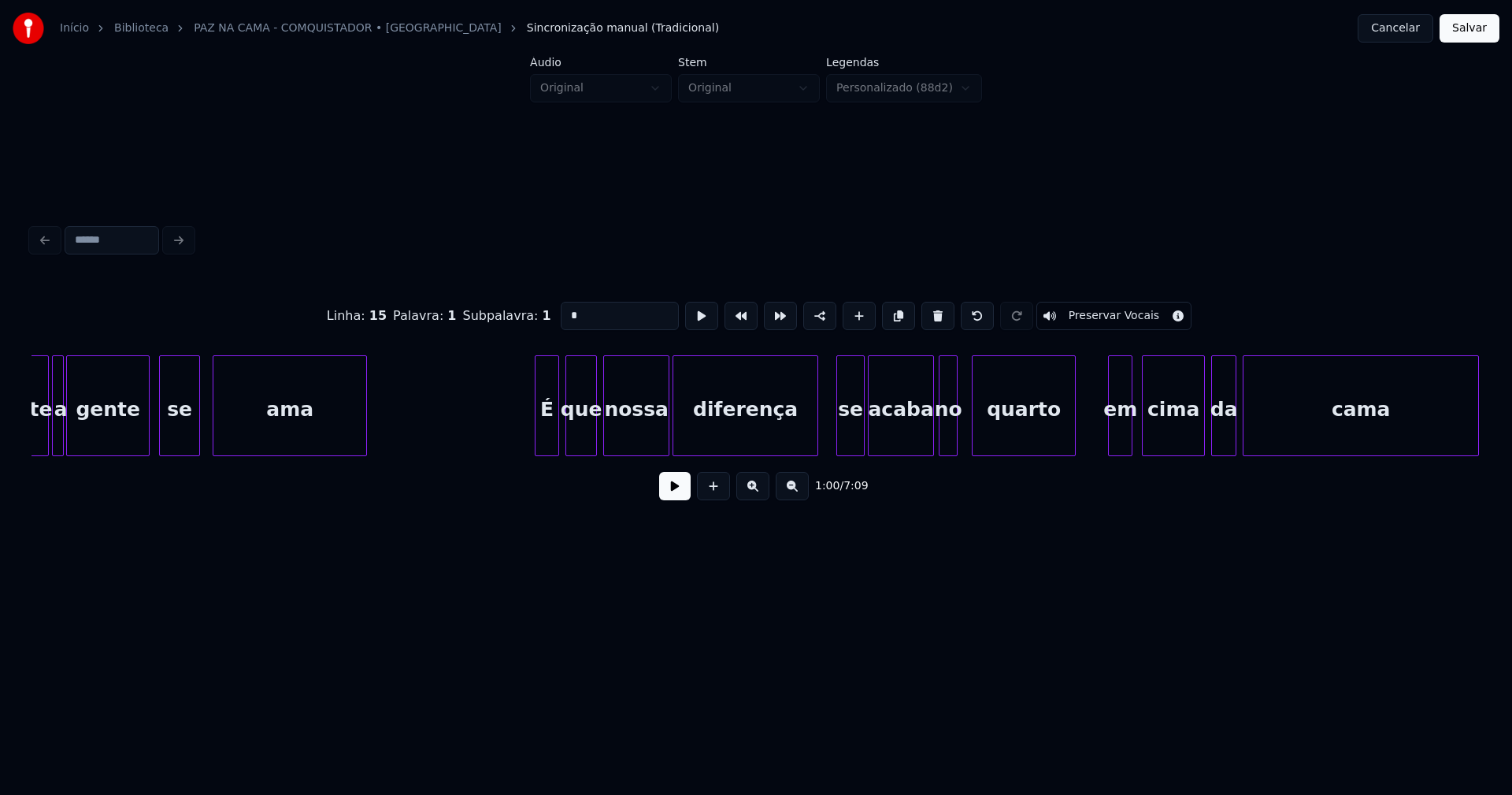
scroll to position [0, 10645]
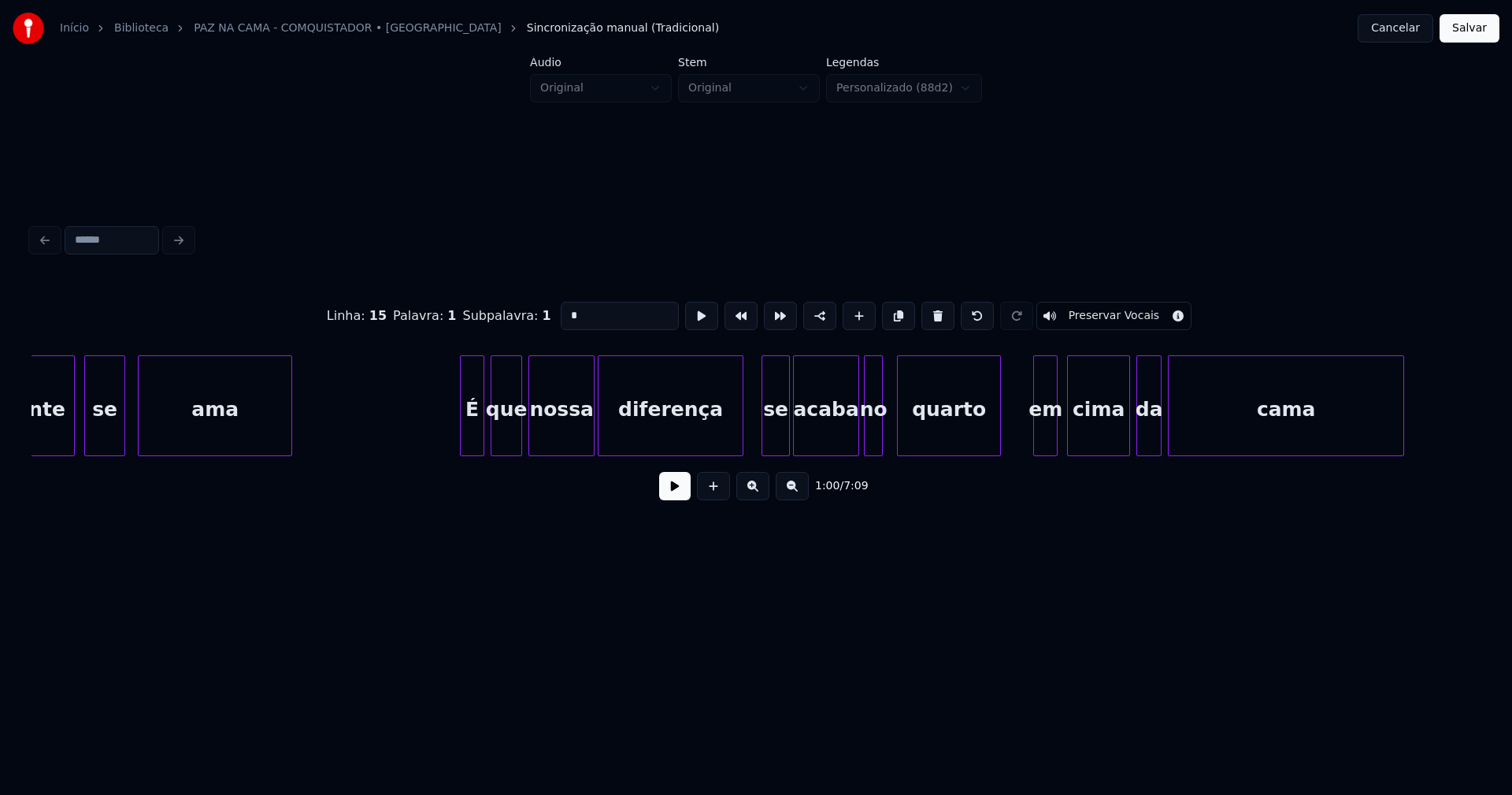
click at [644, 419] on div "diferença" at bounding box center [671, 410] width 145 height 107
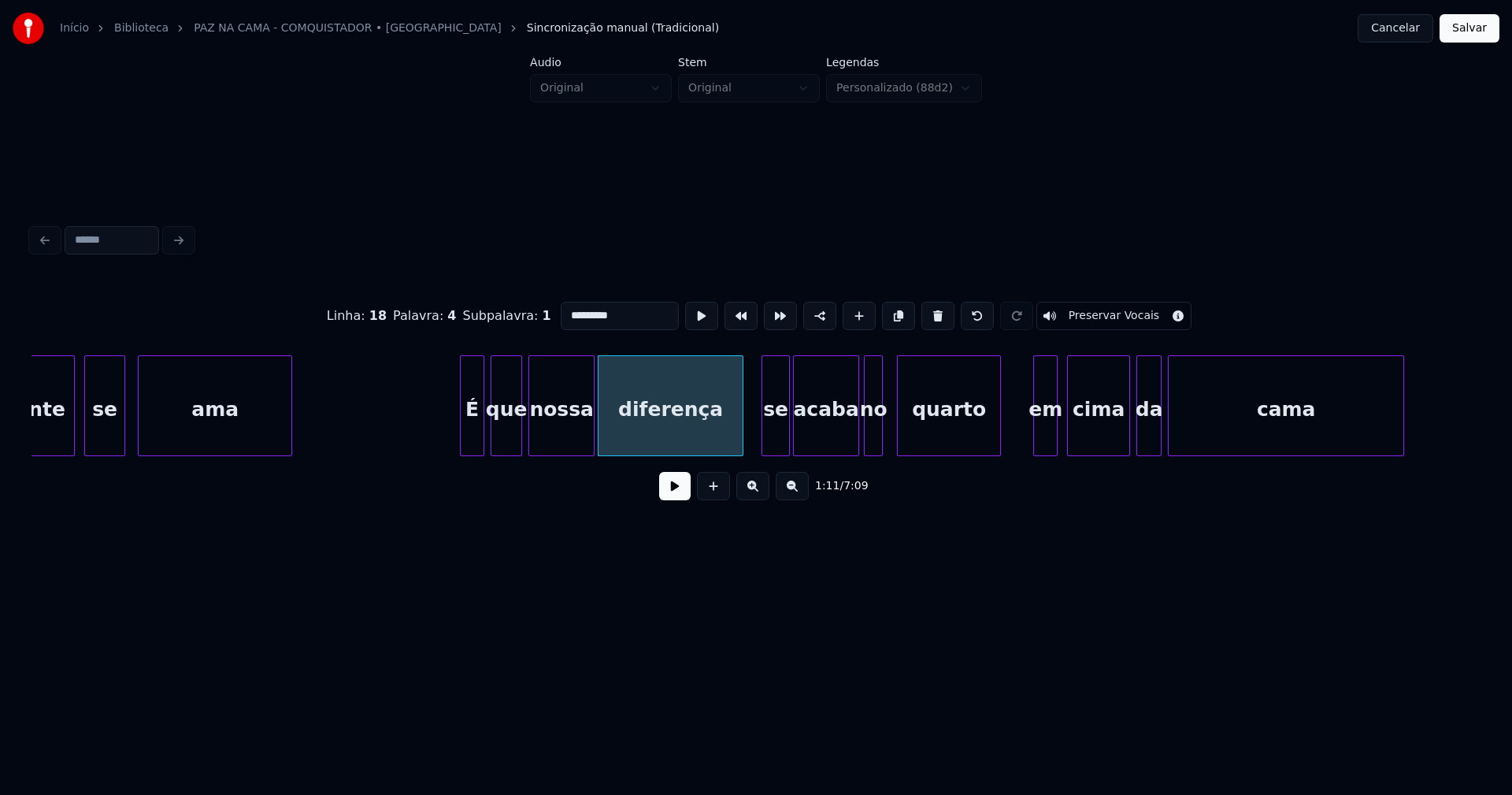
click at [561, 309] on input "*********" at bounding box center [619, 315] width 118 height 28
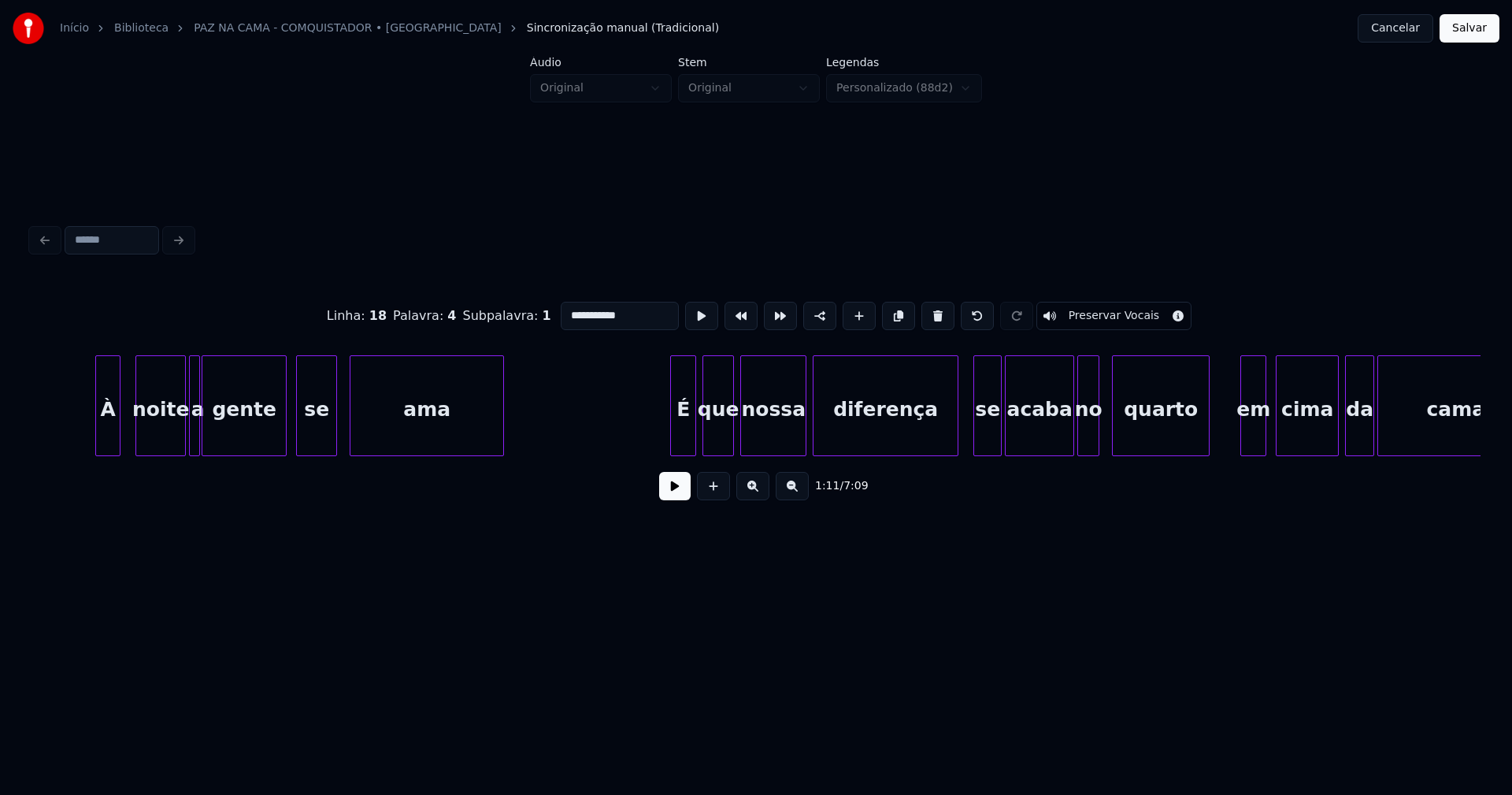
scroll to position [0, 12669]
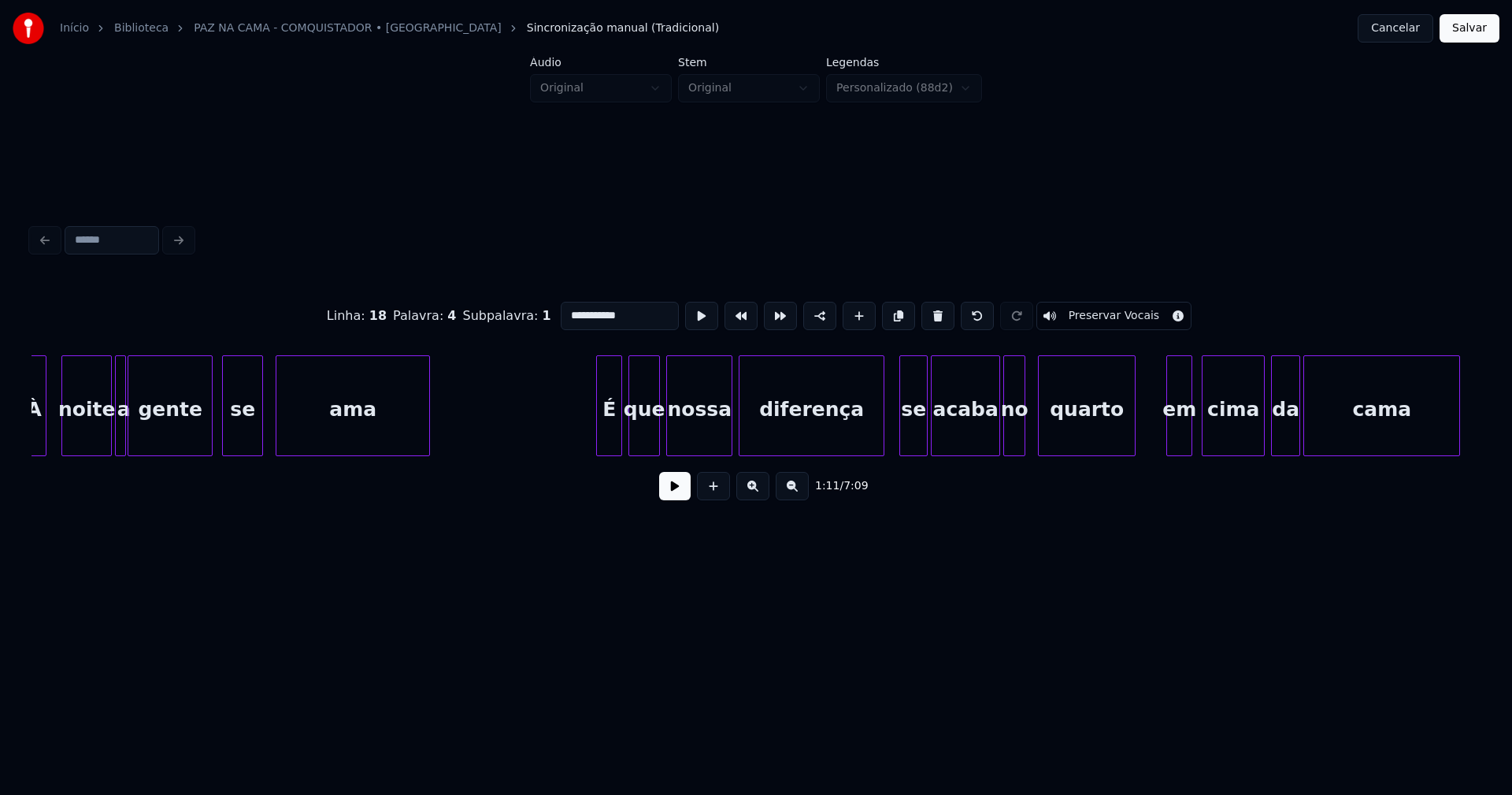
click at [828, 432] on div "diferença" at bounding box center [811, 410] width 145 height 107
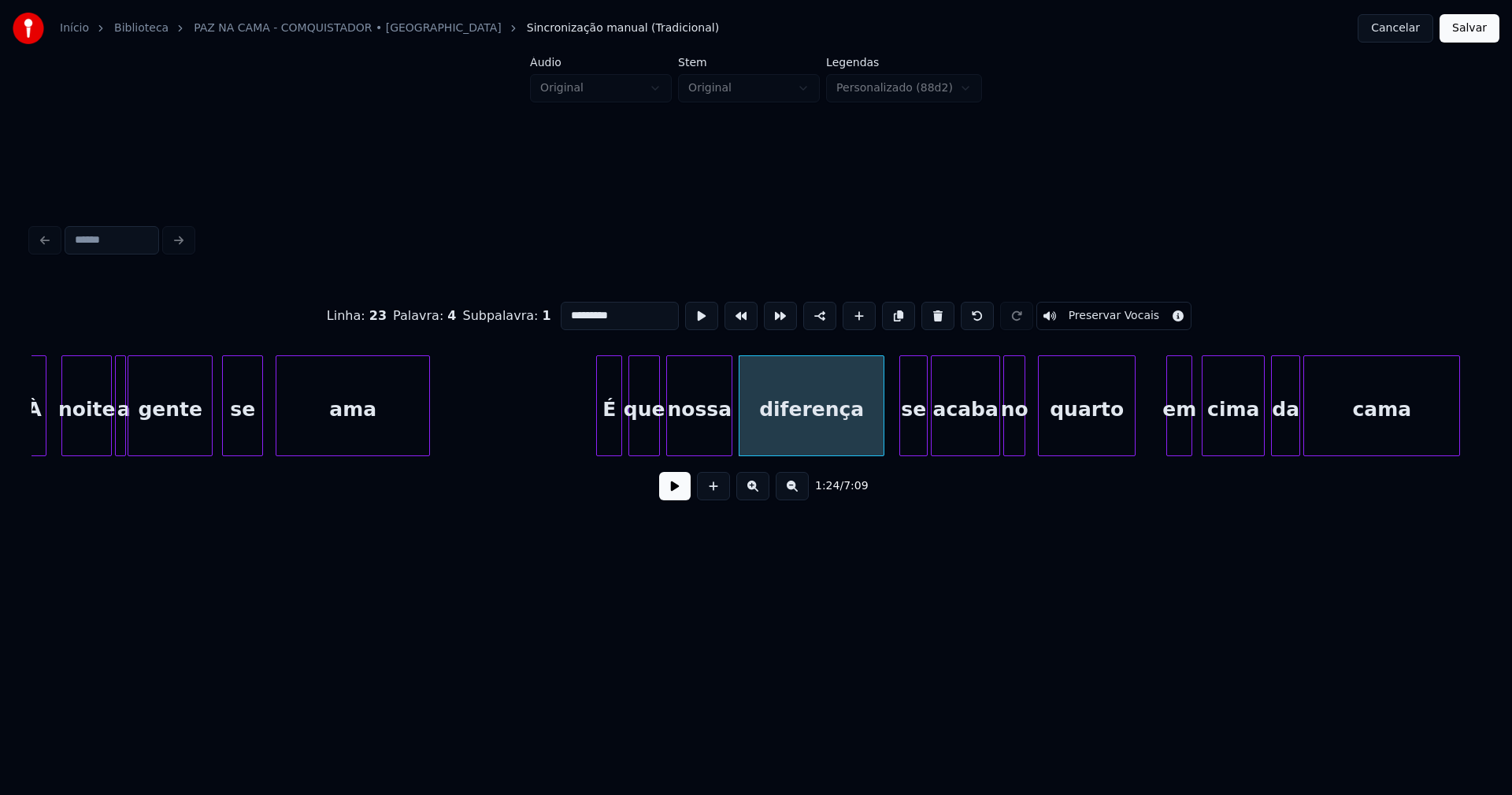
click at [561, 306] on input "*********" at bounding box center [619, 315] width 118 height 28
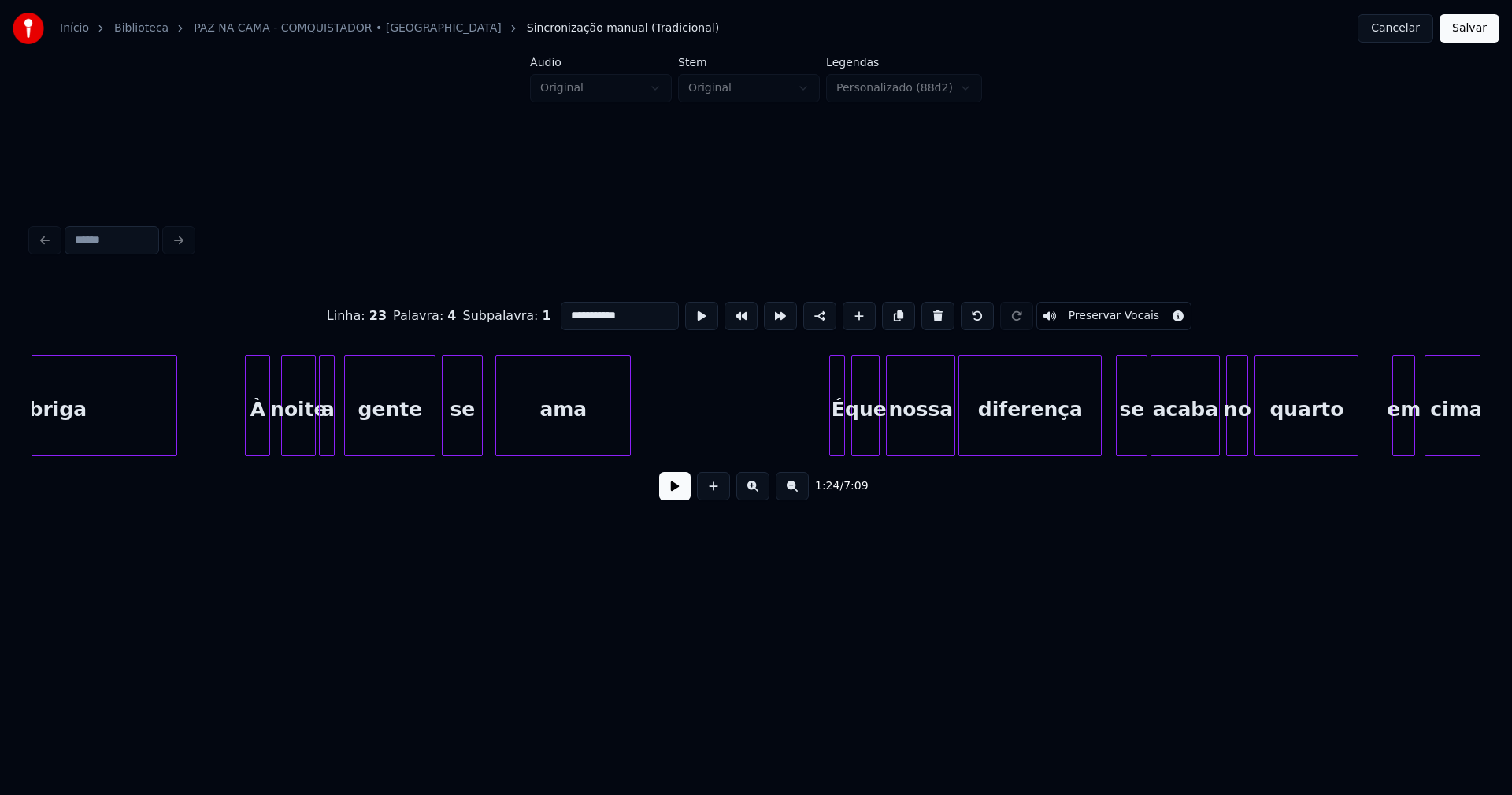
scroll to position [0, 23838]
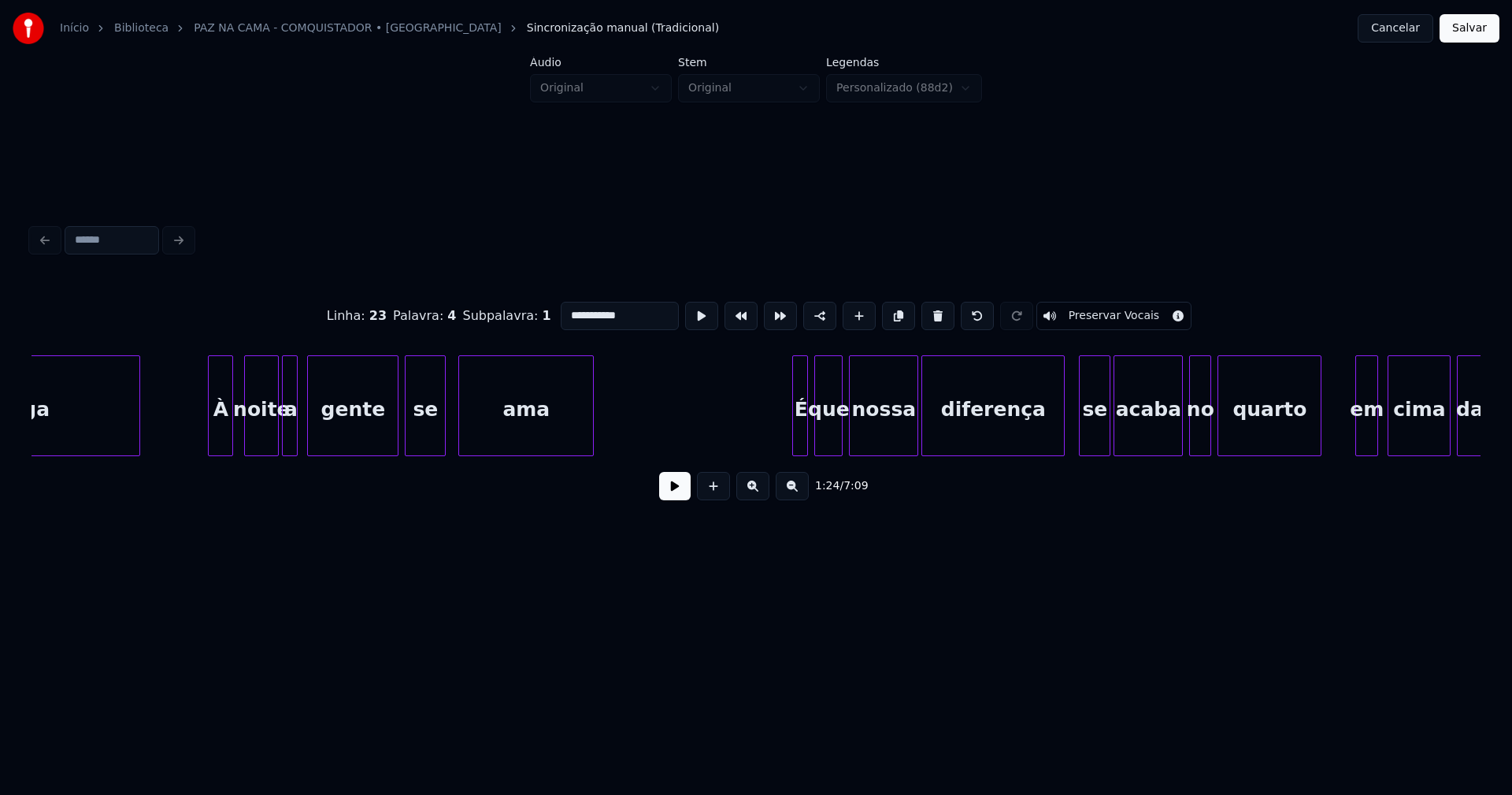
click at [980, 439] on div "diferença" at bounding box center [993, 410] width 142 height 107
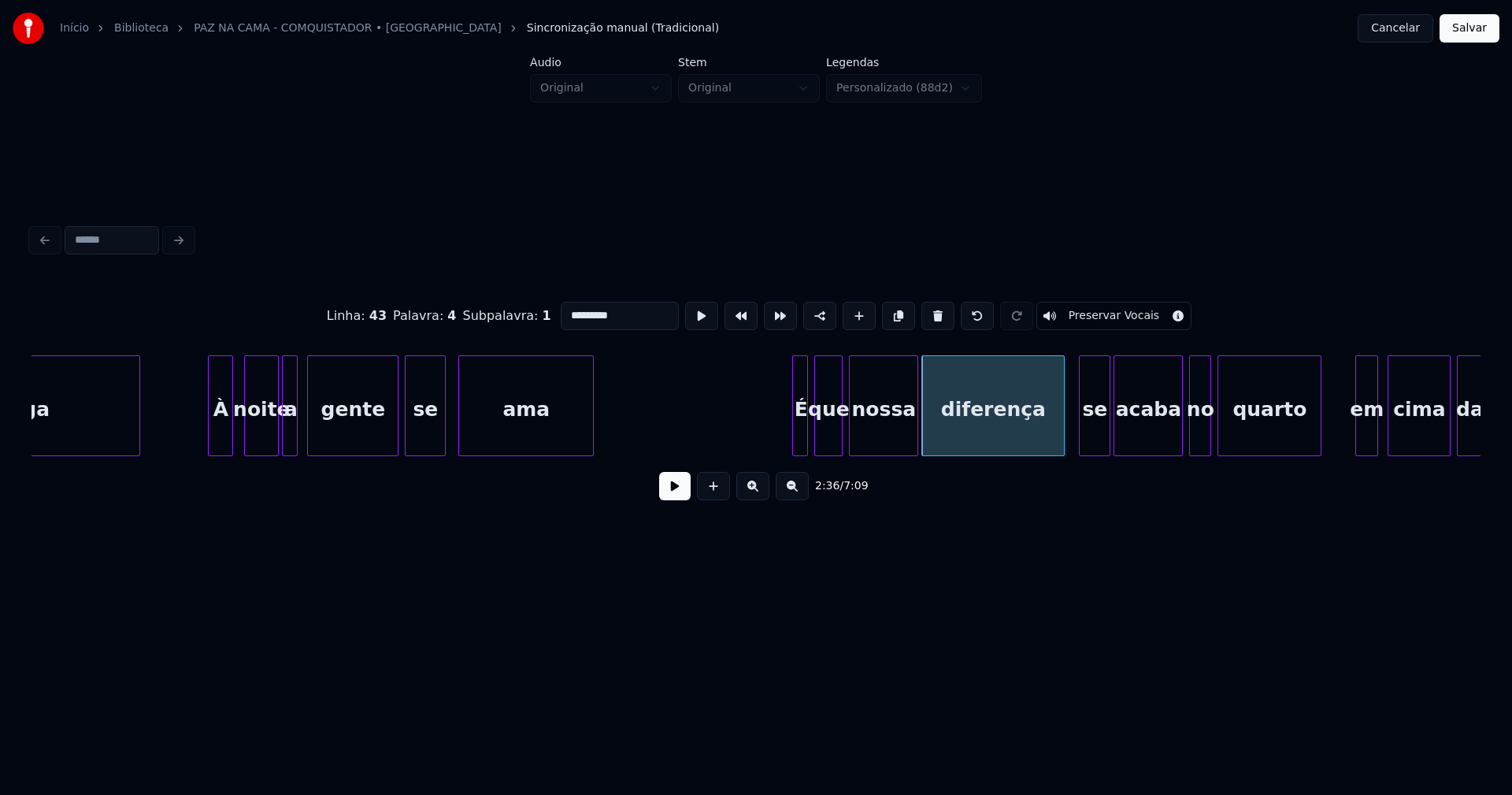
click at [561, 312] on input "*********" at bounding box center [619, 315] width 118 height 28
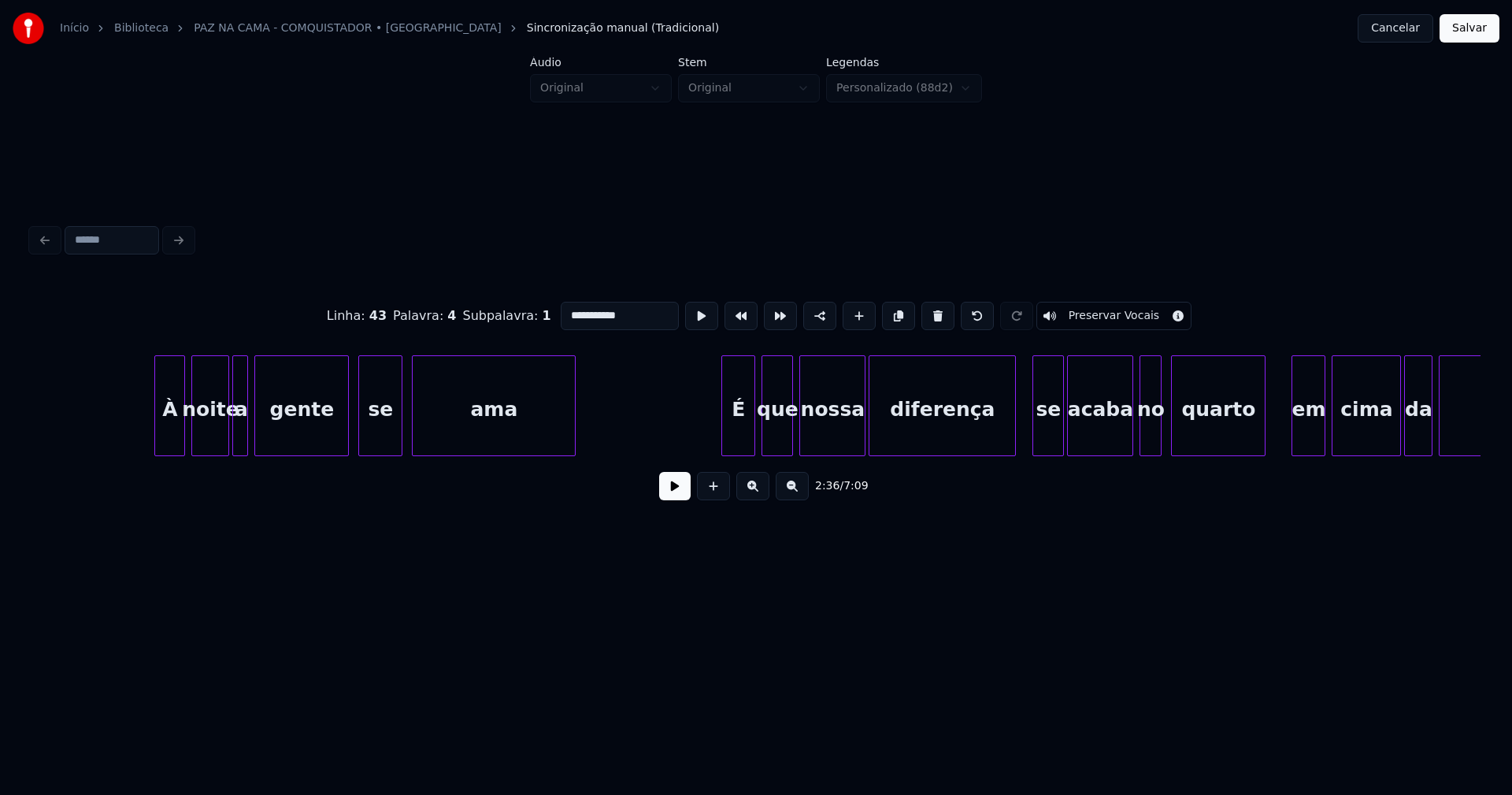
scroll to position [0, 26126]
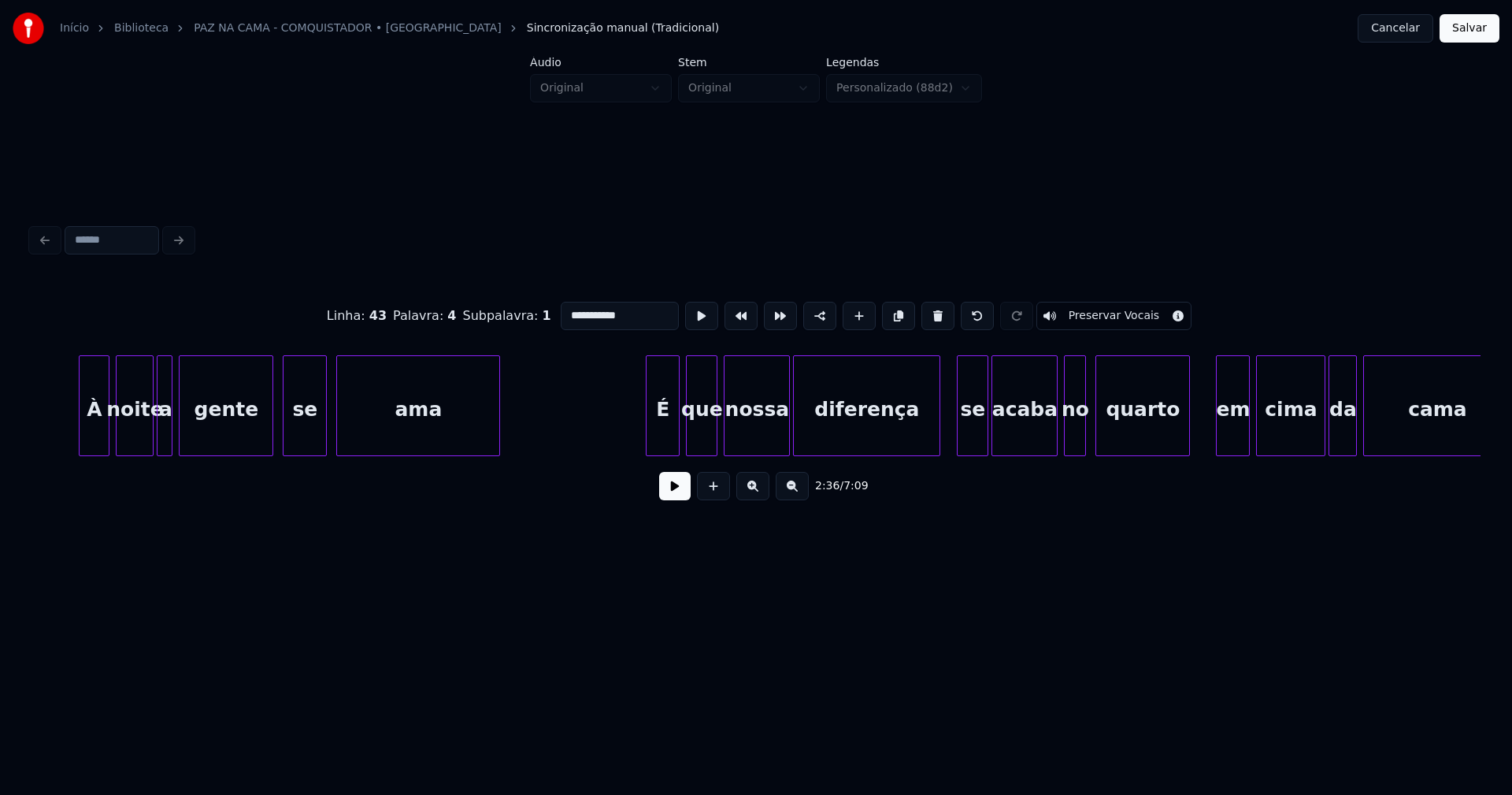
click at [825, 434] on div "diferença" at bounding box center [867, 410] width 146 height 107
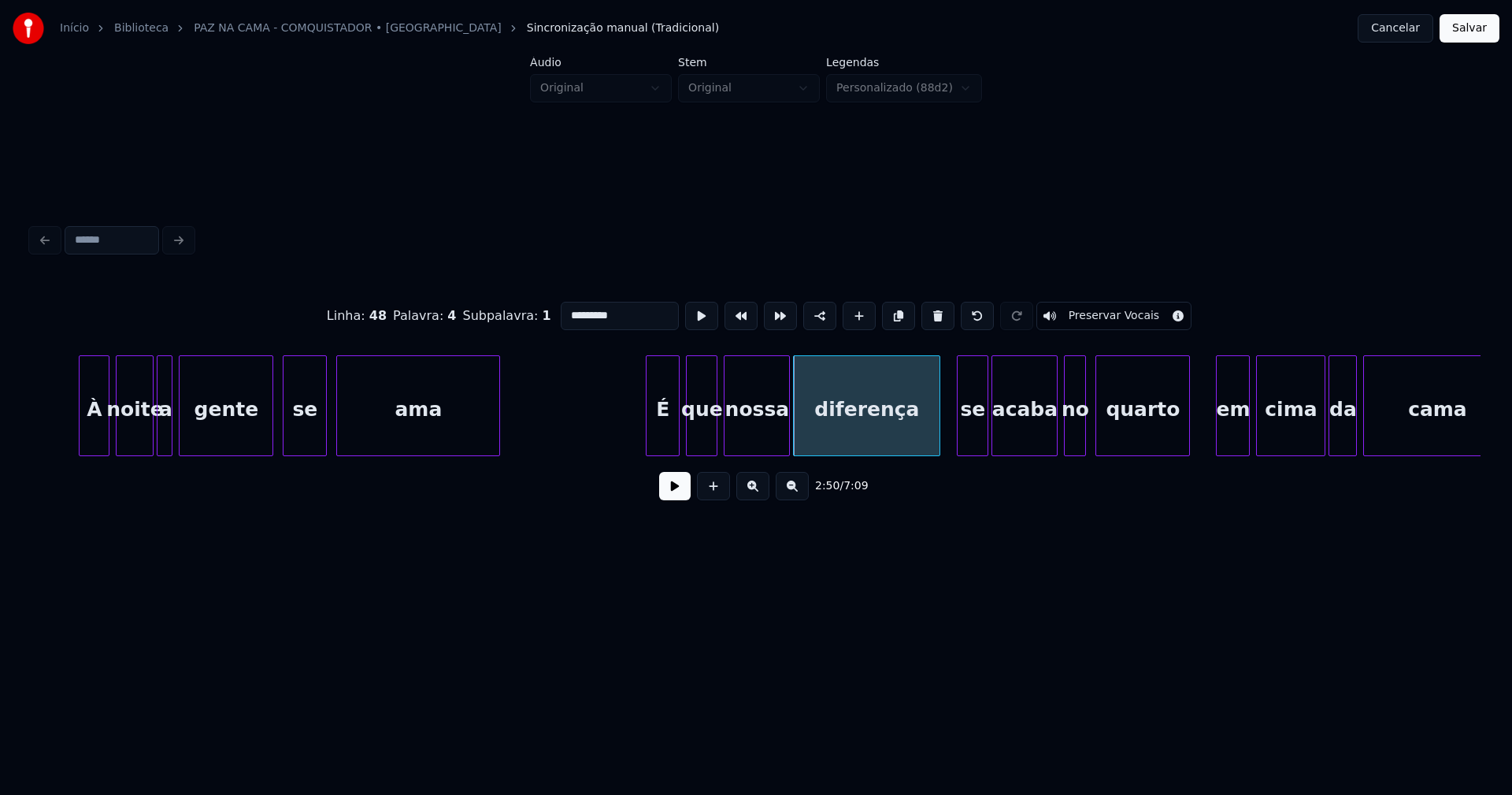
click at [561, 307] on input "*********" at bounding box center [619, 315] width 118 height 28
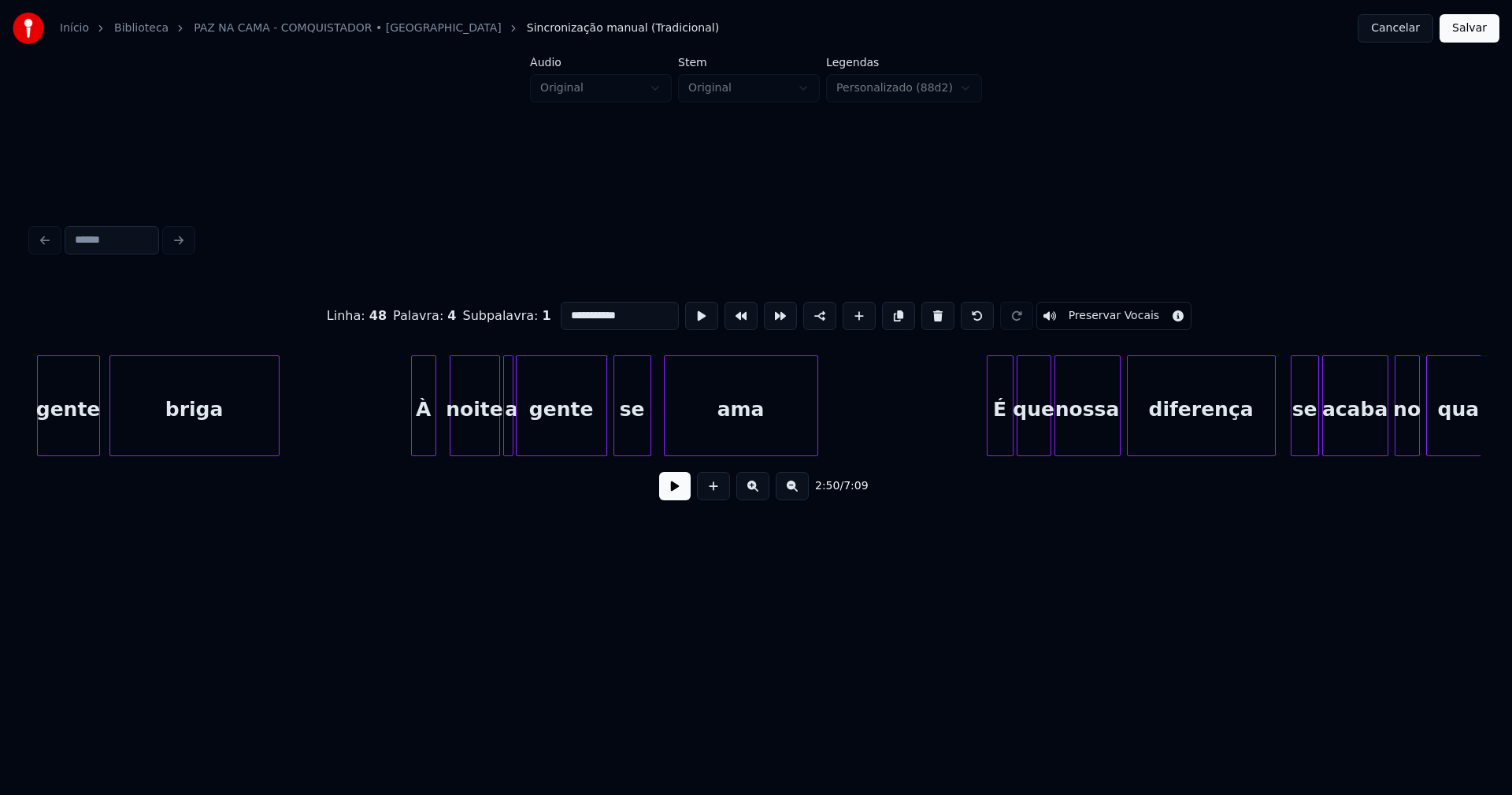
scroll to position [0, 37182]
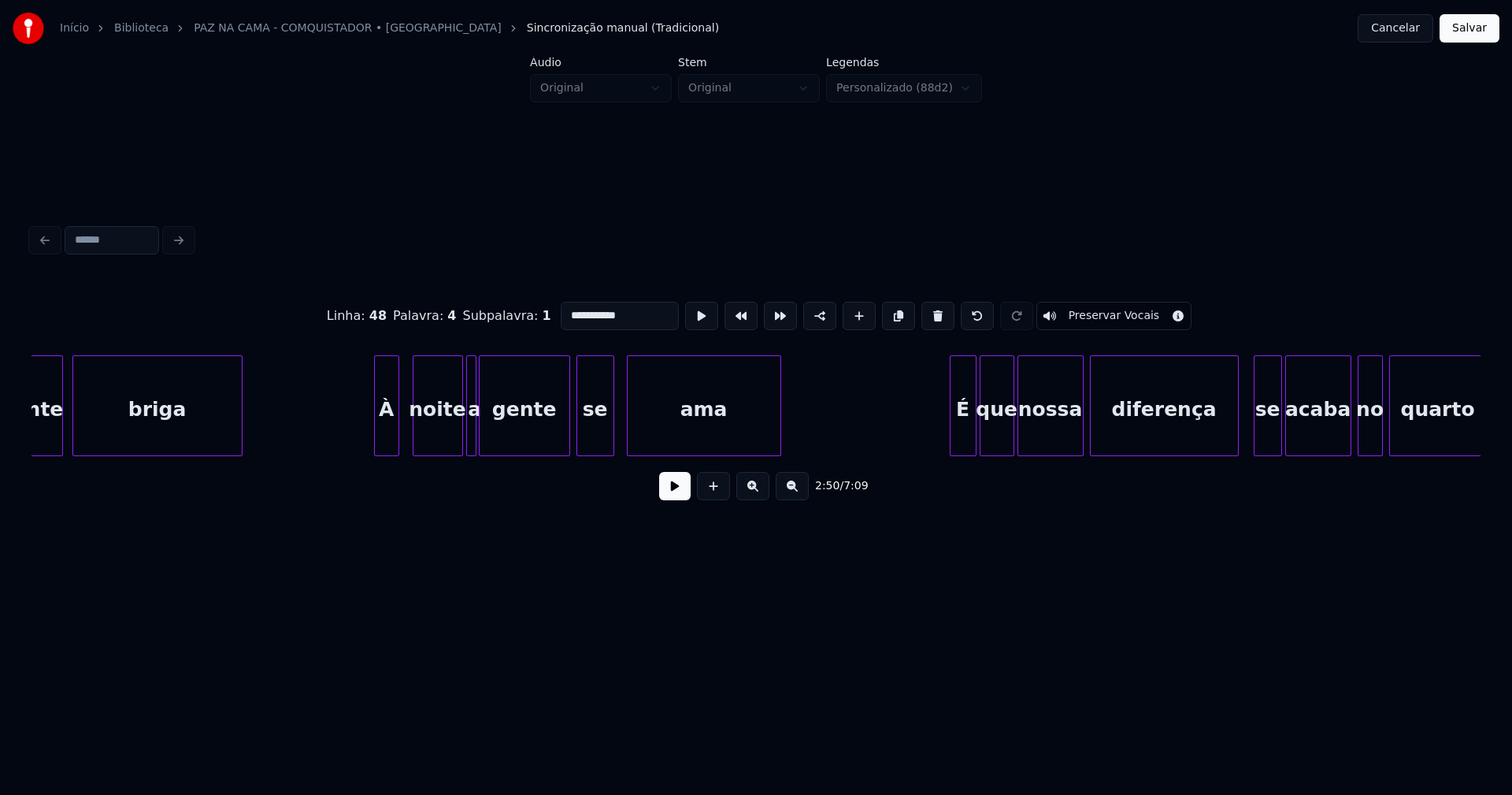
click at [1193, 430] on div "diferença" at bounding box center [1165, 410] width 147 height 107
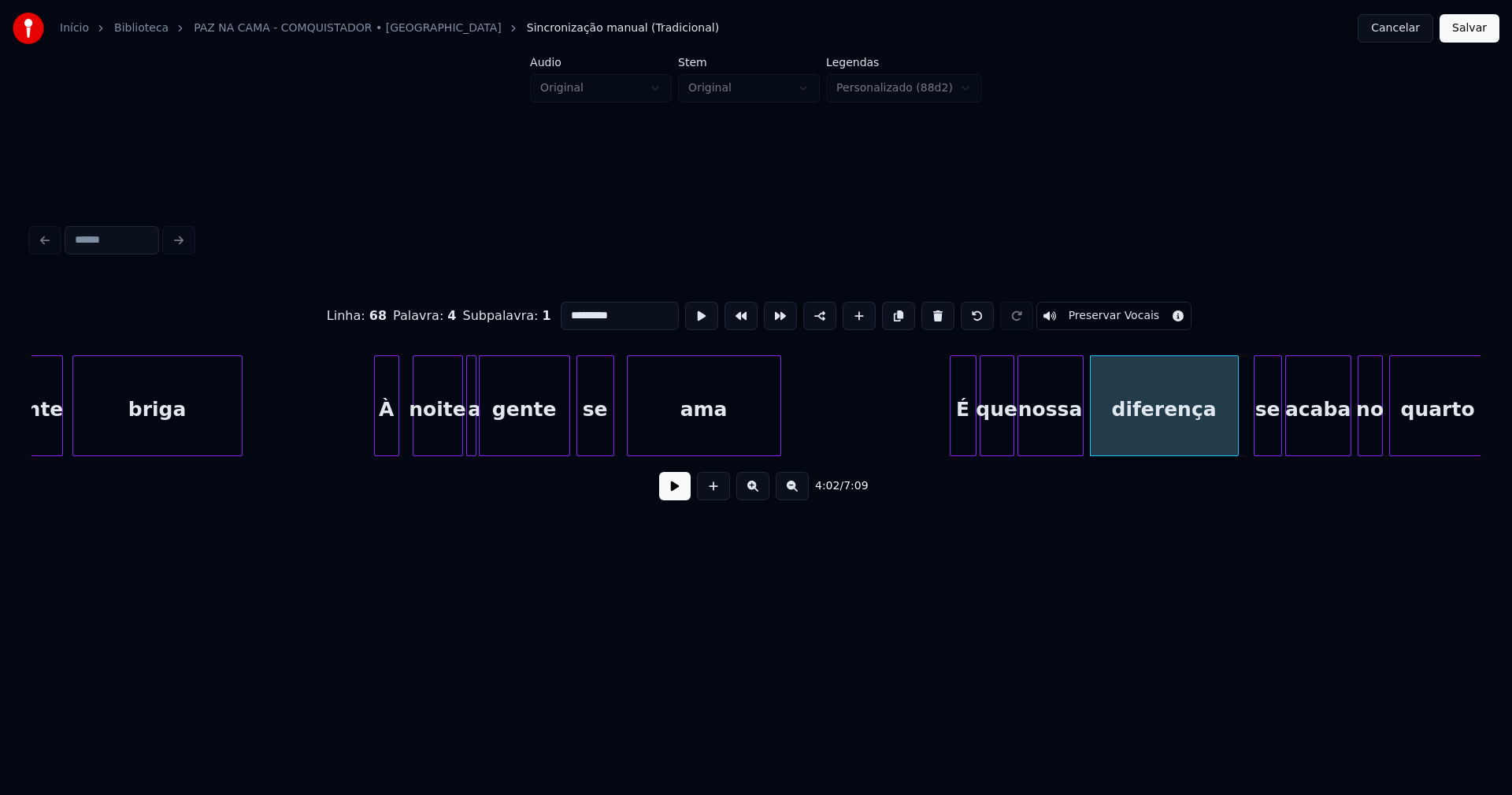
click at [562, 308] on input "*********" at bounding box center [619, 315] width 118 height 28
click at [561, 310] on input "*********" at bounding box center [619, 315] width 118 height 28
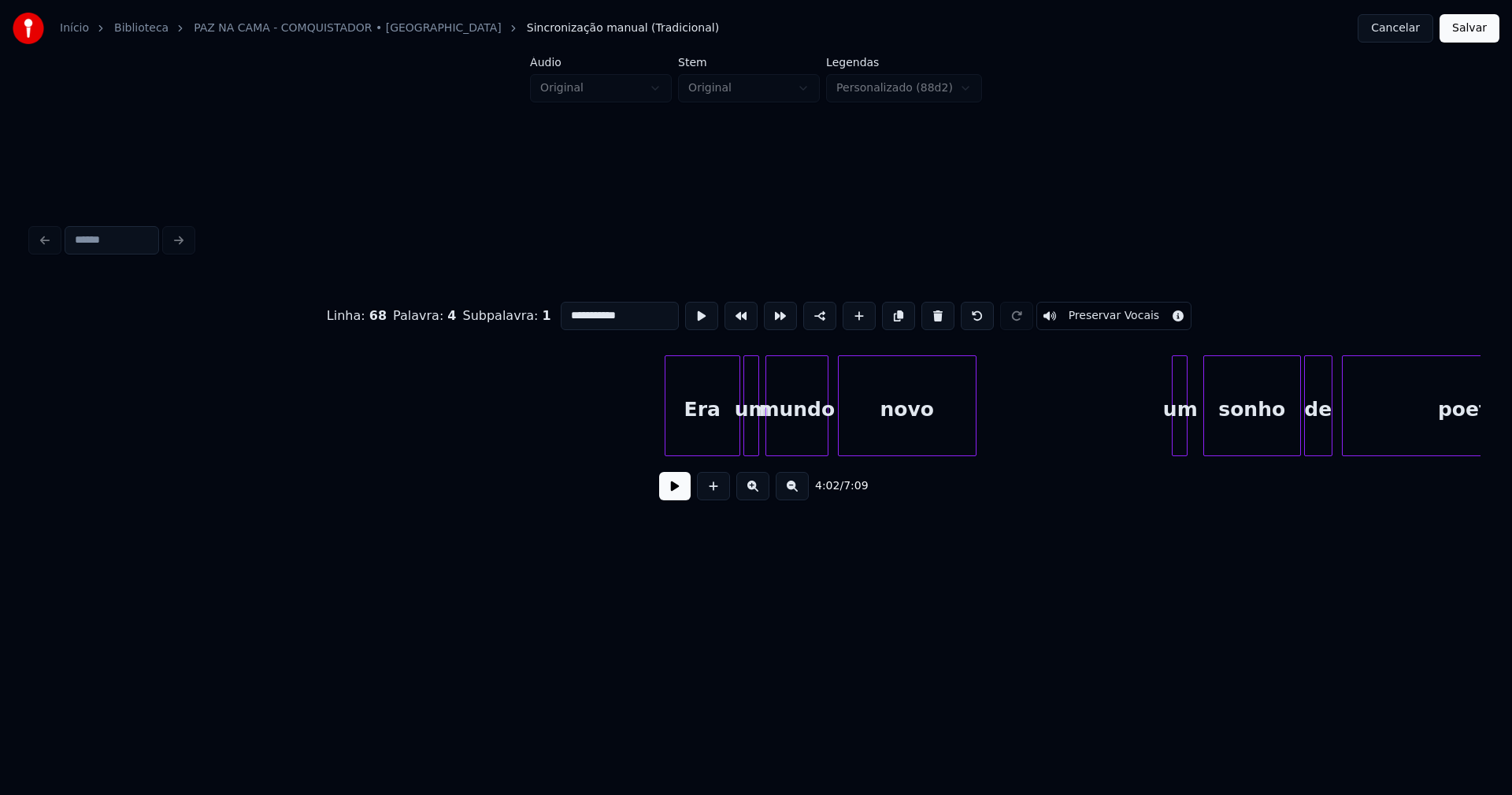
scroll to position [0, 47827]
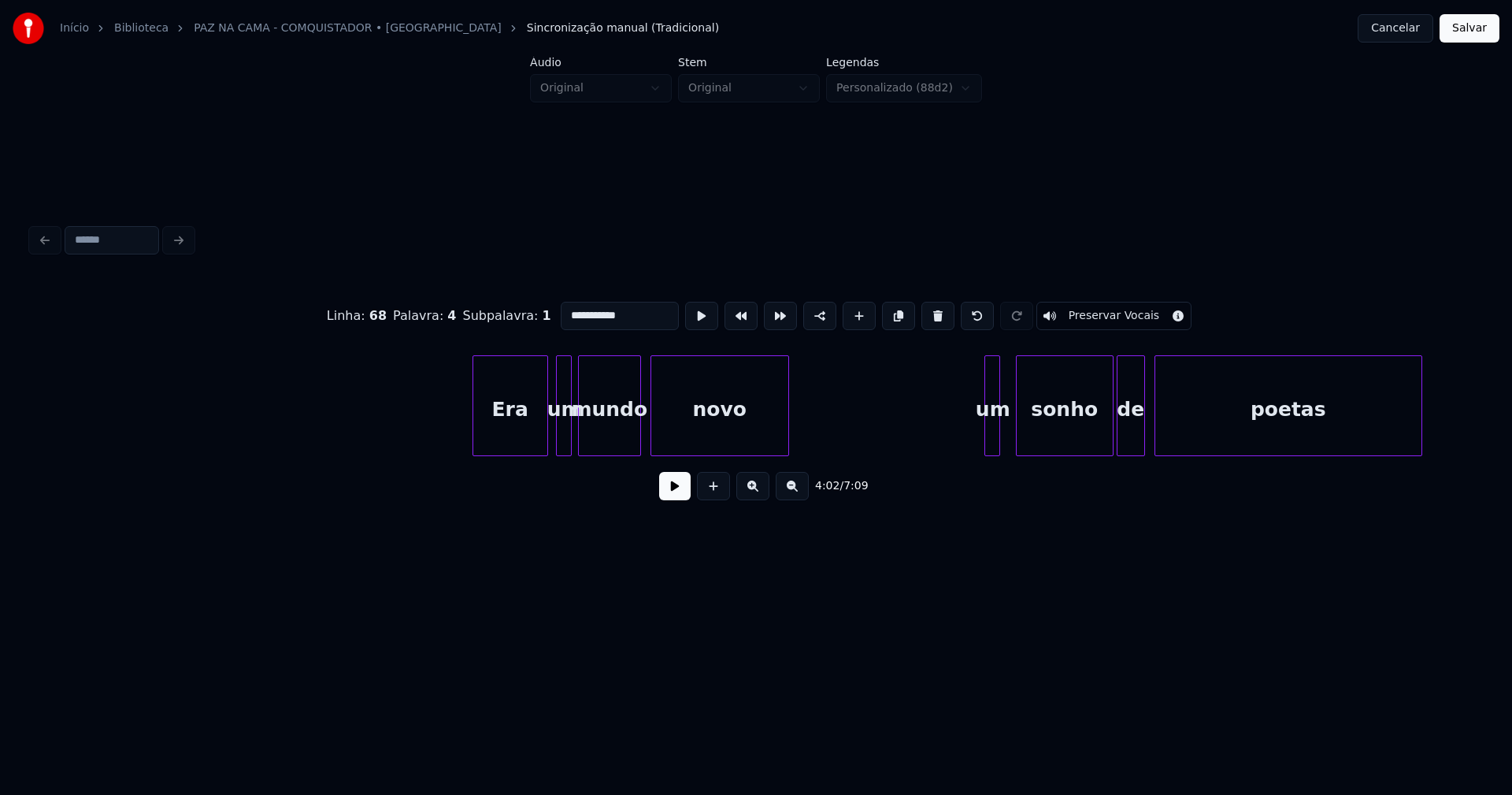
click at [509, 440] on div "Era" at bounding box center [510, 410] width 74 height 107
type input "**********"
click at [673, 494] on button at bounding box center [675, 486] width 32 height 28
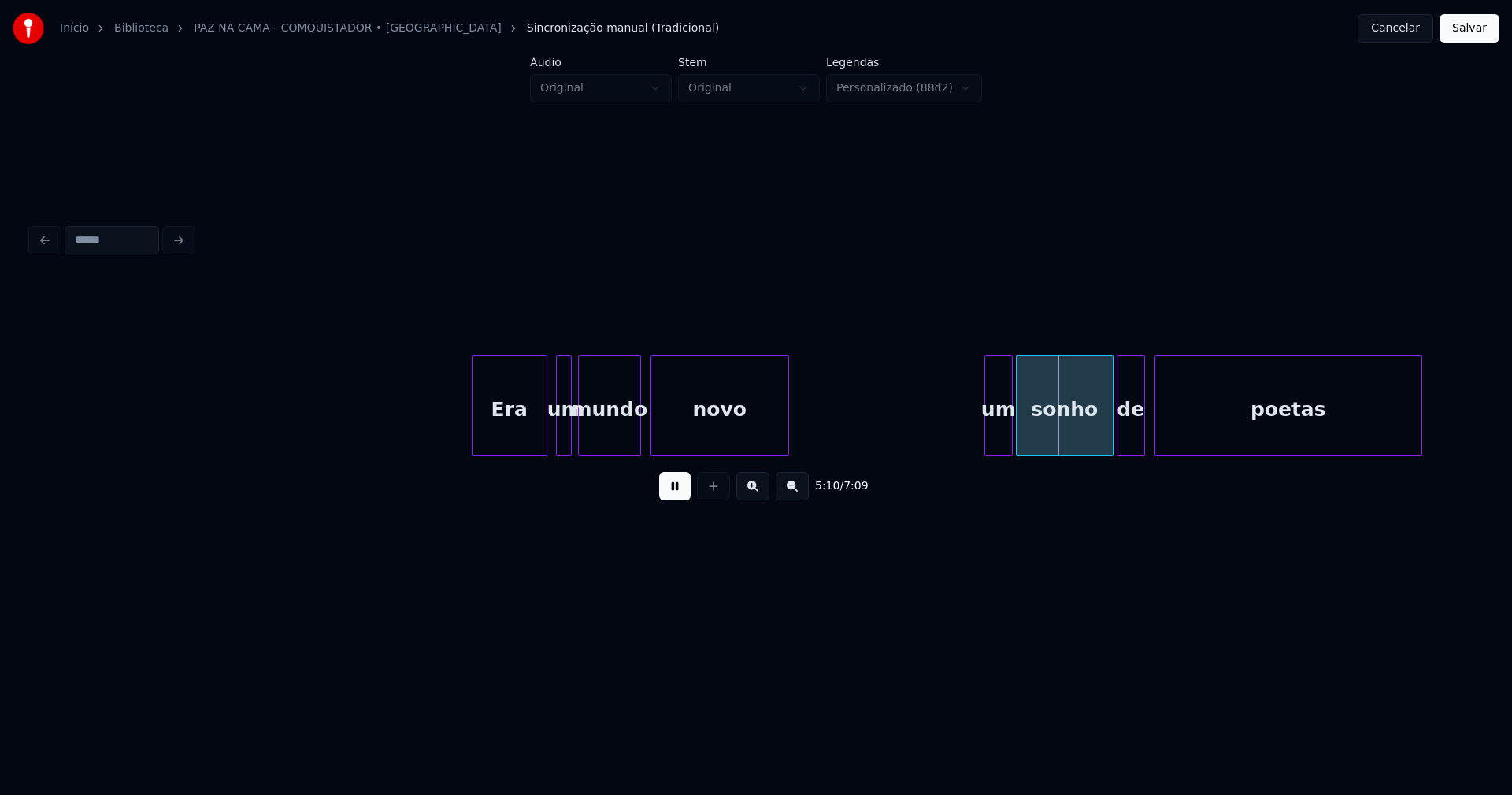
click at [1011, 430] on div at bounding box center [1009, 406] width 5 height 99
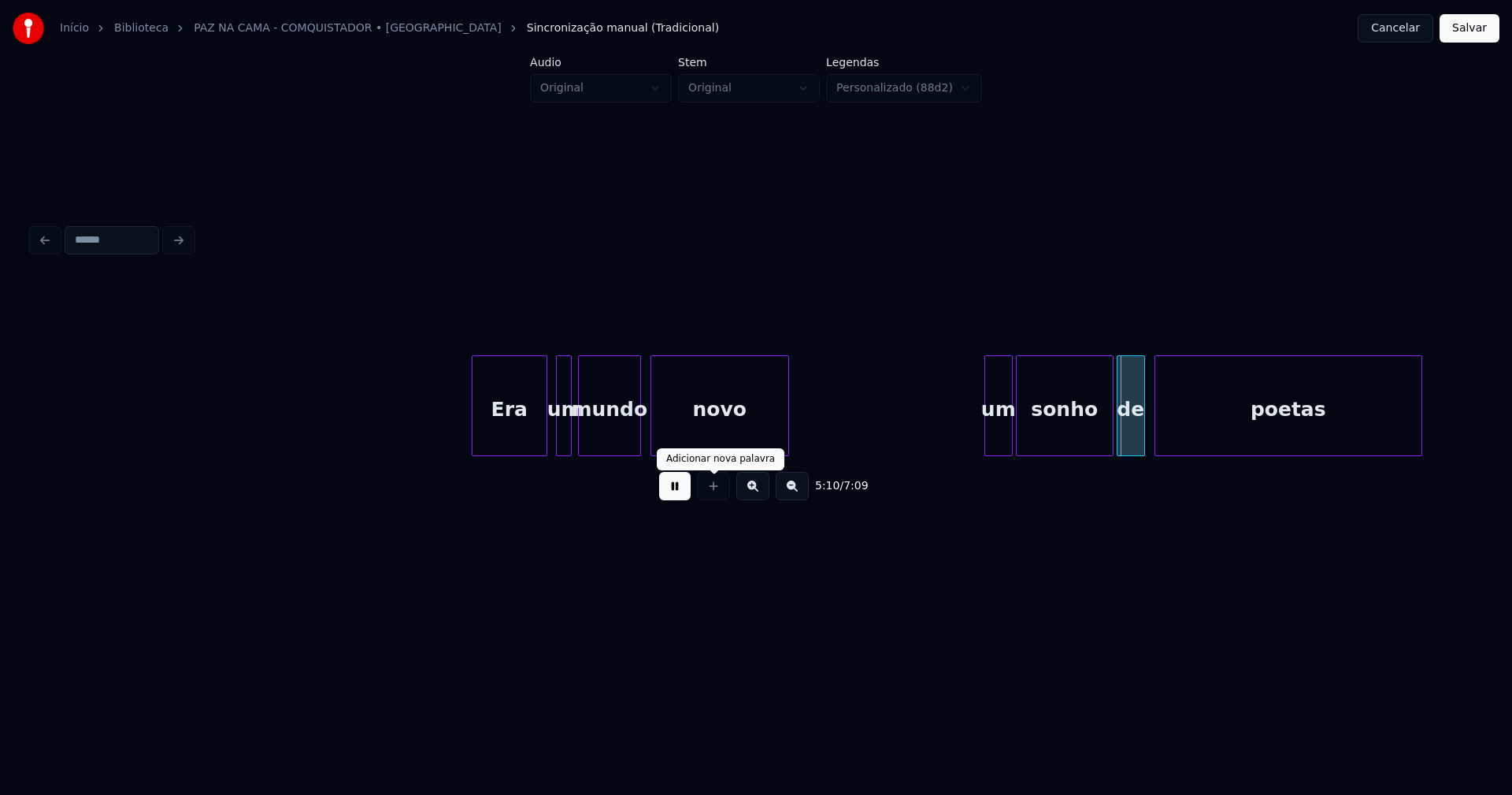
drag, startPoint x: 669, startPoint y: 498, endPoint x: 687, endPoint y: 496, distance: 18.1
click at [671, 498] on button at bounding box center [675, 486] width 32 height 28
click at [1000, 434] on div "um" at bounding box center [998, 410] width 27 height 107
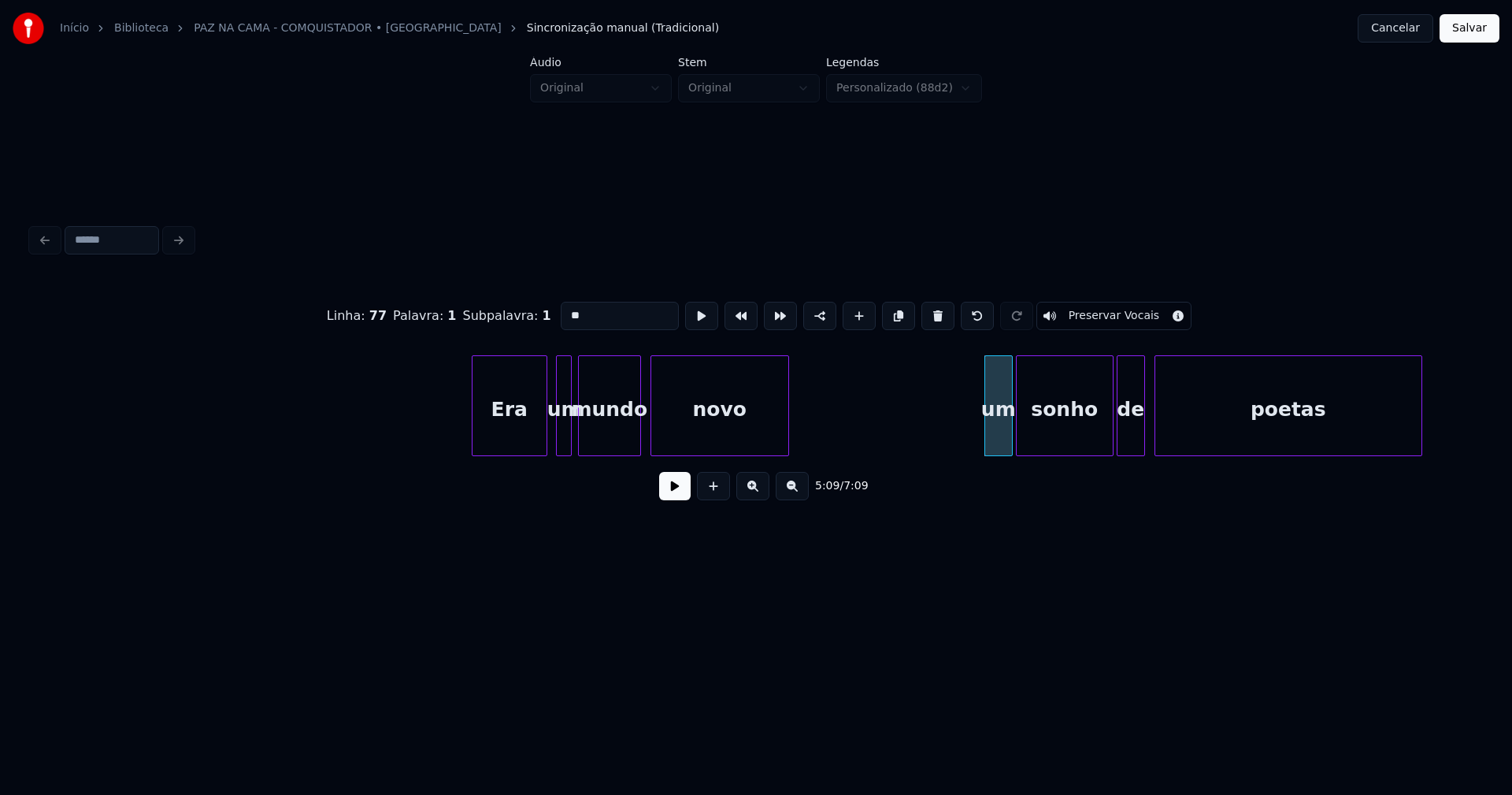
click at [564, 307] on input "**" at bounding box center [619, 315] width 118 height 28
type input "**"
click at [674, 500] on button at bounding box center [675, 486] width 32 height 28
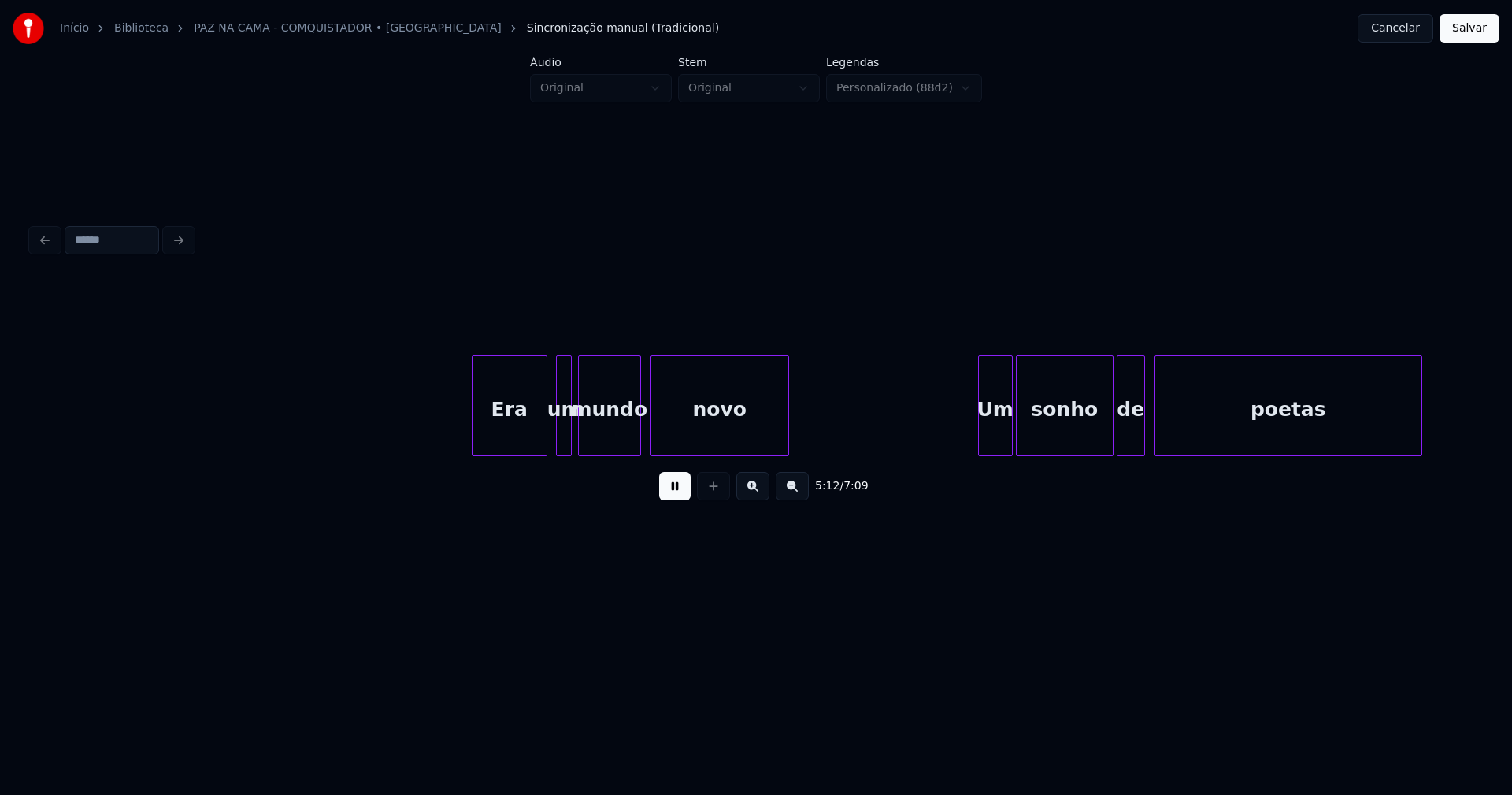
click at [980, 441] on div at bounding box center [981, 406] width 5 height 99
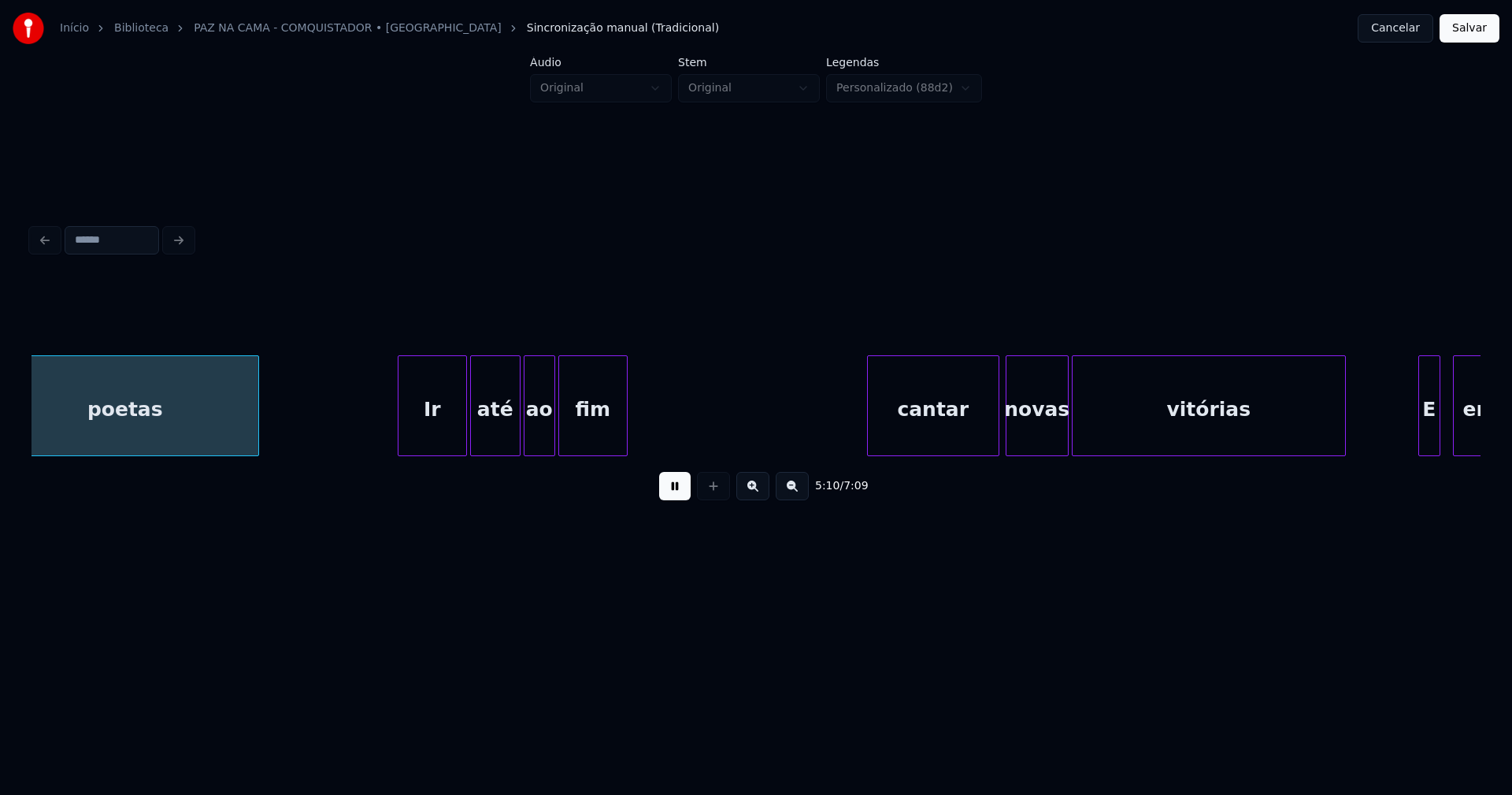
scroll to position [0, 49001]
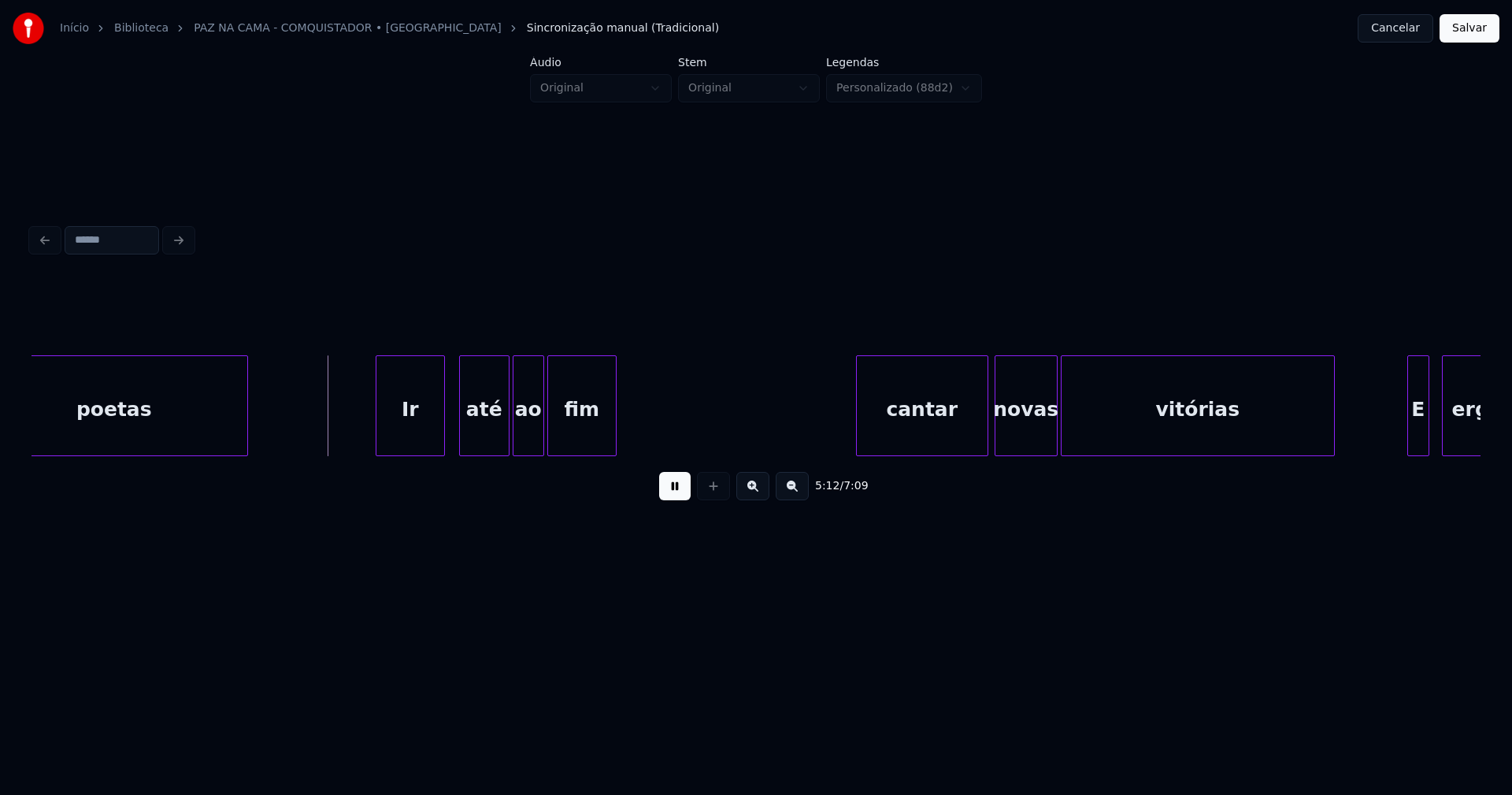
click at [424, 448] on div "Ir" at bounding box center [410, 410] width 68 height 107
click at [479, 446] on div "até" at bounding box center [477, 410] width 49 height 107
click at [520, 453] on div "poetas Ir até ao fim cantar novas vitórias E erguer" at bounding box center [756, 406] width 1450 height 101
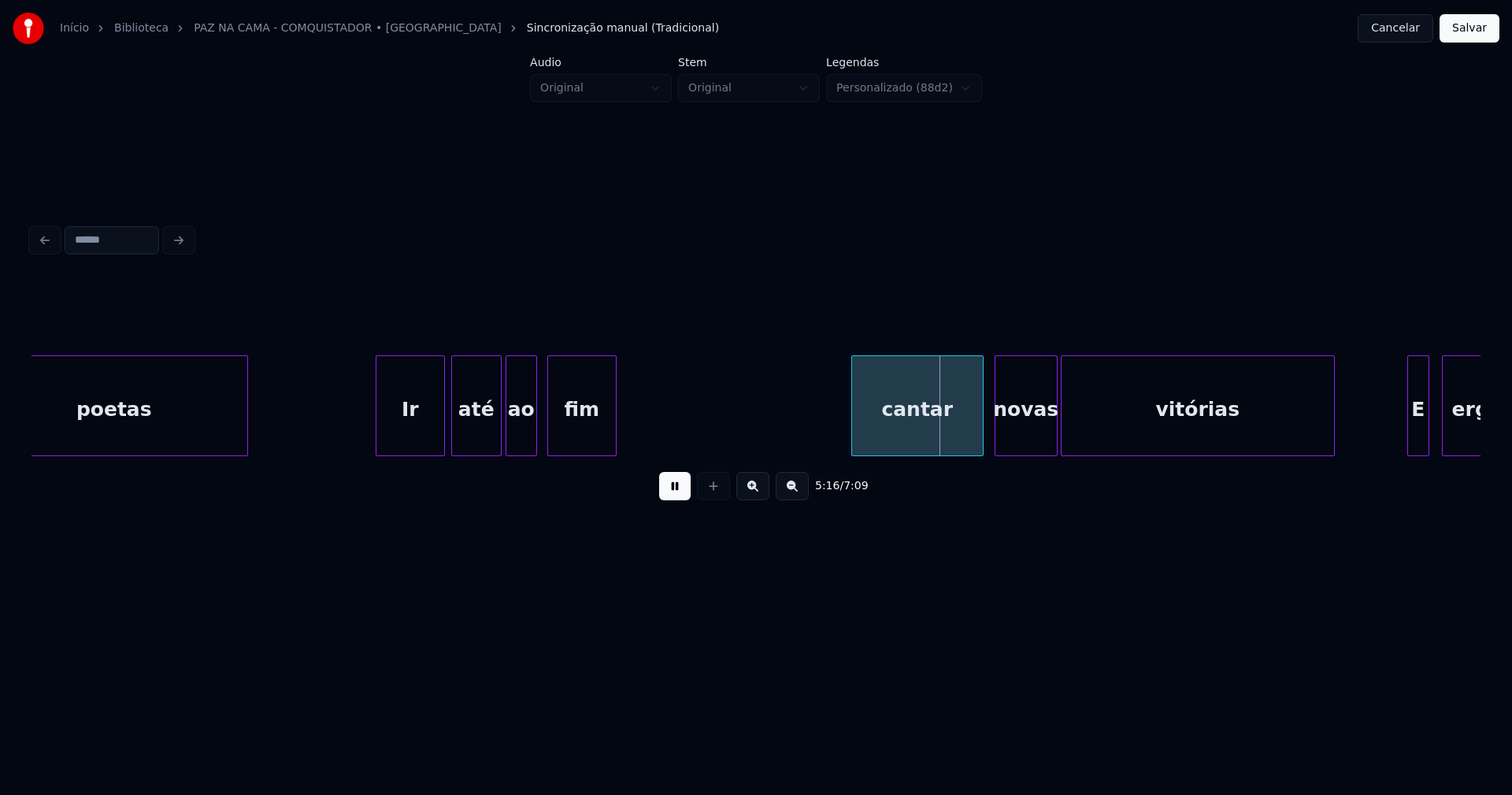
click at [900, 440] on div "cantar" at bounding box center [918, 410] width 131 height 107
click at [888, 433] on div "cantar" at bounding box center [918, 410] width 131 height 107
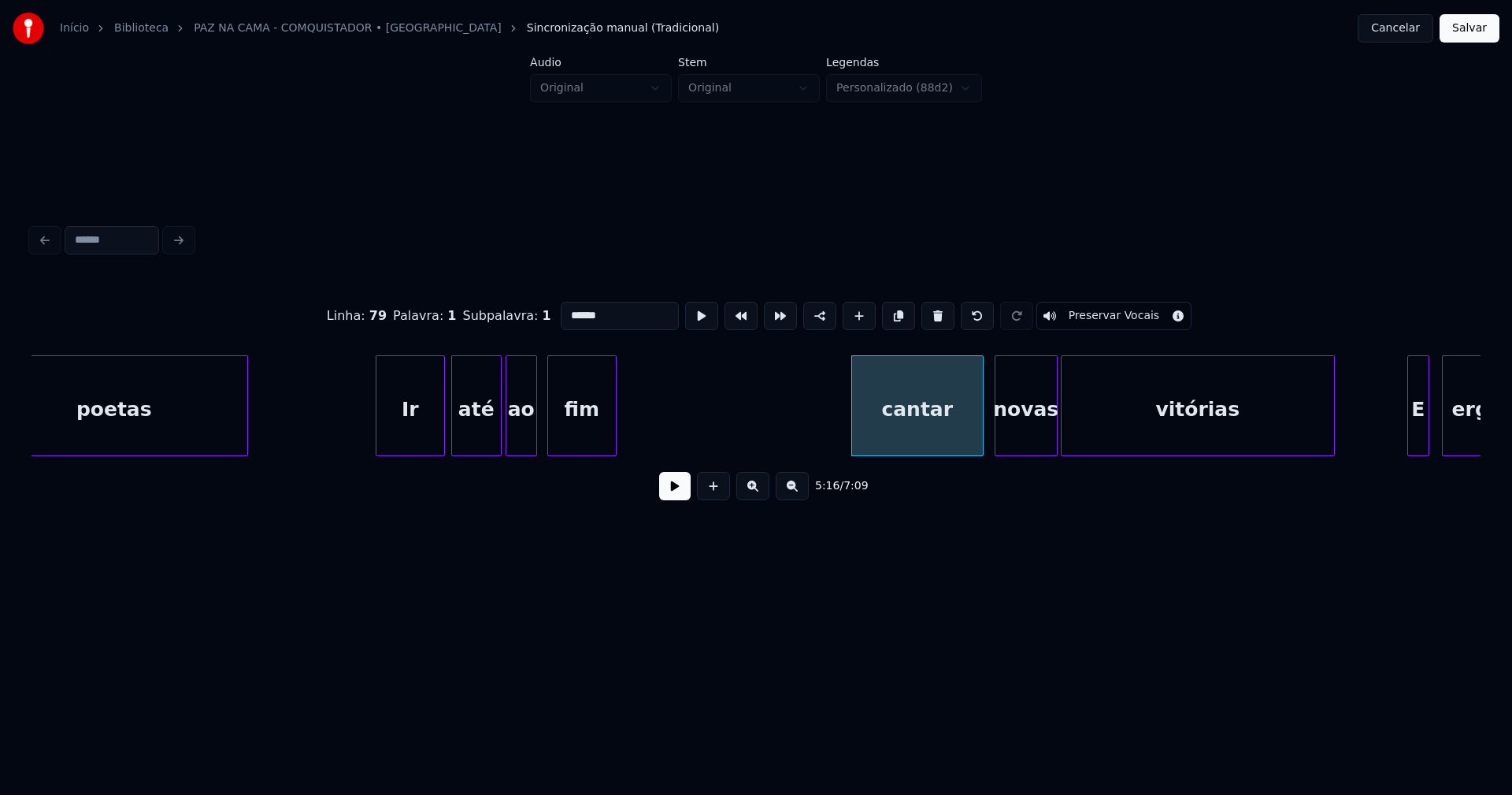
click at [565, 310] on input "******" at bounding box center [619, 315] width 118 height 28
type input "******"
click at [684, 499] on button at bounding box center [675, 486] width 32 height 28
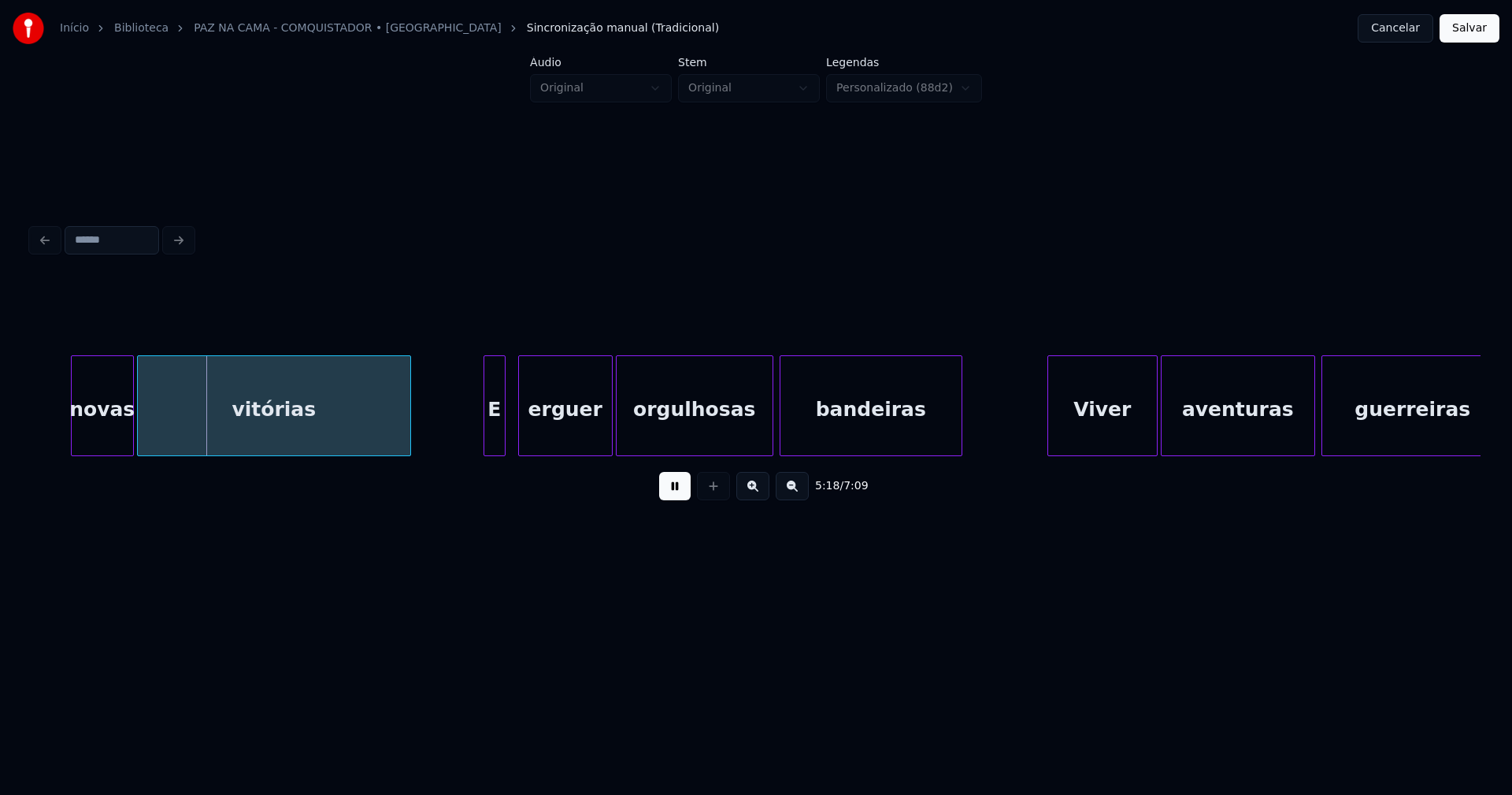
scroll to position [0, 50000]
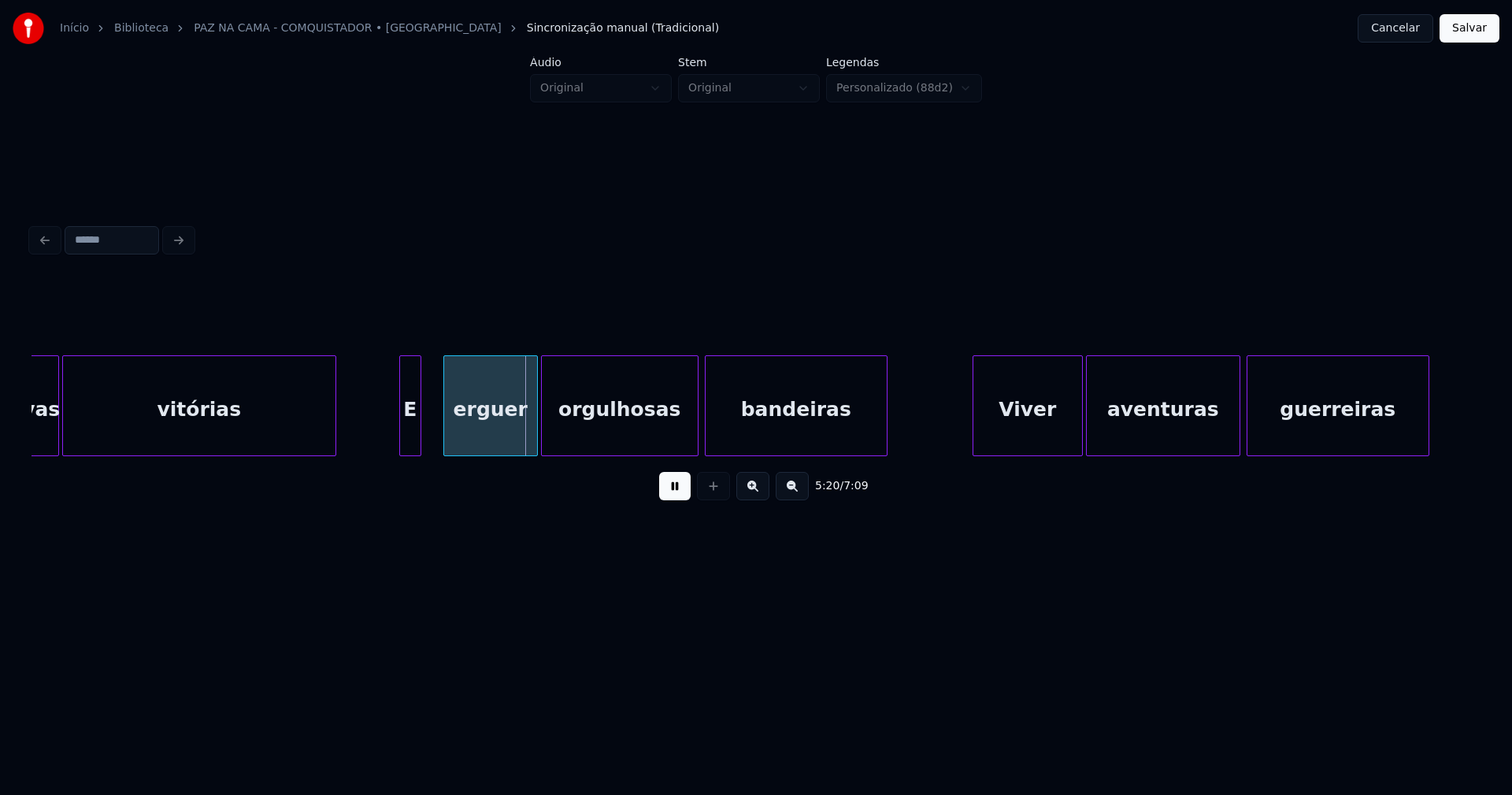
click at [413, 451] on div "novas vitórias E erguer orgulhosas bandeiras Viver aventuras guerreiras" at bounding box center [756, 406] width 1450 height 101
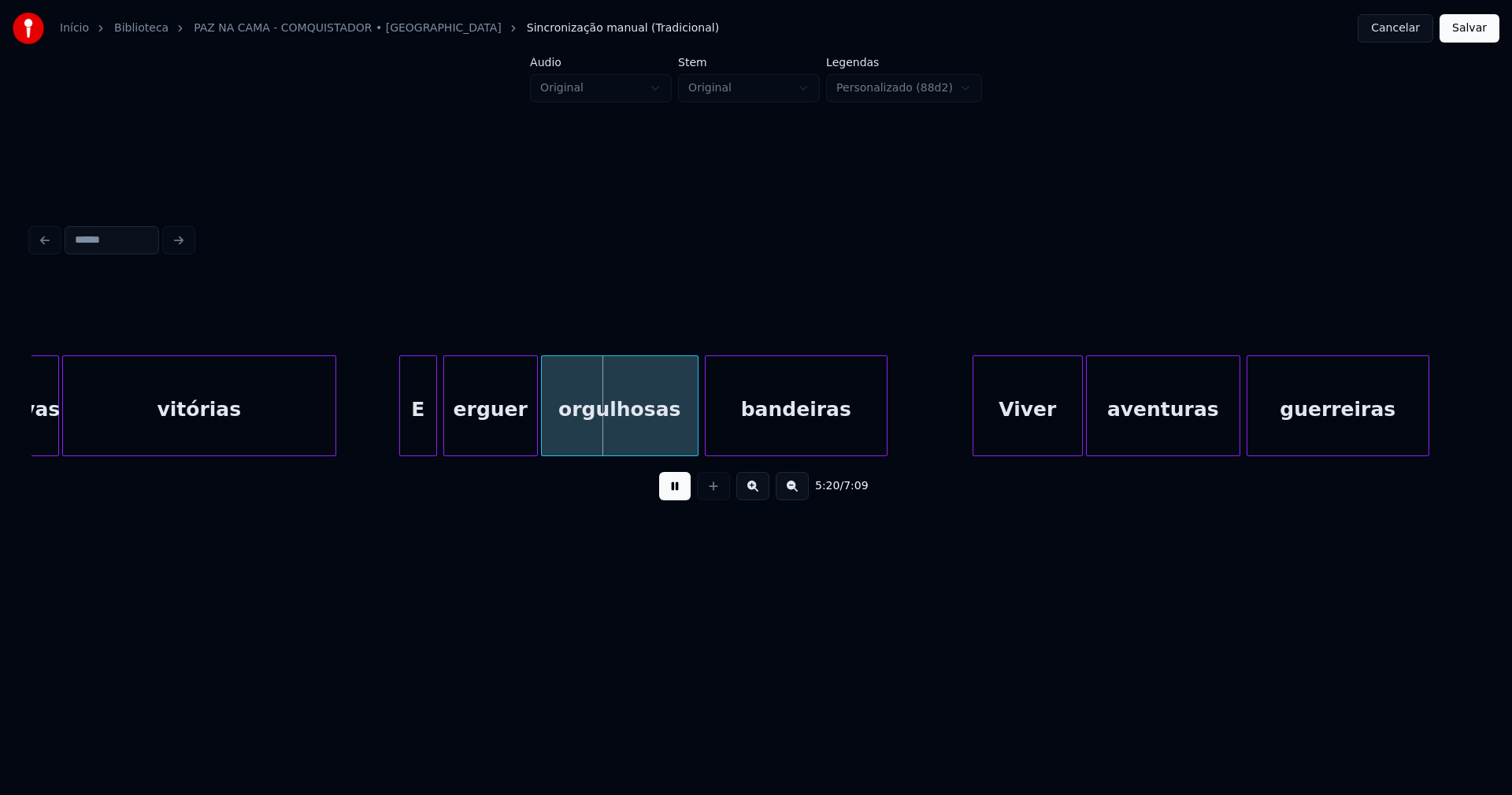
click at [435, 431] on div at bounding box center [434, 406] width 5 height 99
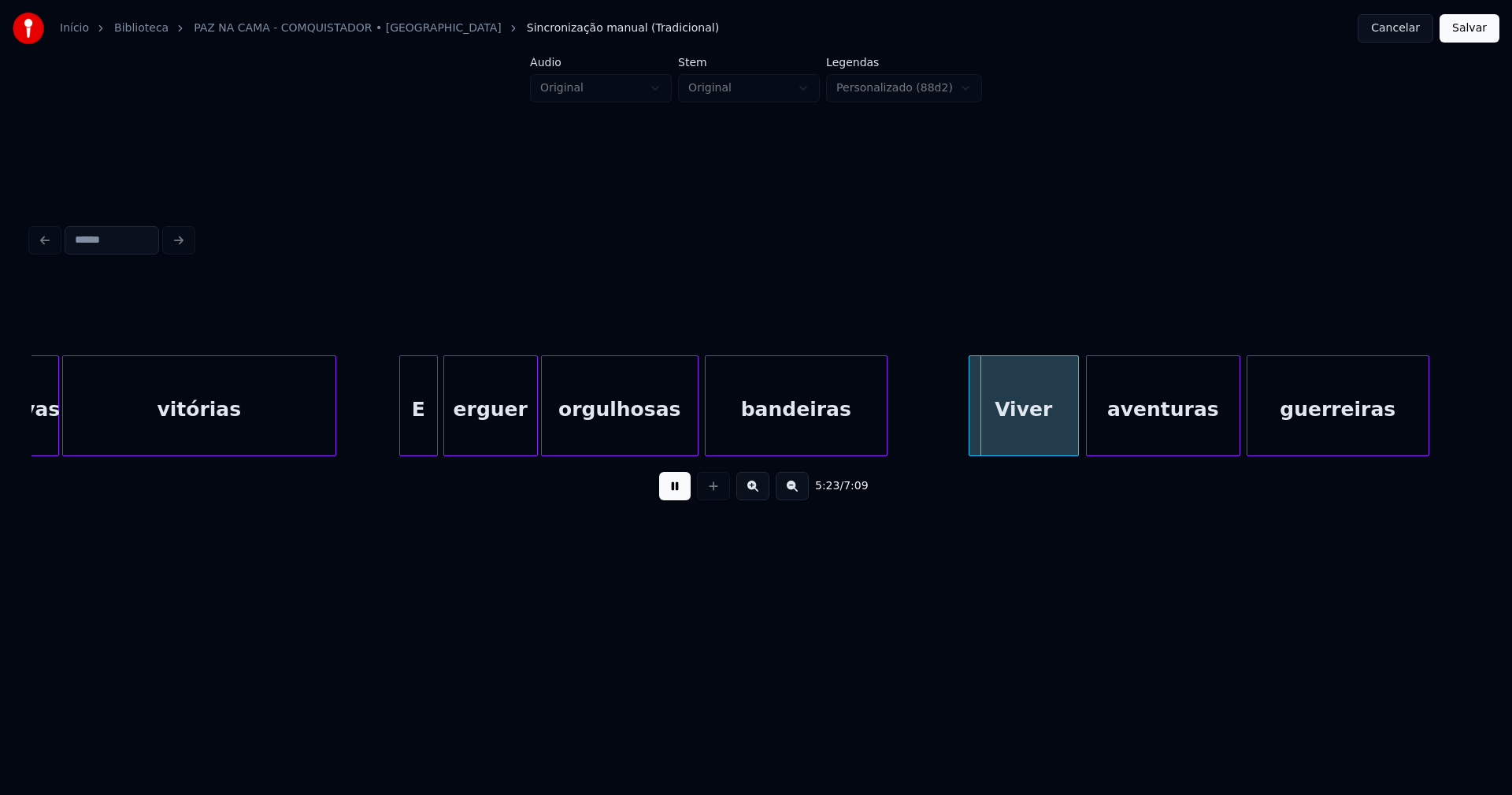
click at [1041, 440] on div "Viver" at bounding box center [1024, 410] width 109 height 107
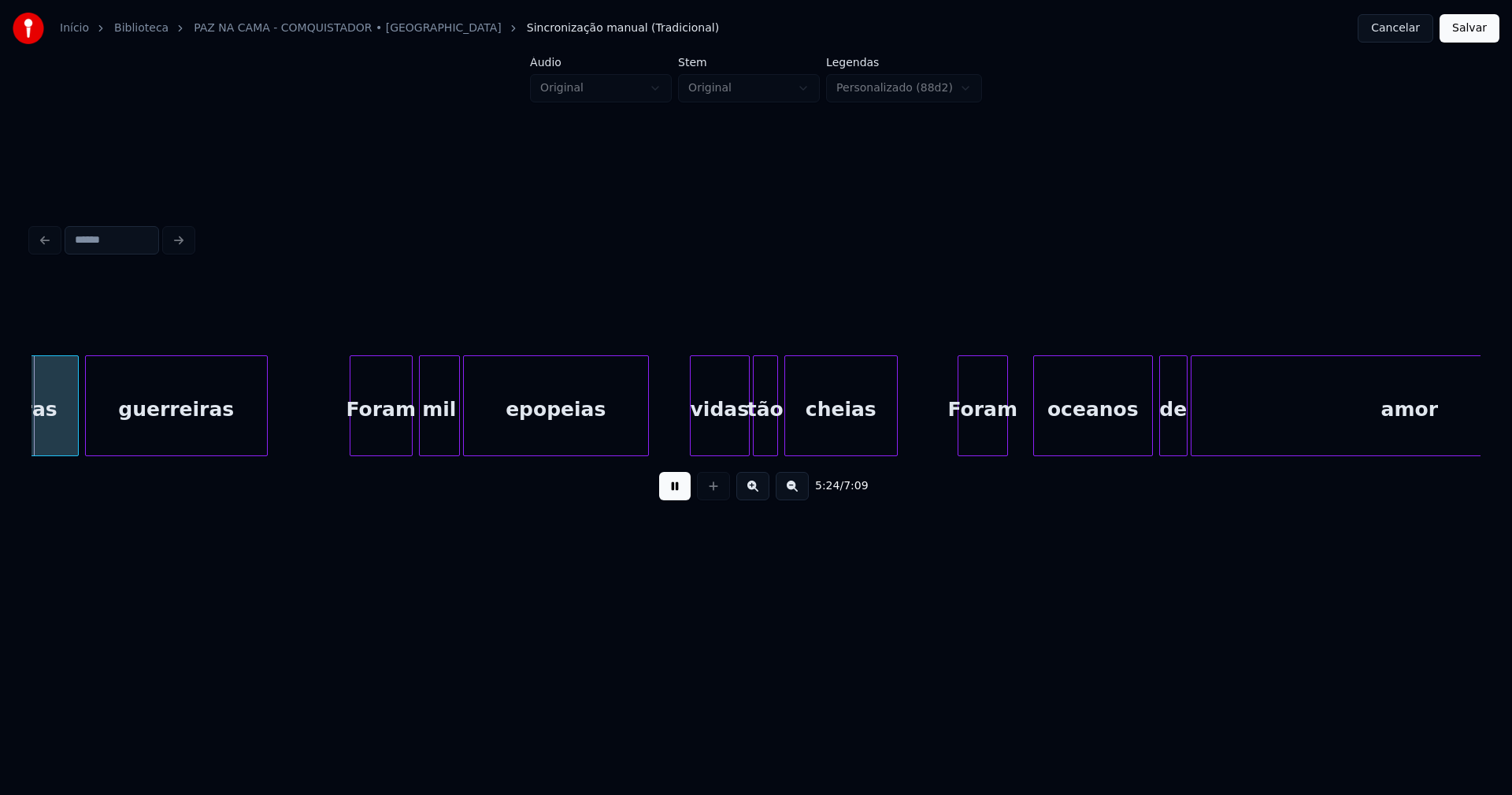
scroll to position [0, 51196]
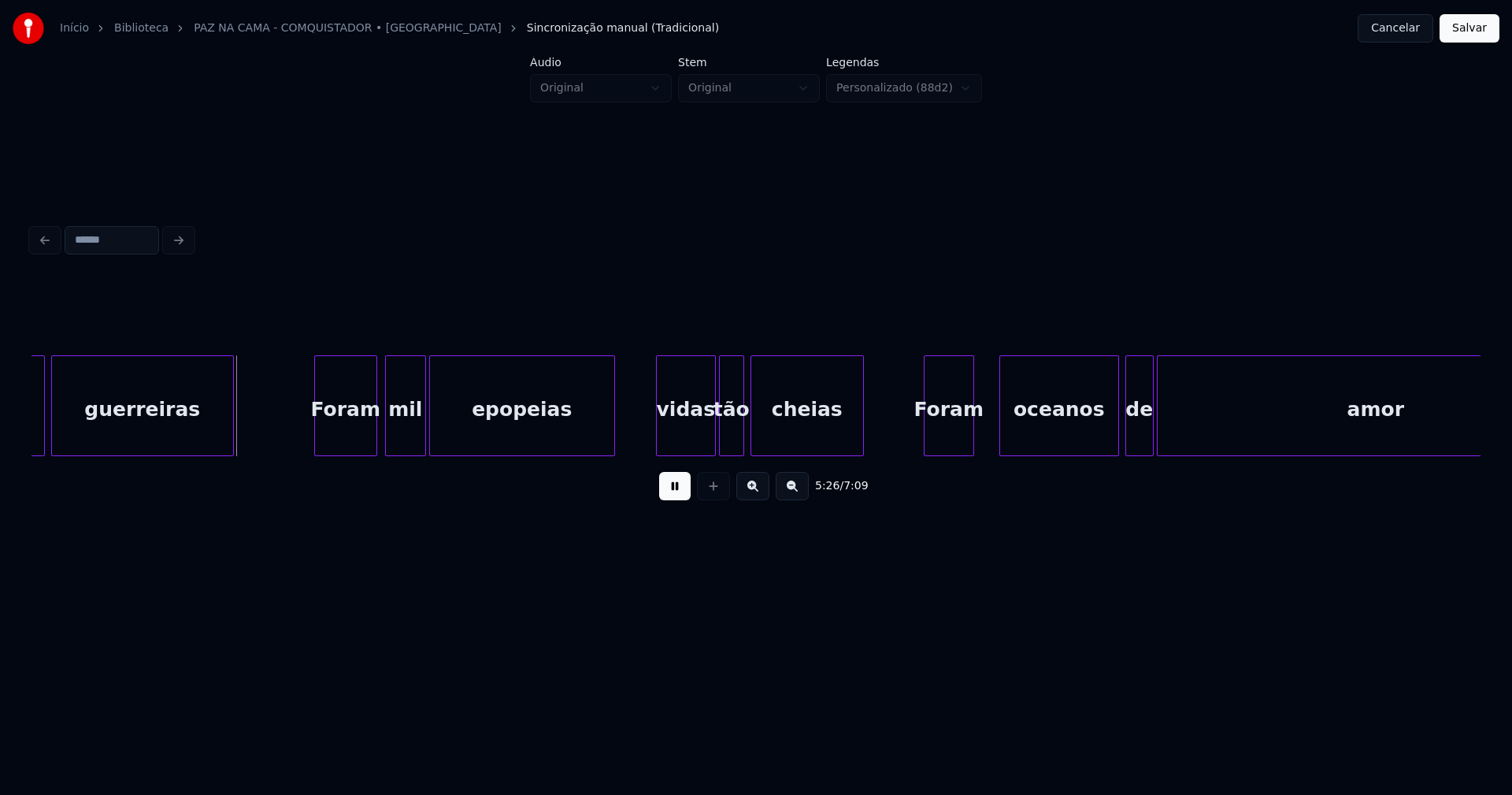
click at [360, 433] on div "Foram" at bounding box center [346, 410] width 62 height 107
click at [682, 443] on div "vidas" at bounding box center [682, 410] width 58 height 107
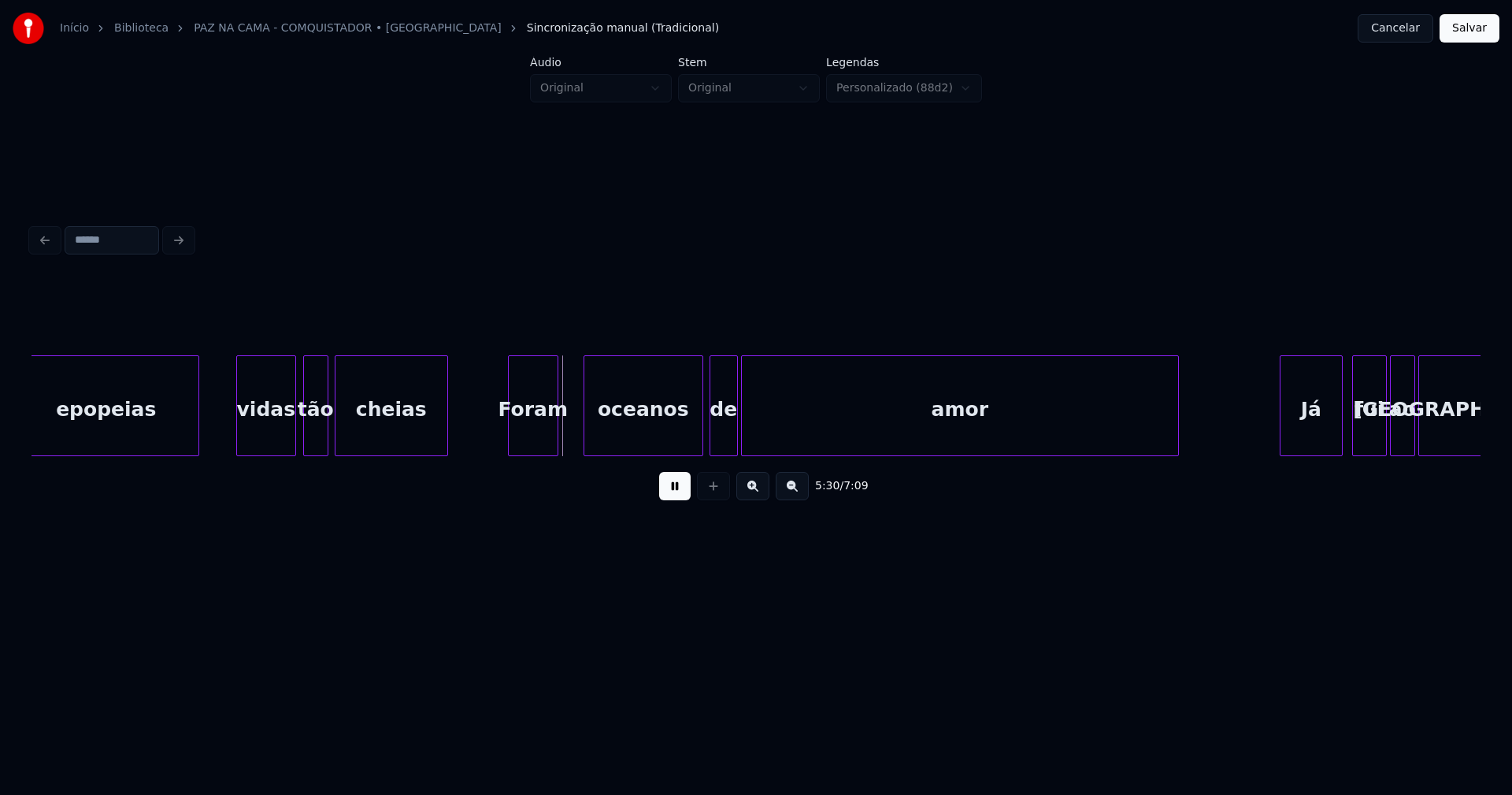
scroll to position [0, 51651]
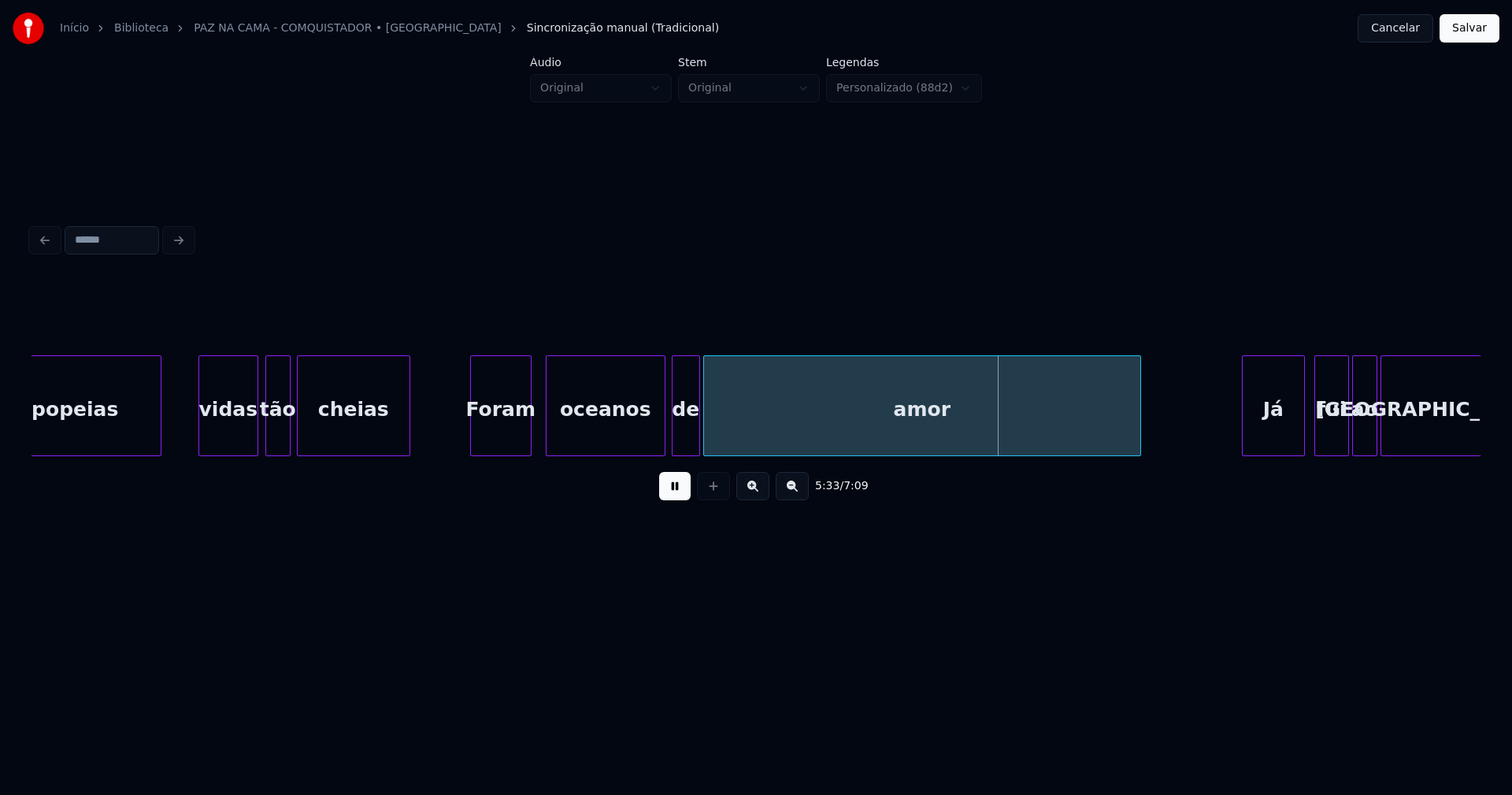
click at [528, 431] on div at bounding box center [528, 406] width 5 height 99
click at [520, 441] on div at bounding box center [520, 406] width 5 height 99
click at [549, 446] on div "oceanos" at bounding box center [589, 410] width 118 height 107
click at [662, 431] on div at bounding box center [660, 406] width 5 height 99
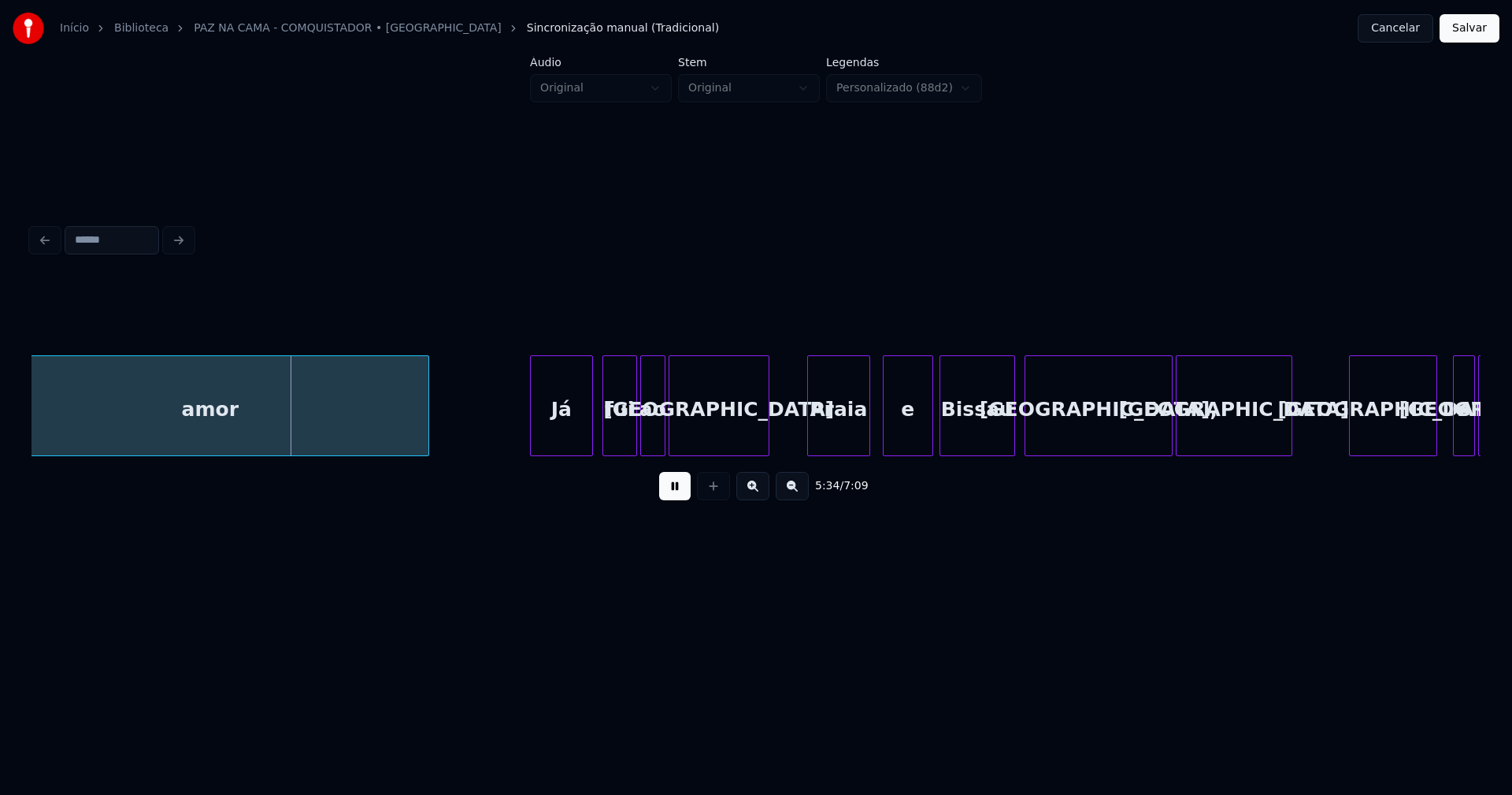
scroll to position [0, 52475]
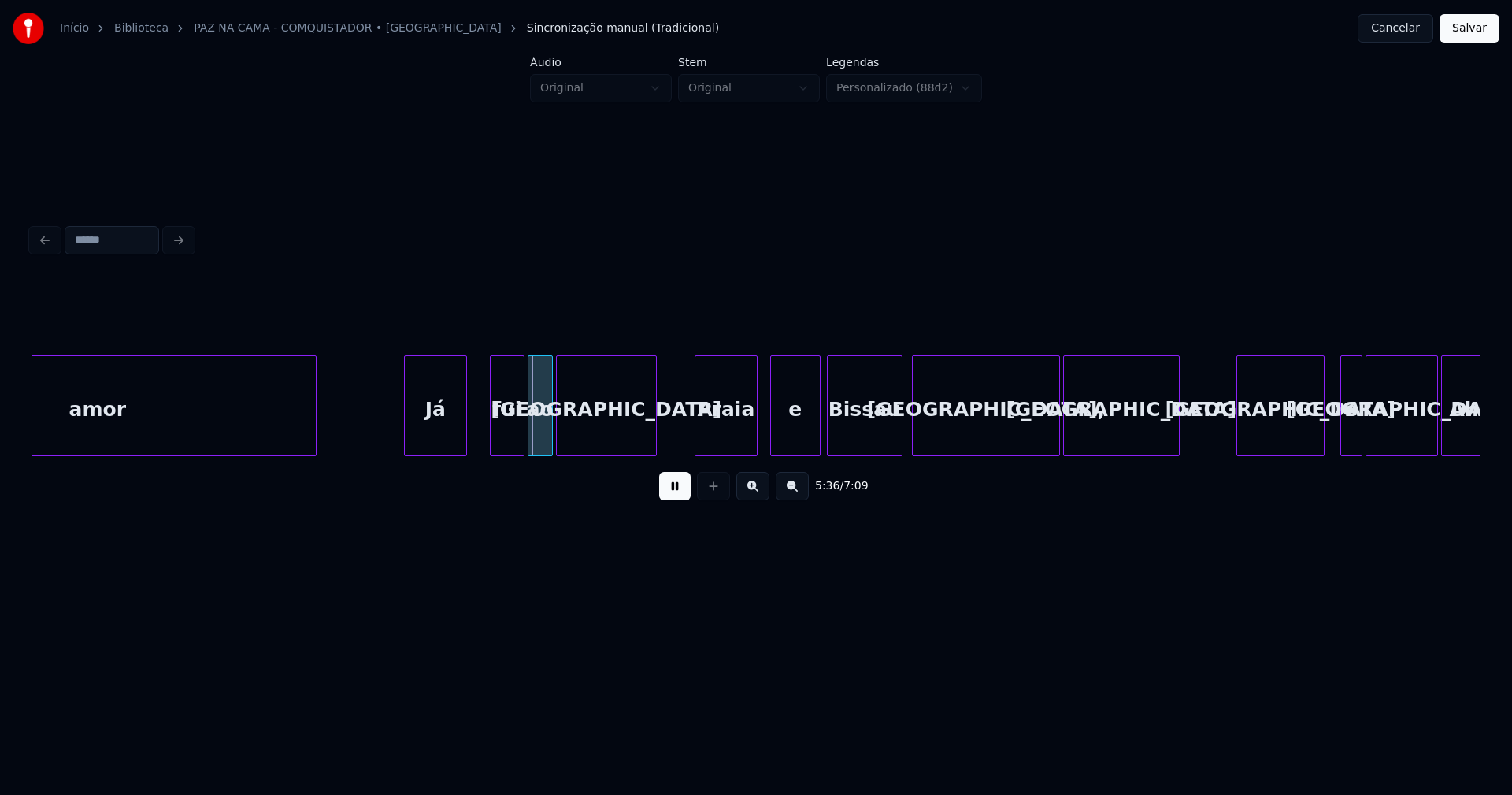
click at [443, 440] on div "Já" at bounding box center [436, 410] width 62 height 107
click at [728, 439] on div "Praia" at bounding box center [724, 410] width 62 height 107
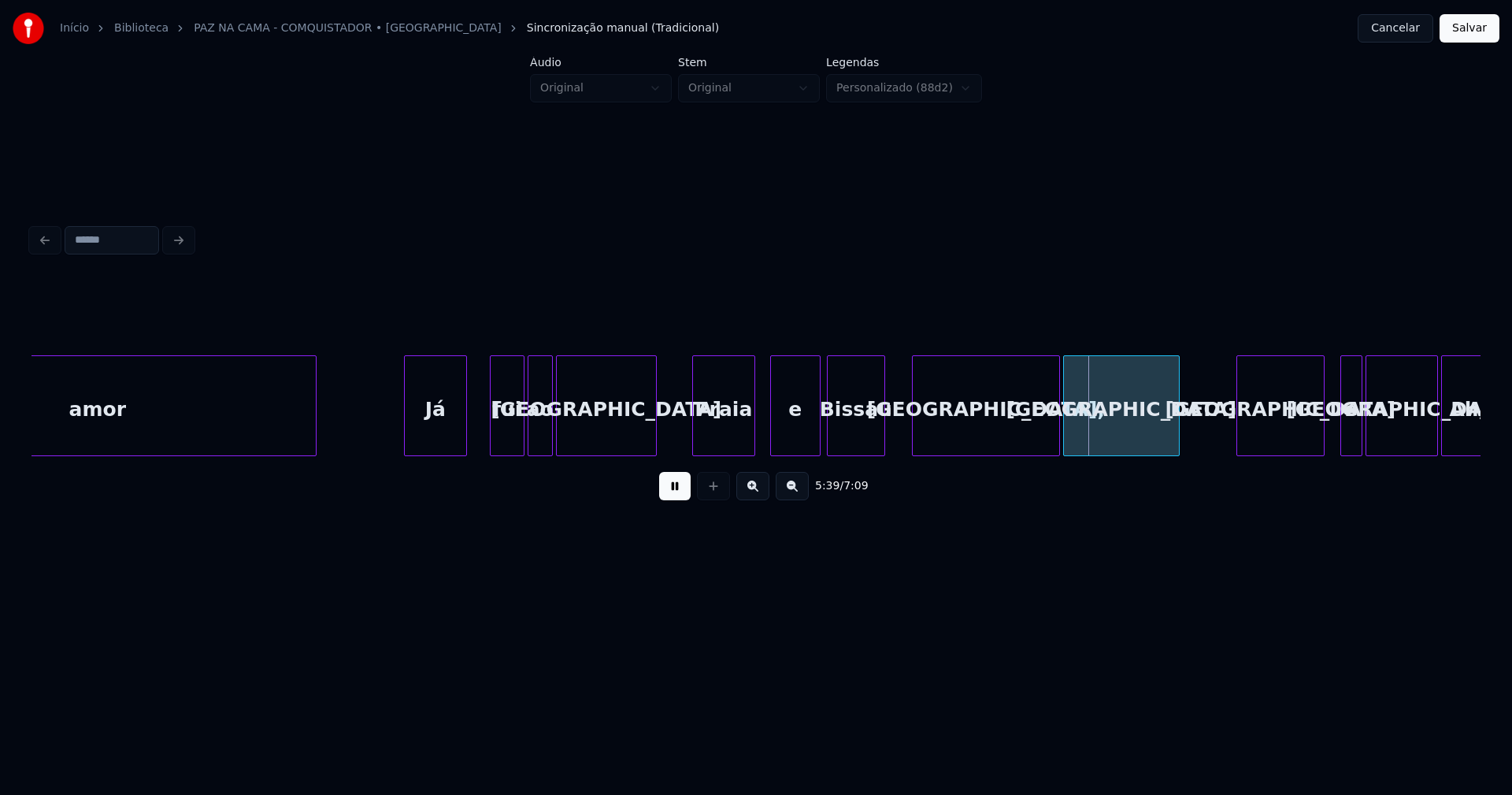
click at [882, 444] on div at bounding box center [881, 406] width 5 height 99
click at [910, 433] on div at bounding box center [912, 406] width 5 height 99
click at [957, 437] on div "[GEOGRAPHIC_DATA]," at bounding box center [978, 410] width 149 height 107
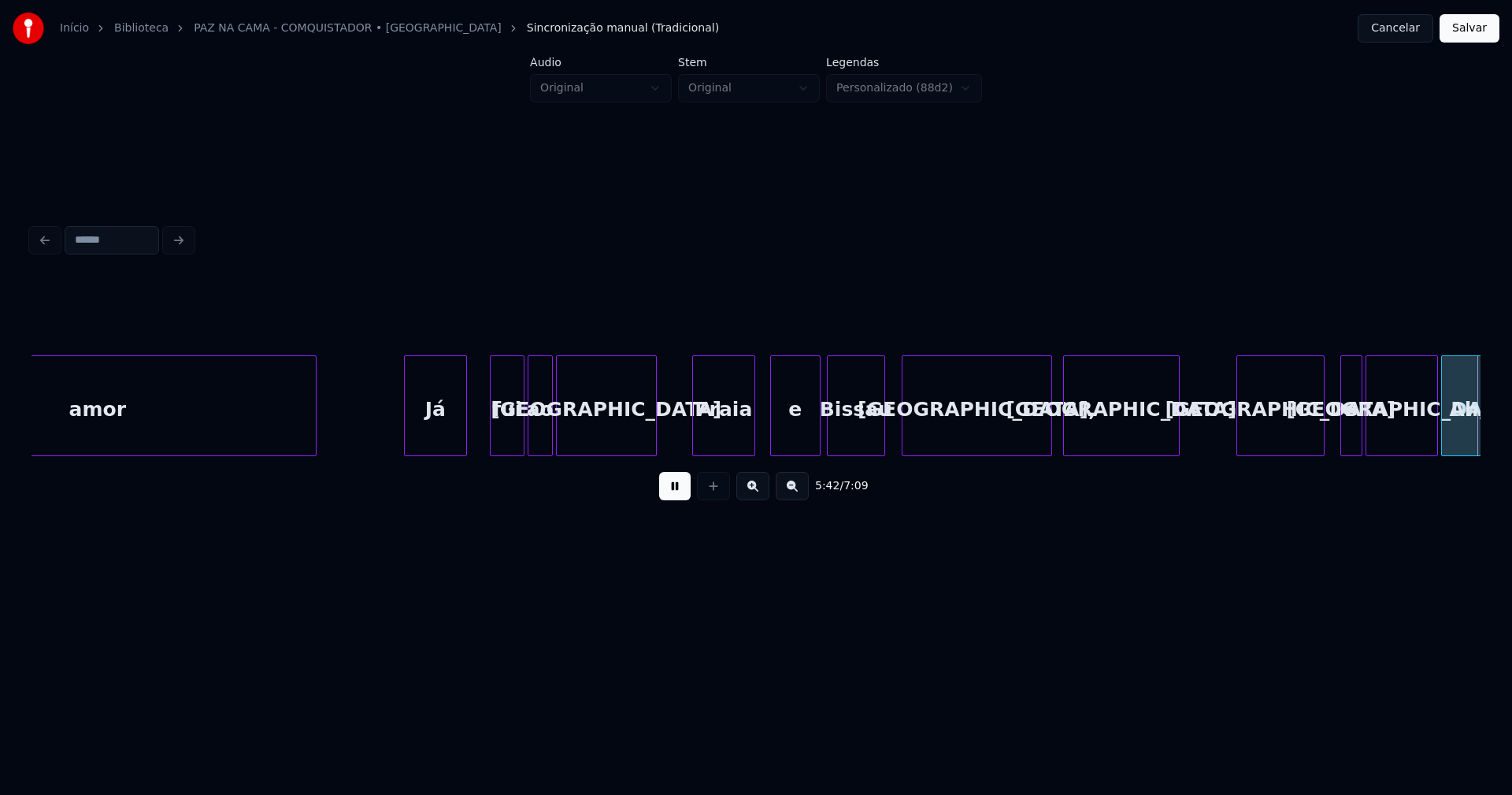
click at [675, 499] on button at bounding box center [675, 486] width 32 height 28
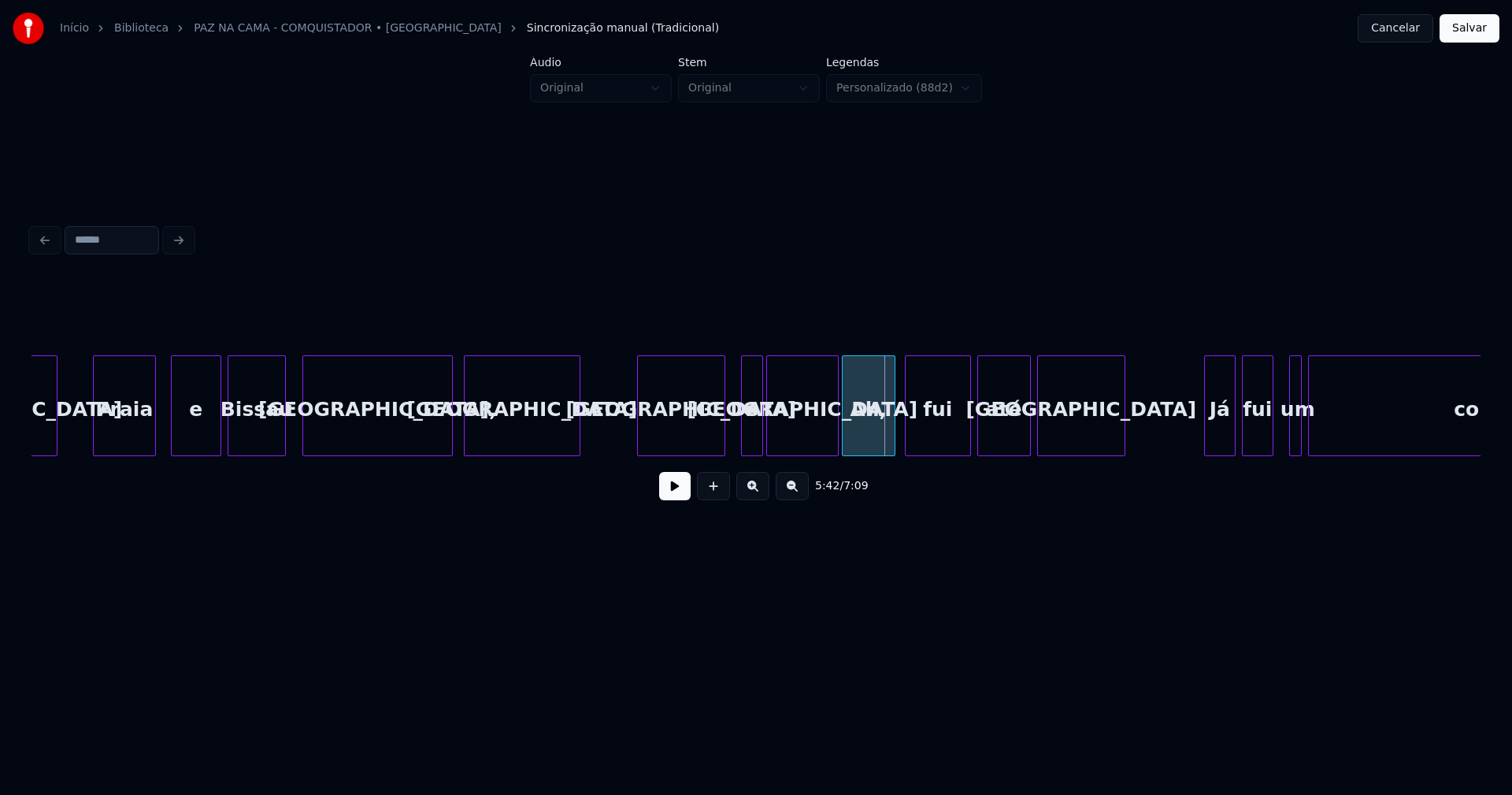
scroll to position [0, 53037]
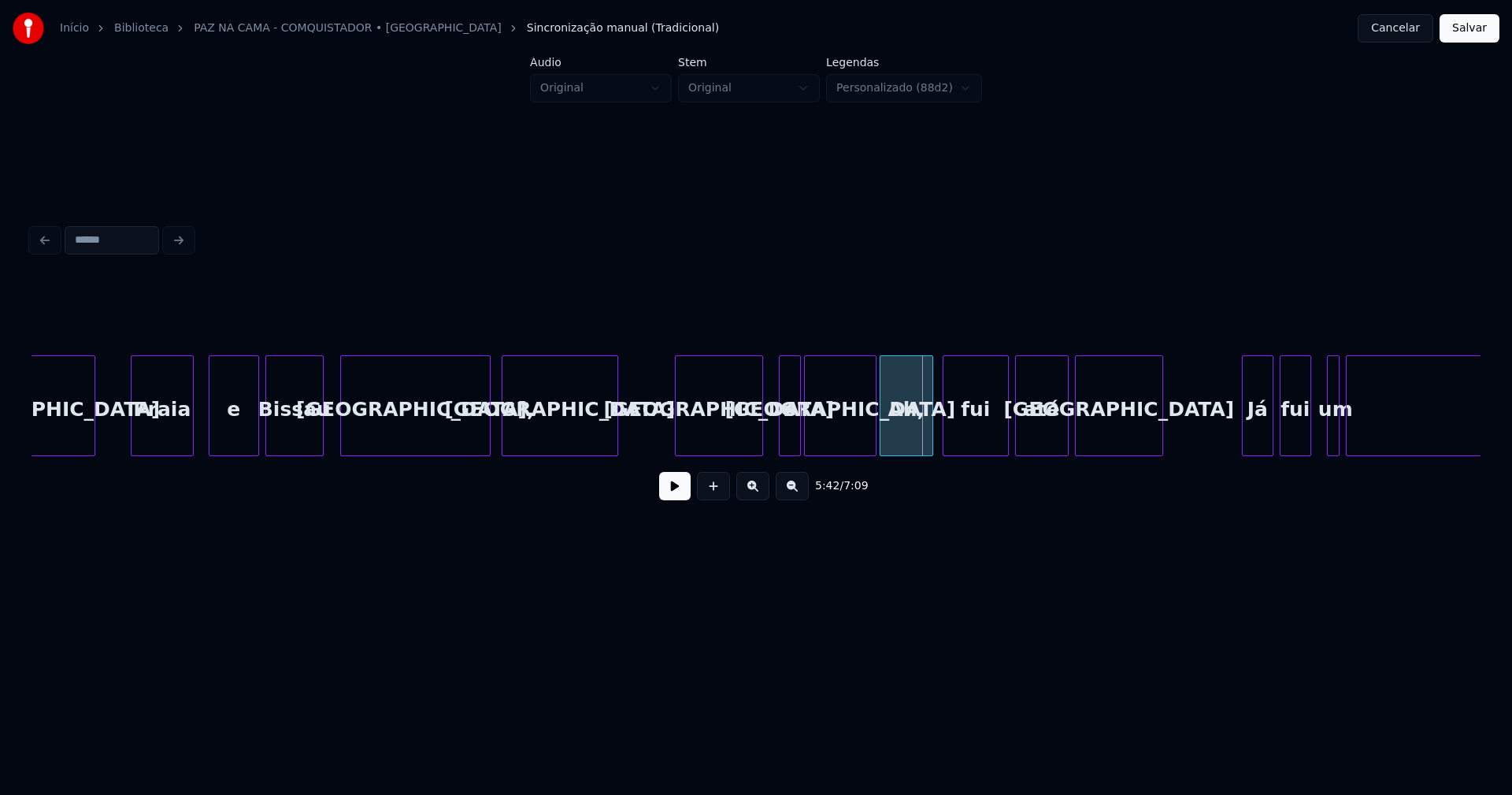
drag, startPoint x: 331, startPoint y: 436, endPoint x: 643, endPoint y: 514, distance: 321.6
click at [679, 495] on button at bounding box center [675, 486] width 32 height 28
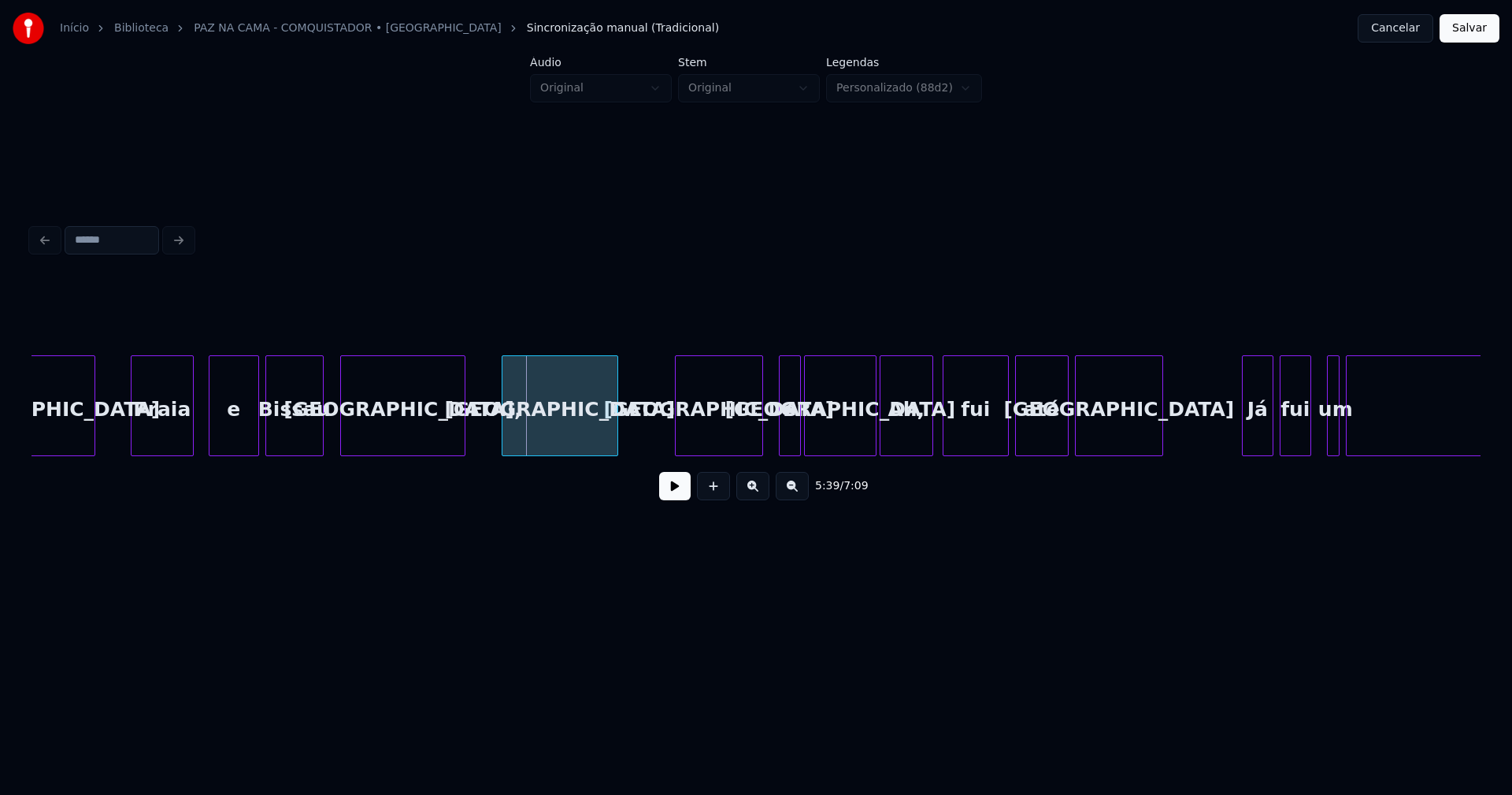
click at [462, 450] on div "Ah, fui até [GEOGRAPHIC_DATA] fui um conquistador [GEOGRAPHIC_DATA] e [GEOGRAPH…" at bounding box center [756, 406] width 1450 height 101
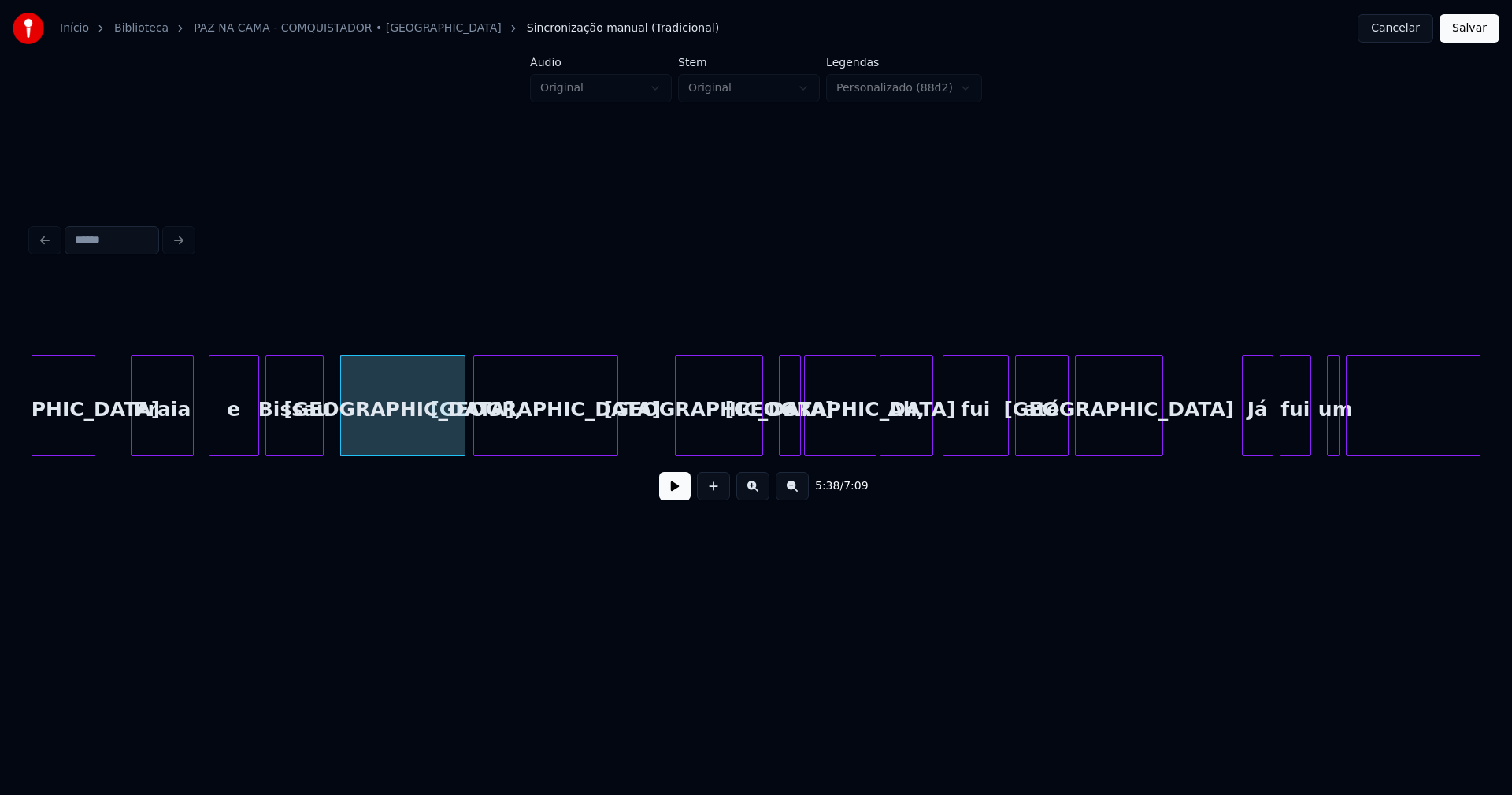
click at [474, 450] on div "Ah, fui até [GEOGRAPHIC_DATA] fui um conquistador [GEOGRAPHIC_DATA] e [GEOGRAPH…" at bounding box center [756, 406] width 1450 height 101
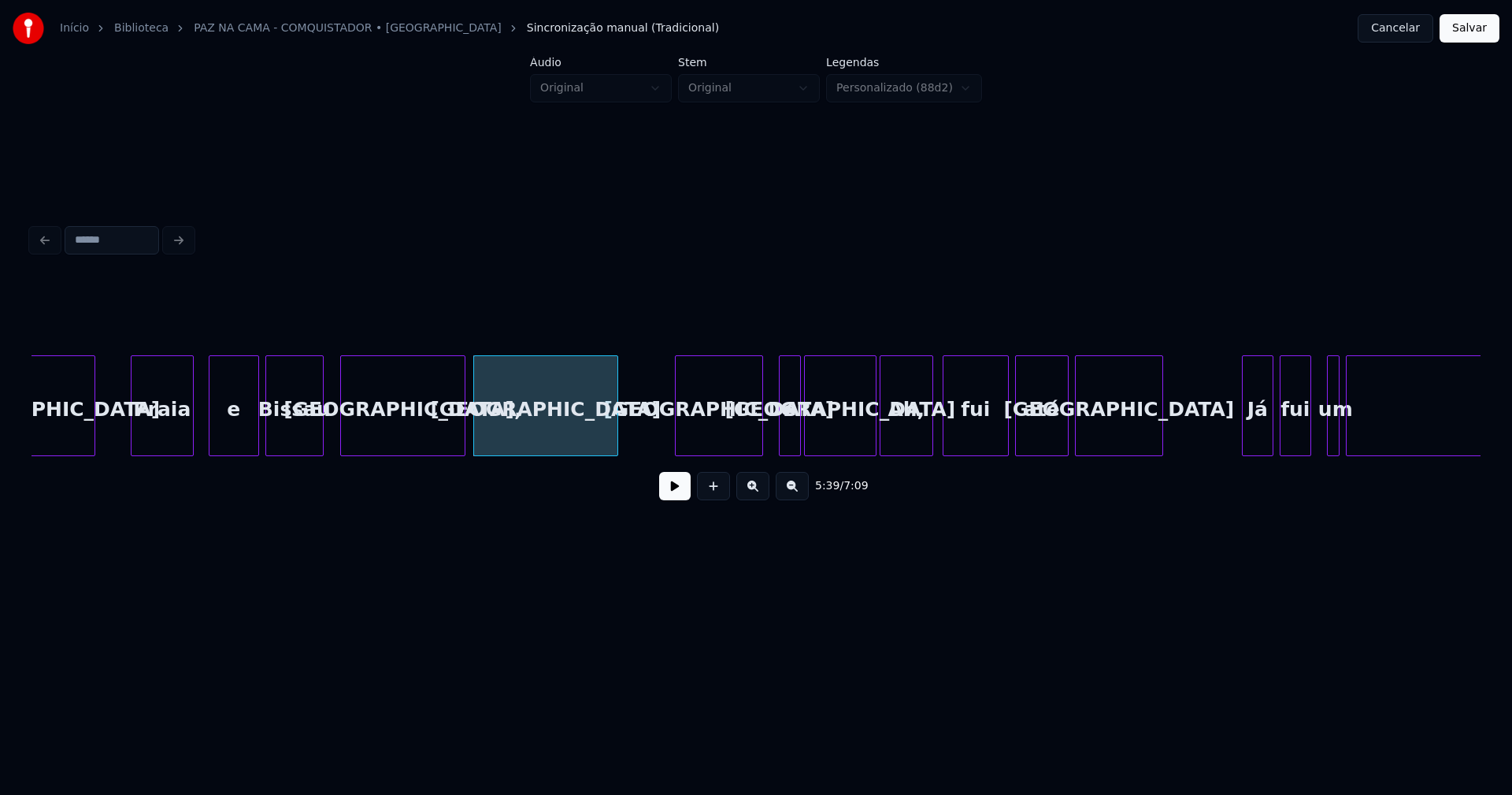
click at [520, 443] on div "[GEOGRAPHIC_DATA]" at bounding box center [546, 410] width 144 height 107
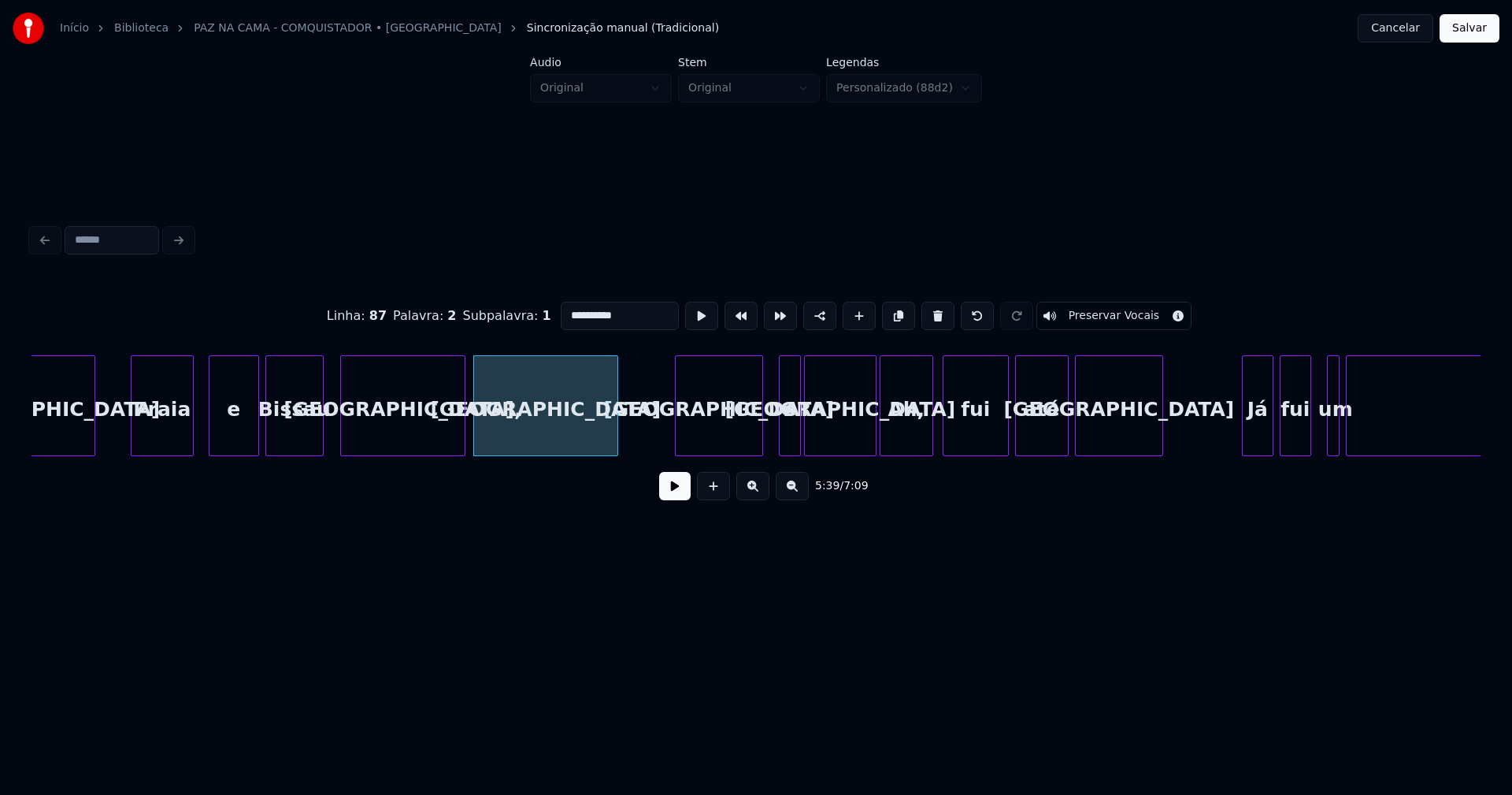
click at [561, 309] on input "**********" at bounding box center [619, 315] width 118 height 28
type input "**********"
click at [677, 492] on button at bounding box center [675, 486] width 32 height 28
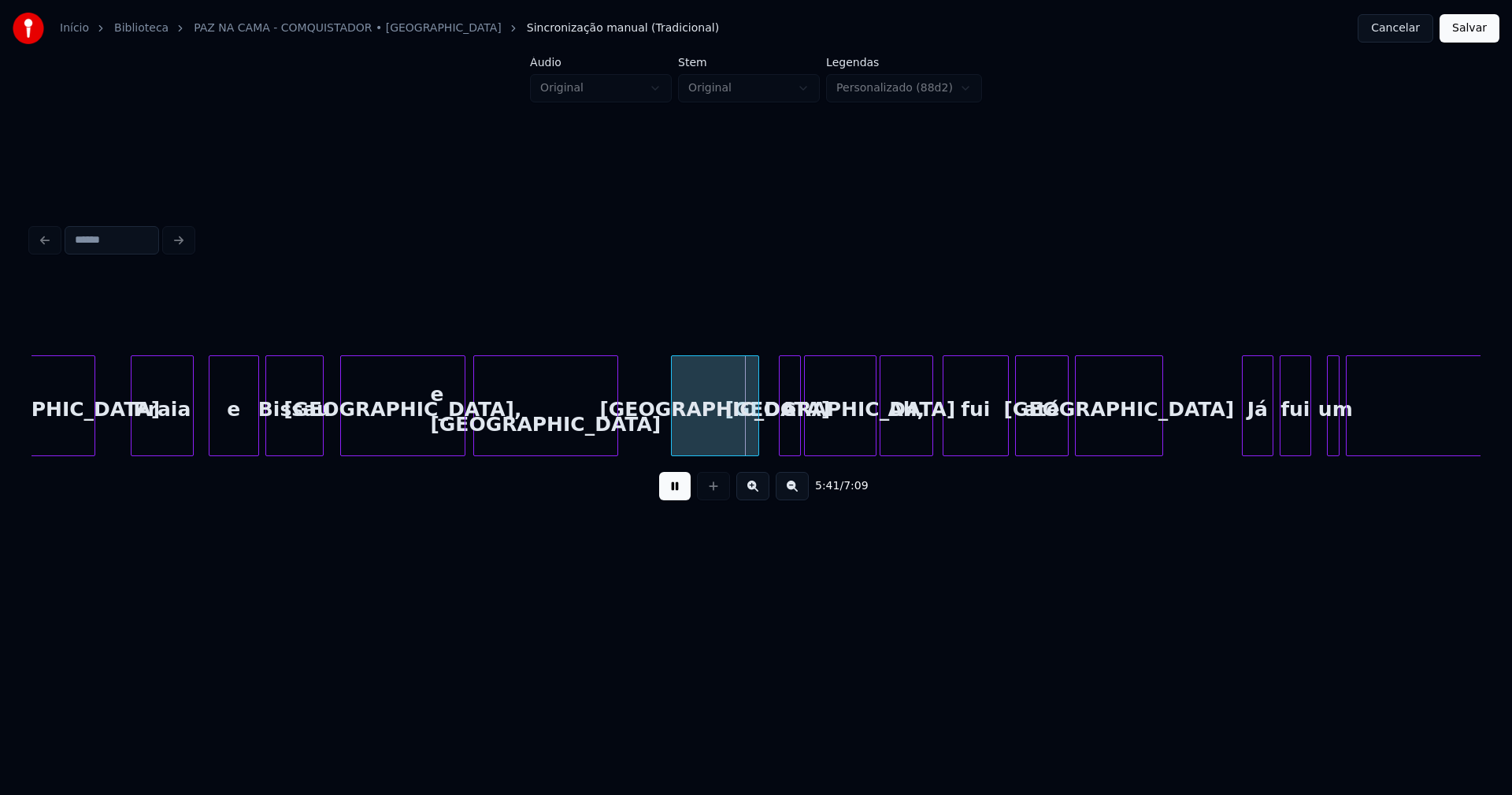
click at [728, 430] on div "[GEOGRAPHIC_DATA]" at bounding box center [714, 410] width 87 height 107
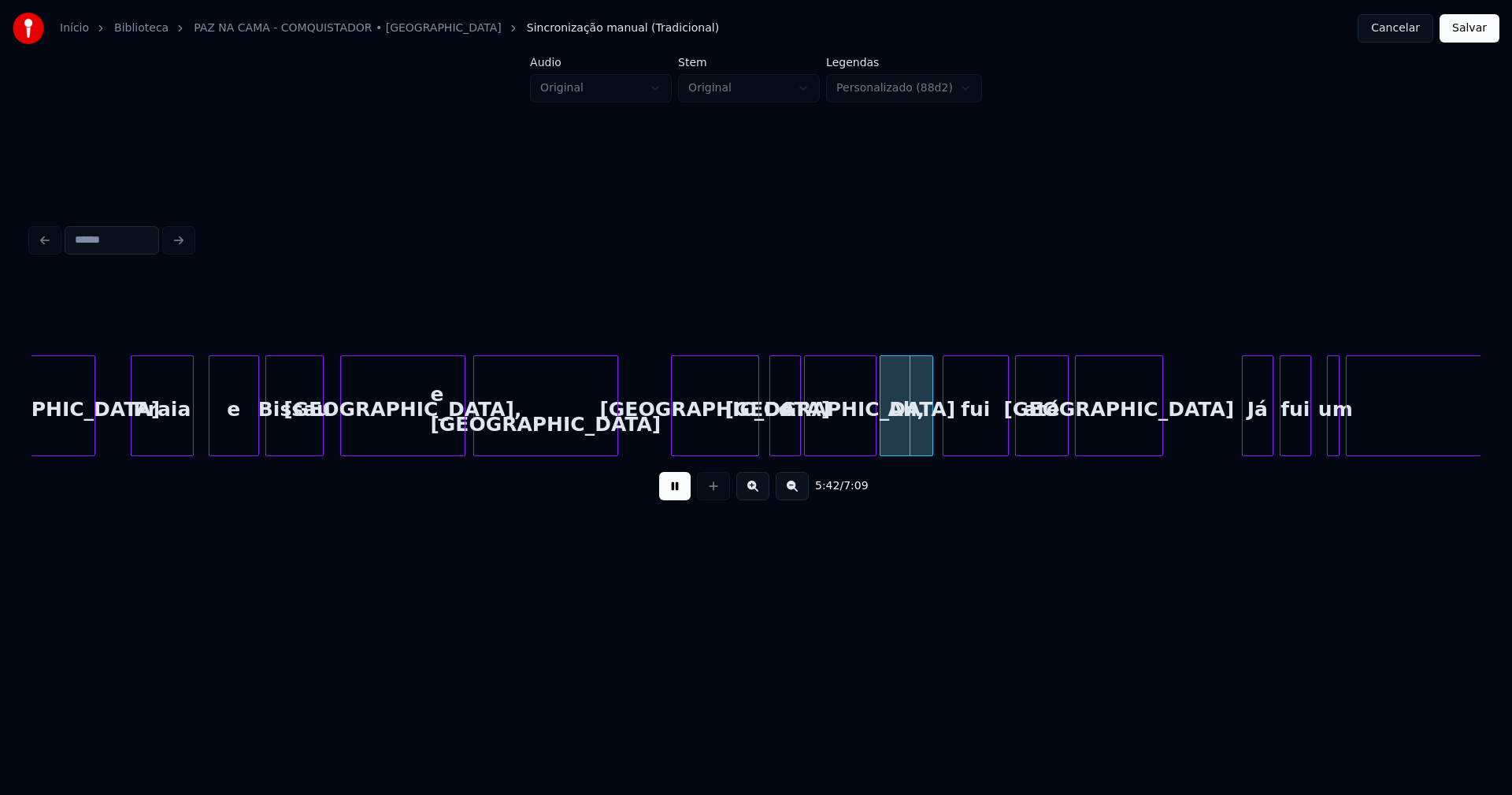
click at [772, 438] on div at bounding box center [772, 406] width 5 height 99
click at [864, 441] on div at bounding box center [864, 406] width 5 height 99
click at [682, 495] on button at bounding box center [675, 486] width 32 height 28
click at [899, 432] on div "Ah," at bounding box center [907, 410] width 52 height 107
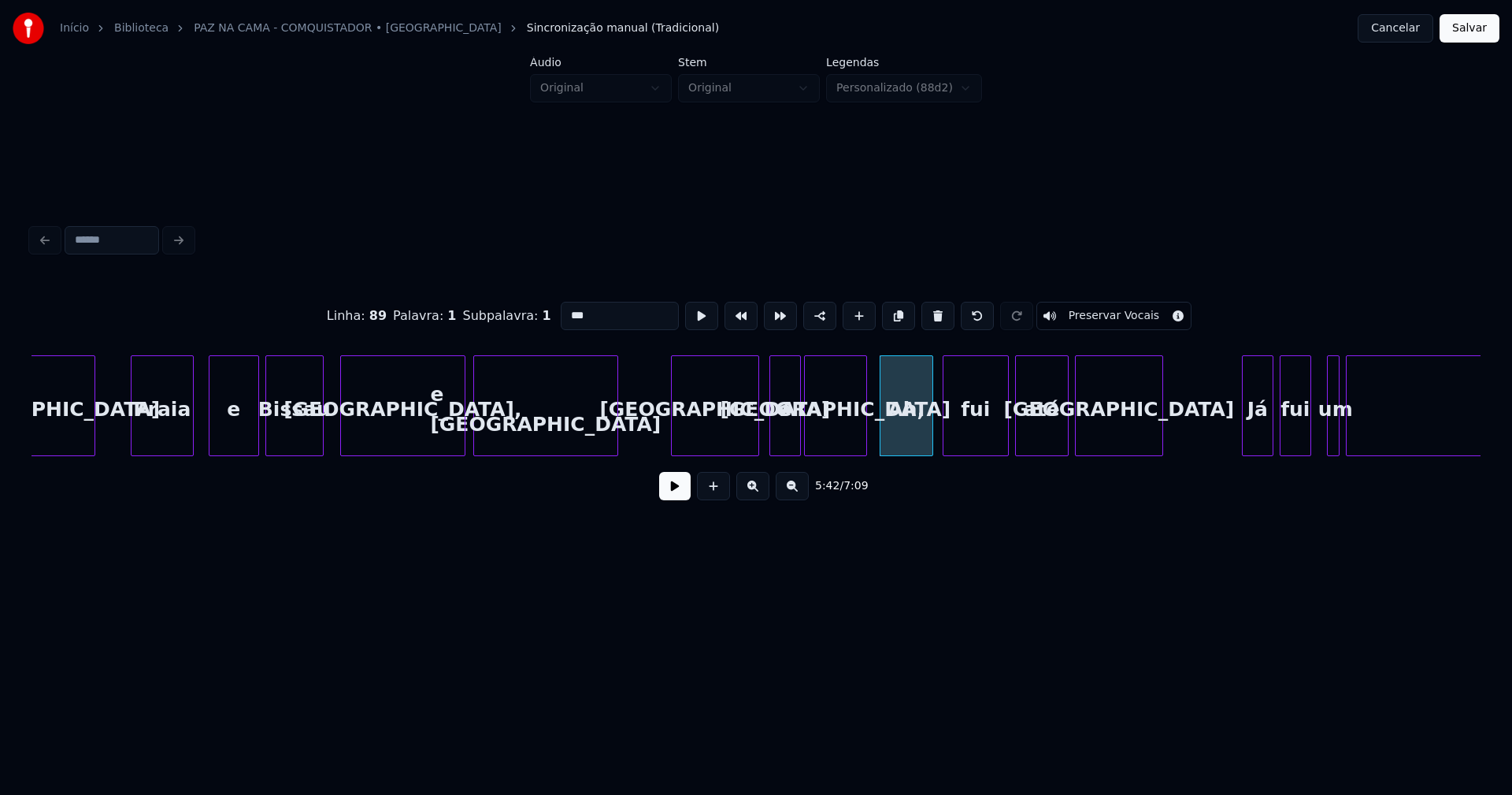
click at [564, 308] on input "***" at bounding box center [619, 315] width 118 height 28
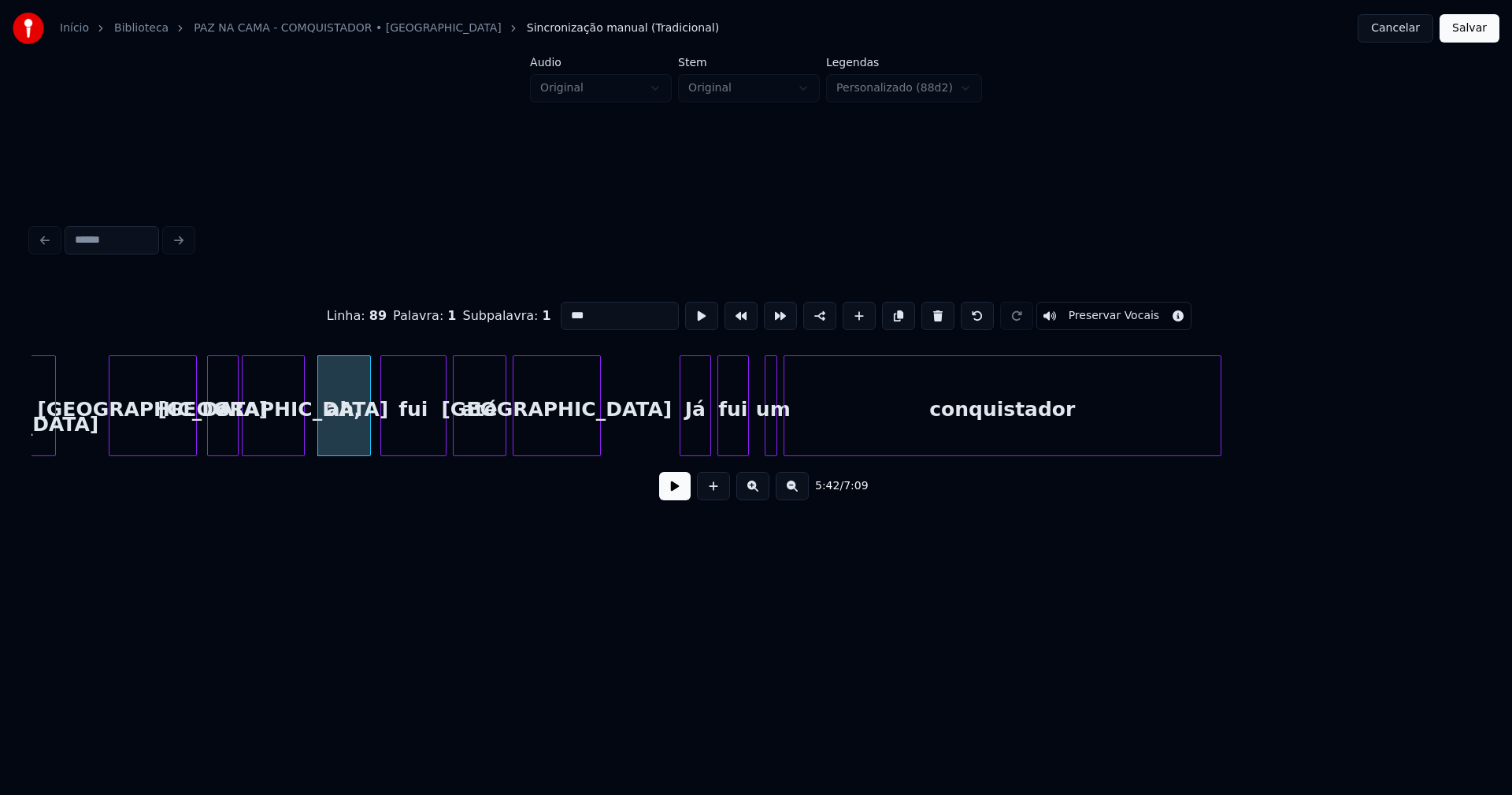
scroll to position [0, 53637]
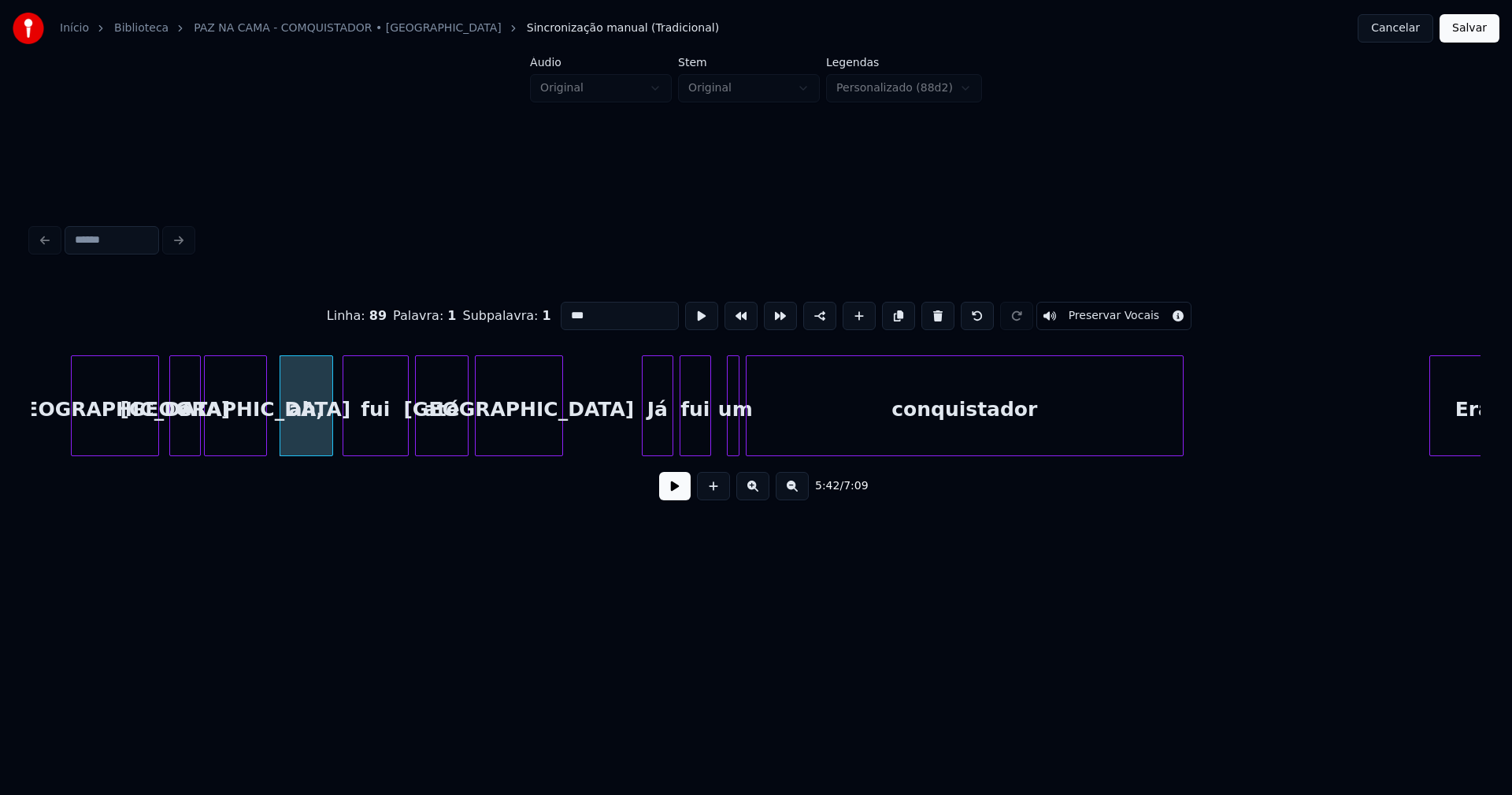
type input "***"
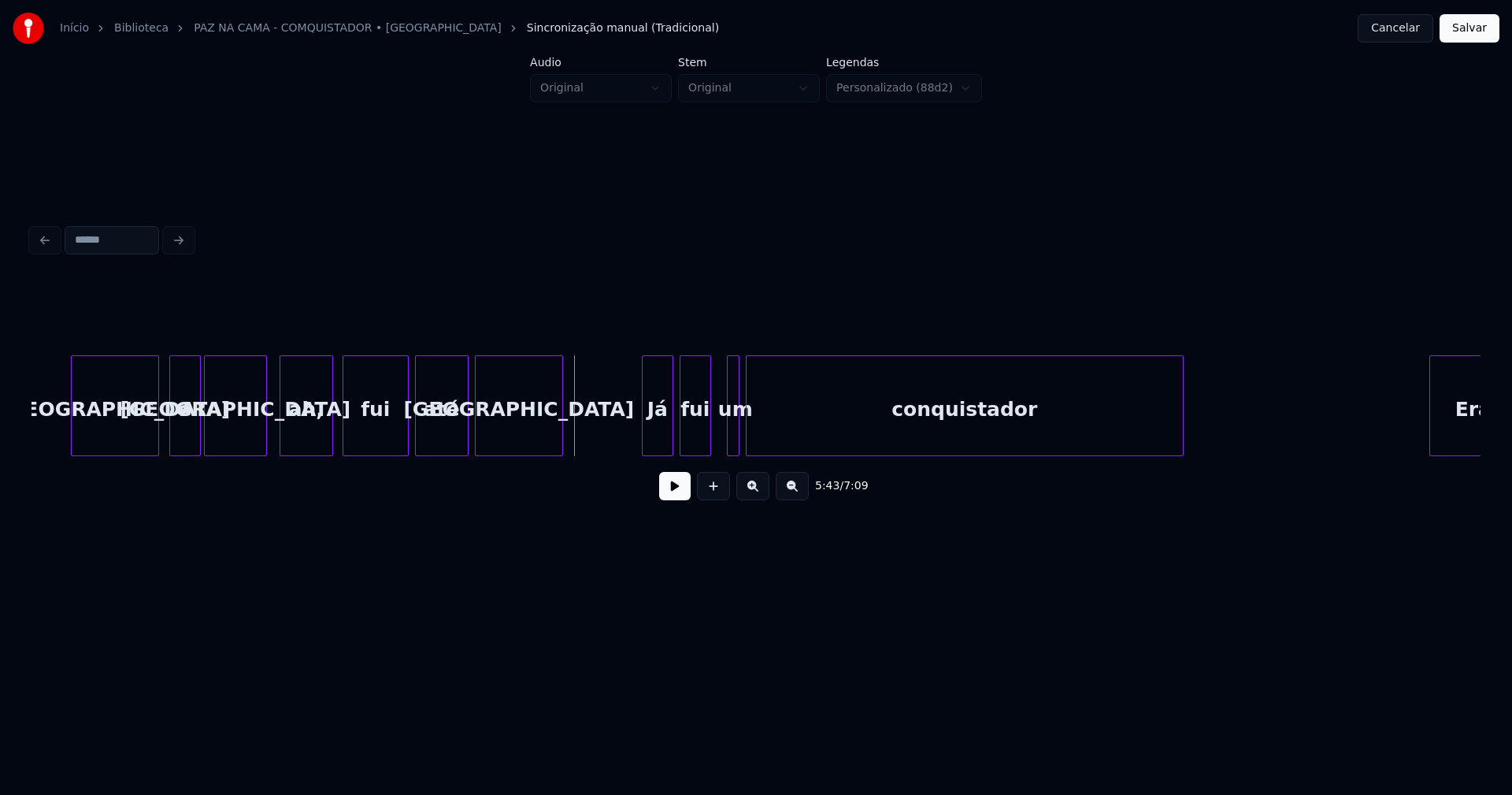
click at [663, 493] on button at bounding box center [675, 486] width 32 height 28
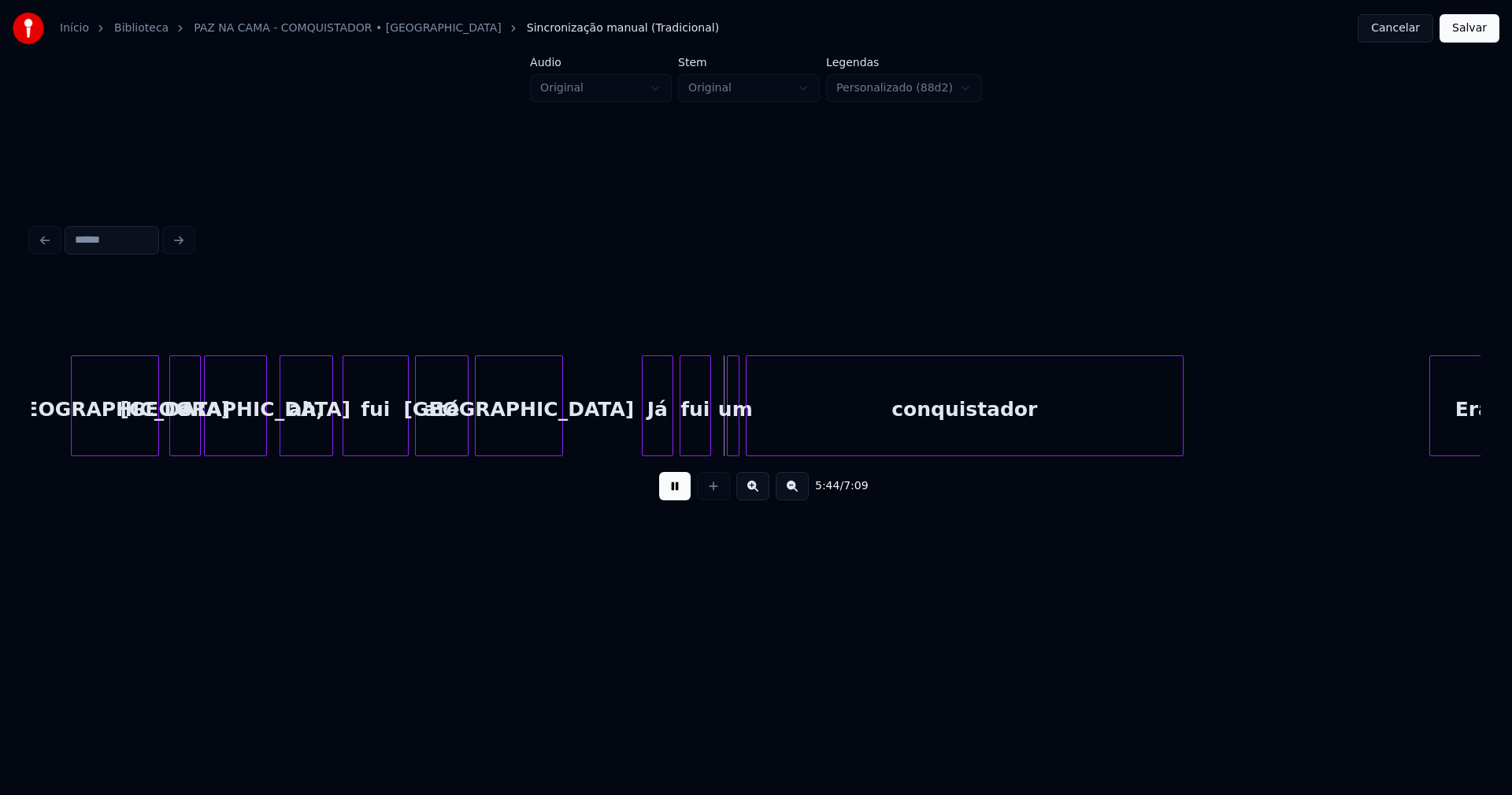
click at [672, 500] on button at bounding box center [675, 486] width 32 height 28
click at [608, 446] on div at bounding box center [609, 406] width 5 height 99
click at [628, 433] on div "Já" at bounding box center [640, 410] width 65 height 107
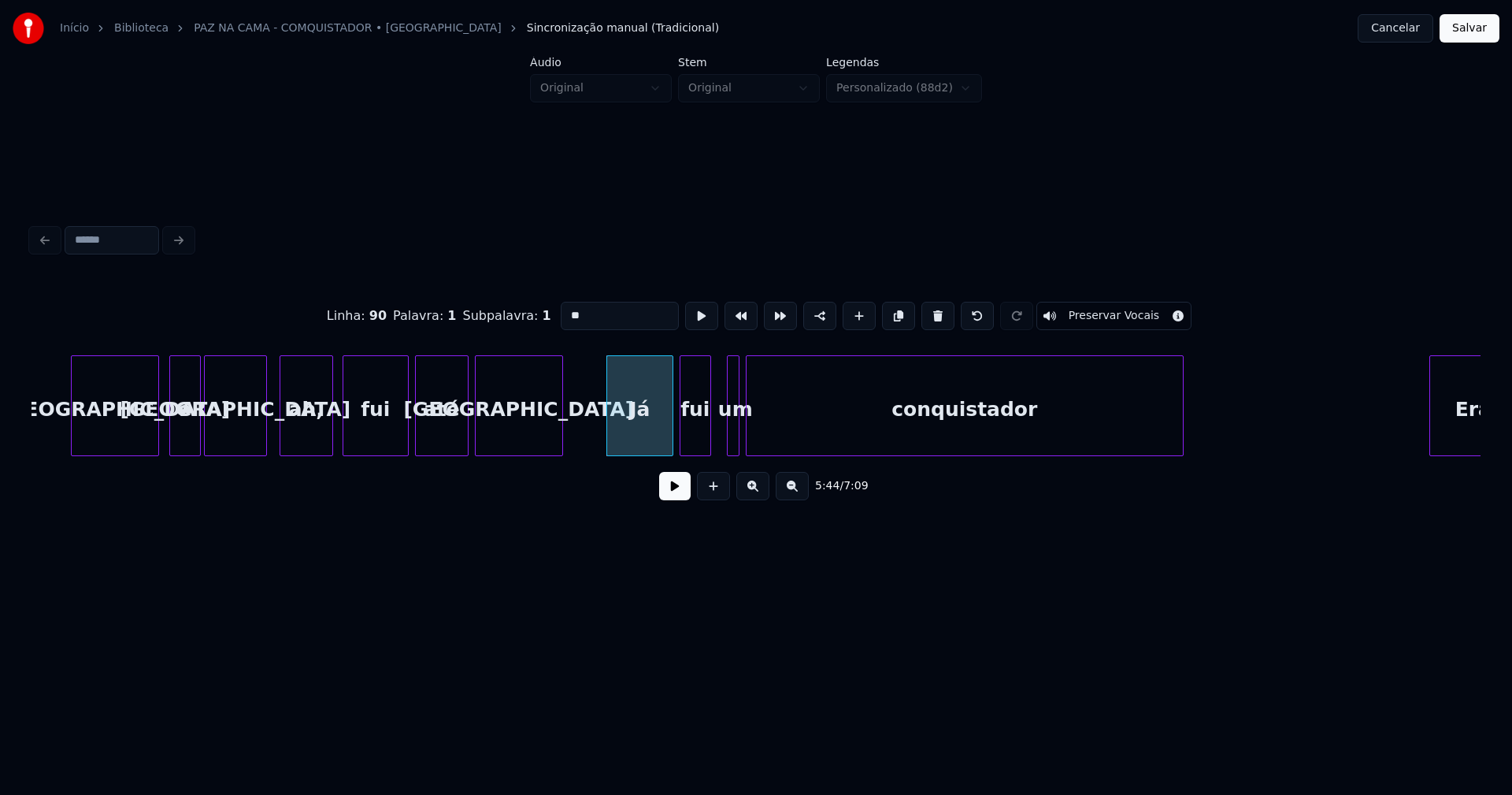
click at [562, 309] on input "**" at bounding box center [619, 315] width 118 height 28
click at [715, 446] on div at bounding box center [717, 406] width 5 height 99
type input "*****"
click at [670, 500] on button at bounding box center [675, 486] width 32 height 28
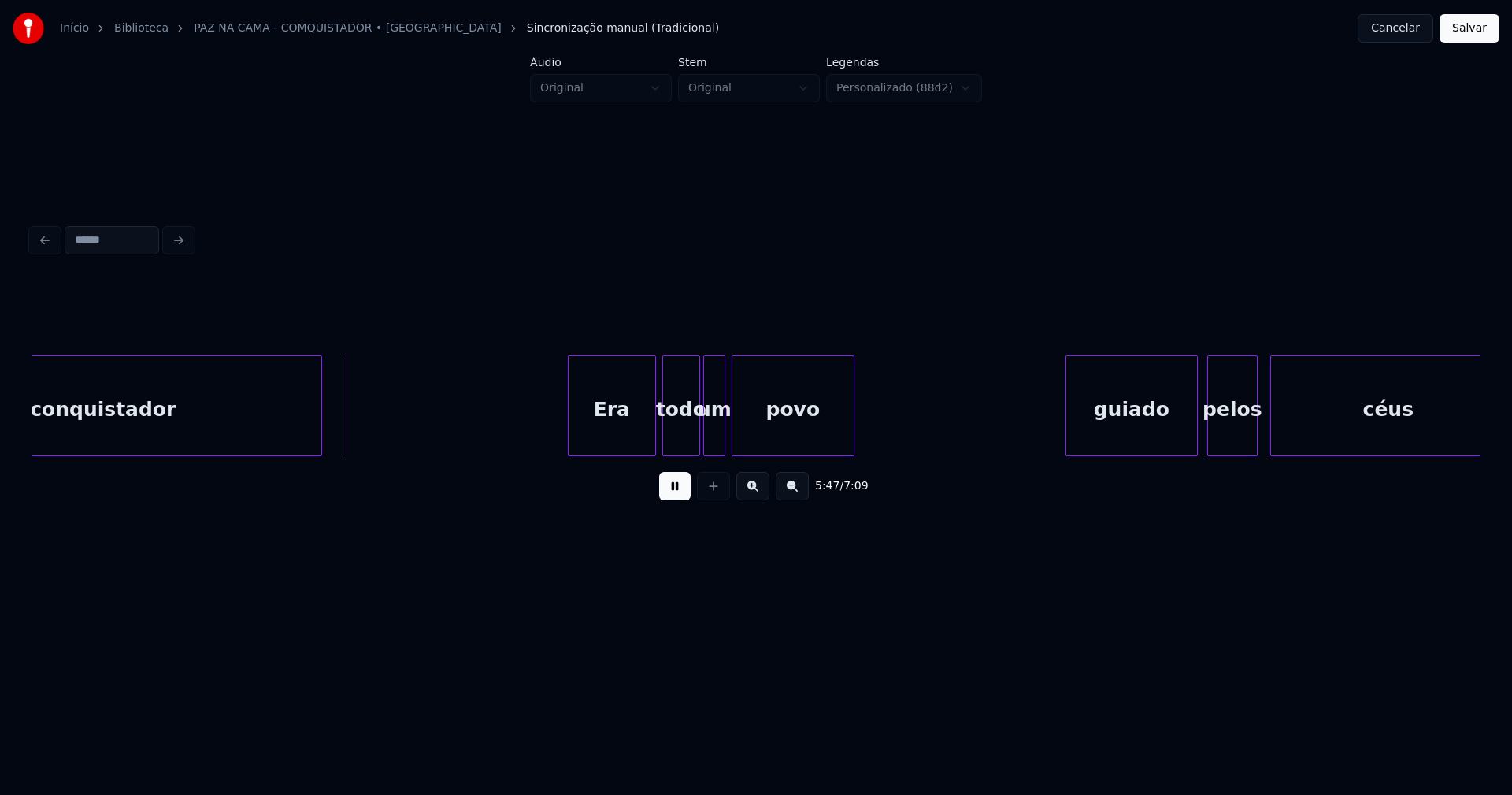
scroll to position [0, 54536]
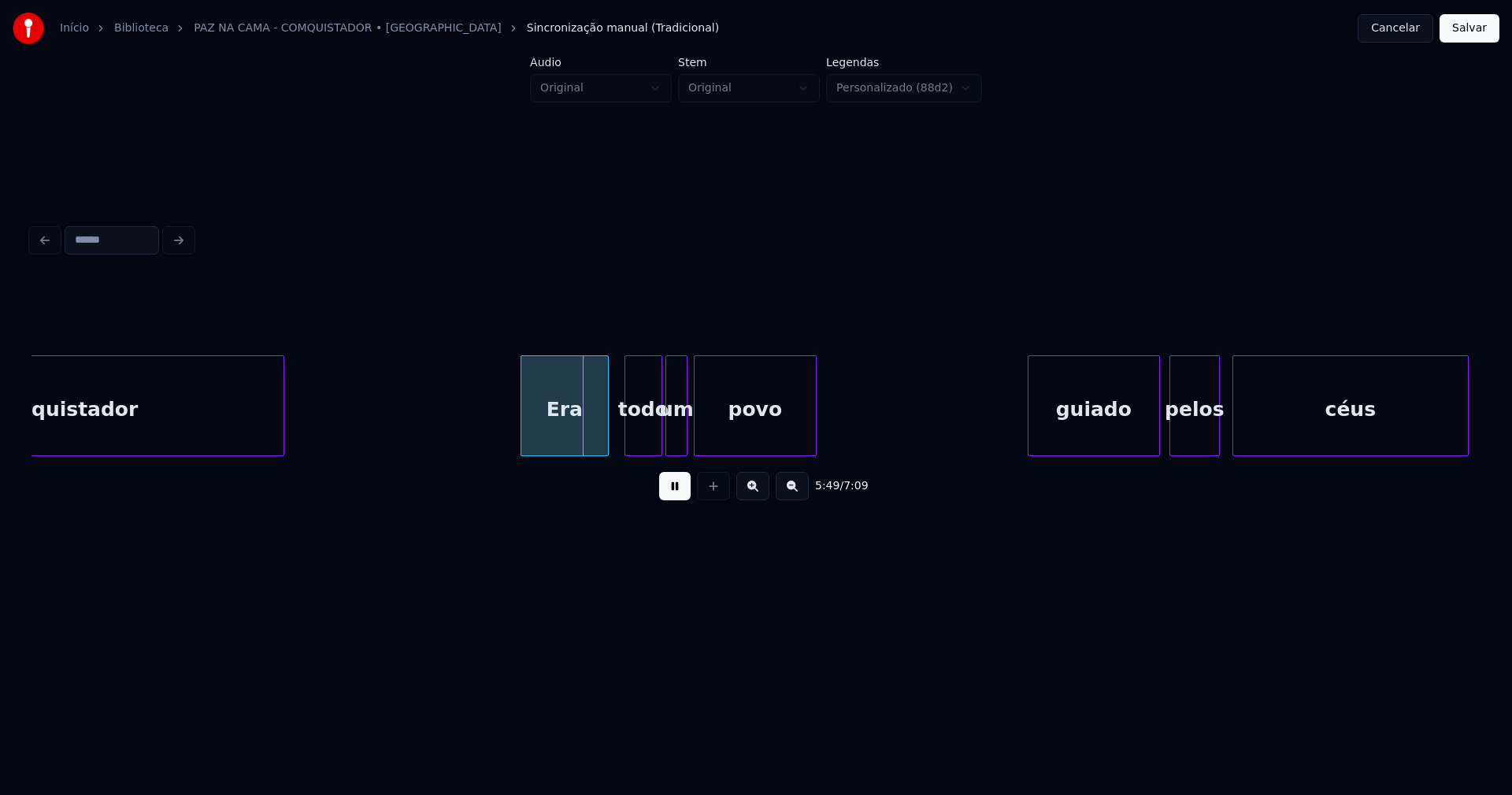
click at [565, 447] on div "Era" at bounding box center [564, 410] width 87 height 107
click at [649, 444] on div "todo" at bounding box center [643, 410] width 36 height 107
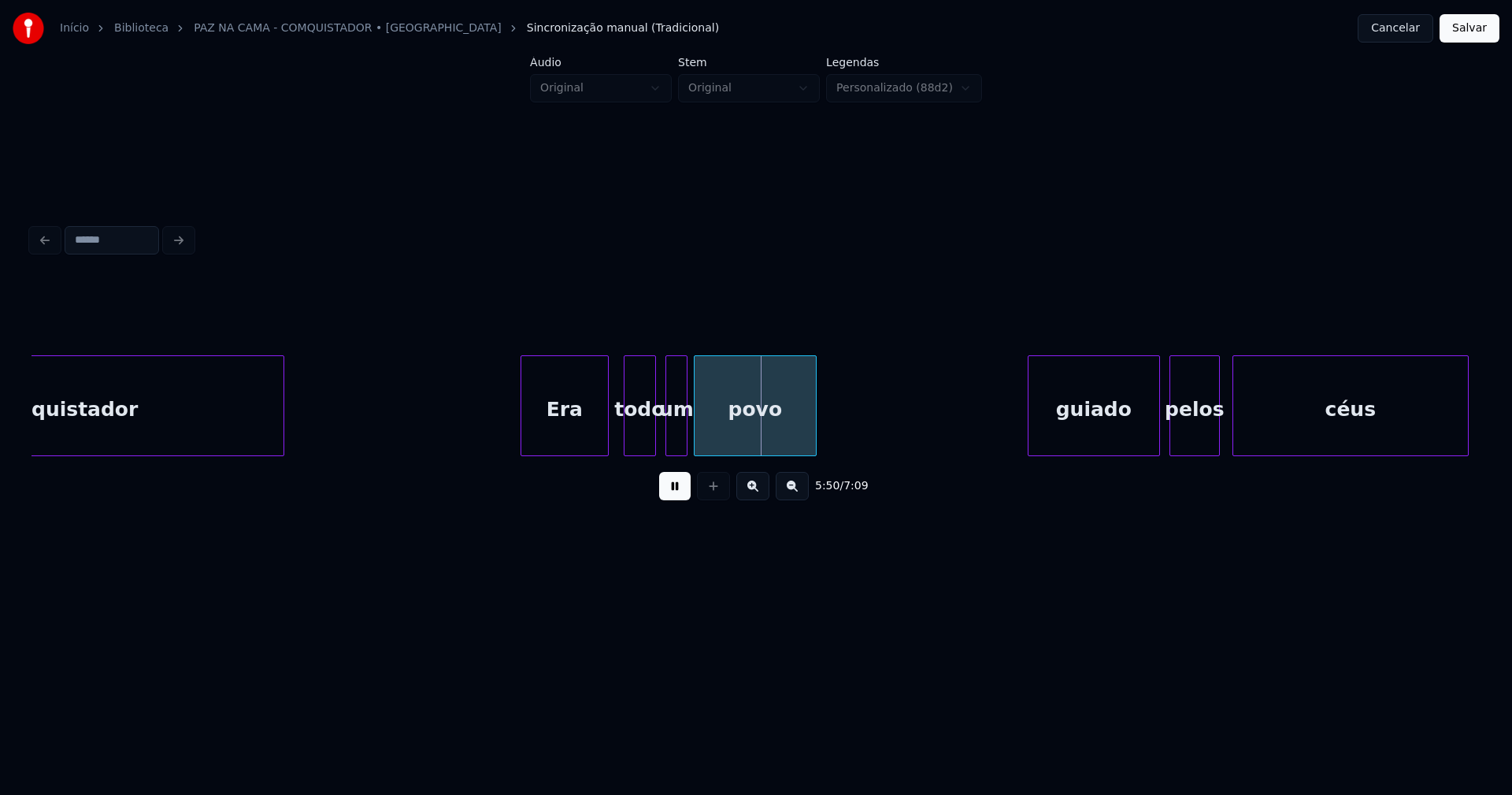
click at [651, 449] on div "todo" at bounding box center [640, 406] width 33 height 101
click at [665, 449] on div "um" at bounding box center [668, 410] width 21 height 107
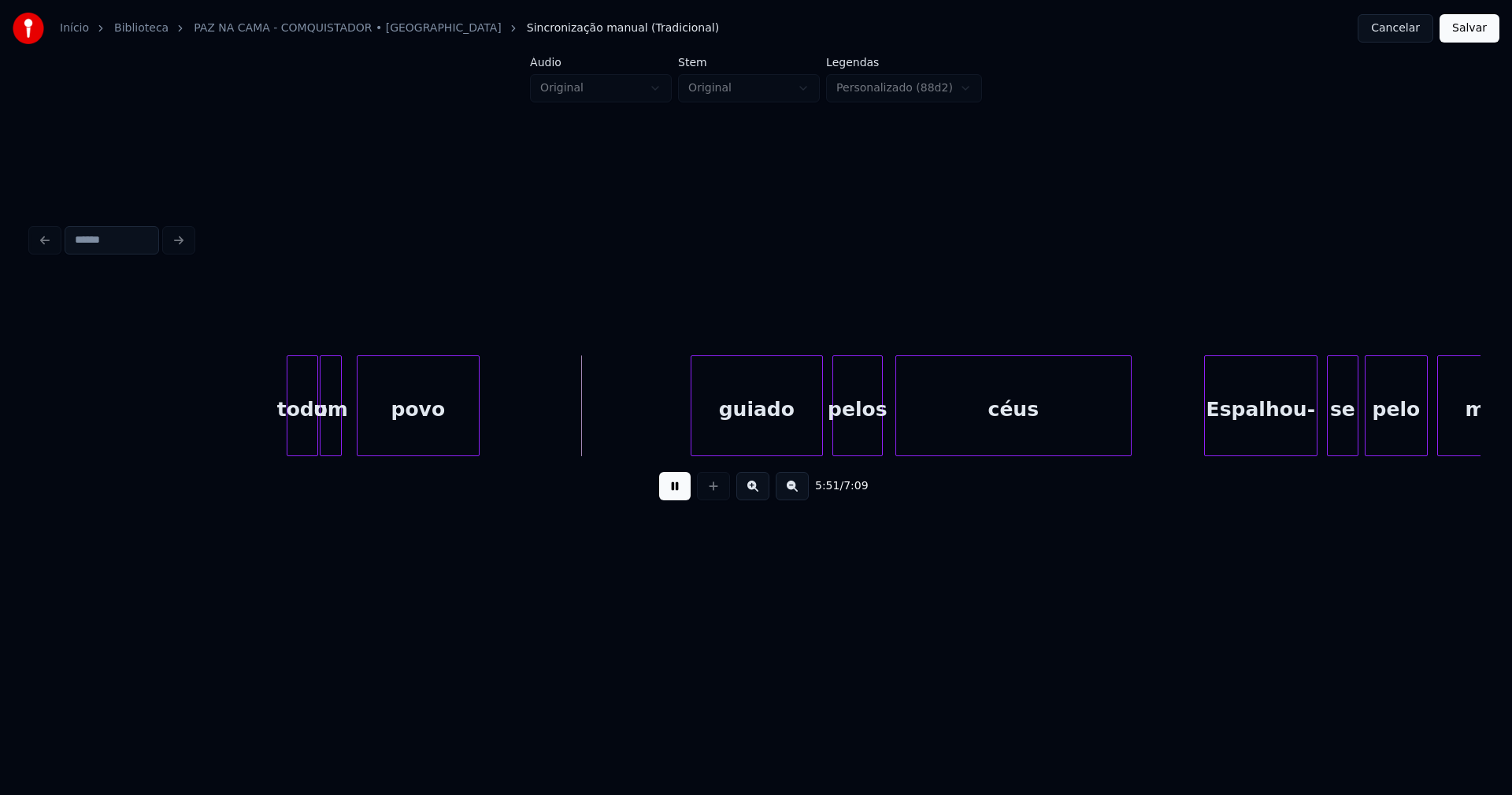
scroll to position [0, 55174]
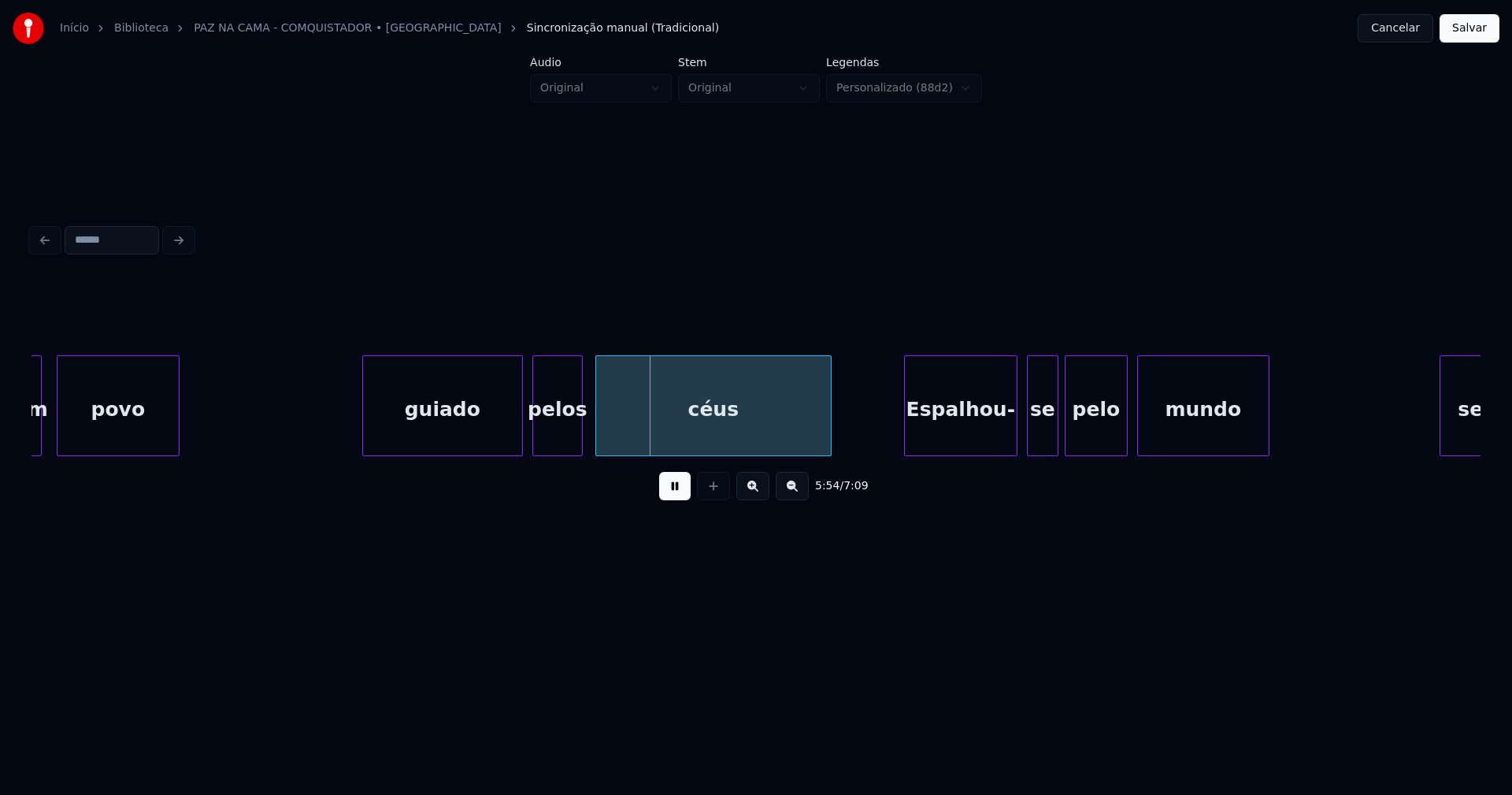
click at [365, 433] on div at bounding box center [365, 406] width 5 height 99
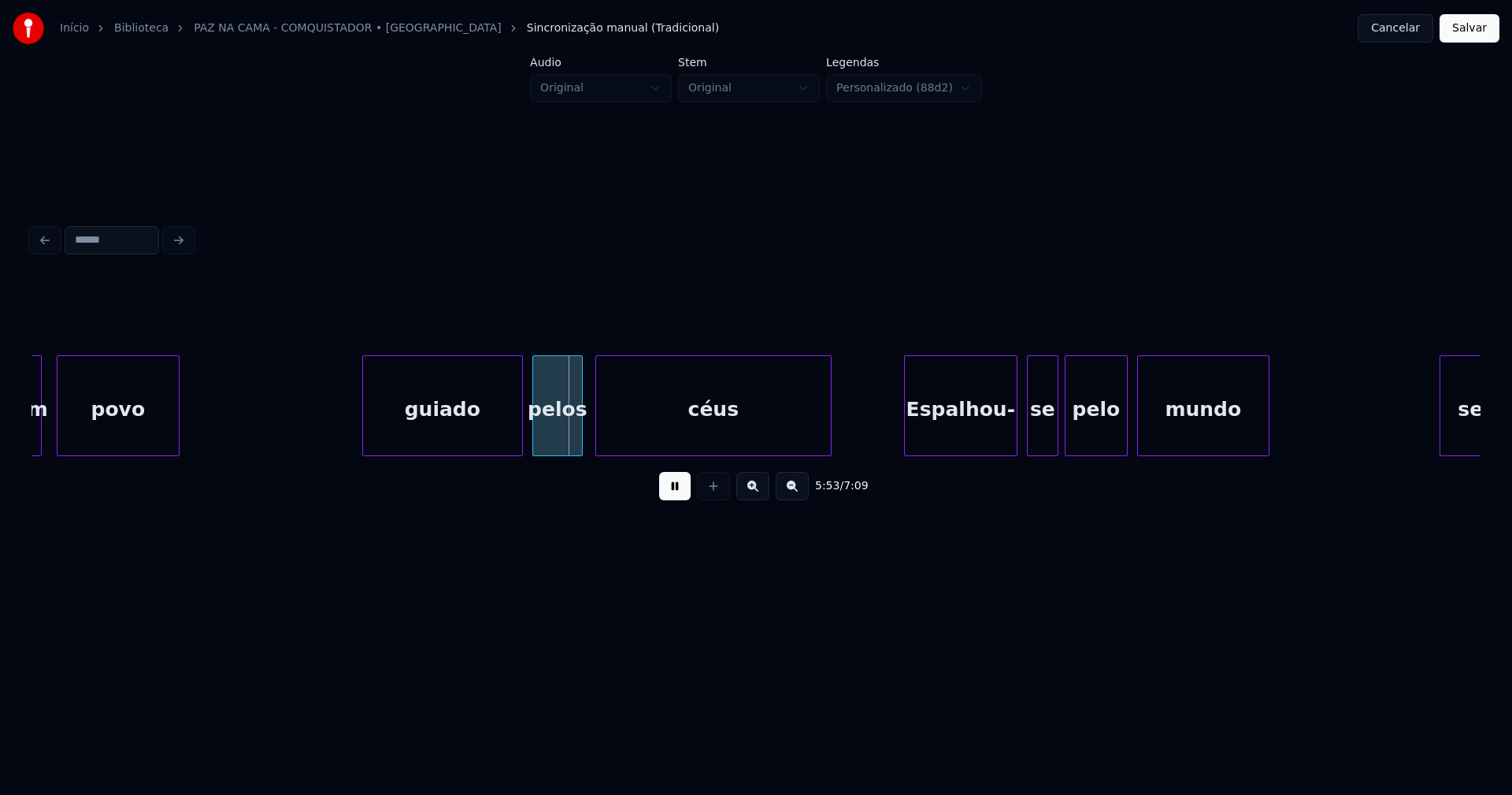
click at [444, 425] on div "guiado" at bounding box center [442, 410] width 160 height 107
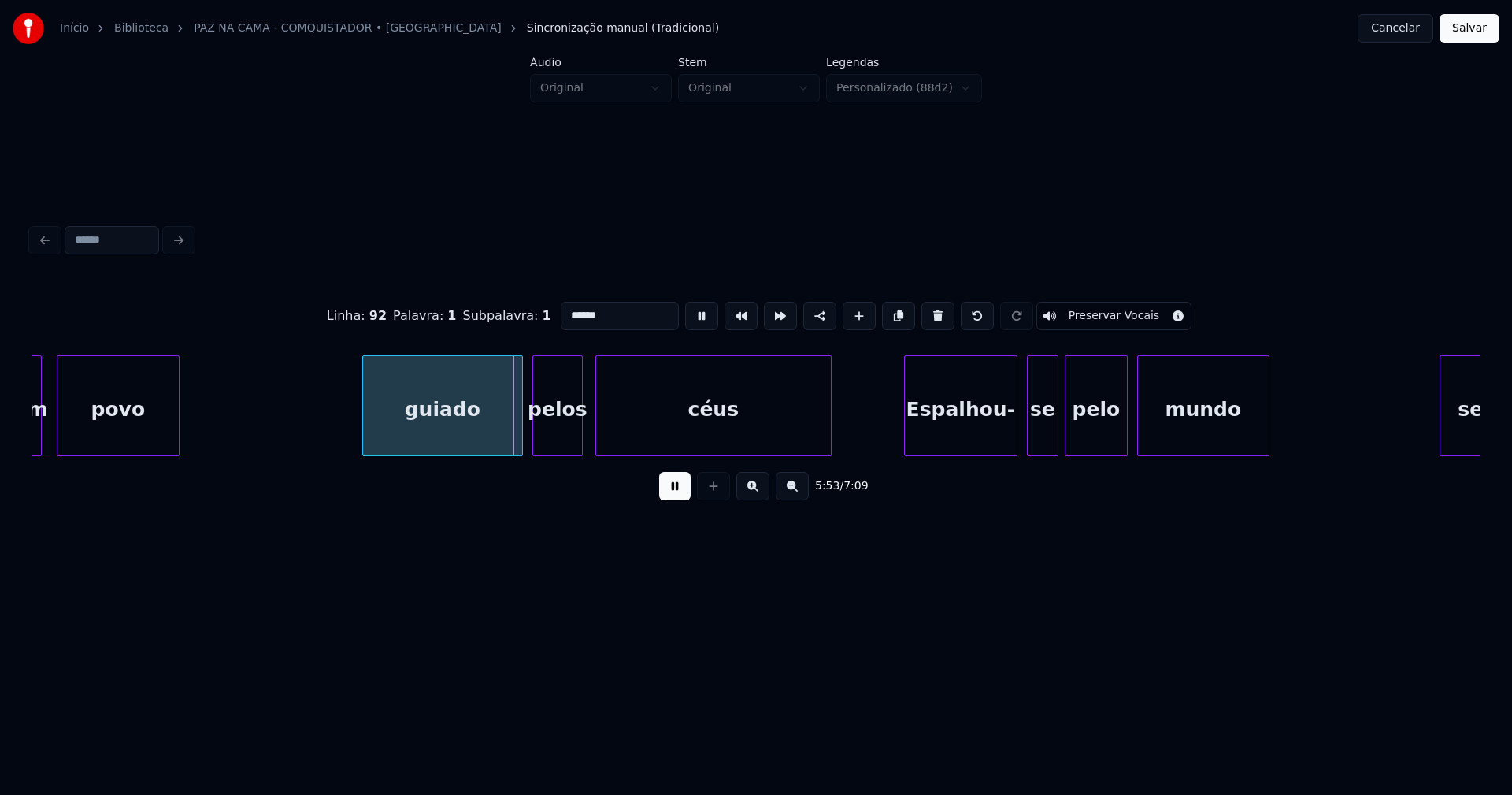
click at [565, 310] on input "******" at bounding box center [619, 315] width 118 height 28
type input "******"
click at [673, 498] on button at bounding box center [675, 486] width 32 height 28
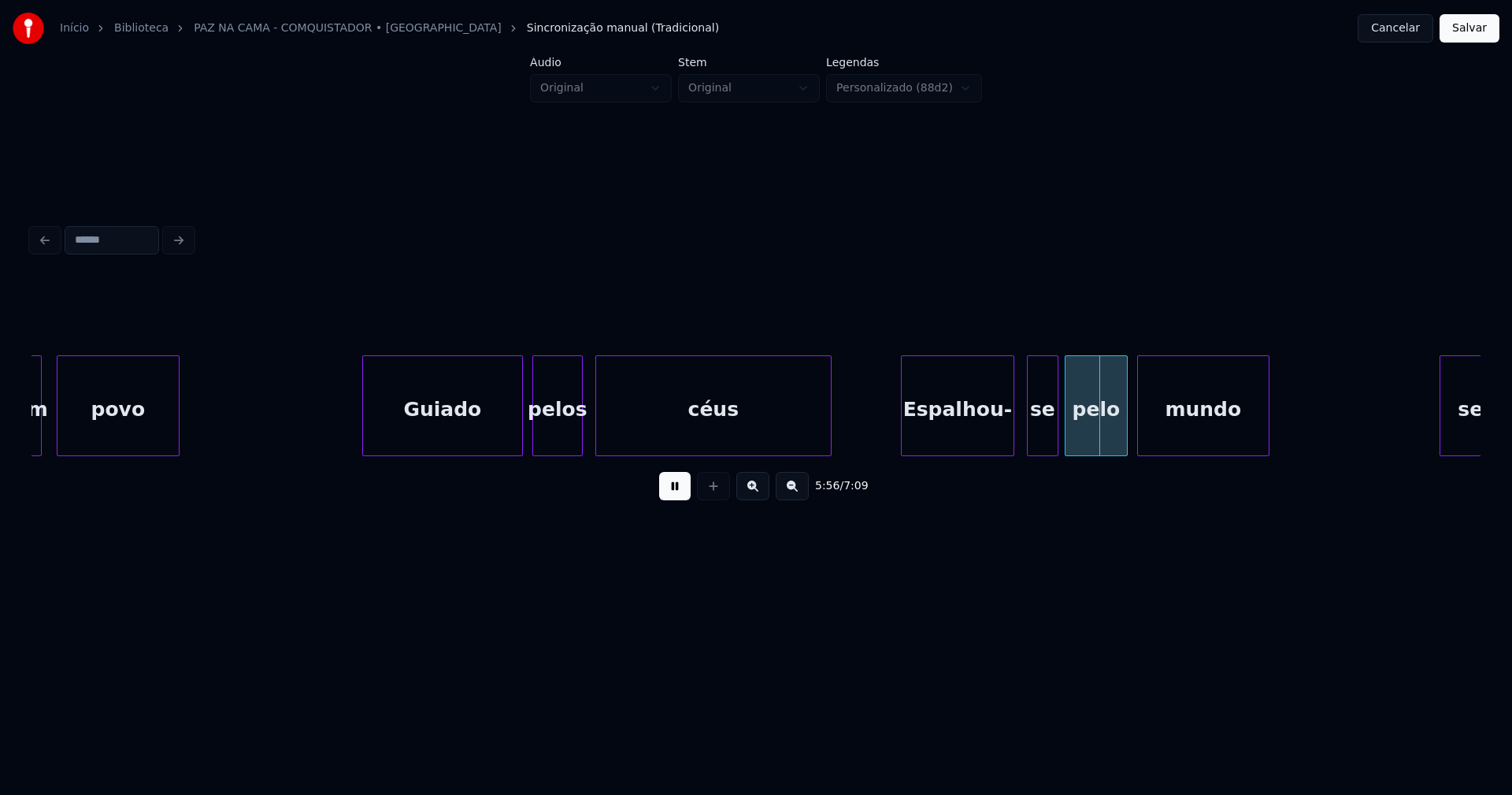
click at [975, 427] on div "Espalhou-" at bounding box center [958, 410] width 112 height 107
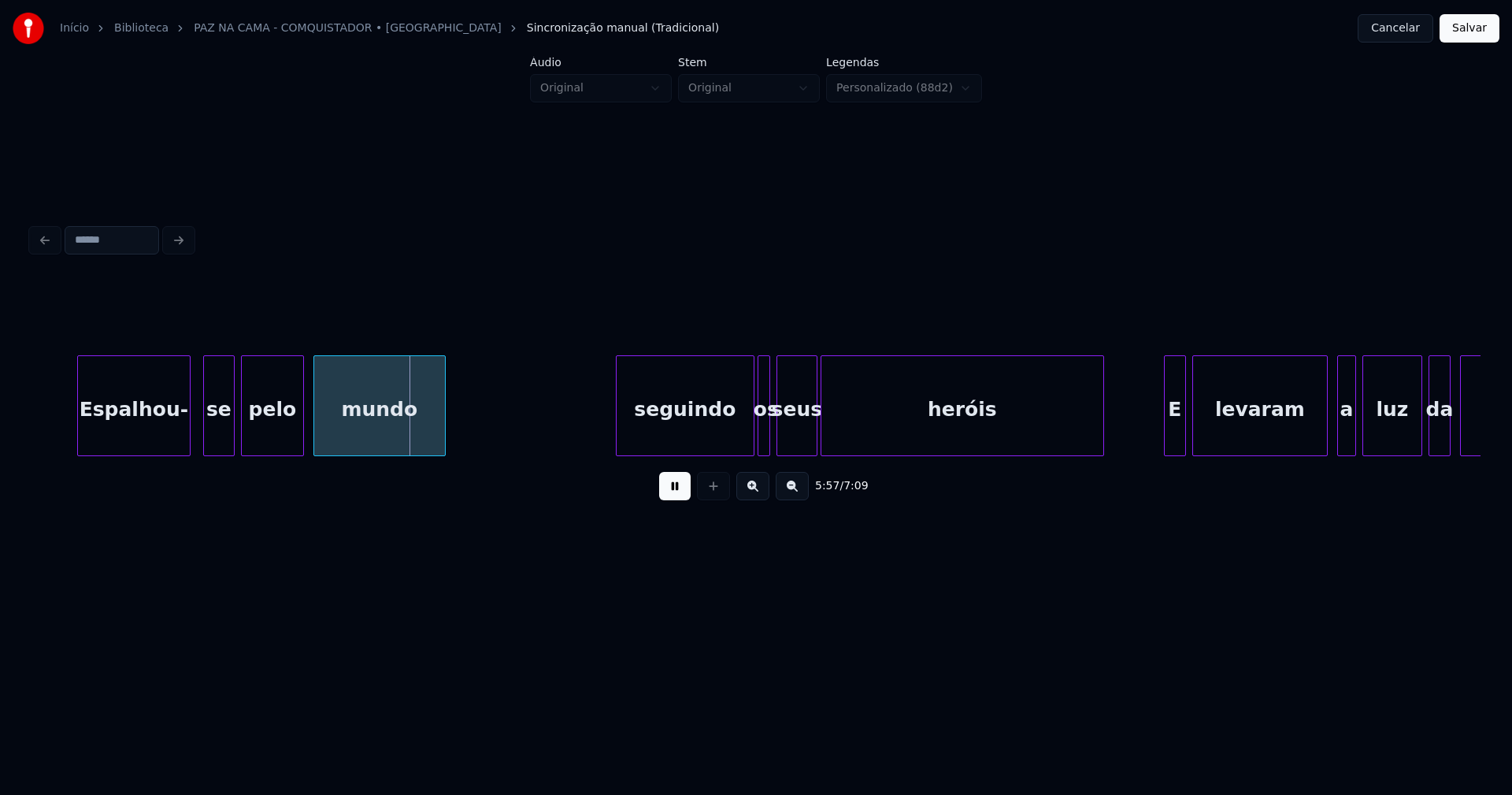
scroll to position [0, 56110]
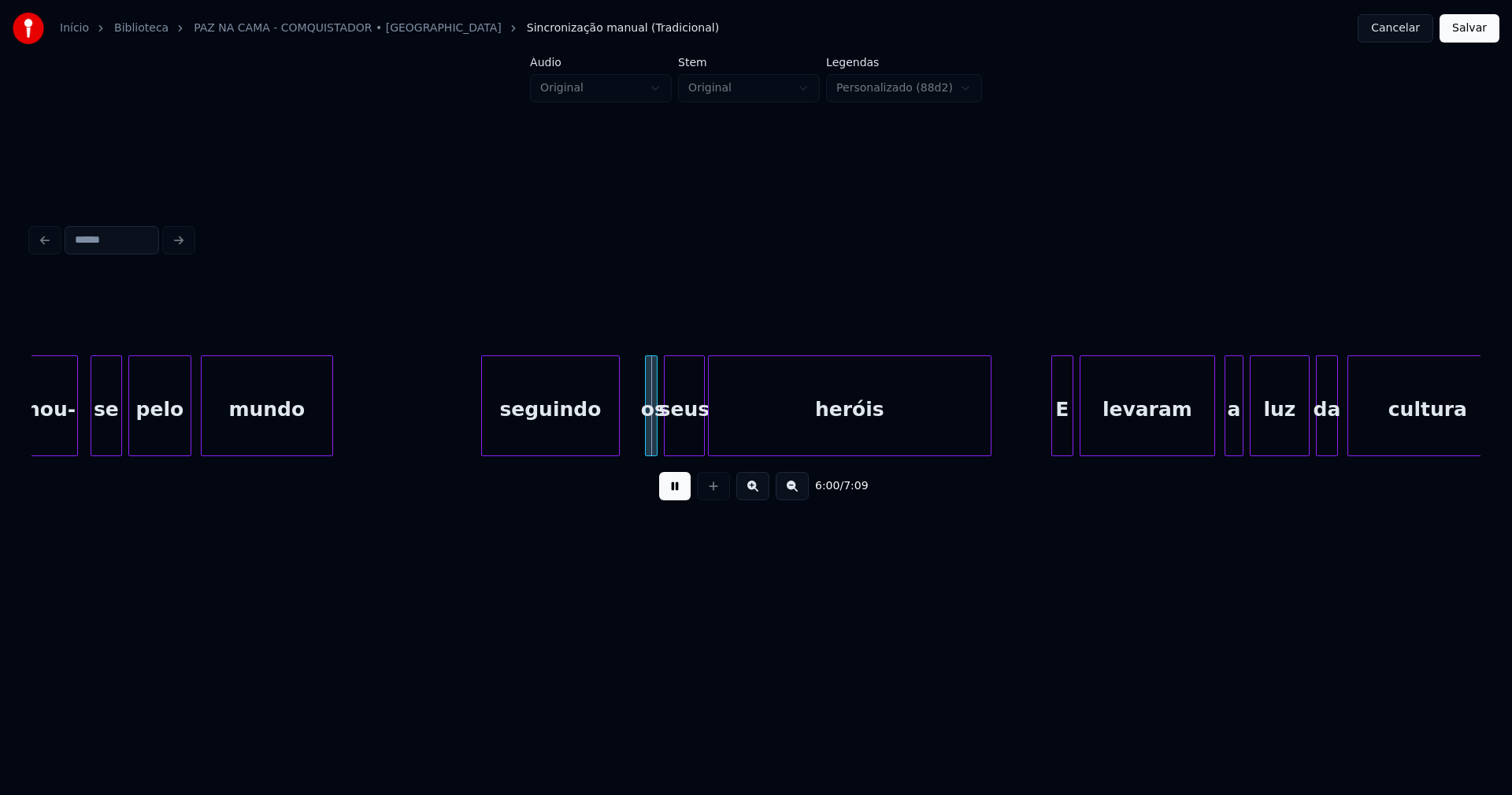
click at [558, 442] on div "seguindo" at bounding box center [550, 410] width 137 height 107
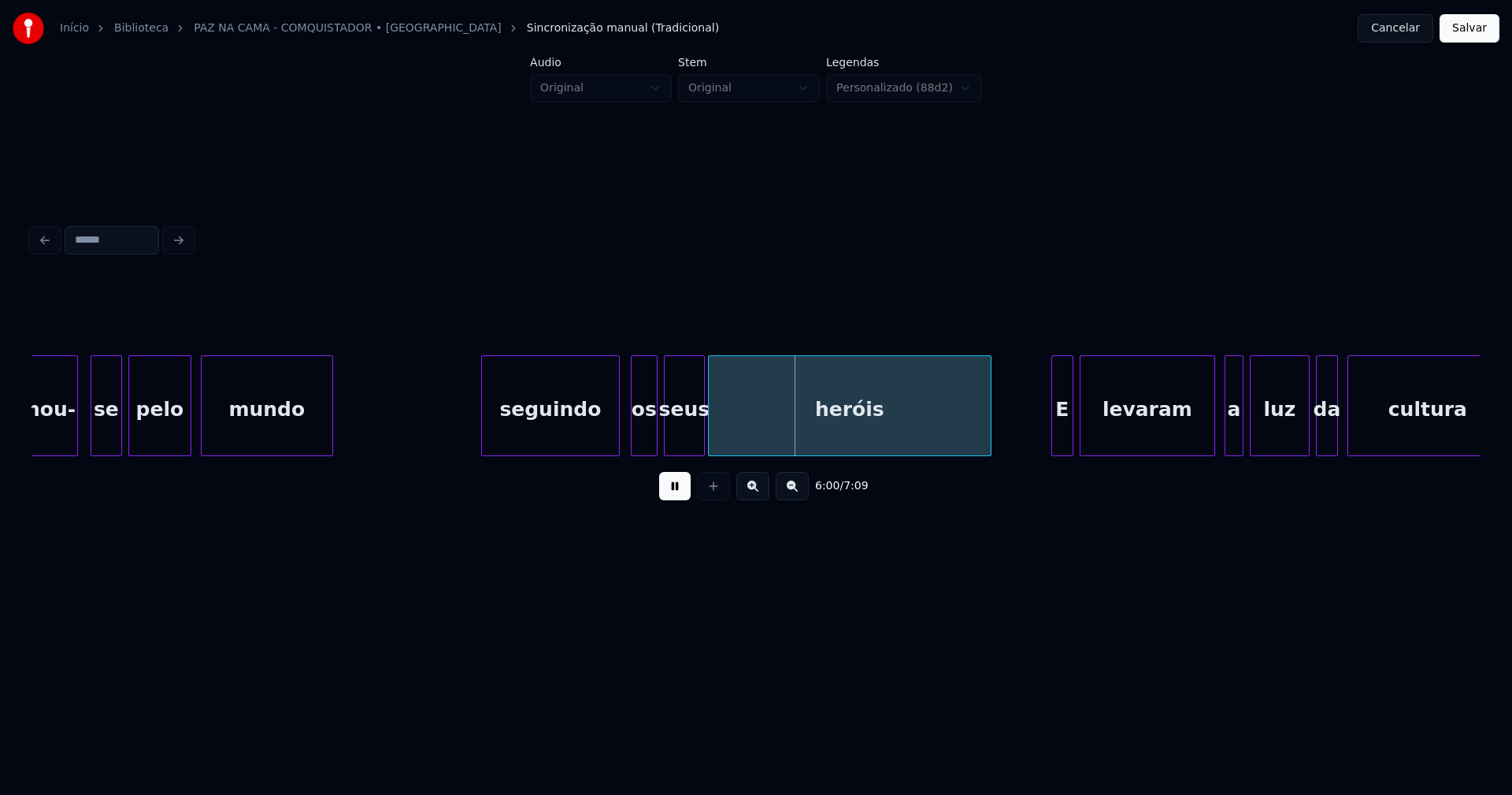
click at [634, 443] on div at bounding box center [633, 406] width 5 height 99
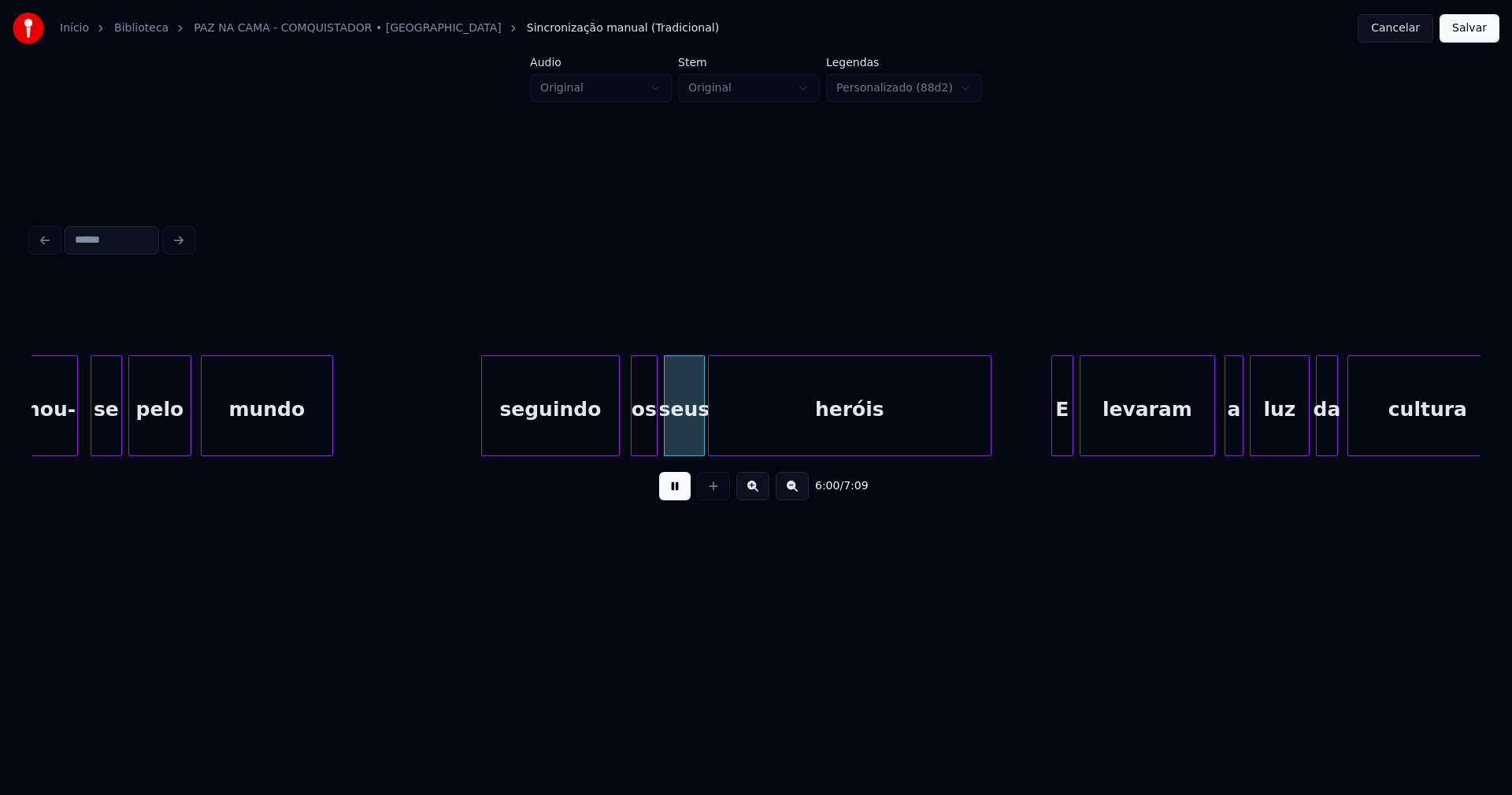
click at [534, 427] on div "seguindo" at bounding box center [550, 410] width 137 height 107
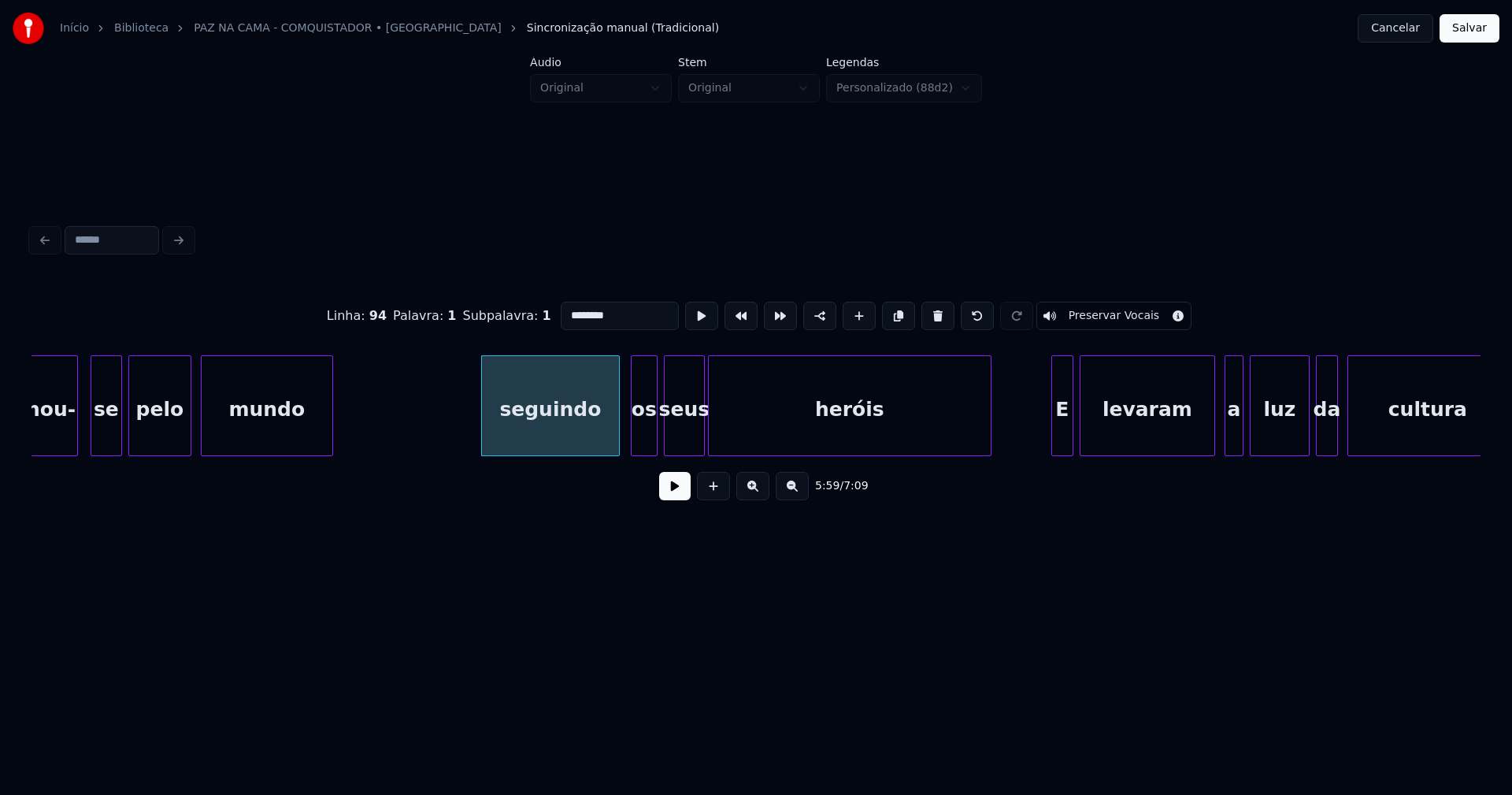
click at [563, 311] on input "********" at bounding box center [619, 315] width 118 height 28
type input "********"
drag, startPoint x: 677, startPoint y: 496, endPoint x: 469, endPoint y: 443, distance: 214.6
click at [677, 495] on button at bounding box center [675, 486] width 32 height 28
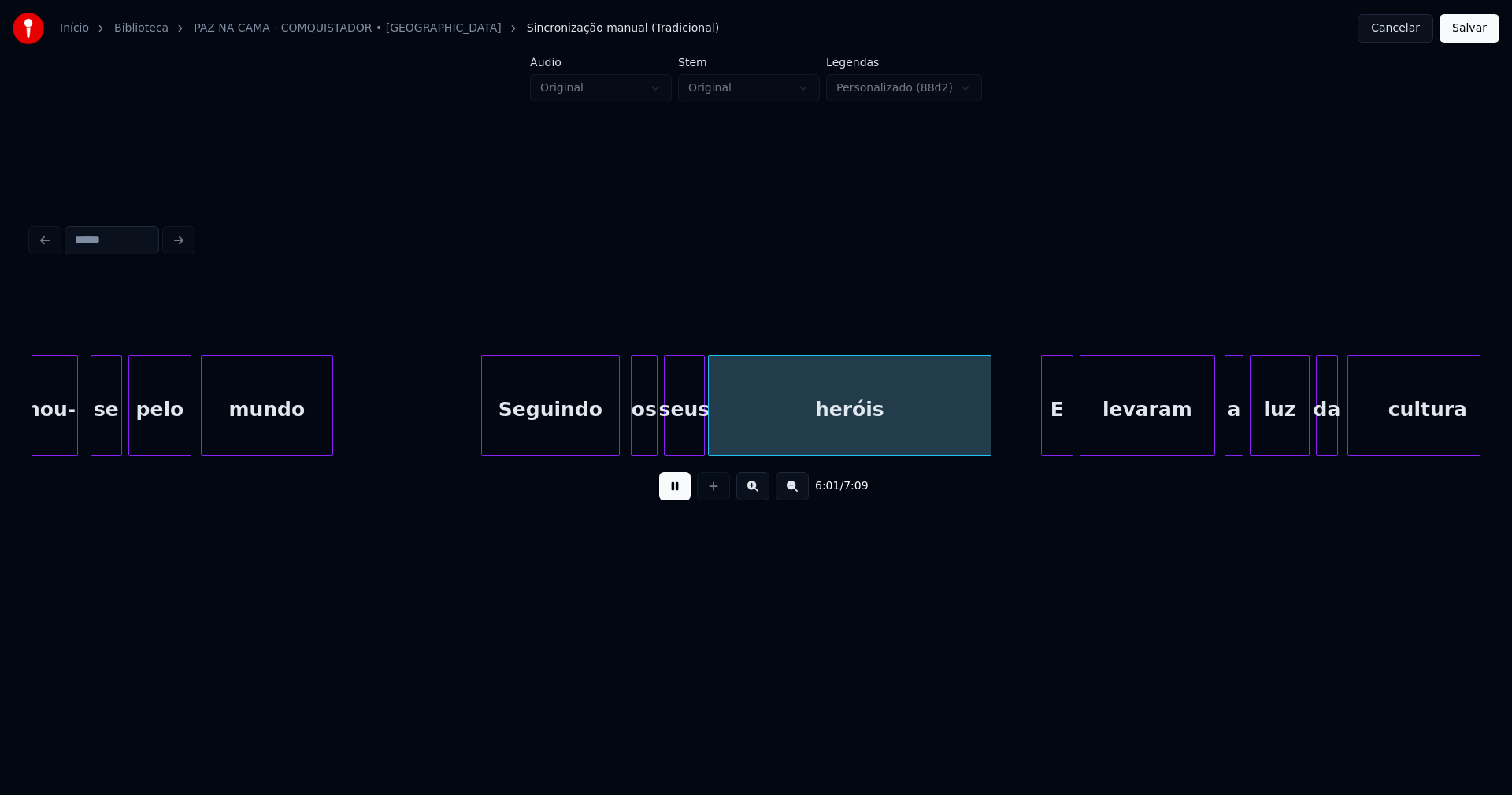
click at [1044, 448] on div at bounding box center [1044, 406] width 5 height 99
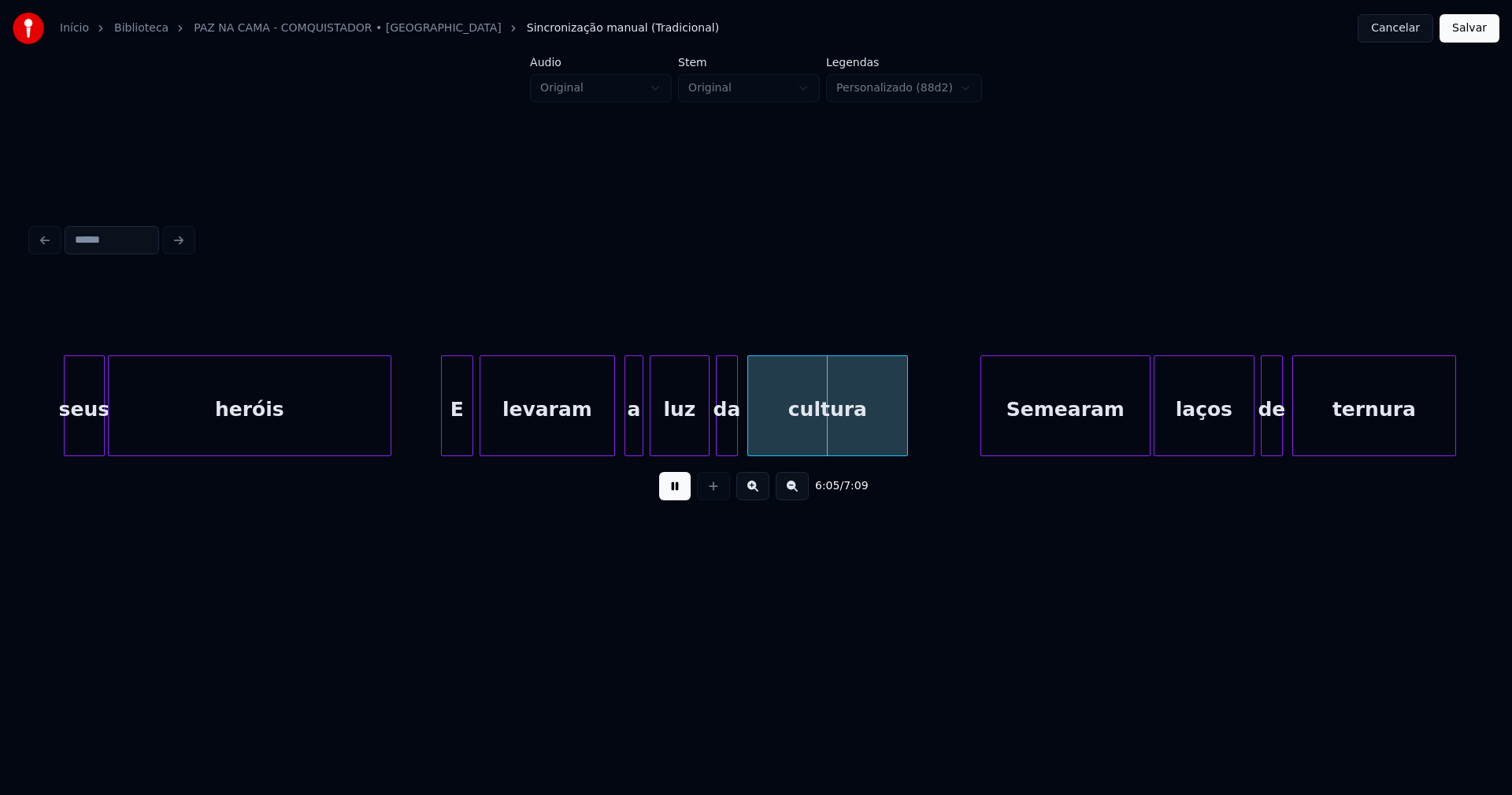
scroll to position [0, 56748]
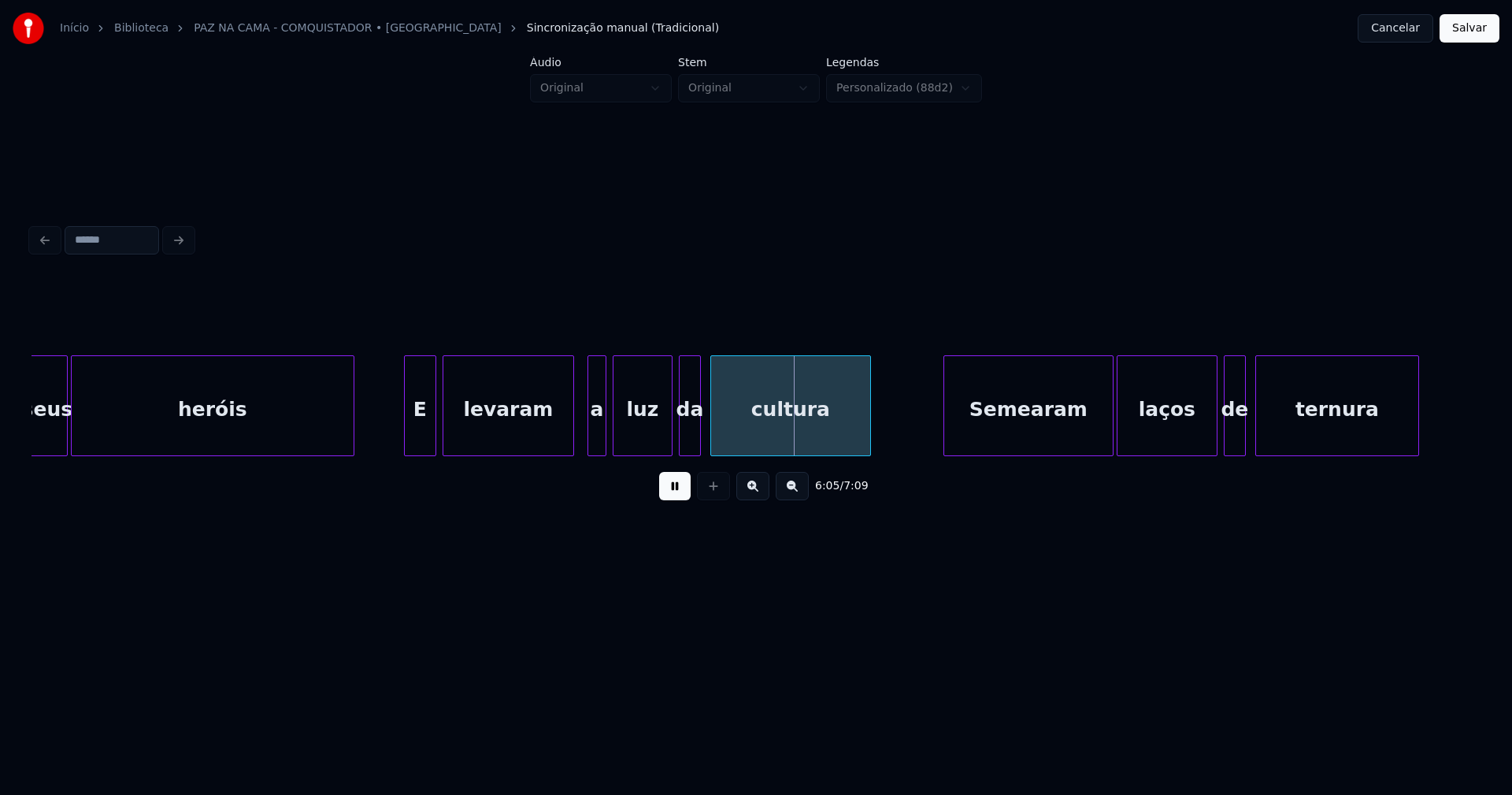
click at [571, 430] on div at bounding box center [571, 406] width 5 height 99
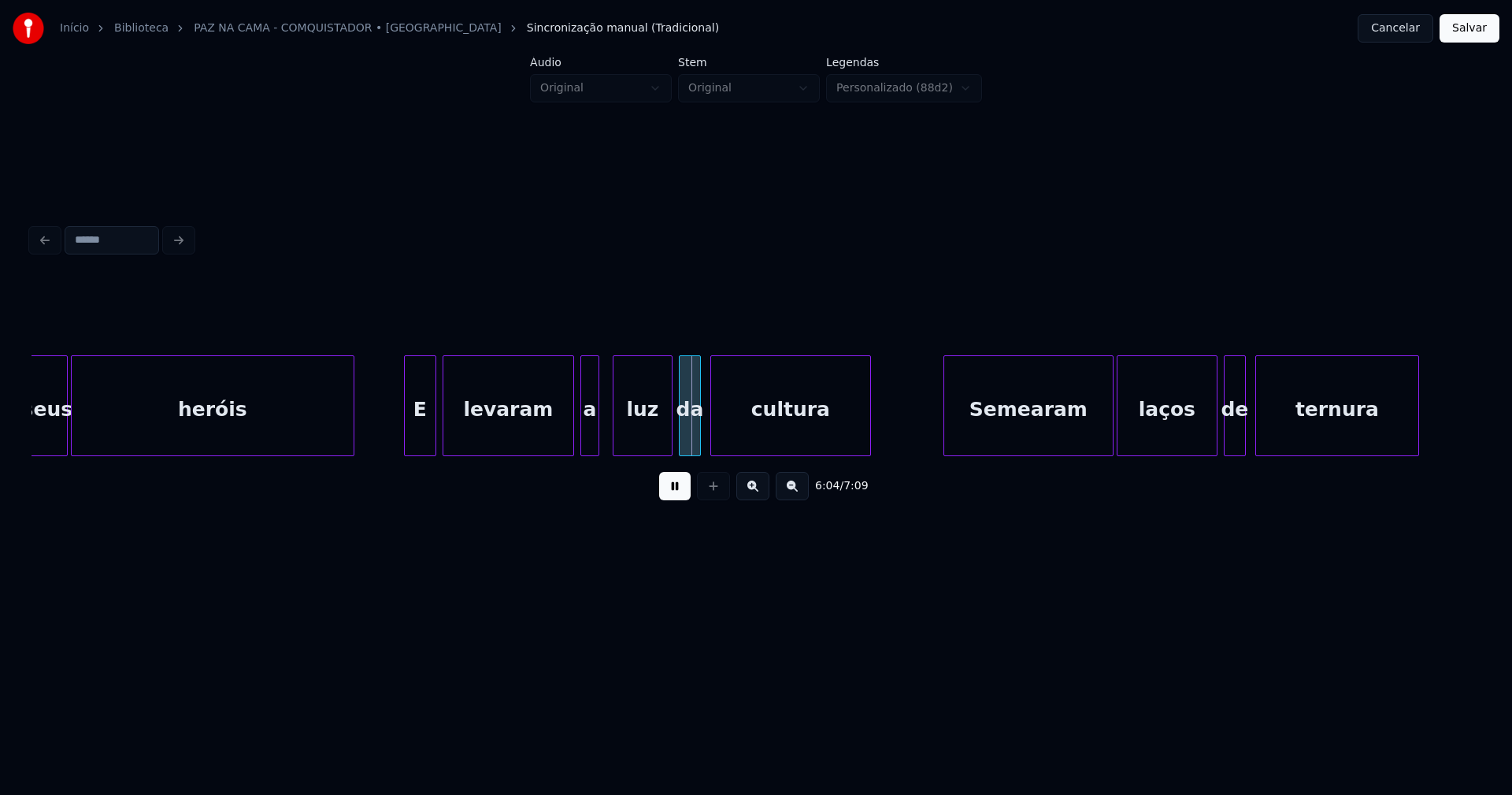
click at [591, 437] on div "a" at bounding box center [590, 410] width 18 height 107
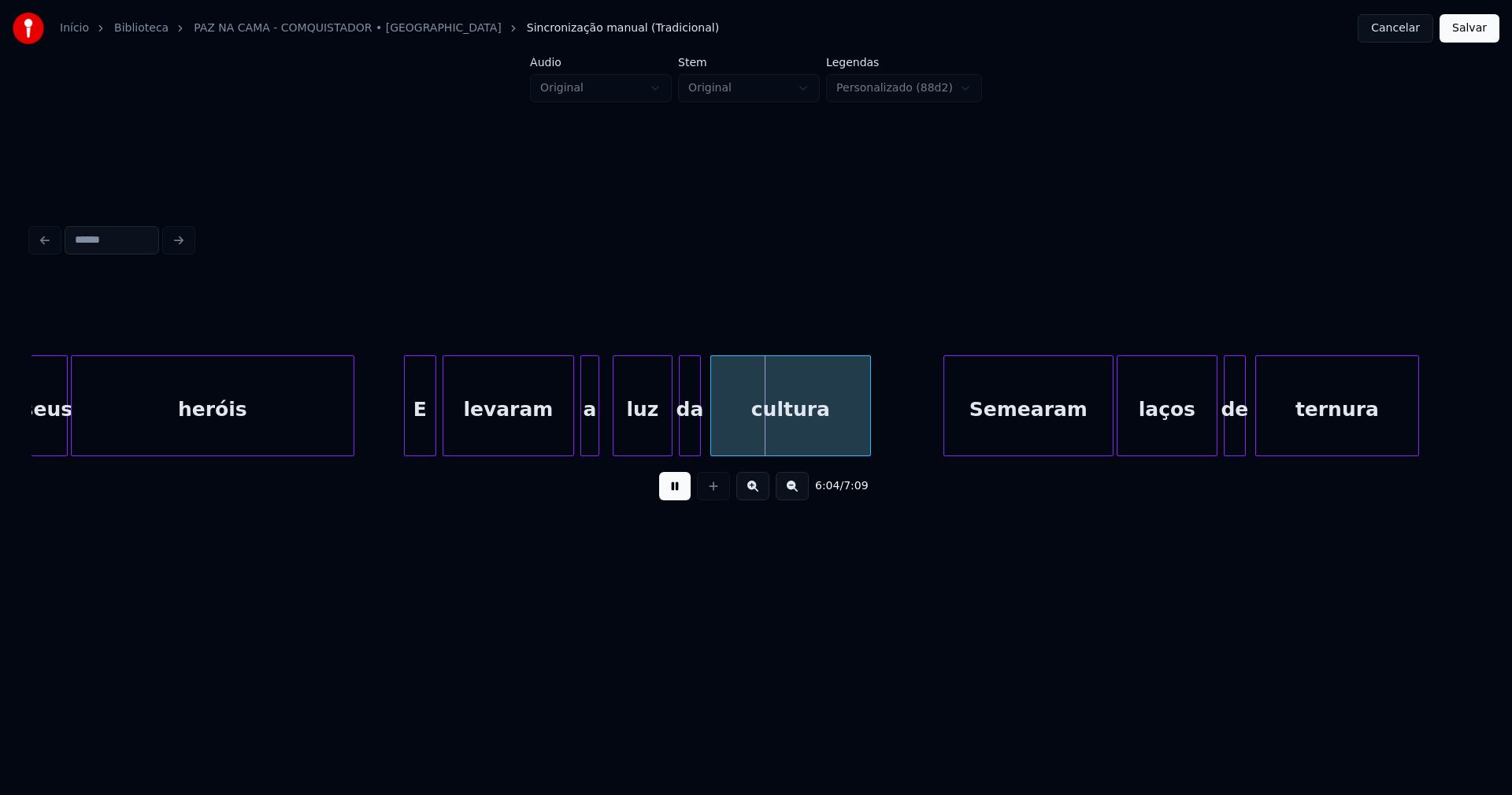
drag, startPoint x: 388, startPoint y: 436, endPoint x: 550, endPoint y: 436, distance: 162.0
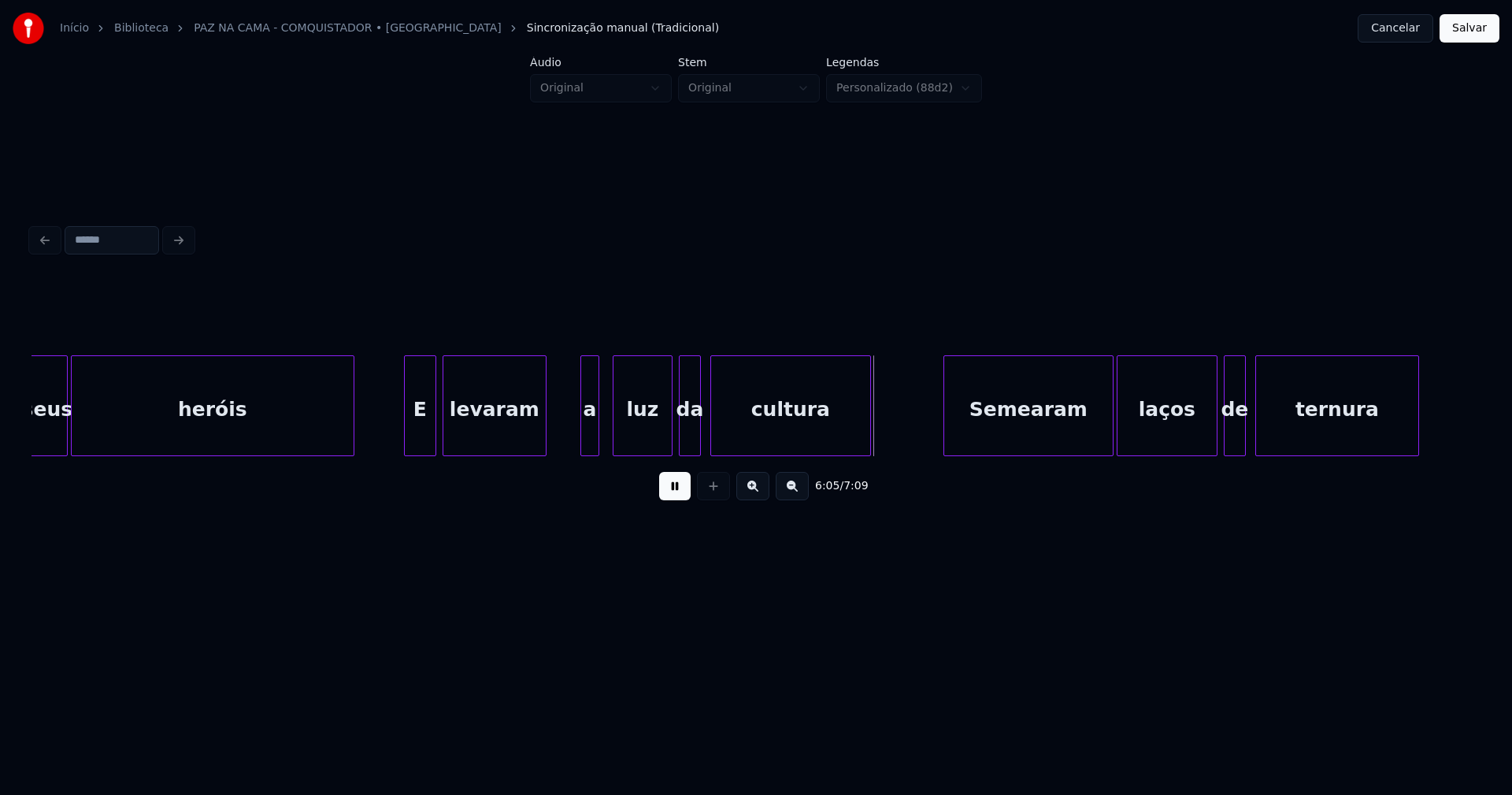
click at [542, 452] on div "seus heróis E levaram a luz da cultura Semearam laços de ternura" at bounding box center [756, 406] width 1450 height 101
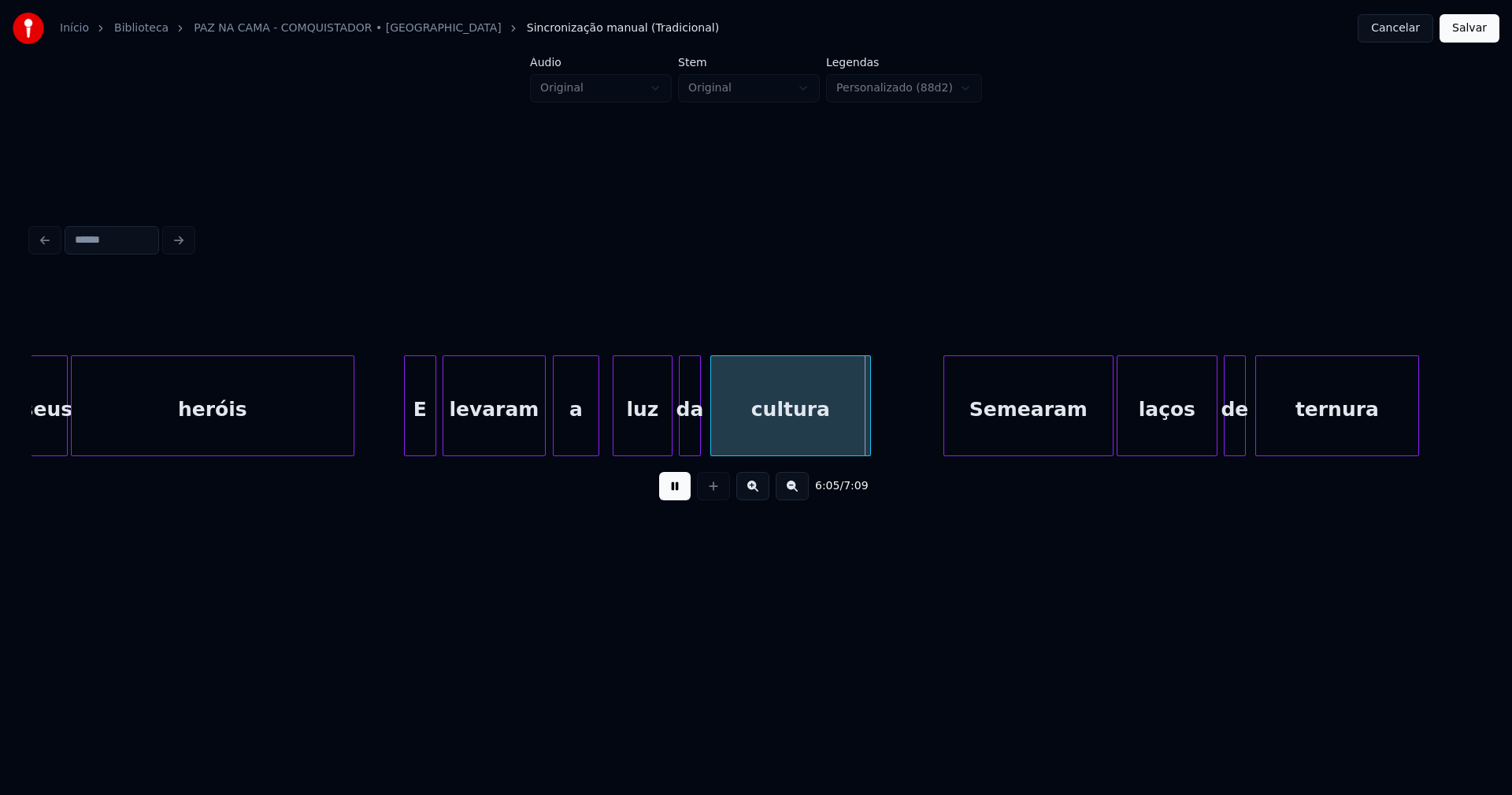
click at [556, 448] on div at bounding box center [556, 406] width 5 height 99
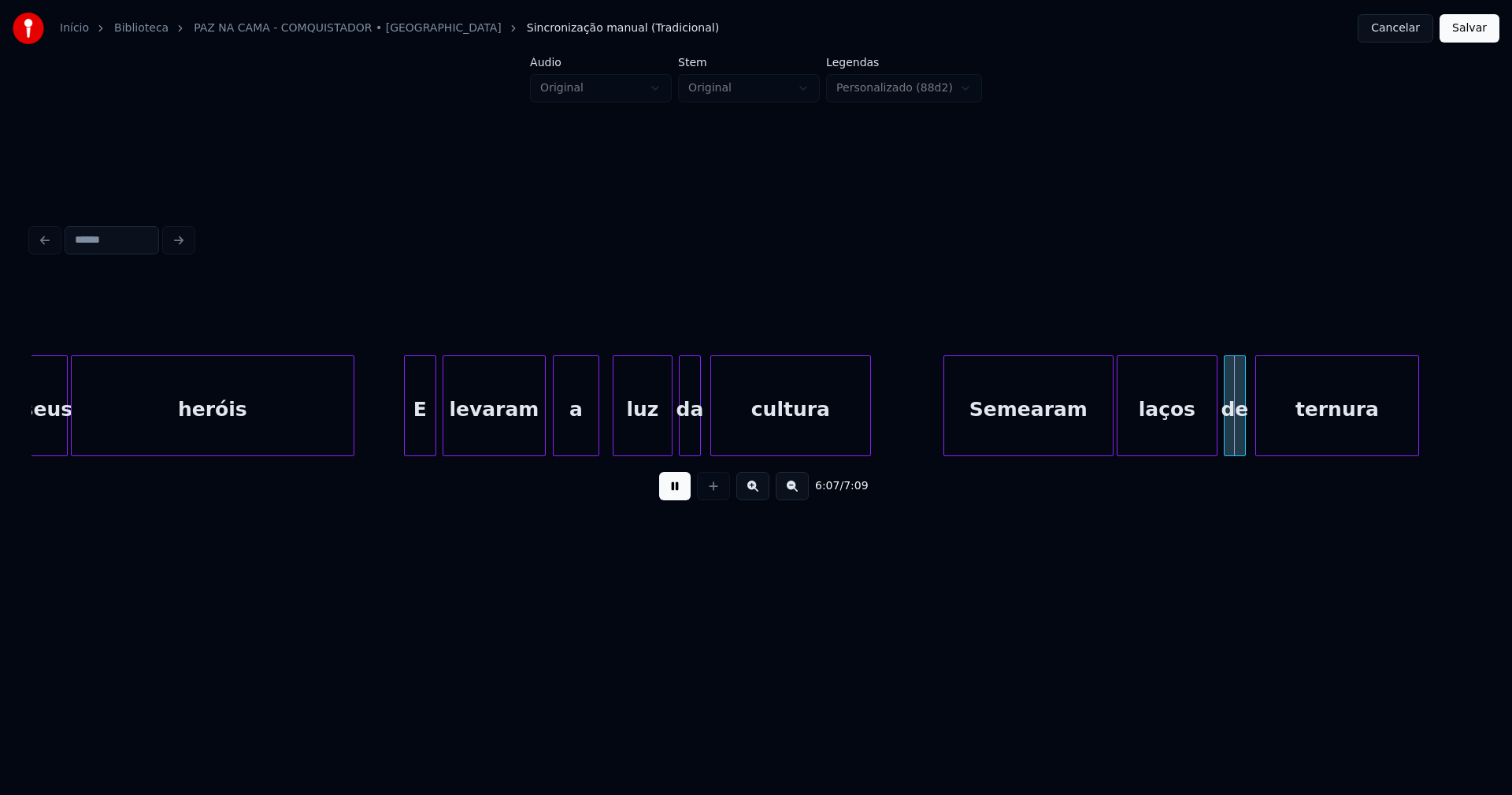
click at [1016, 439] on div "Semearam" at bounding box center [1029, 410] width 169 height 107
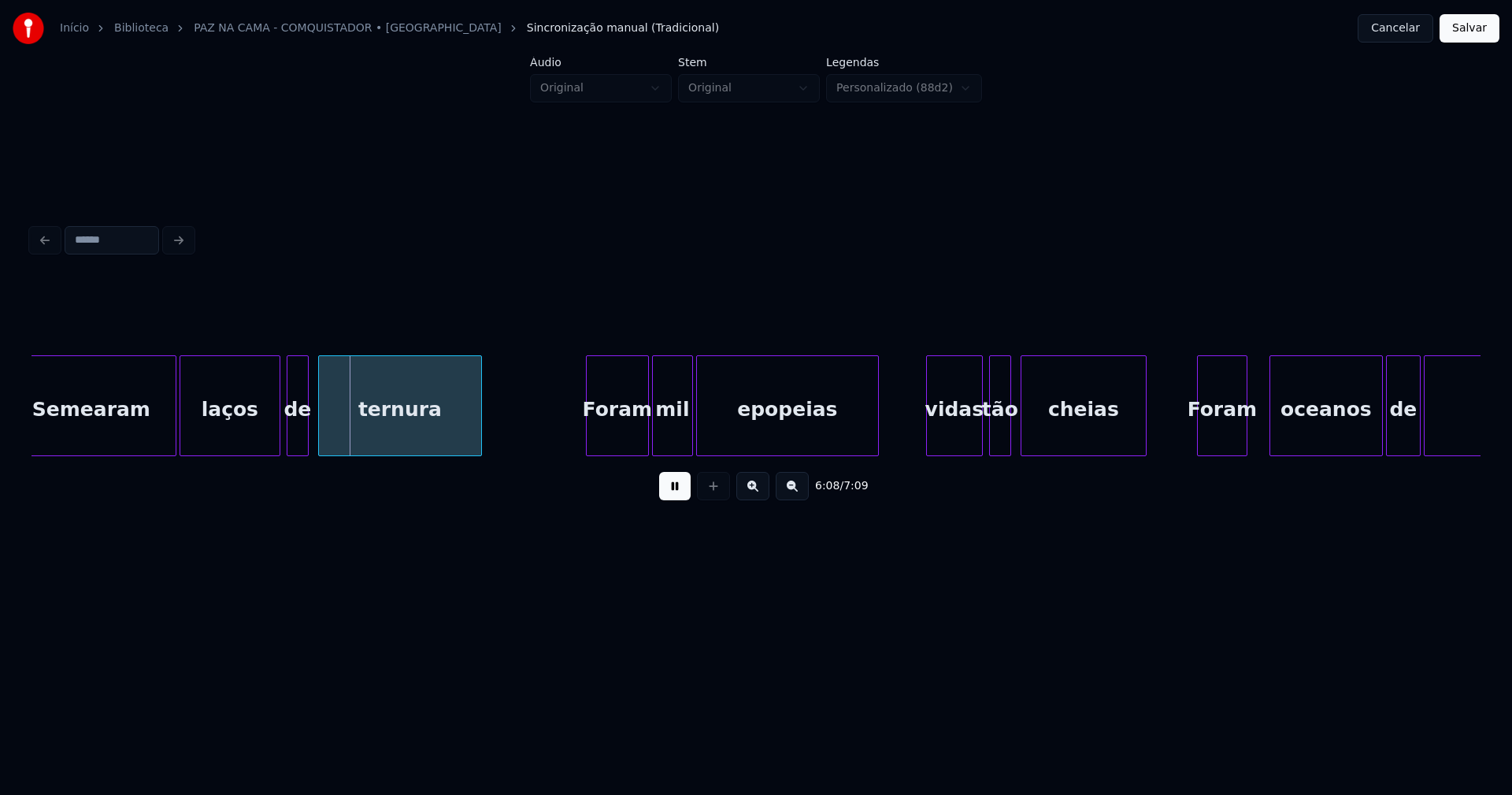
scroll to position [0, 57760]
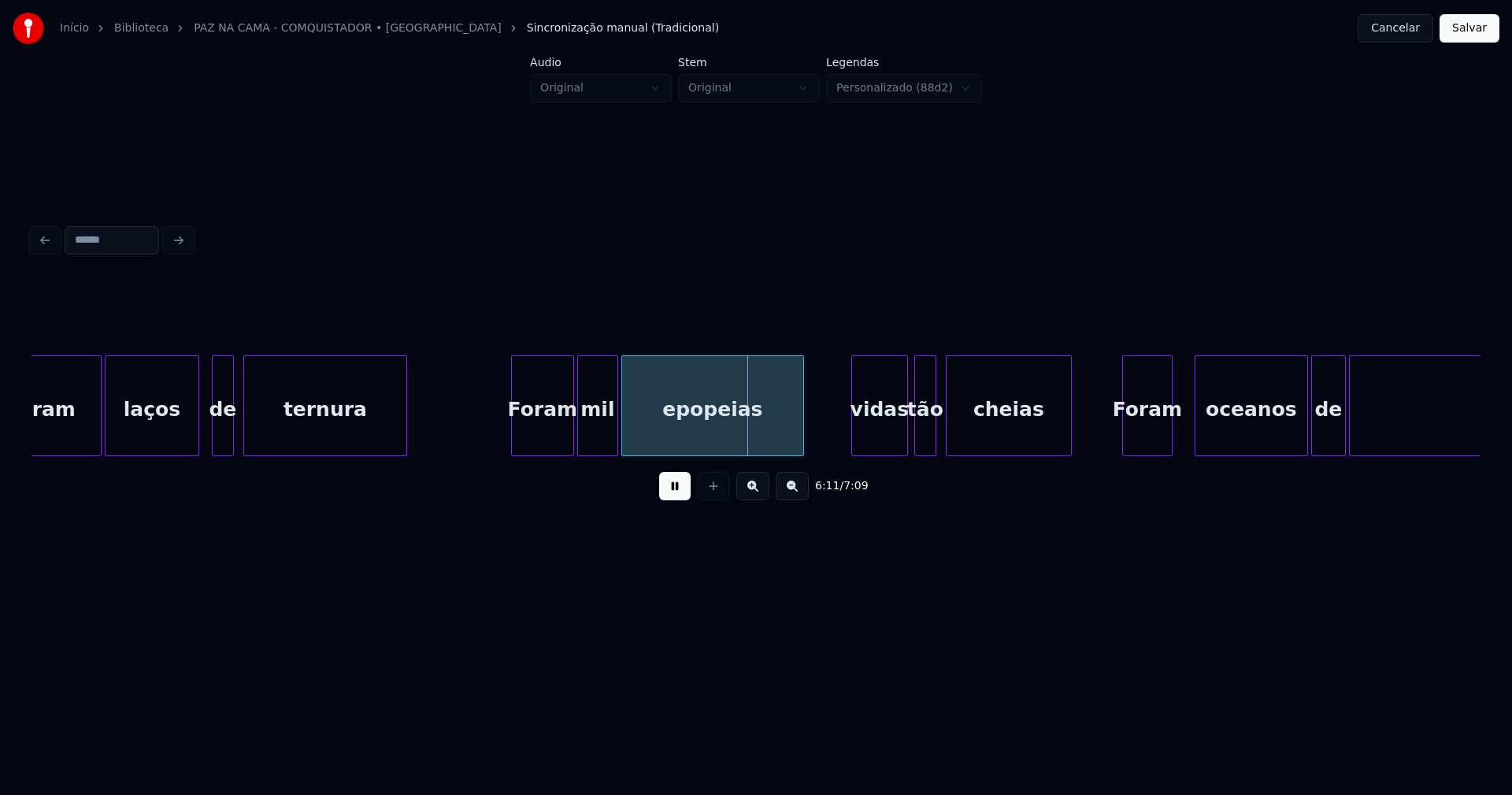
click at [197, 446] on div at bounding box center [196, 406] width 5 height 99
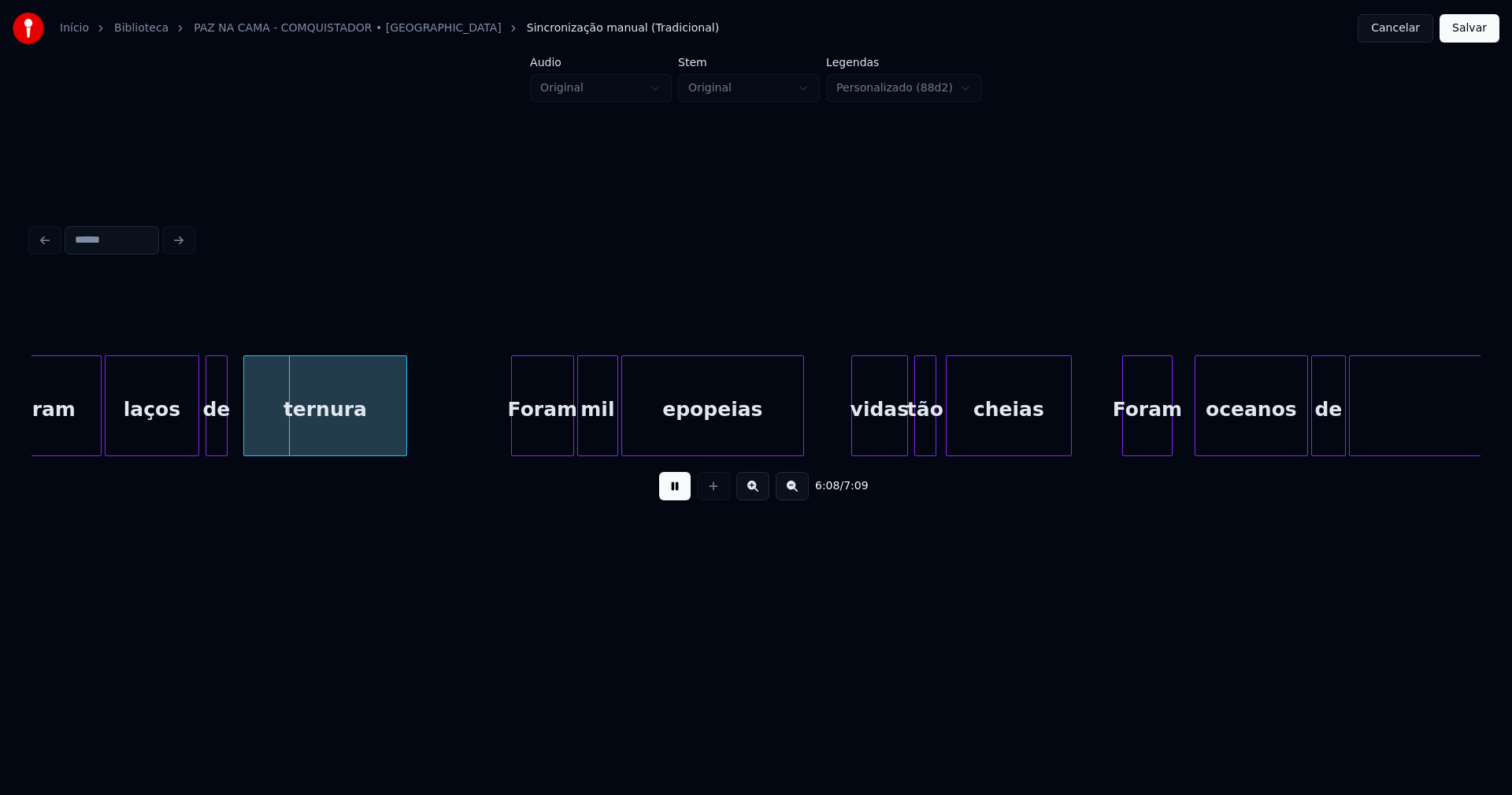
click at [218, 441] on div "de" at bounding box center [216, 410] width 21 height 107
click at [552, 430] on div "Foram" at bounding box center [540, 410] width 62 height 107
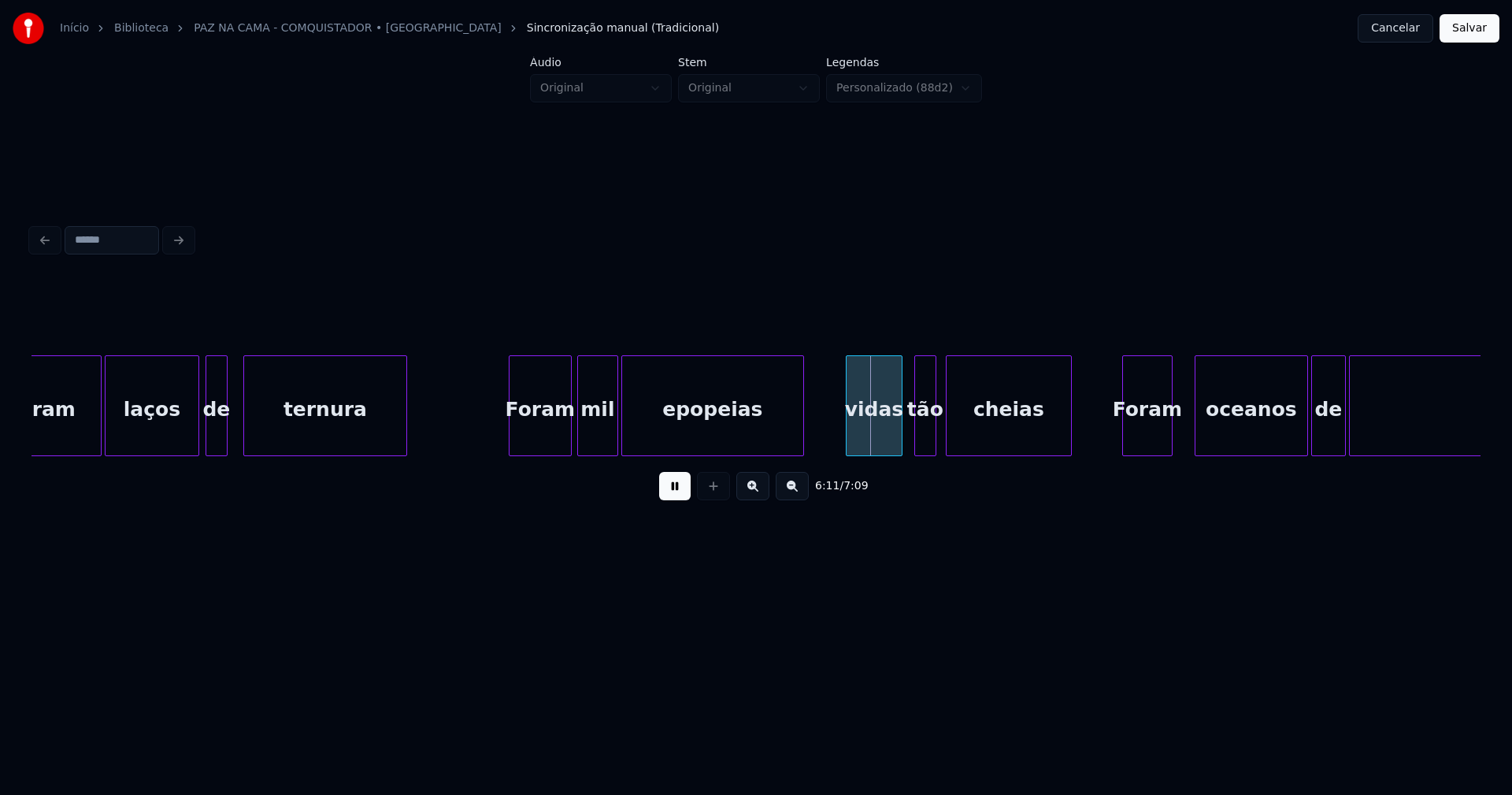
click at [874, 439] on div "vidas" at bounding box center [874, 410] width 55 height 107
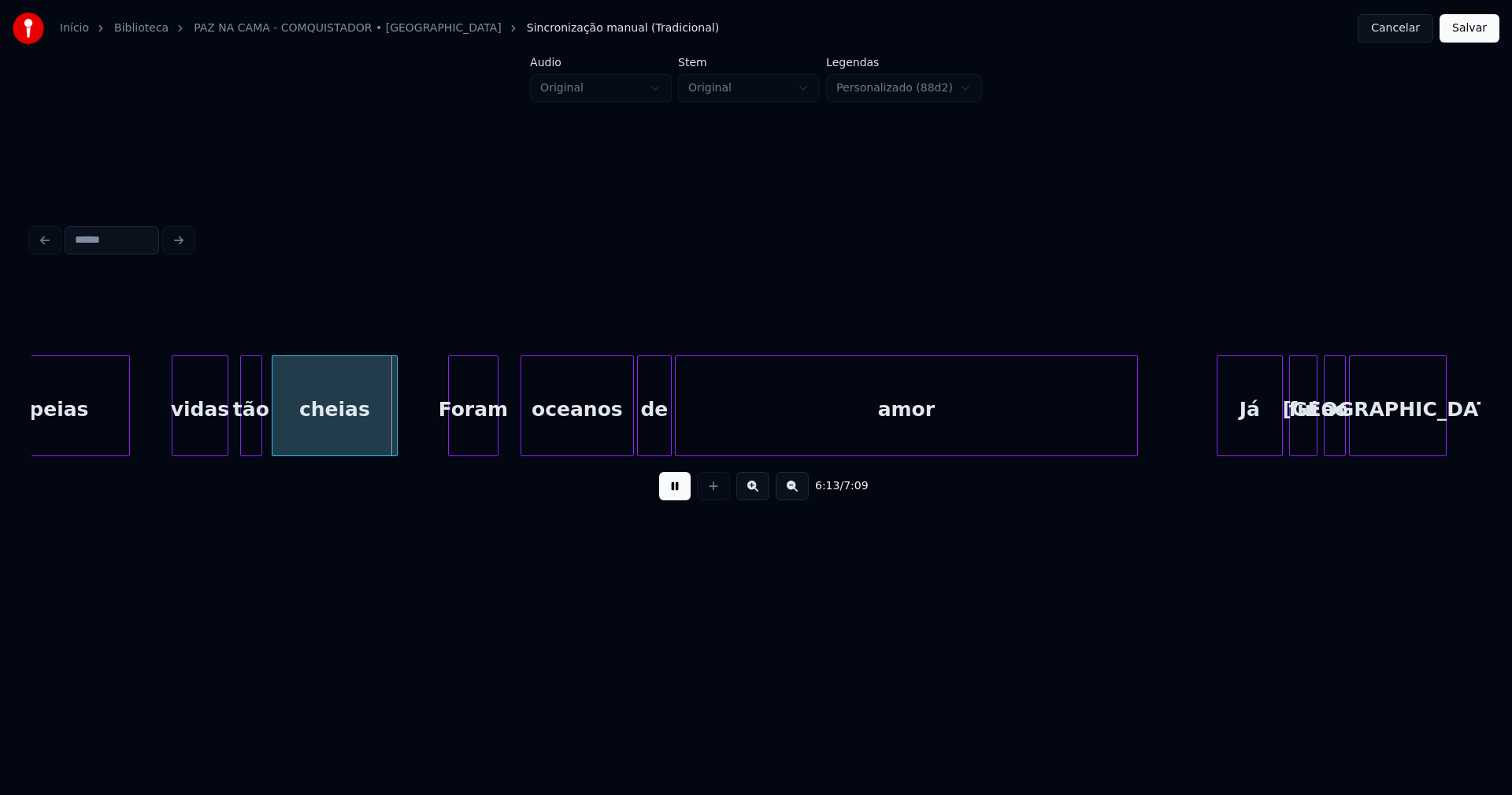
scroll to position [0, 58472]
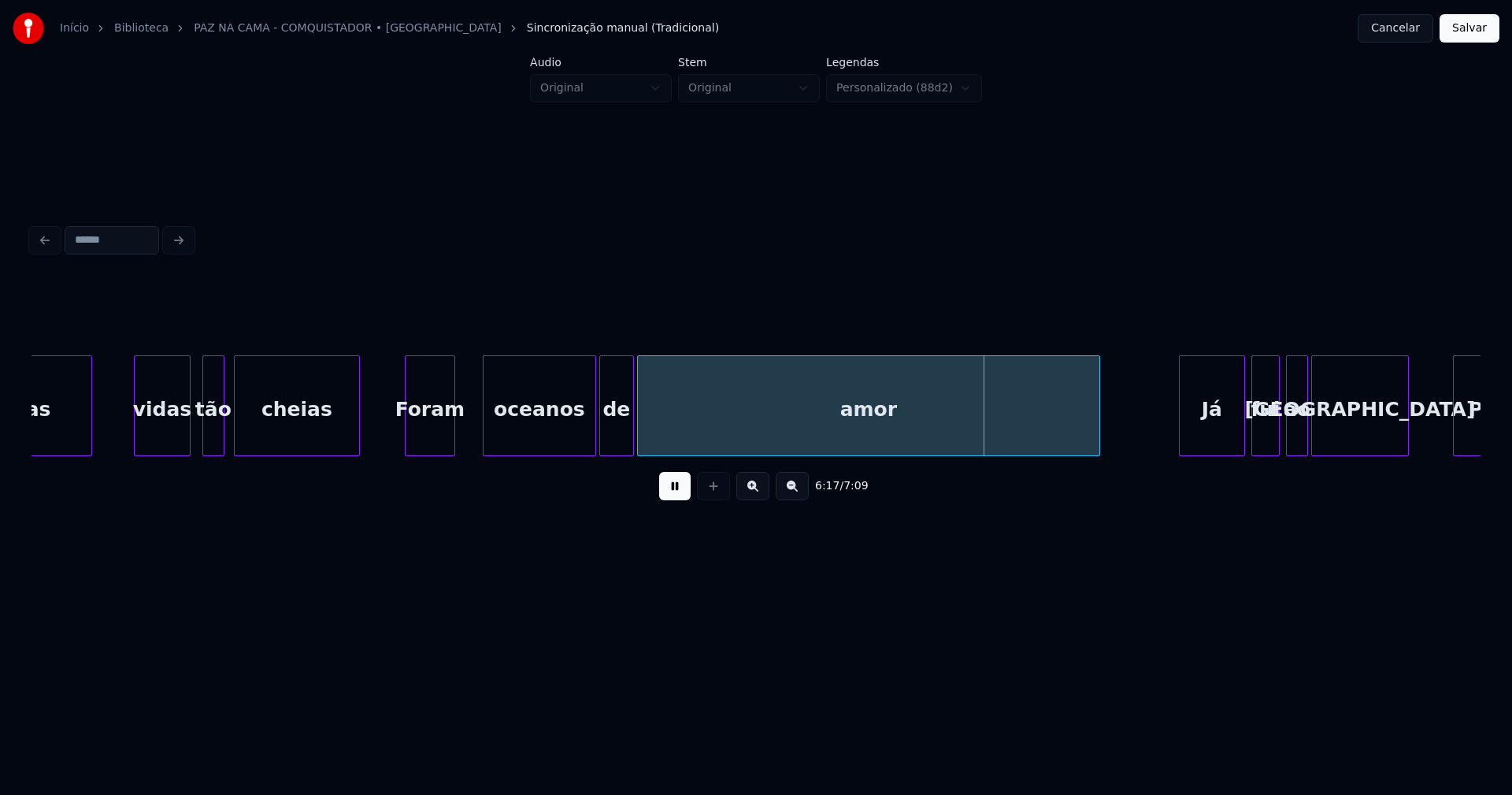
click at [454, 447] on div "Foram" at bounding box center [430, 406] width 50 height 101
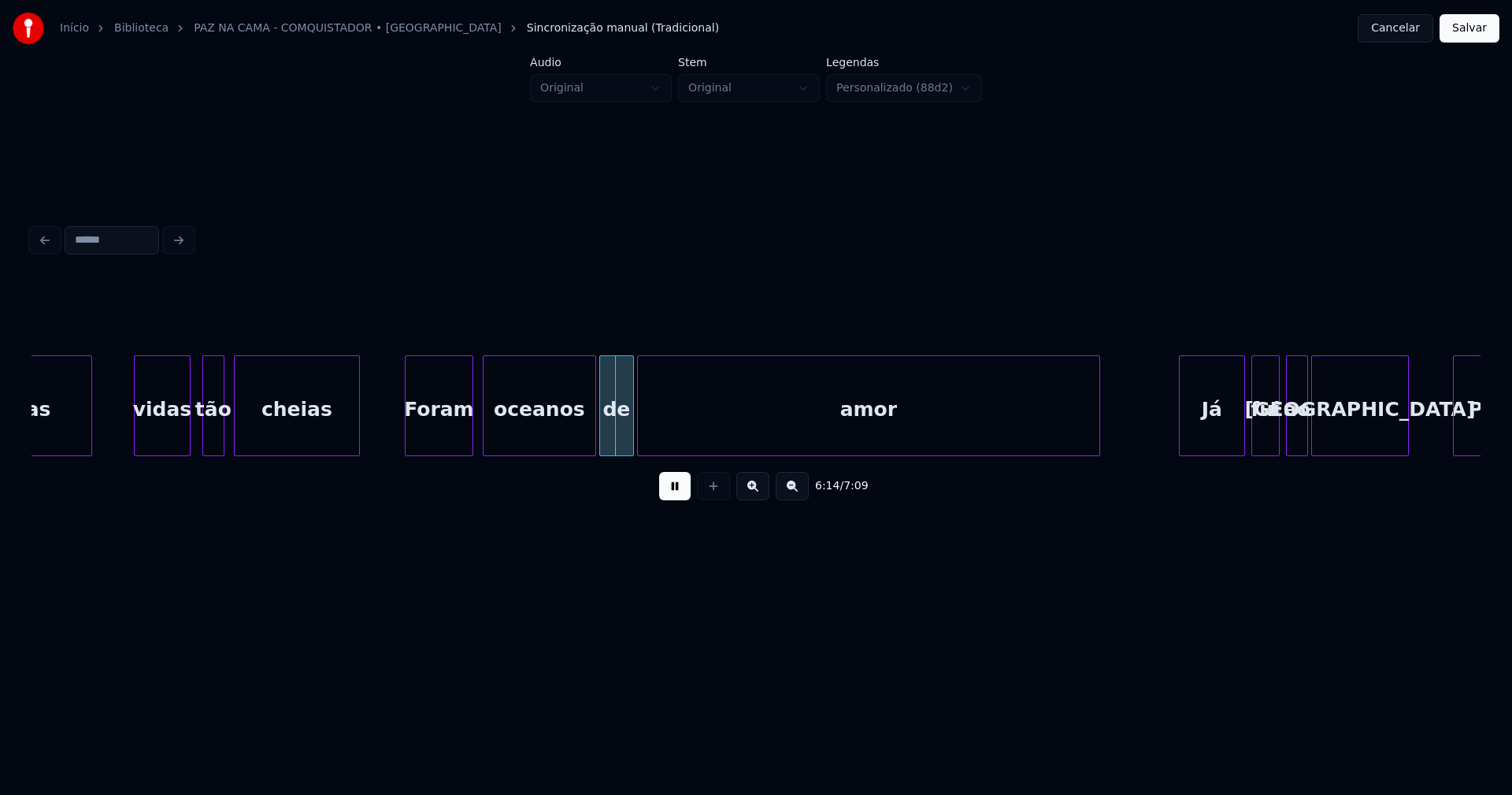
click at [471, 428] on div at bounding box center [470, 406] width 5 height 99
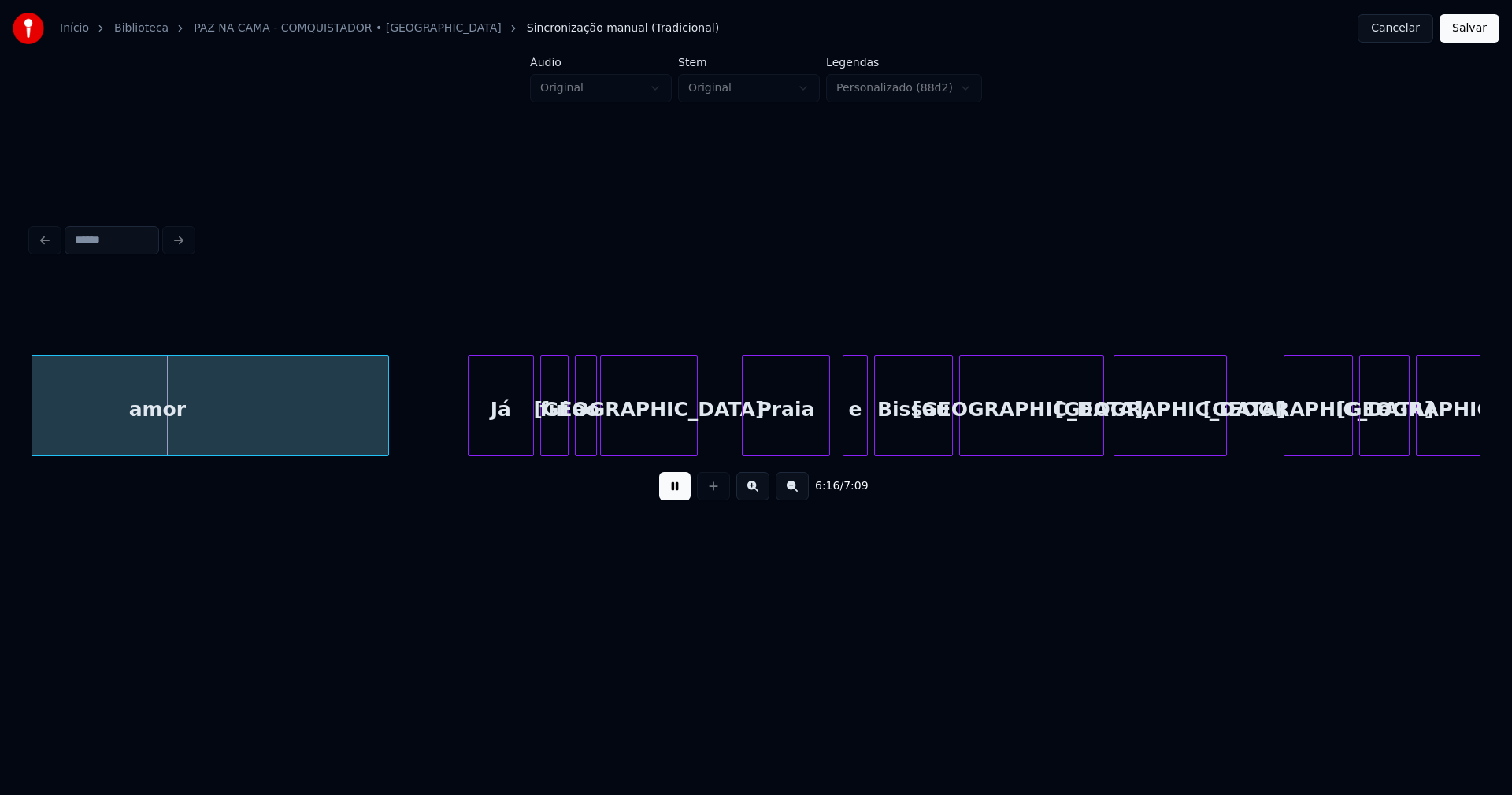
scroll to position [0, 59296]
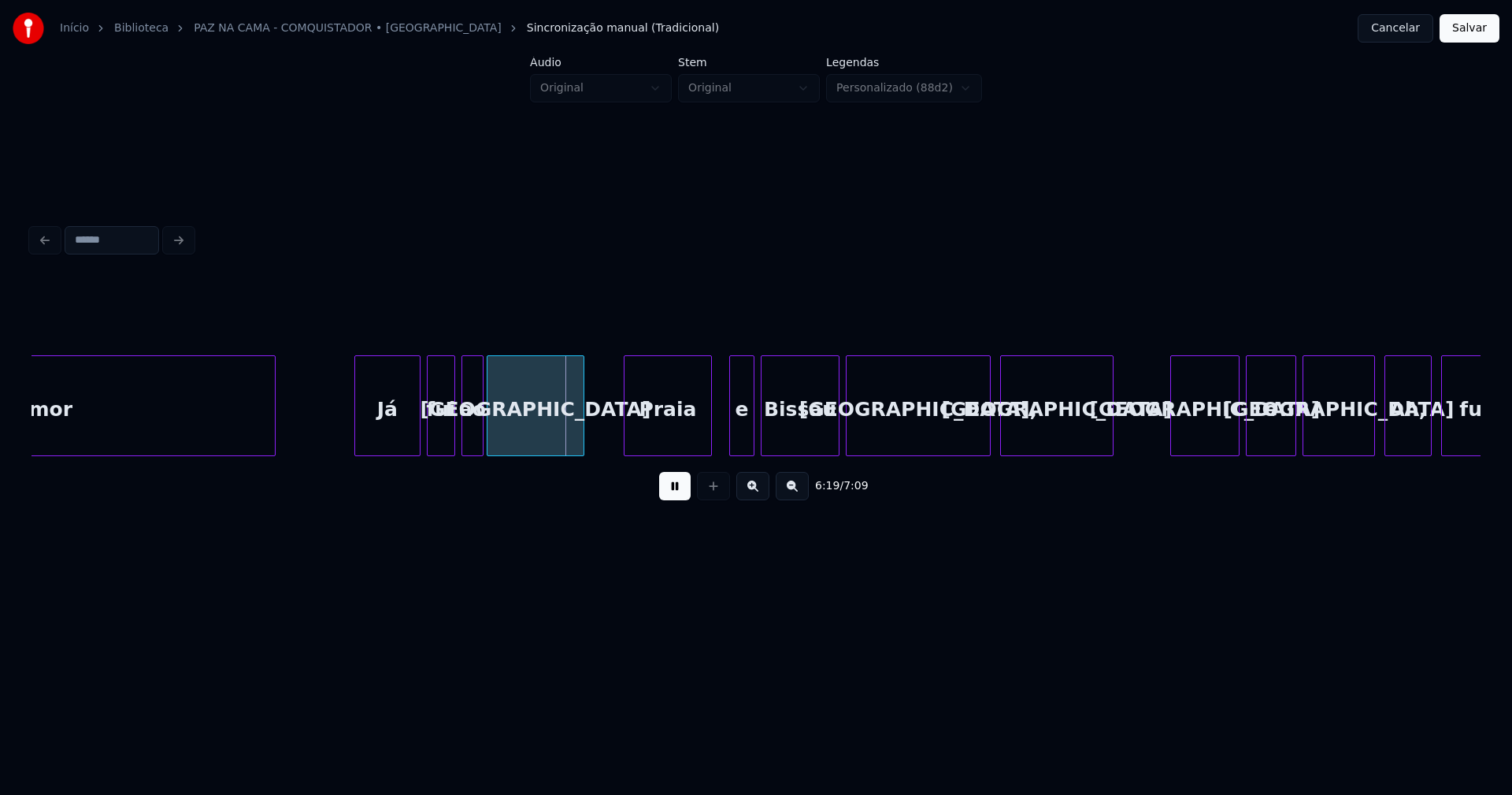
click at [661, 436] on div "Praia" at bounding box center [668, 410] width 87 height 107
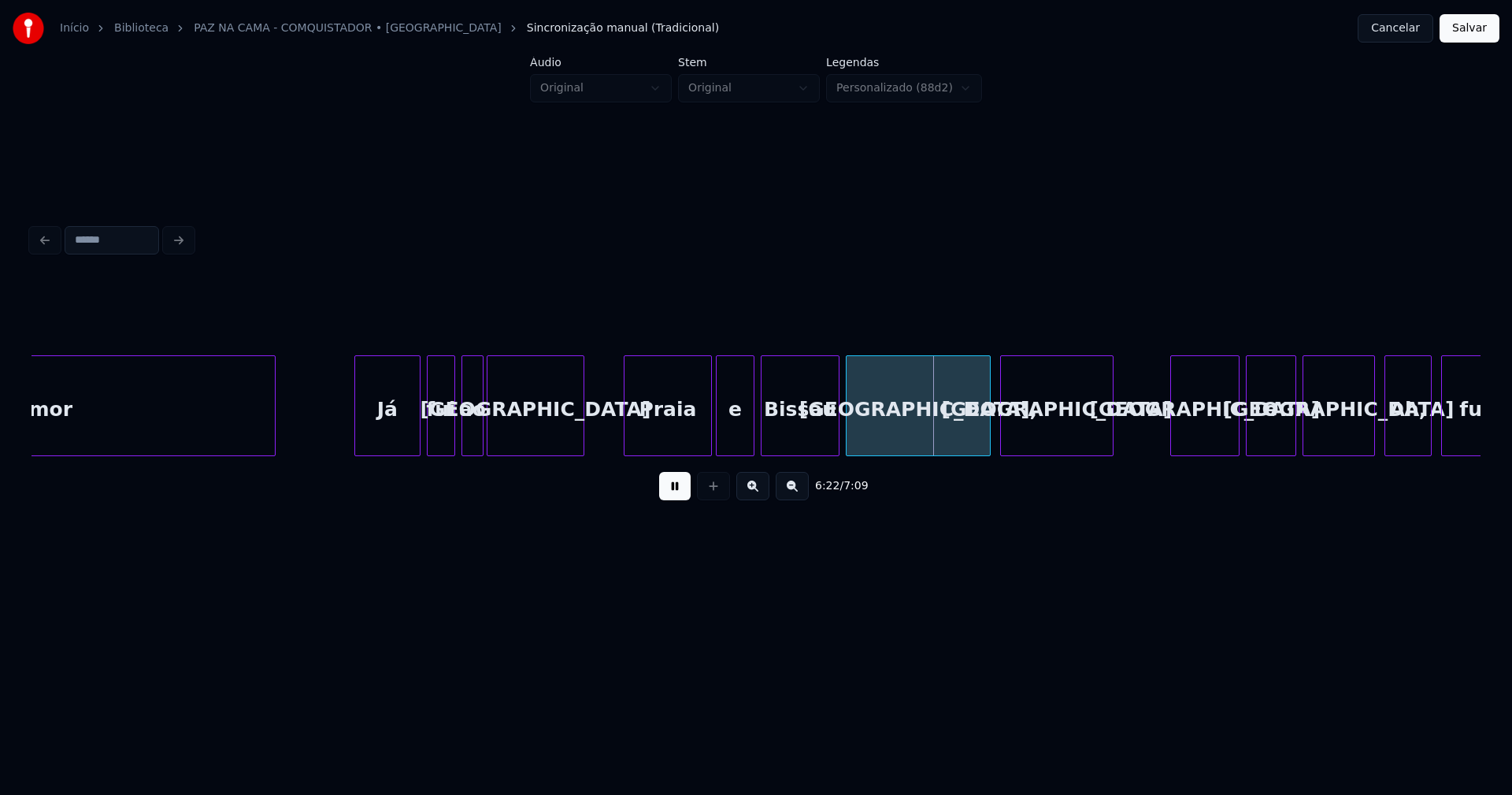
click at [720, 442] on div at bounding box center [719, 406] width 5 height 99
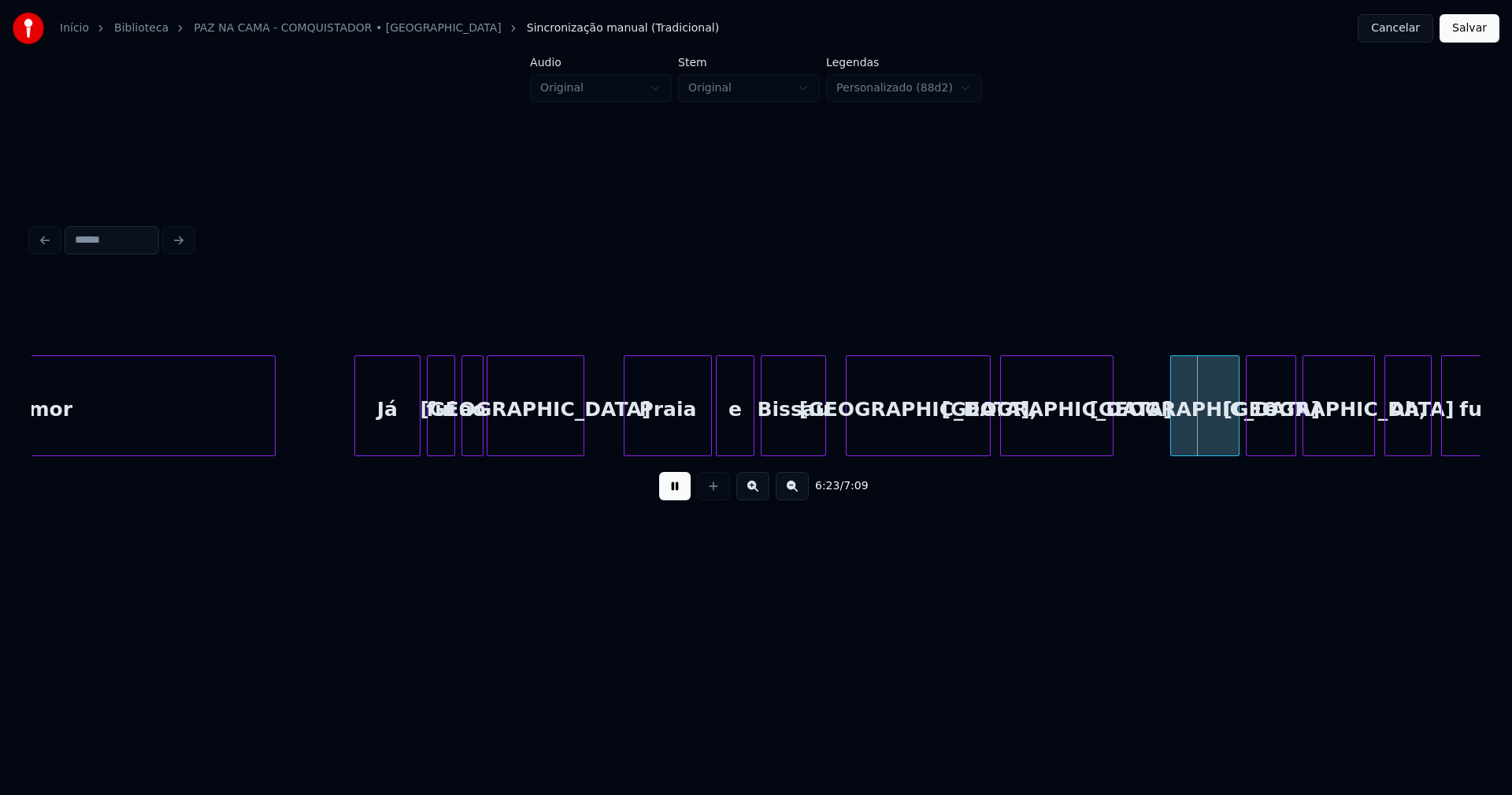
click at [825, 456] on div "amor Já fui ao [GEOGRAPHIC_DATA] [GEOGRAPHIC_DATA] [GEOGRAPHIC_DATA], [GEOGRAPH…" at bounding box center [756, 406] width 1450 height 101
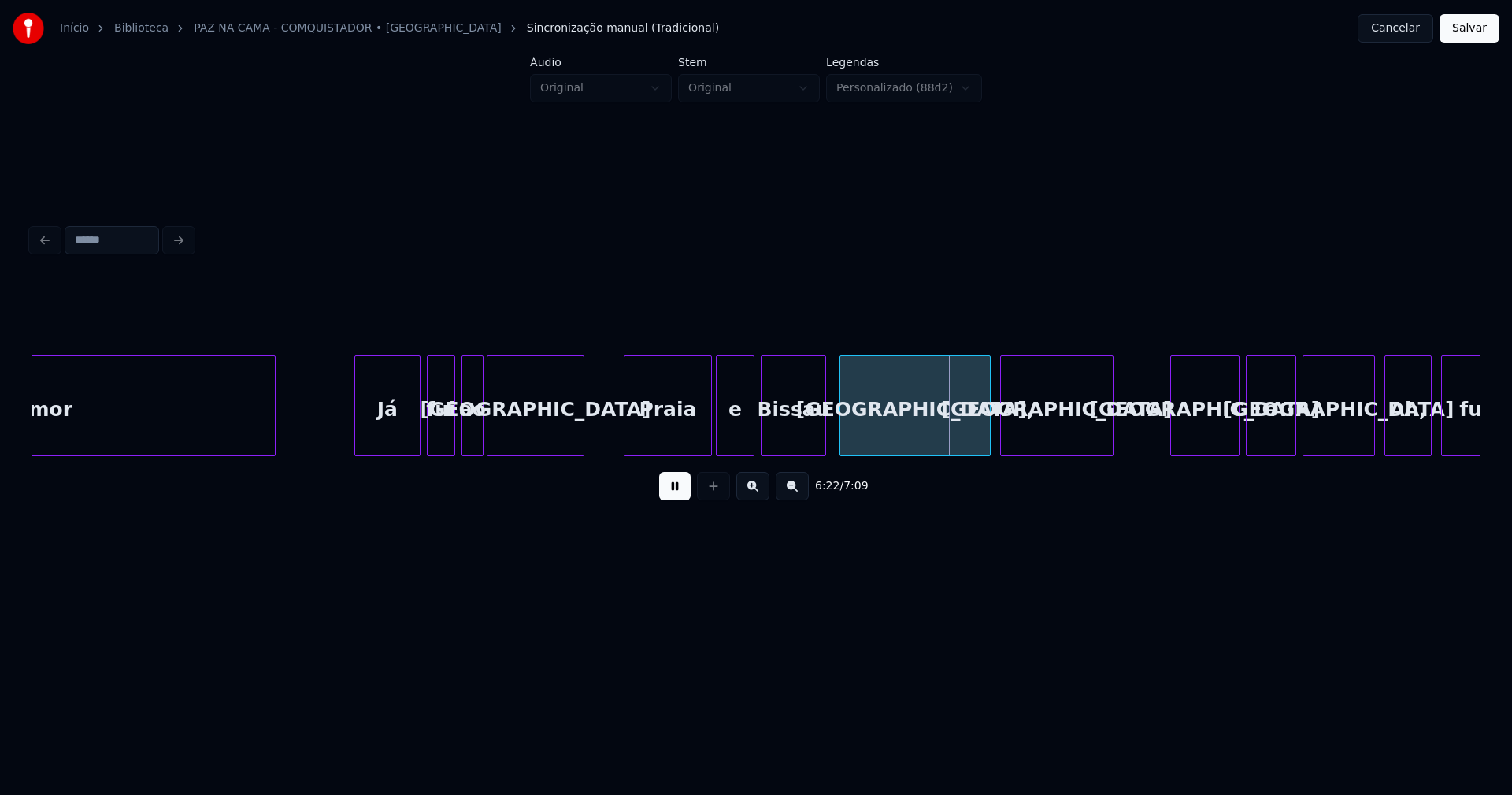
click at [841, 441] on div at bounding box center [842, 406] width 5 height 99
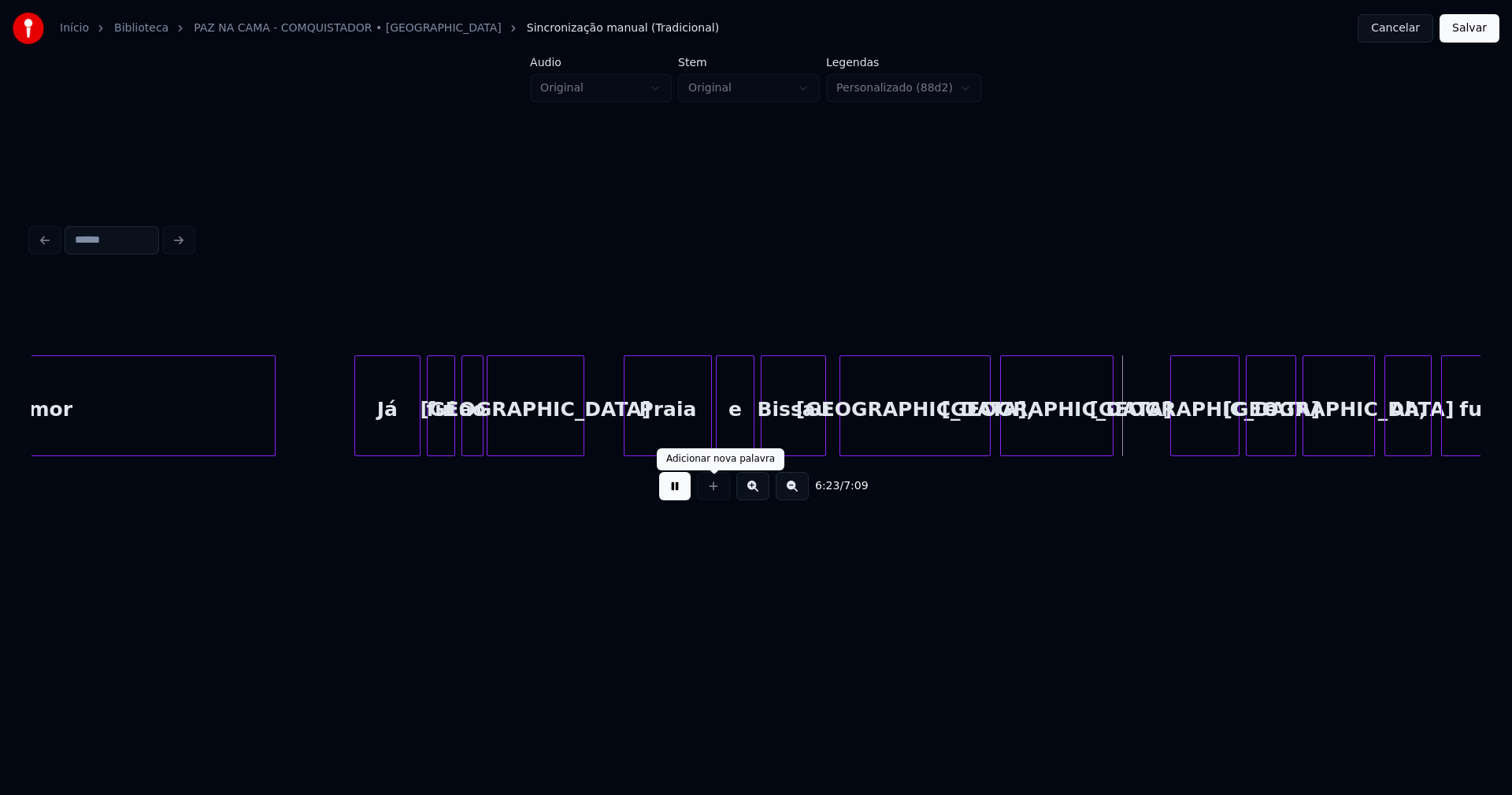
click at [682, 499] on button at bounding box center [675, 486] width 32 height 28
click at [956, 451] on div "amor Já fui ao [GEOGRAPHIC_DATA] [GEOGRAPHIC_DATA] [GEOGRAPHIC_DATA], [GEOGRAPH…" at bounding box center [756, 406] width 1450 height 101
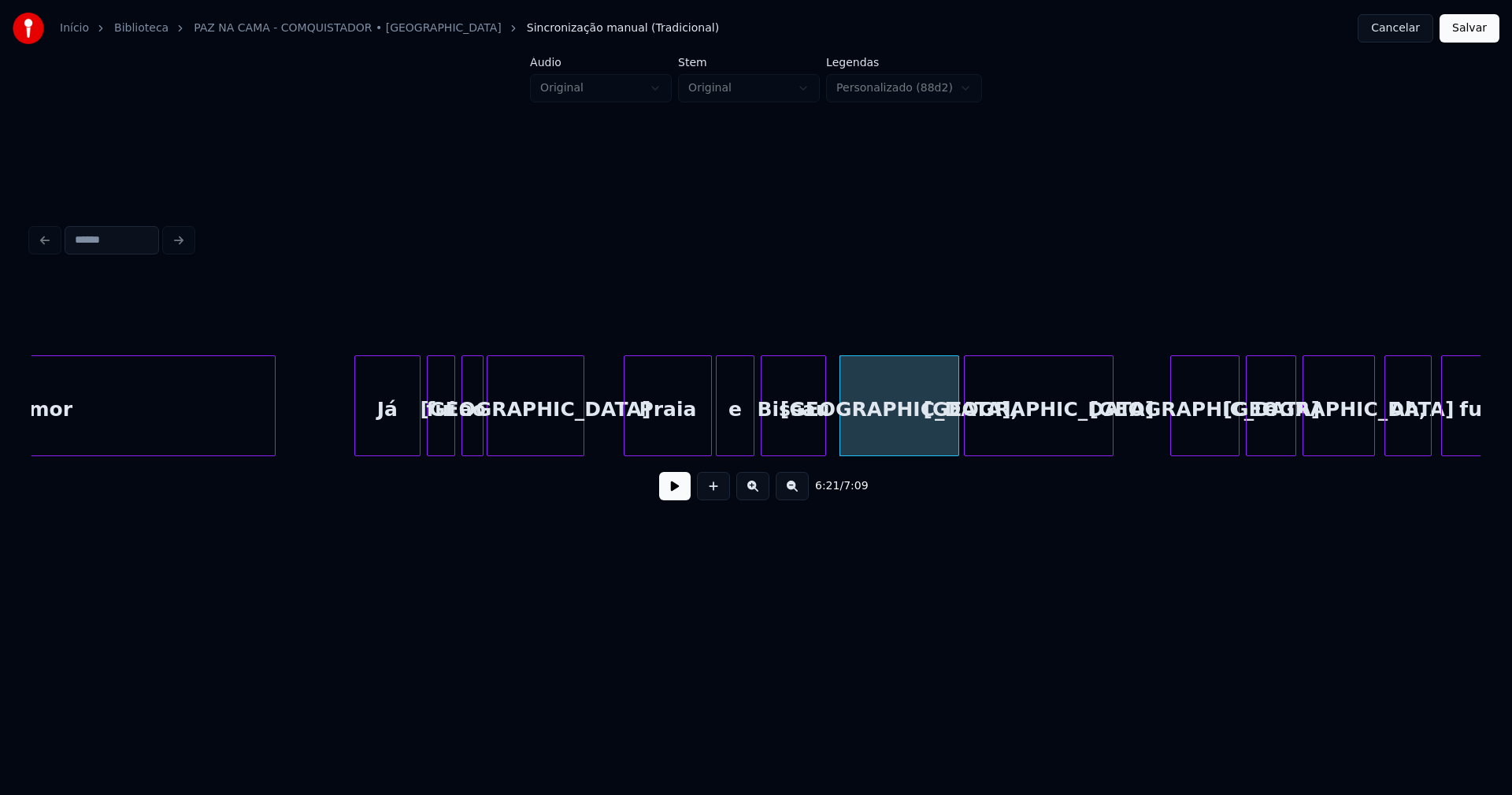
click at [965, 453] on div "amor Já fui ao [GEOGRAPHIC_DATA] [GEOGRAPHIC_DATA] [GEOGRAPHIC_DATA], [GEOGRAPH…" at bounding box center [756, 406] width 1450 height 101
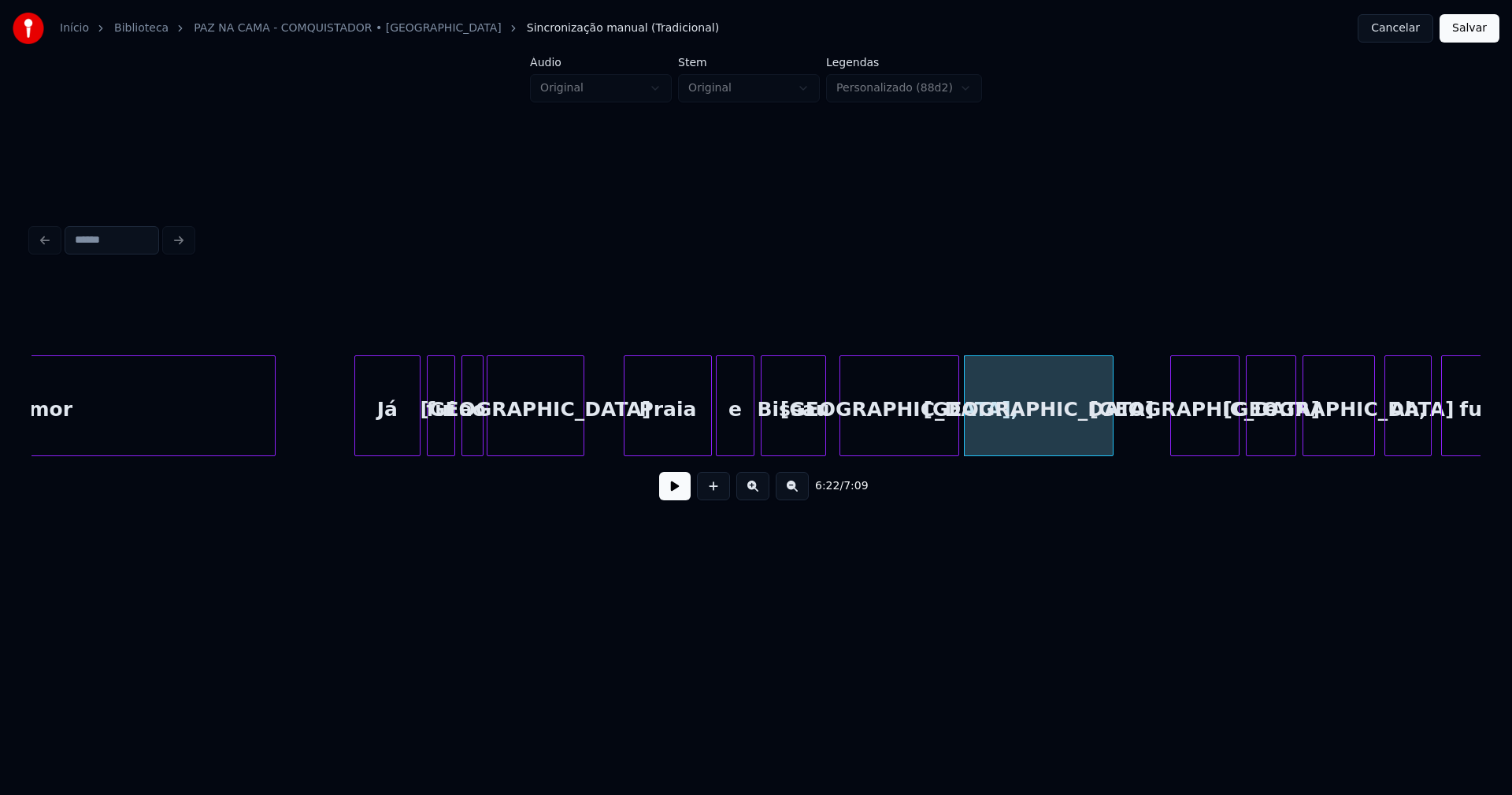
click at [978, 428] on div "[GEOGRAPHIC_DATA]" at bounding box center [1039, 410] width 148 height 107
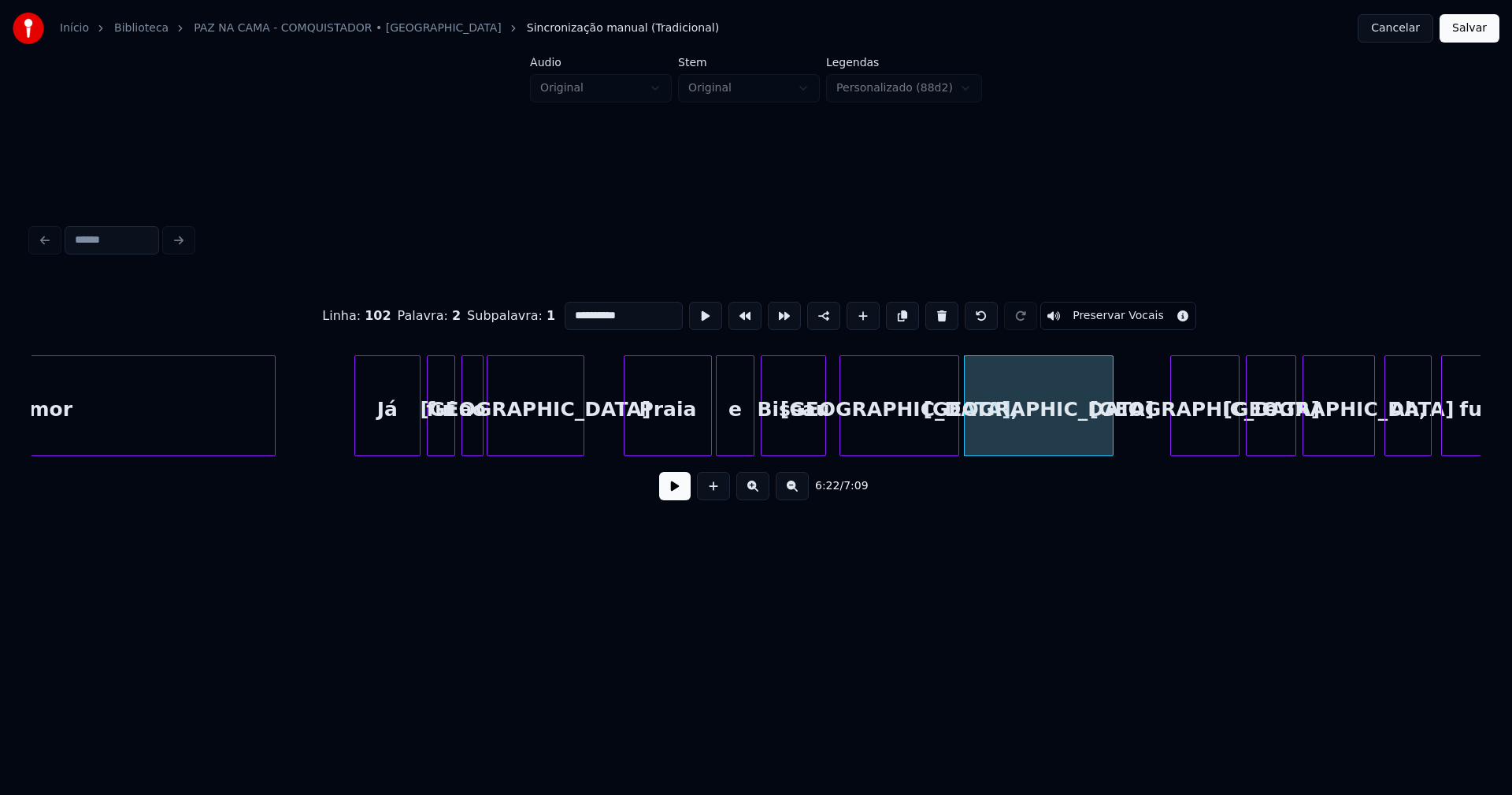
click at [565, 307] on input "**********" at bounding box center [624, 315] width 118 height 28
click at [569, 310] on input "**********" at bounding box center [624, 315] width 118 height 28
click at [568, 307] on input "**********" at bounding box center [624, 315] width 118 height 28
type input "**********"
click at [674, 495] on button at bounding box center [675, 486] width 32 height 28
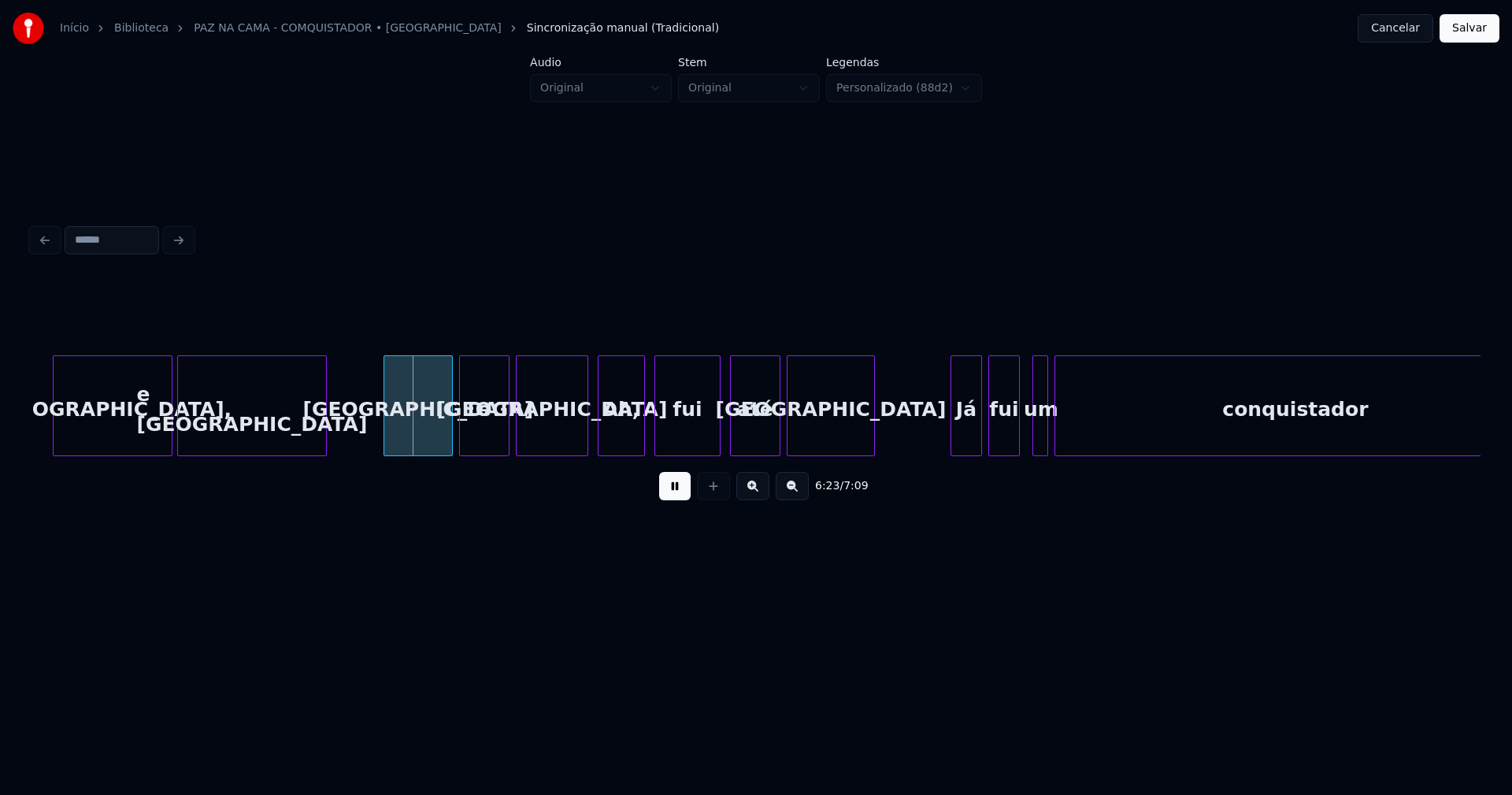
scroll to position [0, 60158]
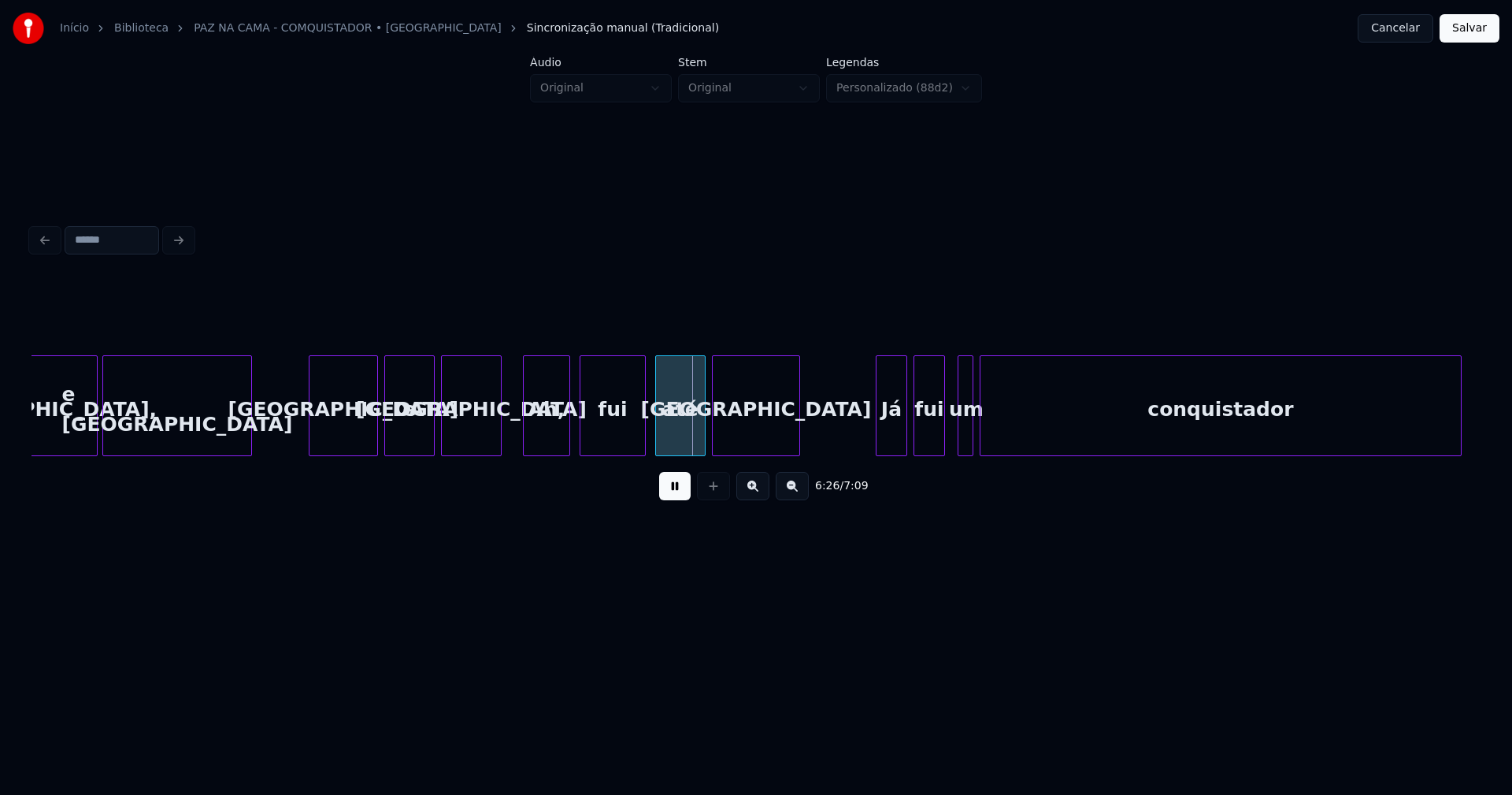
click at [499, 446] on div at bounding box center [498, 406] width 5 height 99
click at [528, 439] on div "Ah," at bounding box center [537, 410] width 46 height 107
click at [533, 431] on div "Ah," at bounding box center [537, 410] width 46 height 107
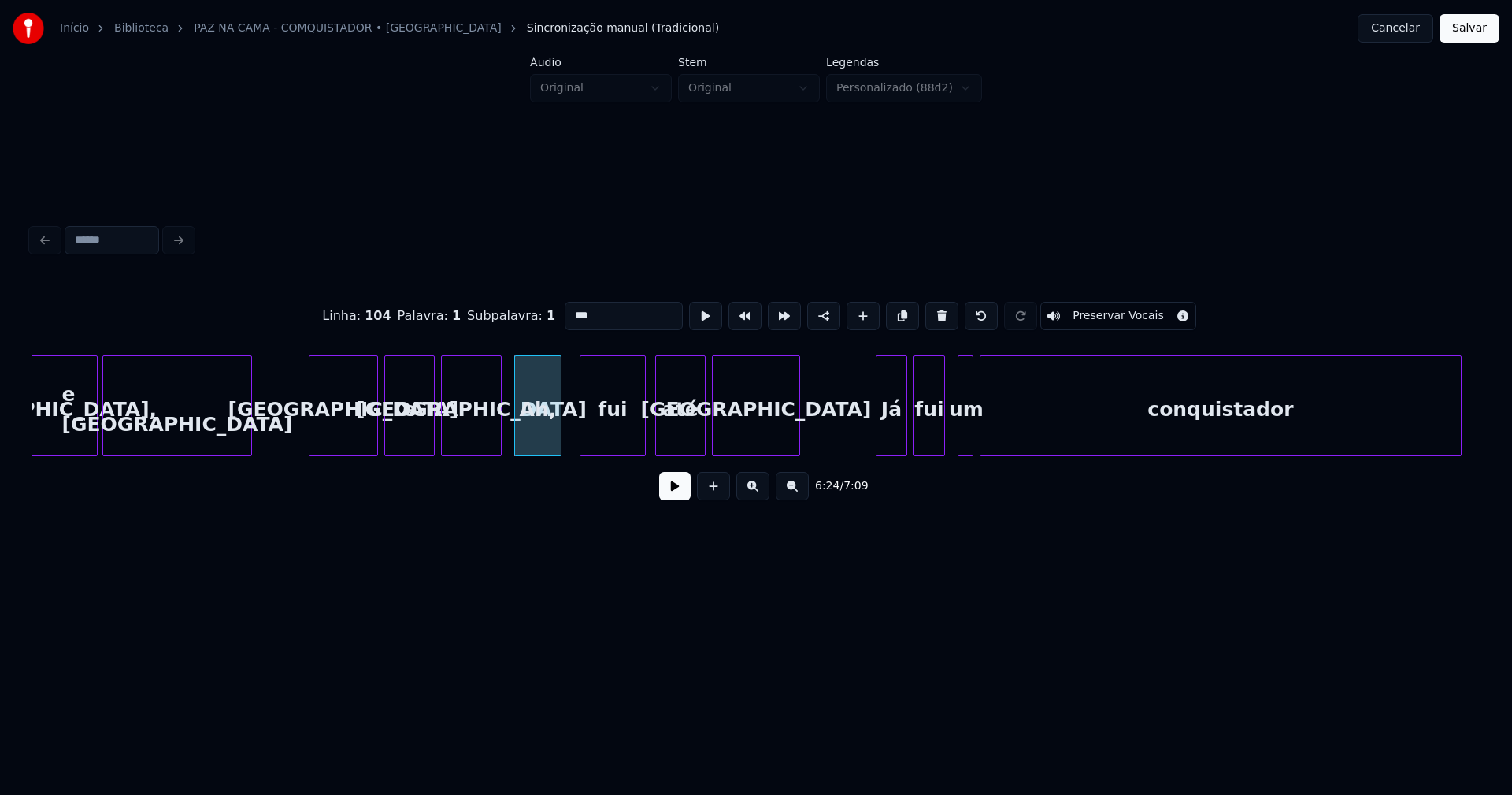
click at [569, 307] on input "***" at bounding box center [624, 315] width 118 height 28
type input "***"
click at [667, 500] on button at bounding box center [675, 486] width 32 height 28
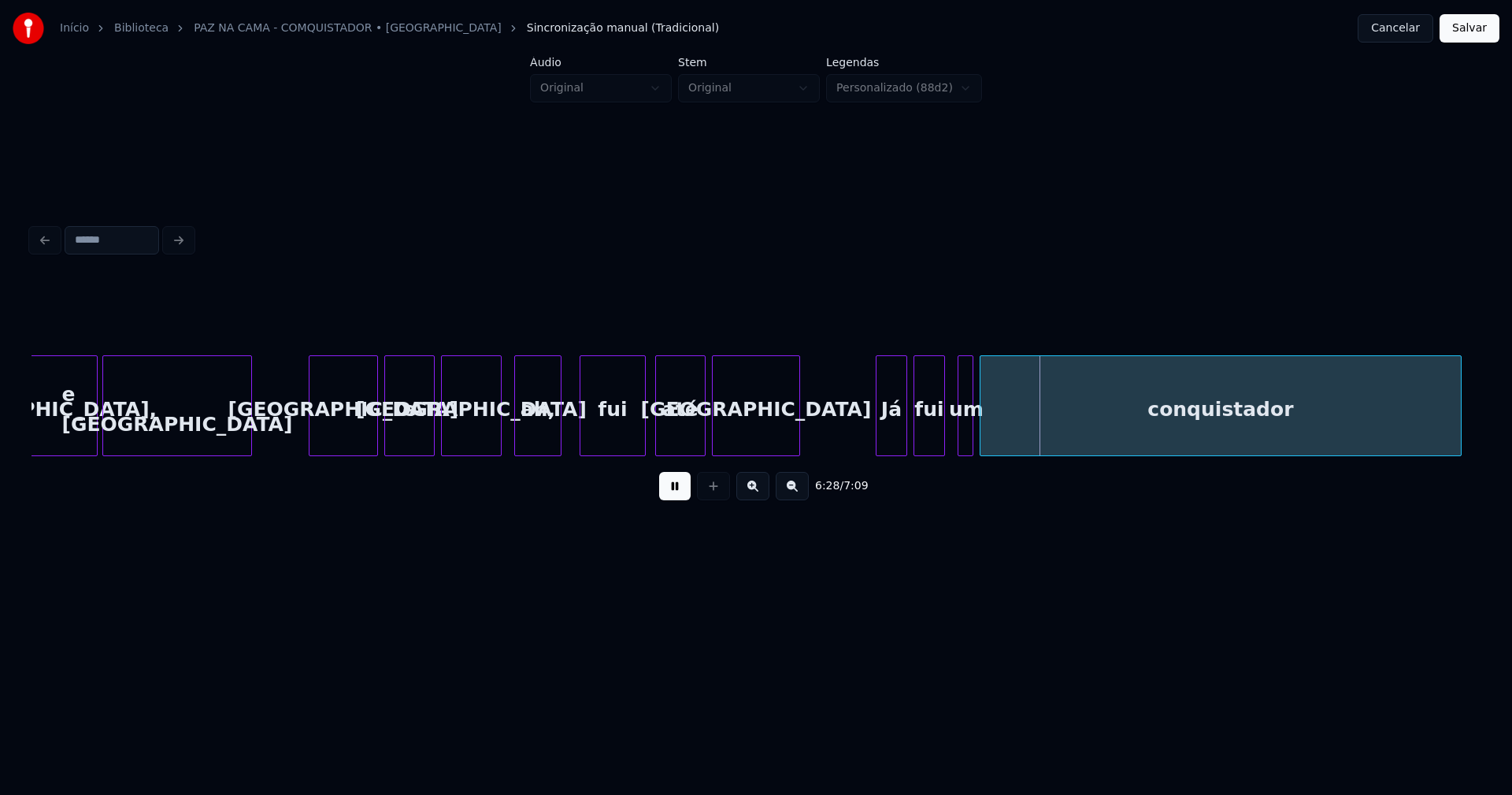
click at [686, 495] on button at bounding box center [675, 486] width 32 height 28
click at [846, 453] on div "[GEOGRAPHIC_DATA], e [GEOGRAPHIC_DATA] [GEOGRAPHIC_DATA] e [GEOGRAPHIC_DATA] ah…" at bounding box center [756, 406] width 1450 height 101
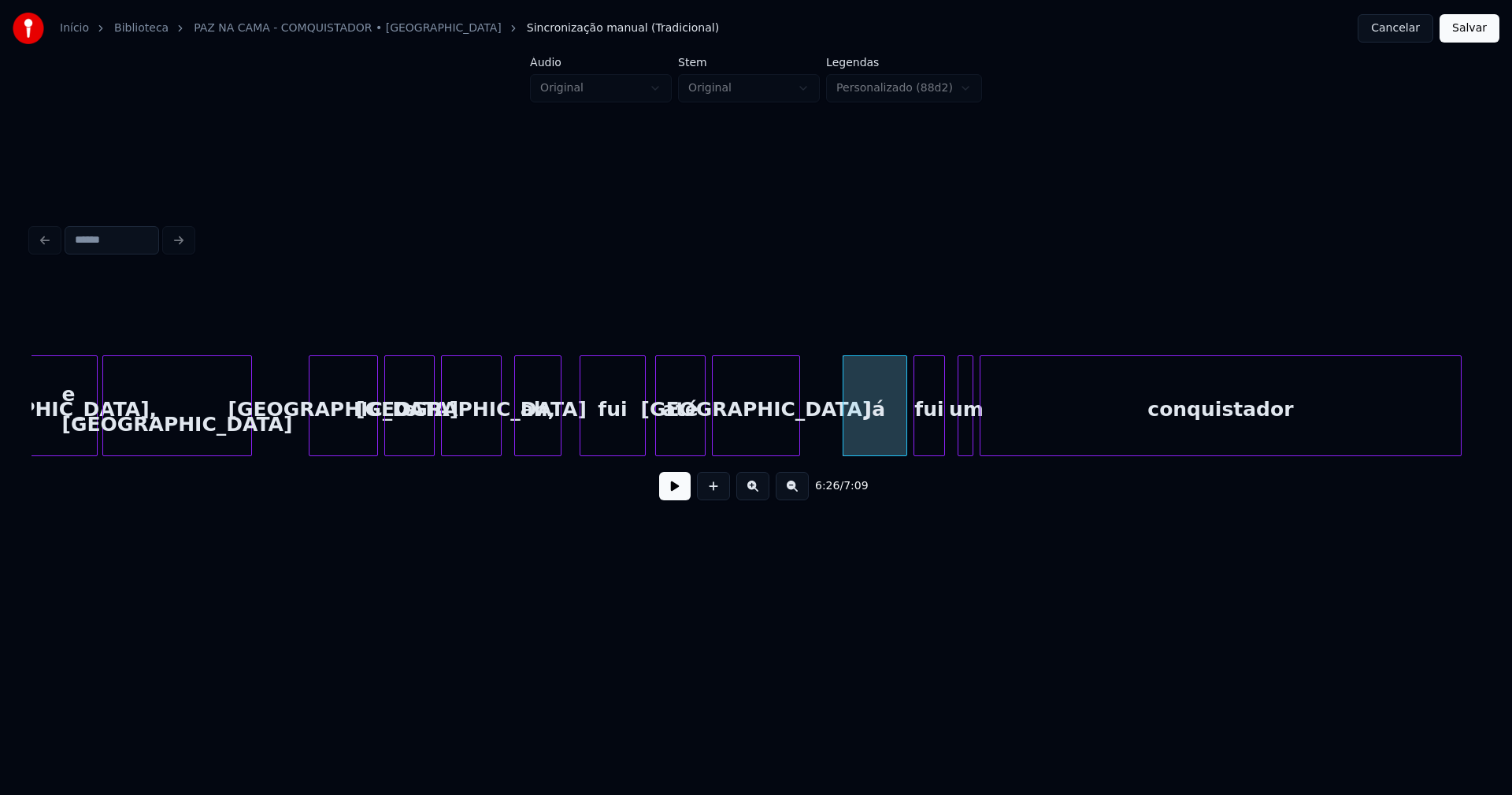
click at [863, 432] on div "Já" at bounding box center [875, 410] width 63 height 107
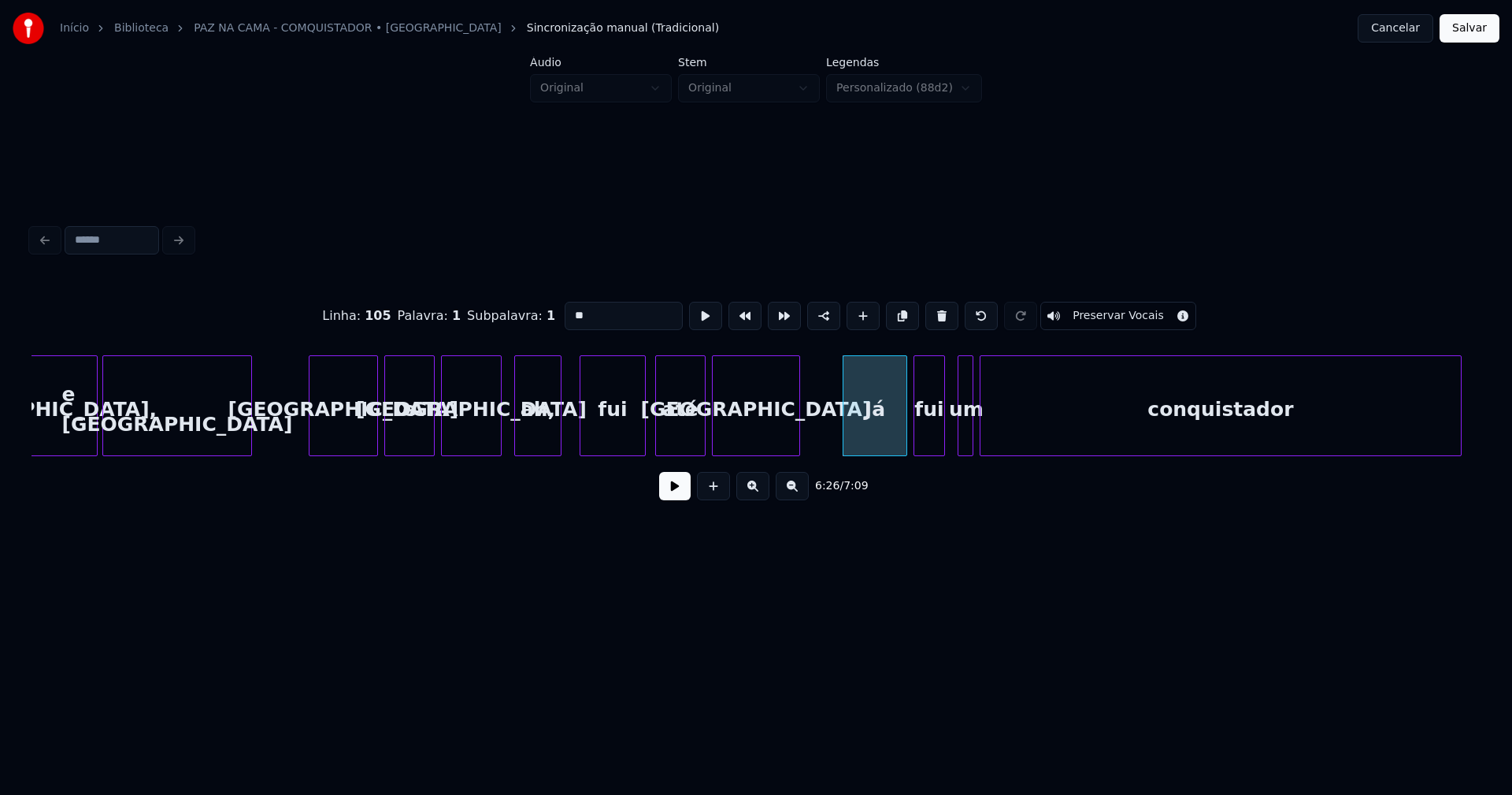
click at [566, 307] on input "**" at bounding box center [624, 315] width 118 height 28
type input "*****"
click at [668, 491] on button at bounding box center [675, 486] width 32 height 28
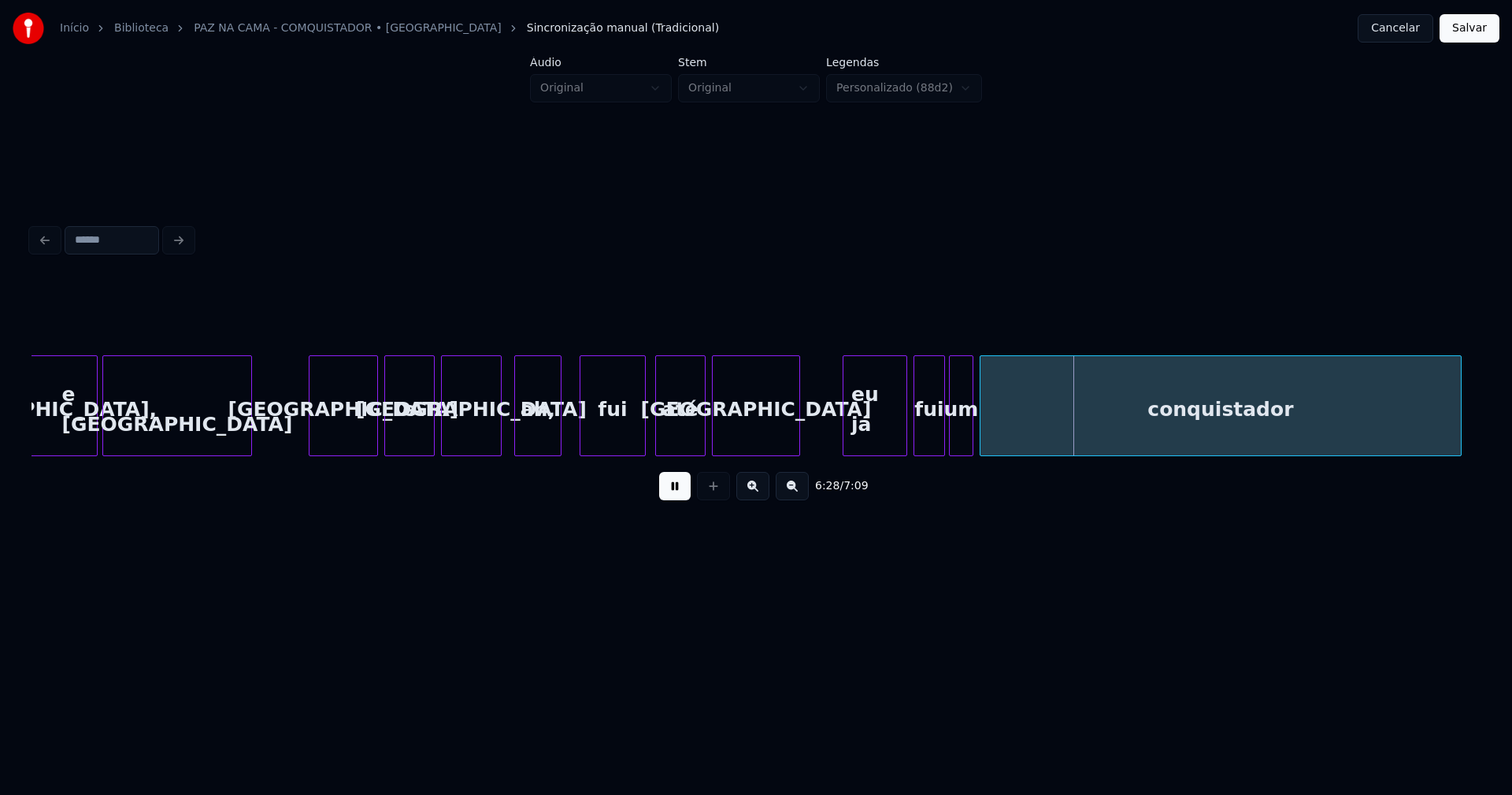
click at [952, 437] on div at bounding box center [951, 406] width 5 height 99
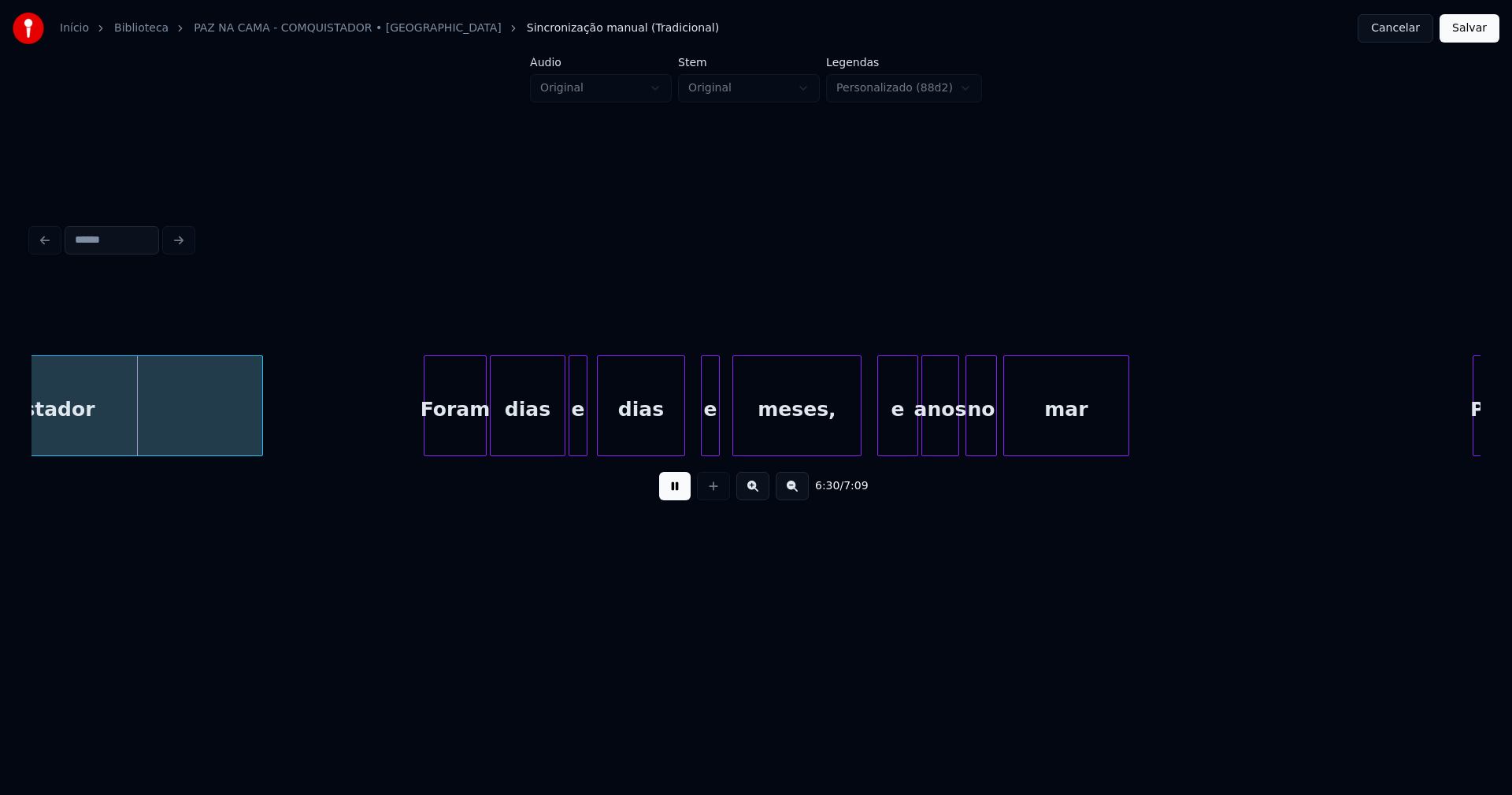
scroll to position [0, 61395]
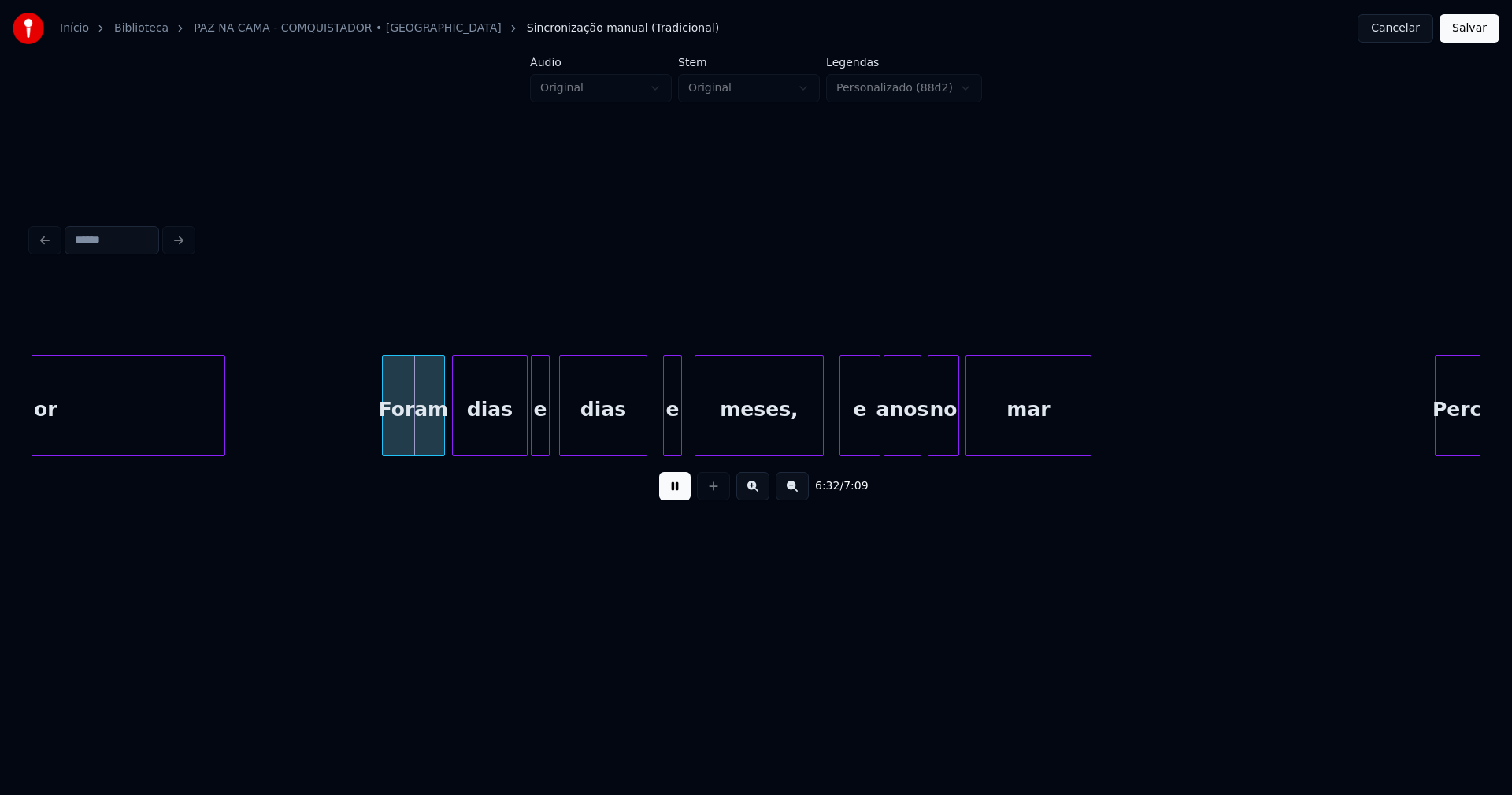
click at [426, 441] on div "Foram" at bounding box center [413, 410] width 62 height 107
click at [639, 443] on div at bounding box center [638, 406] width 5 height 99
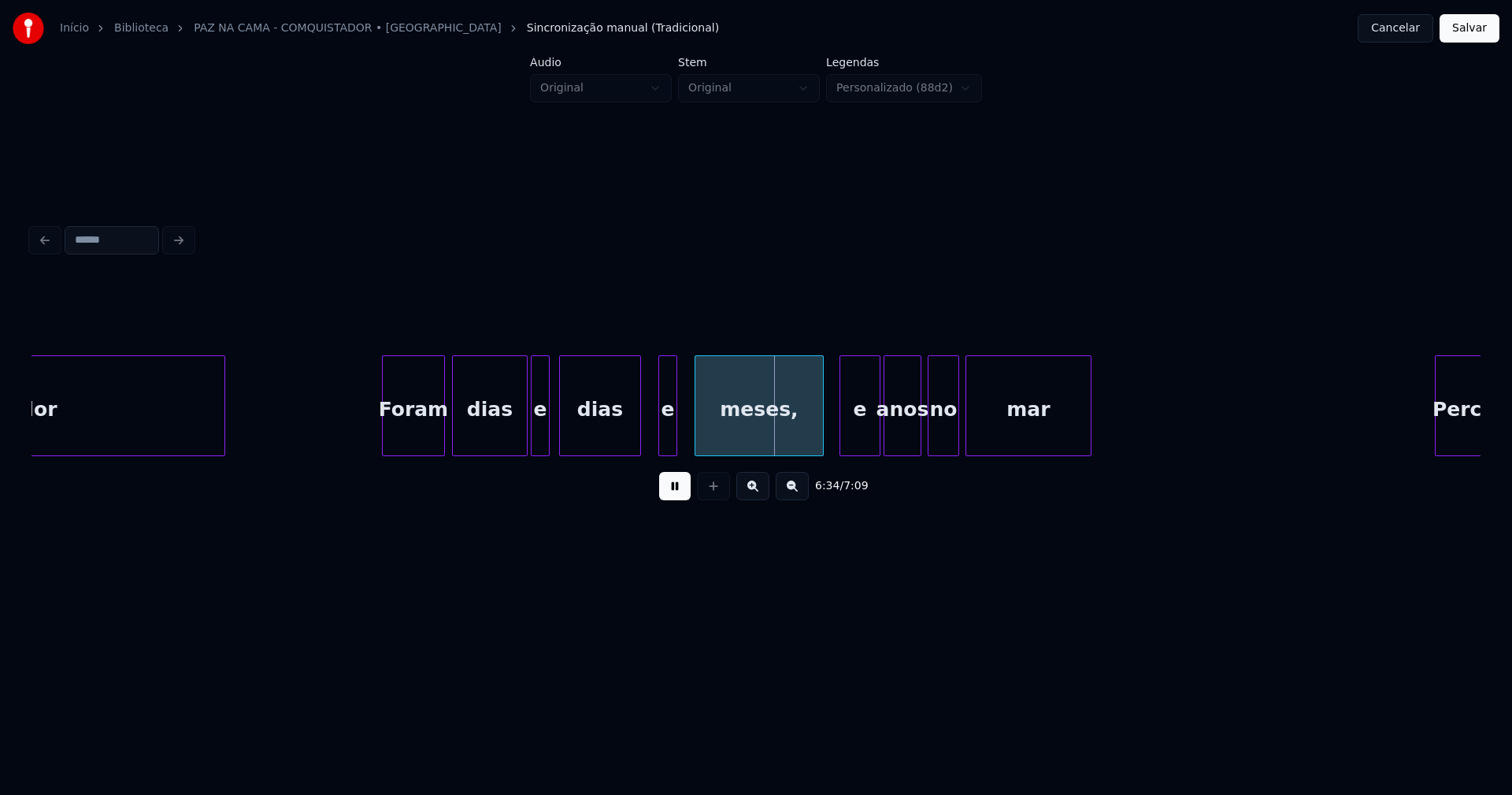
click at [666, 433] on div "e" at bounding box center [668, 410] width 18 height 107
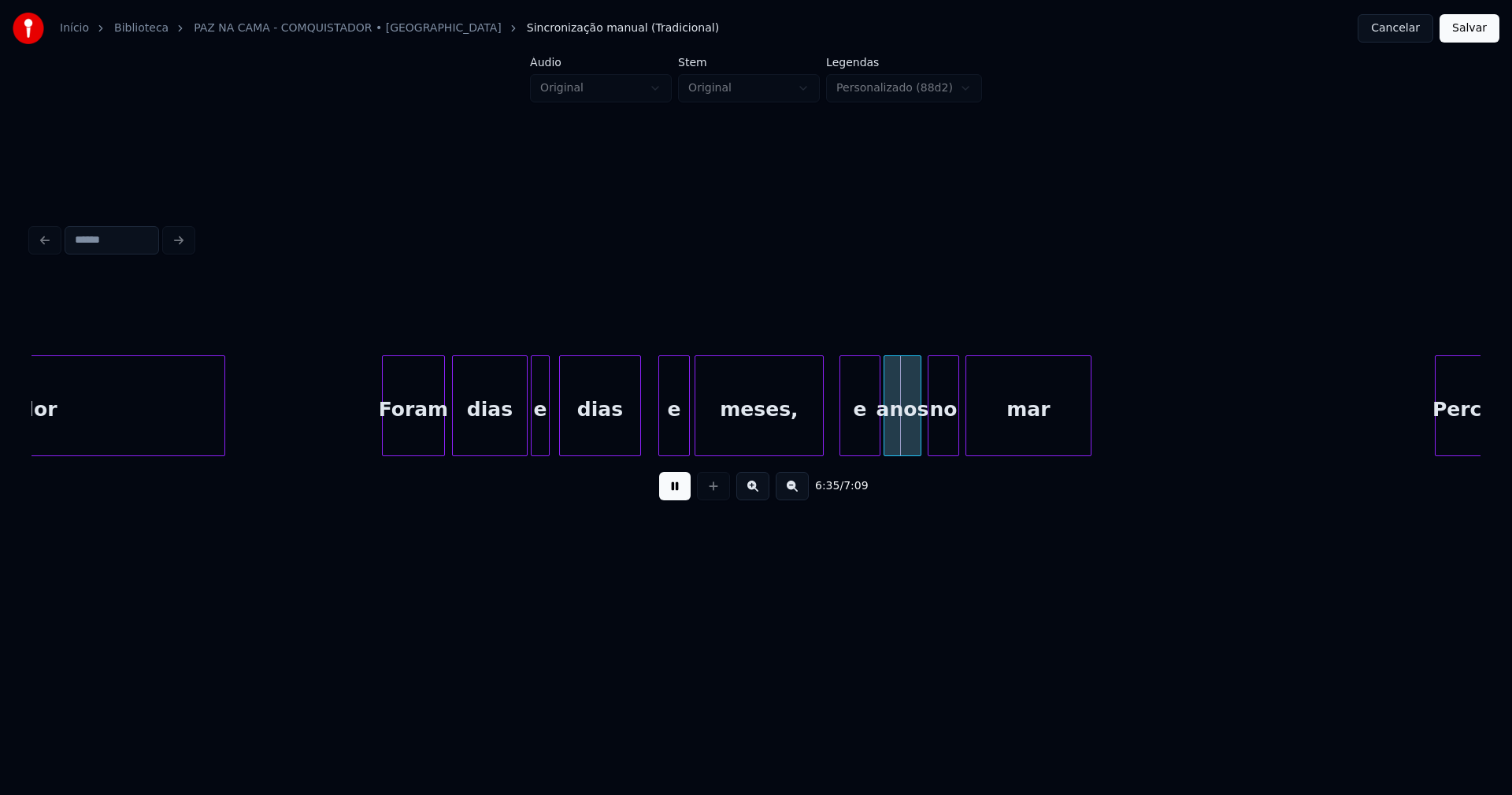
click at [686, 425] on div at bounding box center [687, 406] width 5 height 99
click at [849, 439] on div "e" at bounding box center [853, 410] width 39 height 107
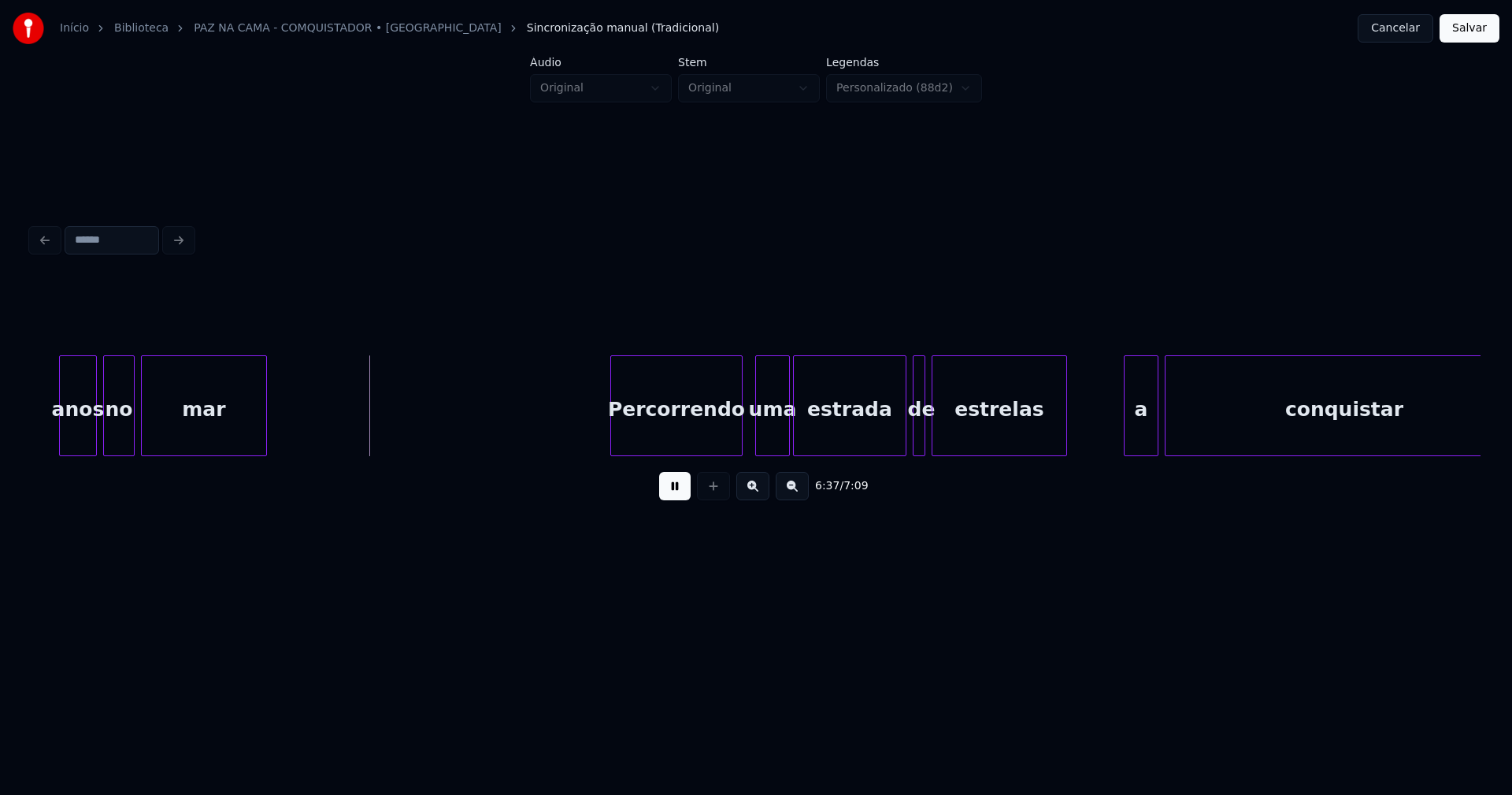
scroll to position [0, 62295]
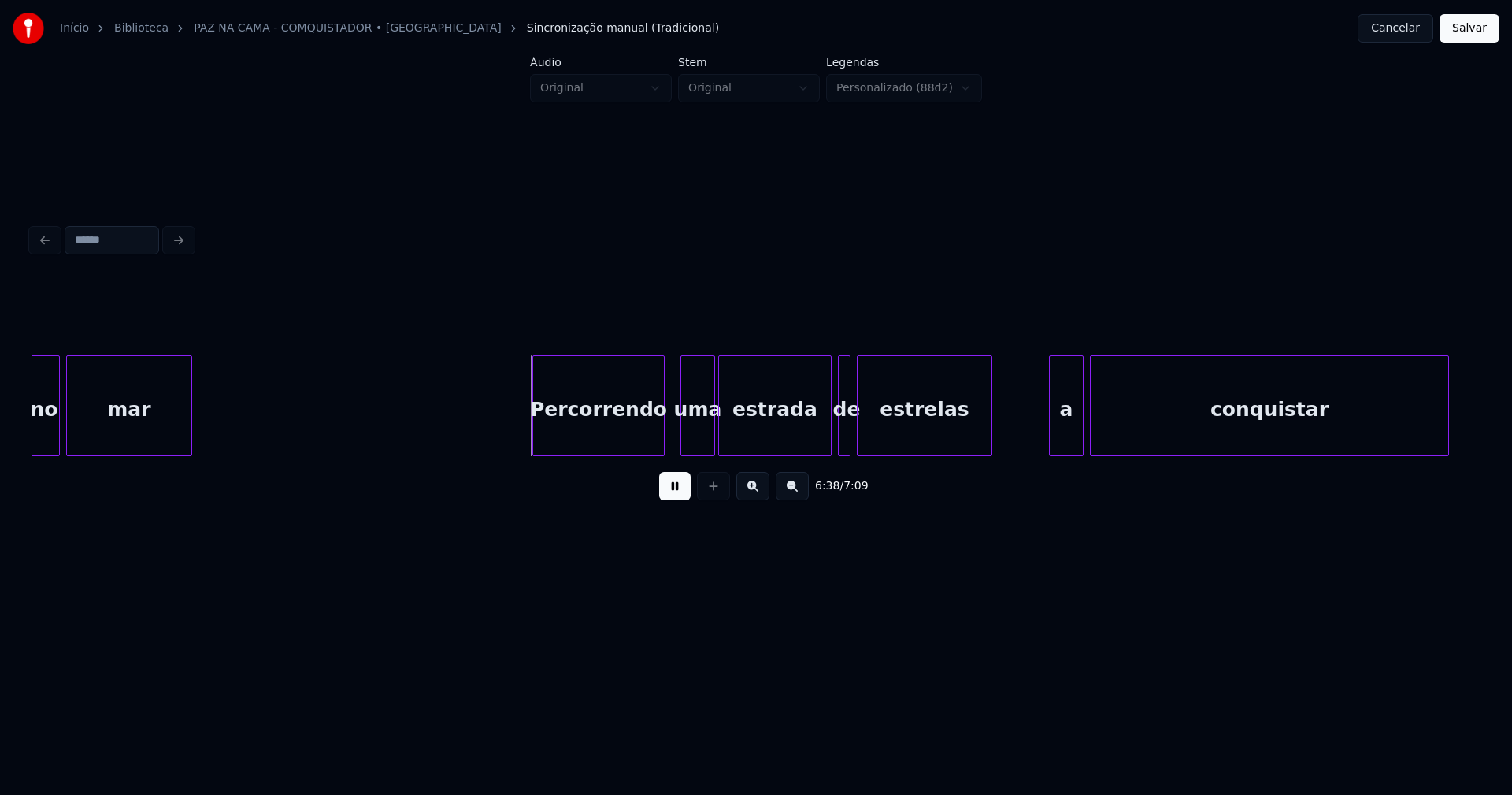
click at [643, 434] on div "Percorrendo" at bounding box center [599, 410] width 131 height 107
click at [697, 440] on div "uma" at bounding box center [693, 410] width 33 height 107
click at [675, 446] on div at bounding box center [675, 406] width 5 height 99
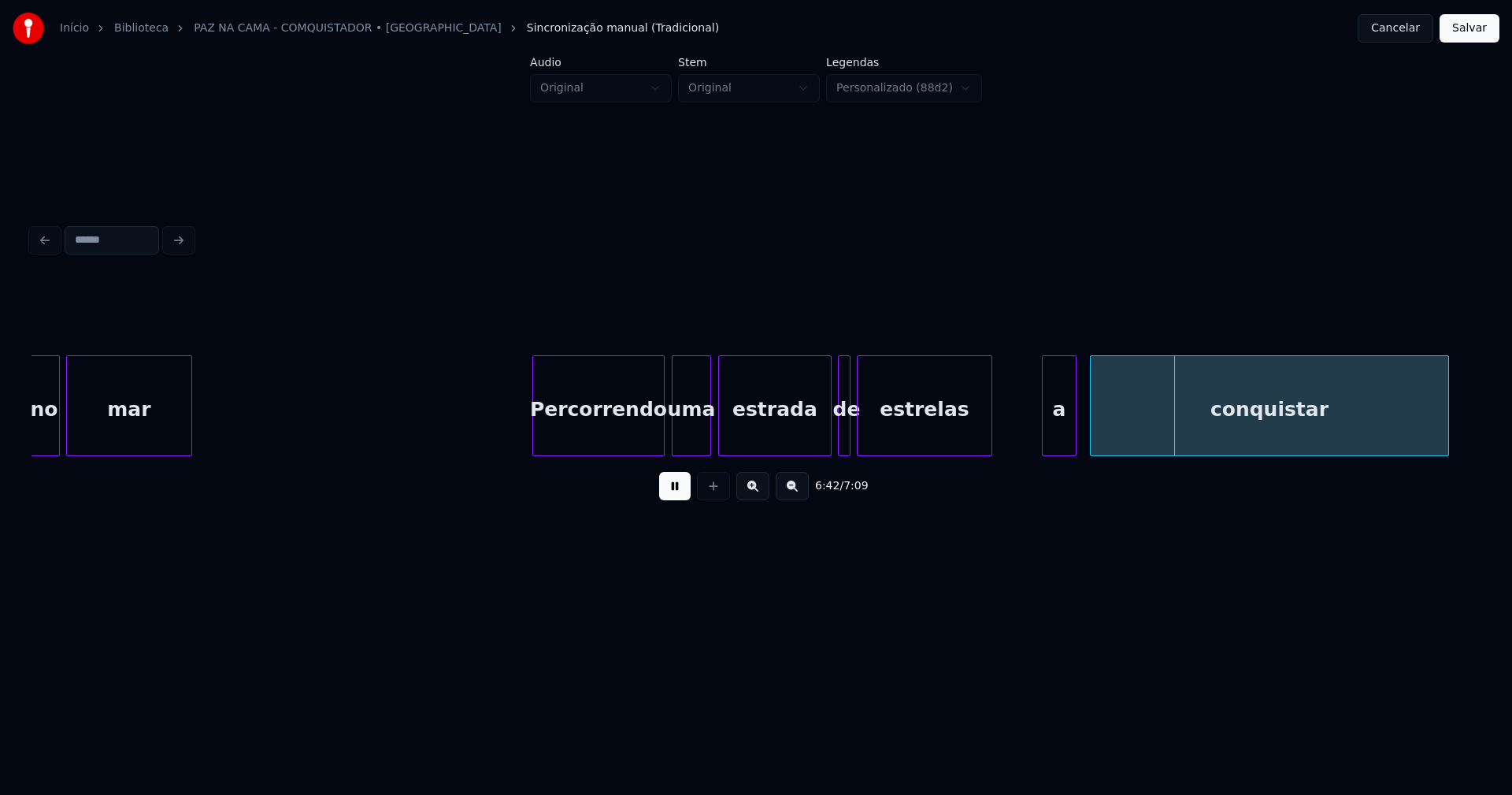
click at [1062, 446] on div "a" at bounding box center [1059, 410] width 33 height 107
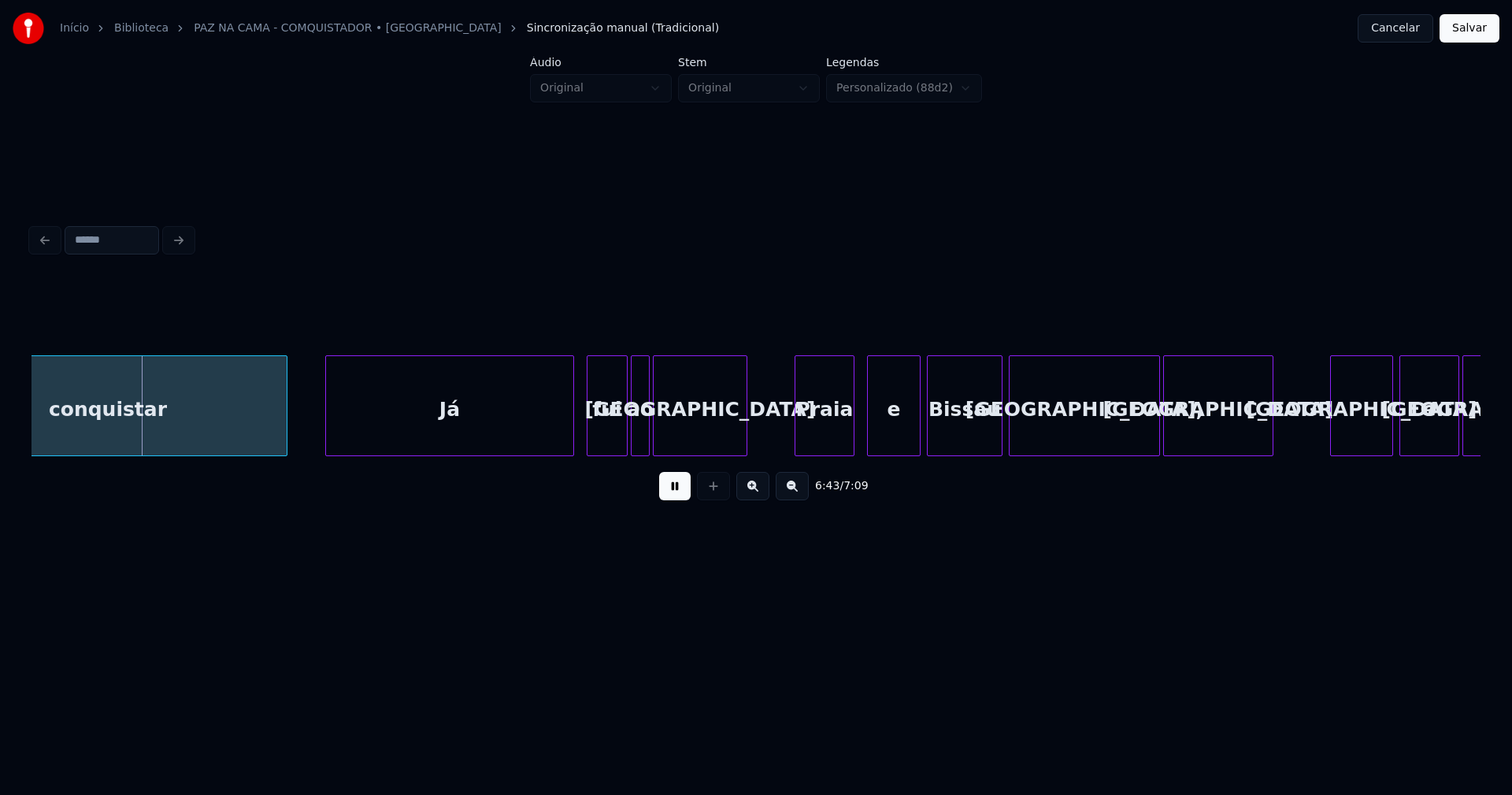
scroll to position [0, 63495]
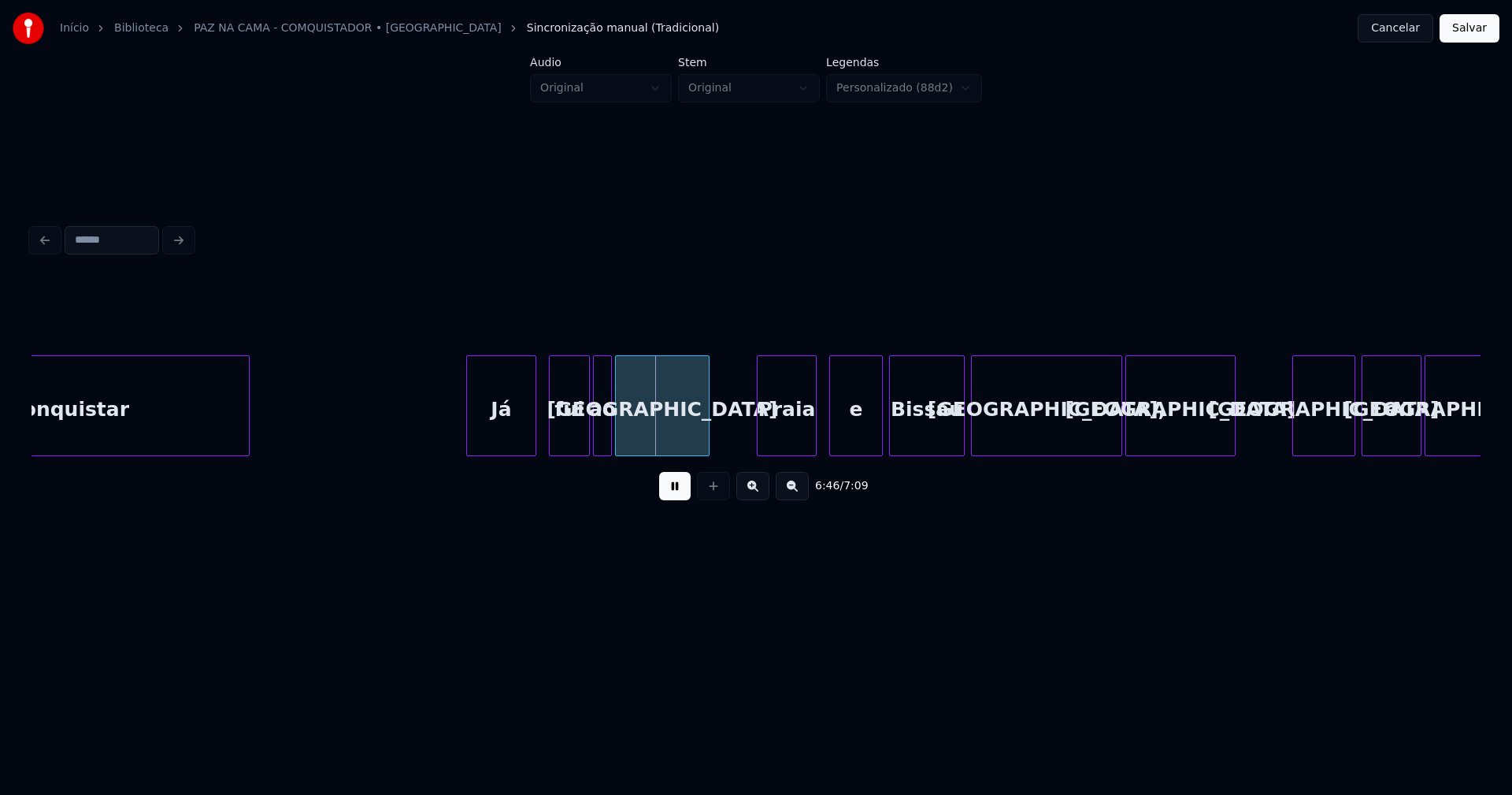
click at [468, 439] on div at bounding box center [469, 406] width 5 height 99
click at [790, 434] on div "Praia" at bounding box center [783, 410] width 58 height 107
click at [1082, 456] on div "conquistar Já fui ao [GEOGRAPHIC_DATA] [GEOGRAPHIC_DATA] [GEOGRAPHIC_DATA], [GE…" at bounding box center [756, 406] width 1450 height 101
drag, startPoint x: 668, startPoint y: 495, endPoint x: 773, endPoint y: 472, distance: 107.5
click at [672, 494] on button at bounding box center [675, 486] width 32 height 28
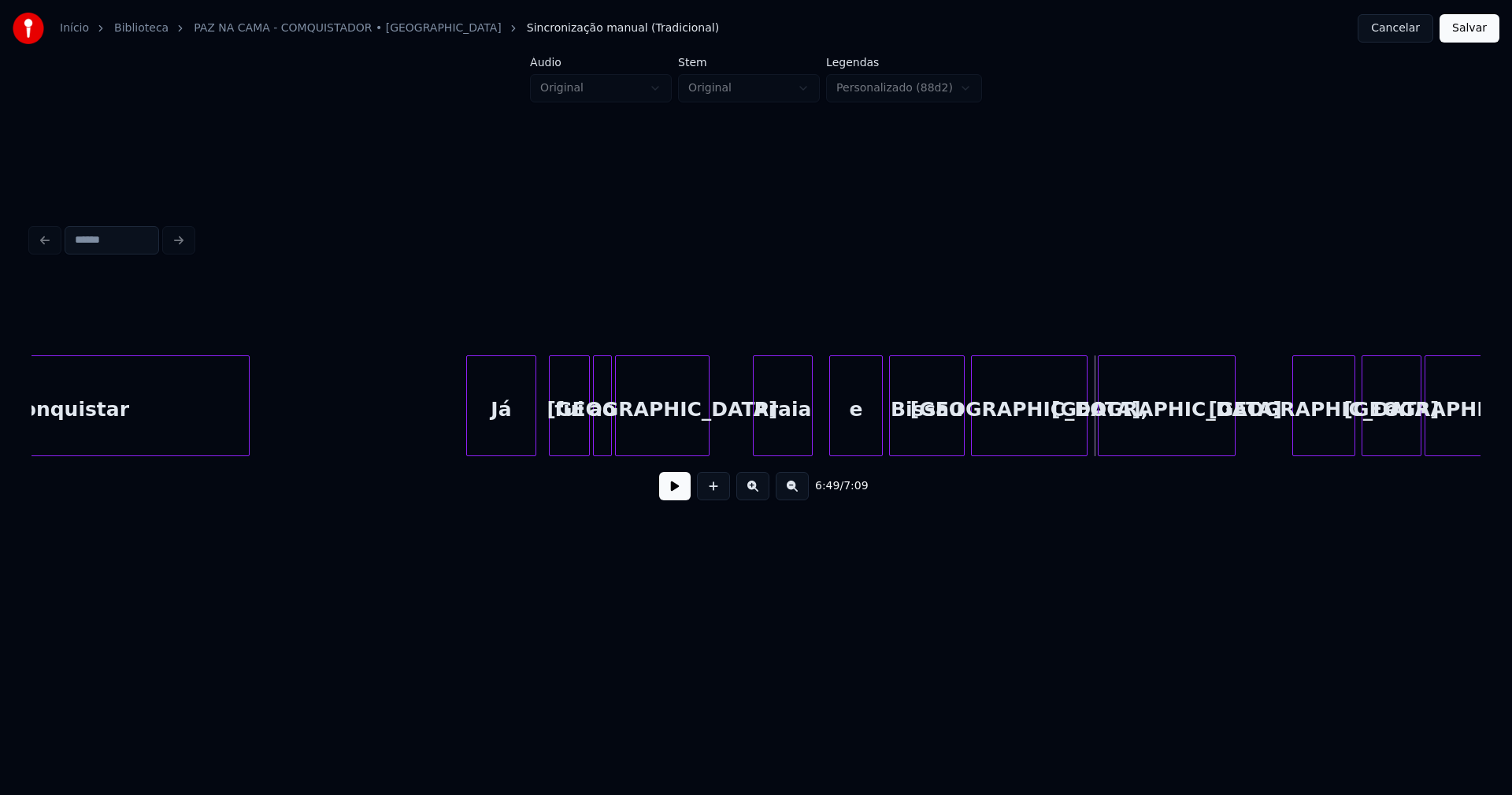
click at [1102, 449] on div at bounding box center [1101, 406] width 5 height 99
click at [1115, 441] on div "[GEOGRAPHIC_DATA]" at bounding box center [1167, 410] width 136 height 107
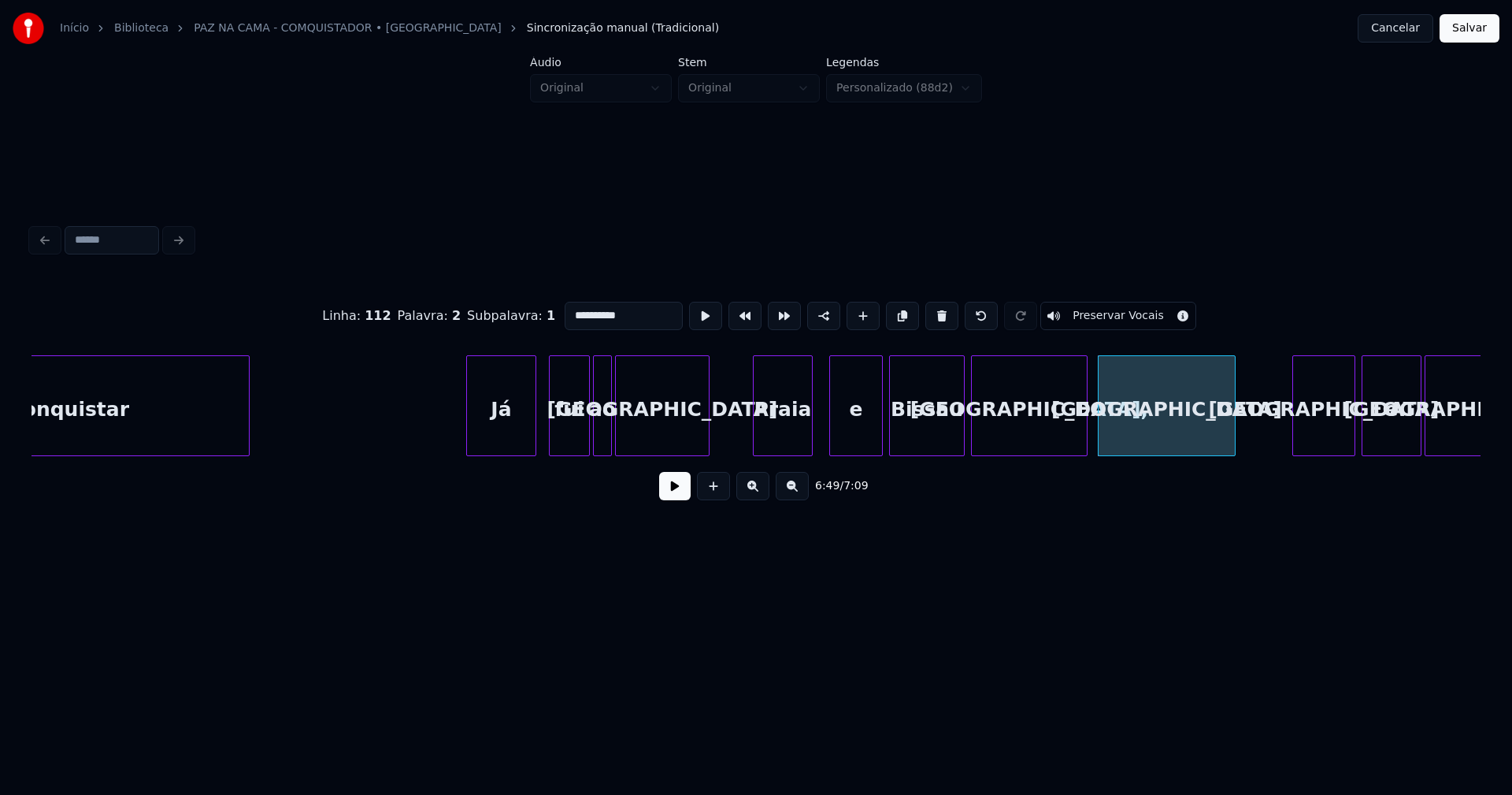
click at [565, 311] on input "**********" at bounding box center [624, 315] width 118 height 28
type input "**********"
click at [673, 495] on button at bounding box center [675, 486] width 32 height 28
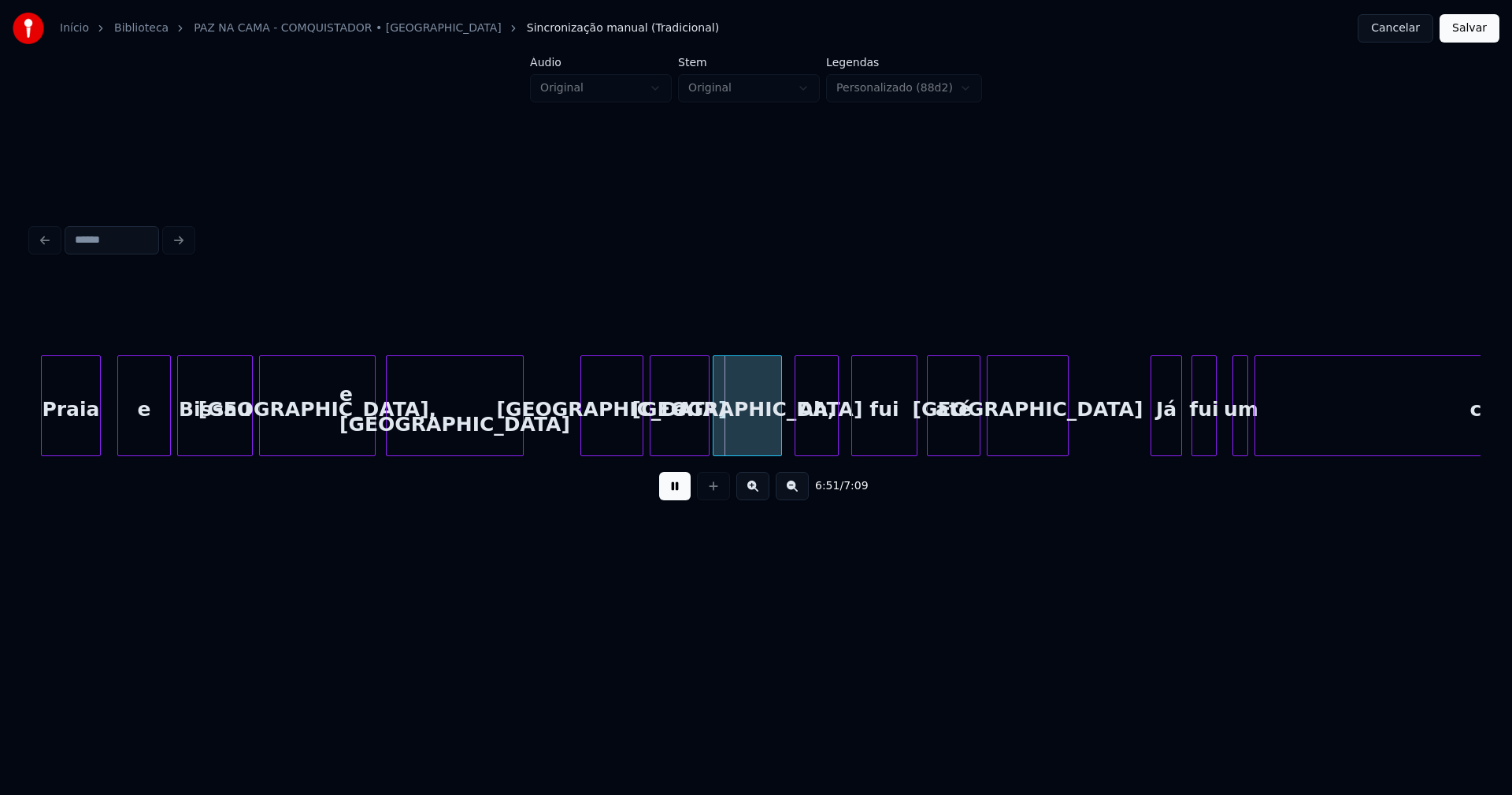
scroll to position [0, 64357]
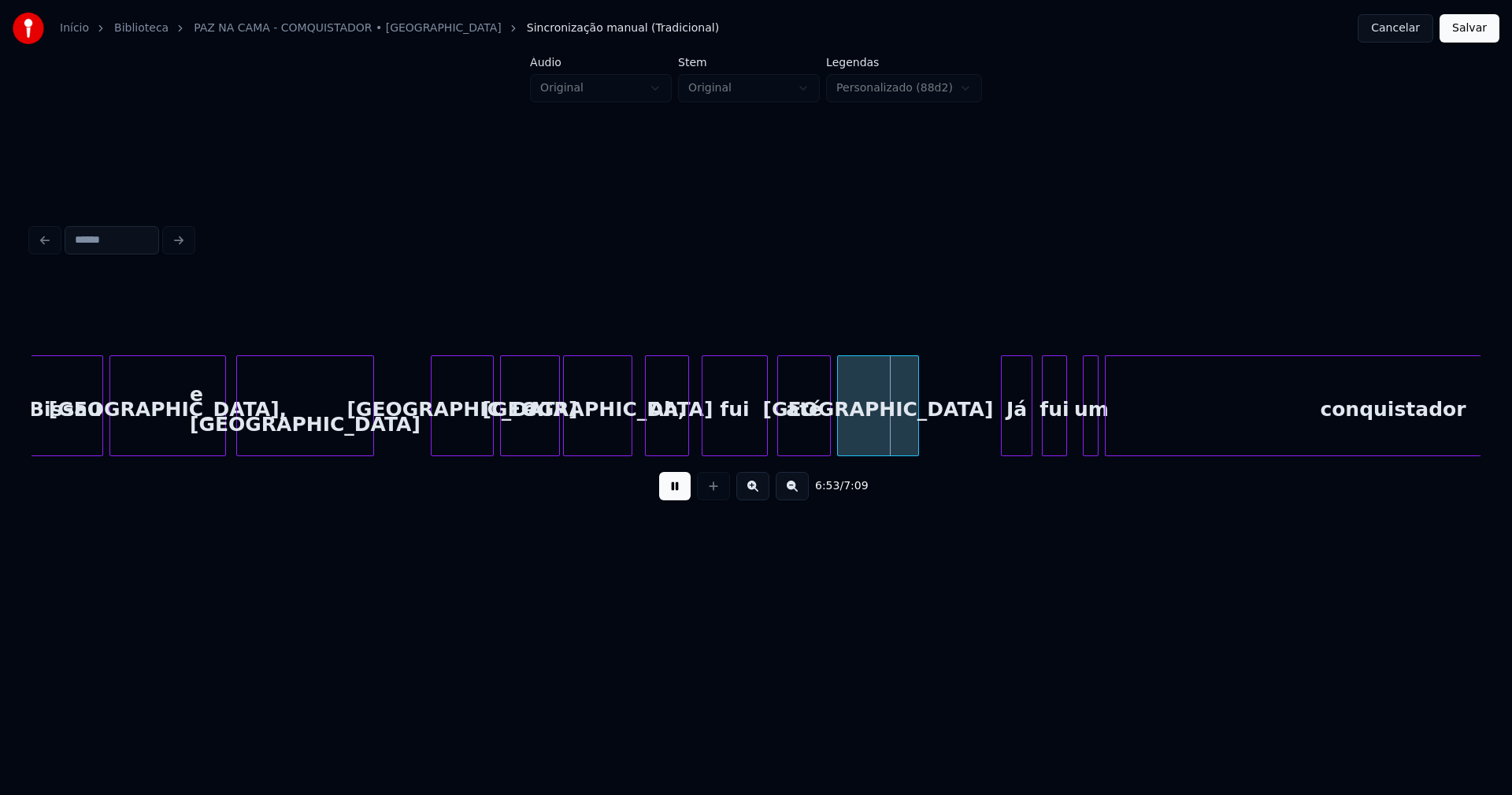
click at [666, 430] on div "Ah," at bounding box center [668, 410] width 43 height 107
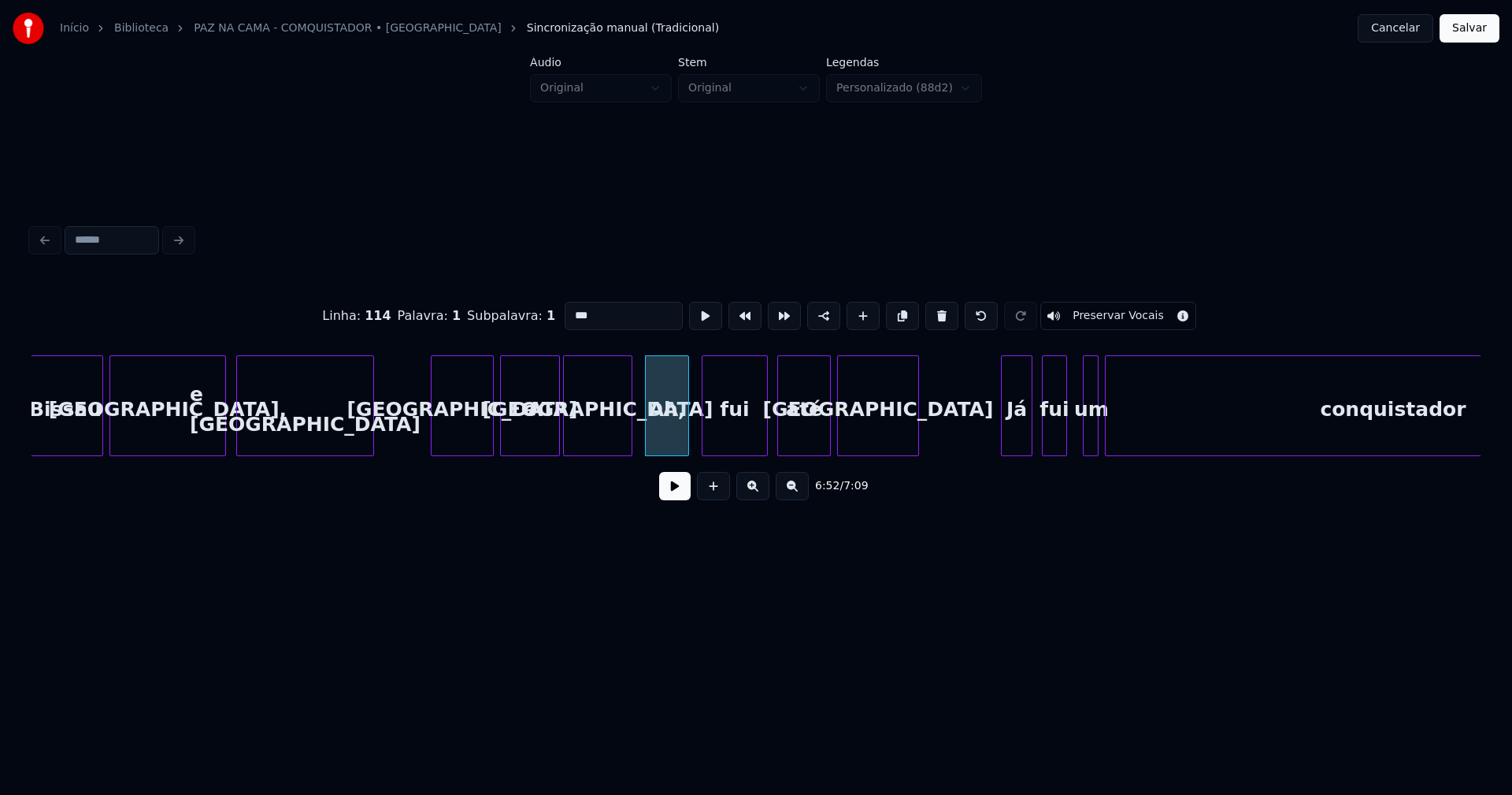
click at [570, 309] on input "***" at bounding box center [624, 315] width 118 height 28
type input "***"
click at [678, 498] on button at bounding box center [675, 486] width 32 height 28
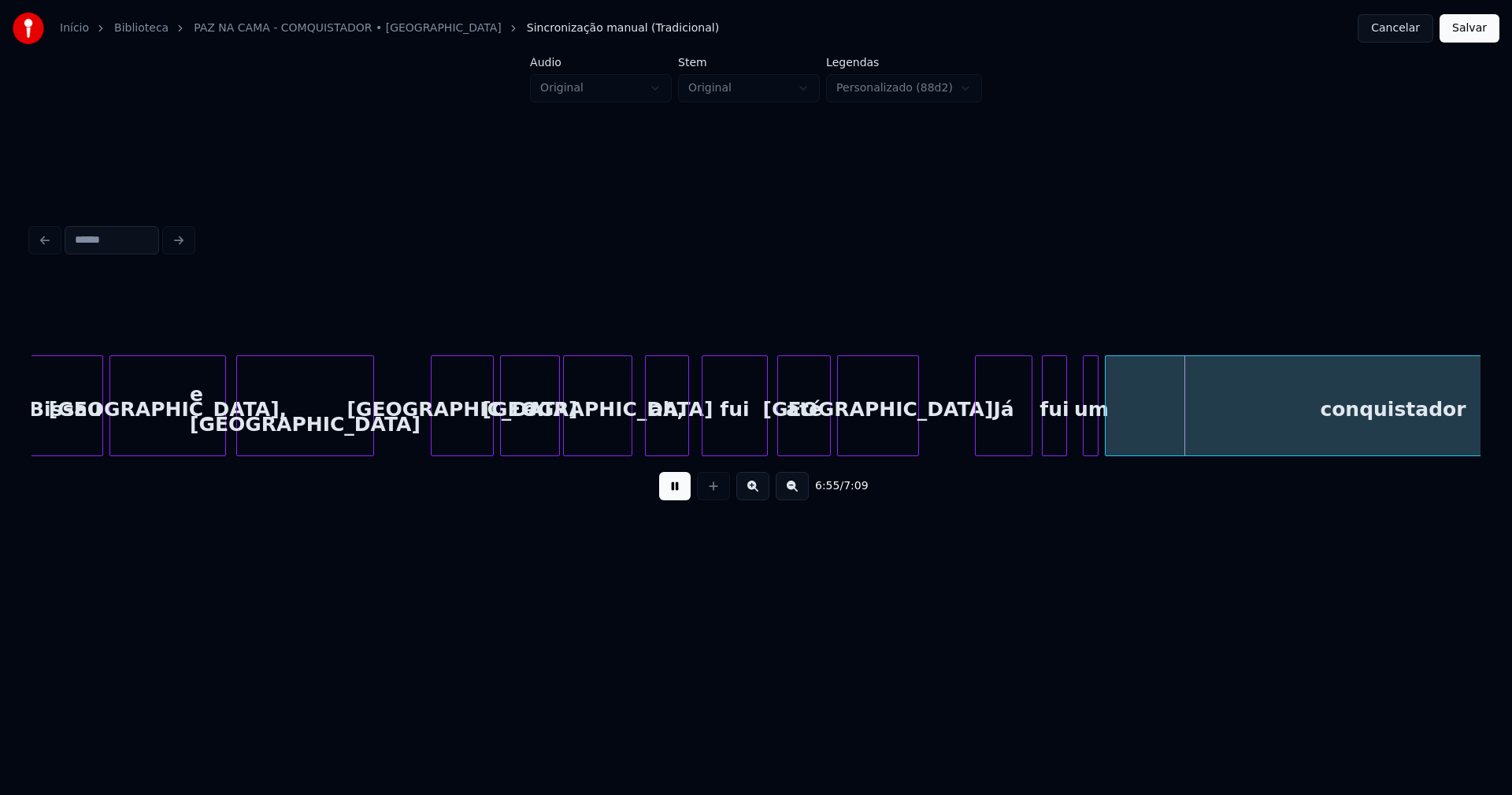
click at [978, 450] on div "Bissau [GEOGRAPHIC_DATA], e [GEOGRAPHIC_DATA] [GEOGRAPHIC_DATA] e [GEOGRAPHIC_D…" at bounding box center [756, 406] width 1450 height 101
click at [1072, 436] on div at bounding box center [1074, 406] width 5 height 99
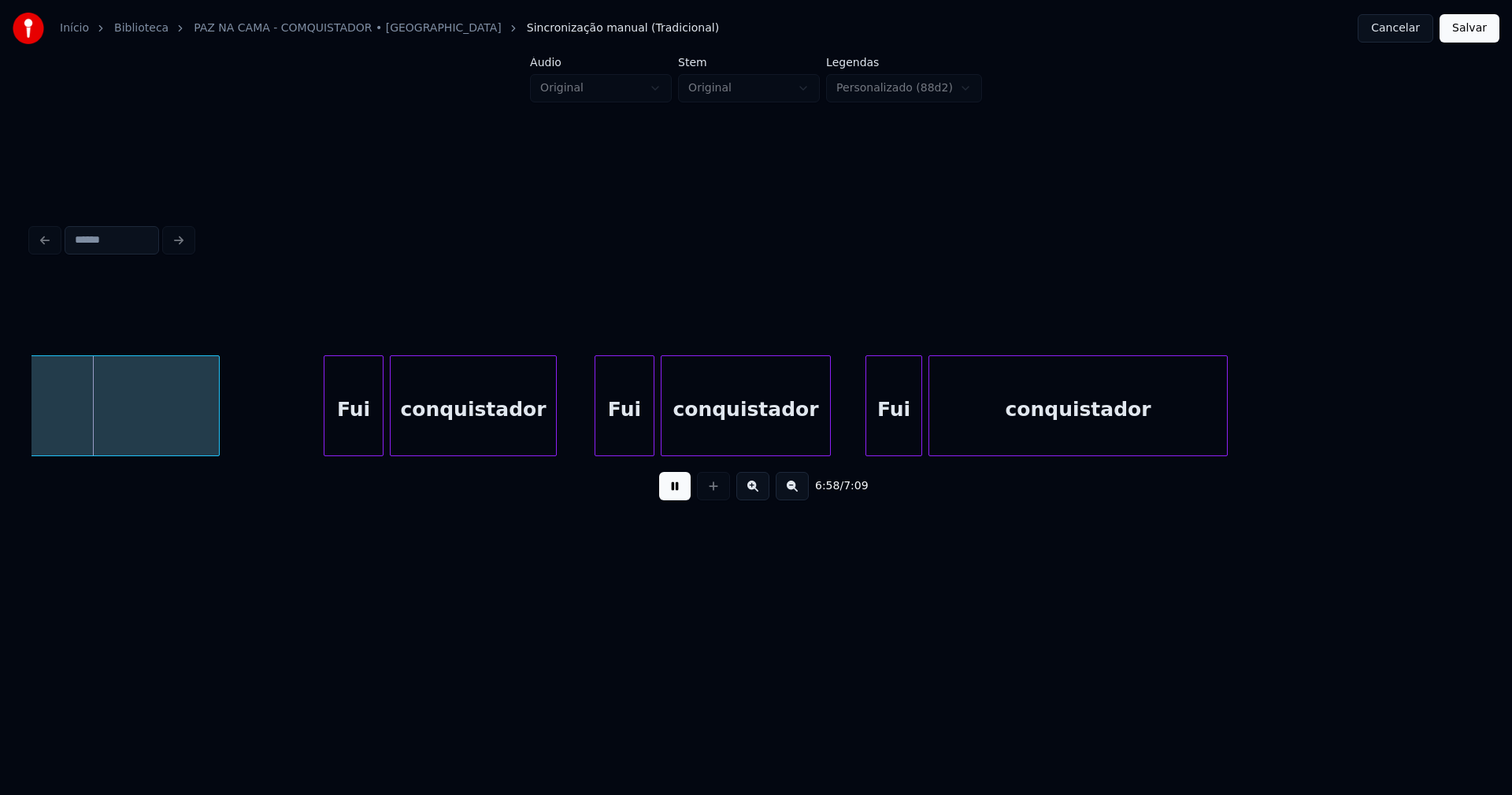
scroll to position [0, 65855]
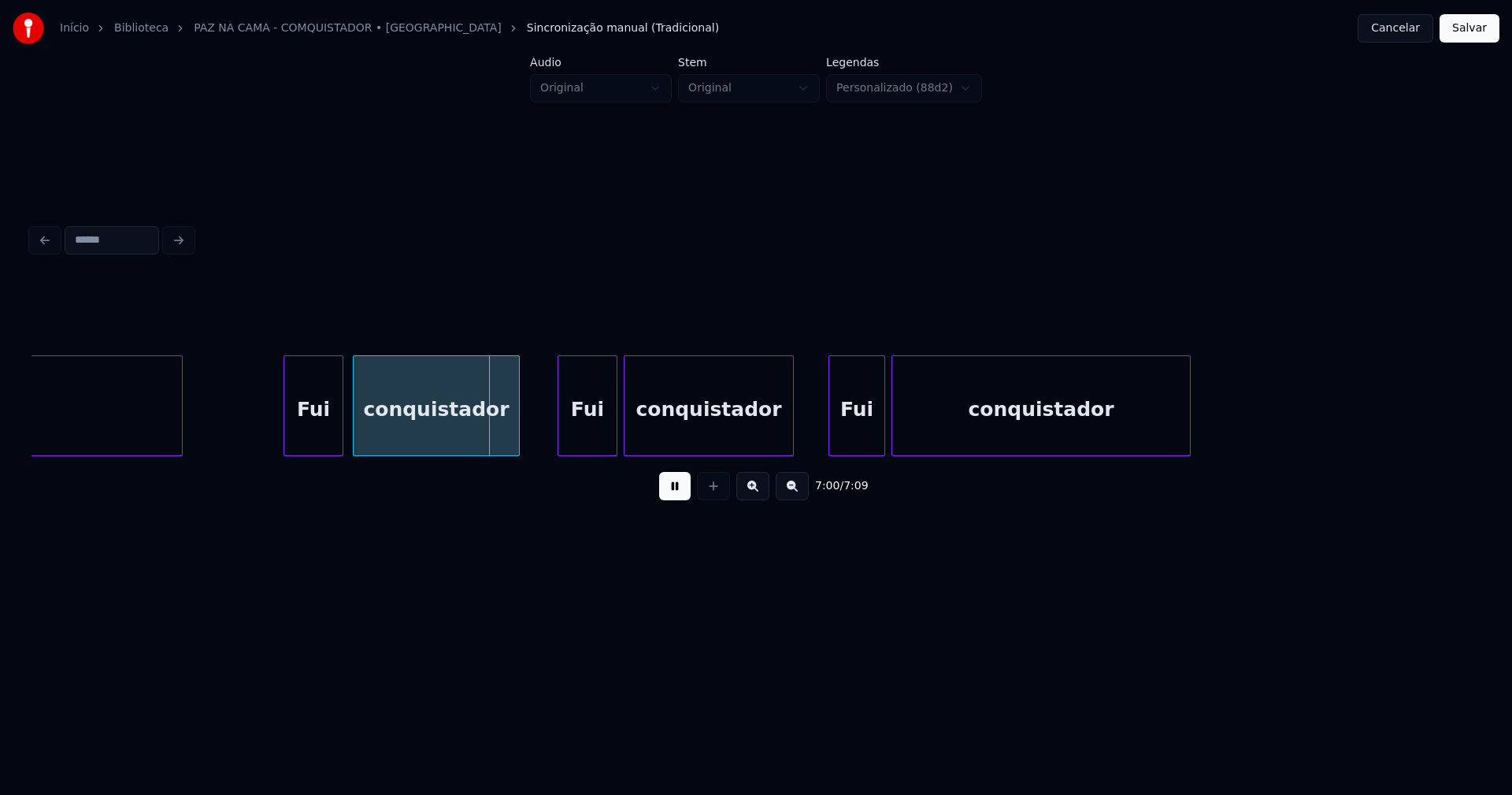
click at [320, 442] on div "Fui" at bounding box center [313, 410] width 58 height 107
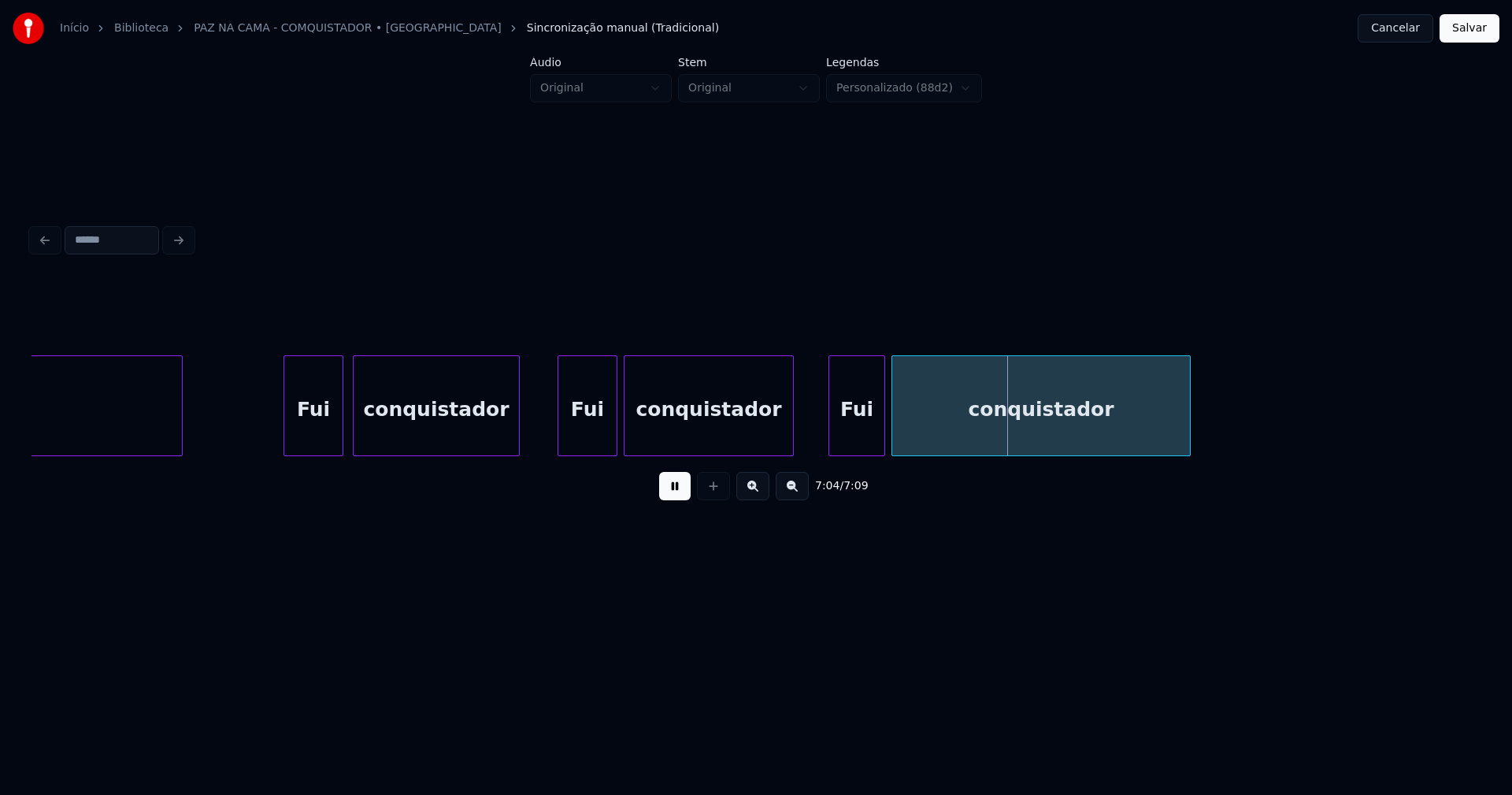
click at [673, 493] on button at bounding box center [675, 486] width 32 height 28
click at [580, 438] on div "Fui" at bounding box center [588, 410] width 58 height 107
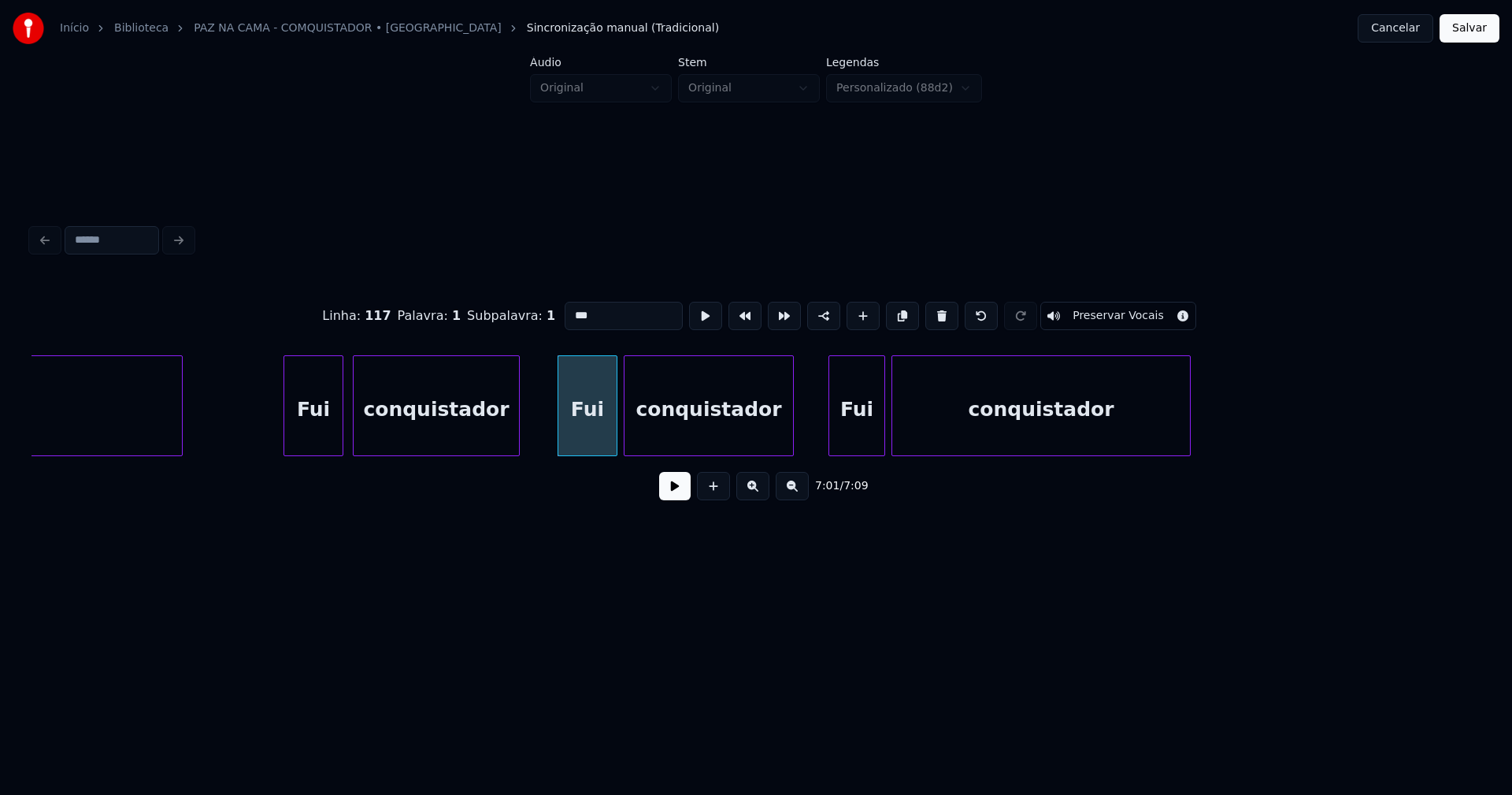
click at [566, 308] on input "***" at bounding box center [624, 315] width 118 height 28
click at [846, 433] on div "Fui" at bounding box center [856, 410] width 55 height 107
click at [569, 307] on input "***" at bounding box center [624, 315] width 118 height 28
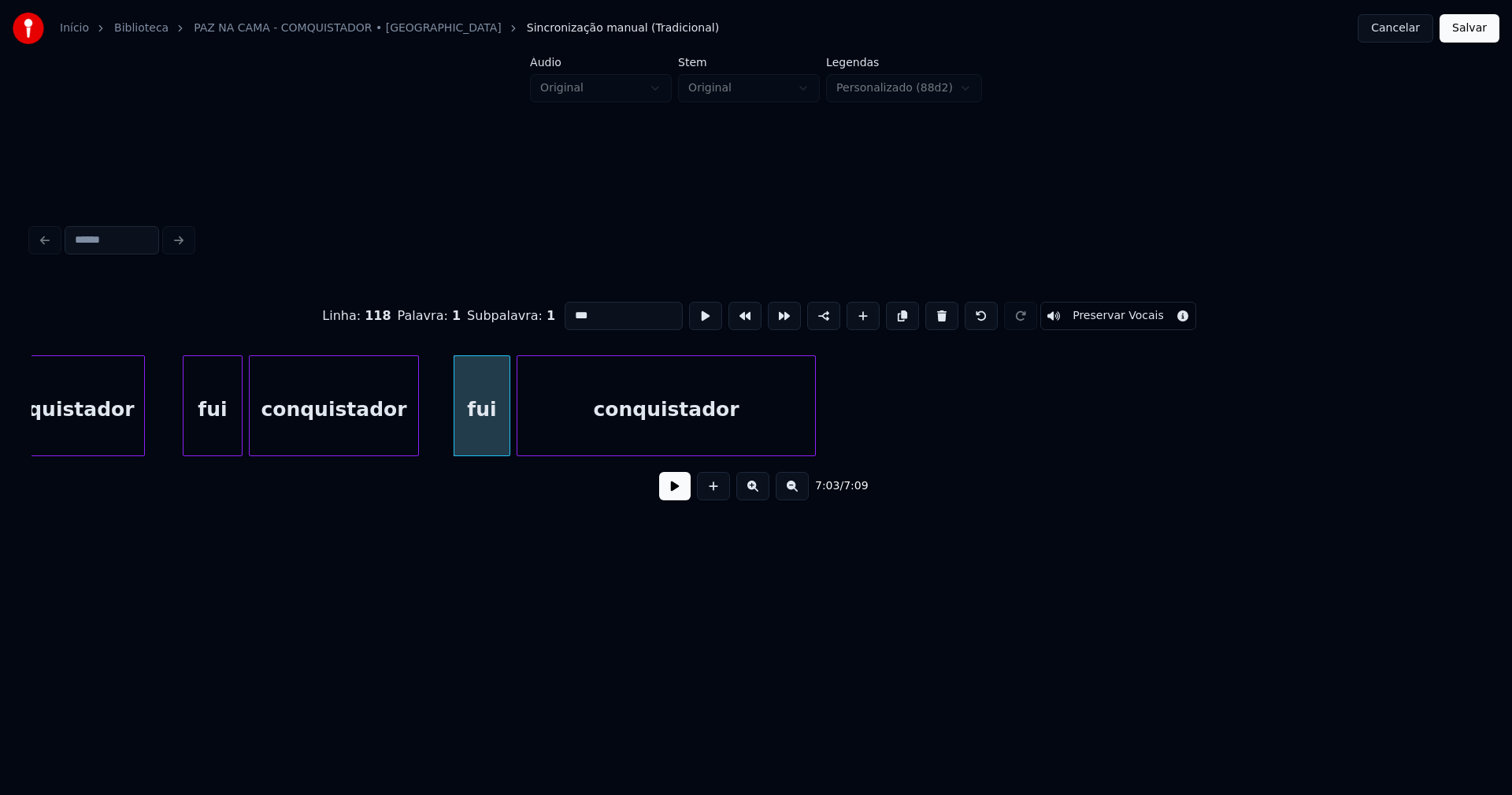
type input "***"
click at [1469, 33] on button "Salvar" at bounding box center [1470, 28] width 60 height 28
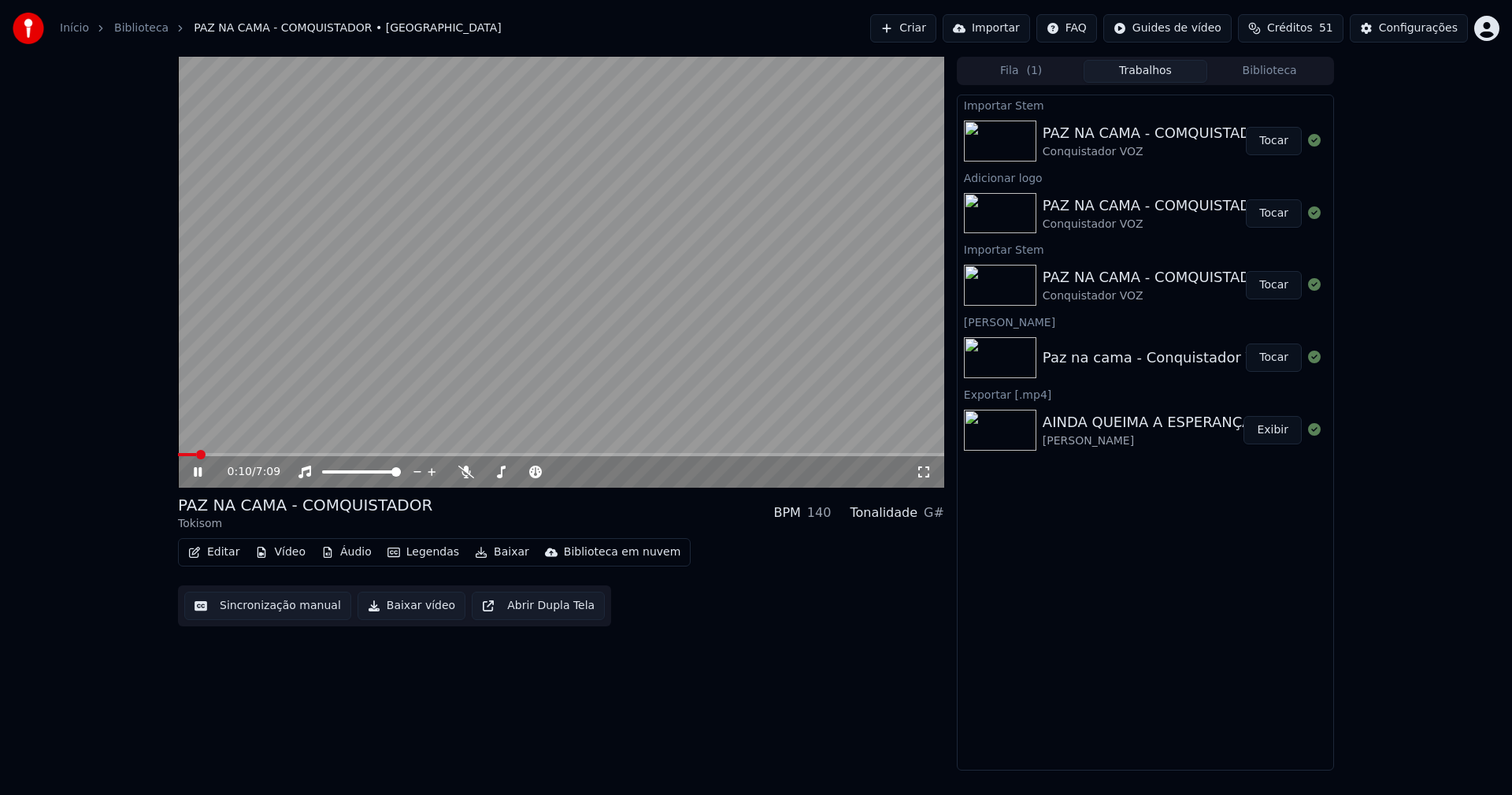
click at [926, 481] on div "0:10 / 7:09" at bounding box center [562, 472] width 767 height 32
click at [924, 474] on icon at bounding box center [923, 472] width 16 height 13
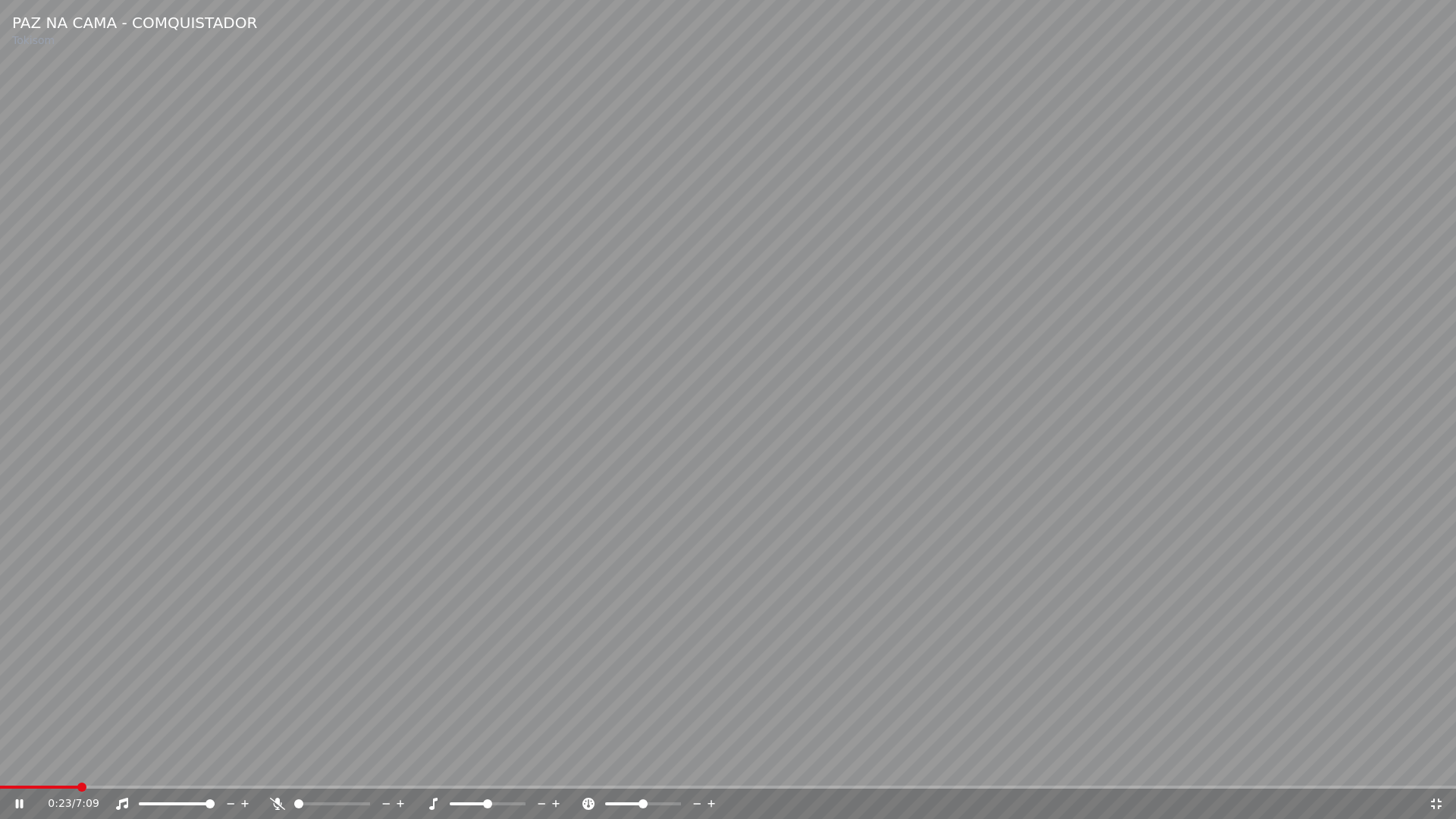
click at [76, 764] on span at bounding box center [39, 787] width 78 height 3
click at [1437, 764] on icon at bounding box center [1436, 804] width 15 height 13
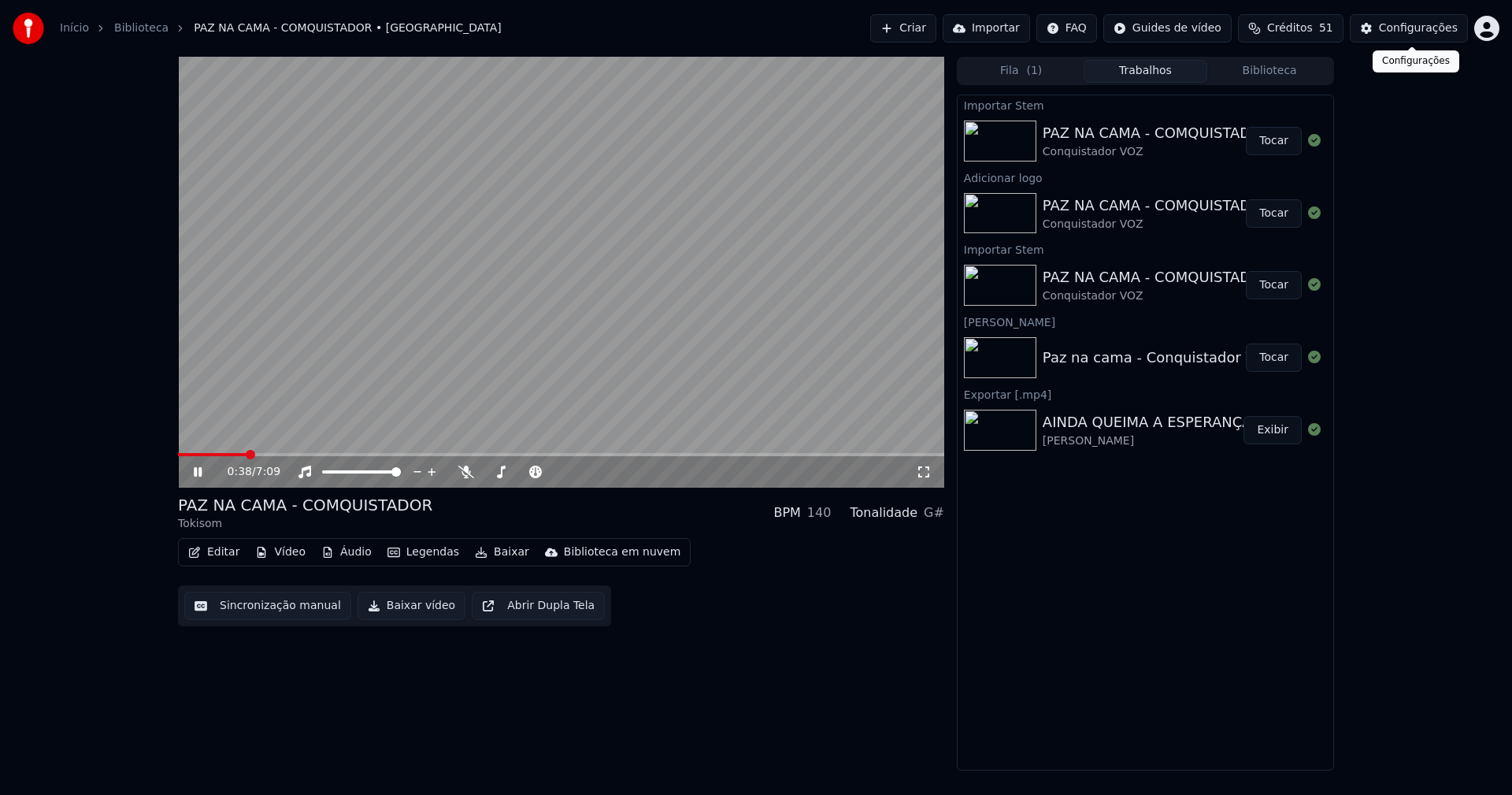
click at [1406, 33] on div "Configurações" at bounding box center [1419, 28] width 78 height 16
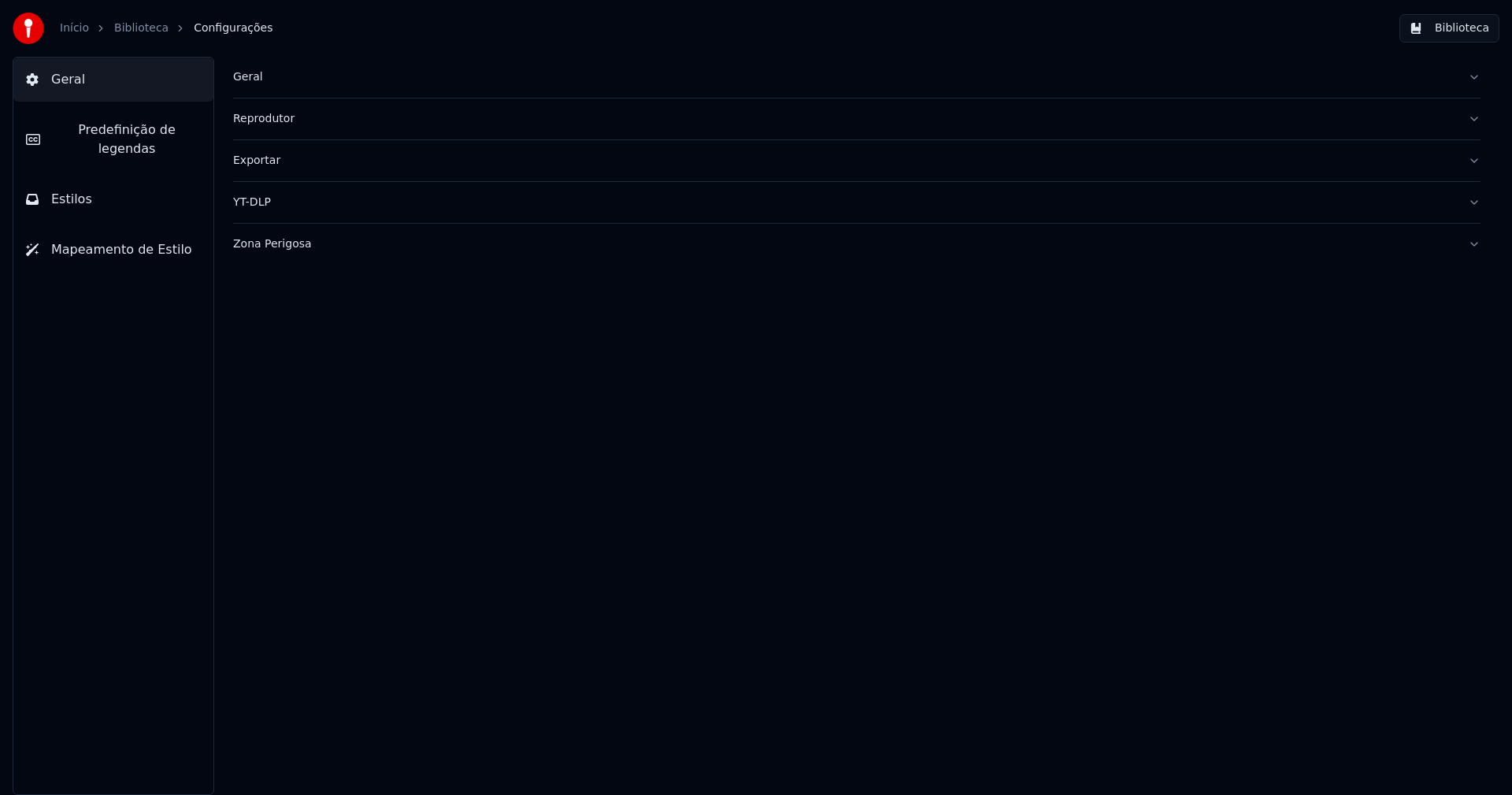
click at [105, 132] on span "Predefinição de legendas" at bounding box center [127, 139] width 148 height 38
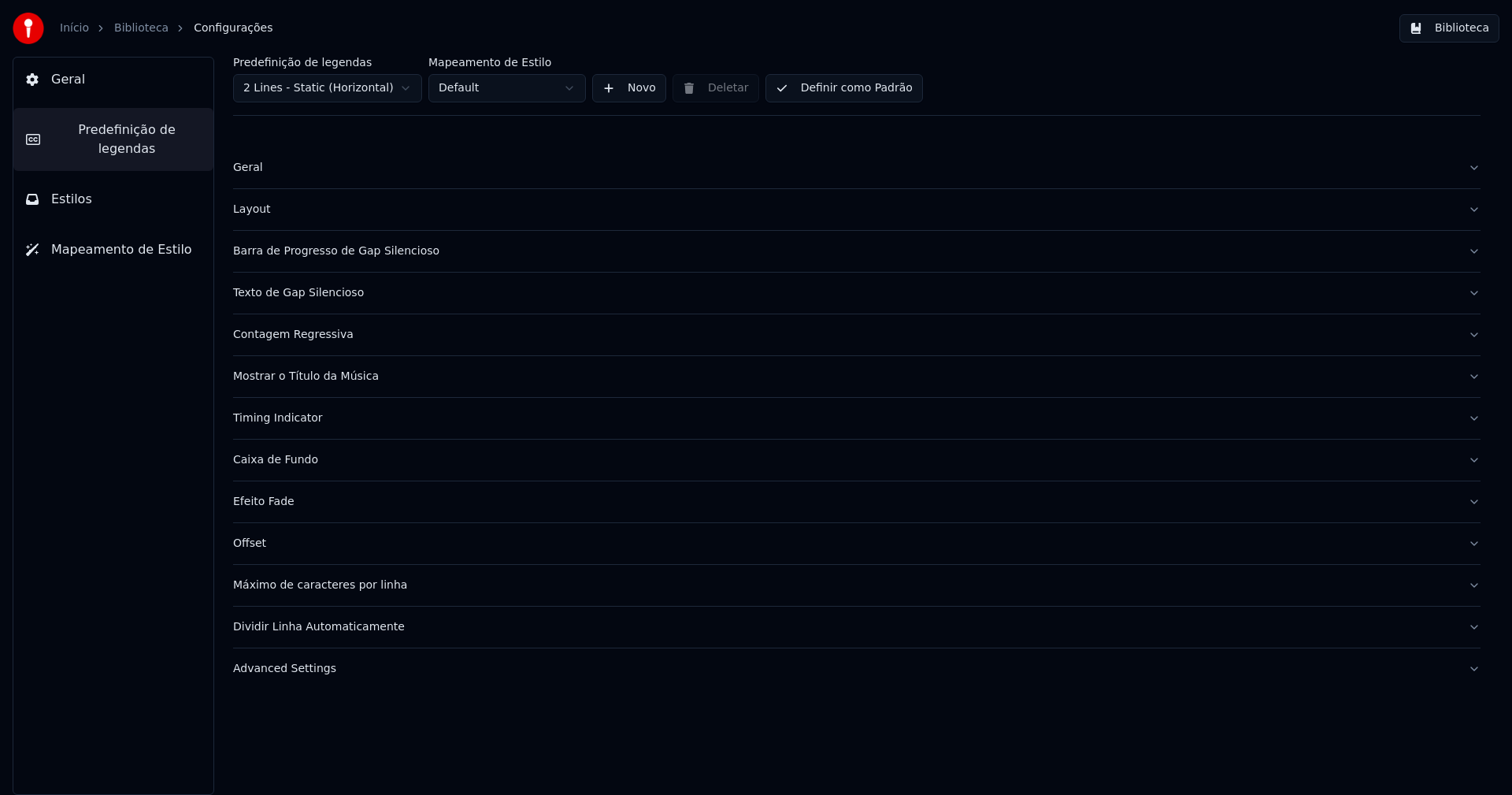
click at [294, 674] on div "Advanced Settings" at bounding box center [844, 669] width 1223 height 16
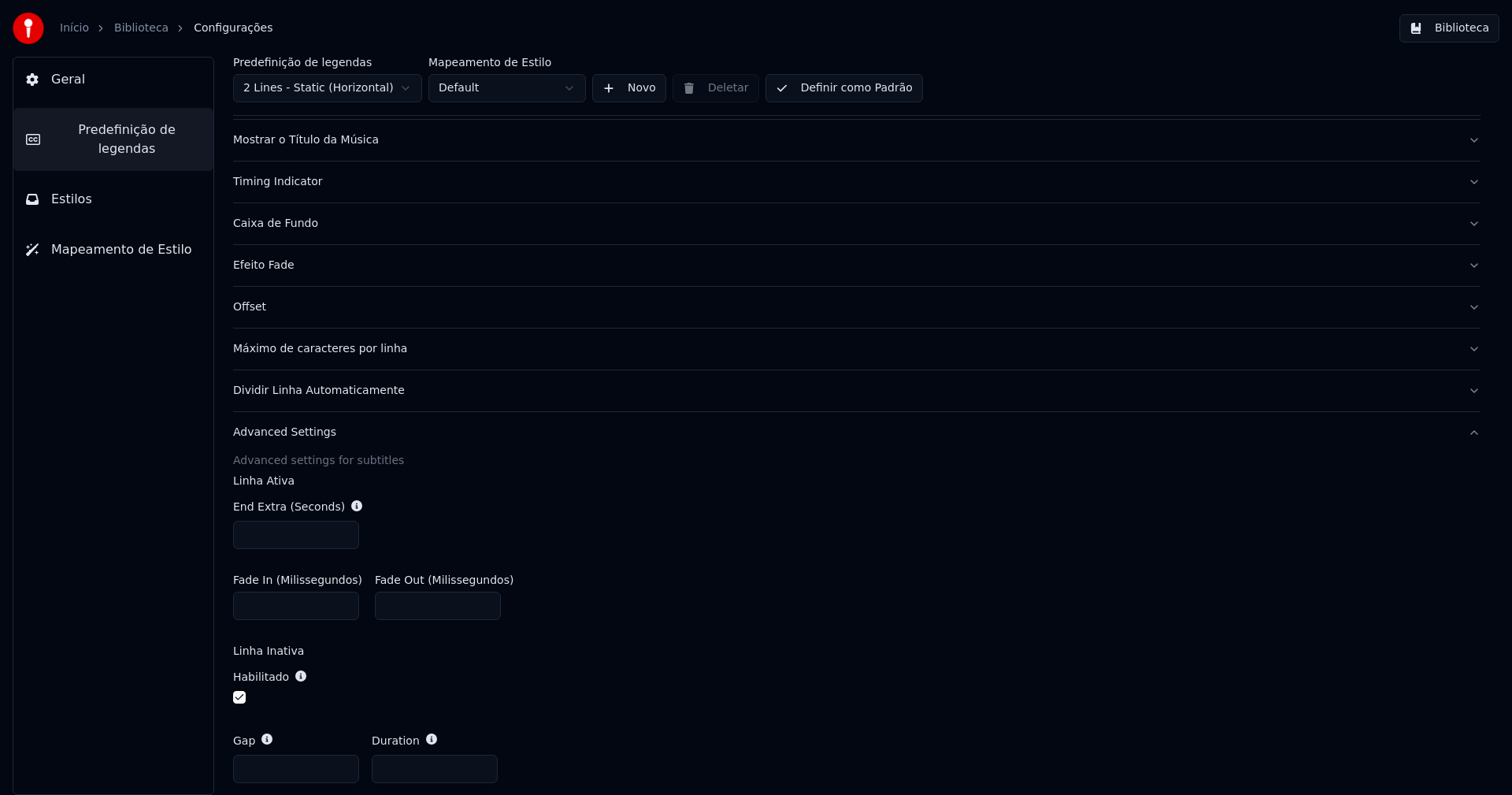
scroll to position [315, 0]
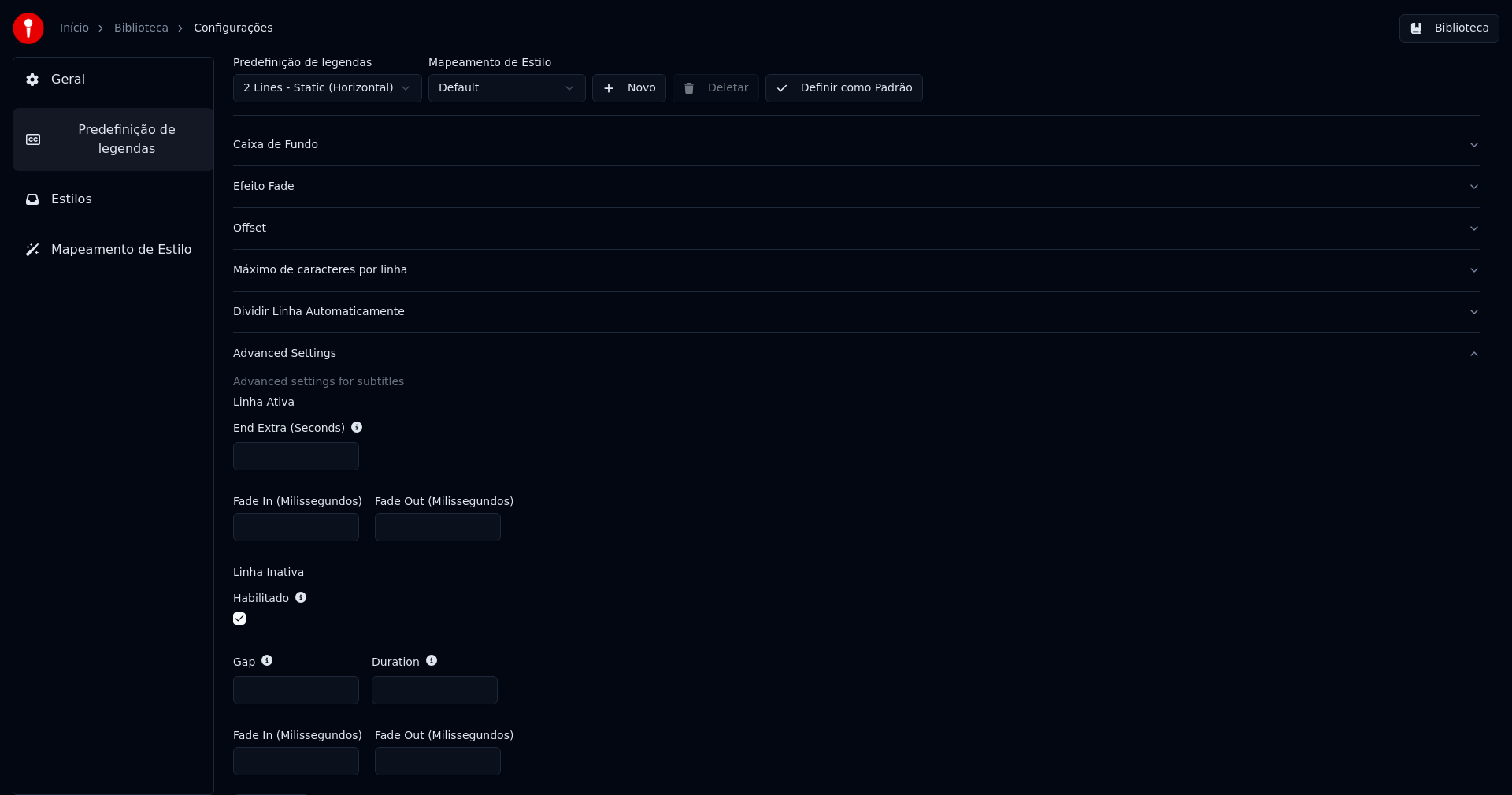
drag, startPoint x: 261, startPoint y: 458, endPoint x: 302, endPoint y: 471, distance: 43.0
click at [262, 458] on input "***" at bounding box center [296, 456] width 126 height 28
type input "***"
click at [649, 538] on div "Fade In (Milissegundos) * Fade Out (Milissegundos) ***" at bounding box center [857, 519] width 1248 height 71
click at [1459, 27] on button "Biblioteca" at bounding box center [1450, 28] width 100 height 28
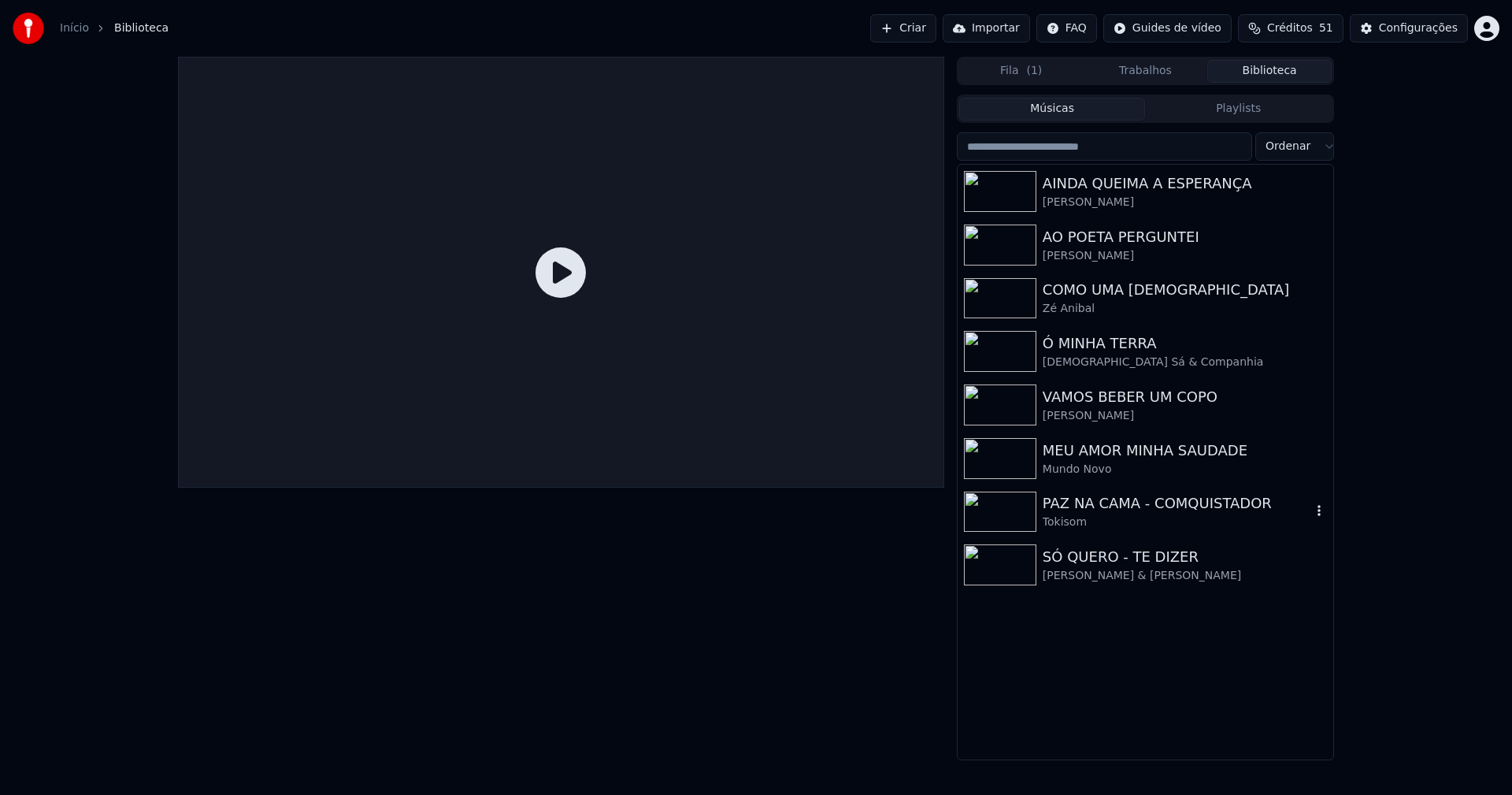
click at [1090, 520] on div "Tokisom" at bounding box center [1177, 522] width 269 height 16
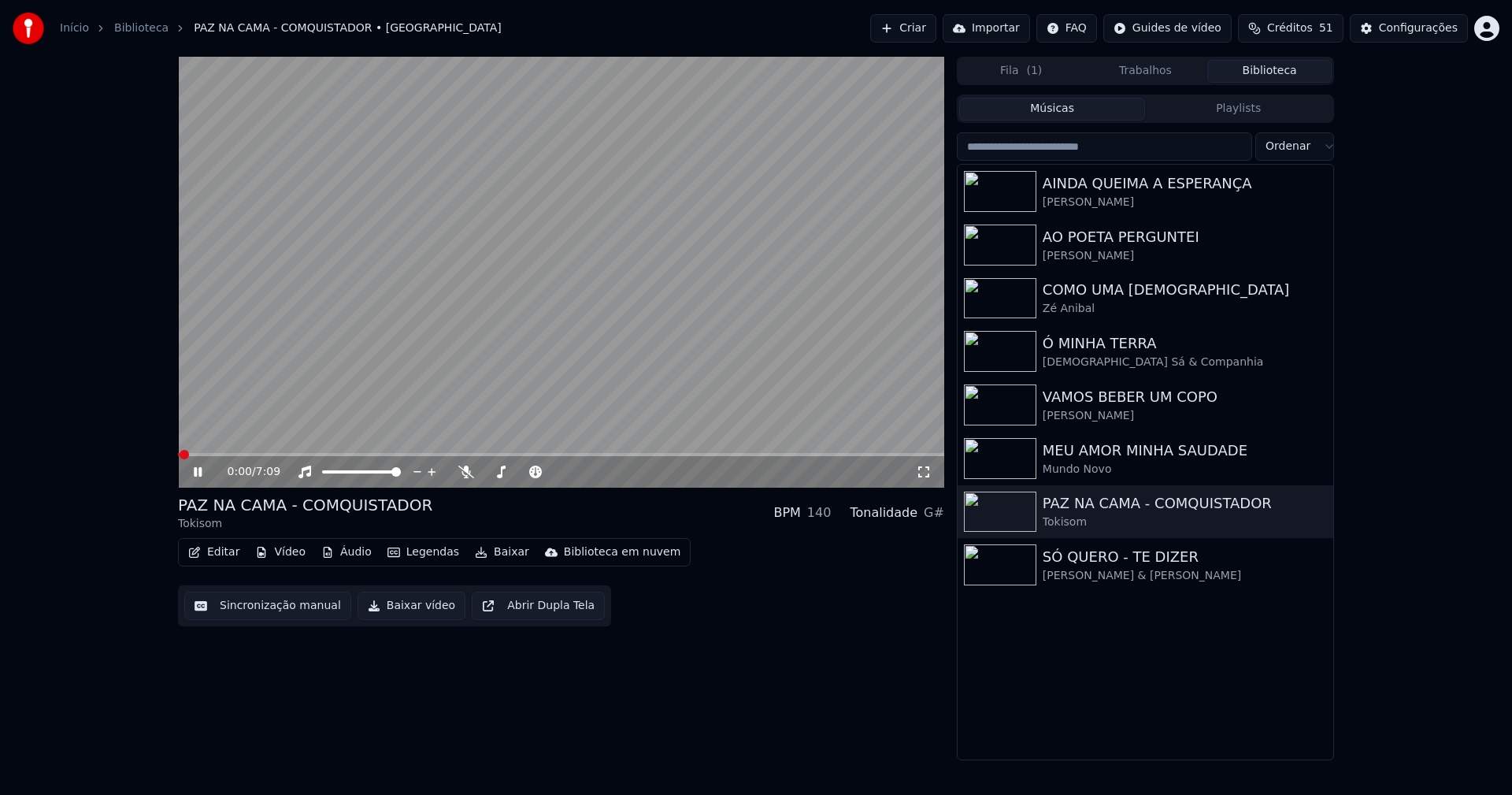
click at [206, 454] on span at bounding box center [562, 454] width 767 height 3
click at [924, 477] on icon at bounding box center [923, 472] width 16 height 13
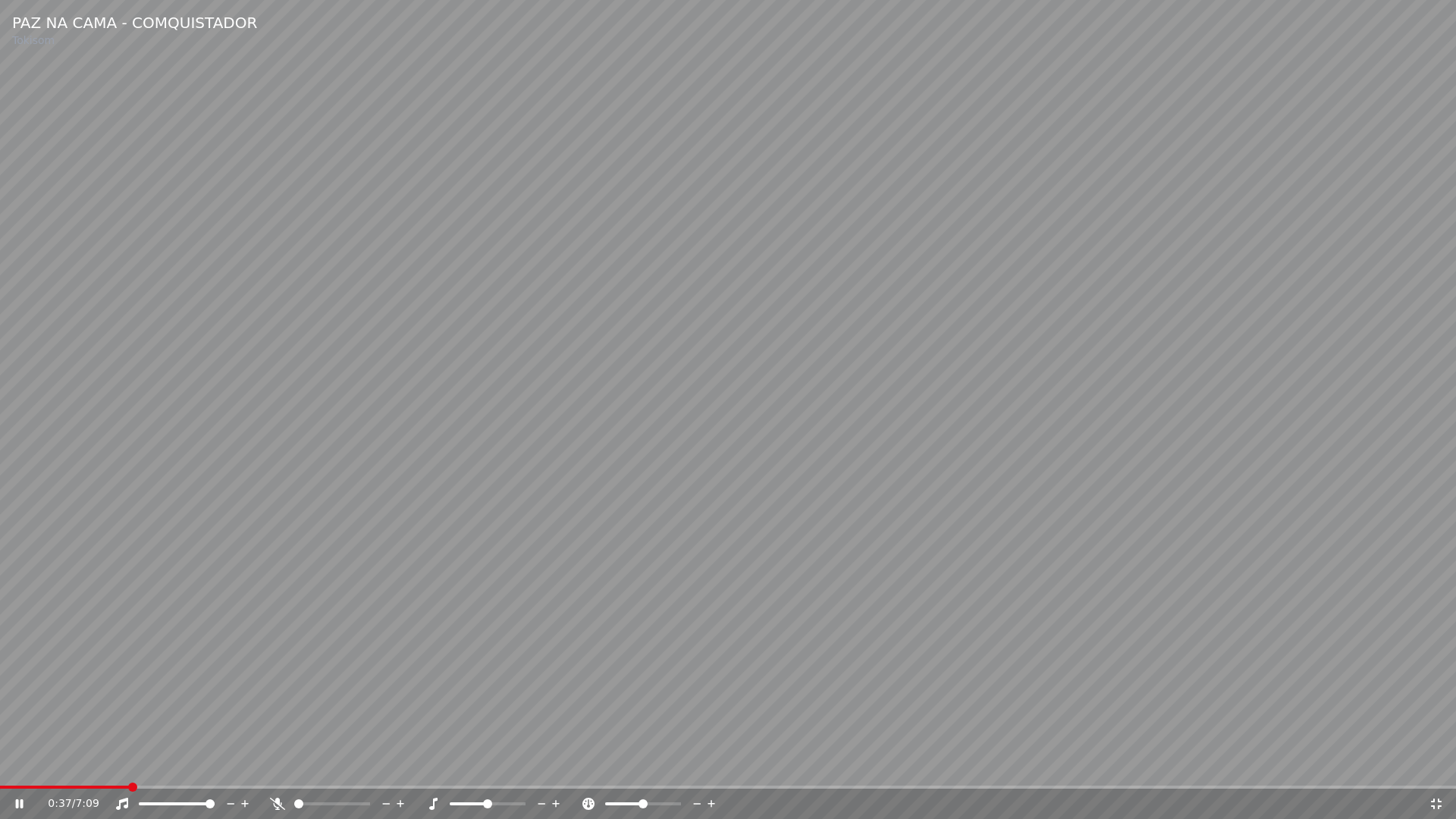
click at [91, 764] on span at bounding box center [65, 787] width 129 height 3
click at [1433, 764] on icon at bounding box center [1436, 804] width 15 height 13
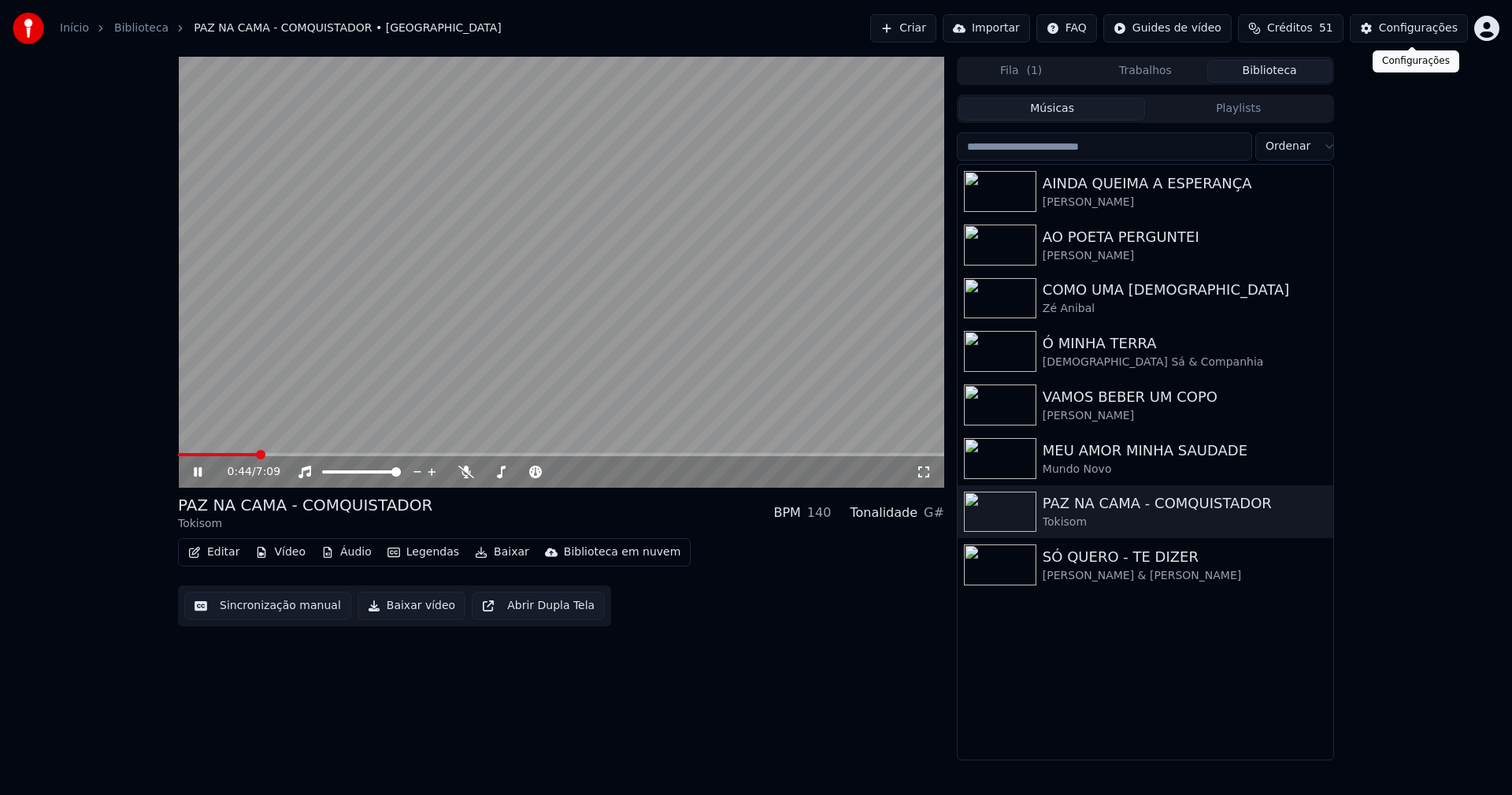
click at [1418, 38] on button "Configurações" at bounding box center [1409, 28] width 118 height 28
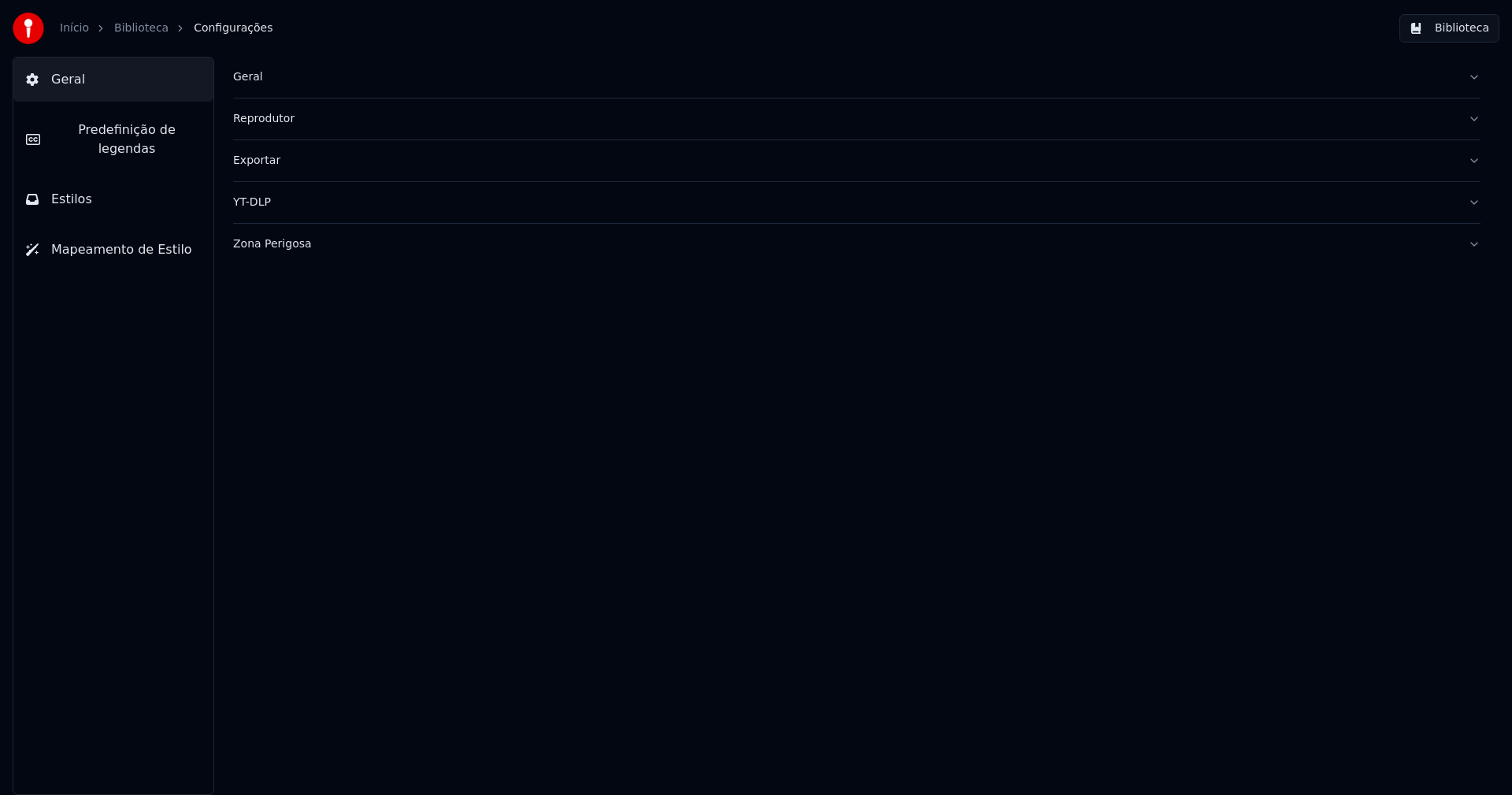
click at [111, 115] on button "Predefinição de legendas" at bounding box center [113, 140] width 201 height 63
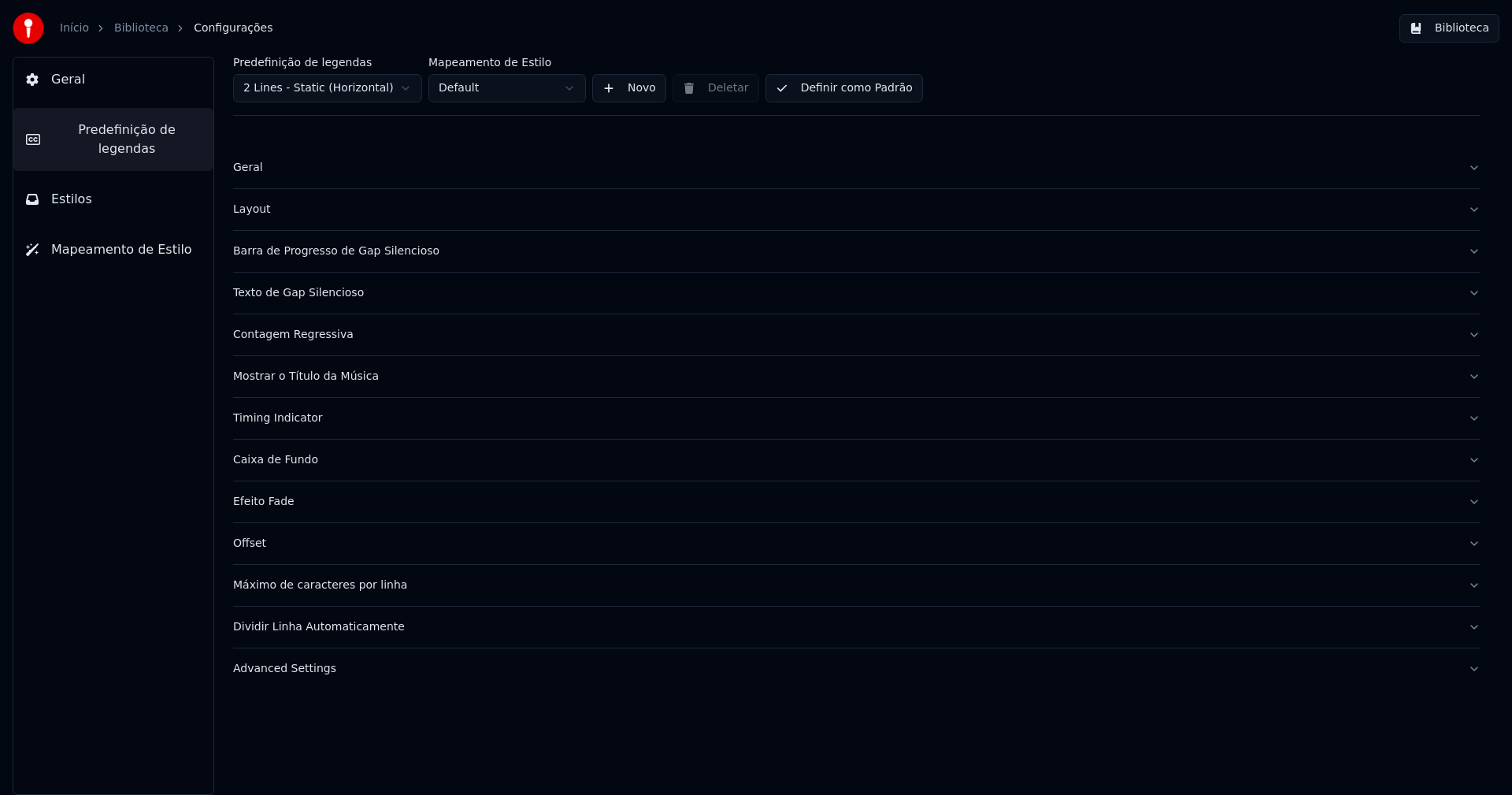
click at [290, 676] on button "Advanced Settings" at bounding box center [857, 669] width 1248 height 41
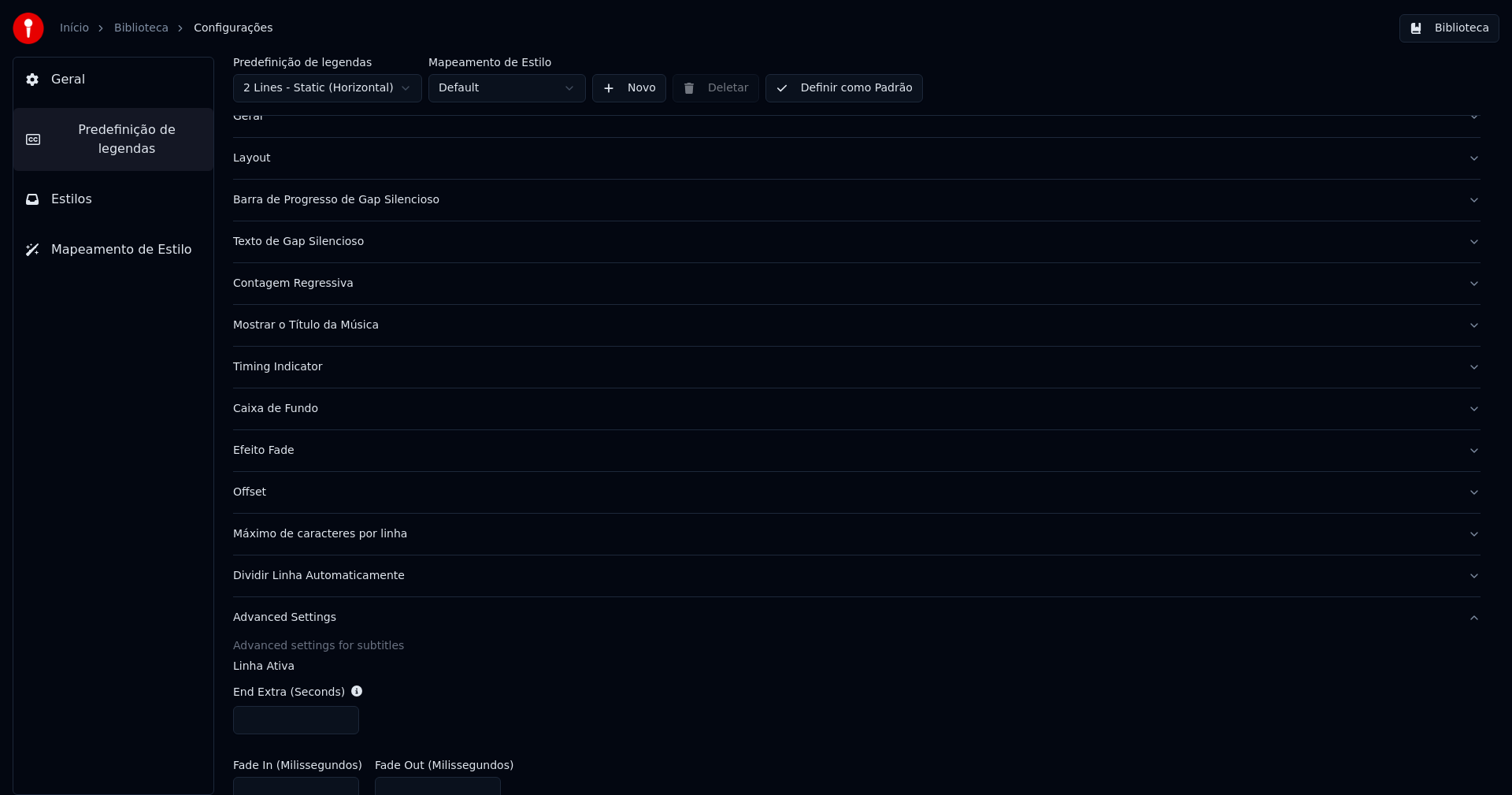
scroll to position [78, 0]
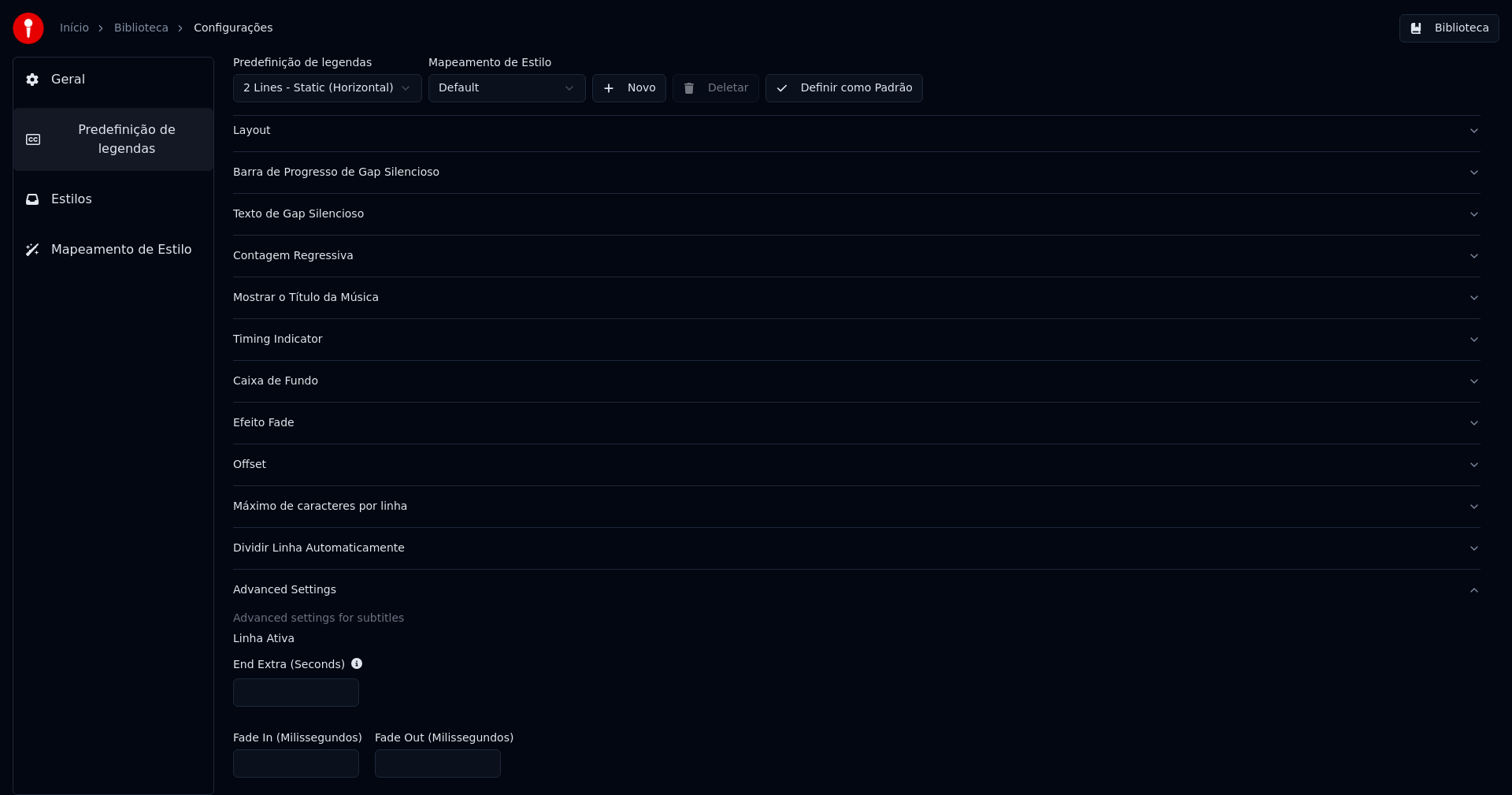
click at [276, 699] on input "***" at bounding box center [296, 692] width 126 height 28
type input "***"
click at [479, 663] on div "End Extra (Seconds) ***" at bounding box center [857, 681] width 1248 height 76
